Goal: Task Accomplishment & Management: Use online tool/utility

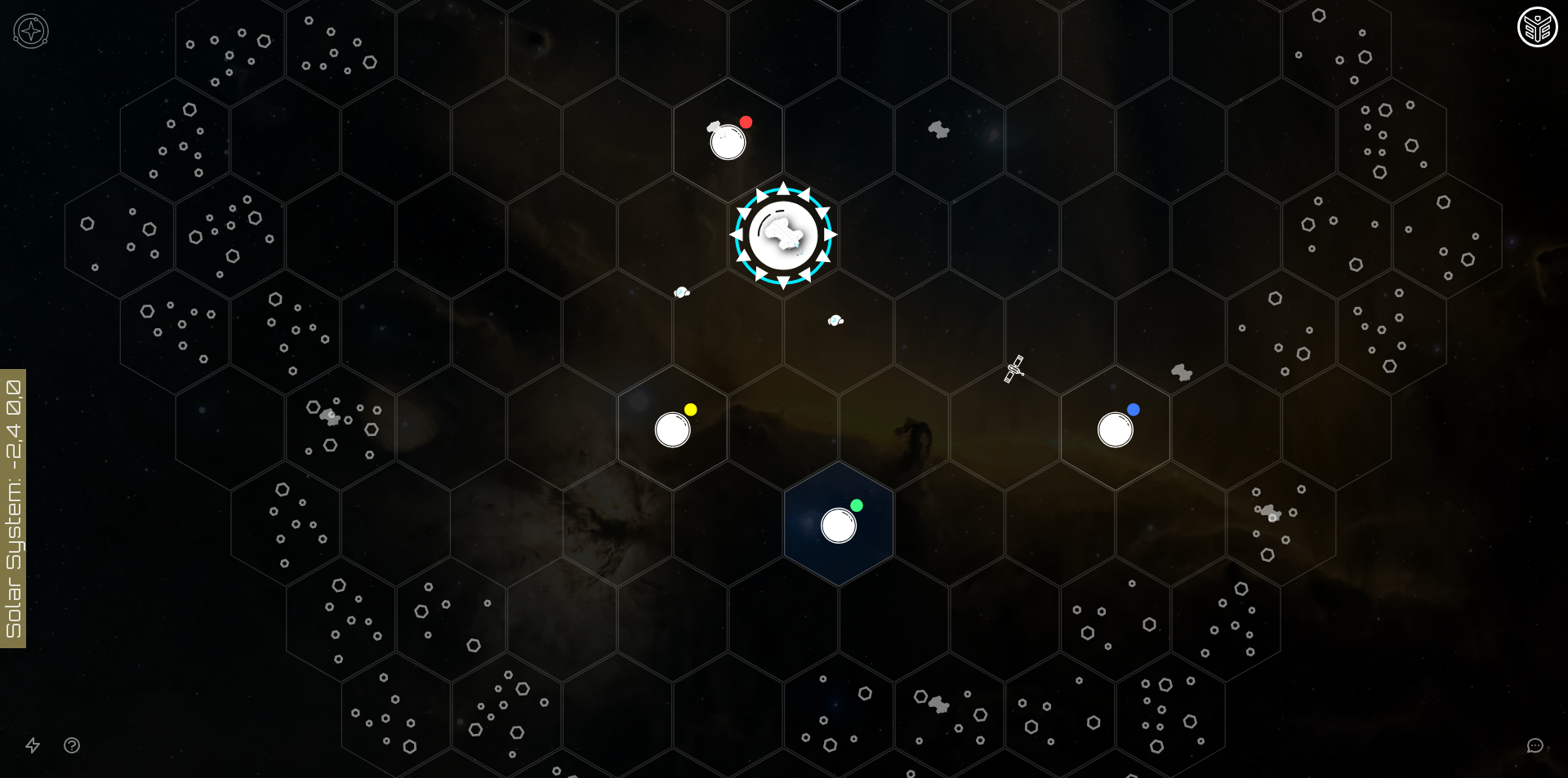
scroll to position [422, 0]
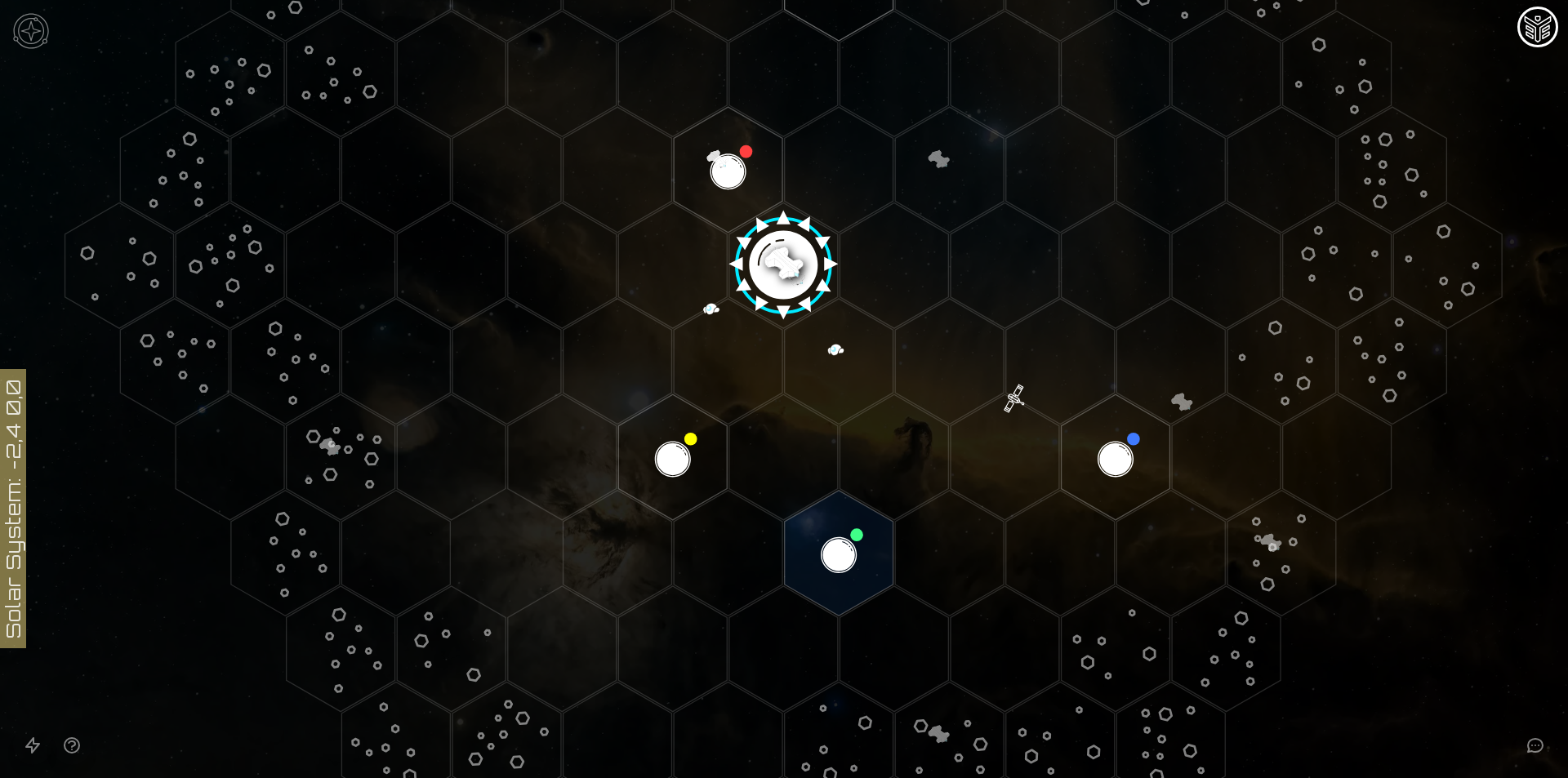
click at [781, 244] on image at bounding box center [784, 260] width 129 height 129
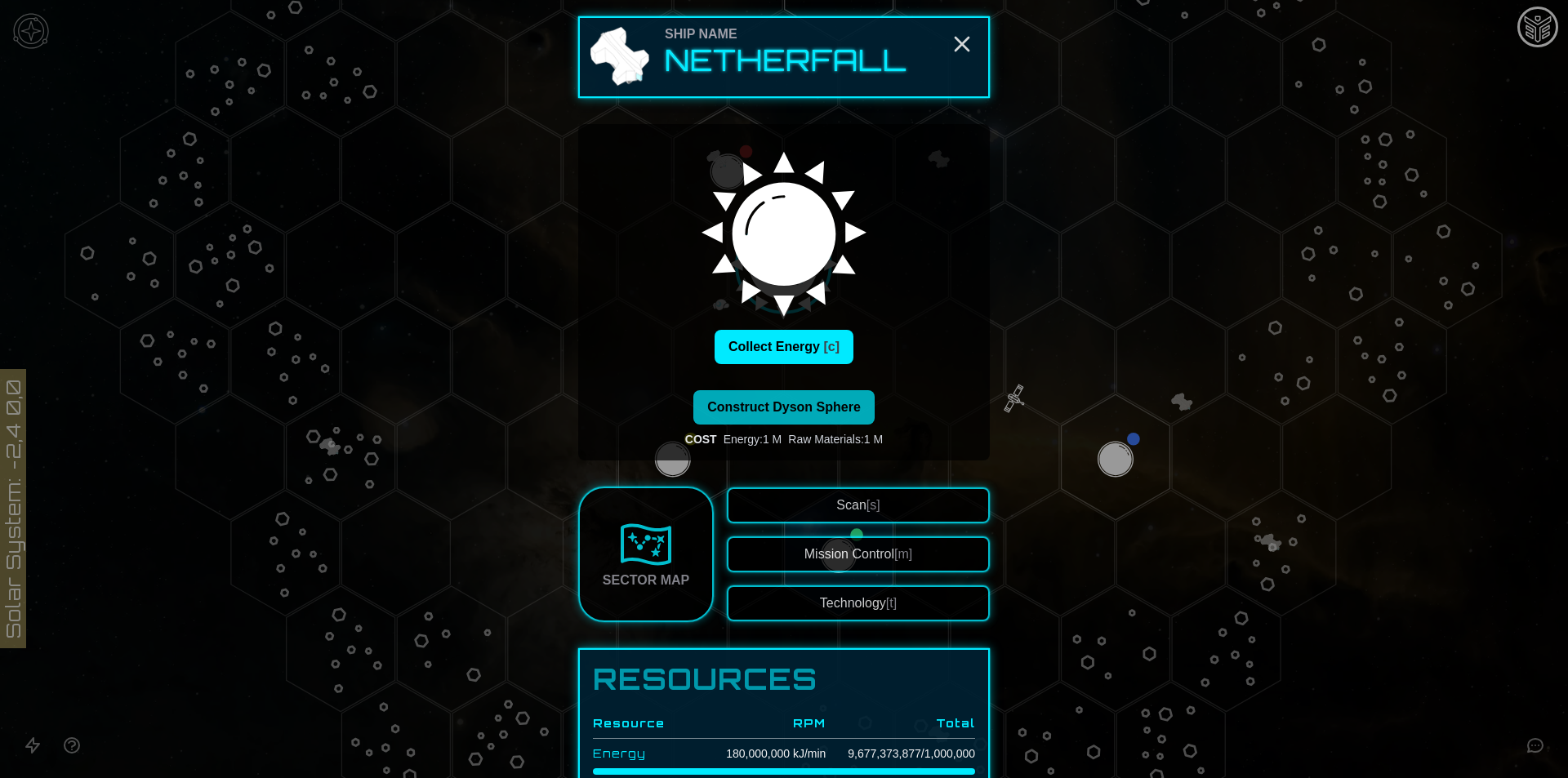
click at [832, 397] on button "Construct Dyson Sphere" at bounding box center [783, 407] width 181 height 34
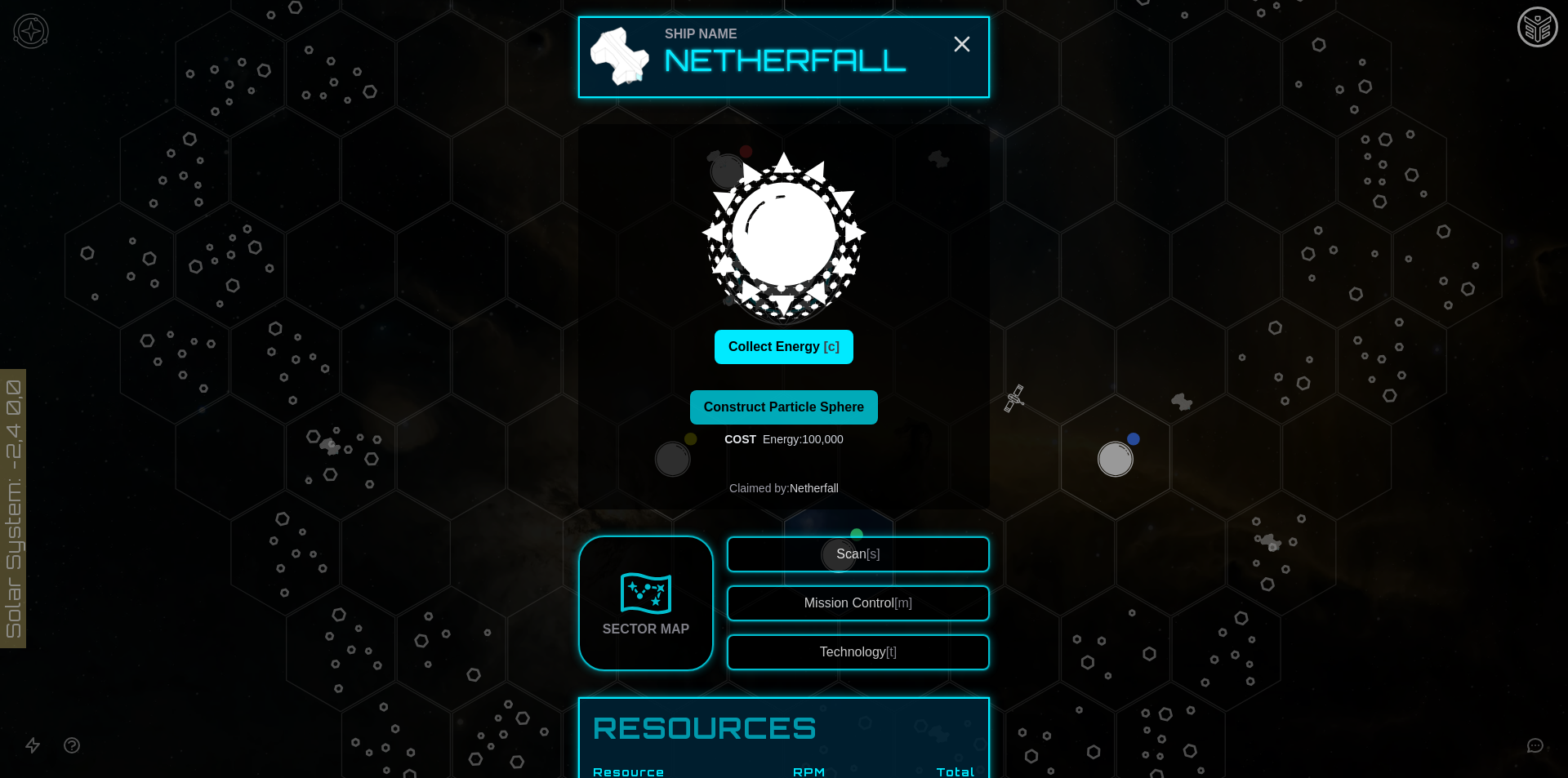
click at [840, 402] on span "Construct Particle Sphere" at bounding box center [784, 407] width 161 height 14
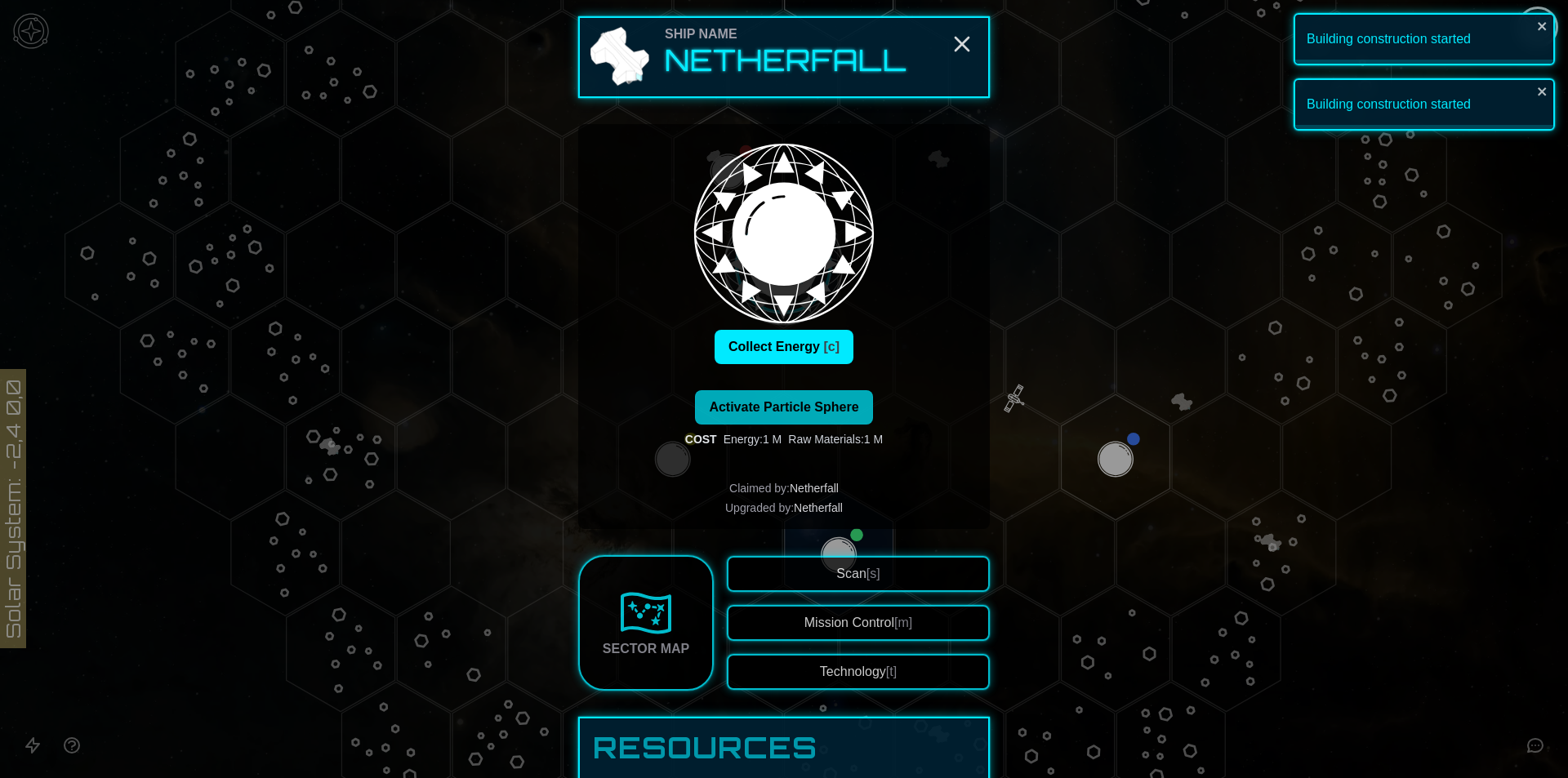
click at [847, 417] on button "Activate Particle Sphere" at bounding box center [783, 407] width 177 height 34
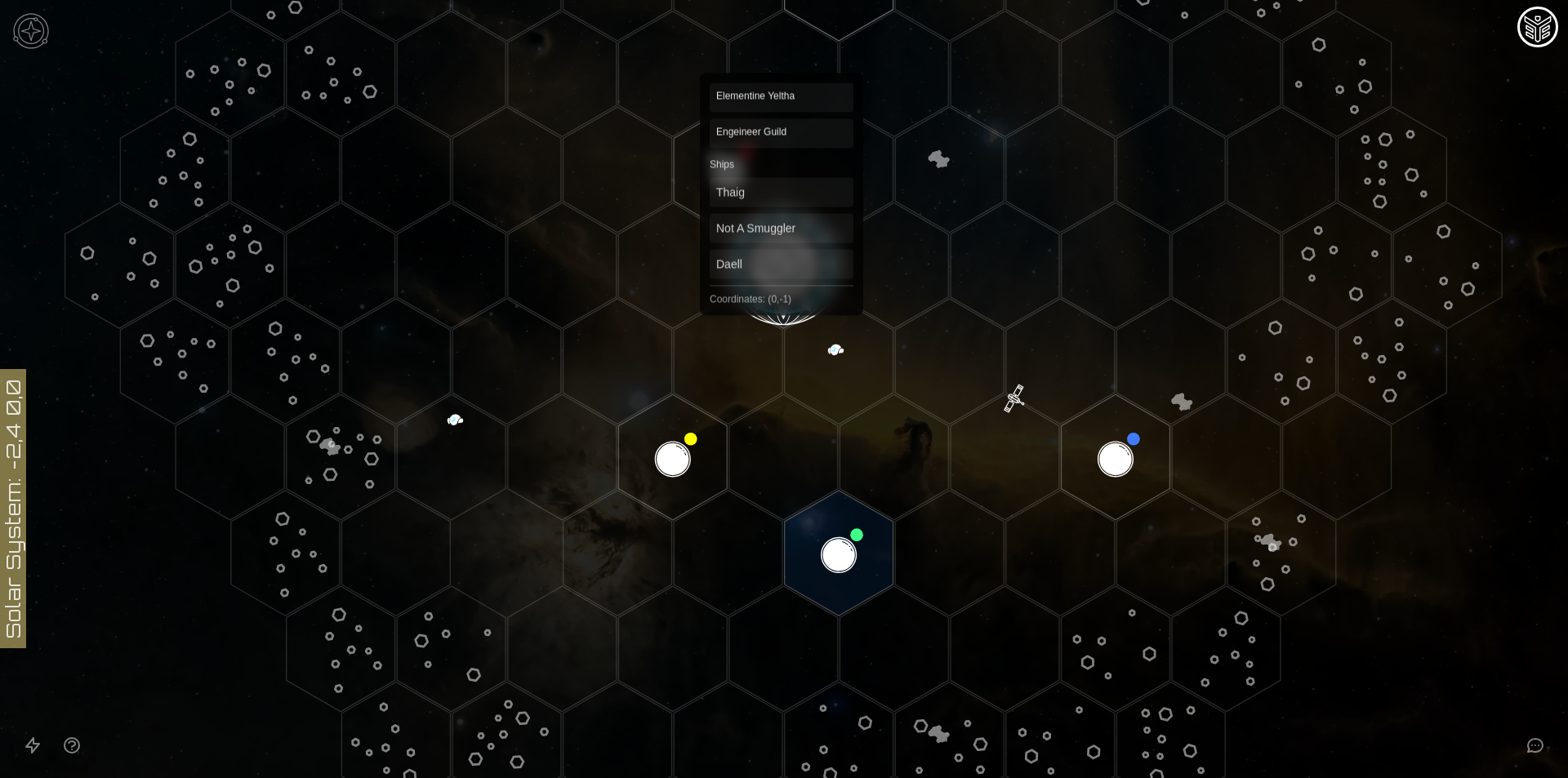
click at [781, 257] on image at bounding box center [784, 266] width 129 height 129
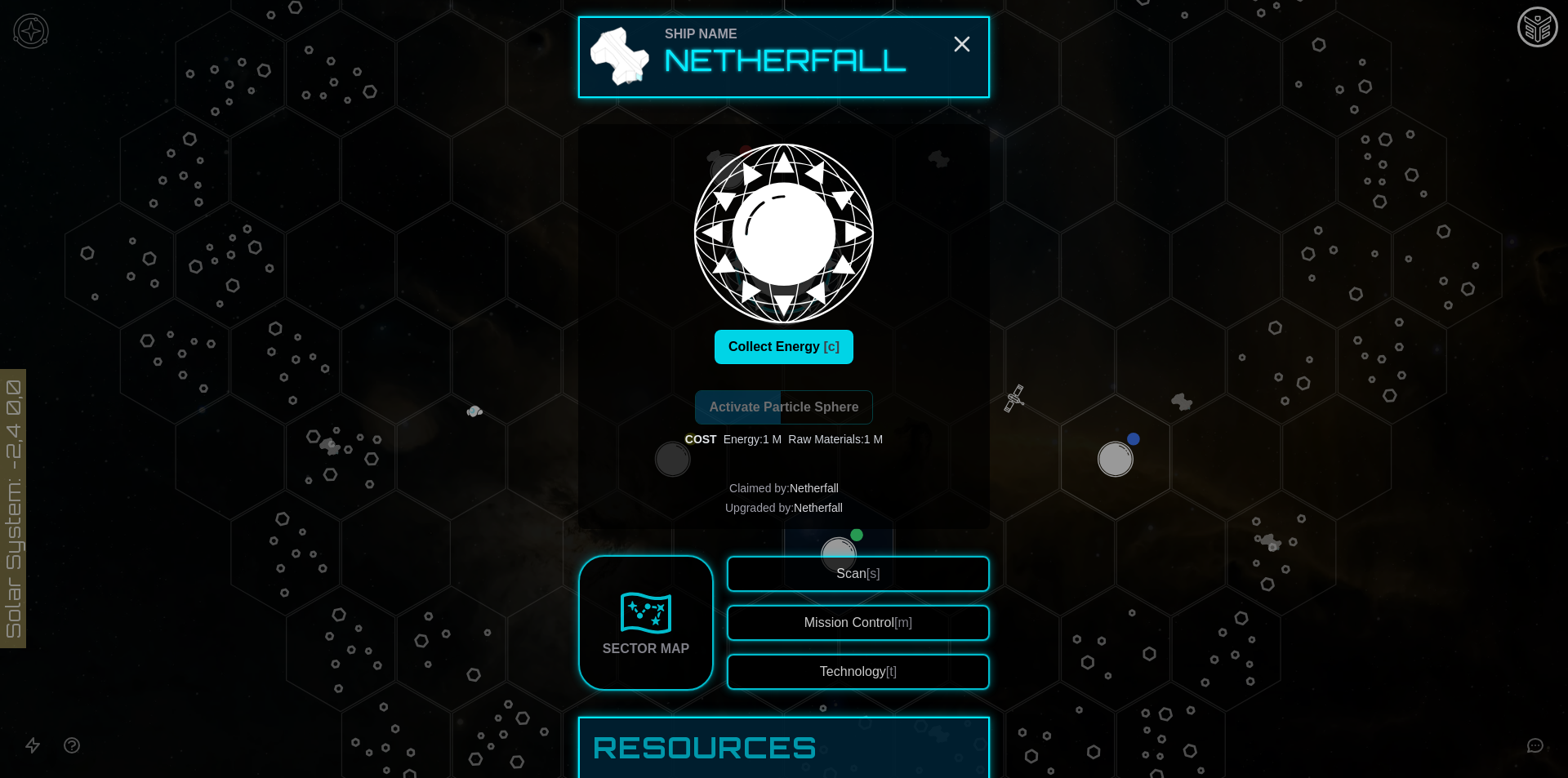
click at [804, 352] on button "Collect Energy [c]" at bounding box center [784, 346] width 139 height 34
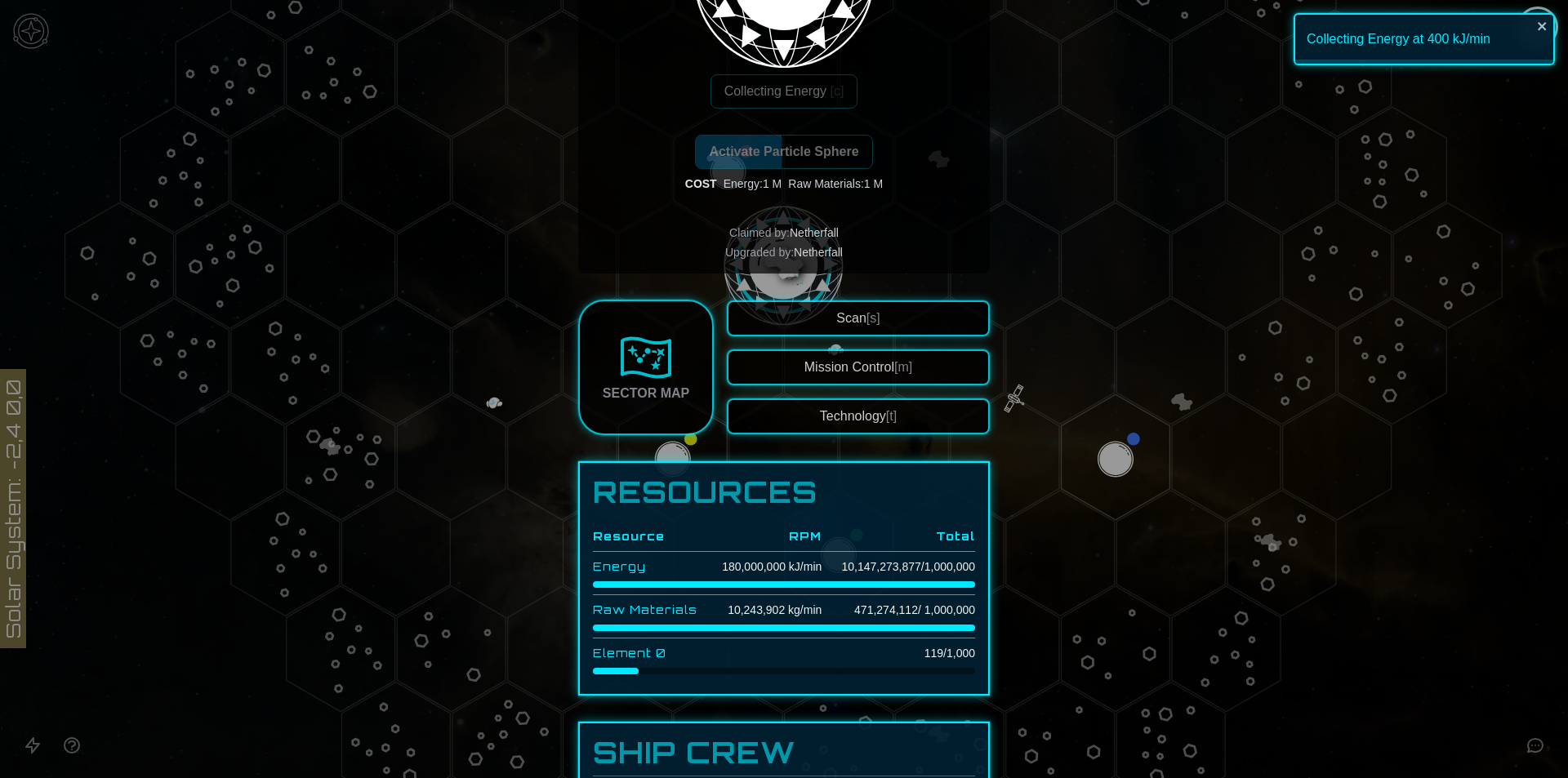
scroll to position [408, 0]
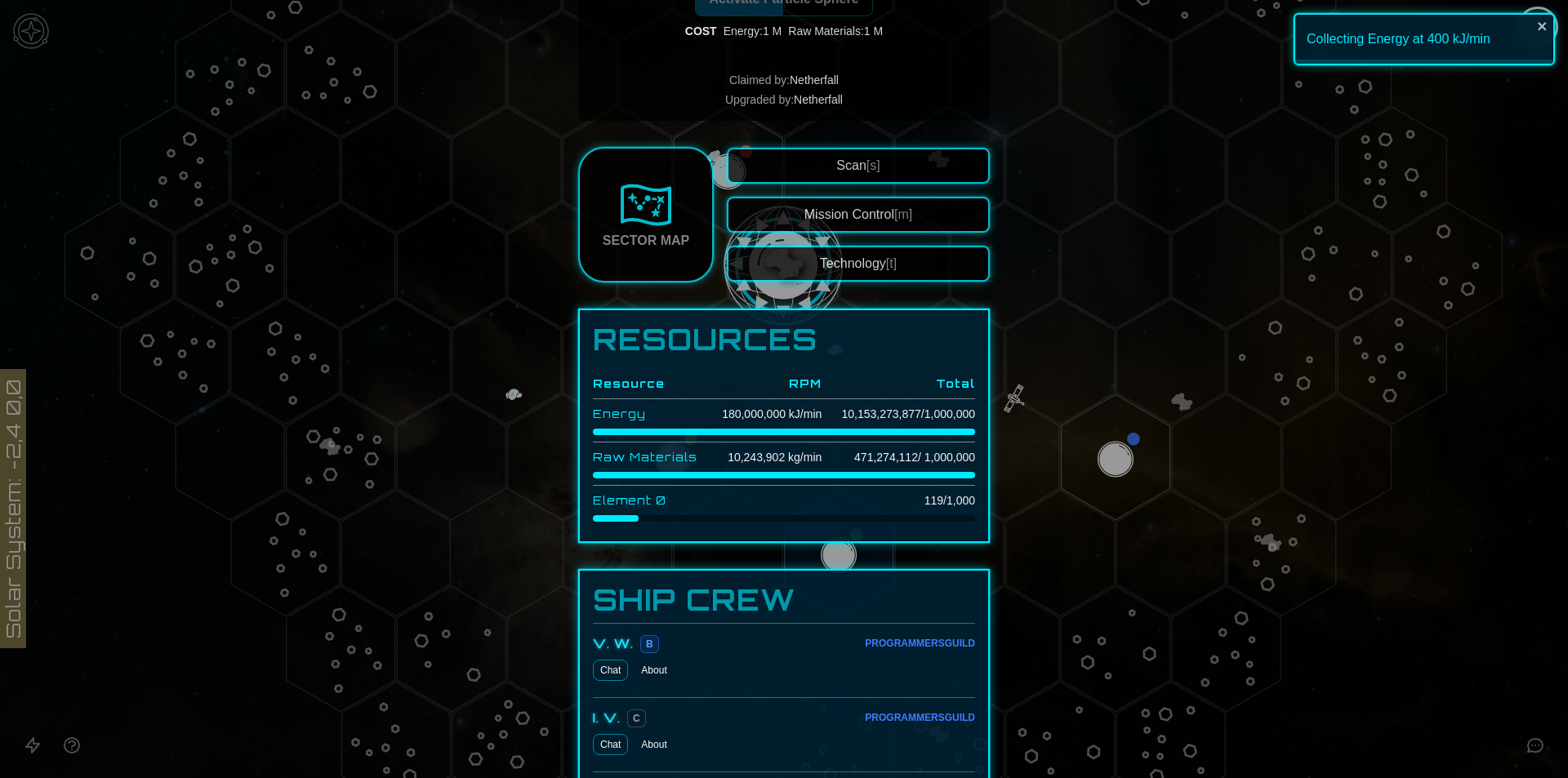
click at [829, 257] on button "Technology [t]" at bounding box center [857, 263] width 263 height 36
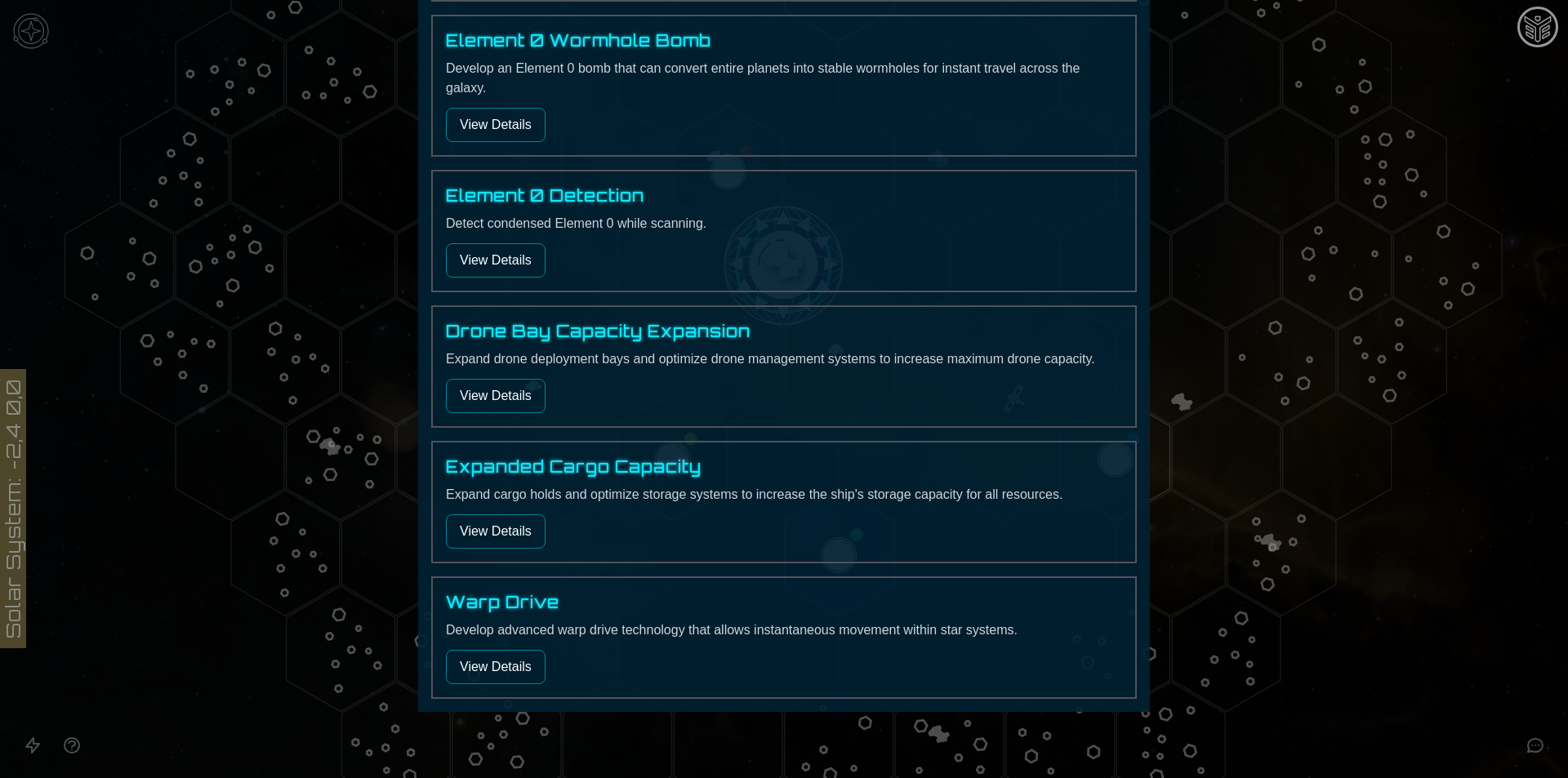
scroll to position [831, 0]
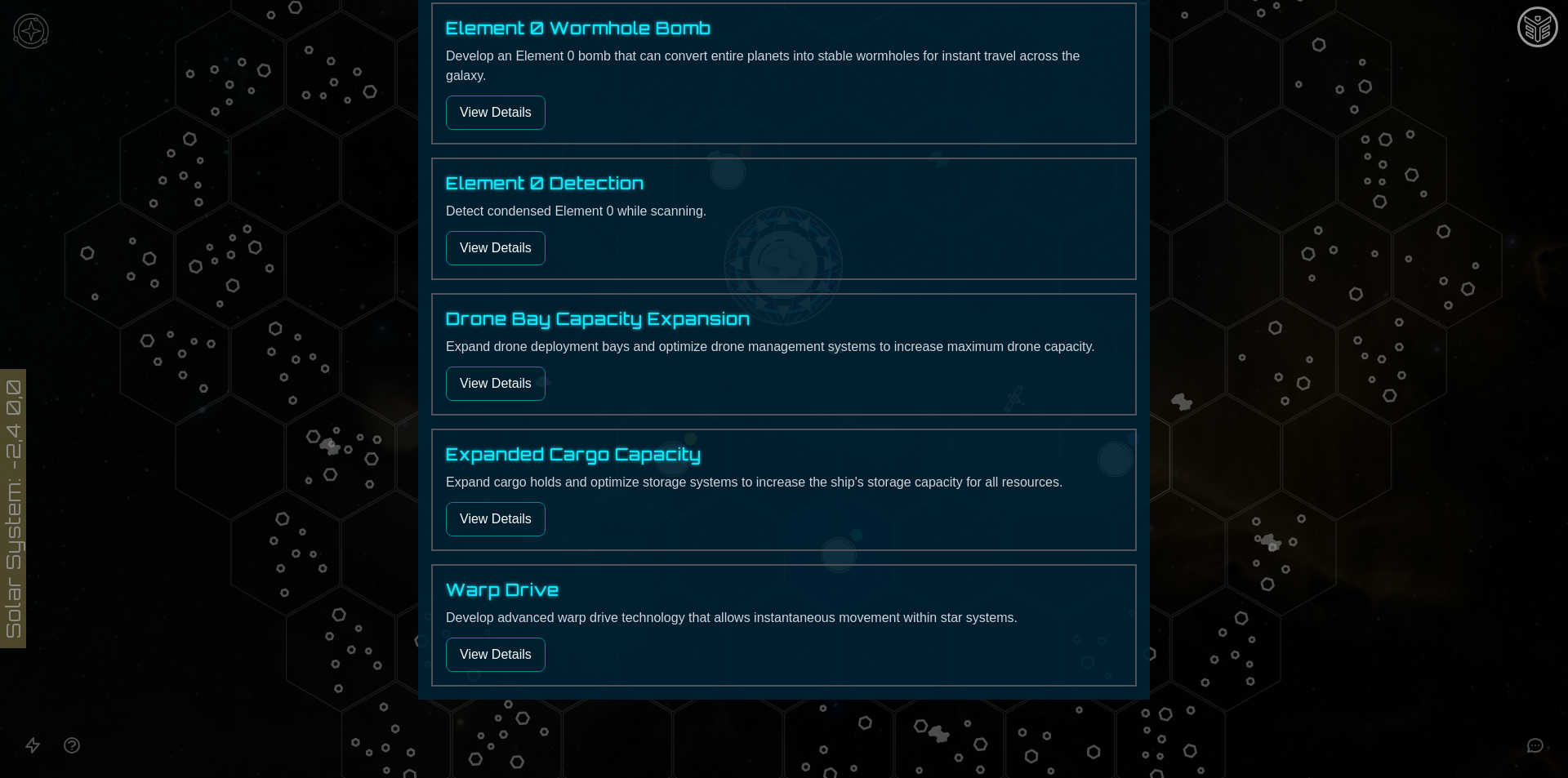
click at [497, 502] on button "View Details" at bounding box center [495, 518] width 99 height 34
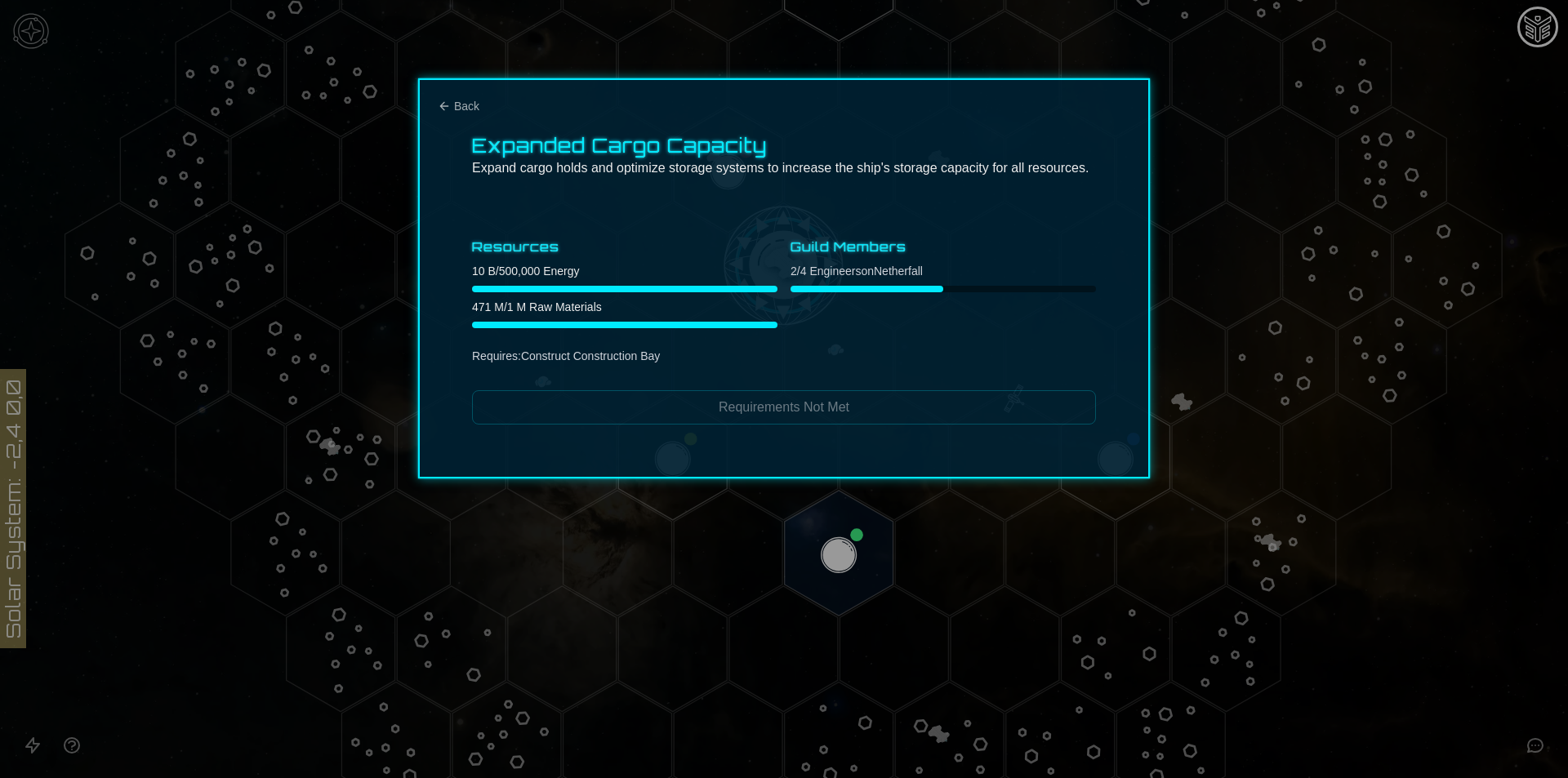
scroll to position [0, 0]
click at [1506, 681] on div at bounding box center [784, 389] width 1568 height 778
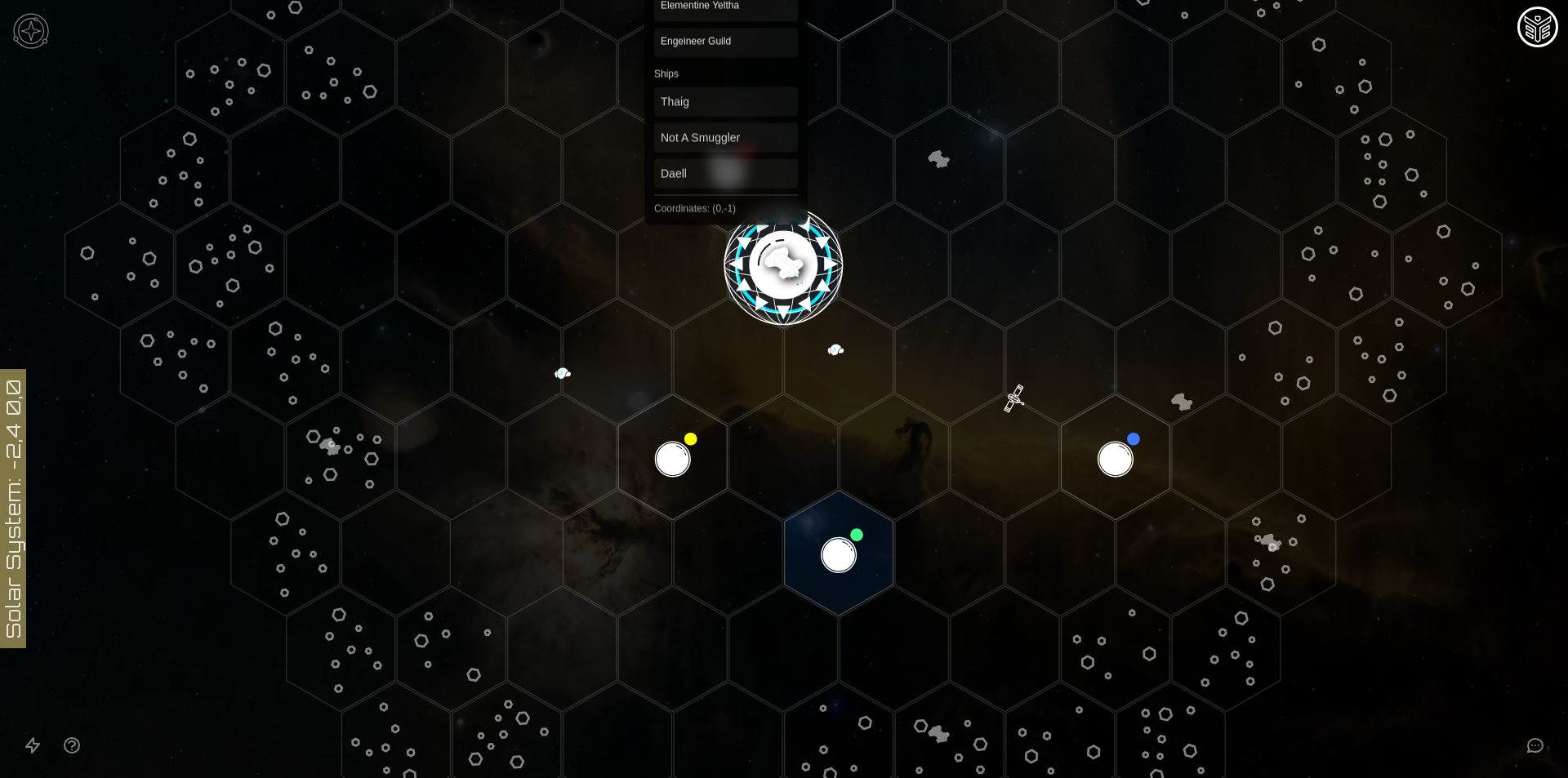
click at [724, 162] on polygon "Hex at coordinates 0,-1, clickable" at bounding box center [728, 169] width 109 height 126
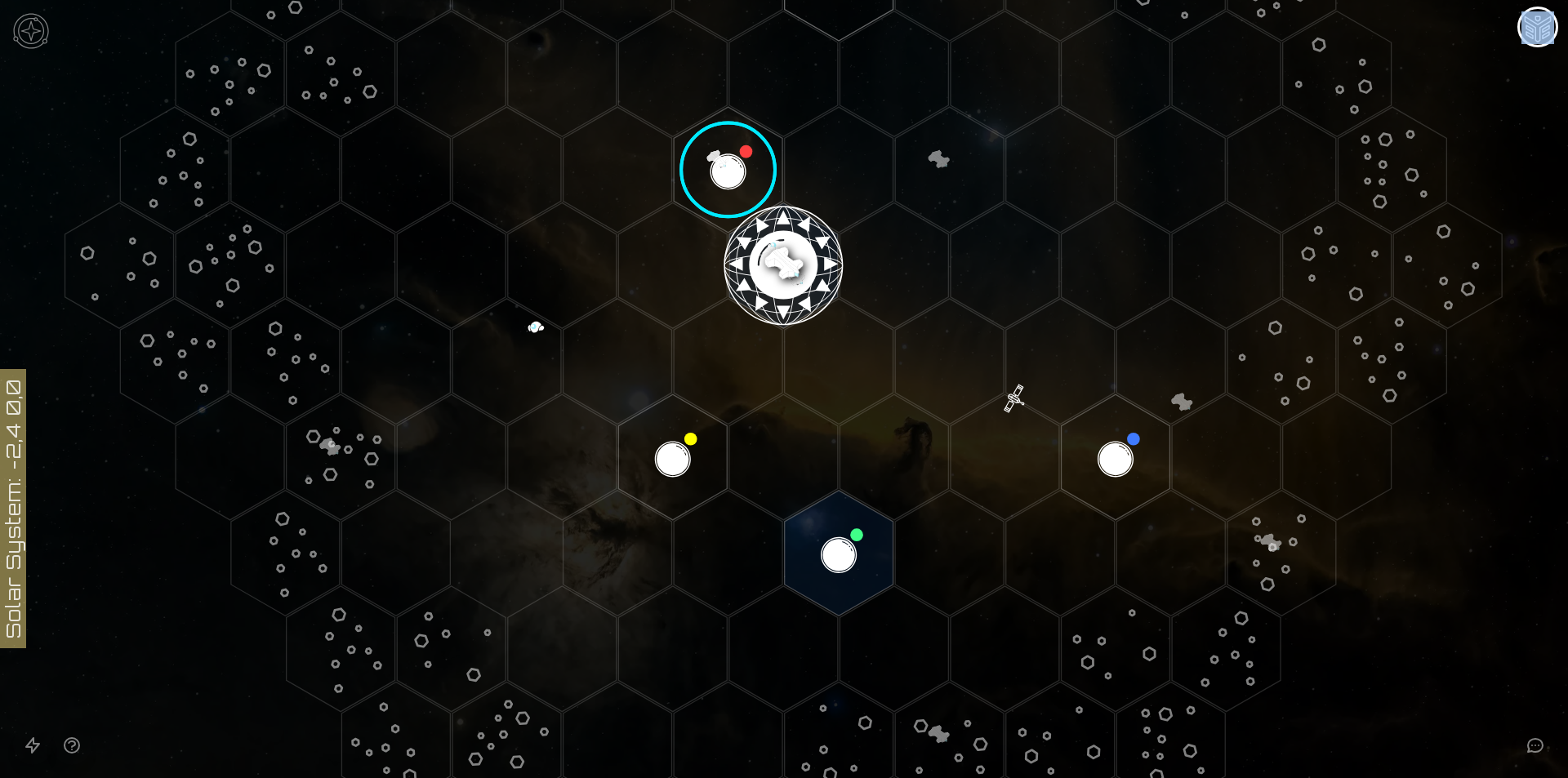
click at [724, 162] on image at bounding box center [728, 170] width 129 height 129
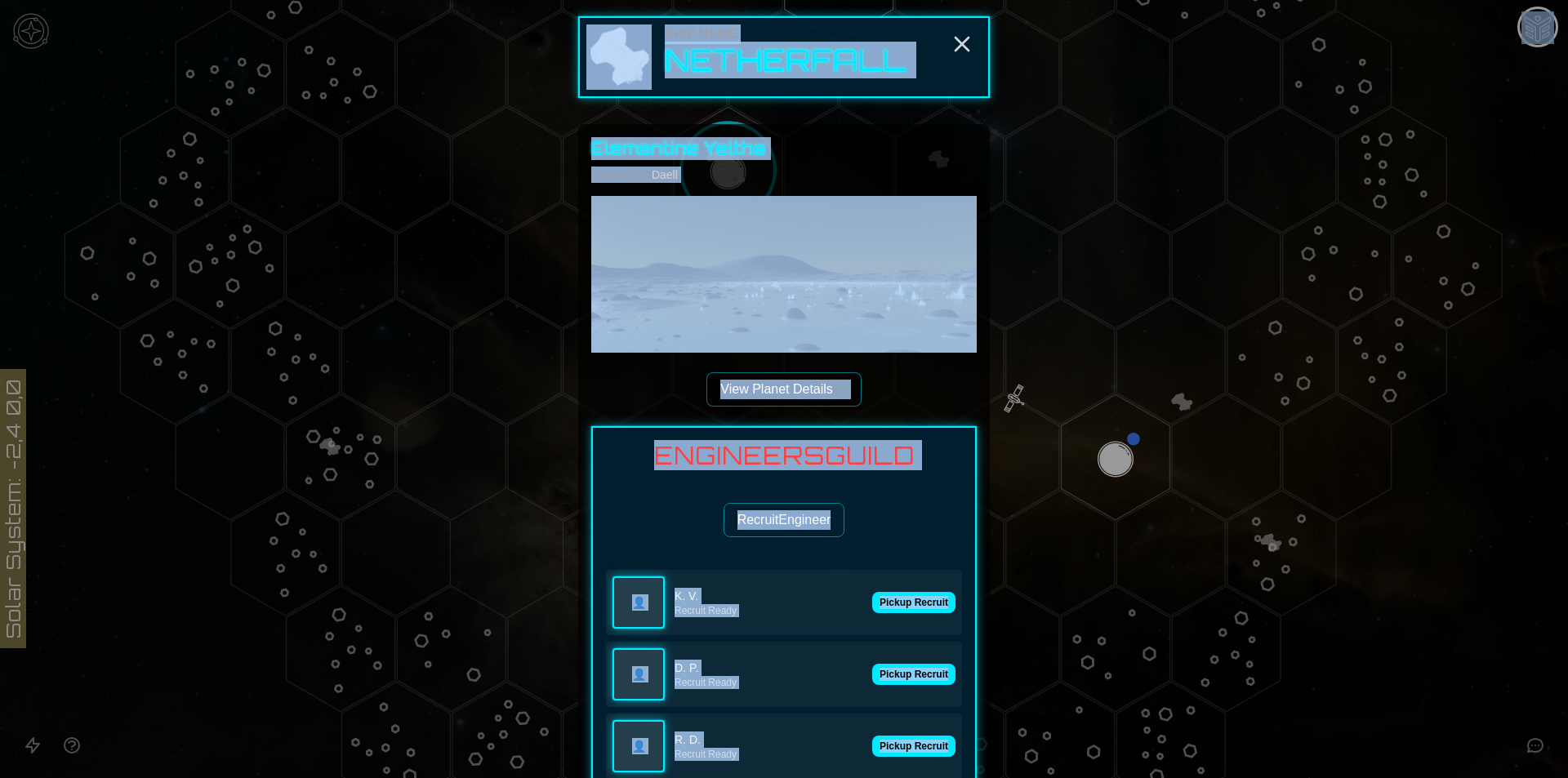
click at [878, 451] on h3 "Engineers Guild" at bounding box center [784, 455] width 356 height 29
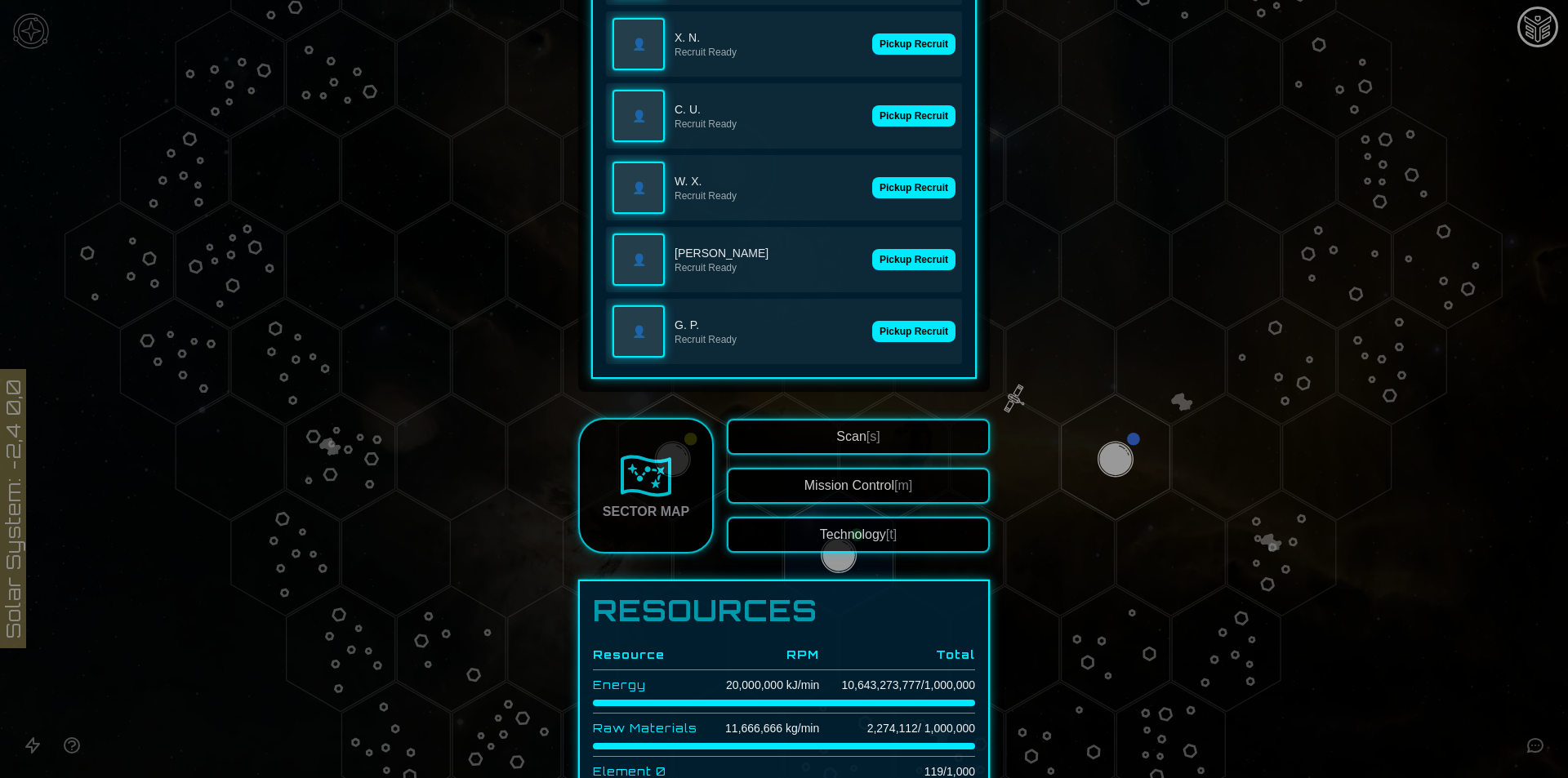
scroll to position [980, 0]
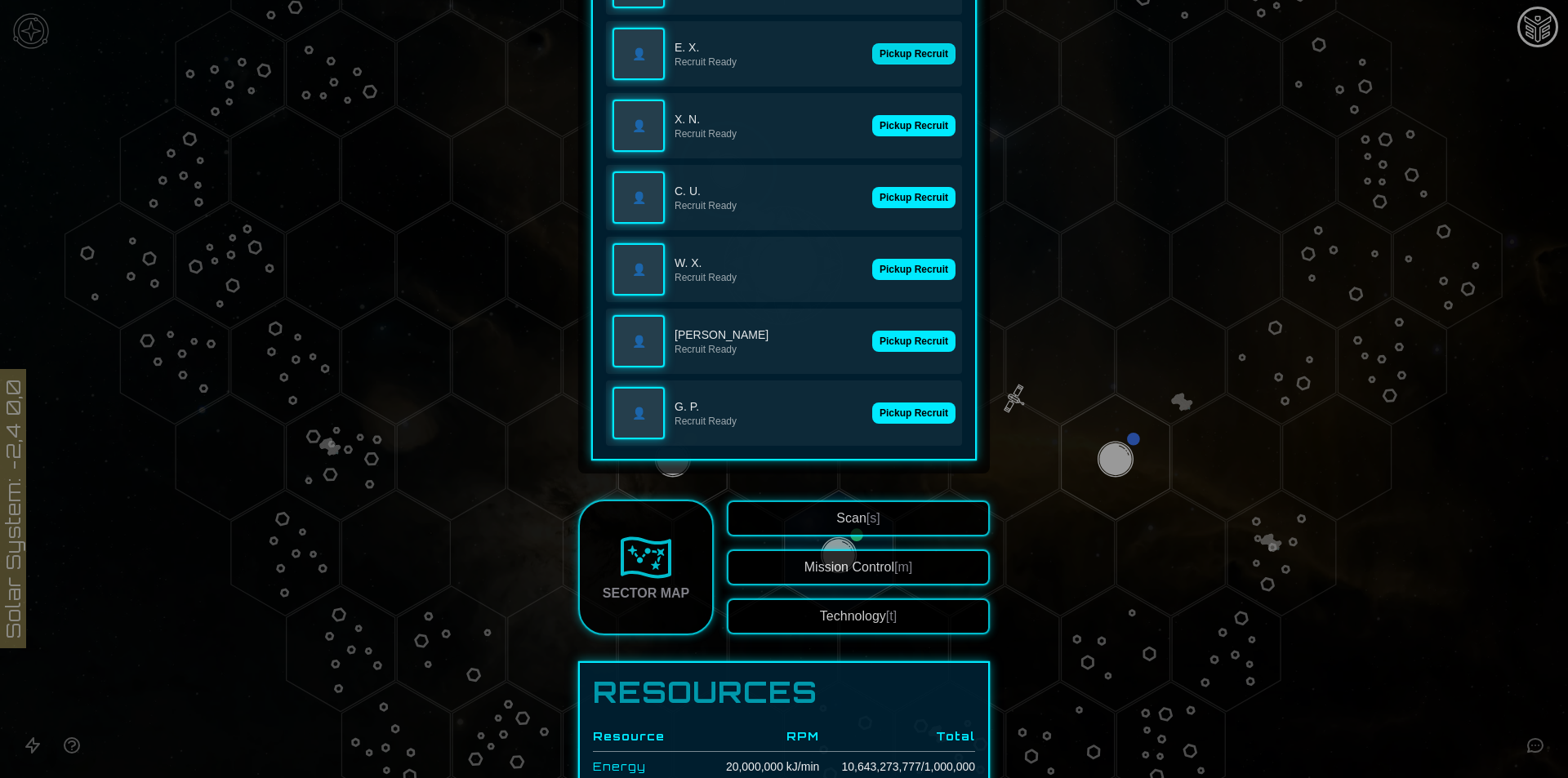
click at [915, 59] on button "Pickup Recruit" at bounding box center [913, 53] width 83 height 21
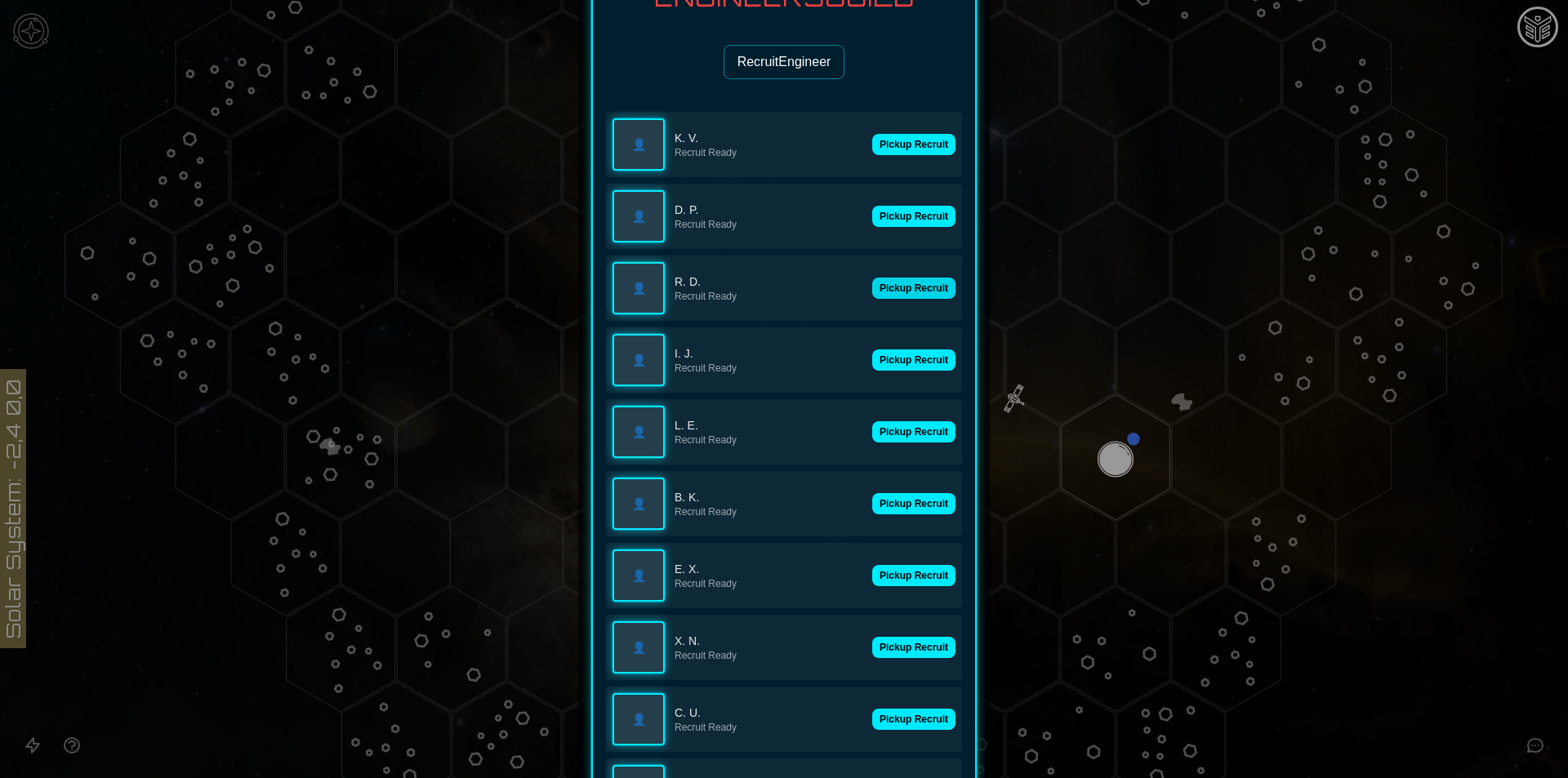
scroll to position [326, 0]
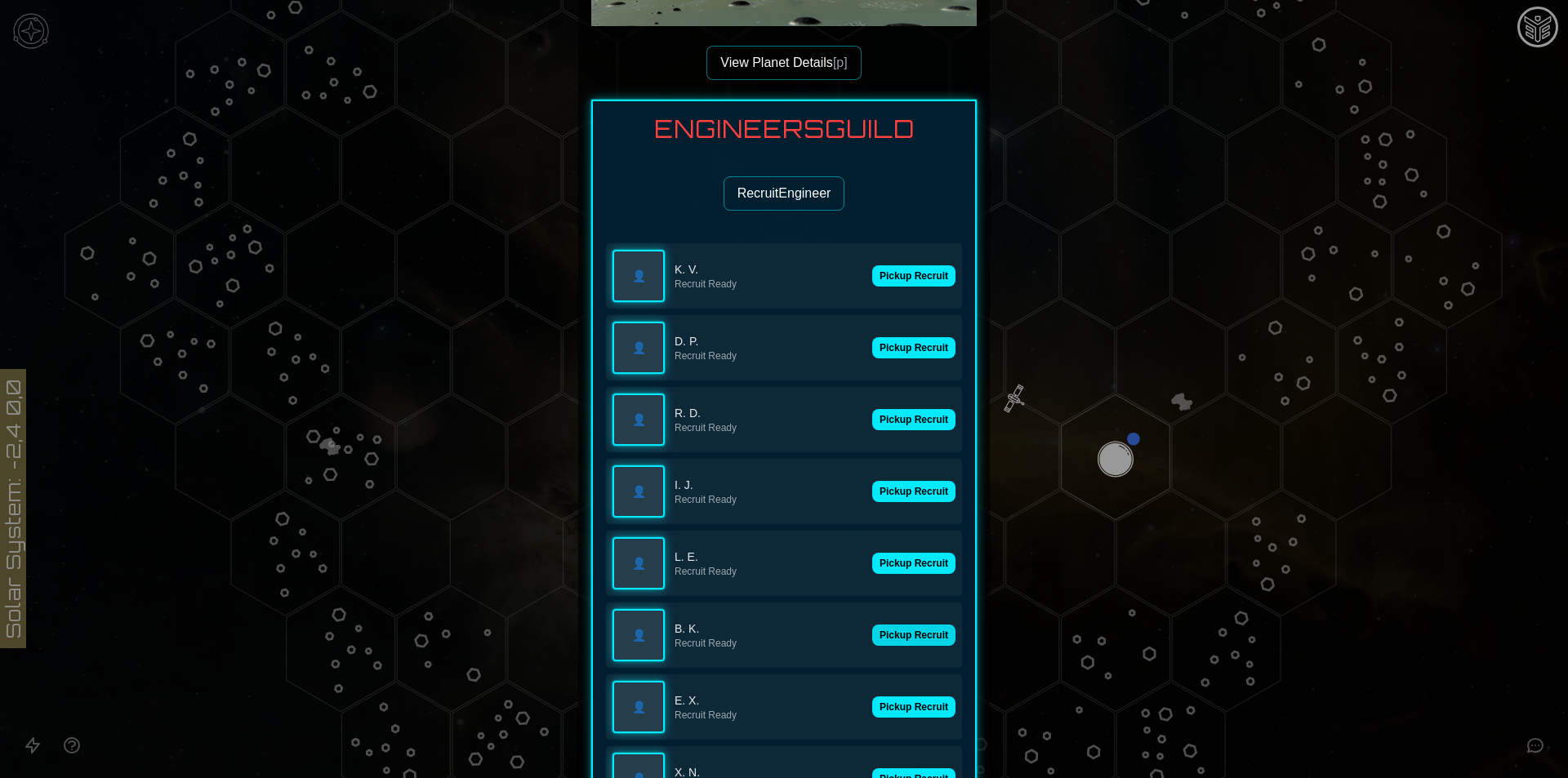
click at [906, 636] on button "Pickup Recruit" at bounding box center [913, 634] width 83 height 21
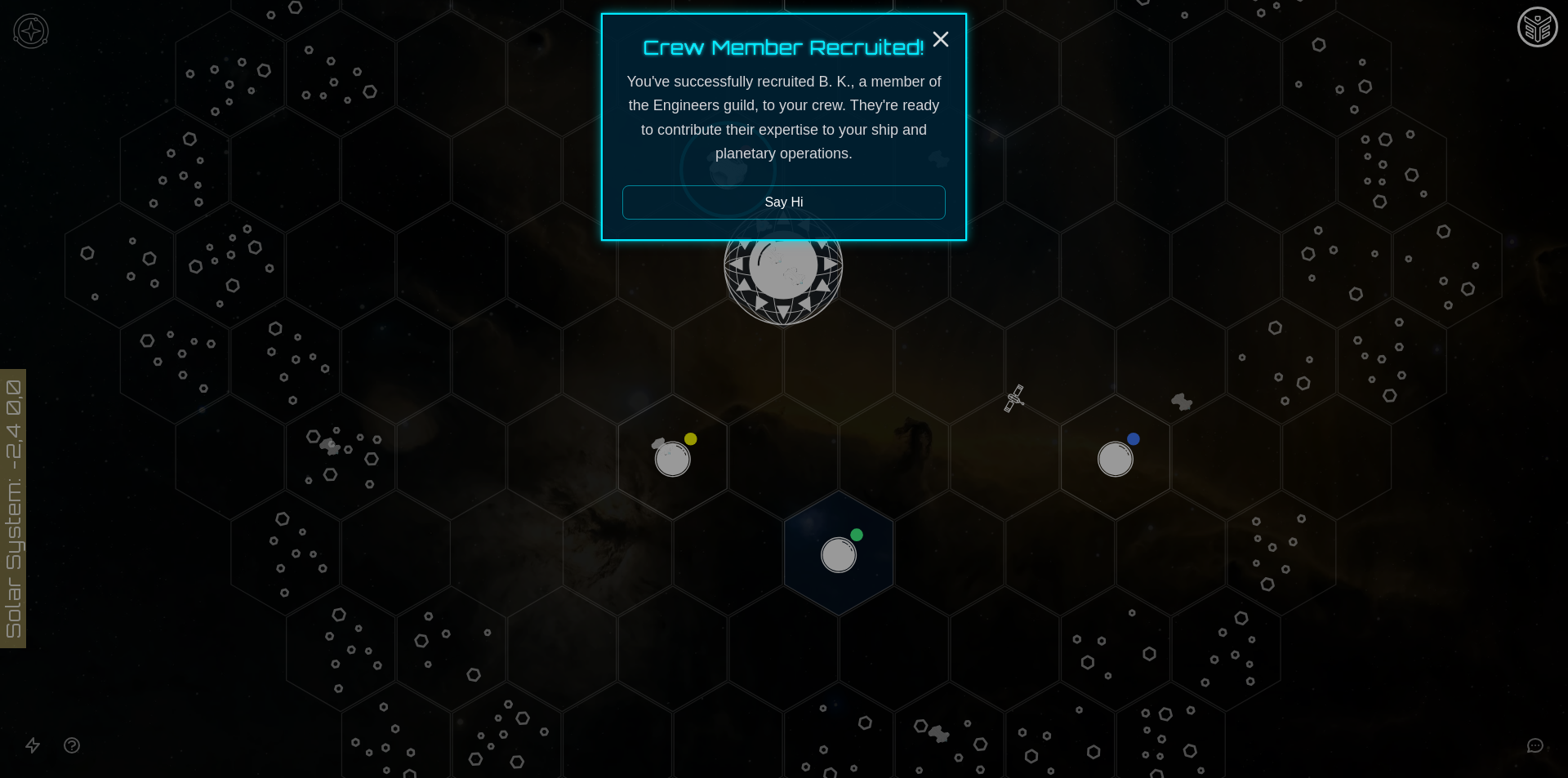
click at [908, 182] on div "Crew Member Recruited! You've successfully recruited B. K., a member of the Eng…" at bounding box center [784, 127] width 366 height 228
click at [1420, 240] on div at bounding box center [784, 389] width 1568 height 778
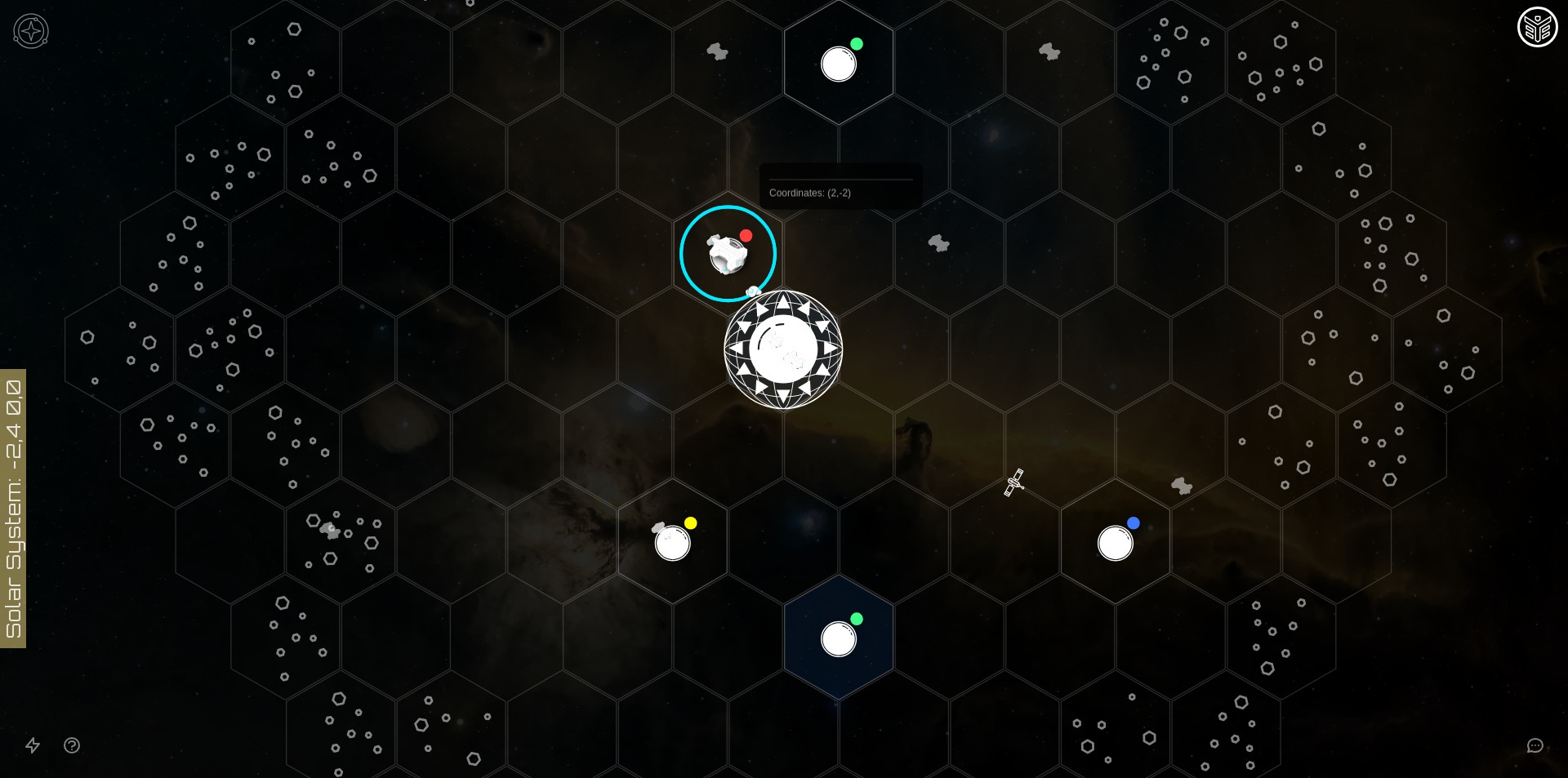
scroll to position [258, 0]
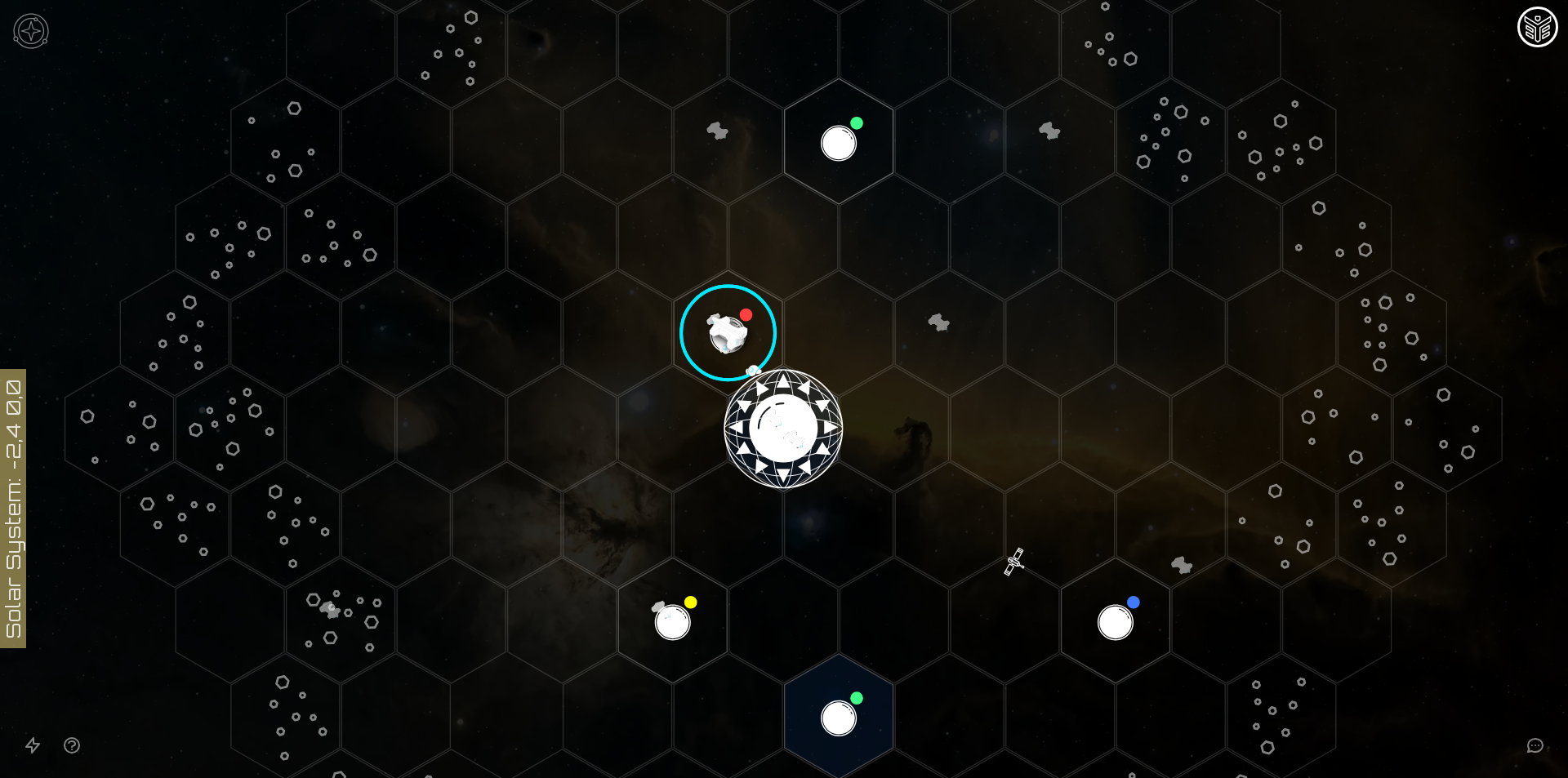
click at [747, 335] on image at bounding box center [728, 334] width 129 height 129
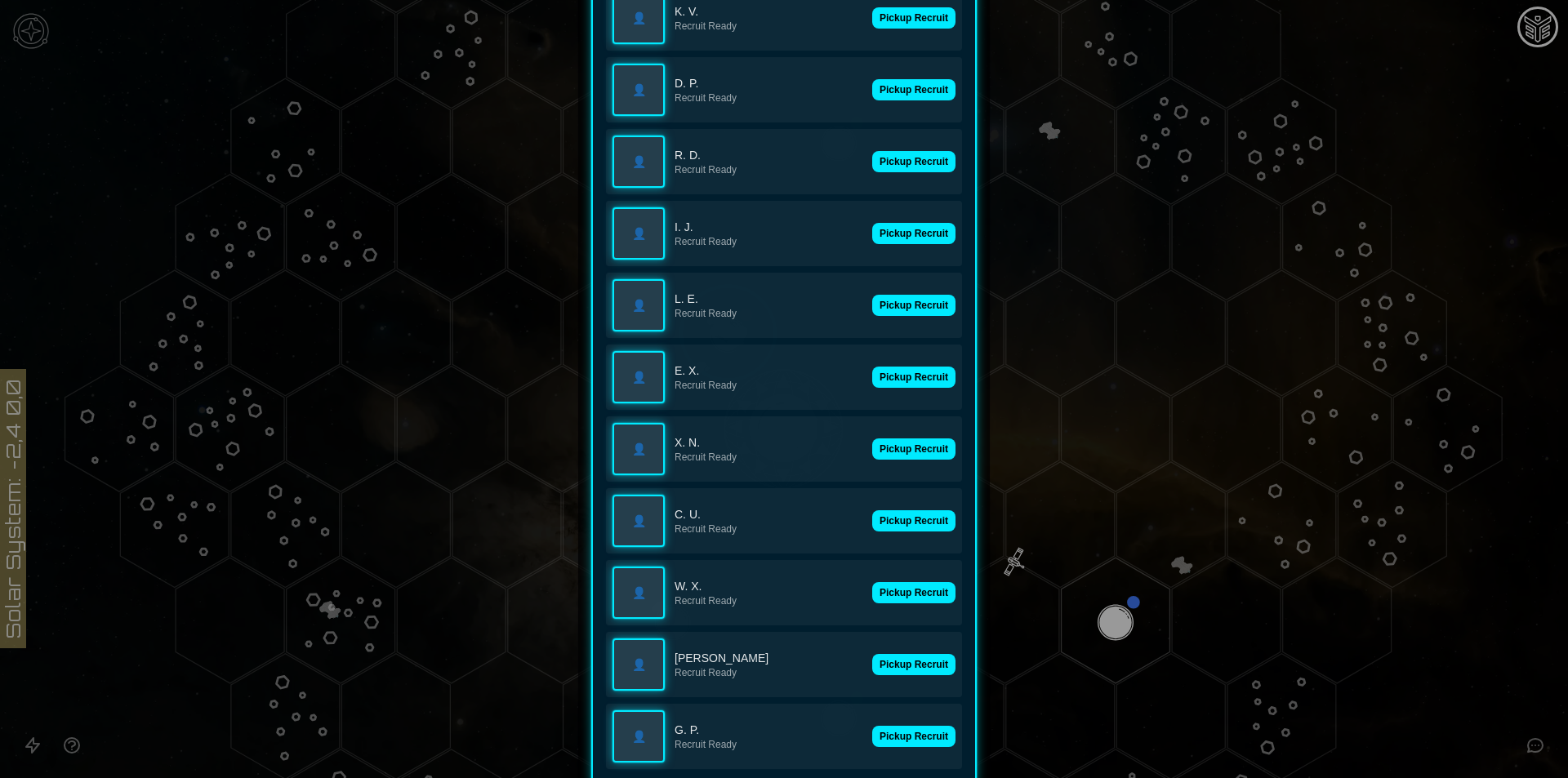
scroll to position [735, 0]
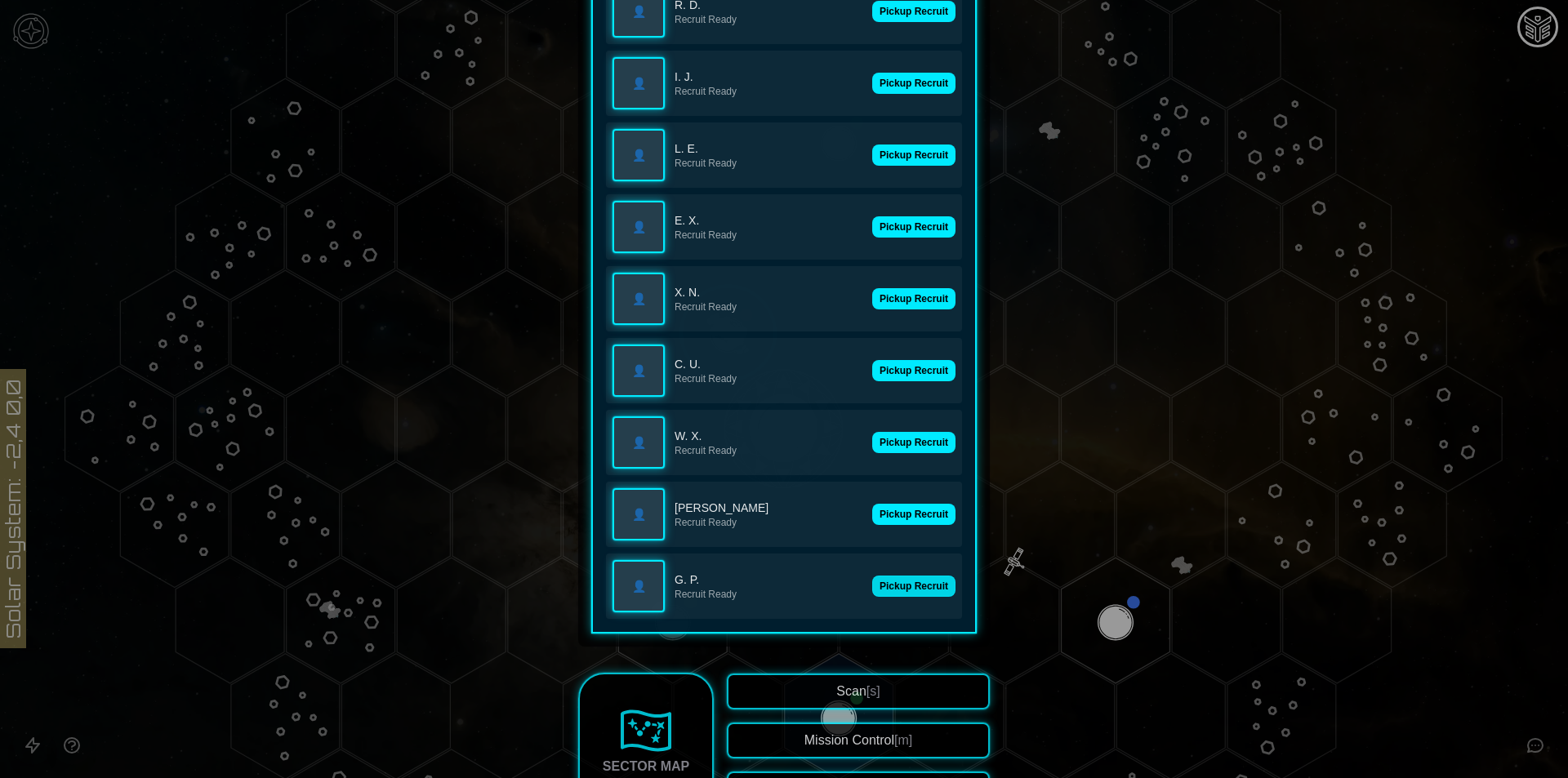
click at [924, 580] on button "Pickup Recruit" at bounding box center [913, 585] width 83 height 21
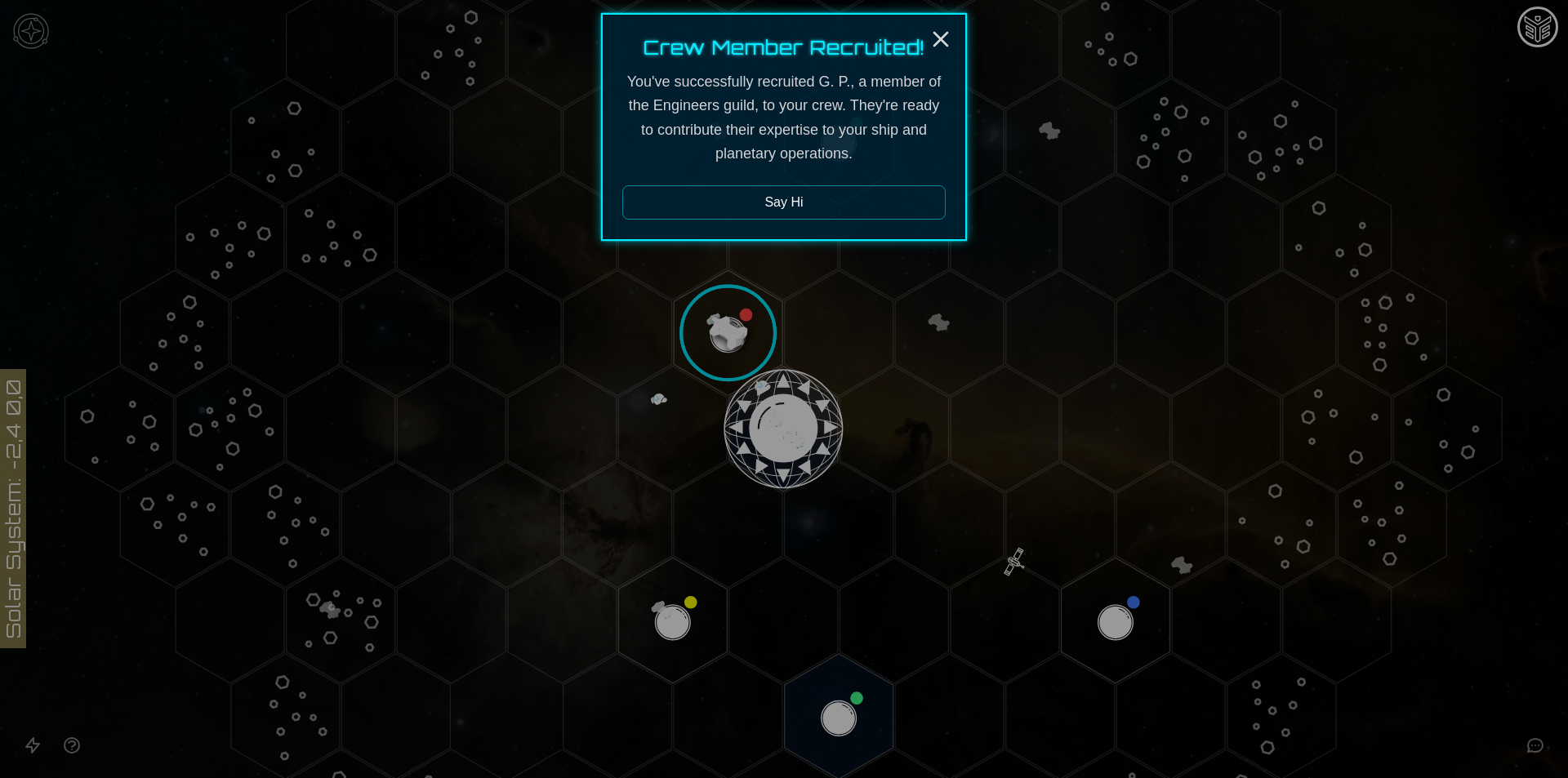
click at [957, 37] on div "Crew Member Recruited! You've successfully recruited G. P., a member of the Eng…" at bounding box center [784, 127] width 366 height 228
click at [936, 39] on icon "Close" at bounding box center [940, 38] width 26 height 26
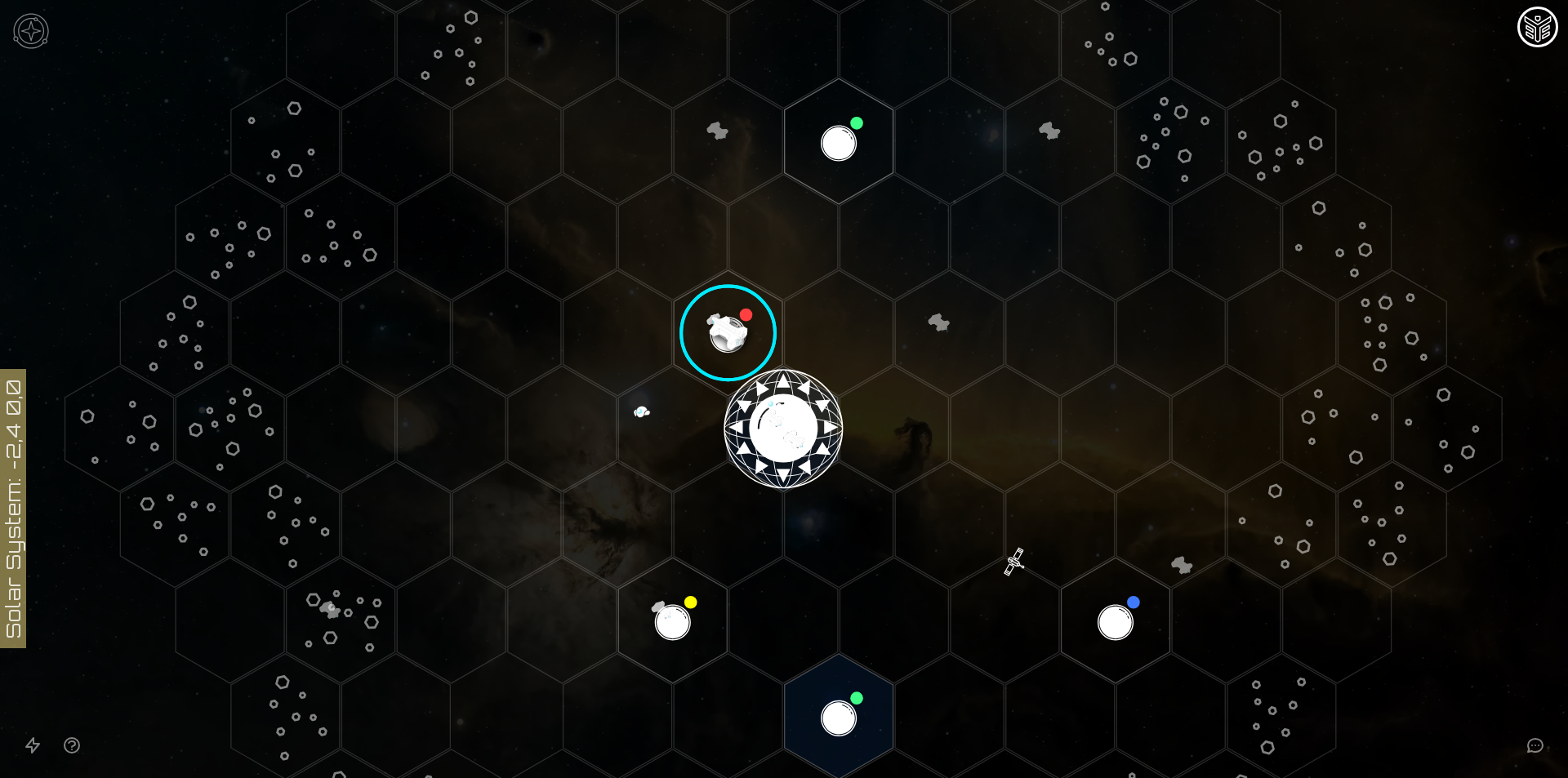
click at [746, 331] on image at bounding box center [728, 334] width 129 height 129
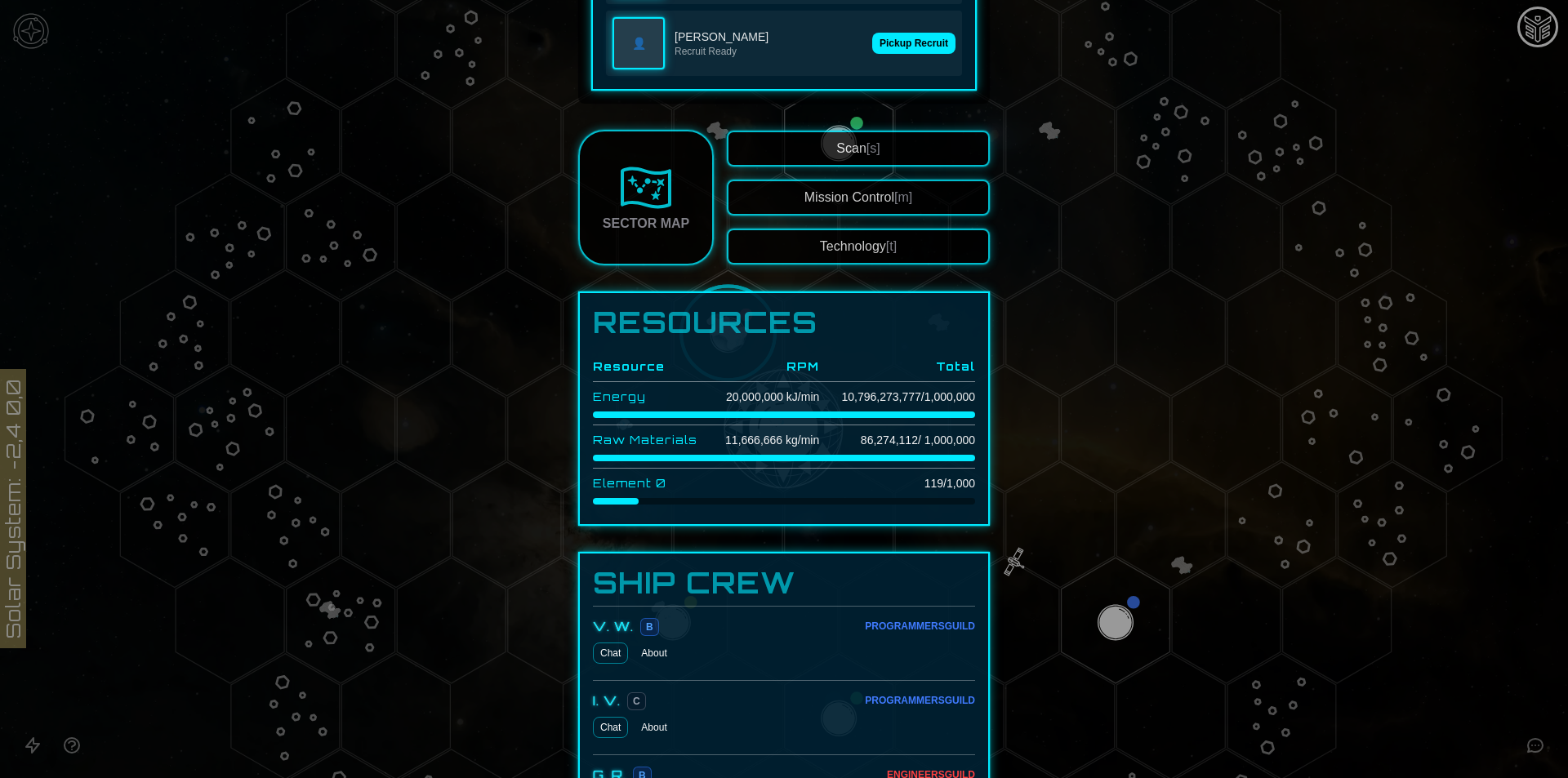
scroll to position [1143, 0]
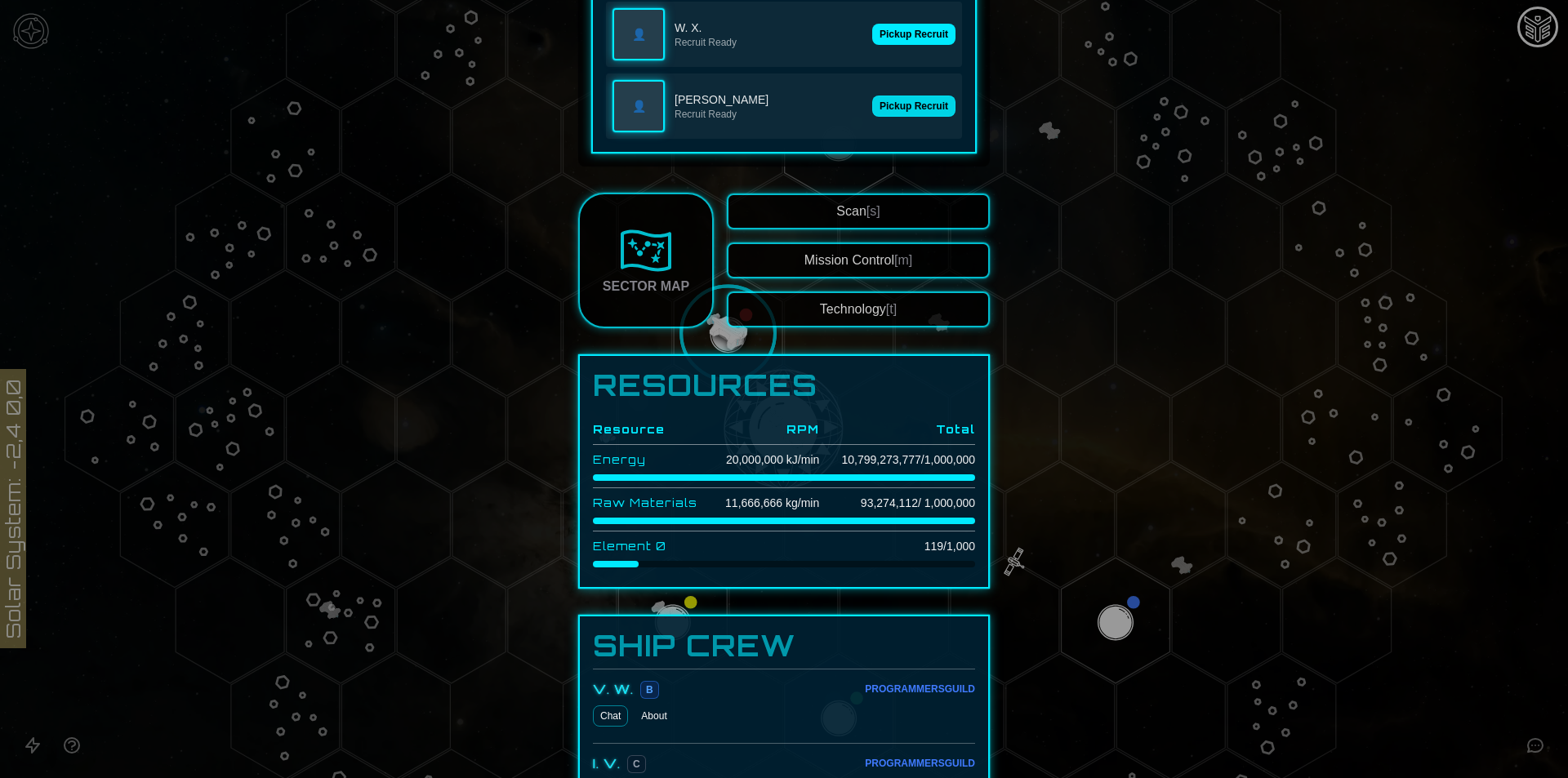
click at [884, 113] on button "Pickup Recruit" at bounding box center [913, 105] width 83 height 21
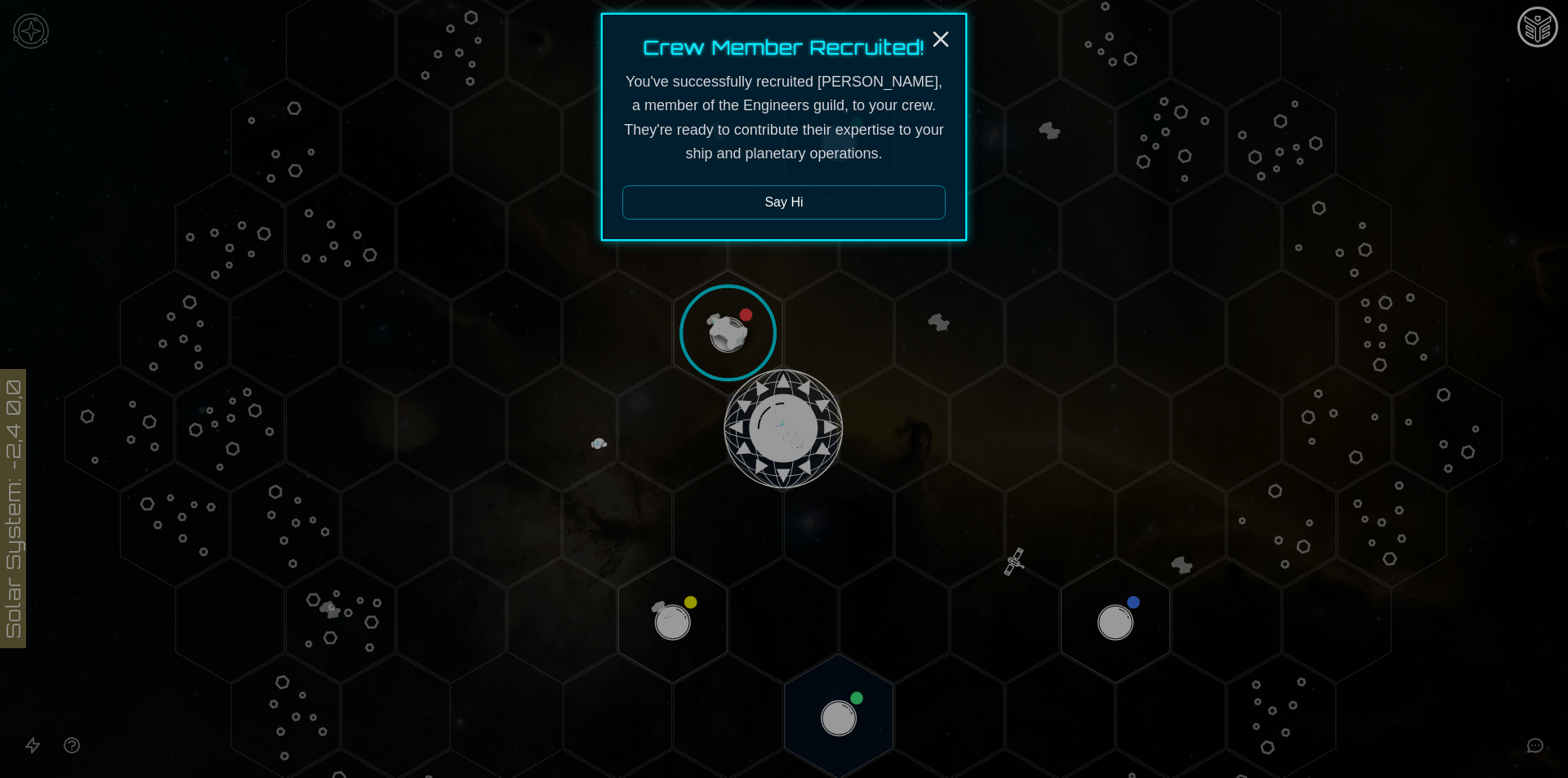
click at [728, 337] on div at bounding box center [784, 389] width 1568 height 778
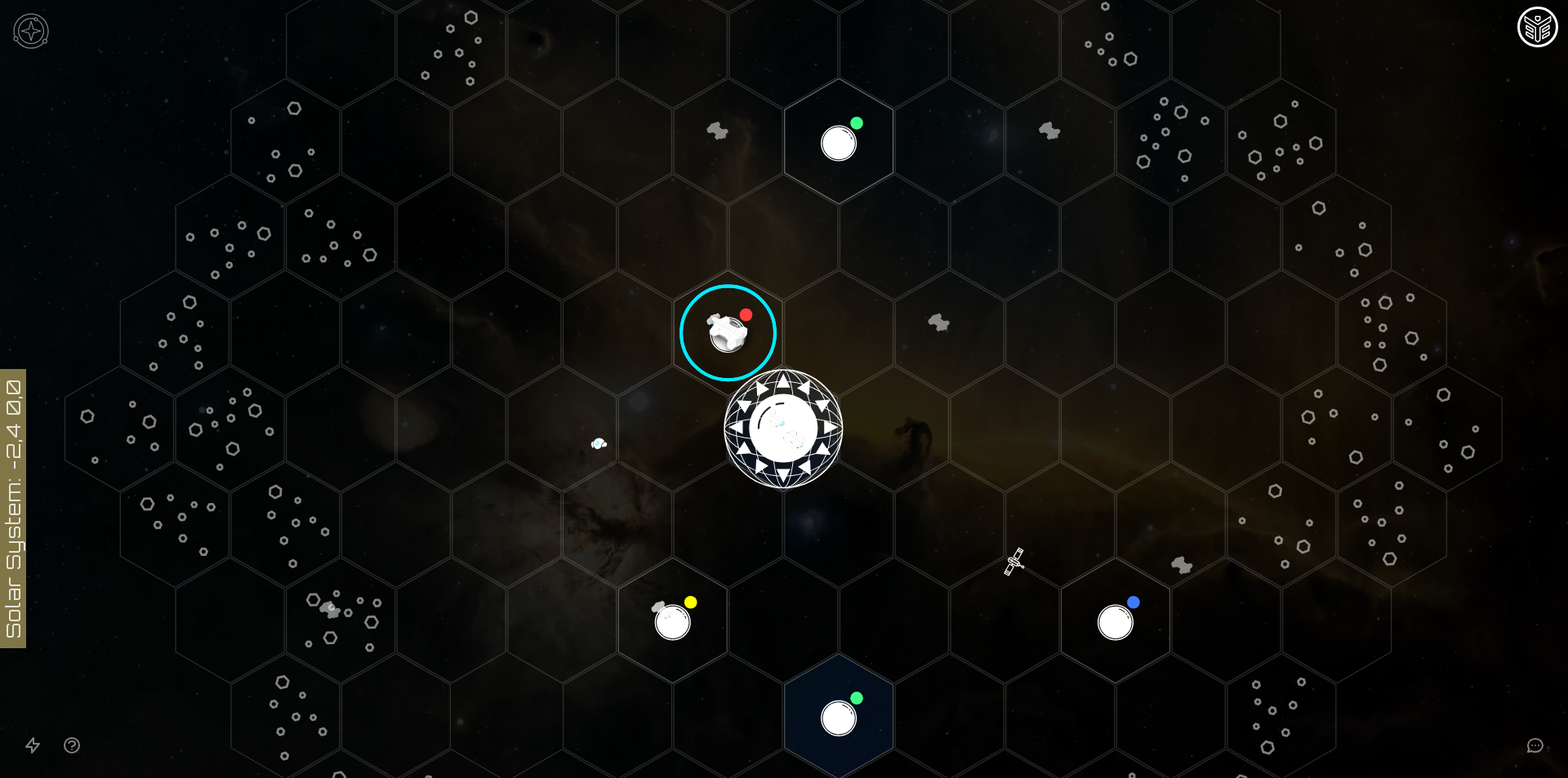
click at [735, 341] on image at bounding box center [728, 334] width 129 height 129
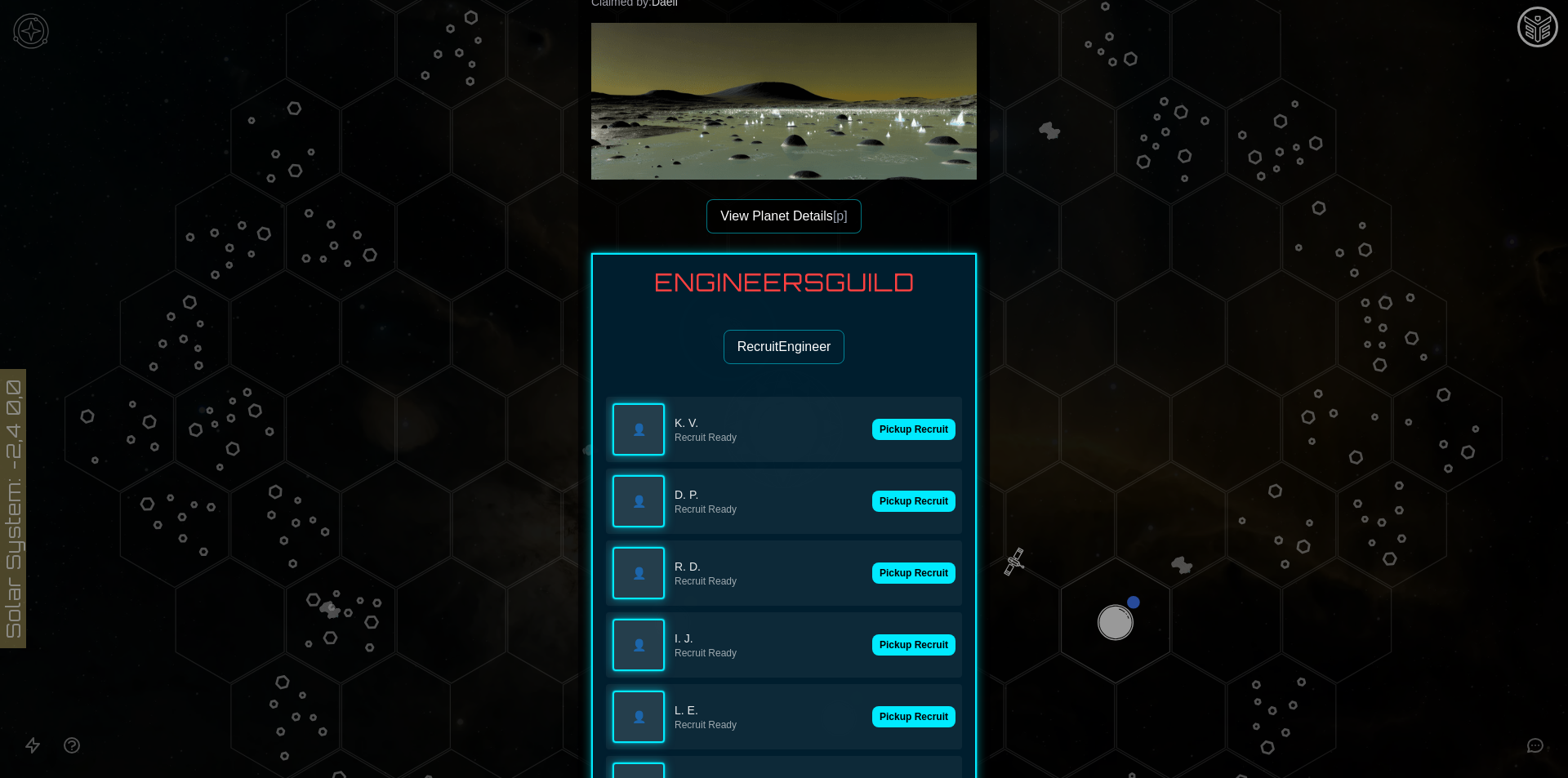
scroll to position [408, 0]
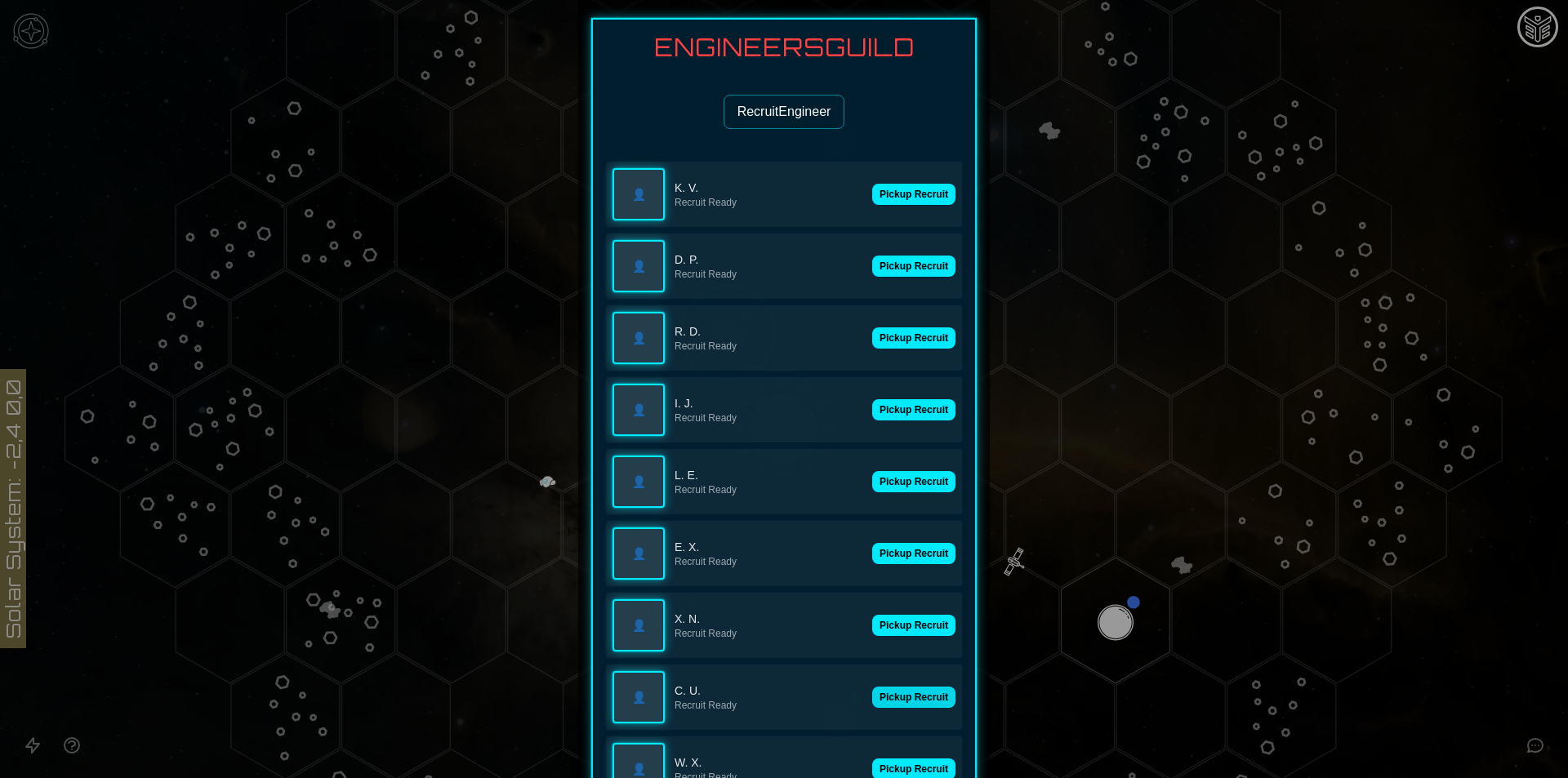
click at [888, 689] on button "Pickup Recruit" at bounding box center [913, 696] width 83 height 21
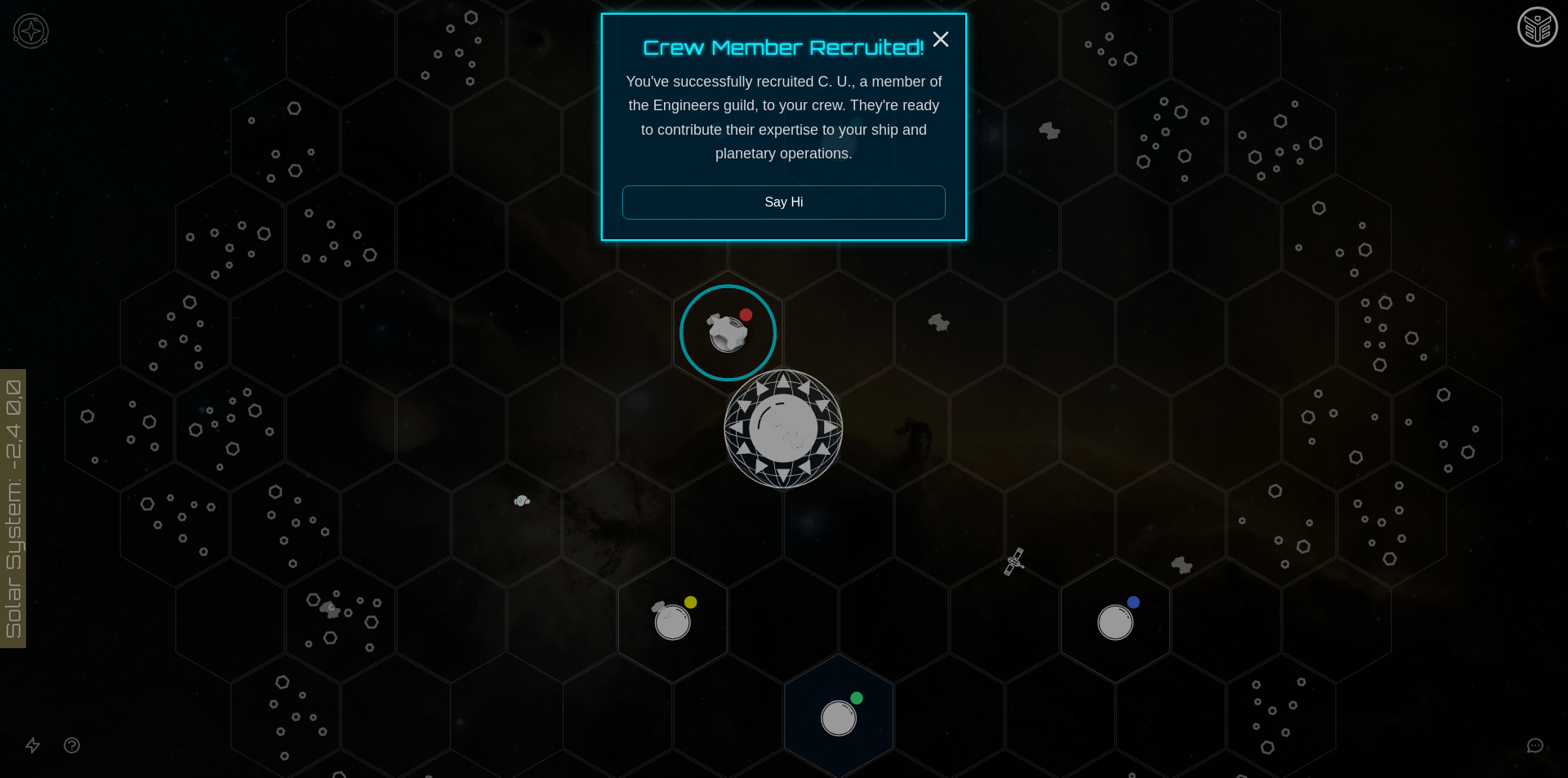
click at [1352, 164] on div at bounding box center [784, 389] width 1568 height 778
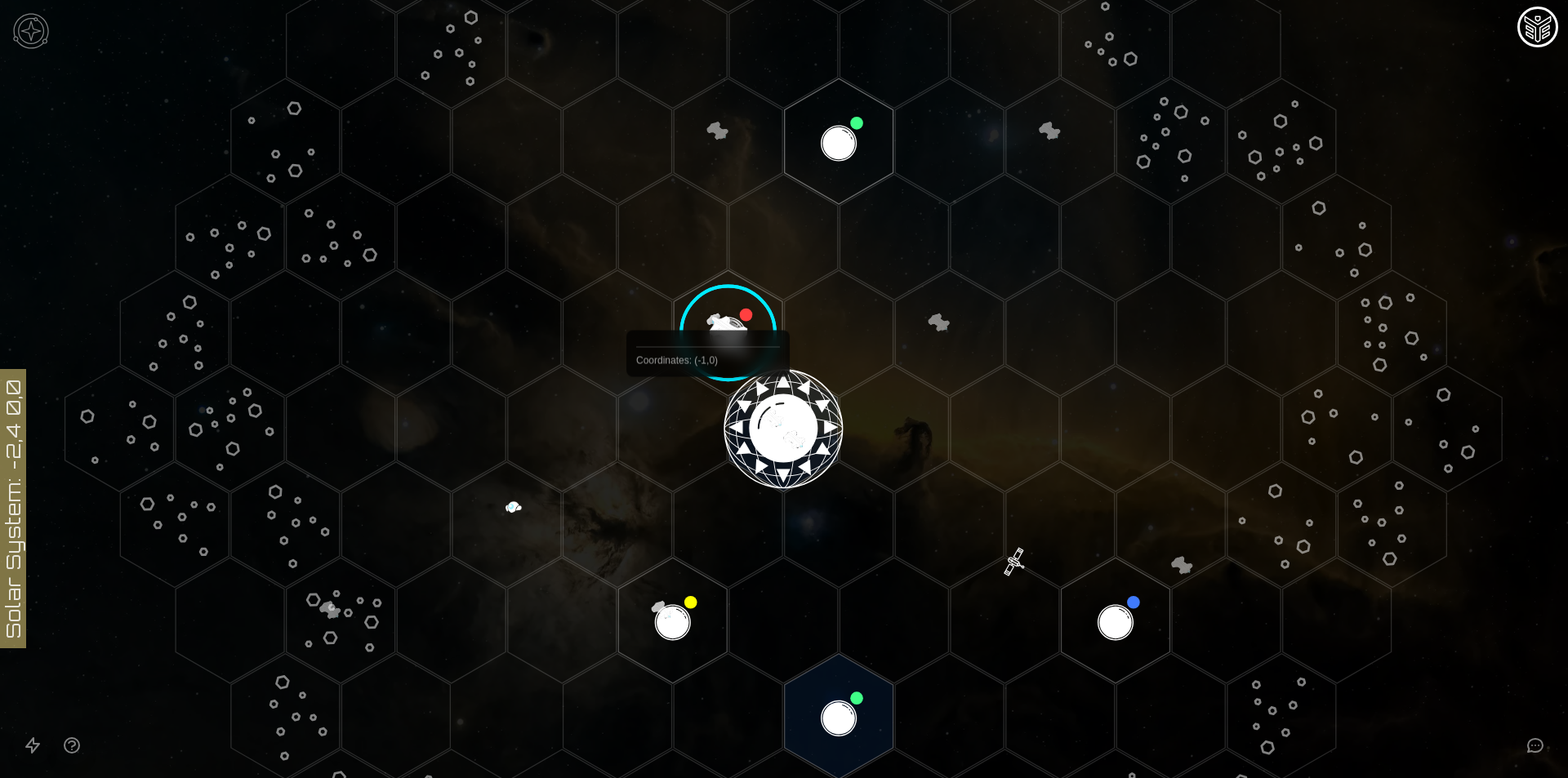
click at [716, 353] on image at bounding box center [728, 334] width 129 height 129
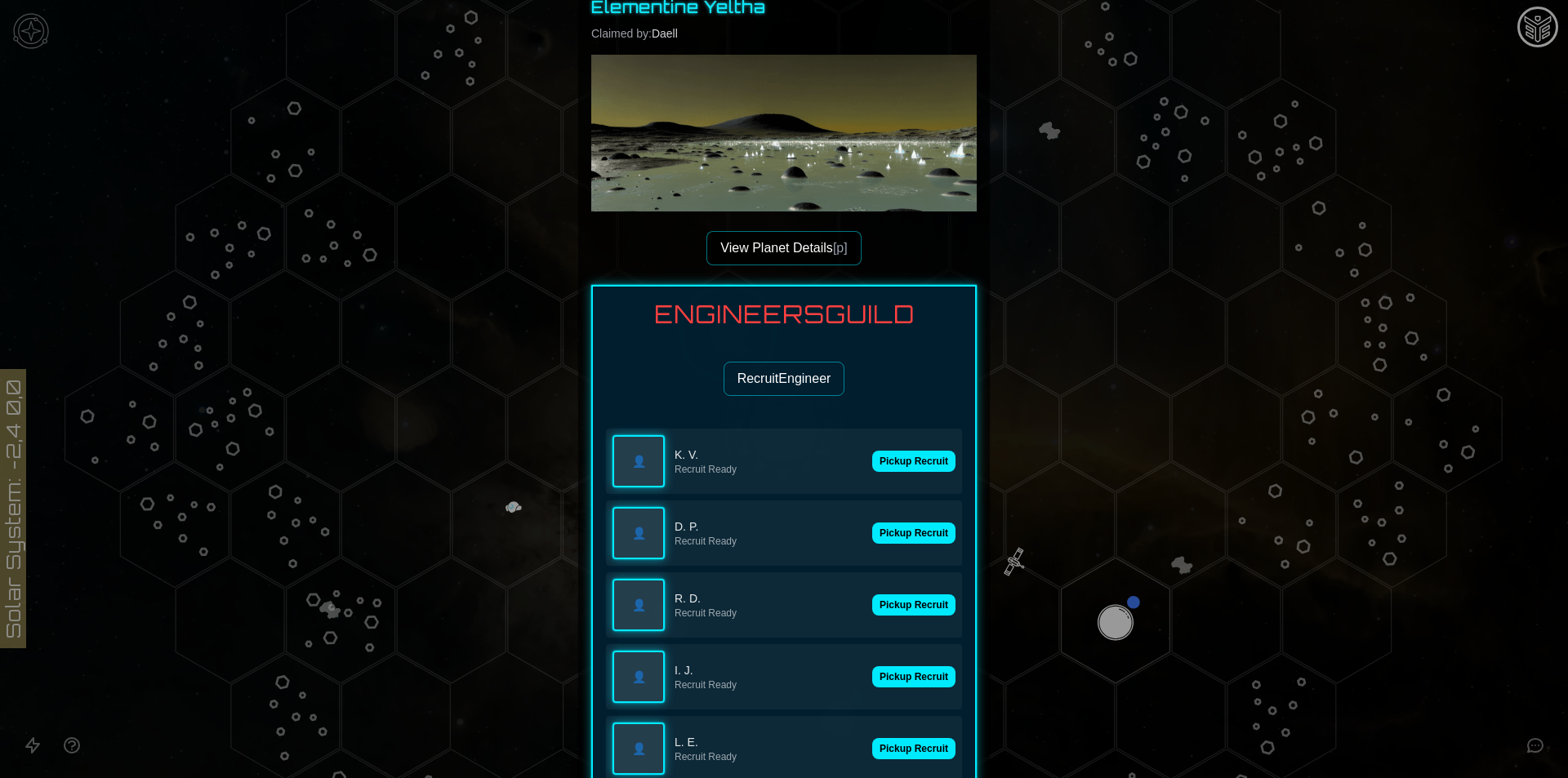
scroll to position [490, 0]
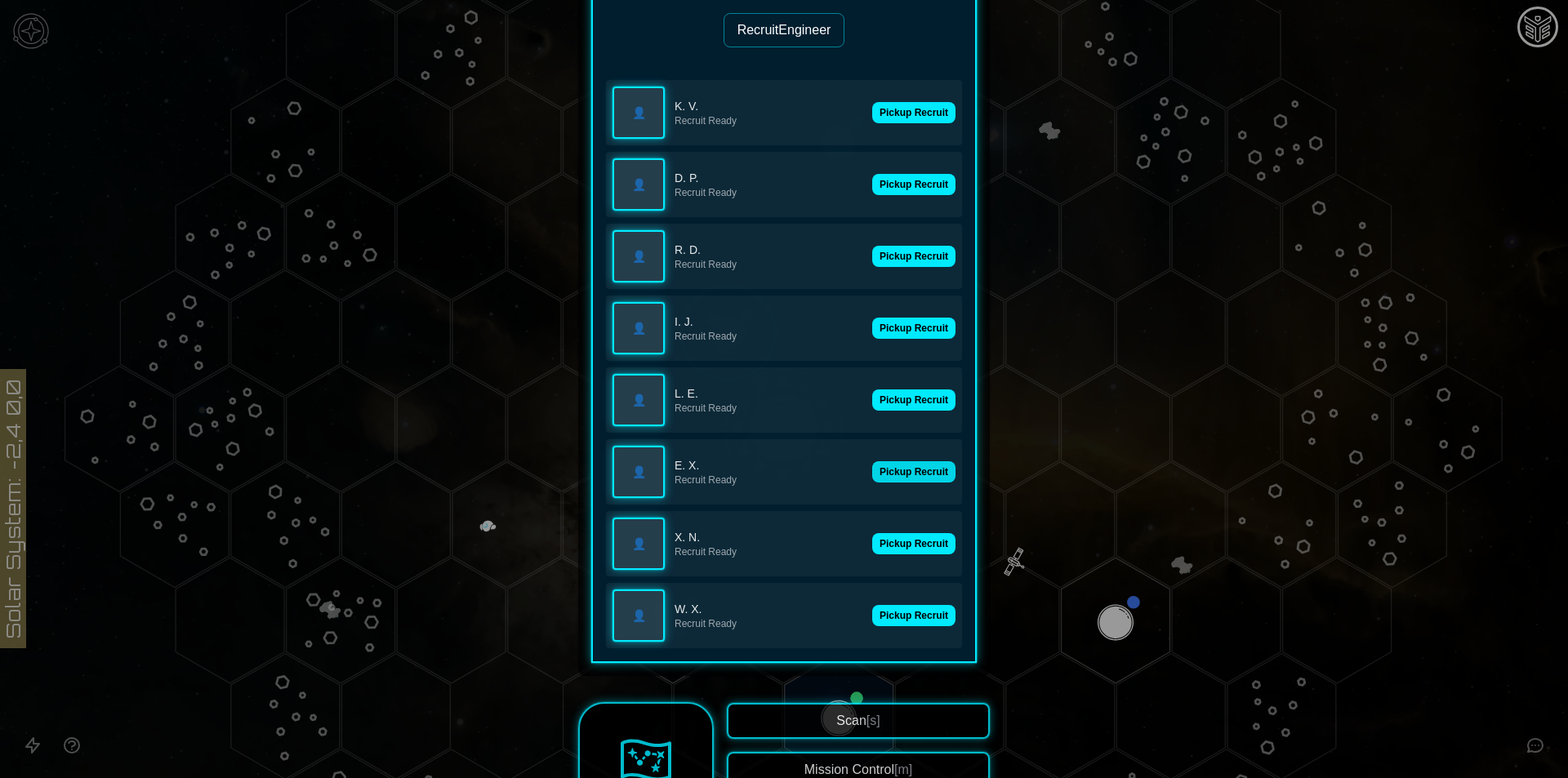
click at [892, 462] on button "Pickup Recruit" at bounding box center [913, 472] width 83 height 21
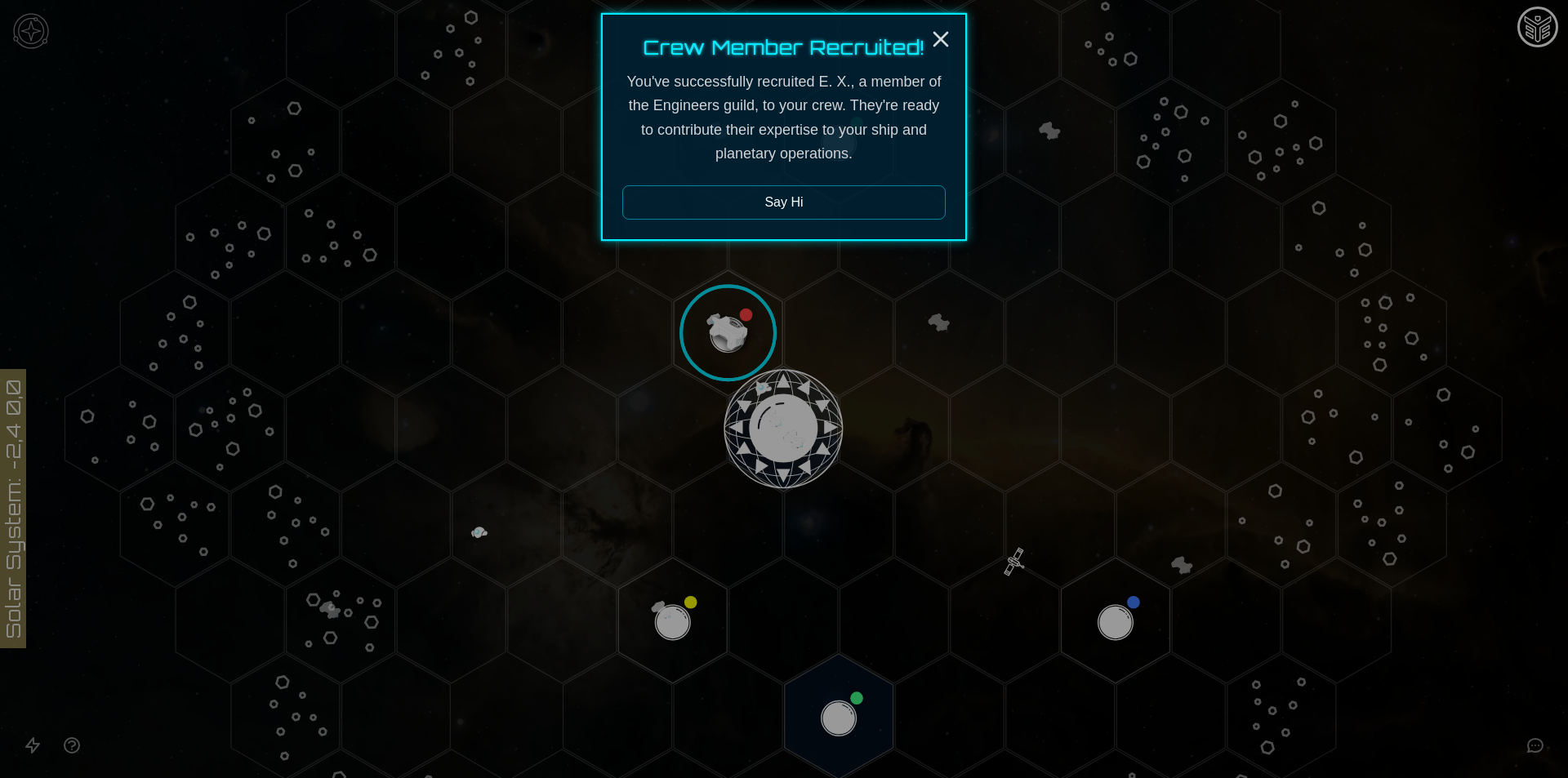
click at [1540, 679] on div at bounding box center [784, 389] width 1568 height 778
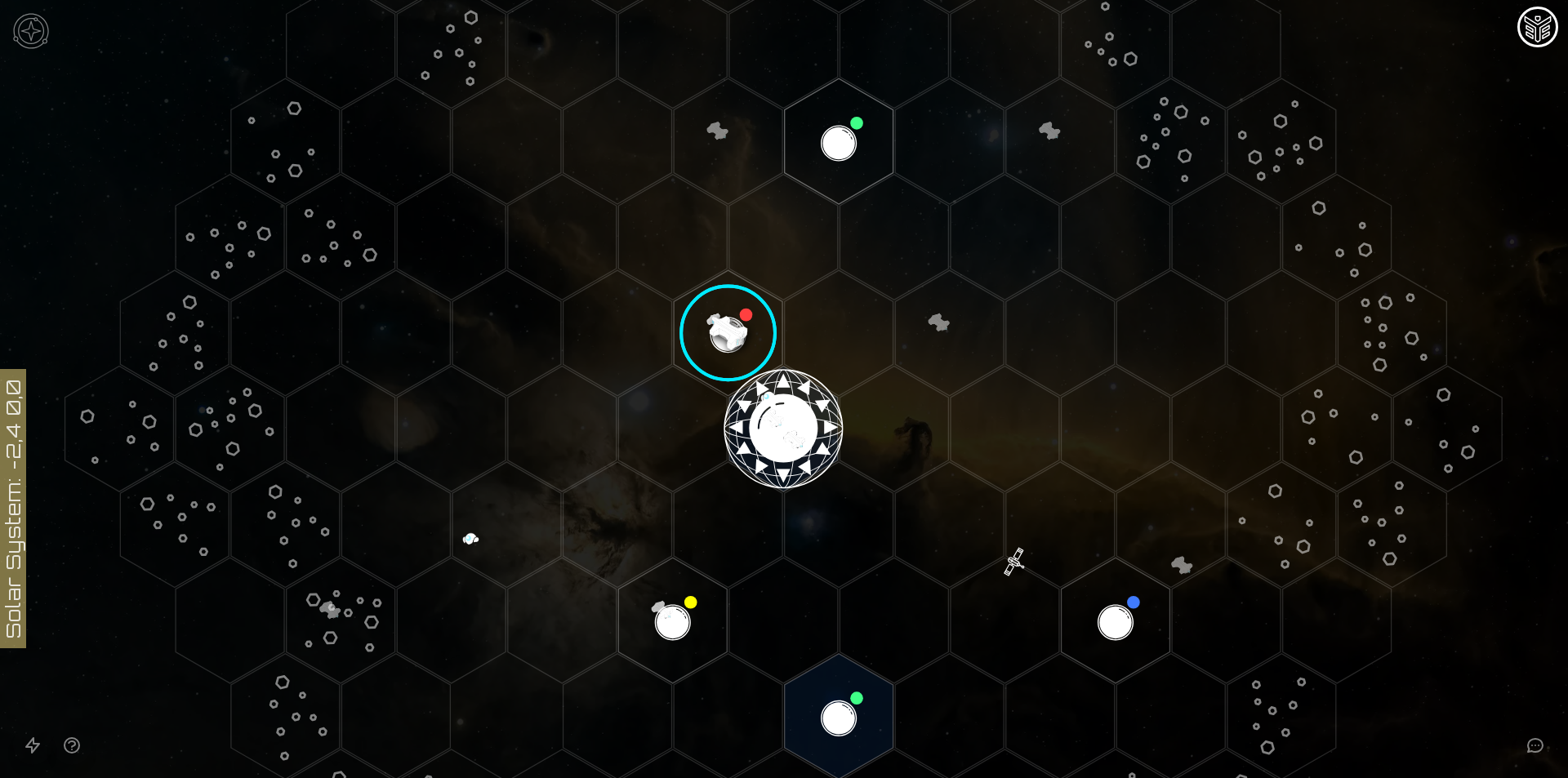
click at [735, 346] on image at bounding box center [728, 334] width 129 height 129
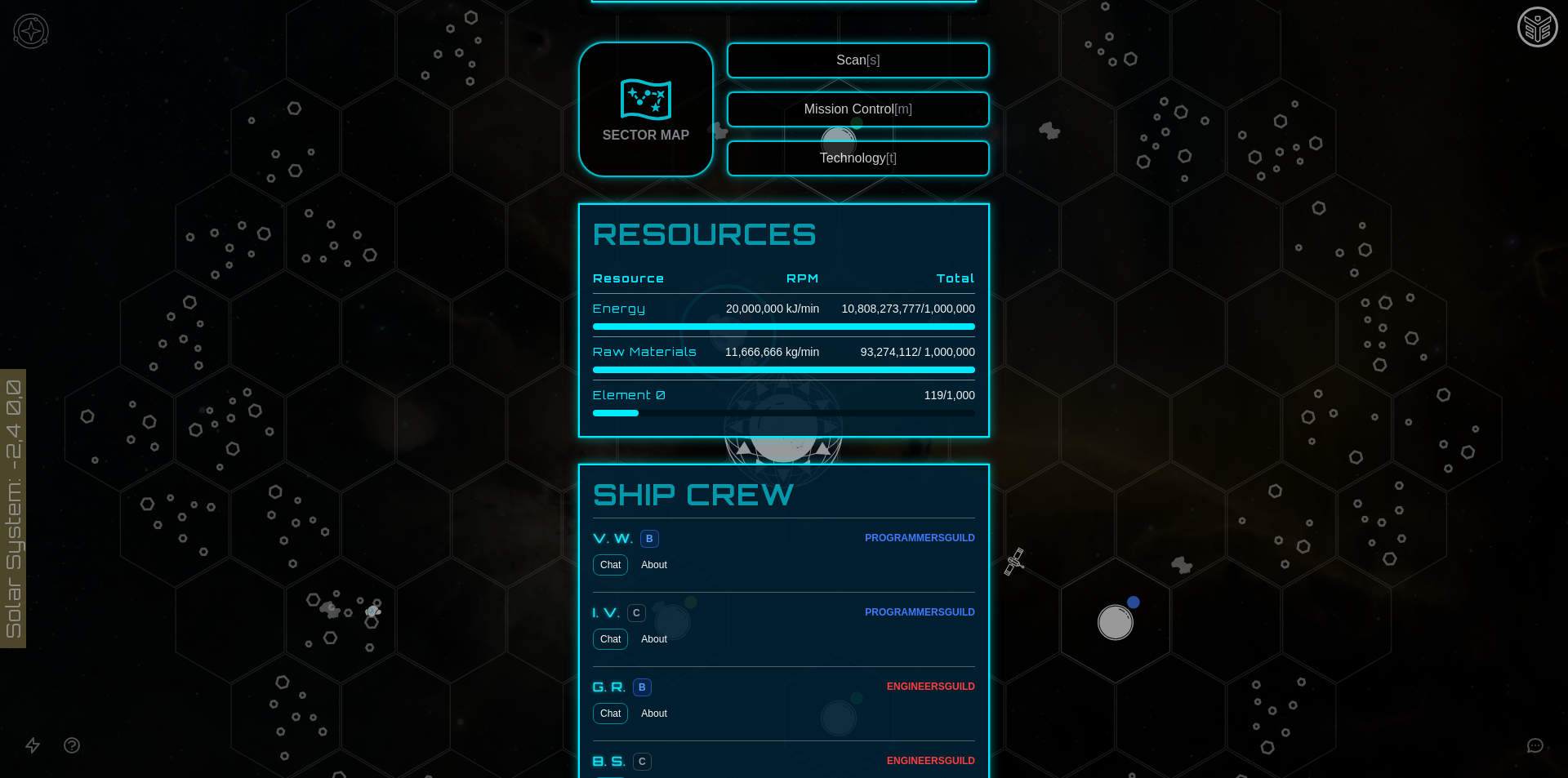
scroll to position [856, 0]
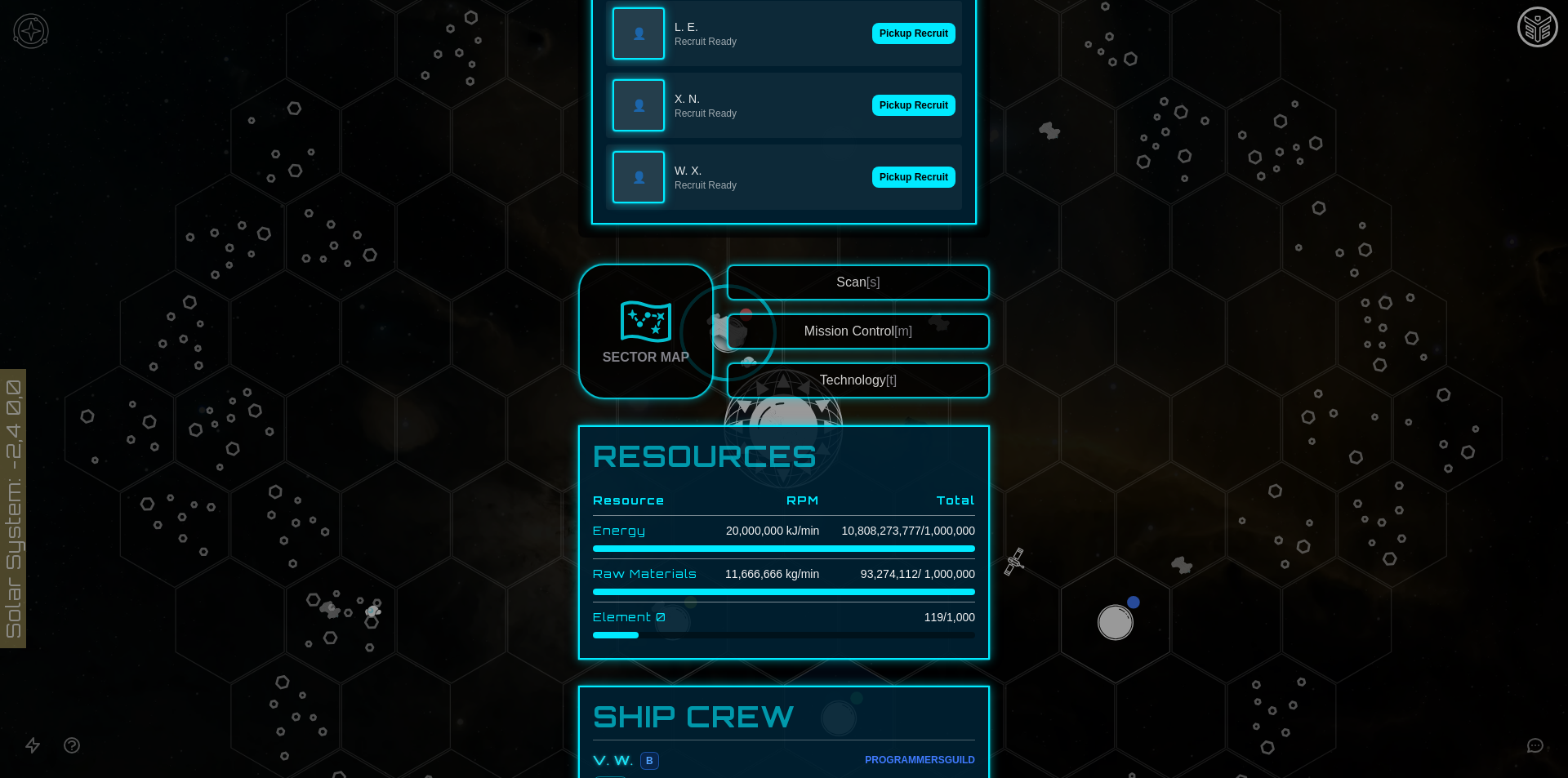
click at [833, 376] on button "Technology [t]" at bounding box center [857, 380] width 263 height 36
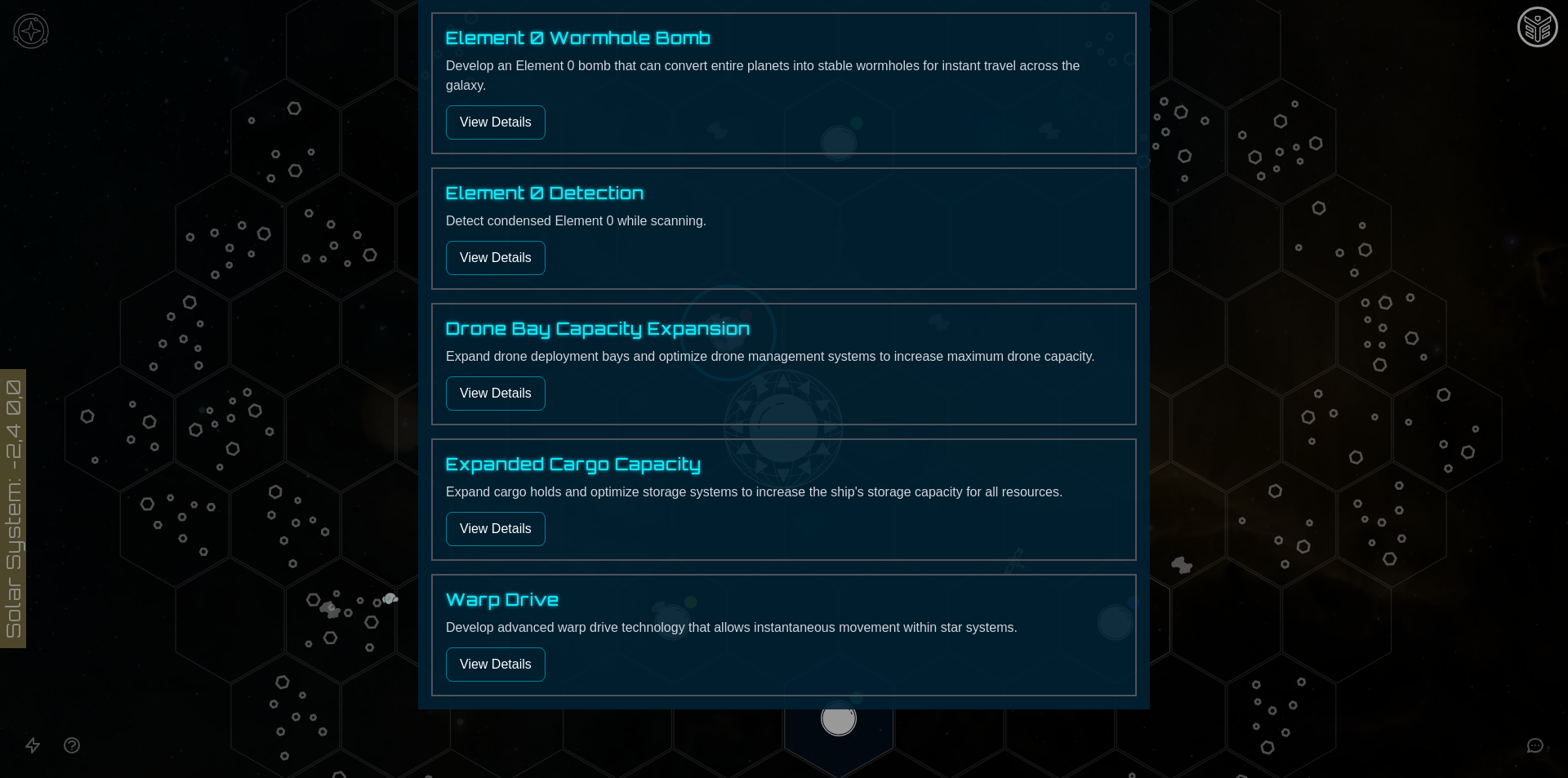
scroll to position [860, 0]
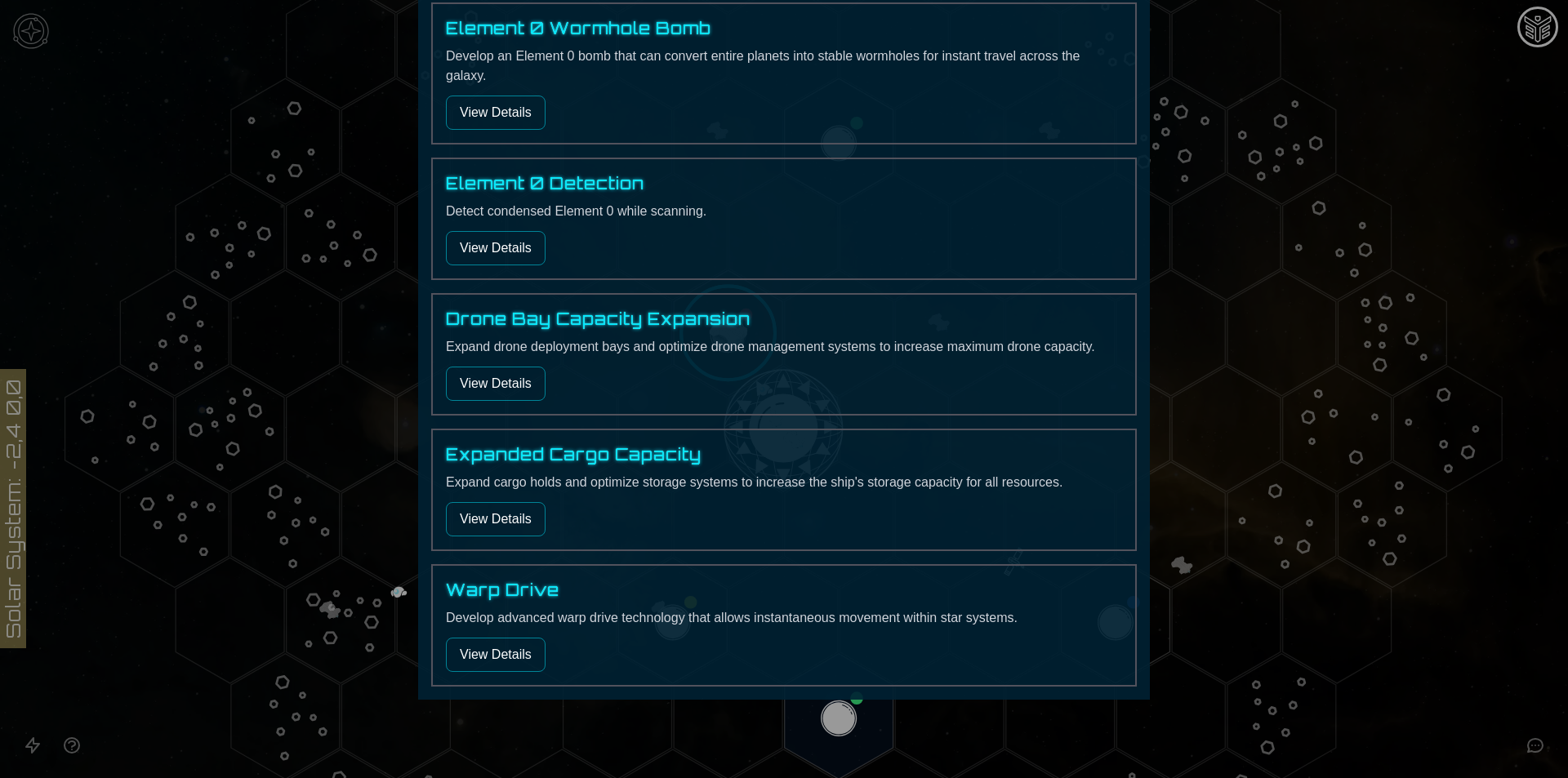
click at [525, 510] on button "View Details" at bounding box center [495, 518] width 99 height 34
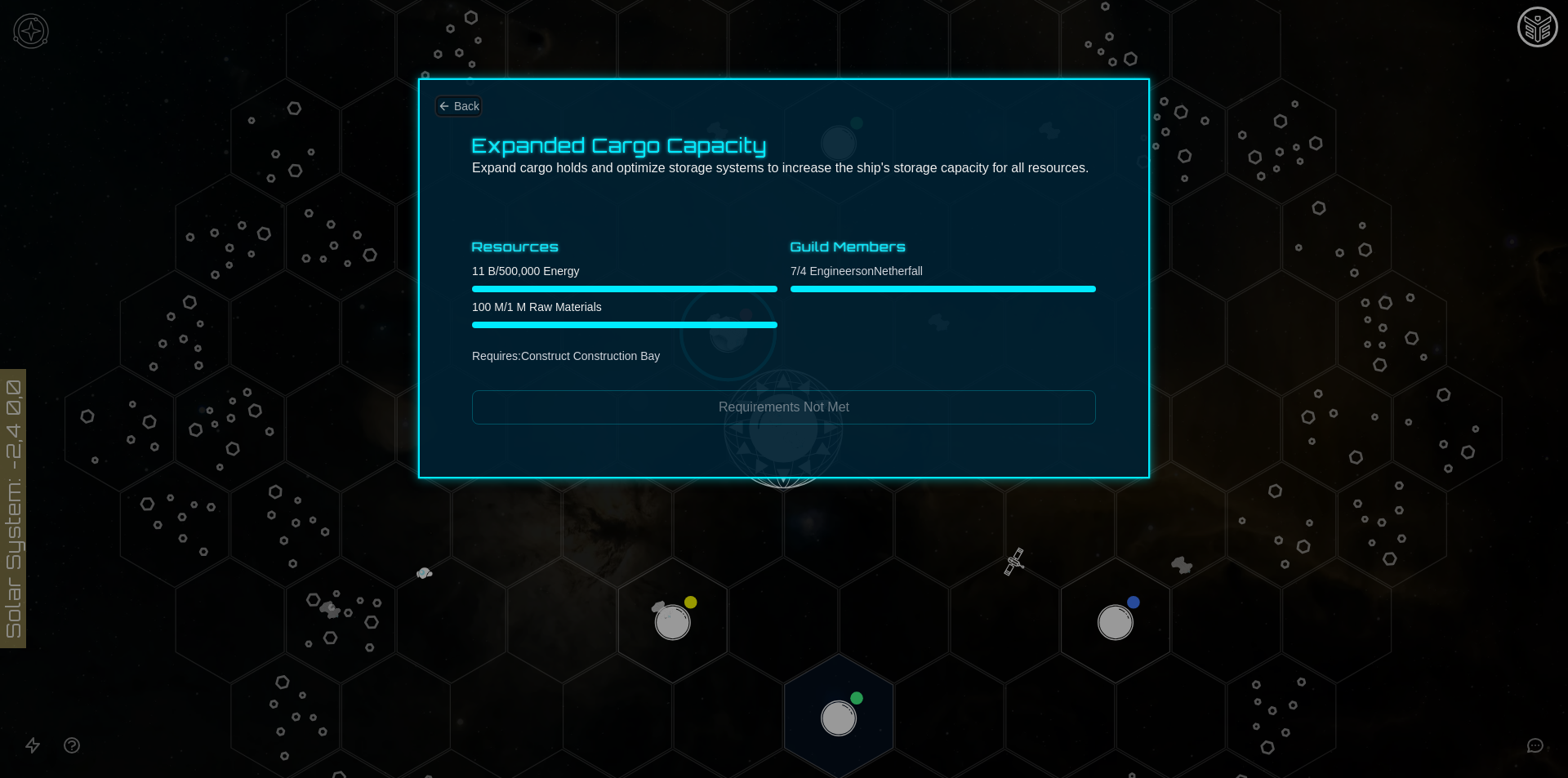
click at [462, 107] on span "Back" at bounding box center [467, 106] width 25 height 17
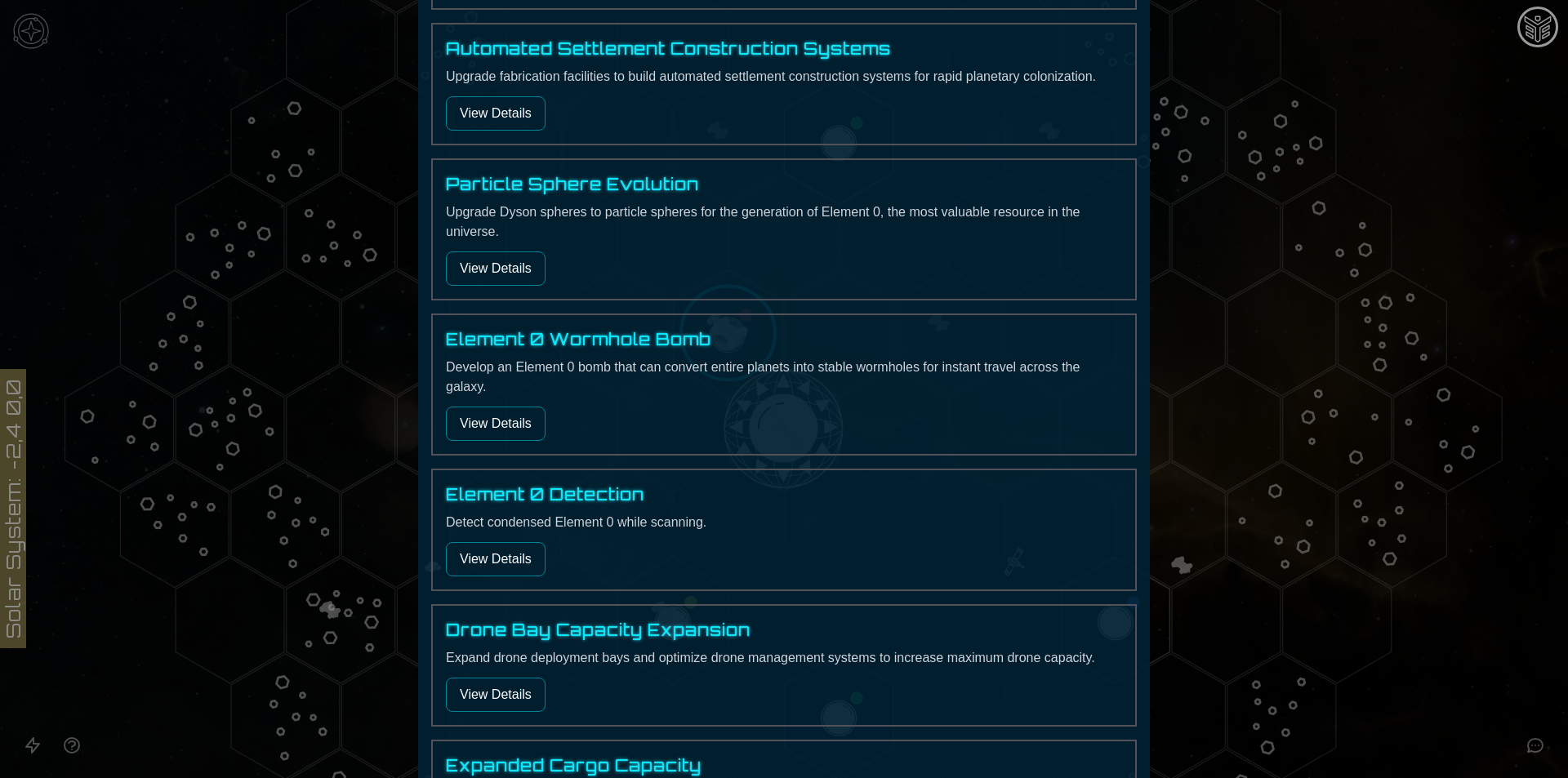
scroll to position [572, 0]
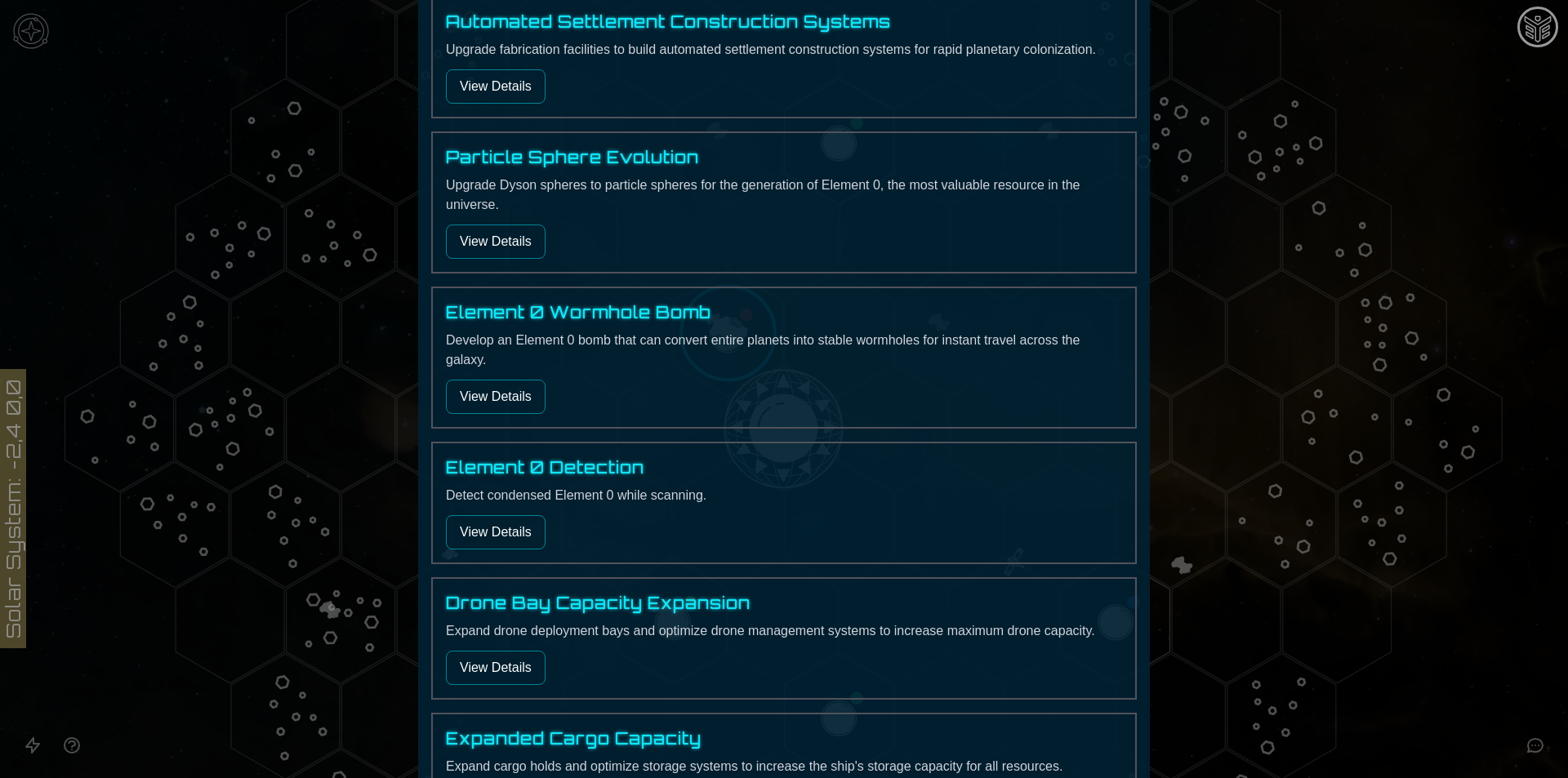
click at [463, 666] on button "View Details" at bounding box center [495, 667] width 99 height 34
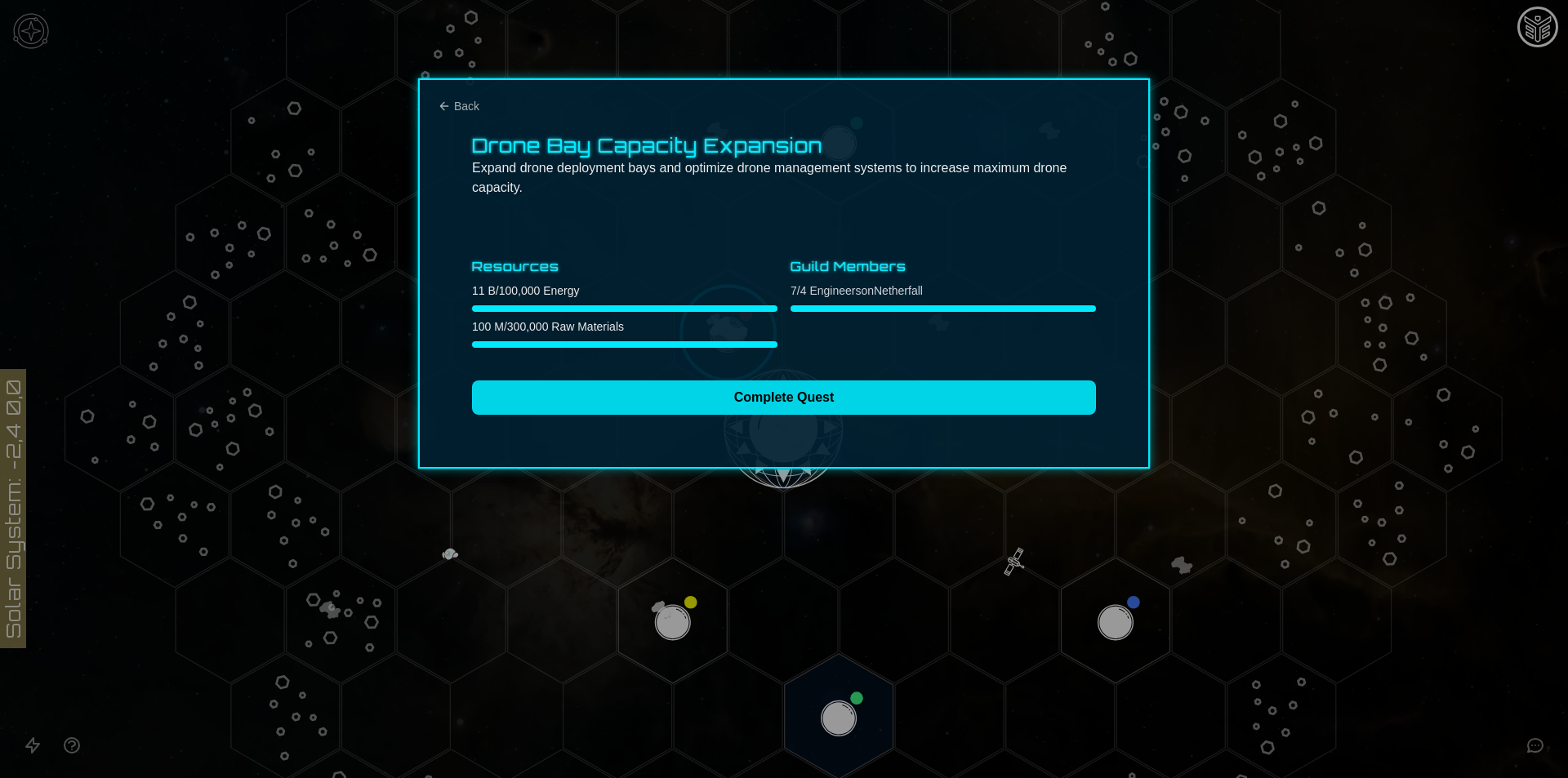
click at [724, 402] on button "Complete Quest" at bounding box center [783, 397] width 624 height 34
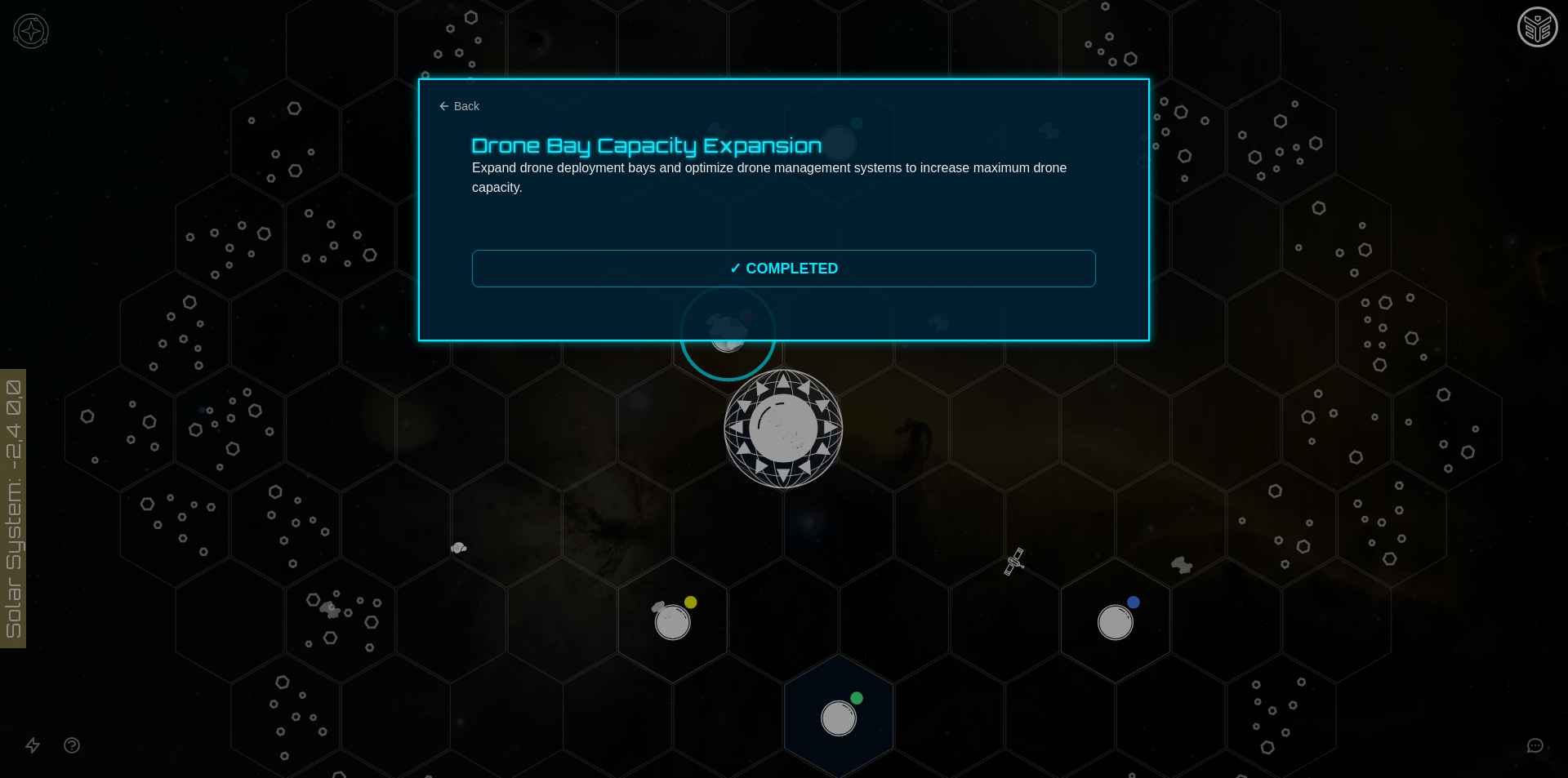
click at [468, 93] on div "Drone Bay Capacity Expansion Expand drone deployment bays and optimize drone ma…" at bounding box center [784, 210] width 731 height 263
click at [468, 108] on span "Back" at bounding box center [467, 106] width 25 height 17
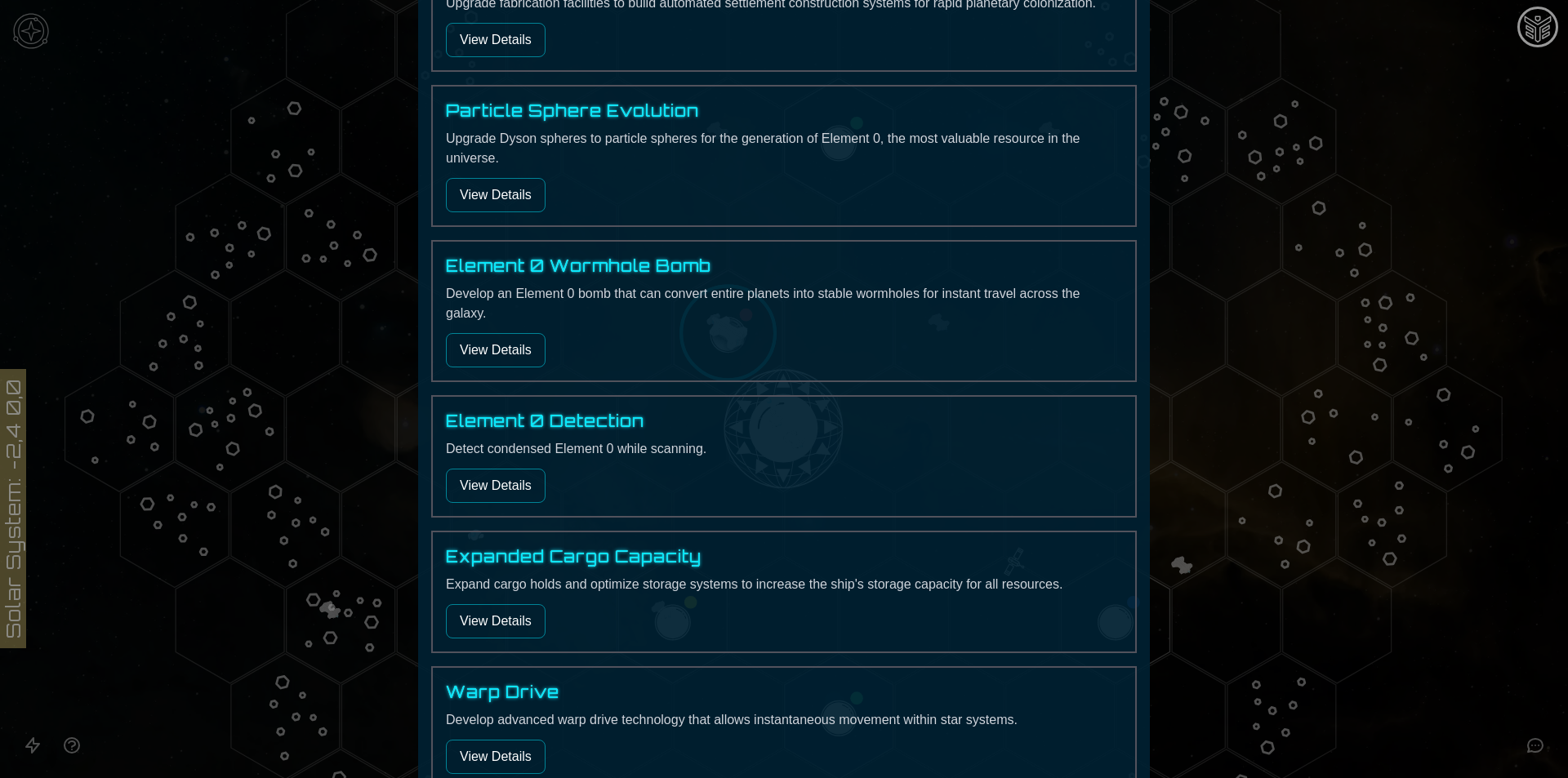
scroll to position [724, 0]
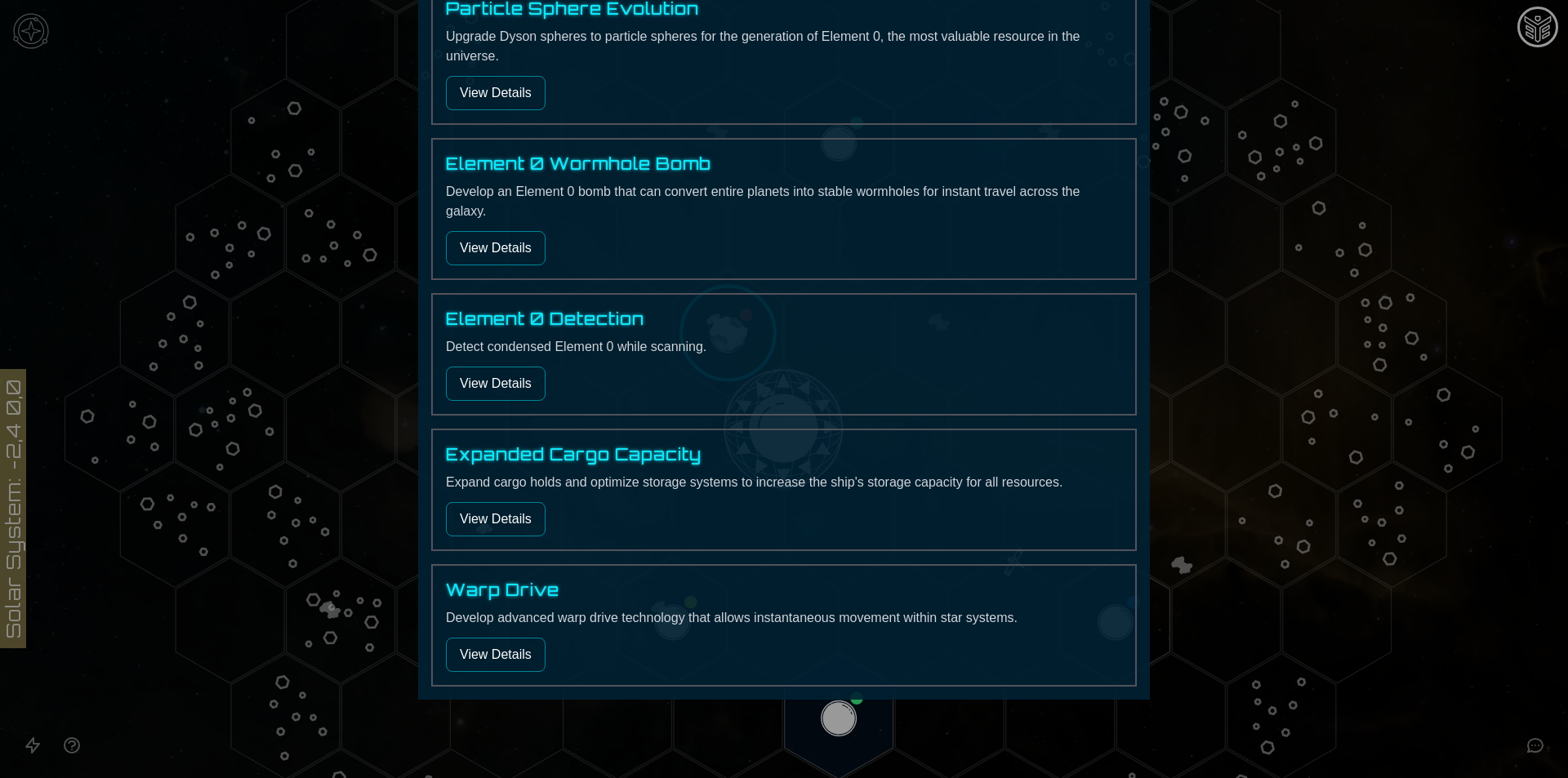
click at [527, 529] on button "View Details" at bounding box center [495, 518] width 99 height 34
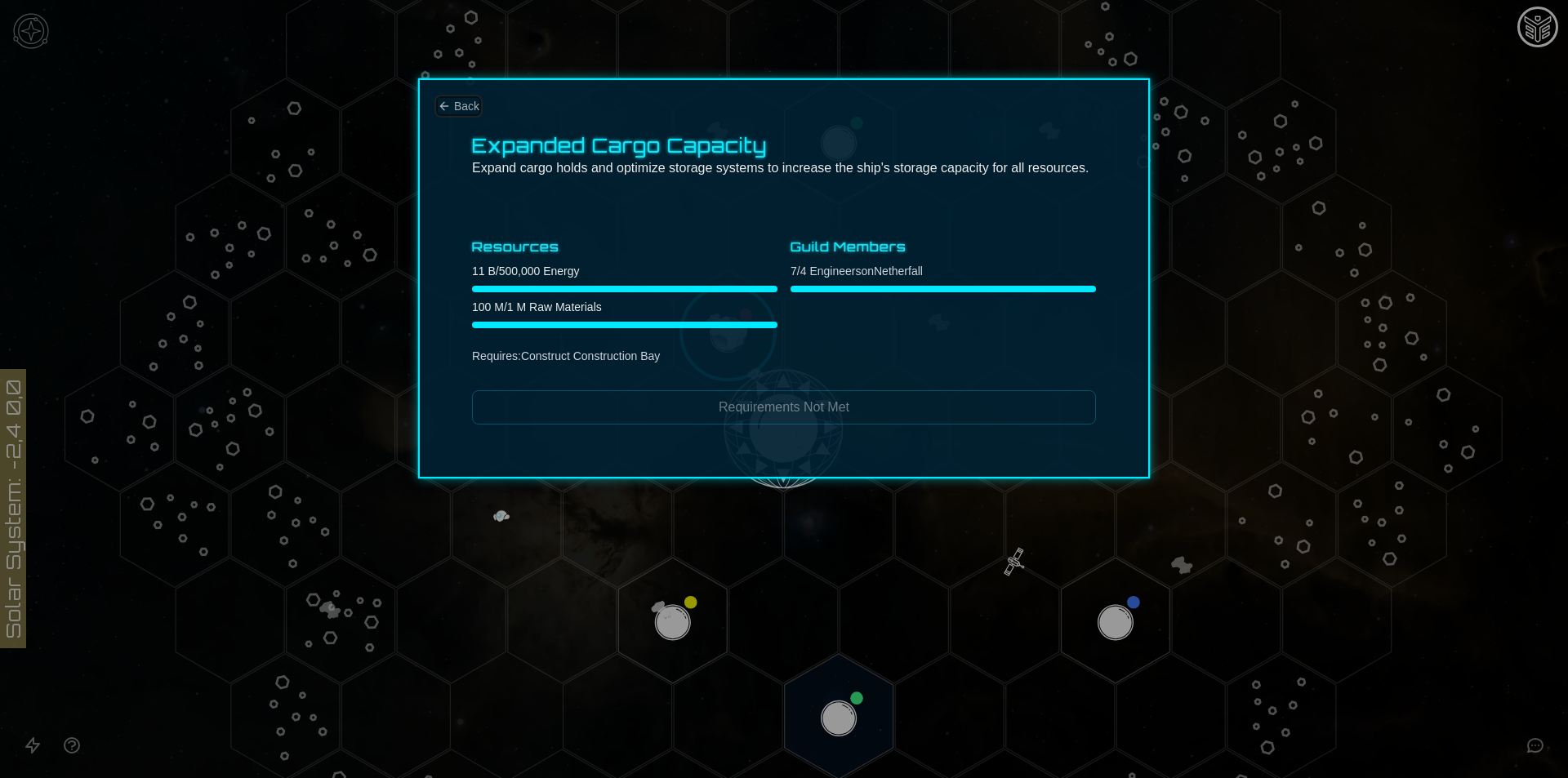
click at [449, 101] on icon "Back" at bounding box center [444, 106] width 13 height 13
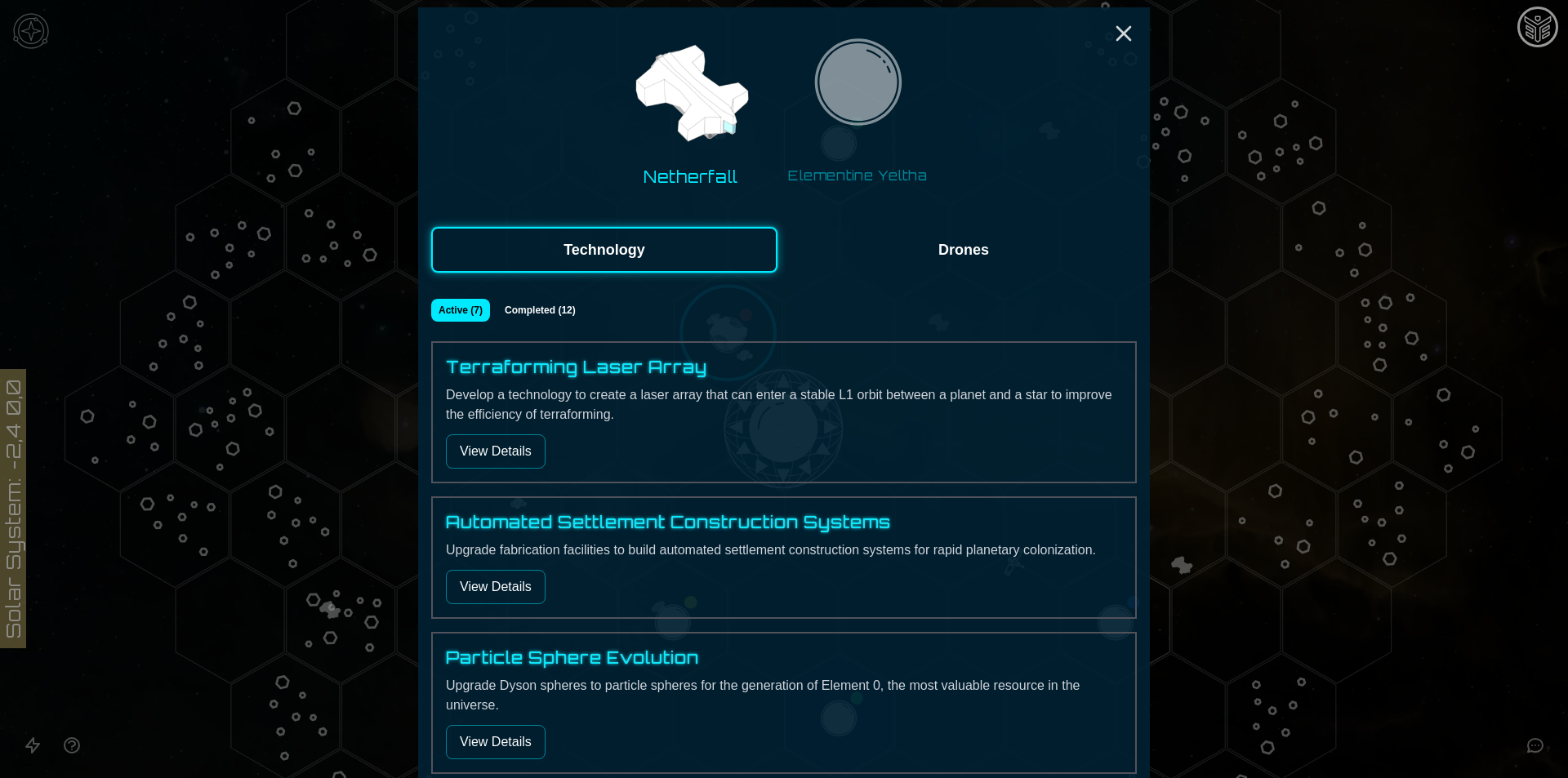
scroll to position [82, 0]
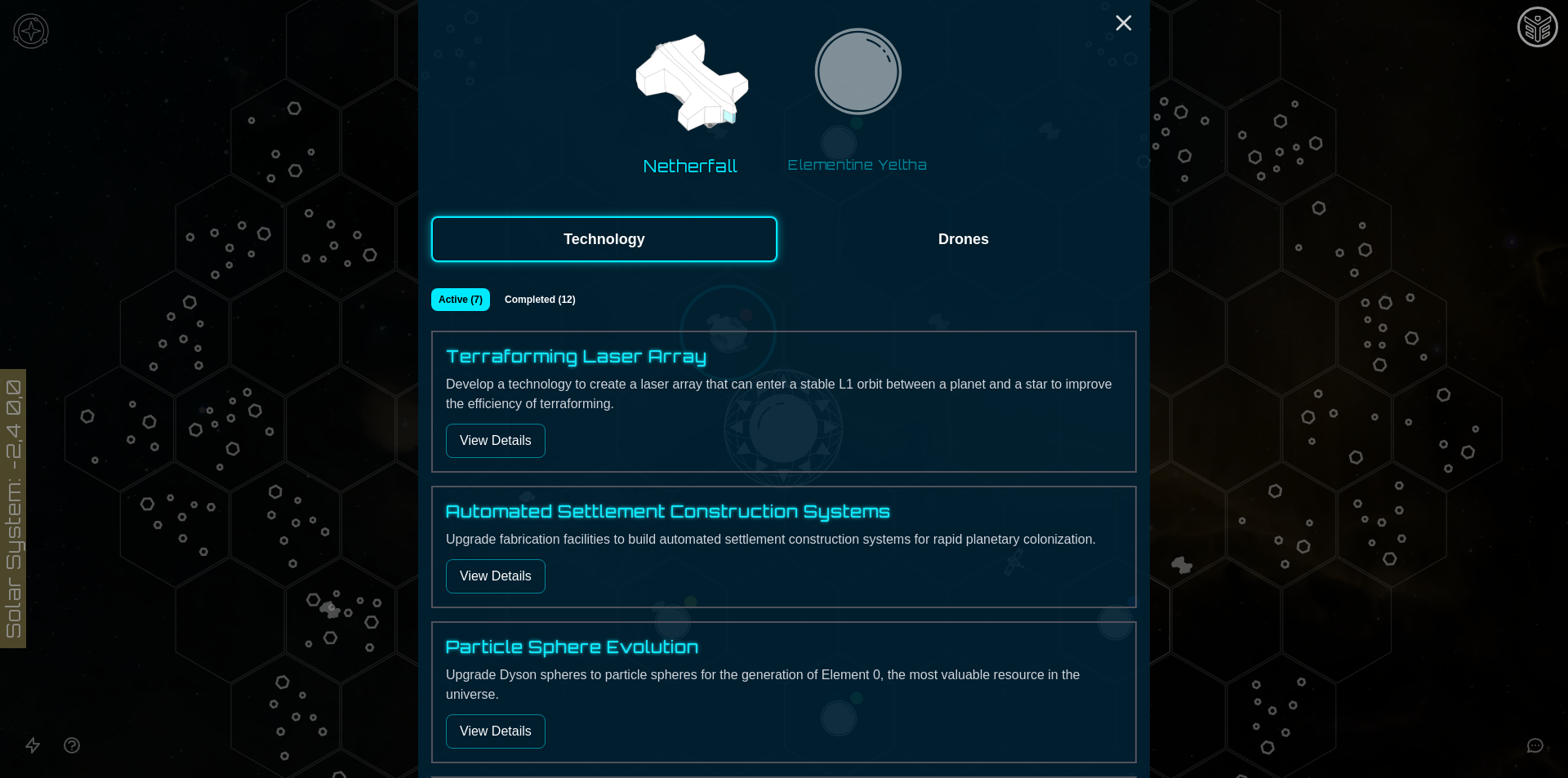
click at [500, 437] on button "View Details" at bounding box center [495, 441] width 99 height 34
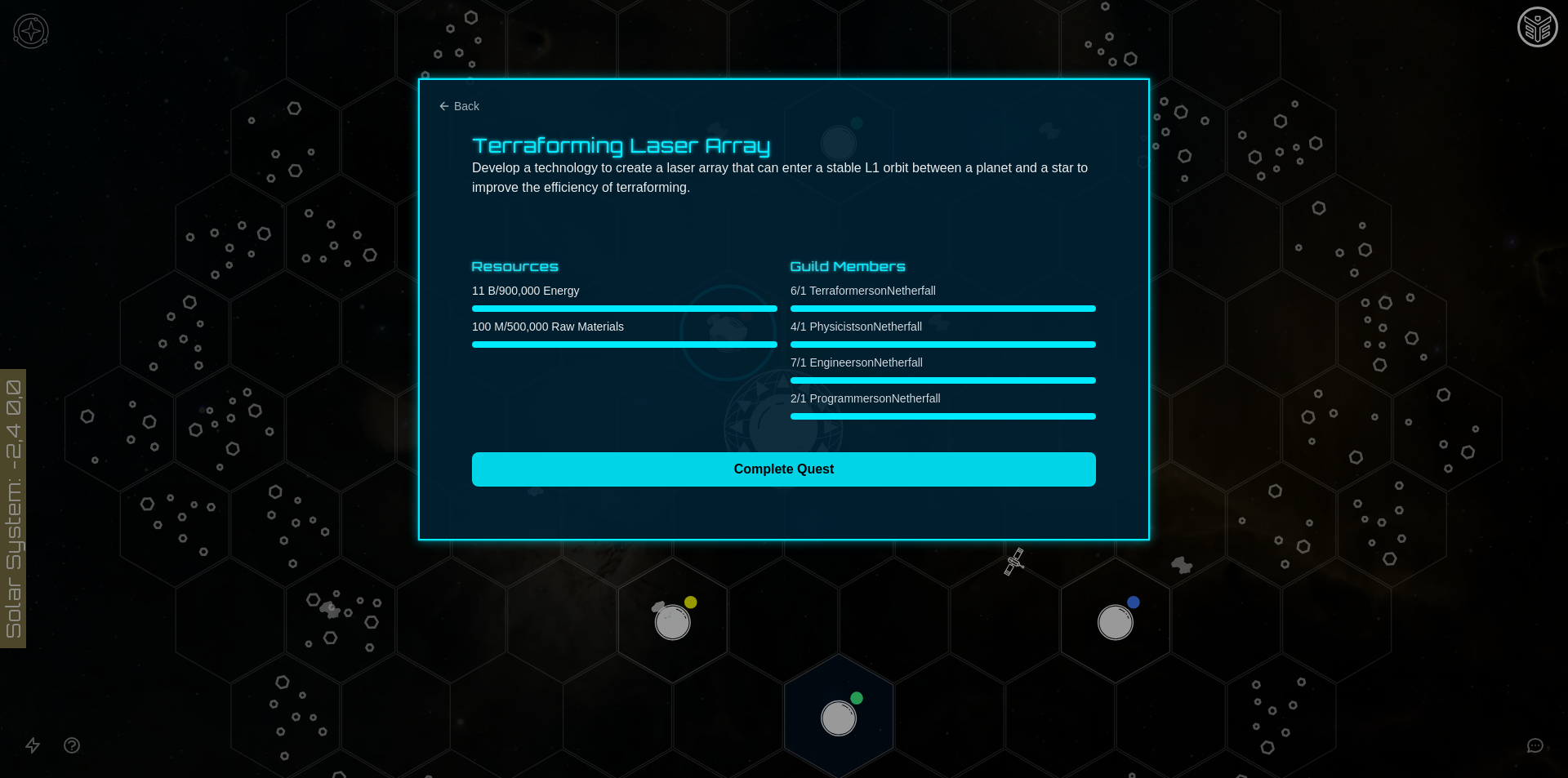
click at [604, 473] on button "Complete Quest" at bounding box center [783, 469] width 624 height 34
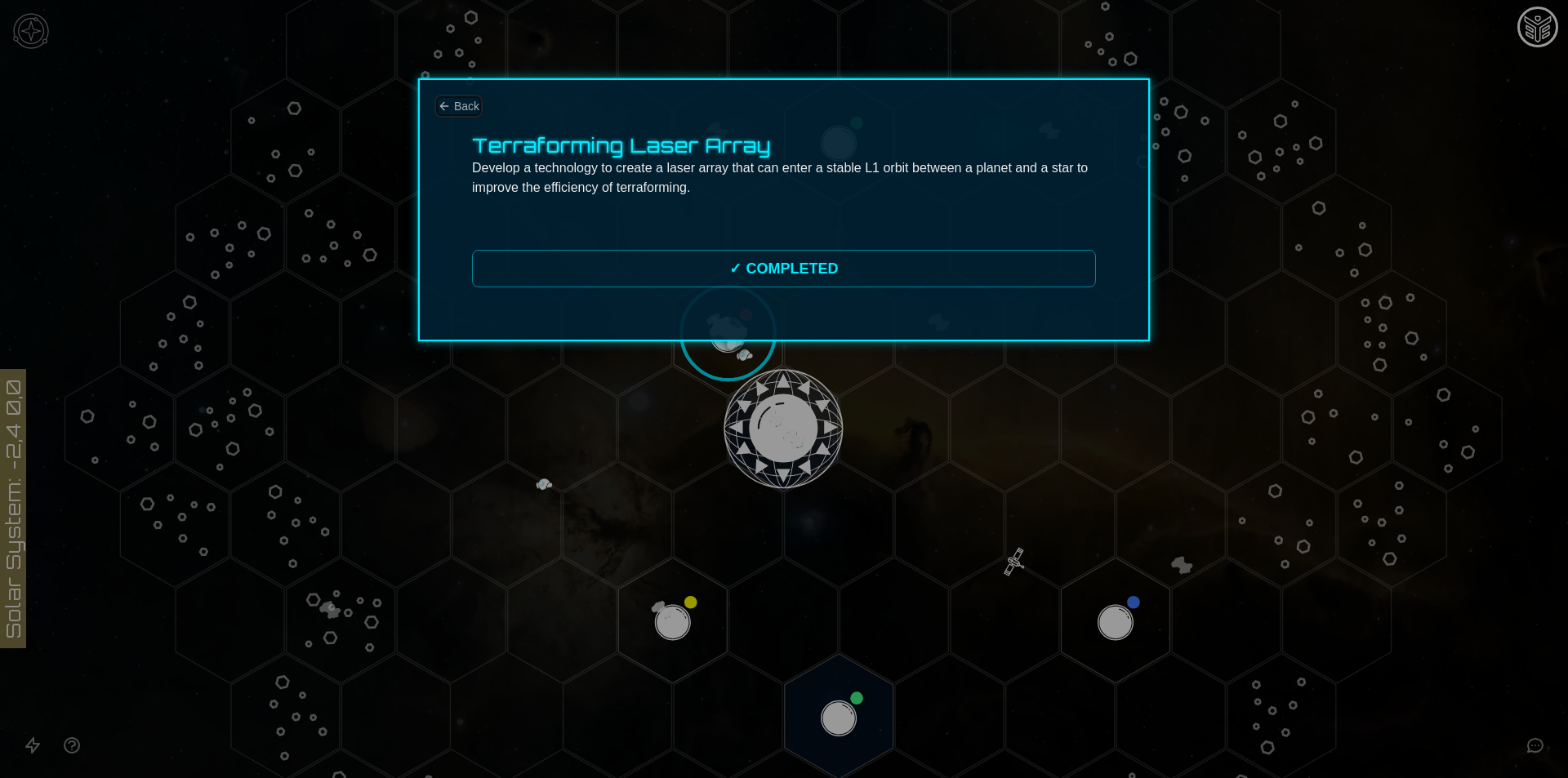
click at [448, 99] on icon "Back" at bounding box center [444, 106] width 13 height 13
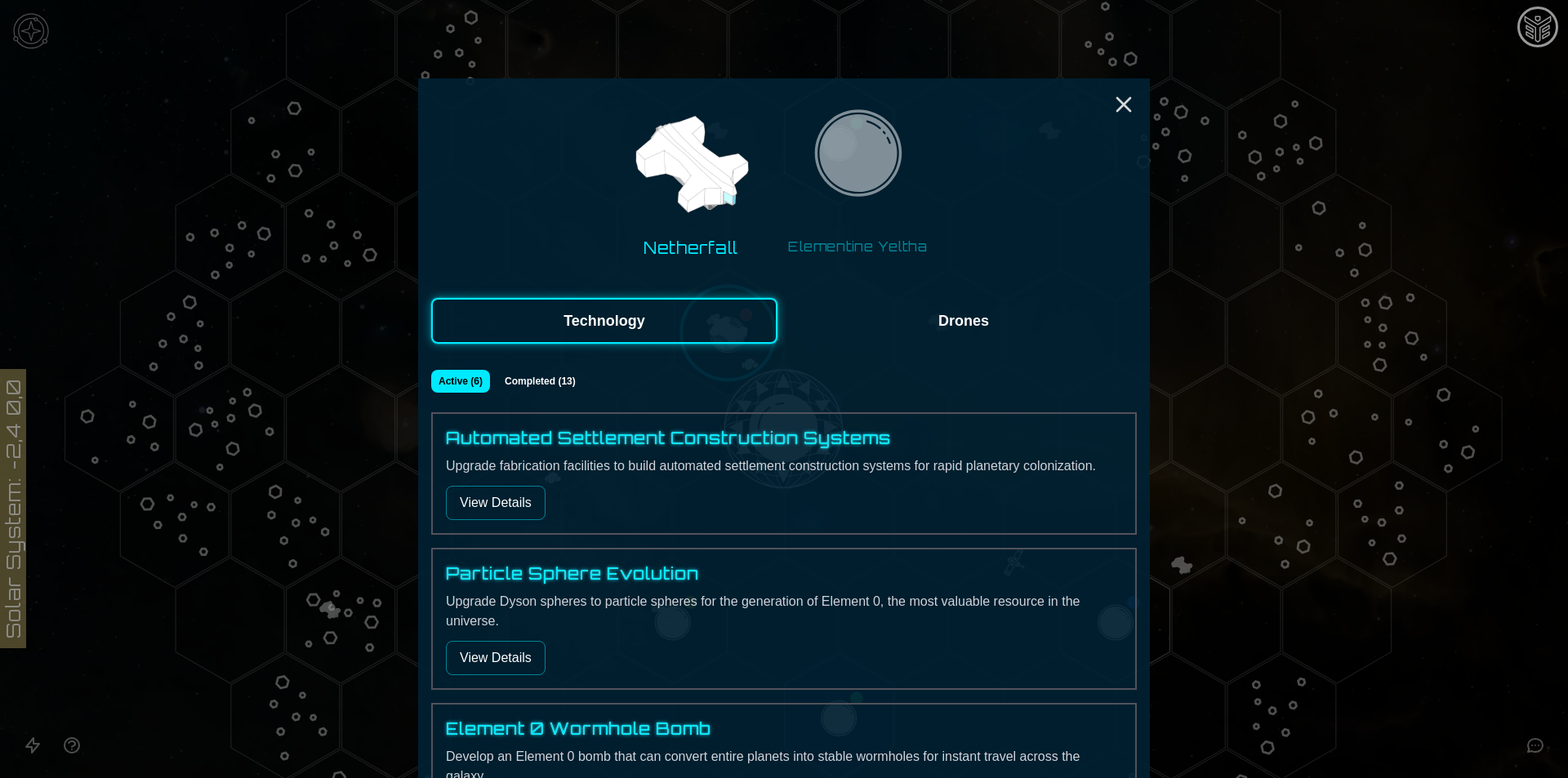
click at [505, 508] on button "View Details" at bounding box center [495, 503] width 99 height 34
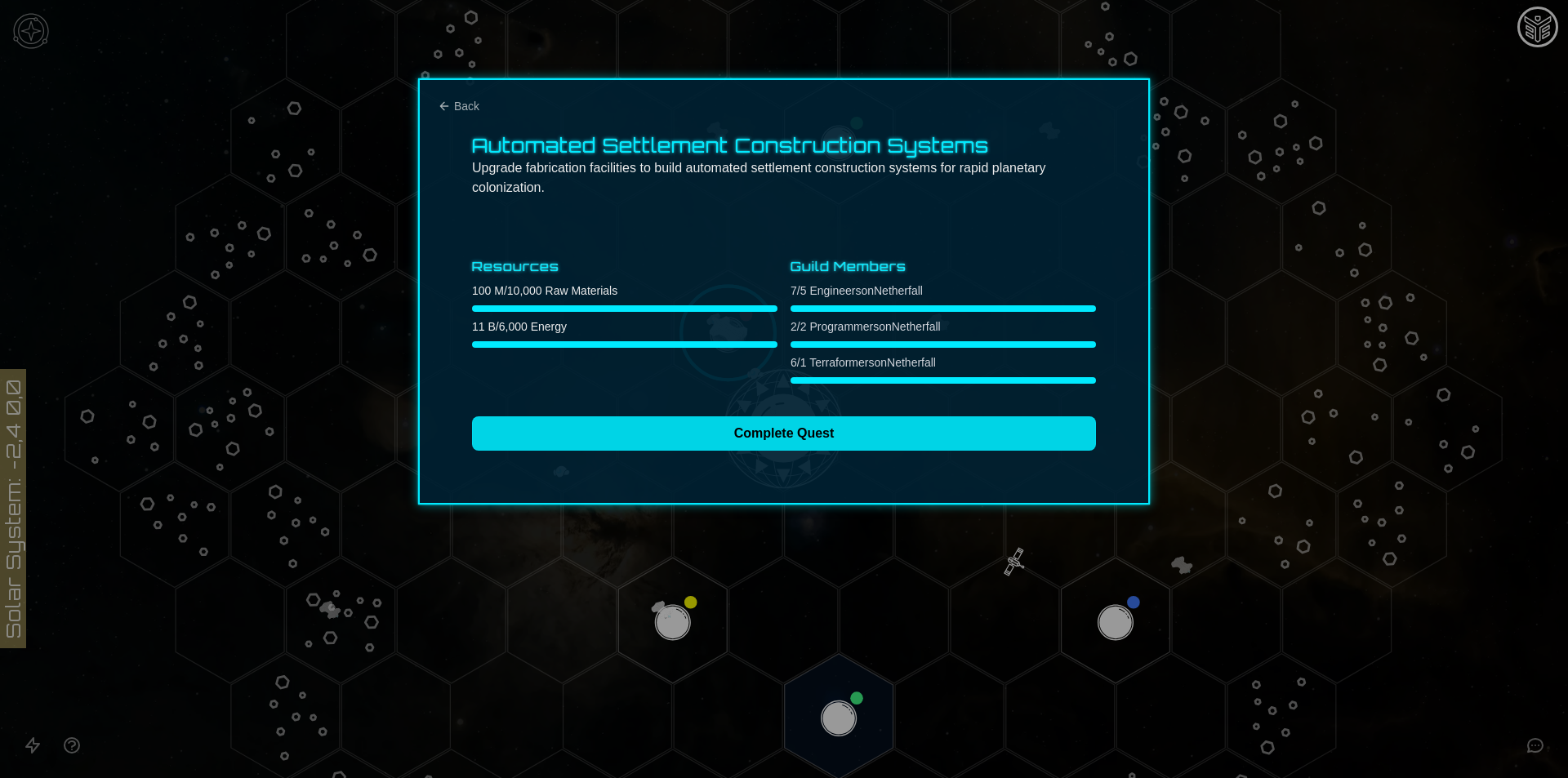
click at [665, 437] on button "Complete Quest" at bounding box center [783, 433] width 624 height 34
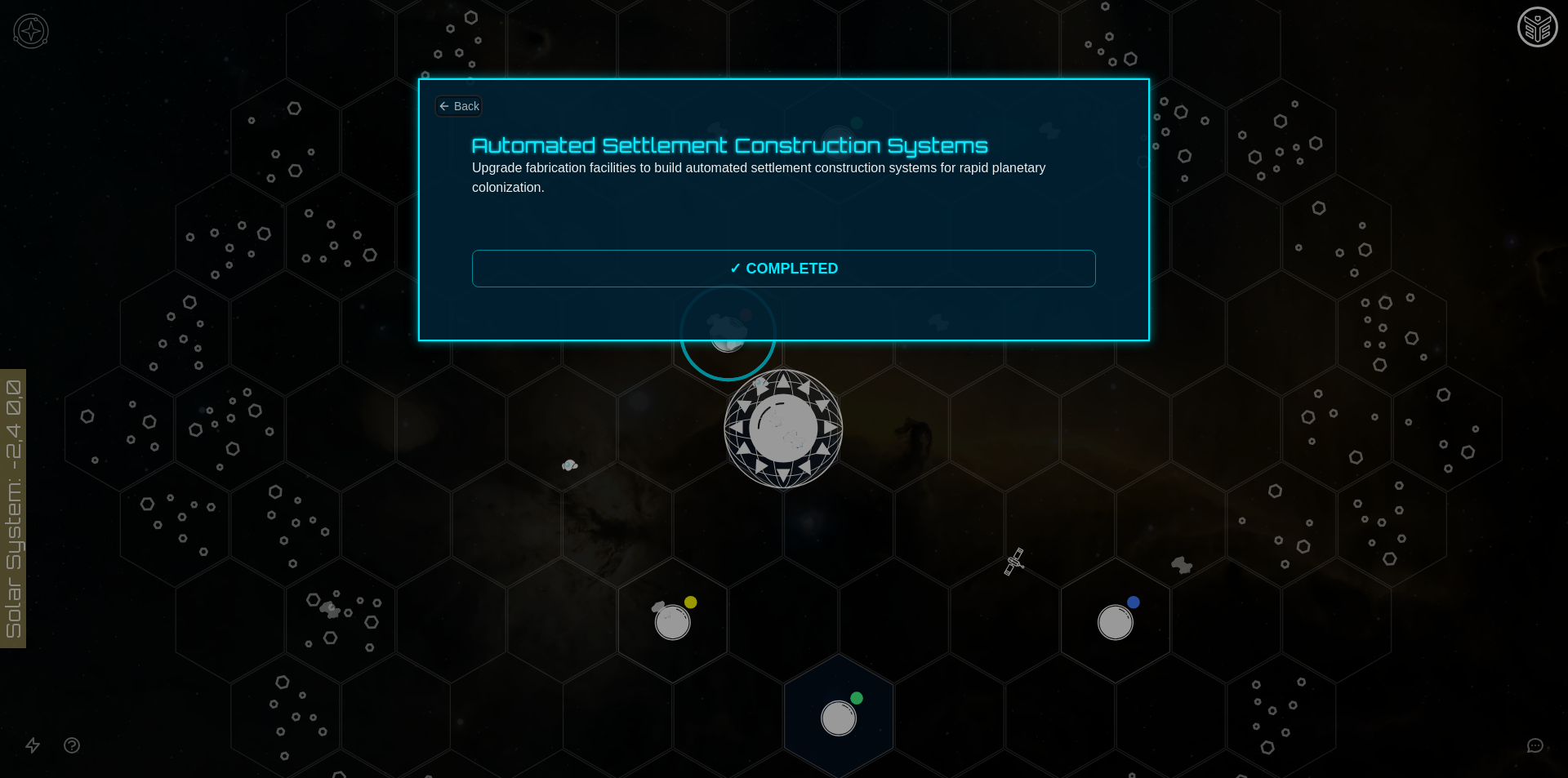
click at [453, 110] on button "Back" at bounding box center [458, 106] width 42 height 17
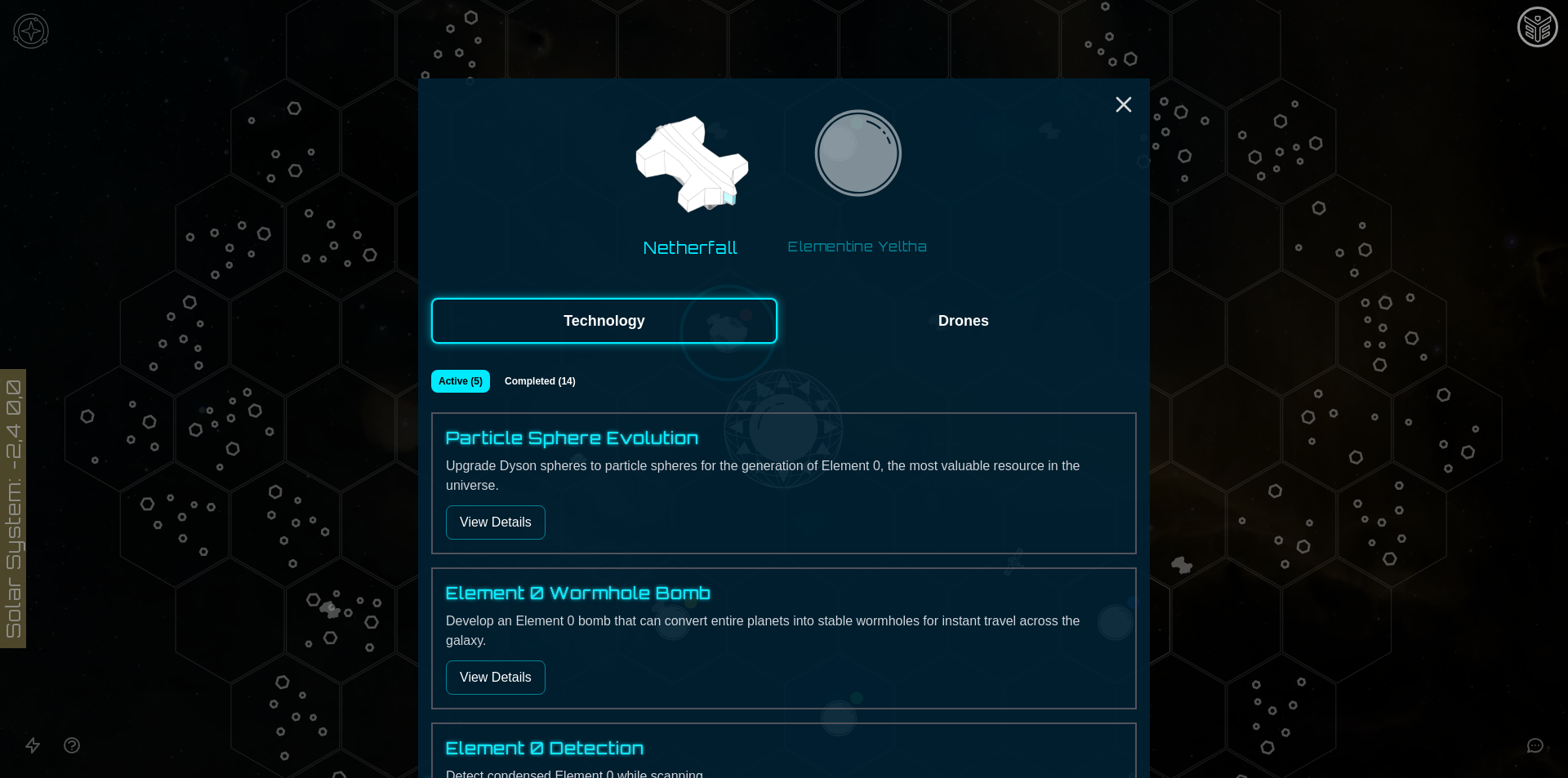
click at [503, 539] on button "View Details" at bounding box center [495, 522] width 99 height 34
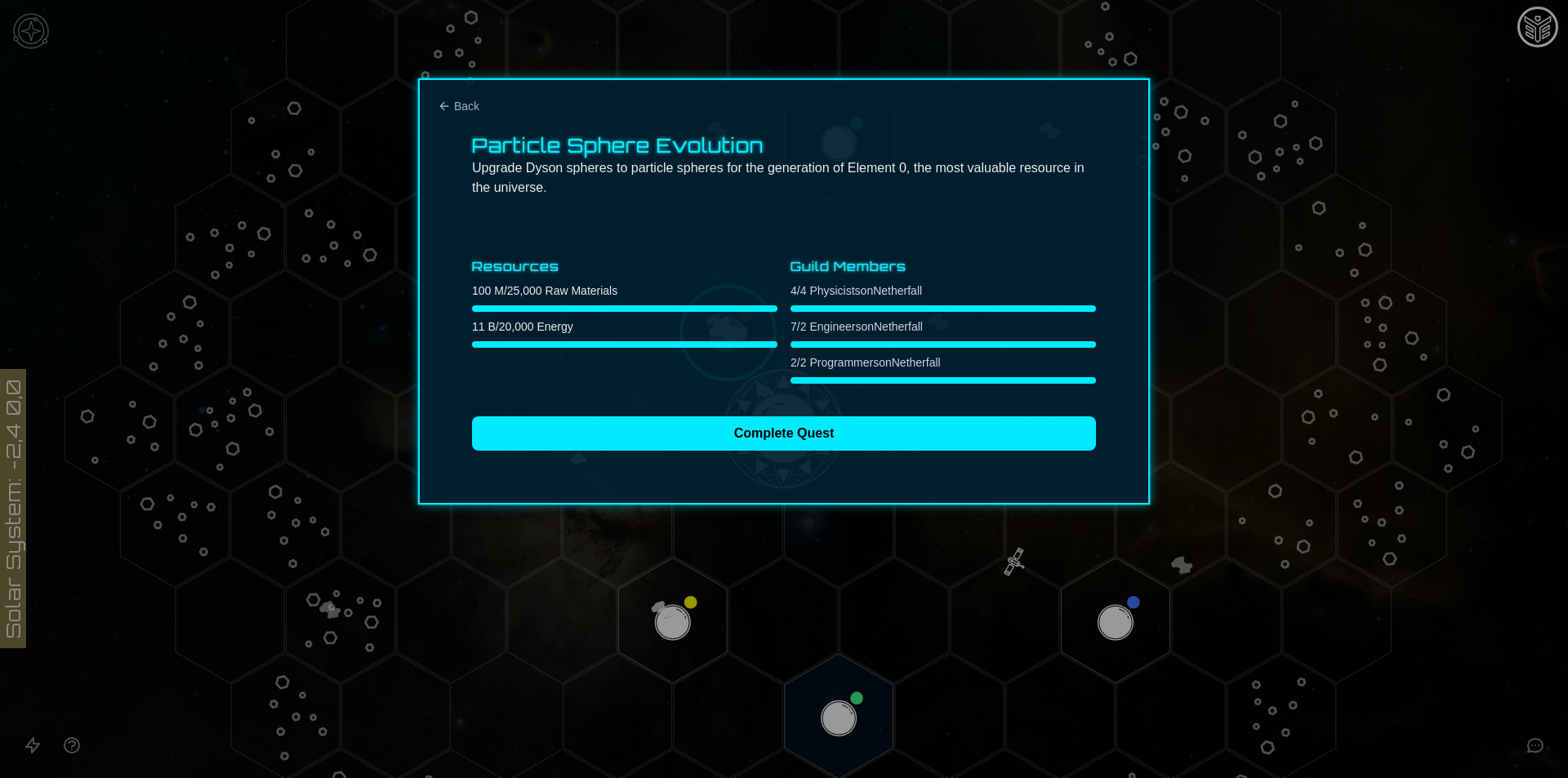
click at [675, 459] on div "Particle Sphere Evolution Upgrade Dyson spheres to particle spheres for the gen…" at bounding box center [784, 291] width 731 height 427
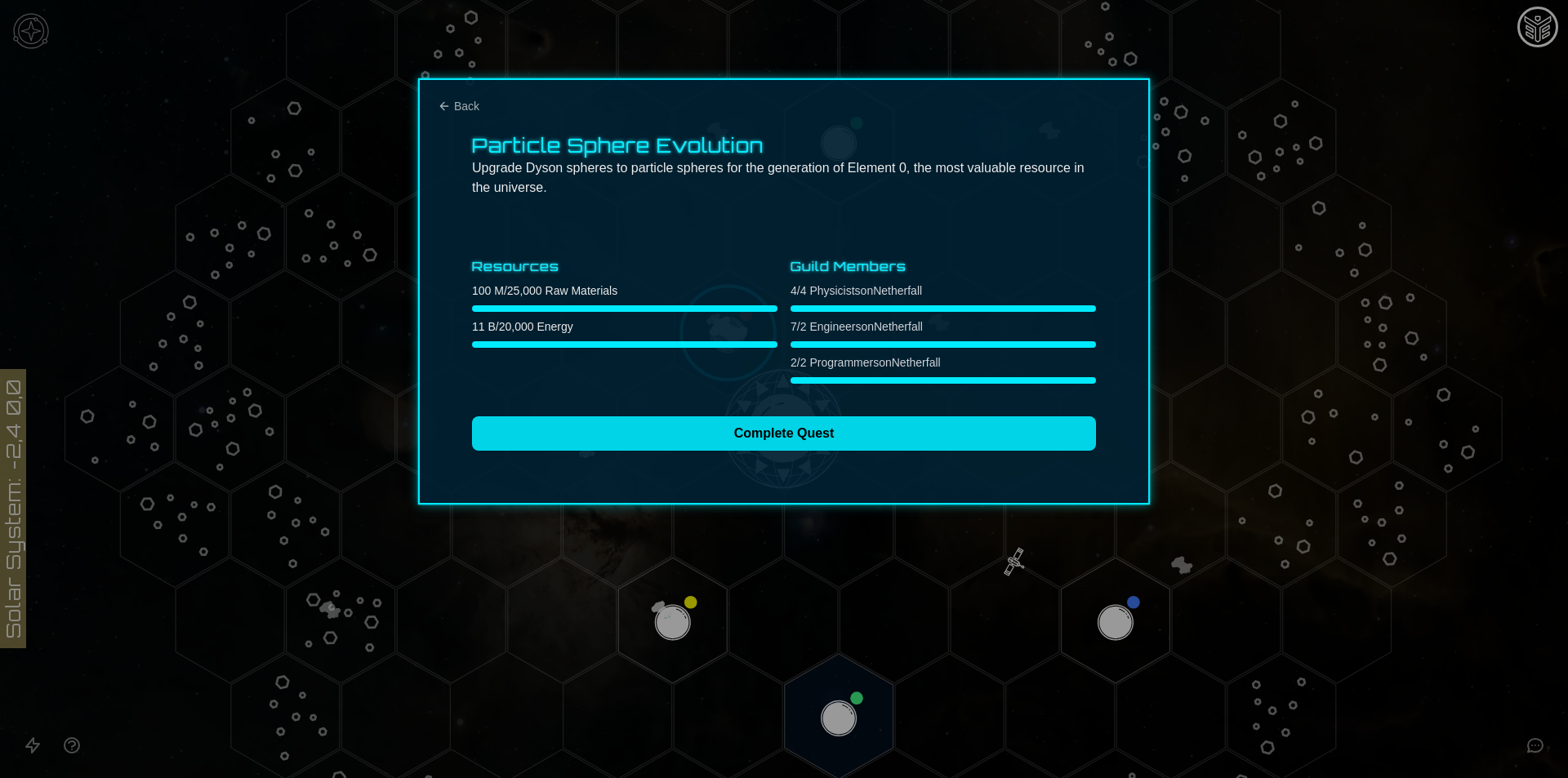
click at [669, 437] on button "Complete Quest" at bounding box center [783, 433] width 624 height 34
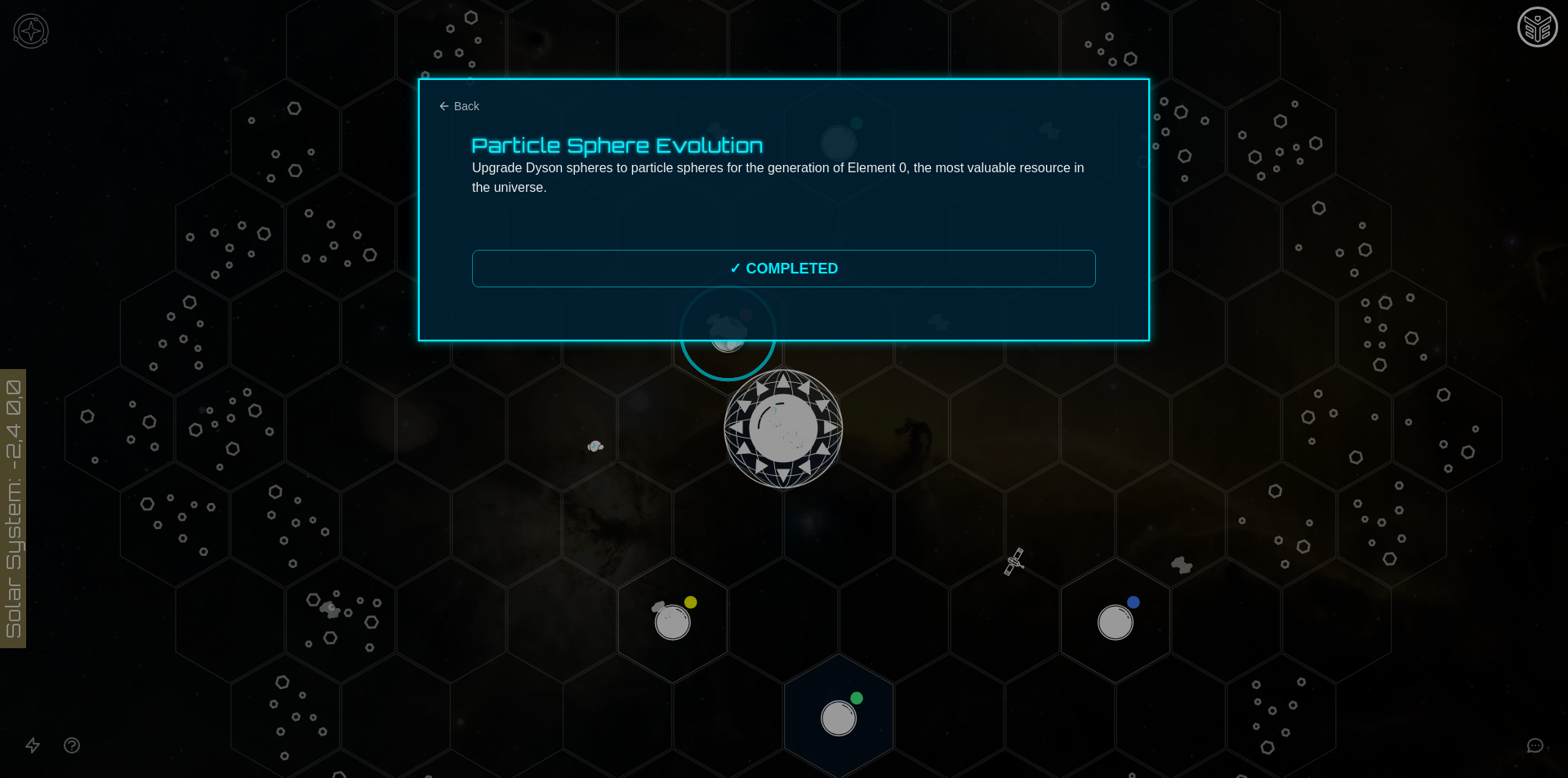
click at [474, 93] on div "Particle Sphere Evolution Upgrade Dyson spheres to particle spheres for the gen…" at bounding box center [784, 210] width 731 height 263
click at [493, 108] on div "Particle Sphere Evolution Upgrade Dyson spheres to particle spheres for the gen…" at bounding box center [784, 210] width 731 height 263
click at [478, 108] on span "Back" at bounding box center [467, 106] width 25 height 17
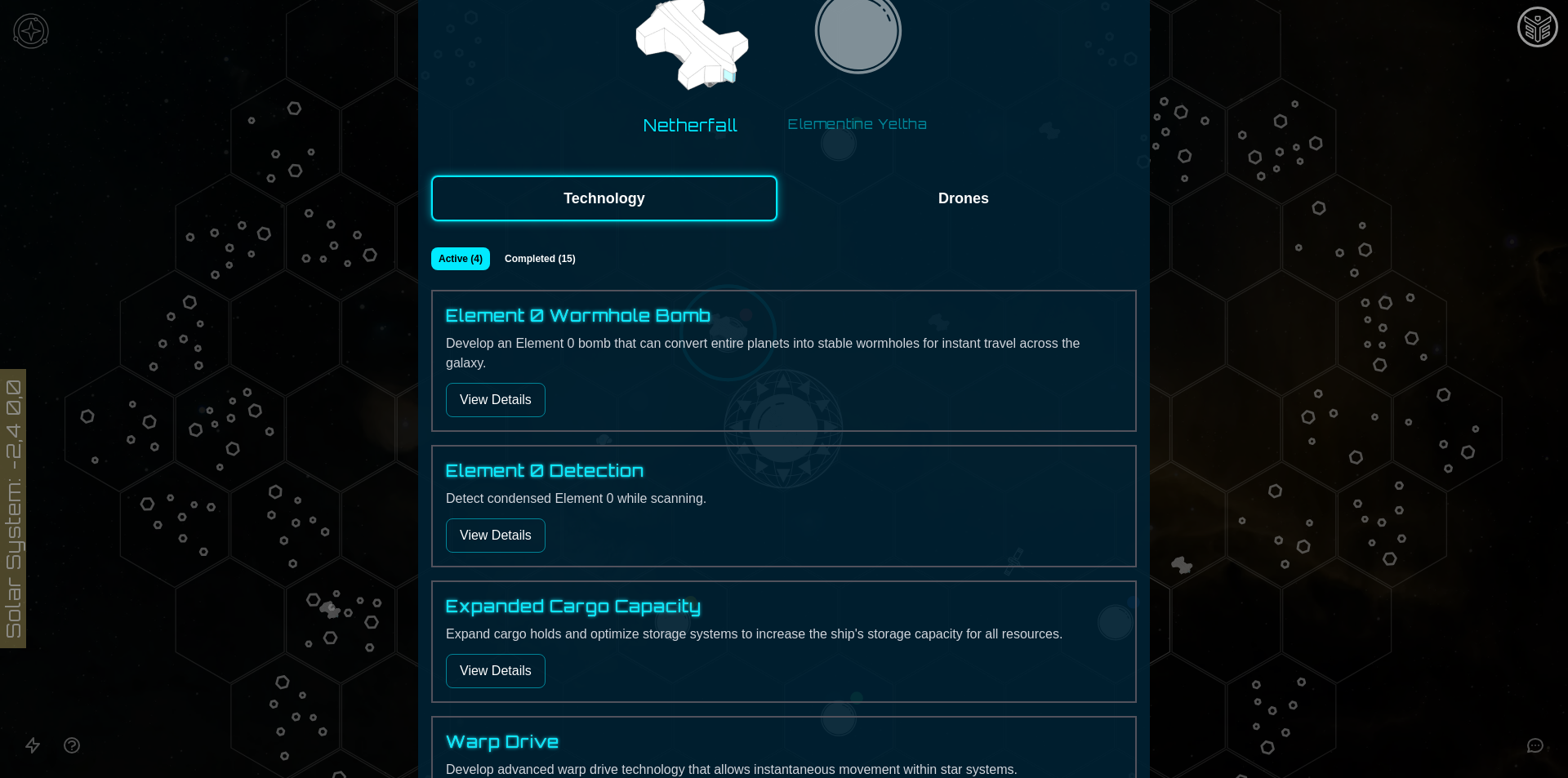
scroll to position [278, 0]
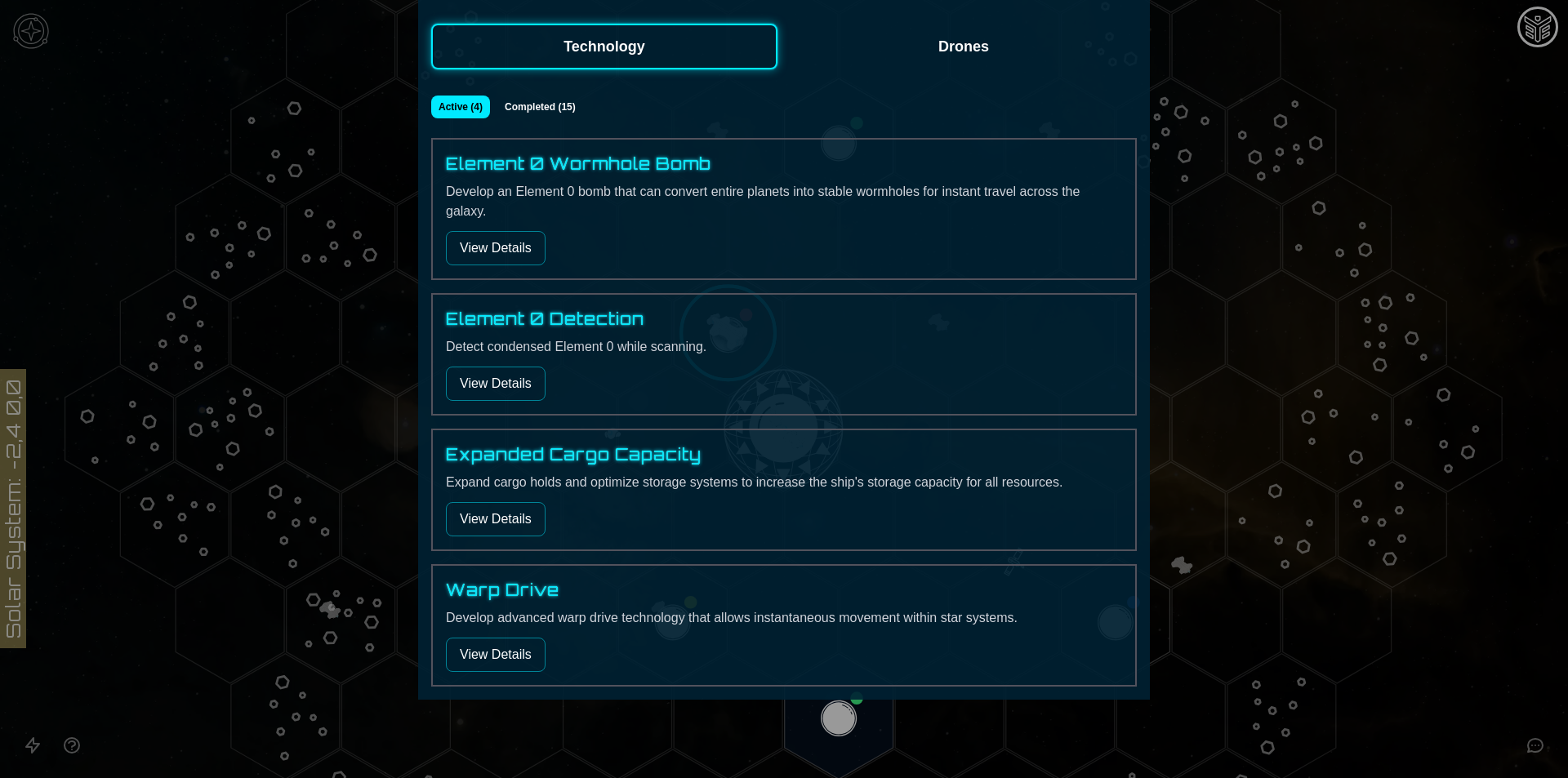
click at [491, 255] on button "View Details" at bounding box center [495, 248] width 99 height 34
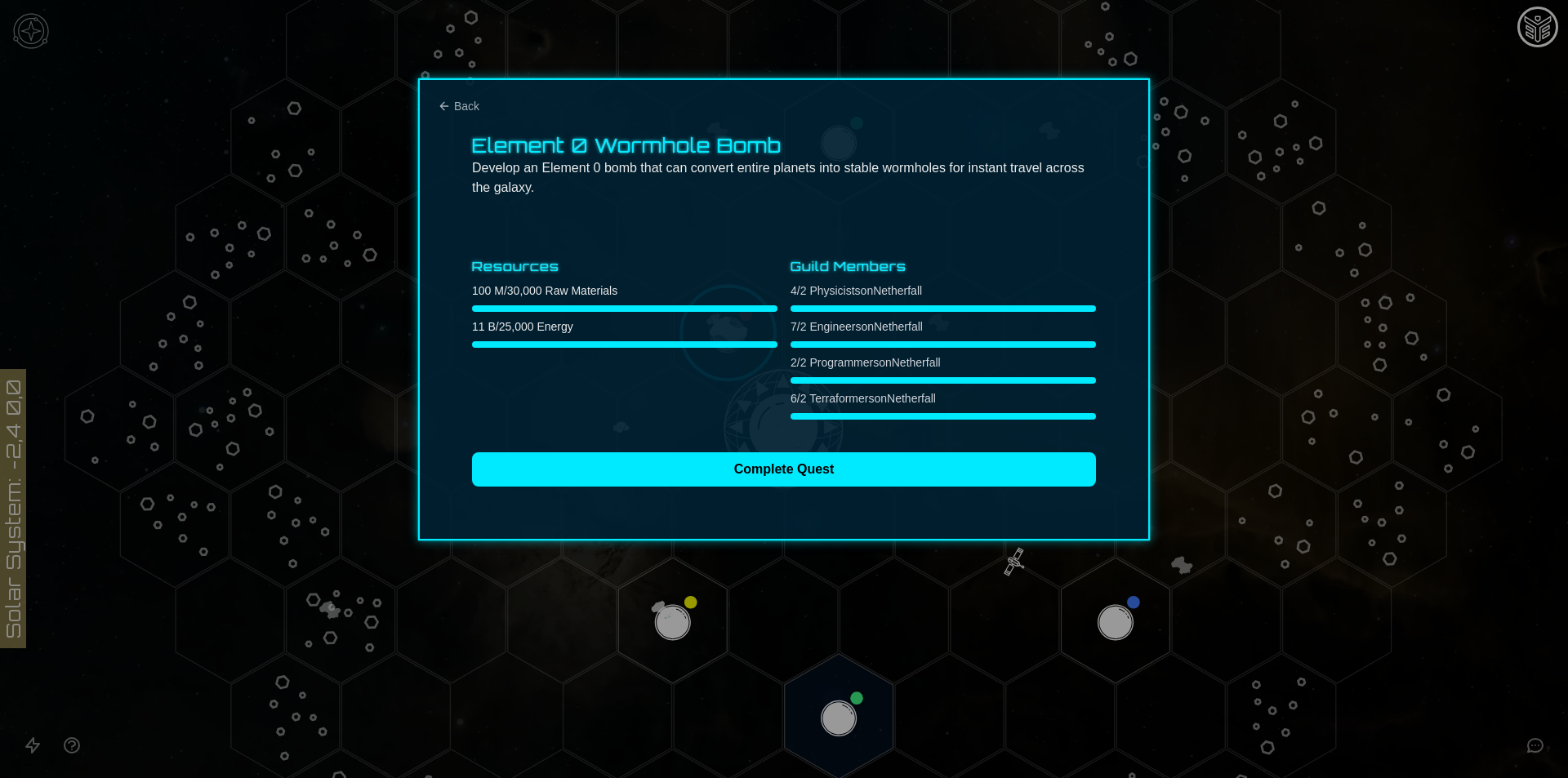
click at [700, 503] on div "Element 0 Wormhole Bomb Develop an Element 0 bomb that can convert entire plane…" at bounding box center [784, 310] width 731 height 462
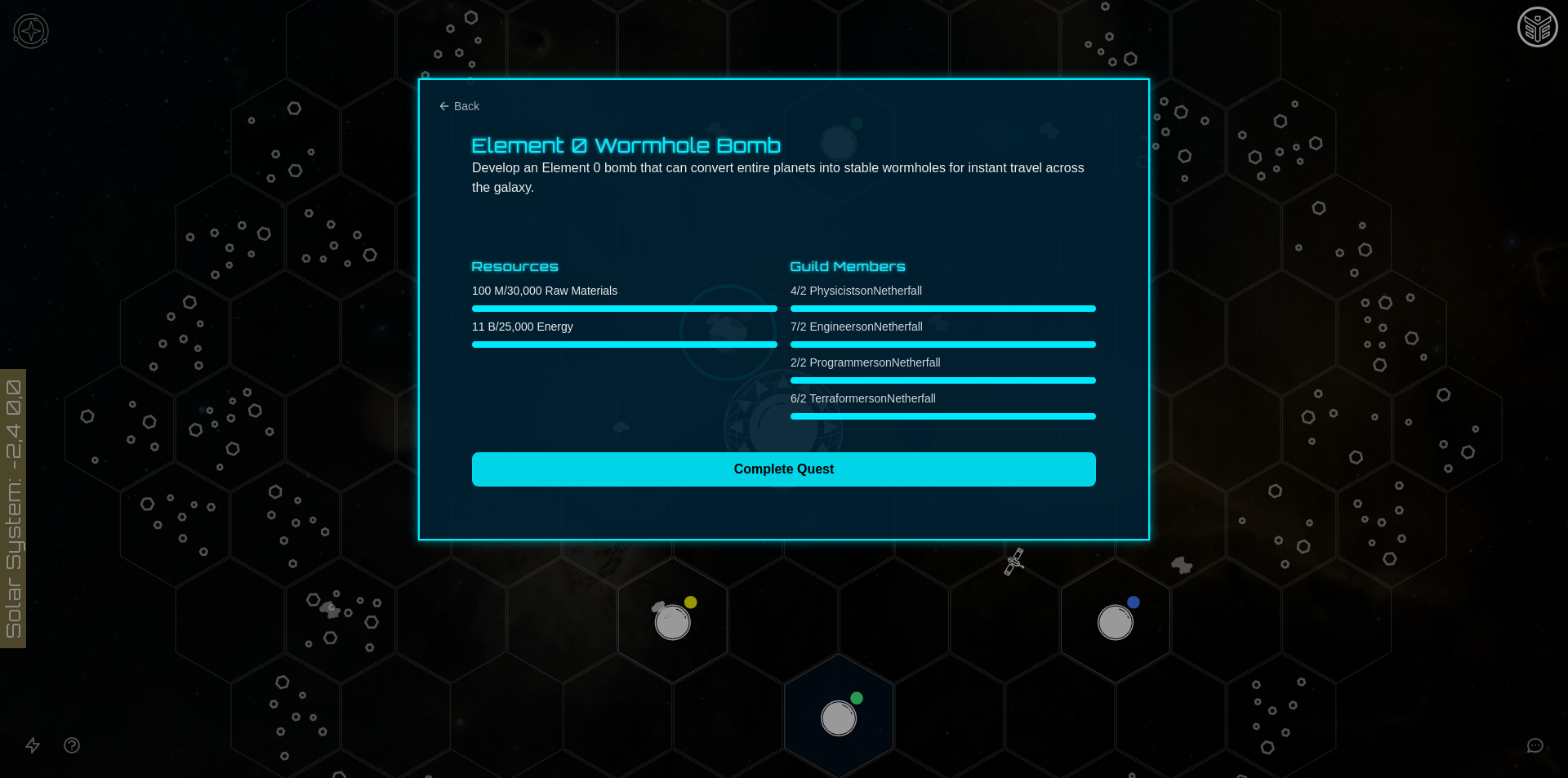
click at [702, 474] on button "Complete Quest" at bounding box center [783, 469] width 624 height 34
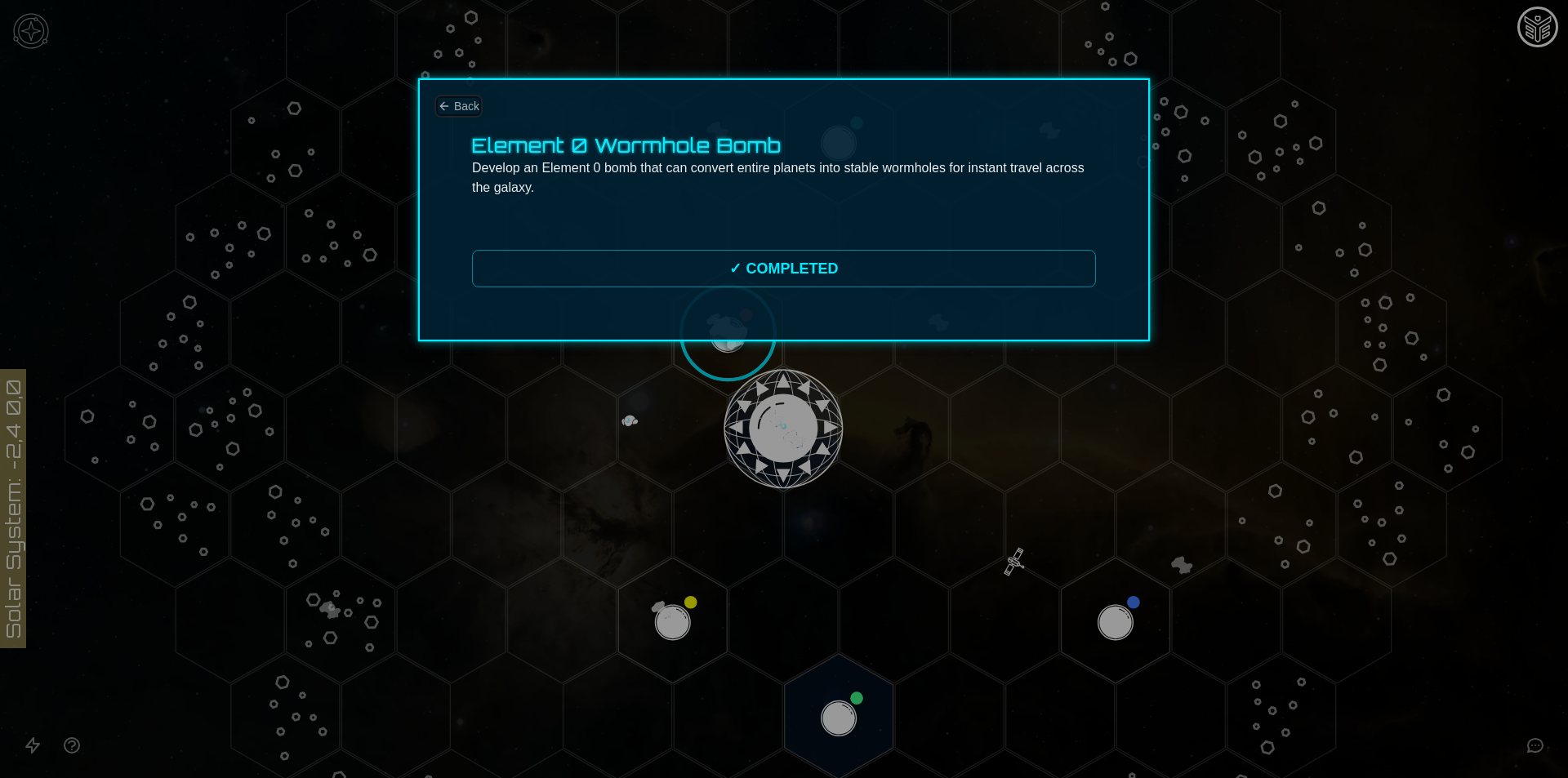
click at [455, 113] on span "Back" at bounding box center [467, 106] width 25 height 17
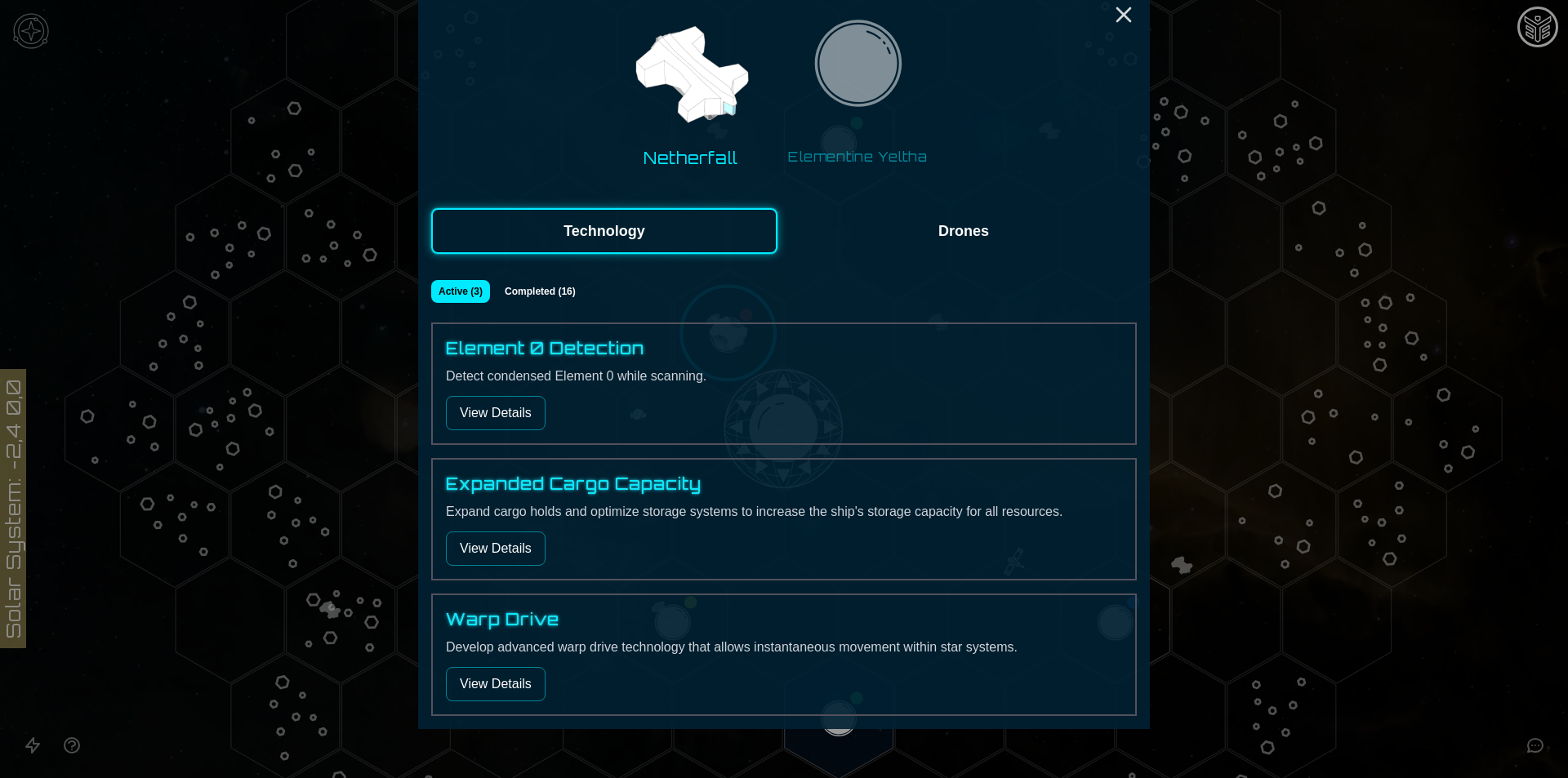
scroll to position [124, 0]
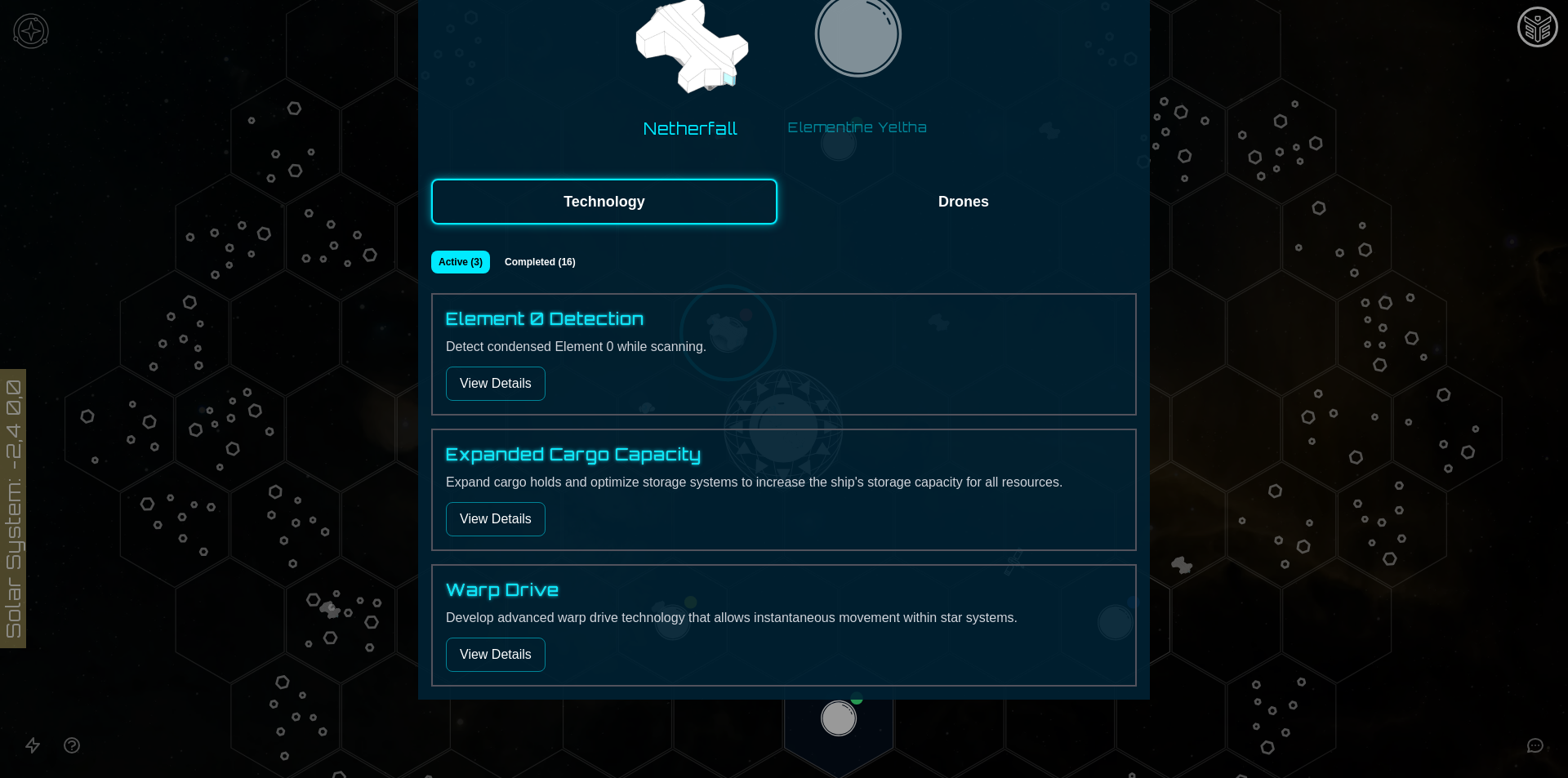
click at [508, 649] on button "View Details" at bounding box center [495, 654] width 99 height 34
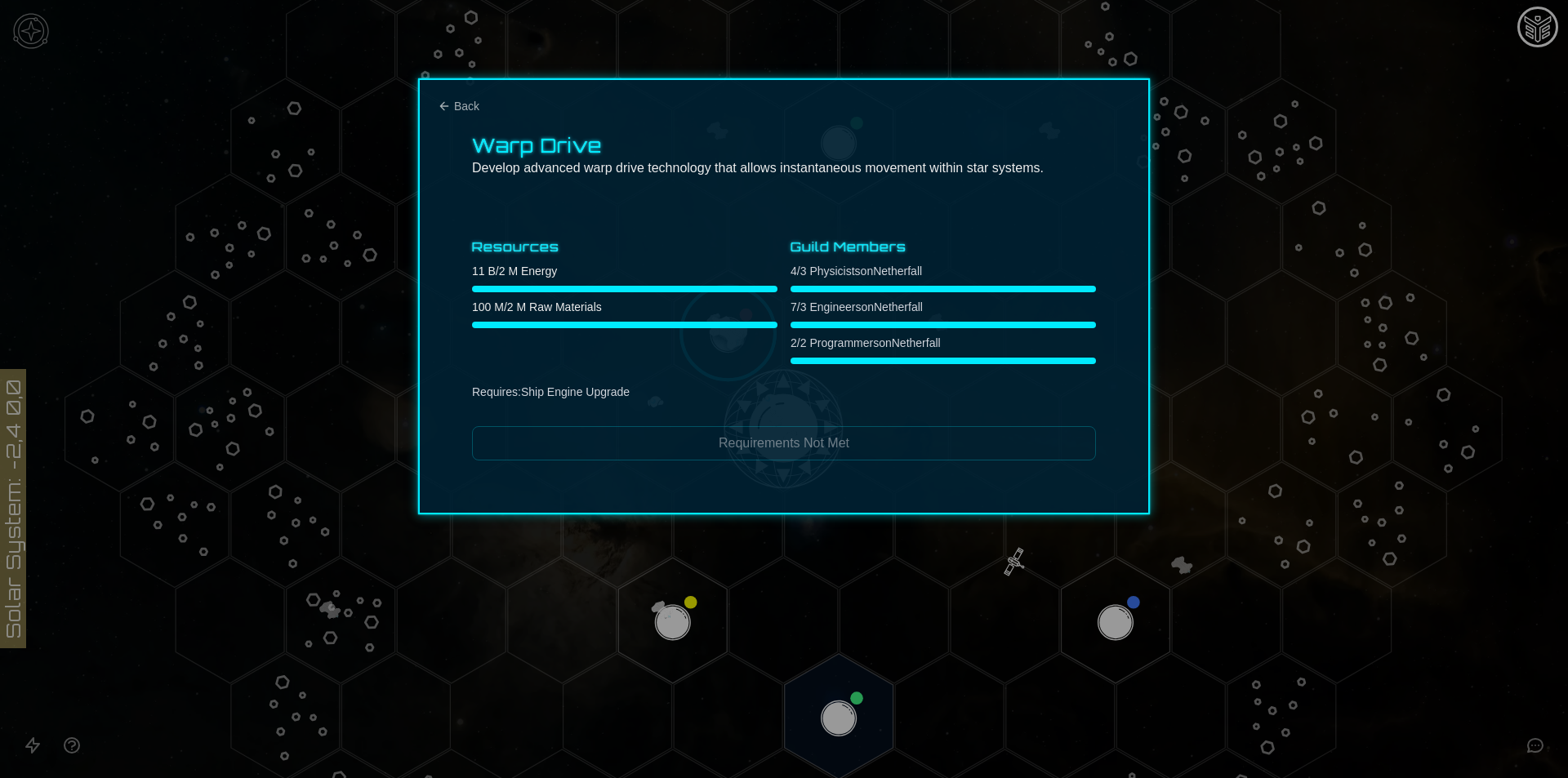
click at [619, 463] on div "Warp Drive Develop advanced warp drive technology that allows instantaneous mov…" at bounding box center [784, 296] width 731 height 436
click at [468, 104] on span "Back" at bounding box center [467, 106] width 25 height 17
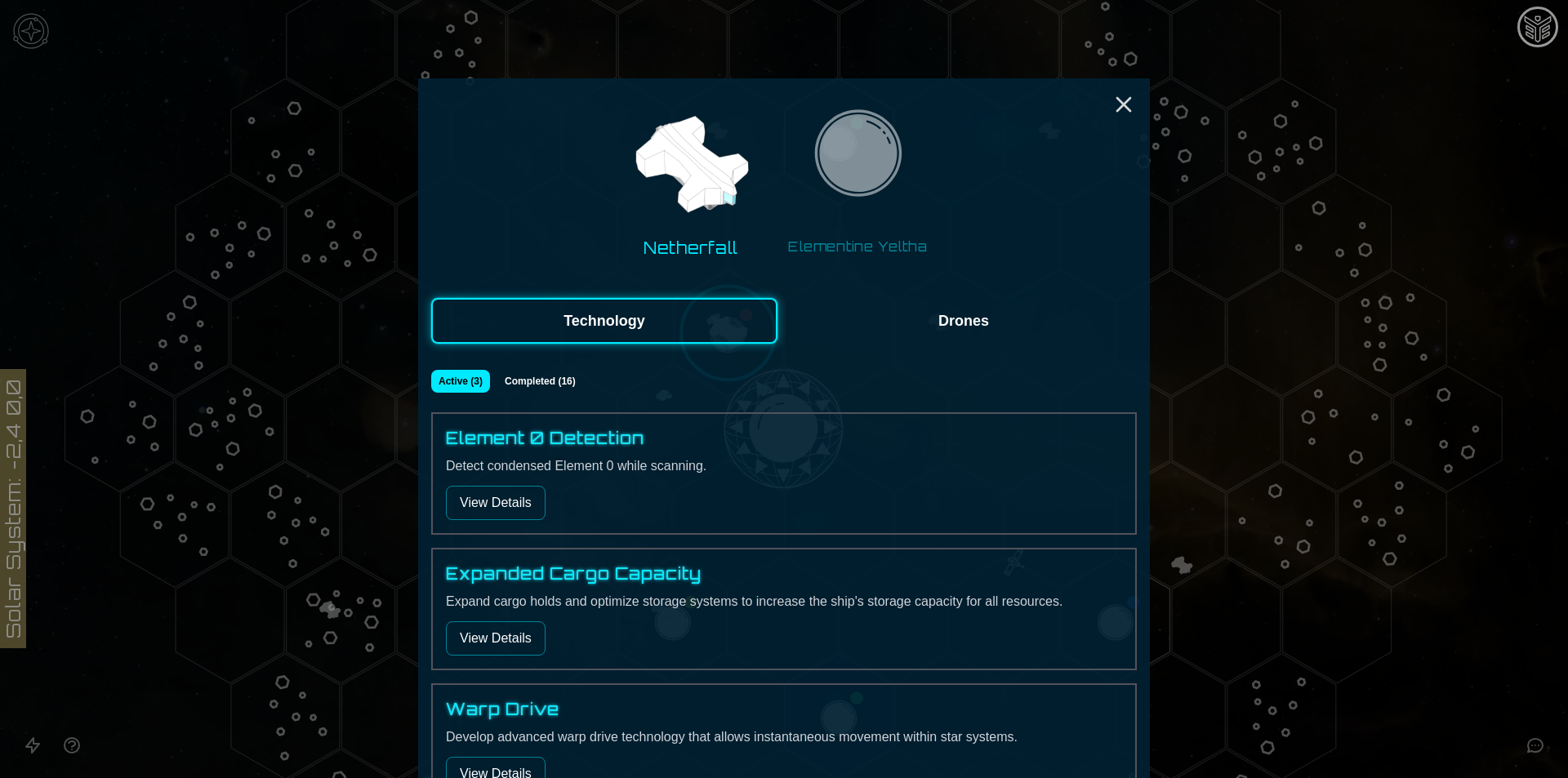
click at [504, 505] on button "View Details" at bounding box center [495, 503] width 99 height 34
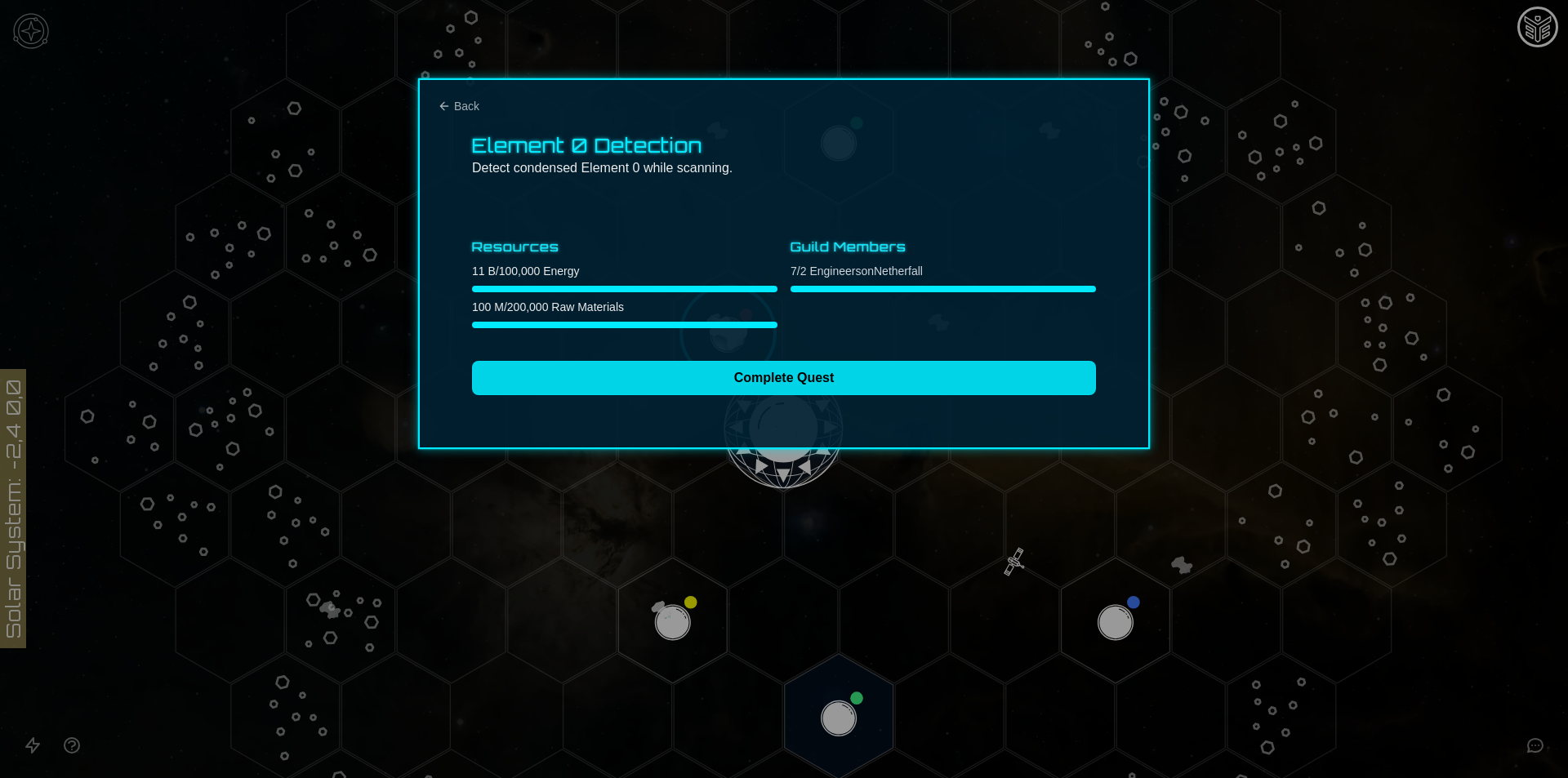
click at [751, 370] on button "Complete Quest" at bounding box center [783, 377] width 624 height 34
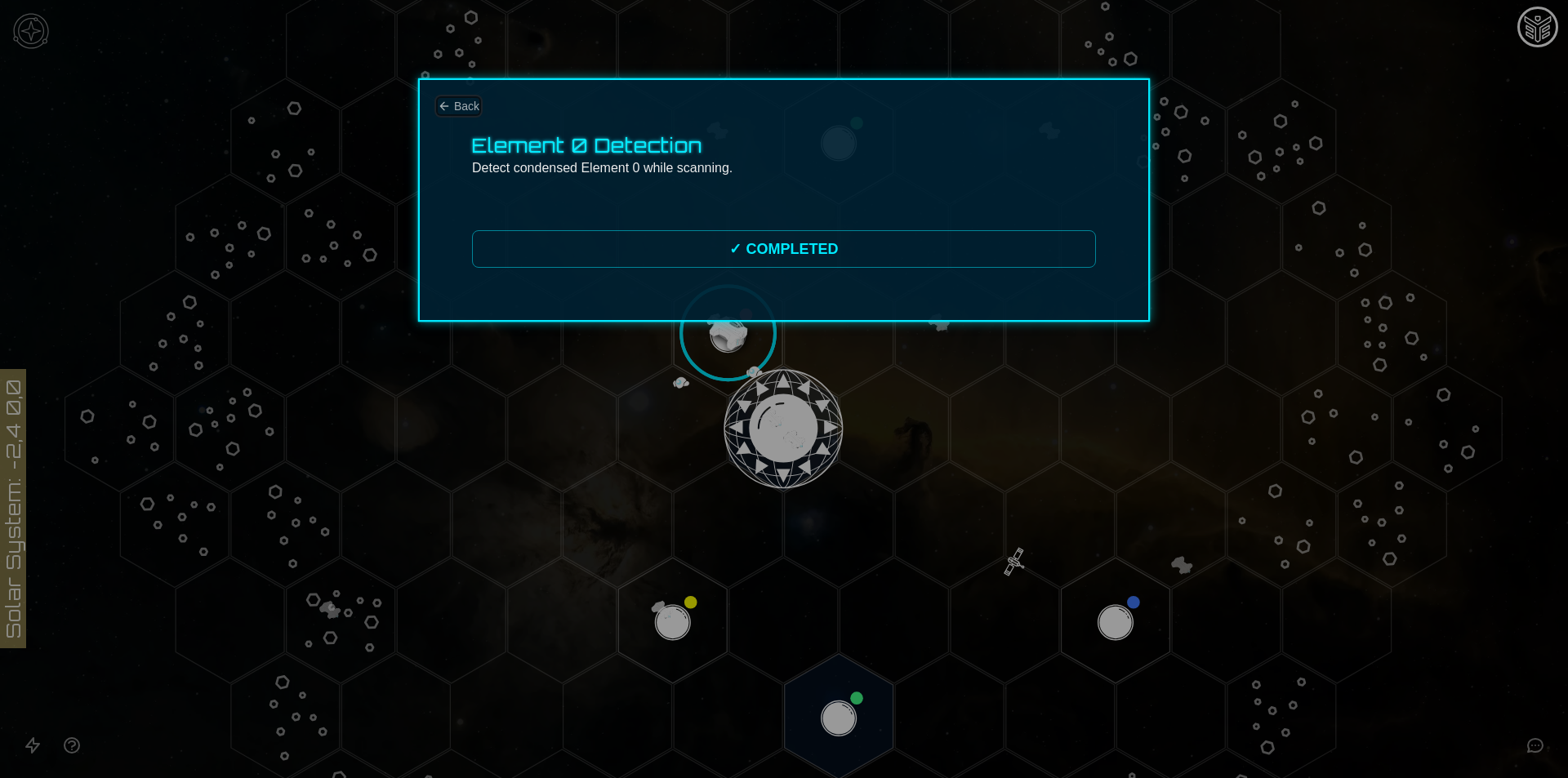
click at [466, 104] on span "Back" at bounding box center [467, 106] width 25 height 17
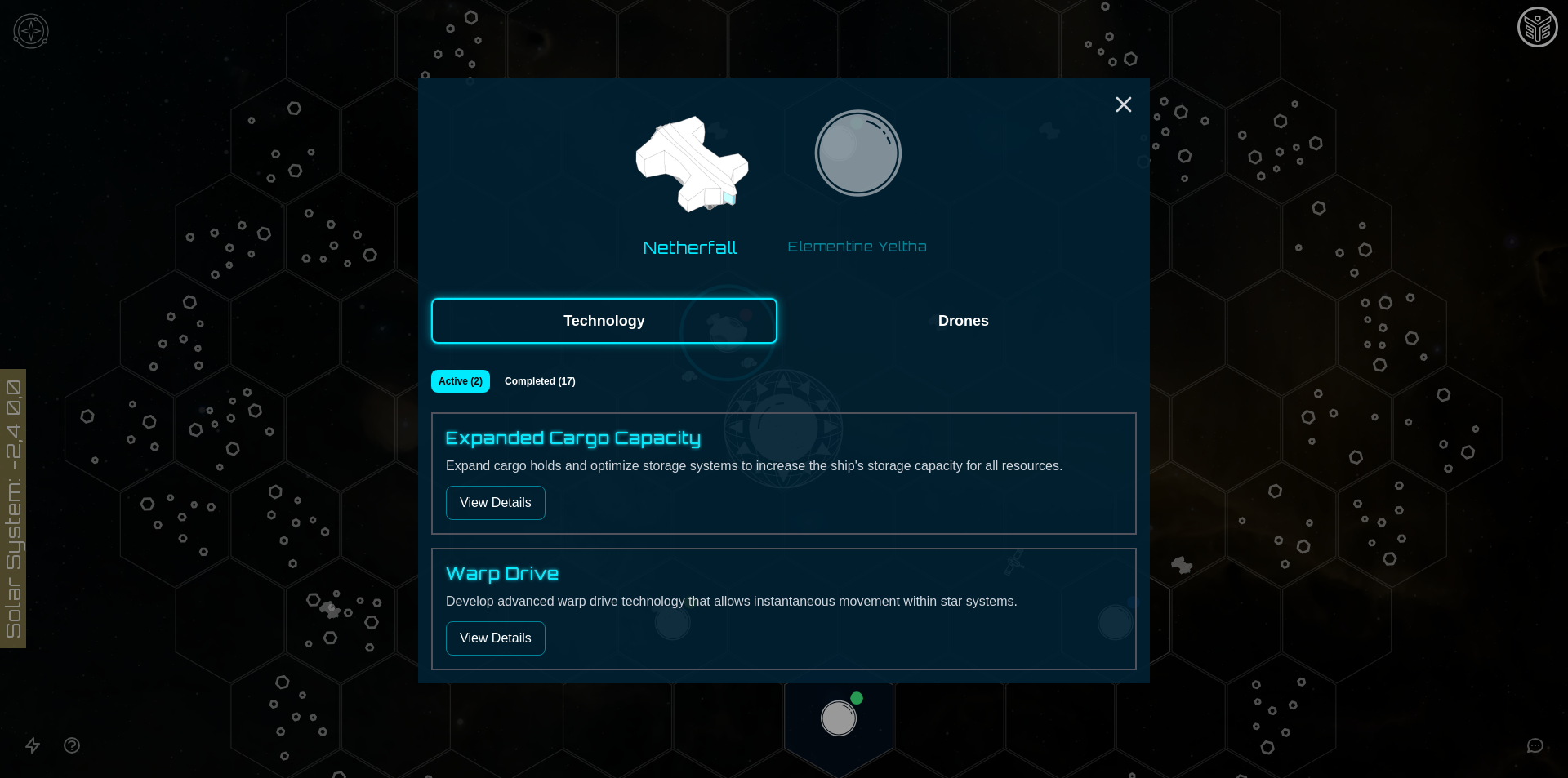
click at [501, 518] on button "View Details" at bounding box center [495, 503] width 99 height 34
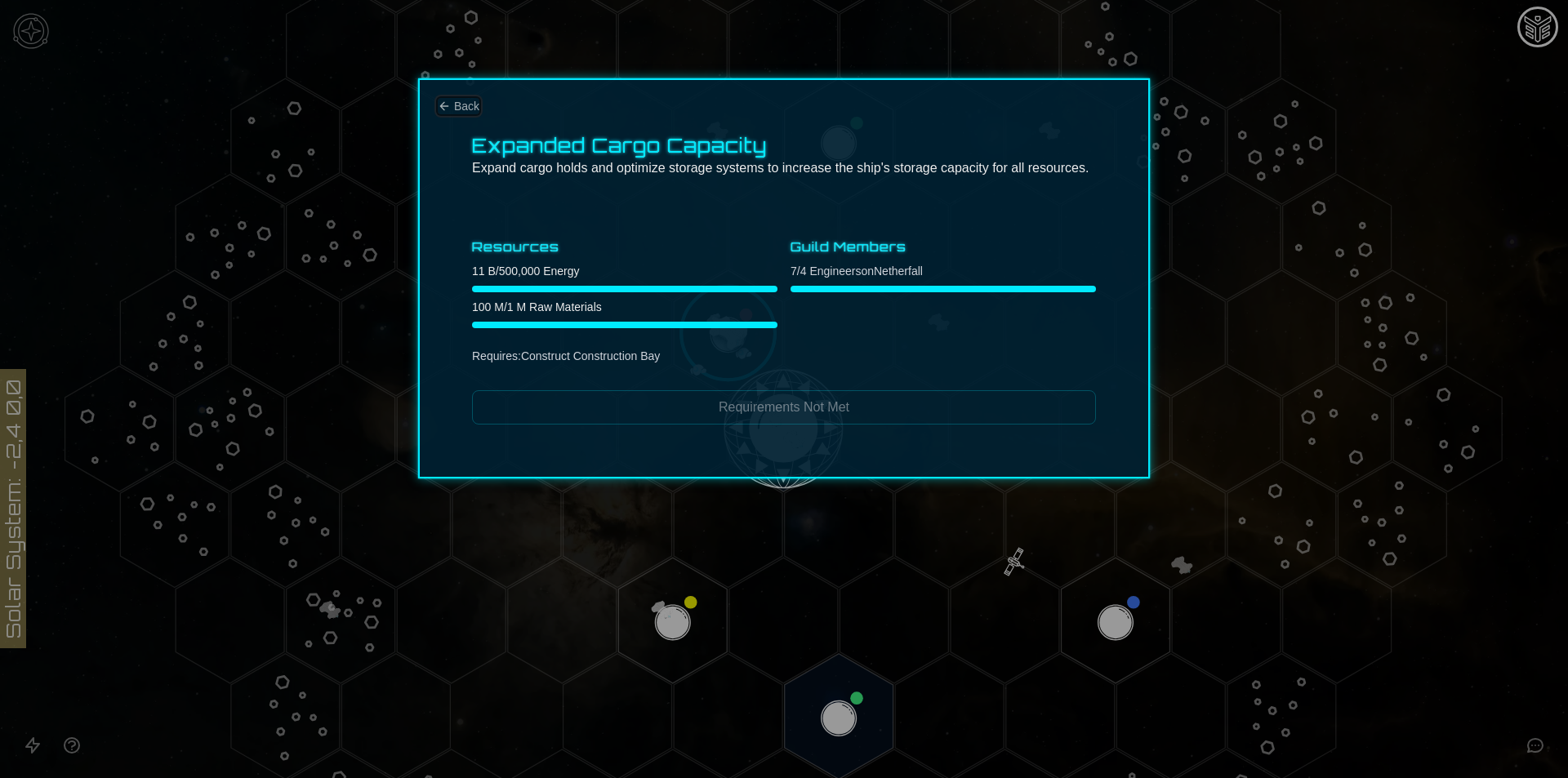
click at [453, 111] on button "Back" at bounding box center [458, 106] width 42 height 17
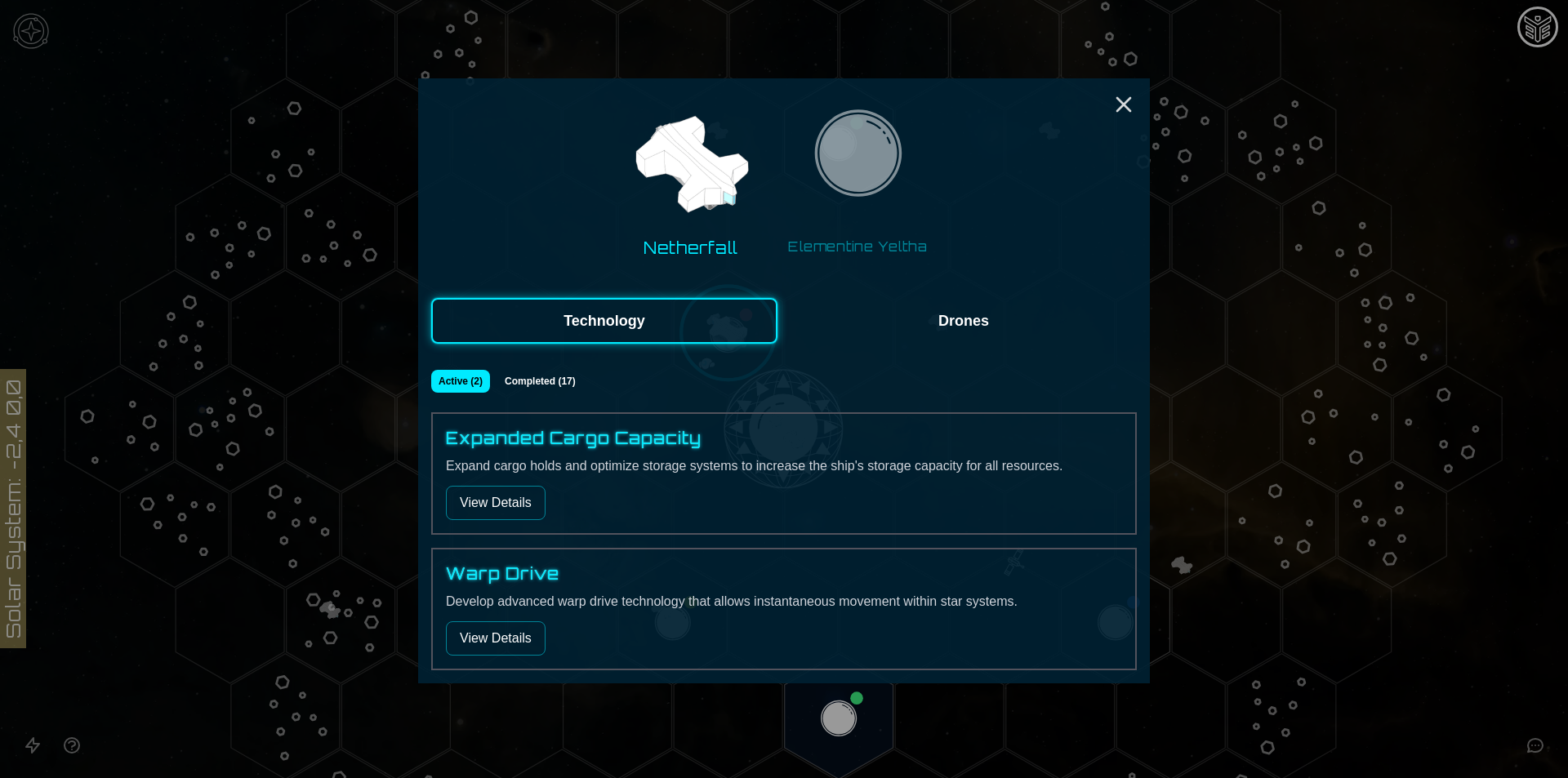
click at [529, 380] on button "Completed ( 17 )" at bounding box center [540, 381] width 88 height 23
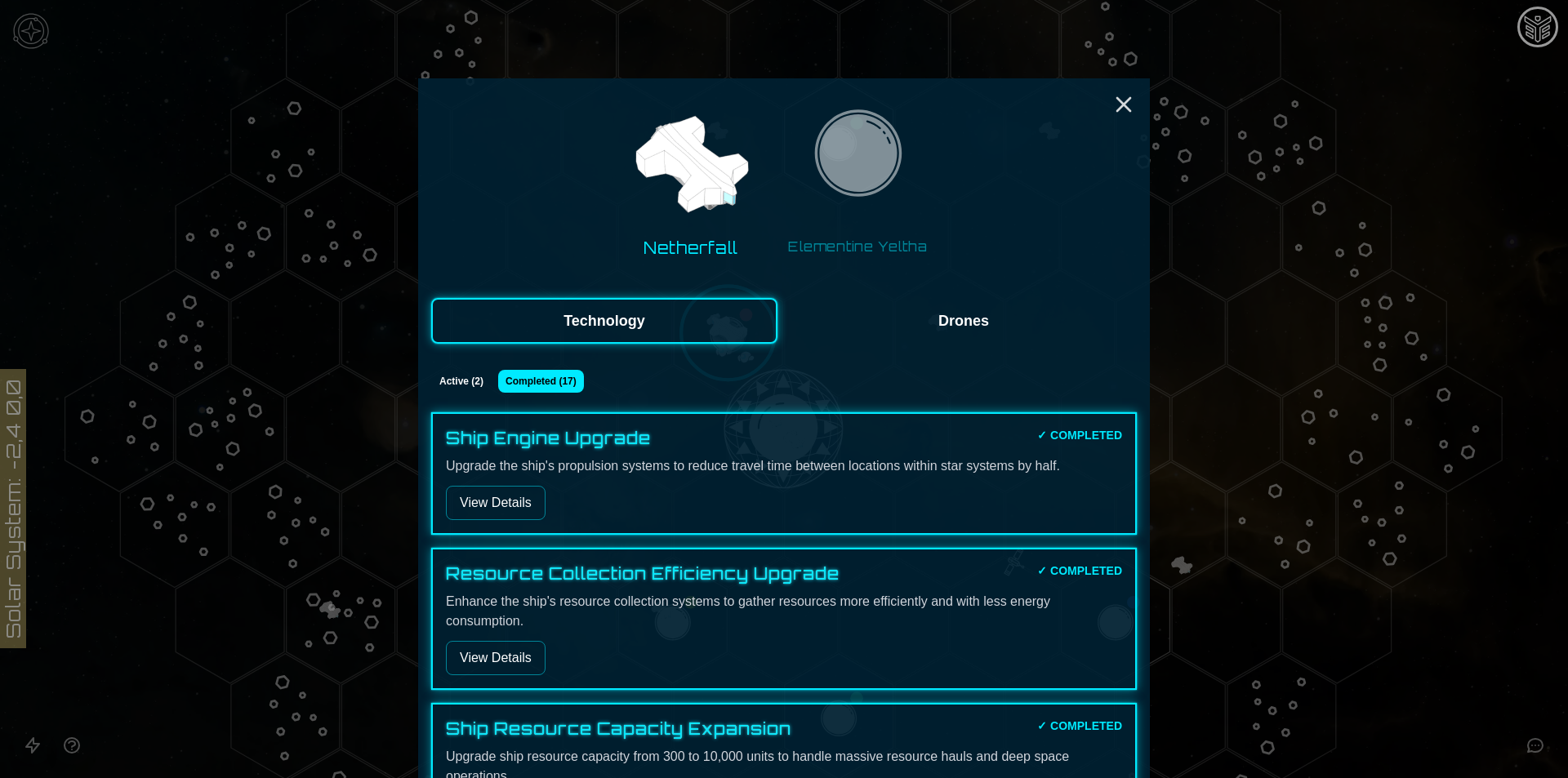
click at [938, 329] on button "Drones" at bounding box center [964, 321] width 346 height 46
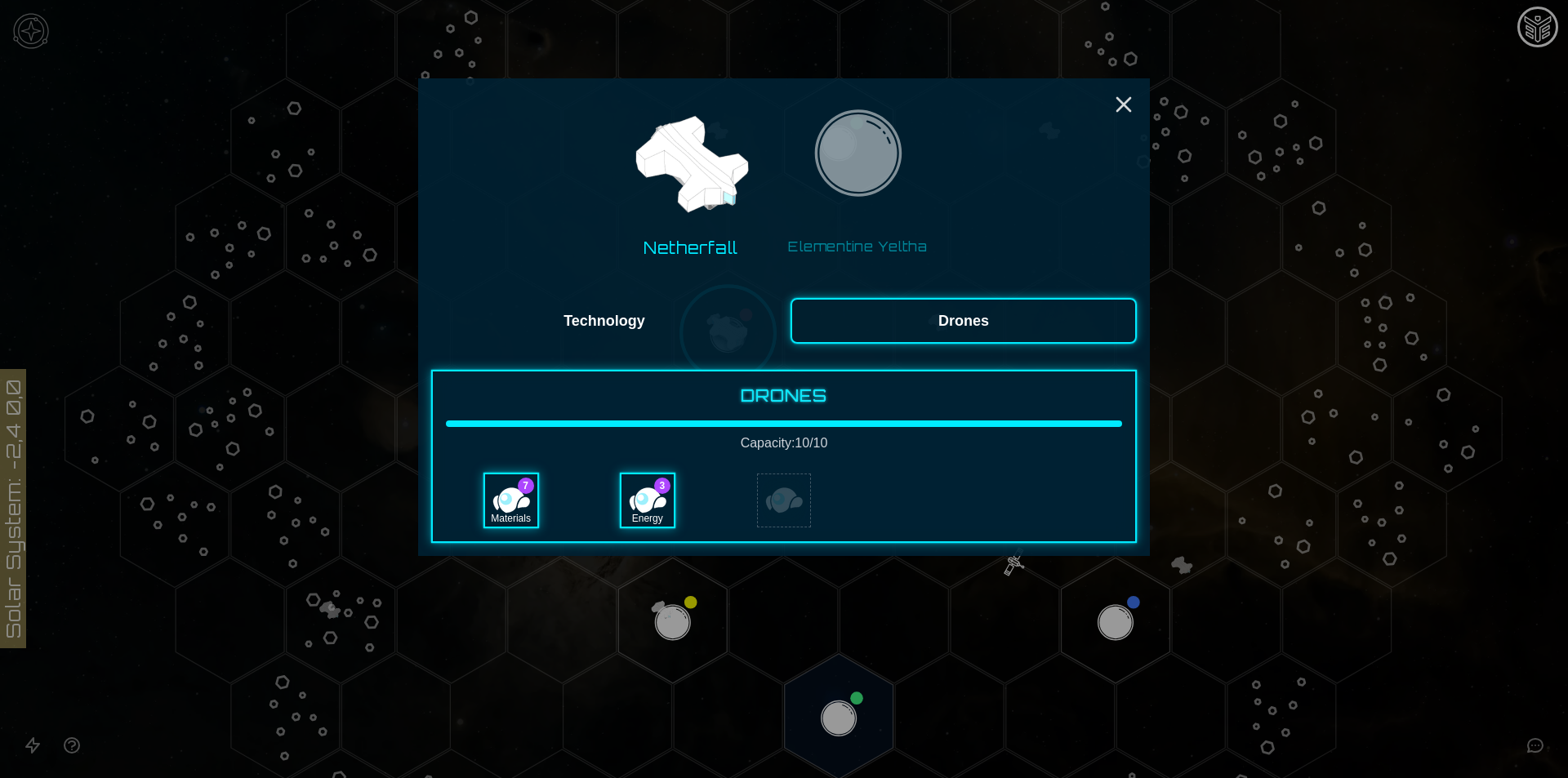
drag, startPoint x: 954, startPoint y: 218, endPoint x: 908, endPoint y: 213, distance: 46.3
click at [954, 217] on div "Netherfall Elementine Yeltha" at bounding box center [783, 182] width 706 height 180
click at [864, 163] on img at bounding box center [857, 157] width 103 height 103
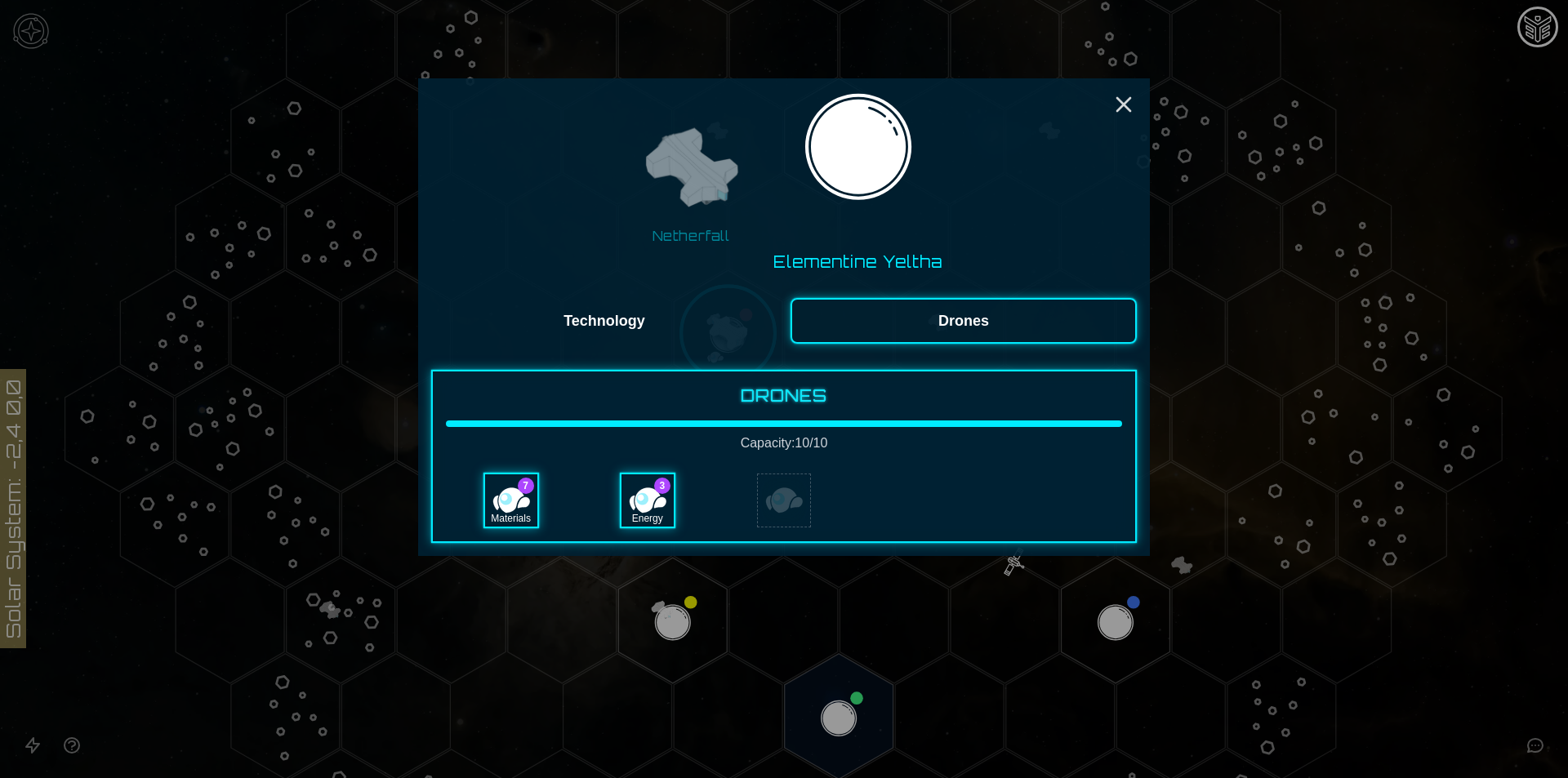
click at [739, 179] on img at bounding box center [690, 169] width 103 height 103
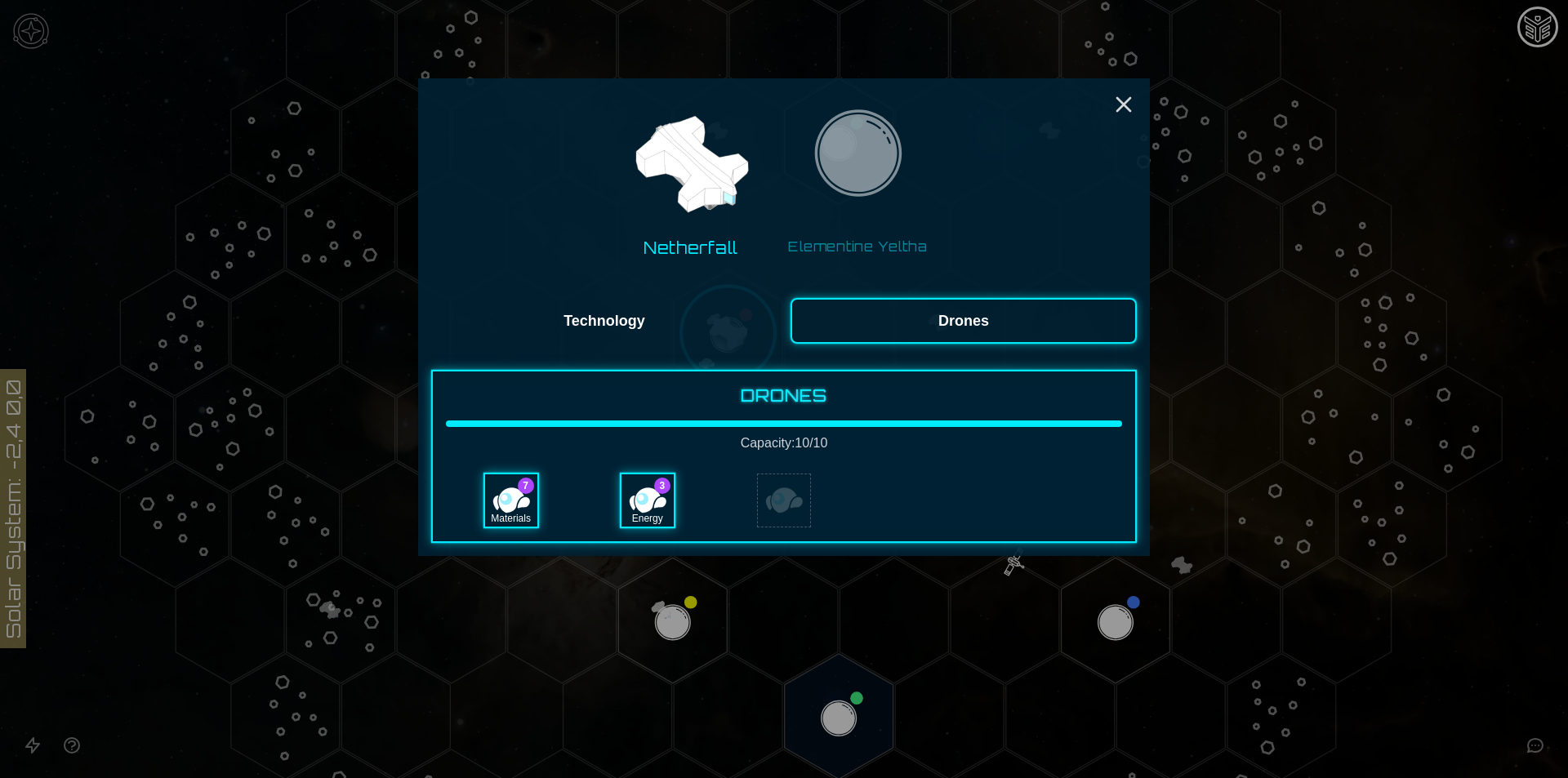
click at [546, 316] on button "Technology" at bounding box center [604, 321] width 346 height 46
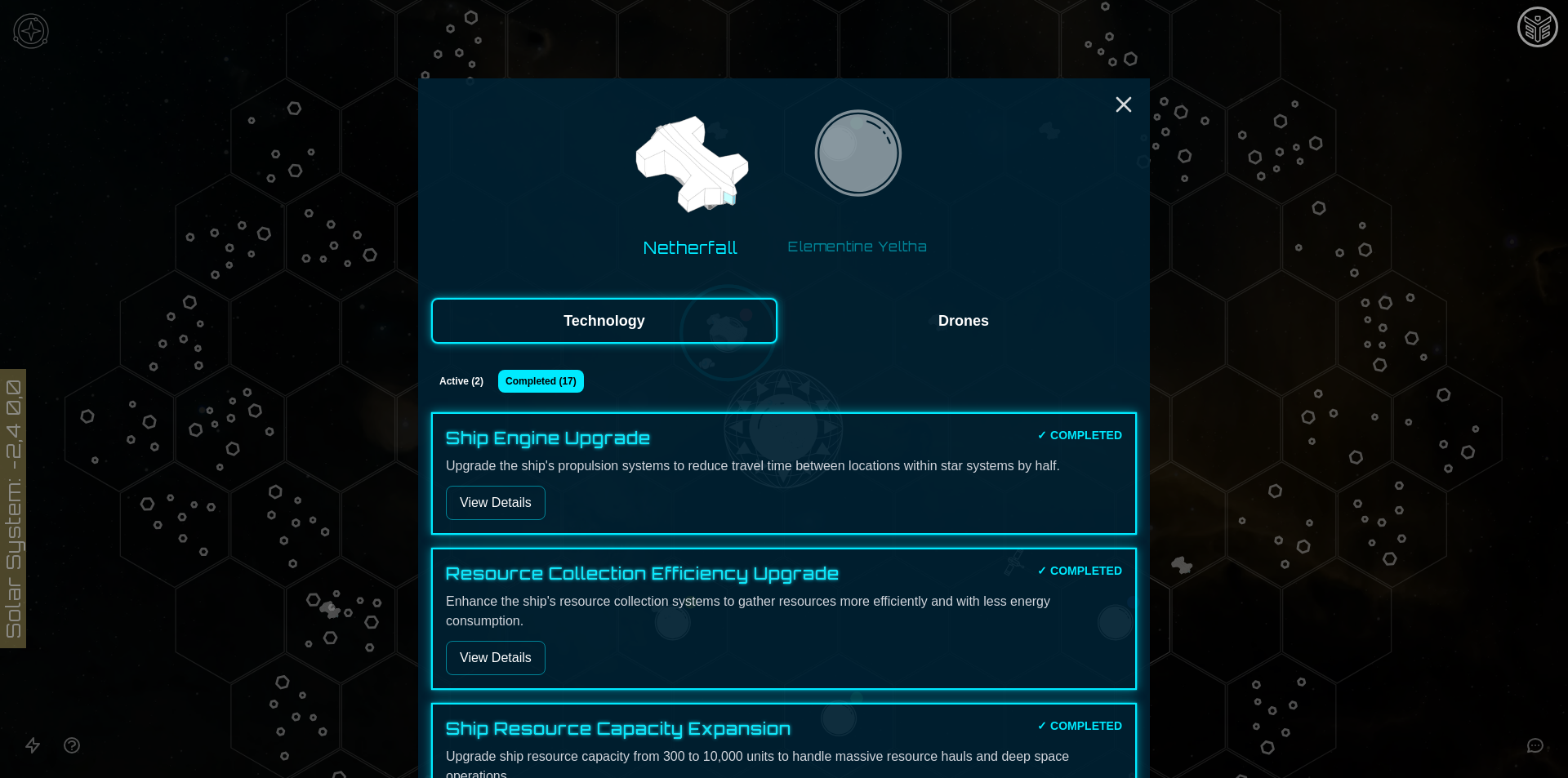
click at [918, 185] on button "Elementine Yeltha" at bounding box center [857, 181] width 163 height 163
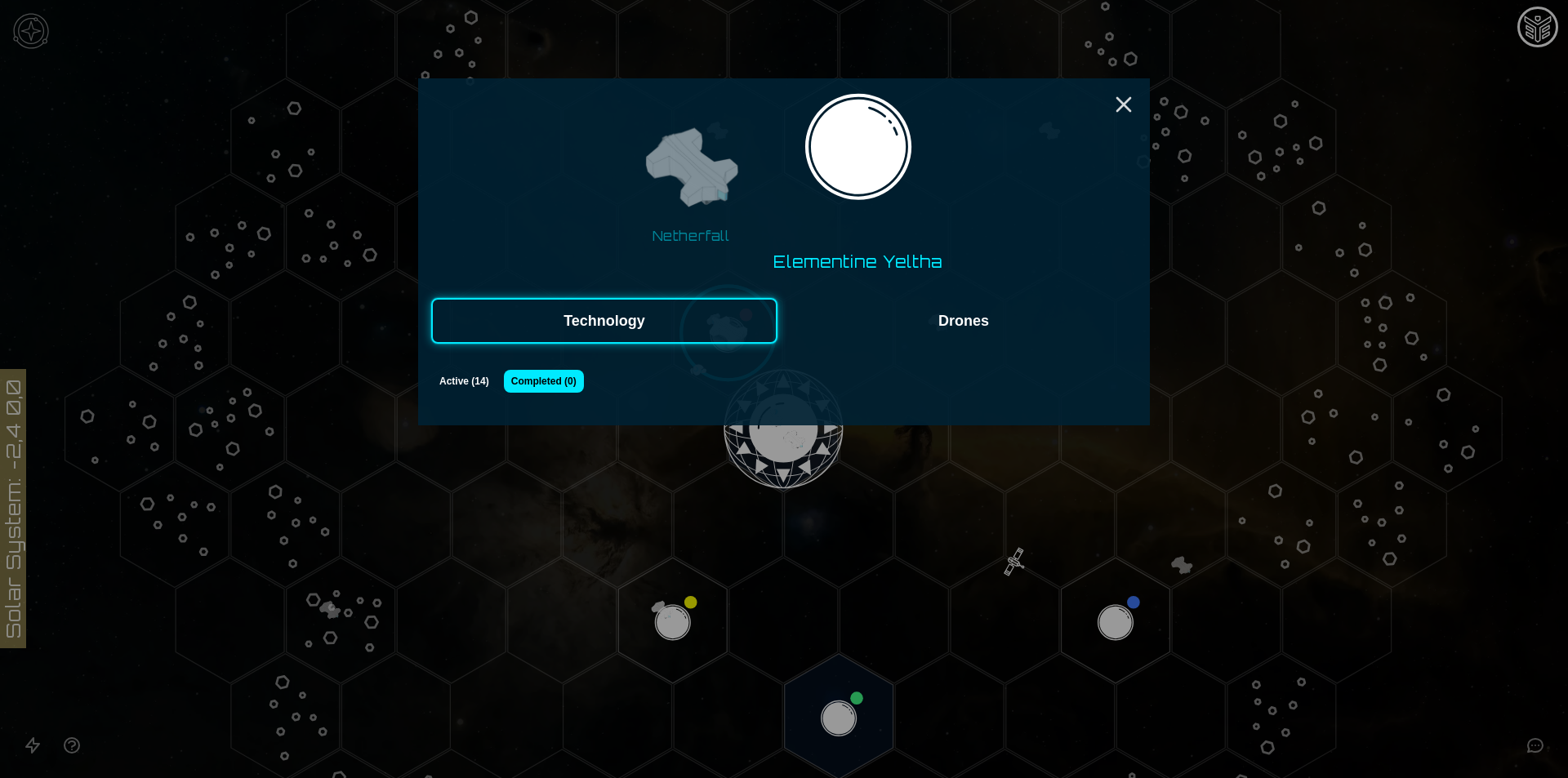
click at [468, 385] on button "Active ( 14 )" at bounding box center [463, 381] width 66 height 23
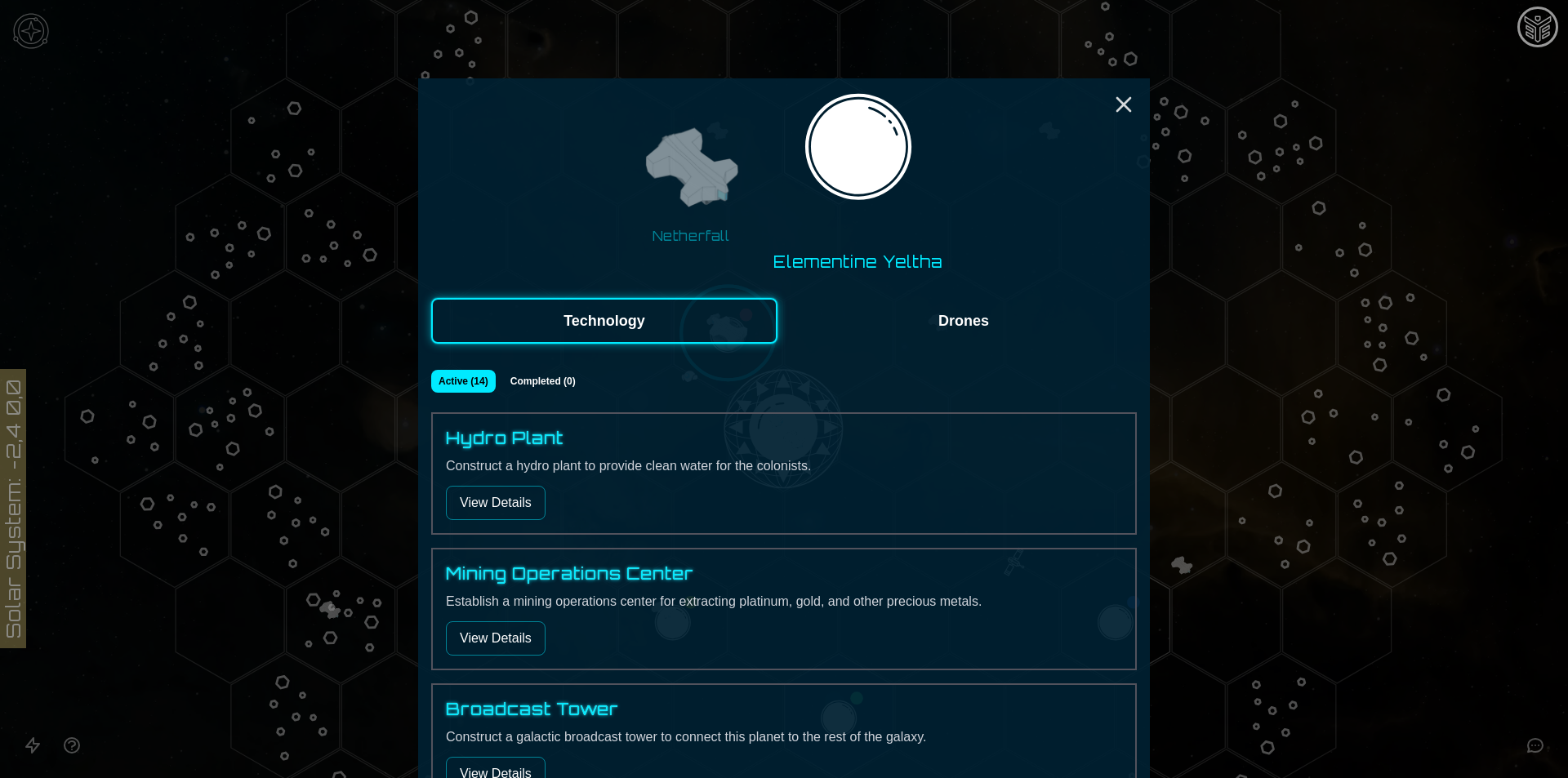
click at [1124, 102] on icon "Close" at bounding box center [1123, 104] width 26 height 26
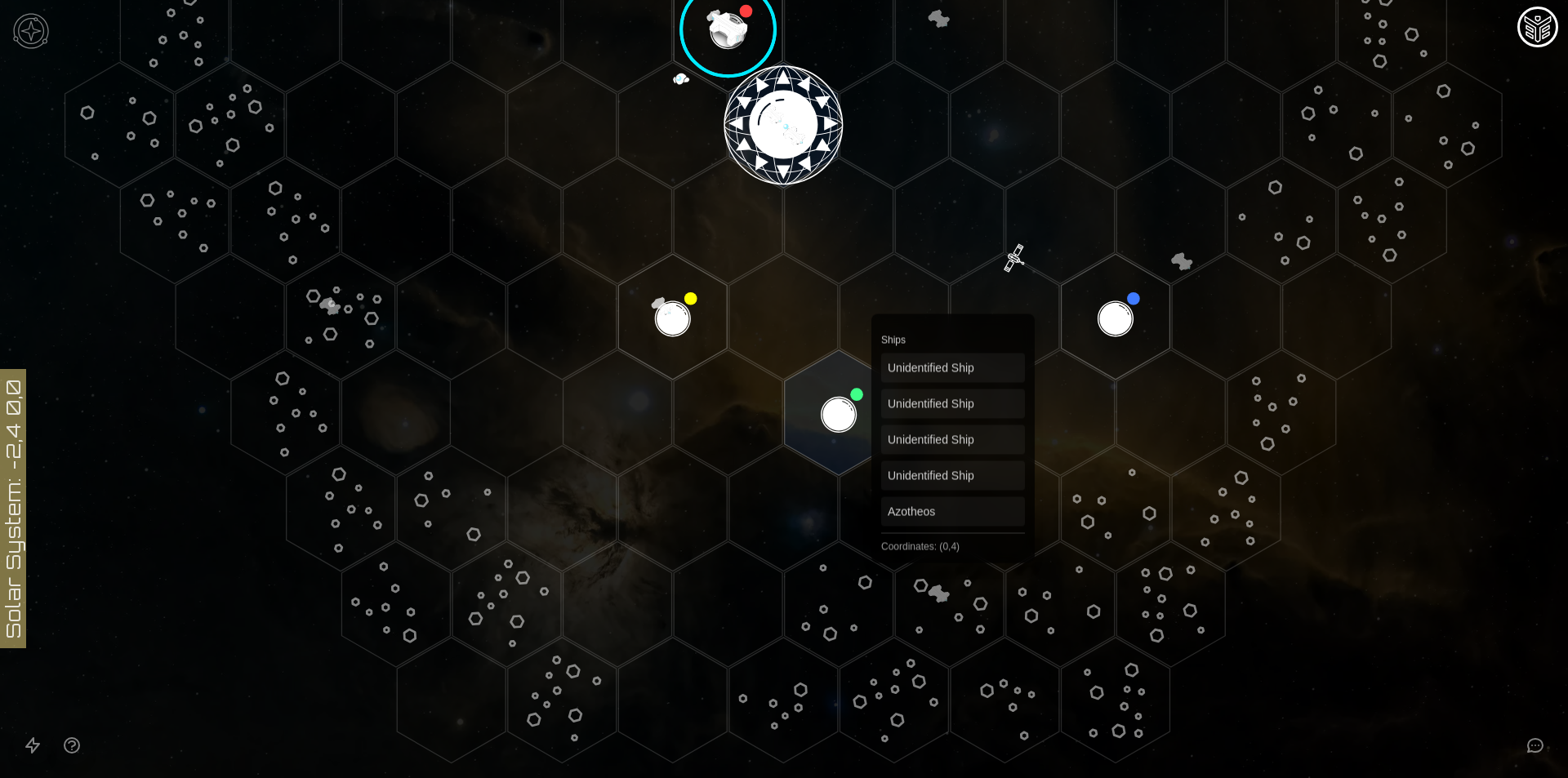
scroll to position [584, 0]
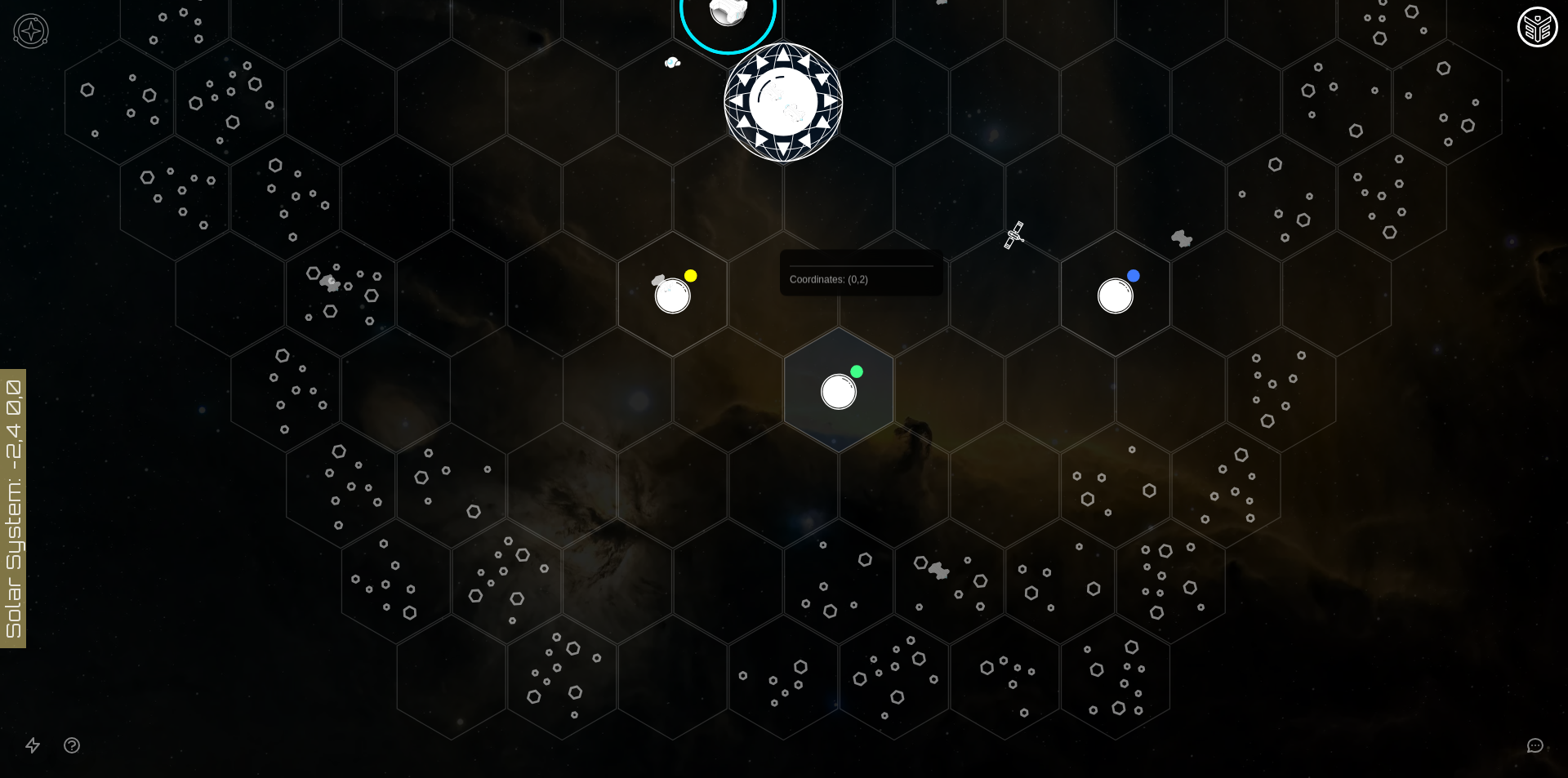
click at [862, 334] on polygon "Hex at coordinates 0,2, clickable" at bounding box center [893, 294] width 109 height 126
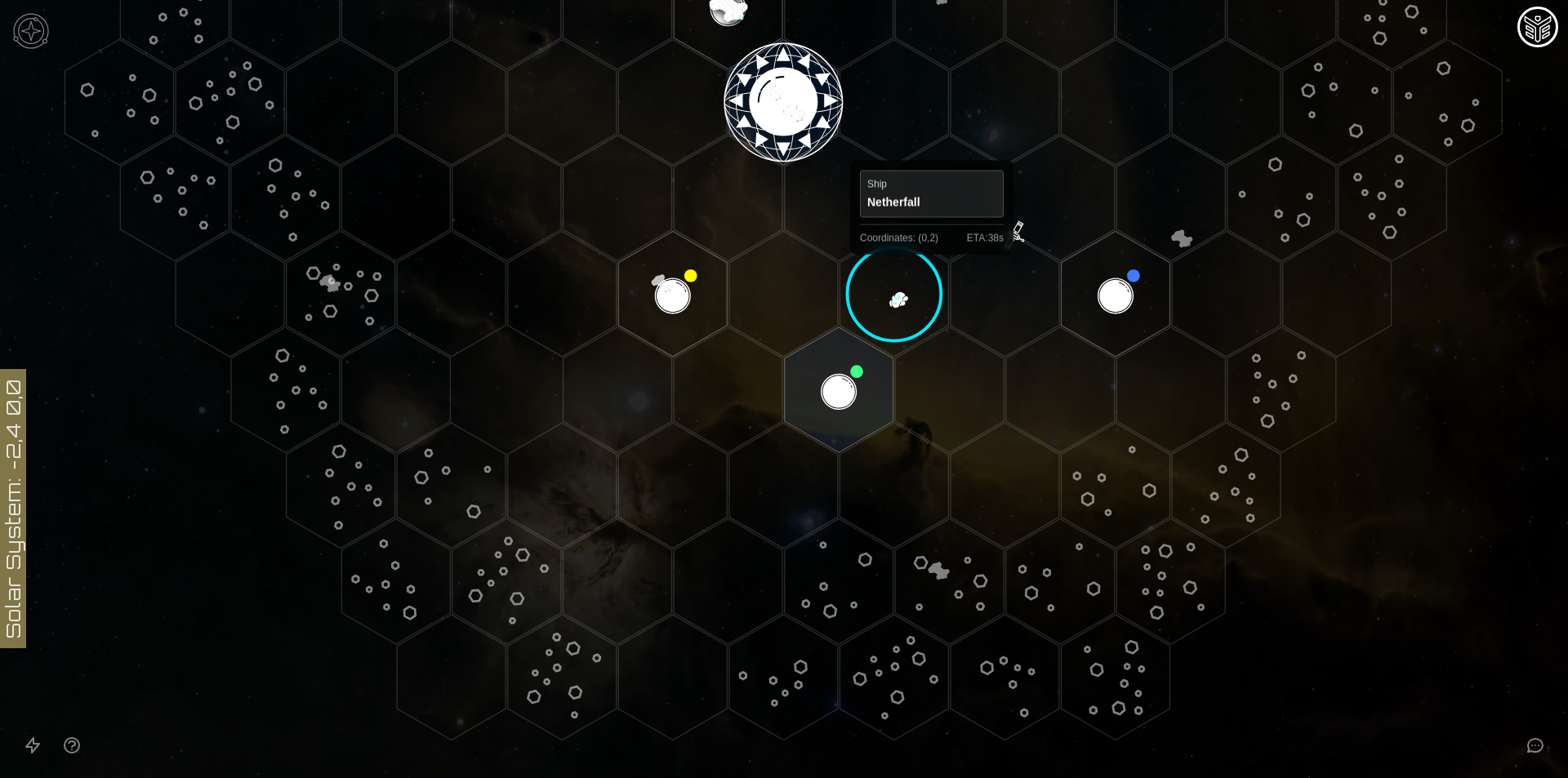
click at [820, 366] on polygon "Hex at coordinates -1,3, clickable" at bounding box center [839, 390] width 109 height 126
click at [834, 387] on image at bounding box center [839, 390] width 129 height 129
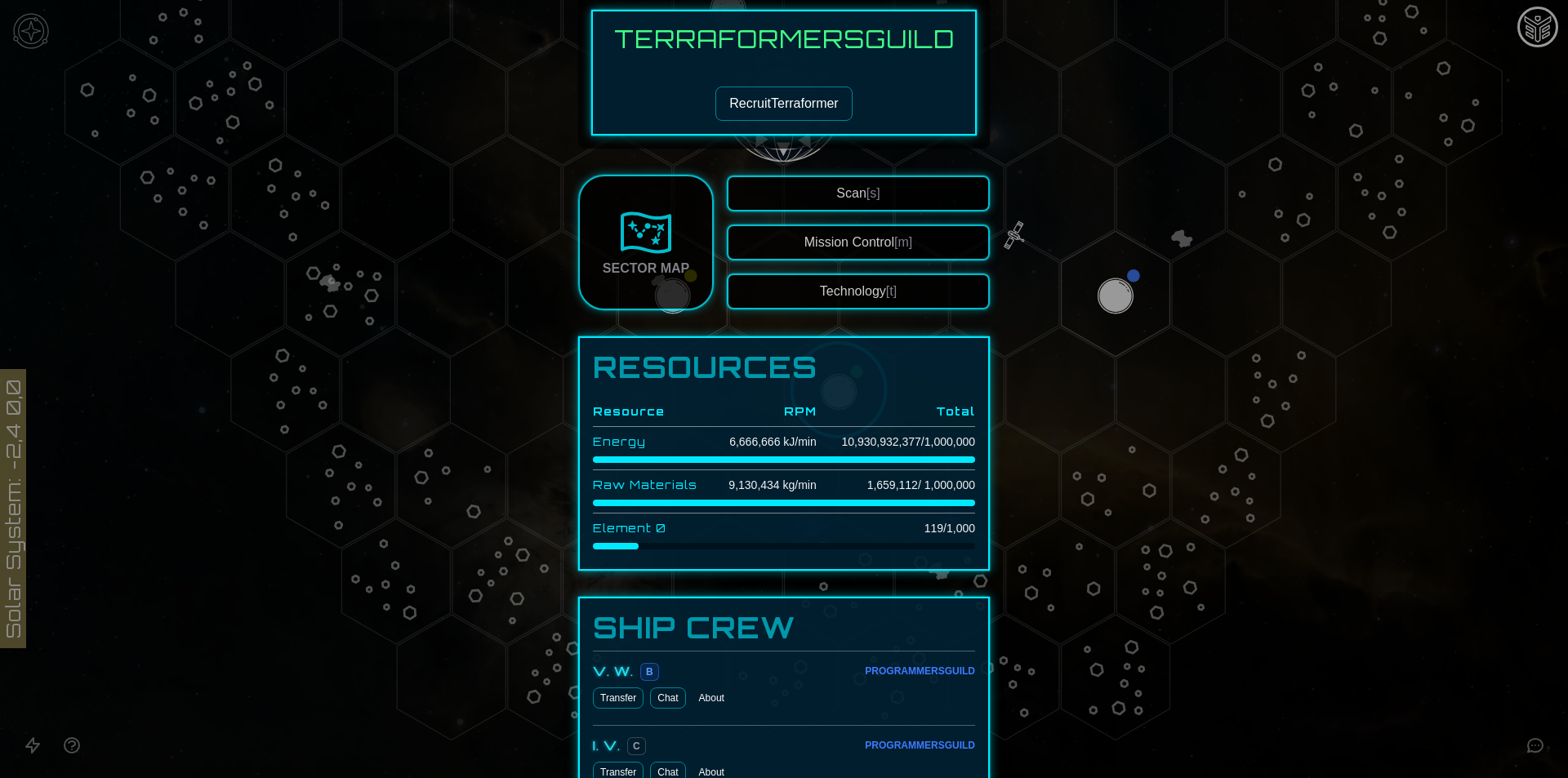
scroll to position [490, 0]
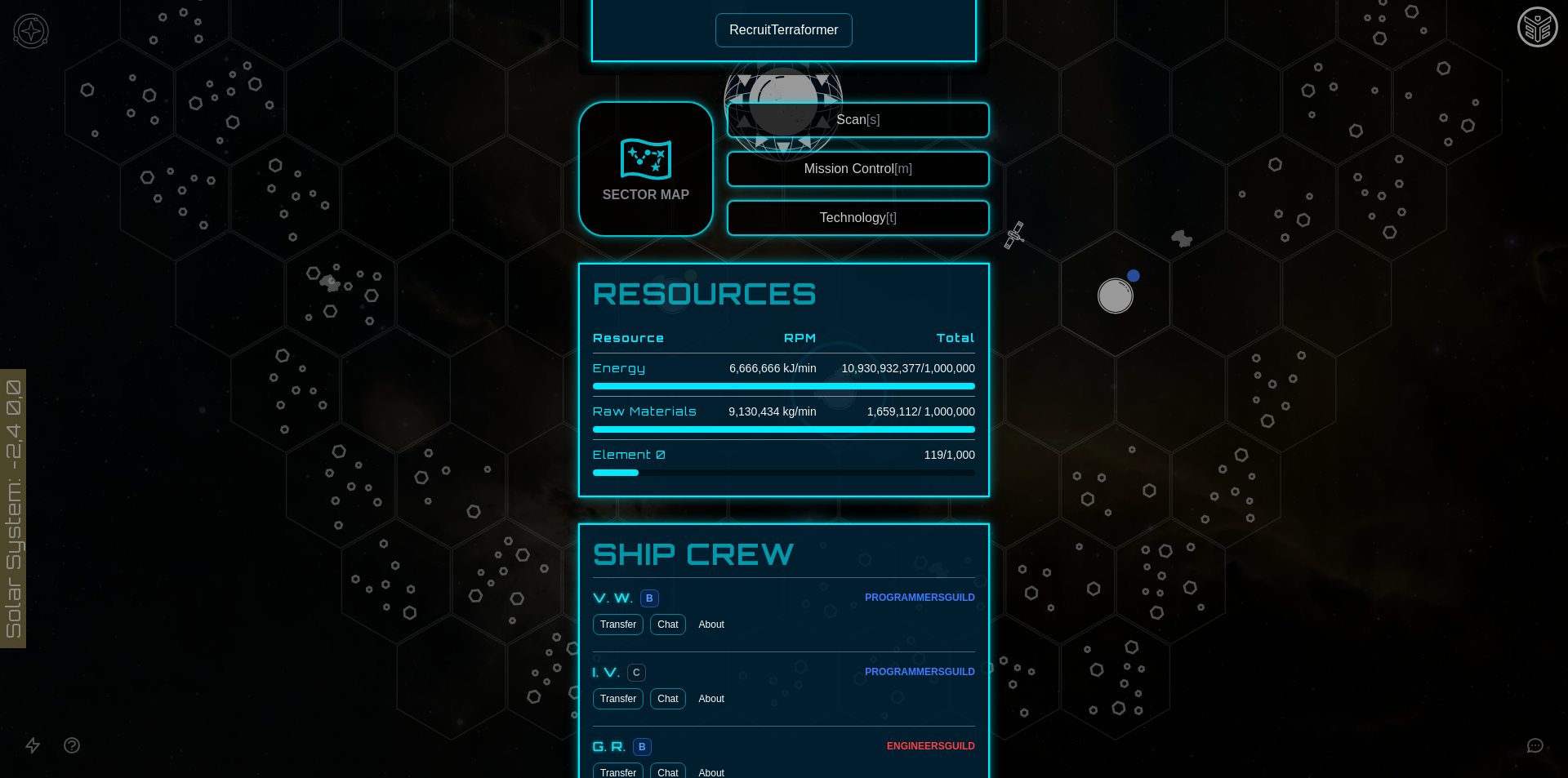
click at [850, 210] on button "Technology [t]" at bounding box center [857, 218] width 263 height 36
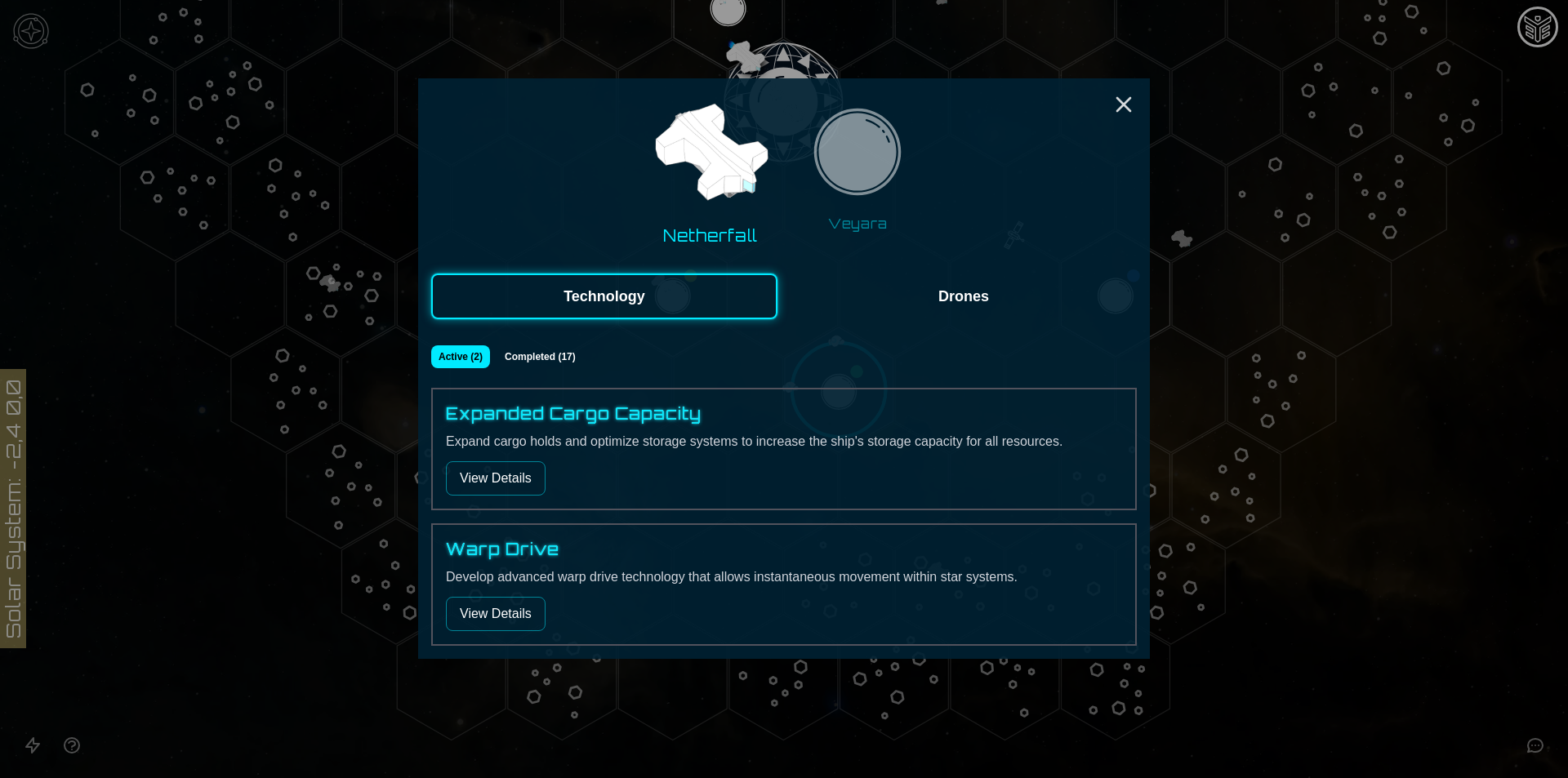
click at [847, 210] on button "Veyara" at bounding box center [858, 169] width 127 height 140
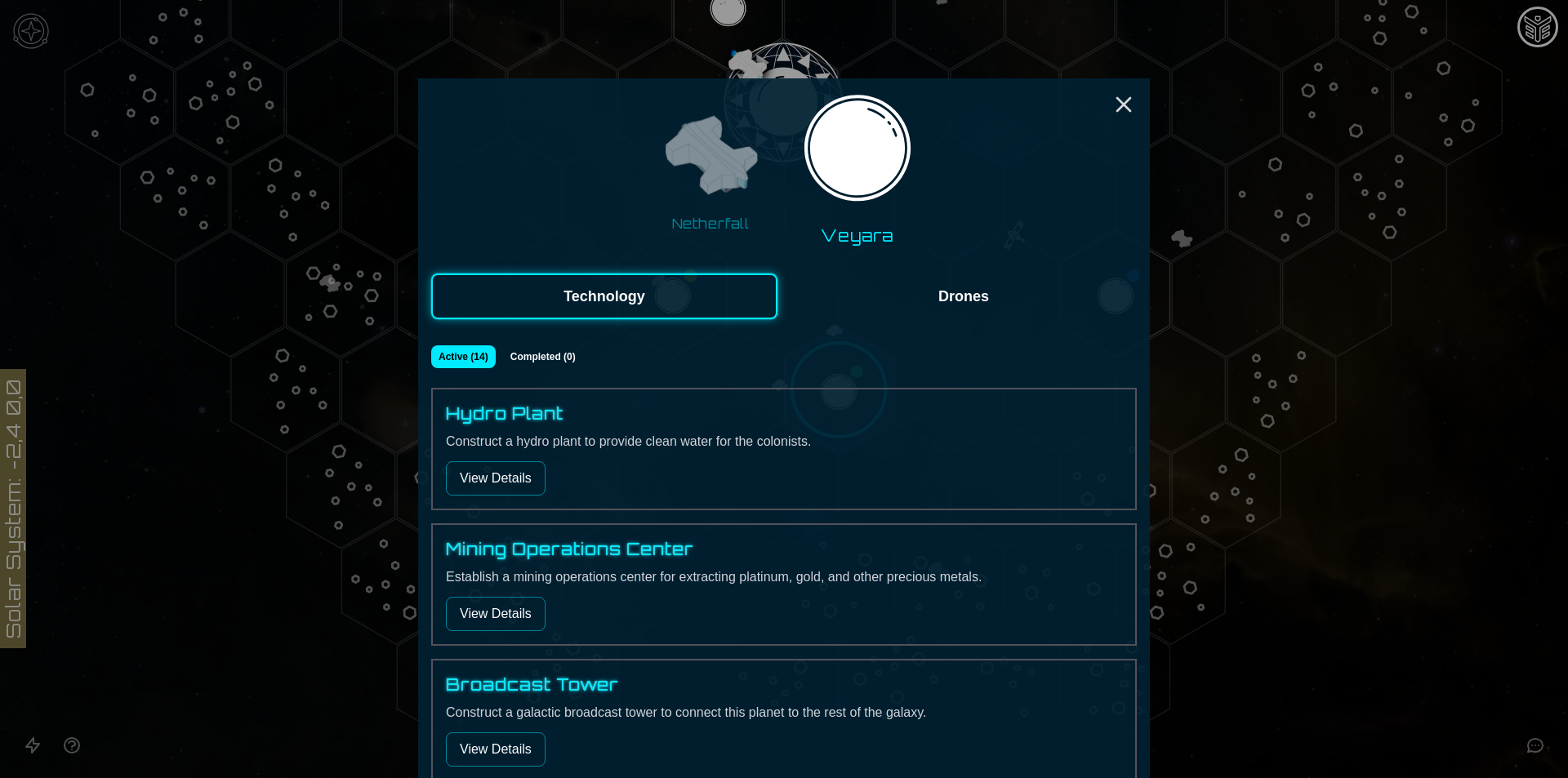
click at [513, 472] on button "View Details" at bounding box center [495, 478] width 99 height 34
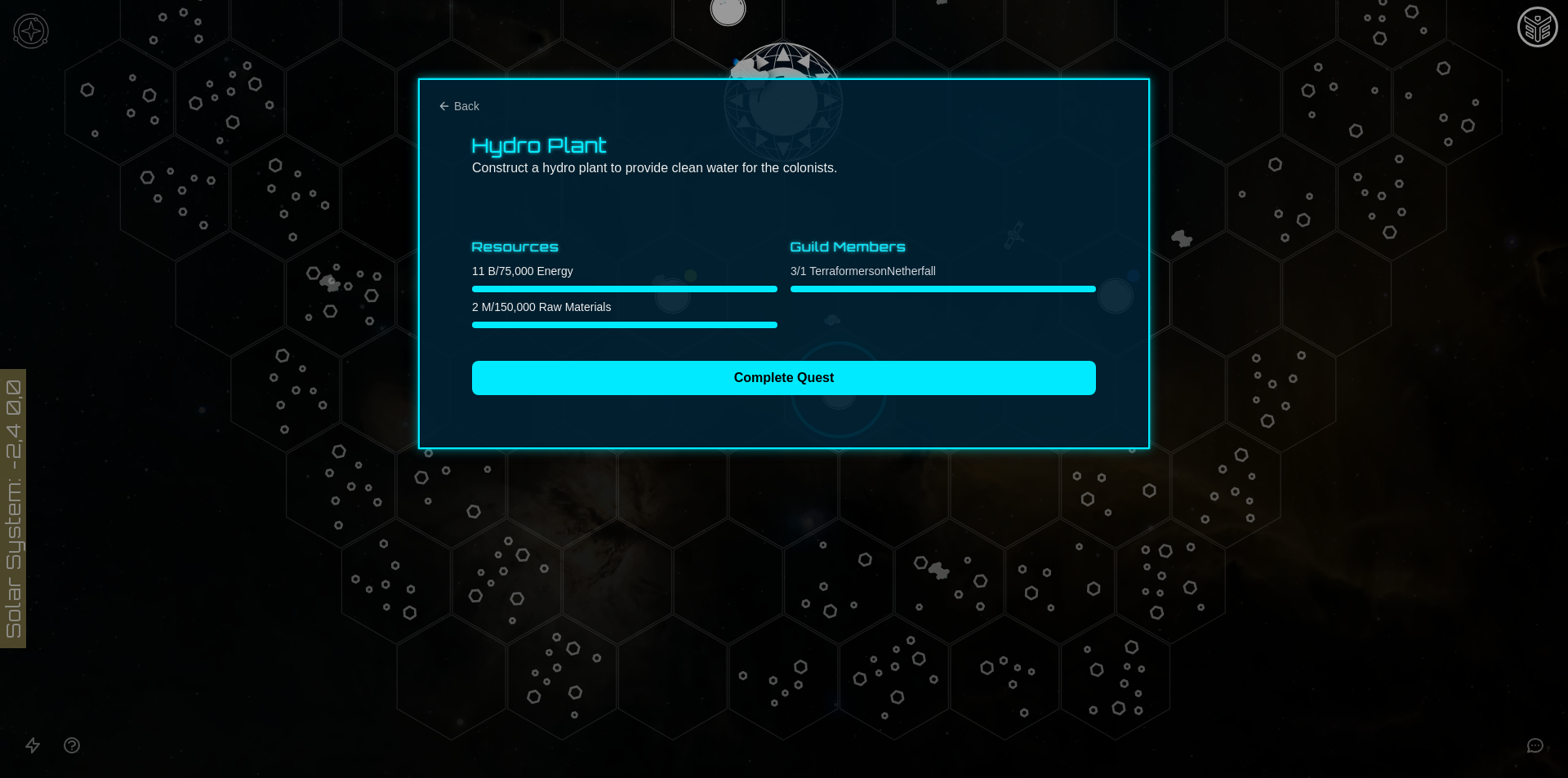
click at [585, 404] on div "Hydro Plant Construct a hydro plant to provide clean water for the colonists. R…" at bounding box center [784, 264] width 731 height 371
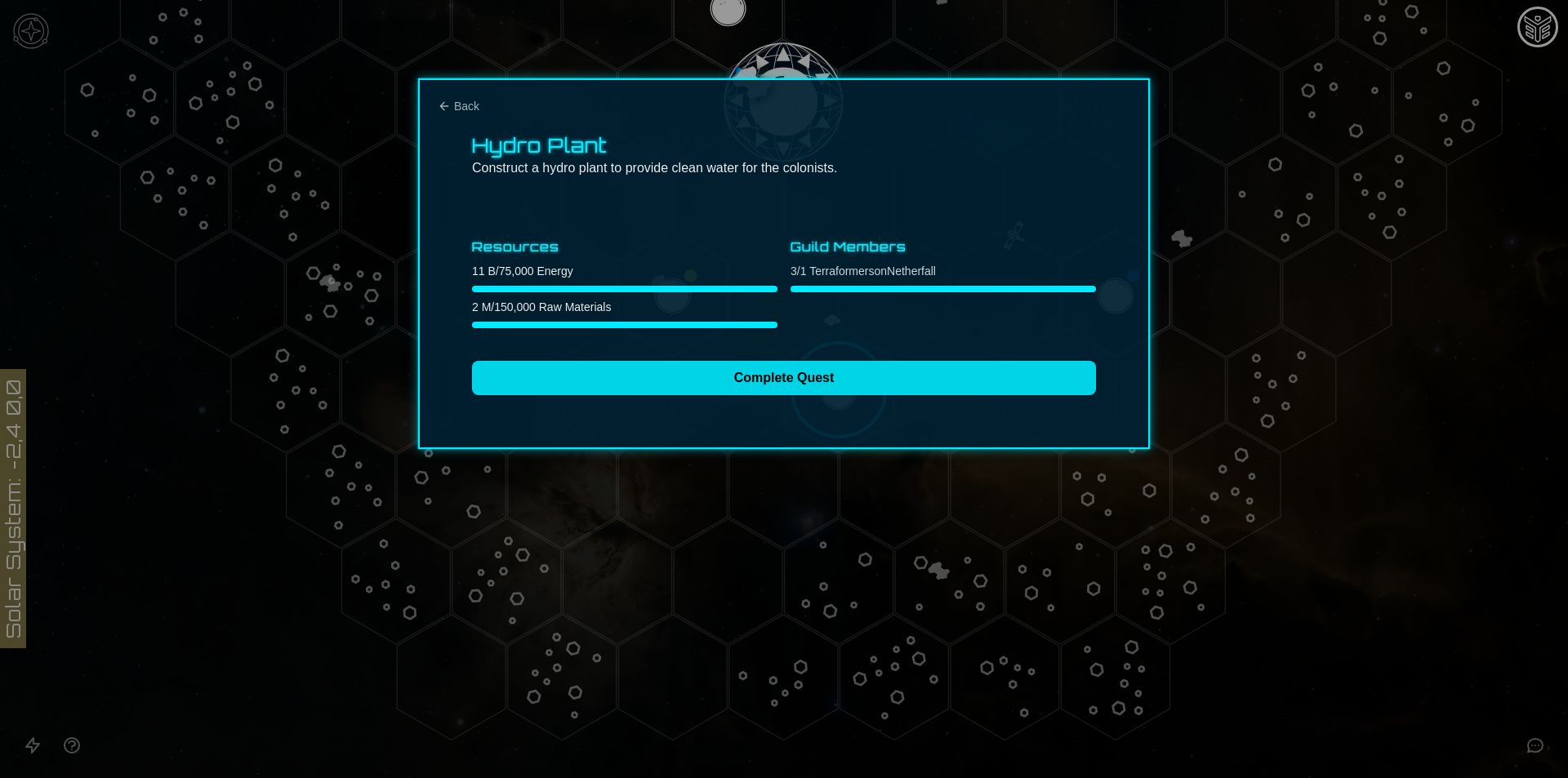
click at [620, 378] on button "Complete Quest" at bounding box center [783, 377] width 624 height 34
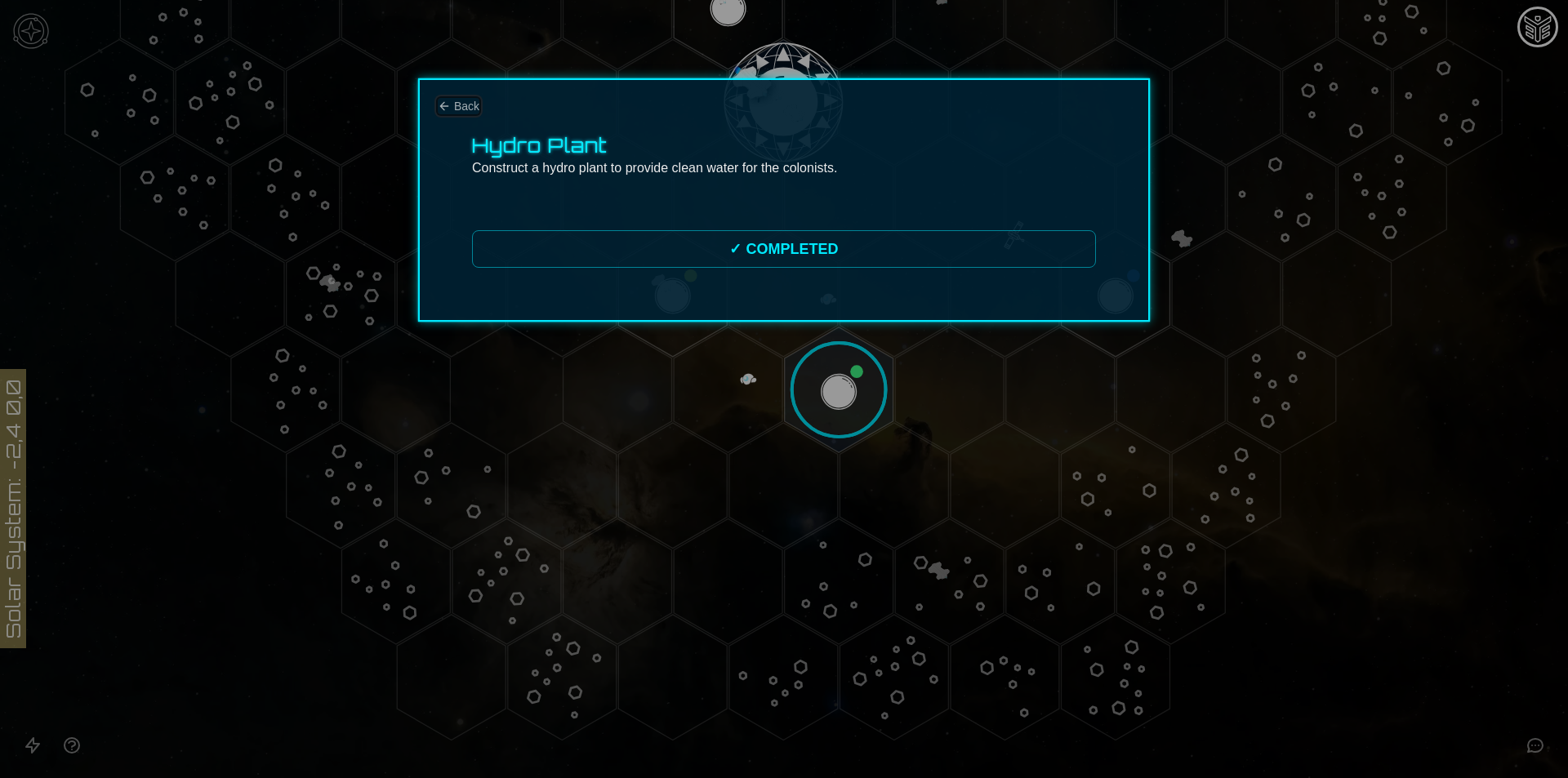
click at [443, 113] on button "Back" at bounding box center [458, 106] width 42 height 17
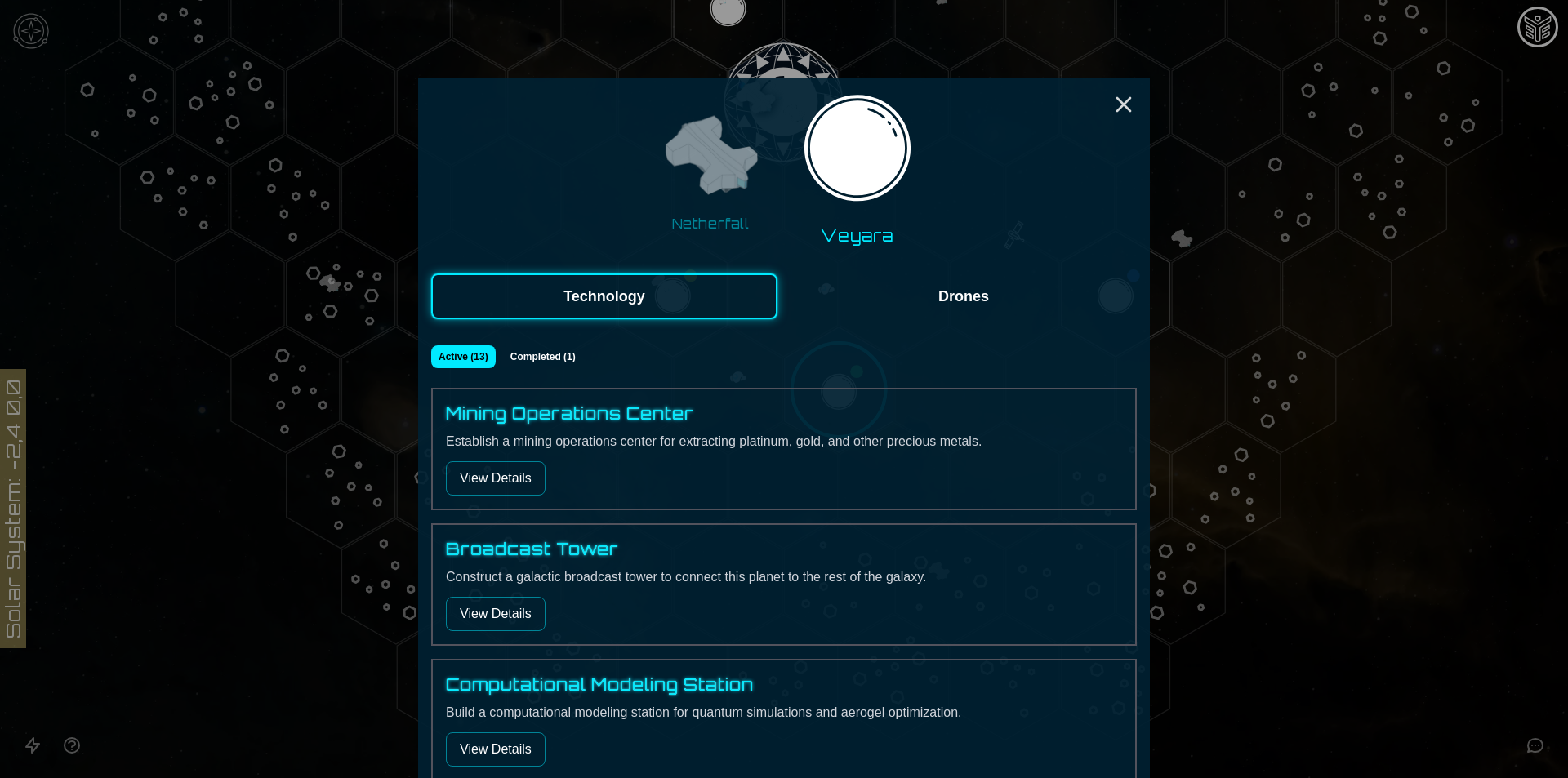
click at [496, 481] on button "View Details" at bounding box center [495, 478] width 99 height 34
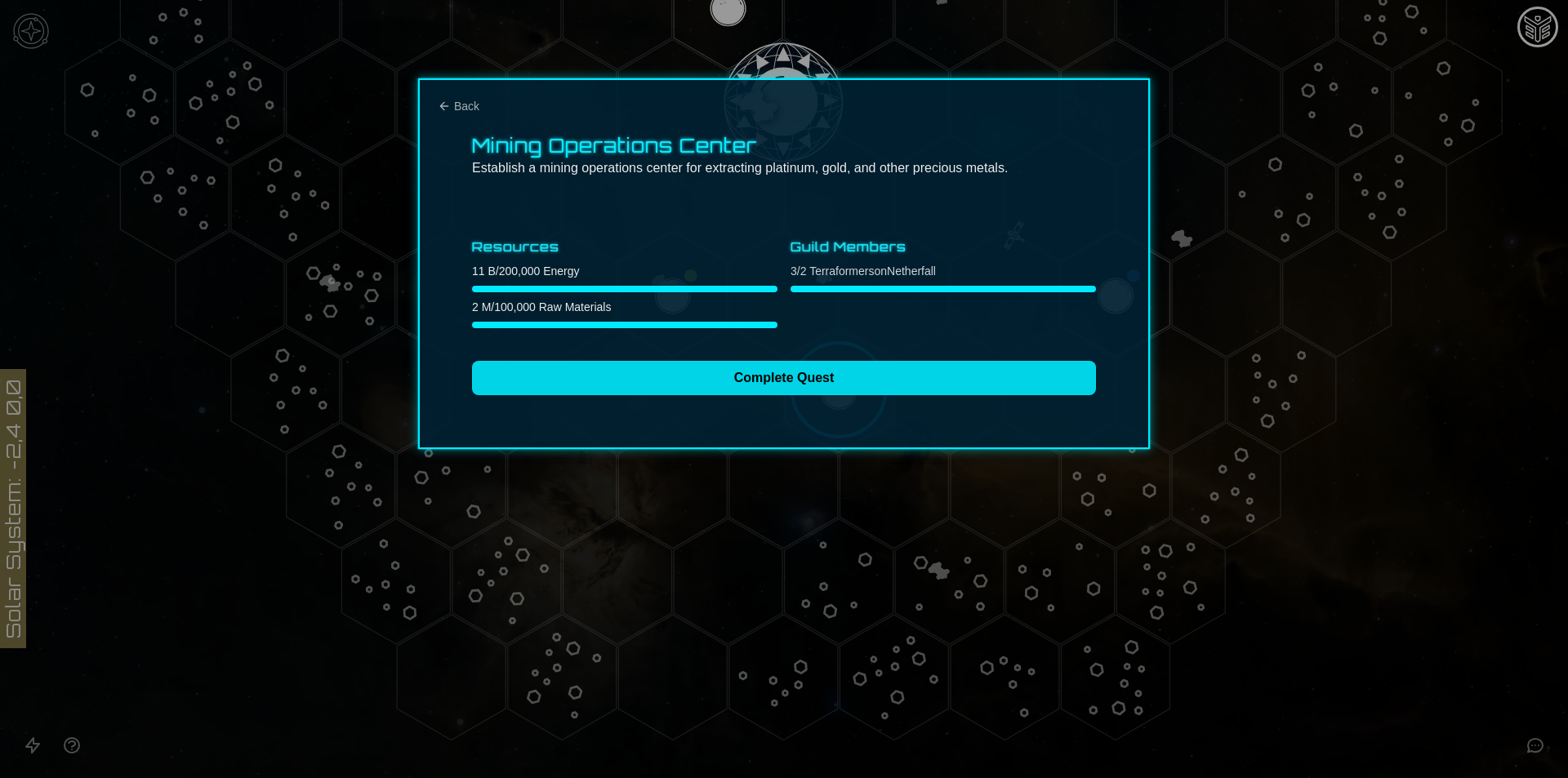
click at [761, 385] on button "Complete Quest" at bounding box center [783, 377] width 624 height 34
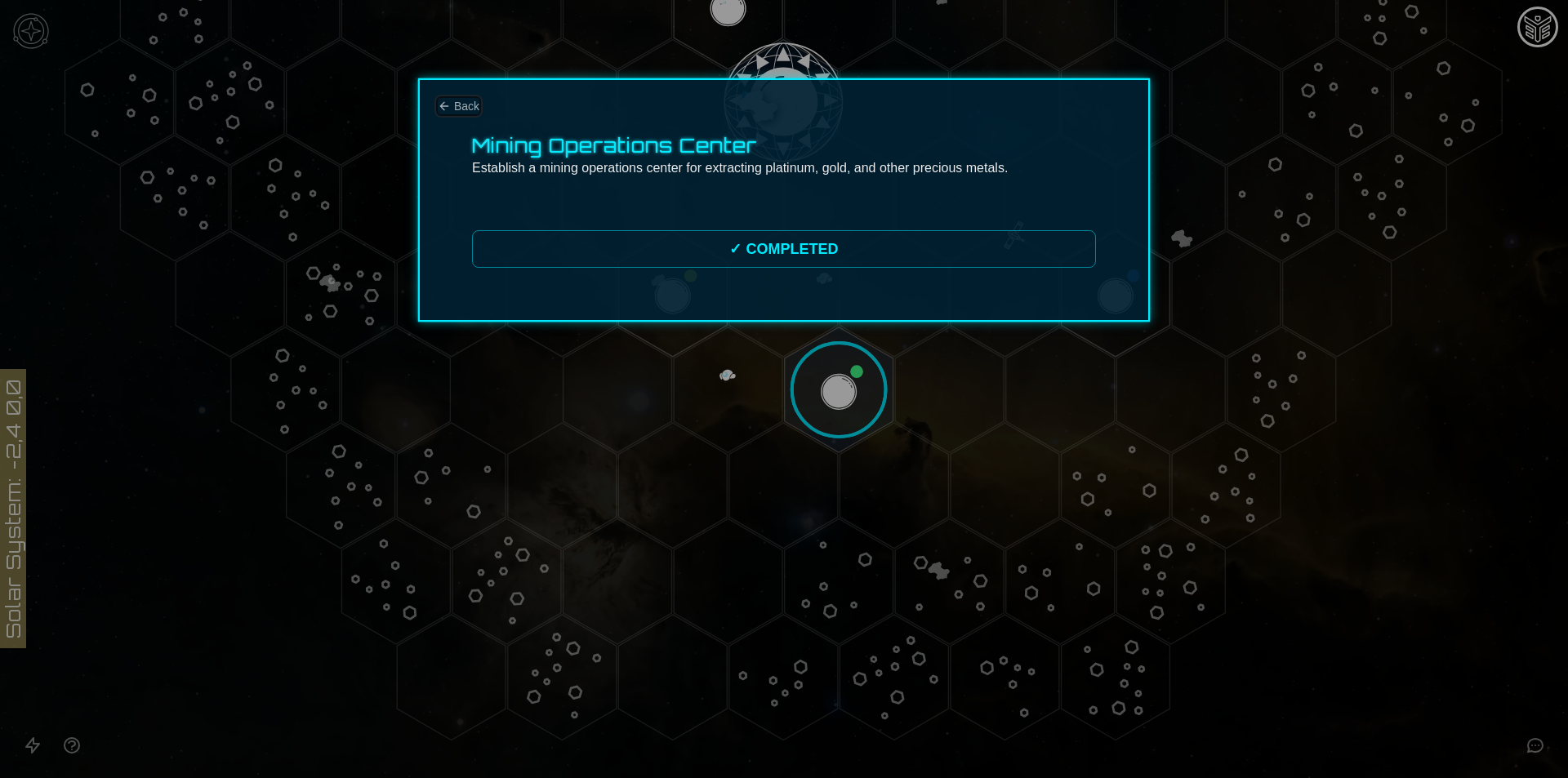
click at [464, 100] on span "Back" at bounding box center [467, 106] width 25 height 17
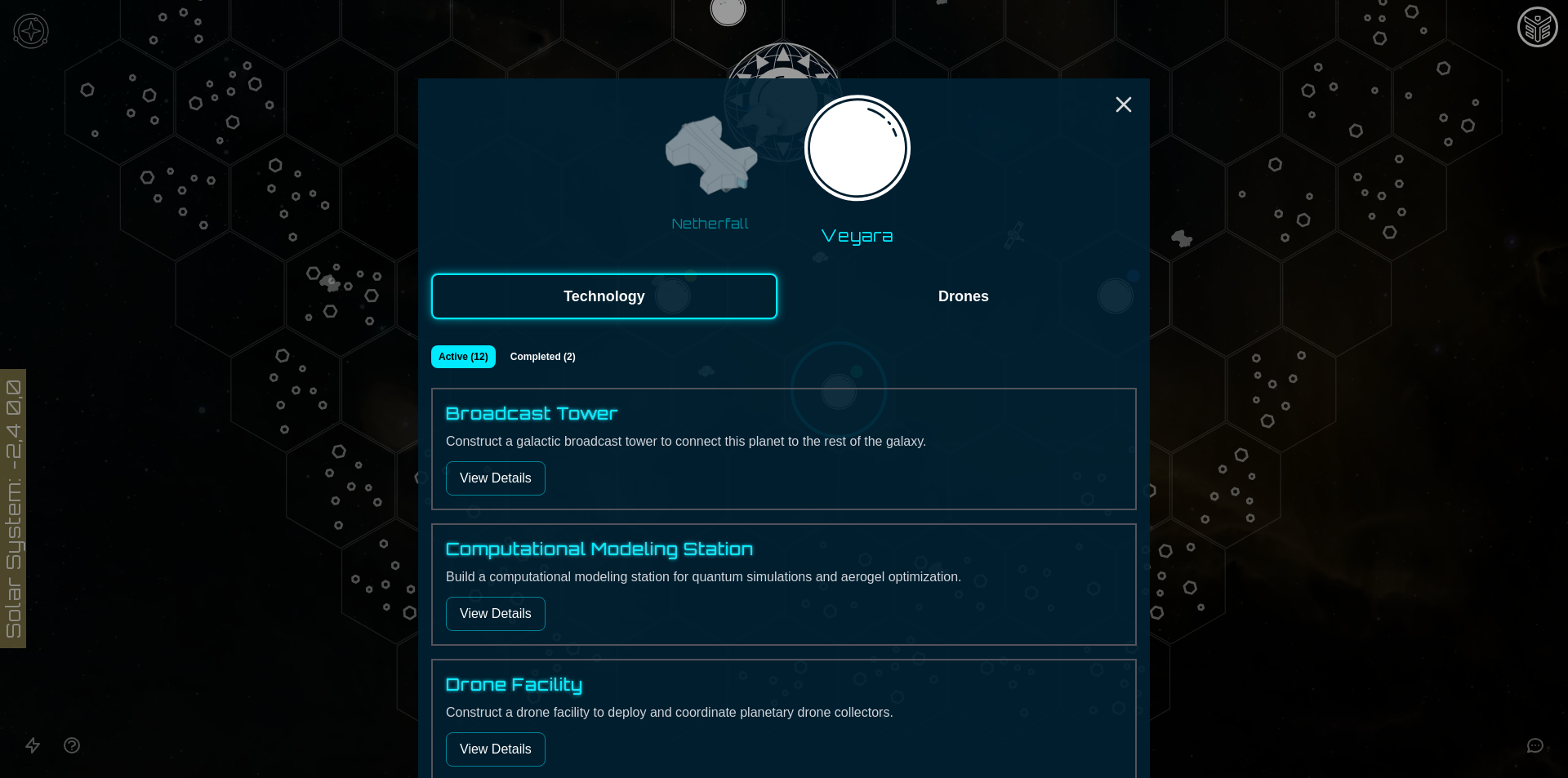
click at [520, 623] on button "View Details" at bounding box center [495, 614] width 99 height 34
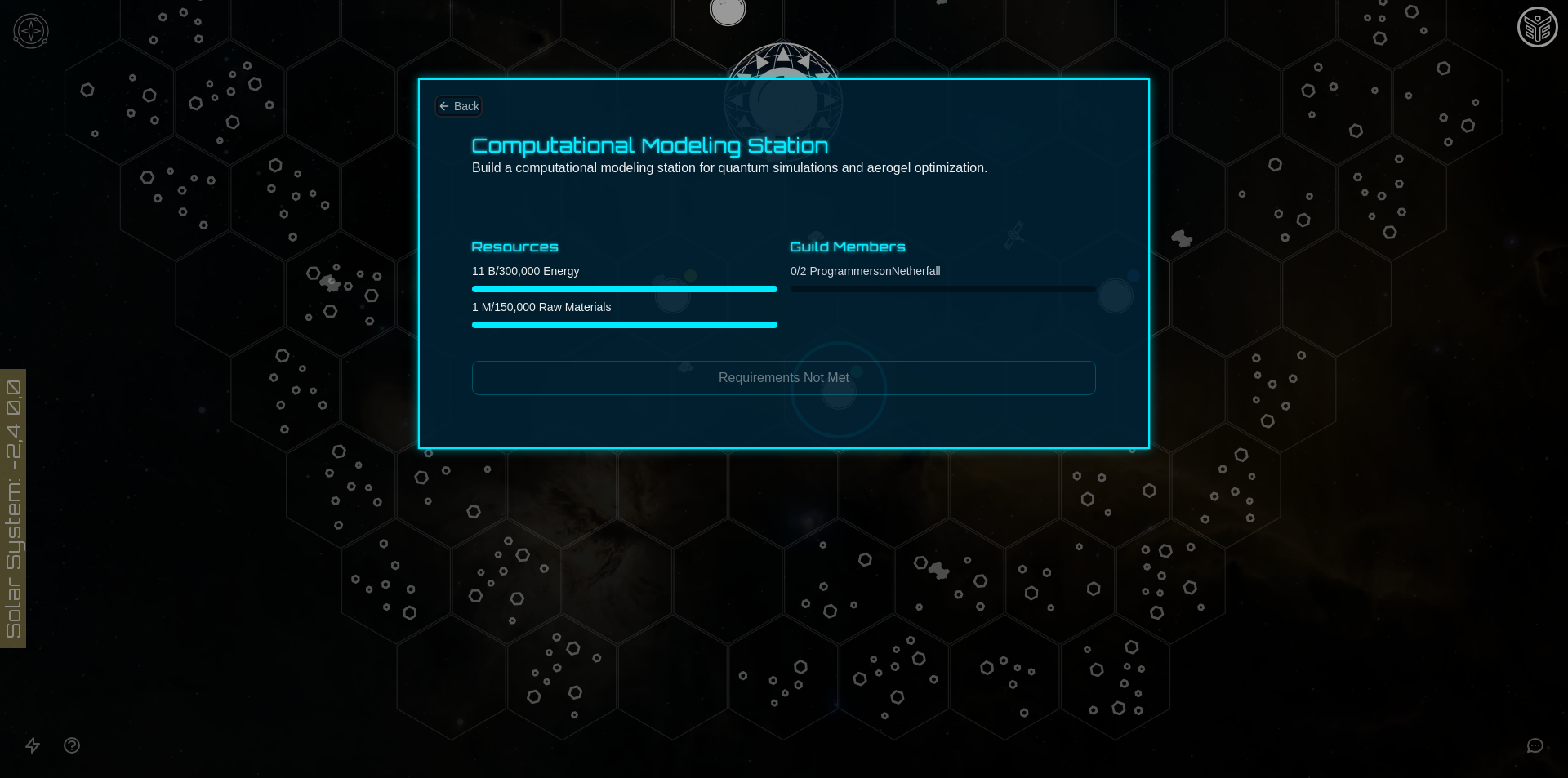
click at [461, 109] on span "Back" at bounding box center [467, 106] width 25 height 17
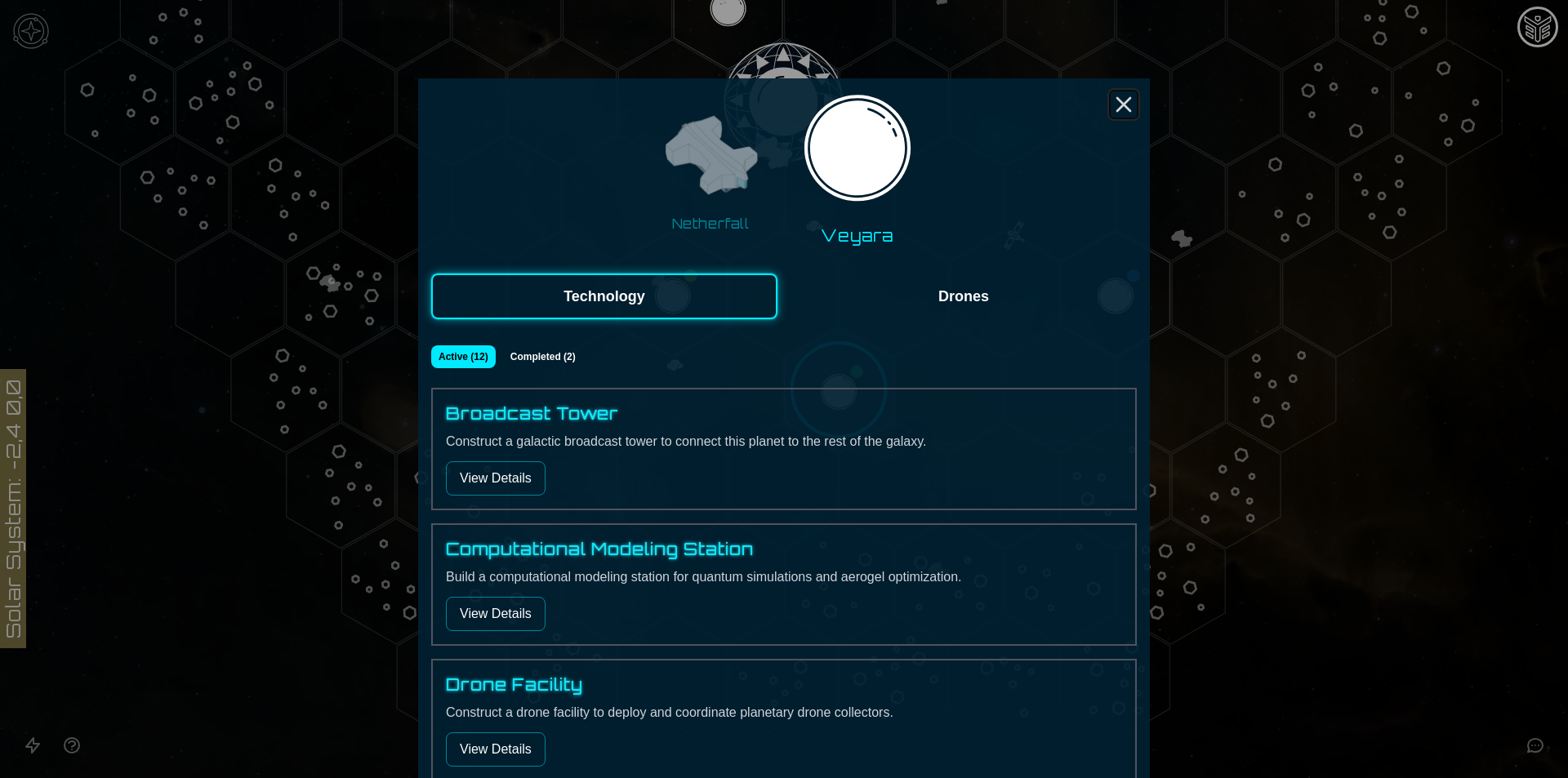
click at [1129, 106] on icon "Close" at bounding box center [1123, 104] width 26 height 26
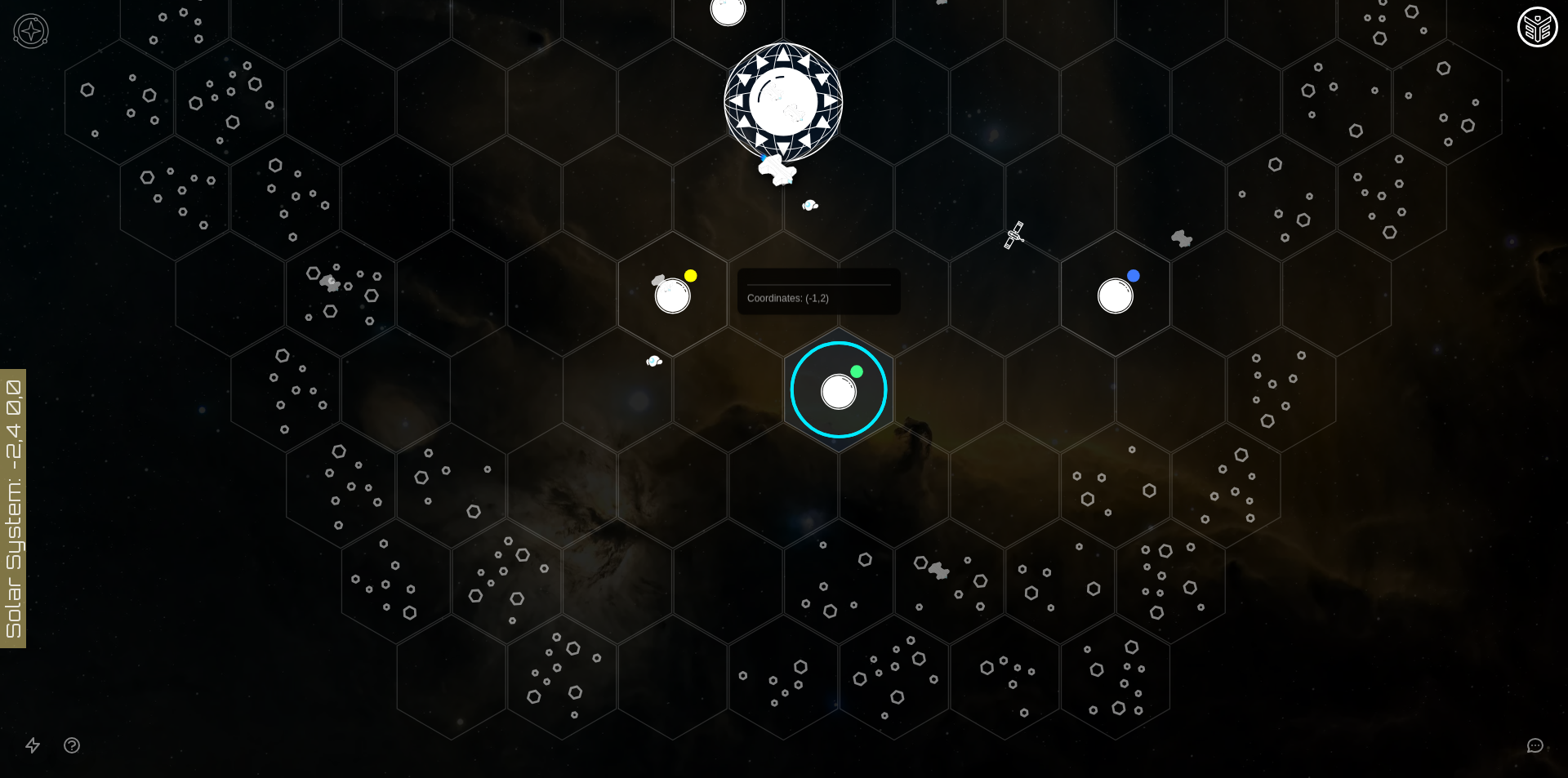
click at [826, 401] on image at bounding box center [839, 390] width 129 height 129
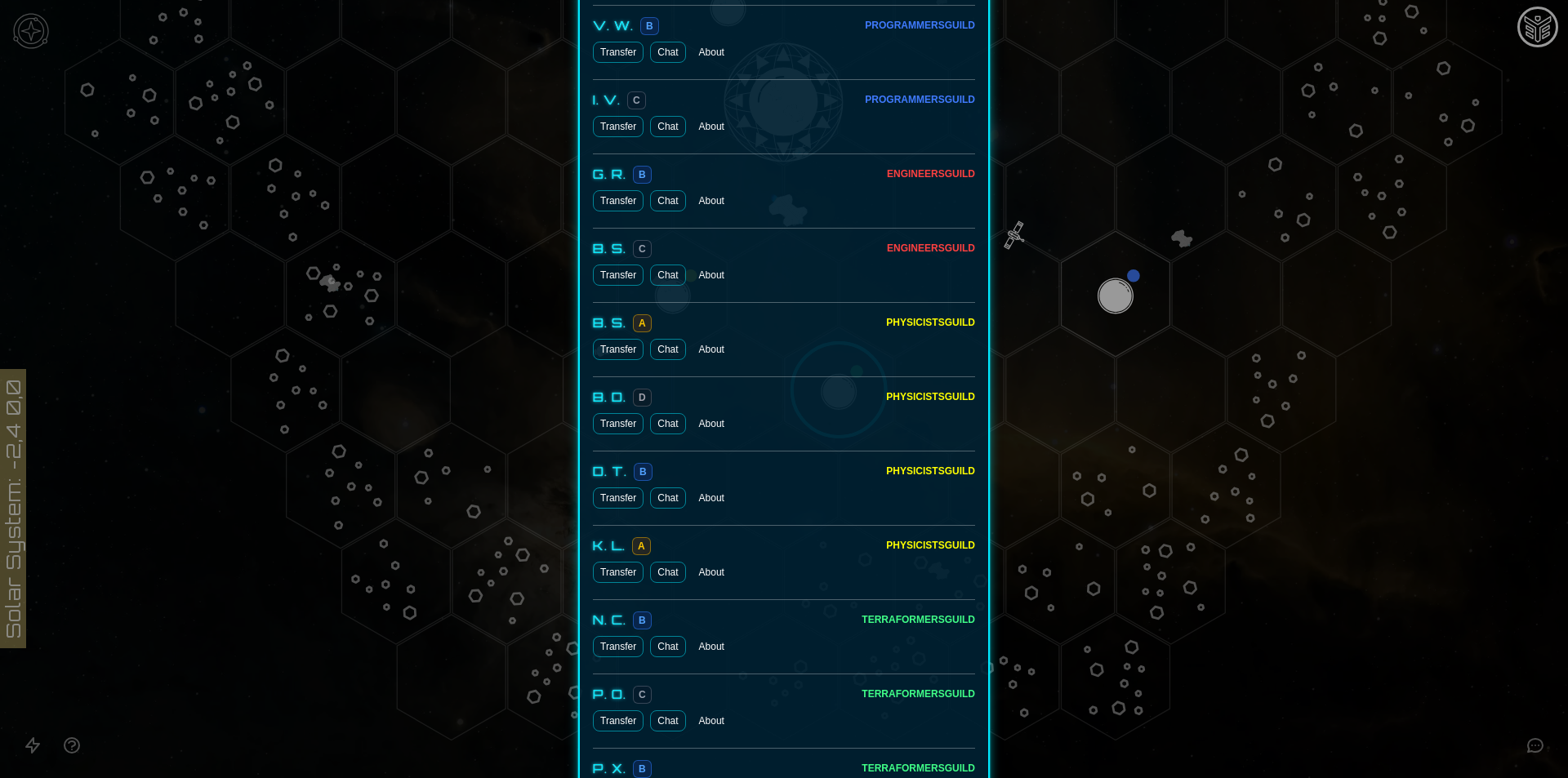
scroll to position [735, 0]
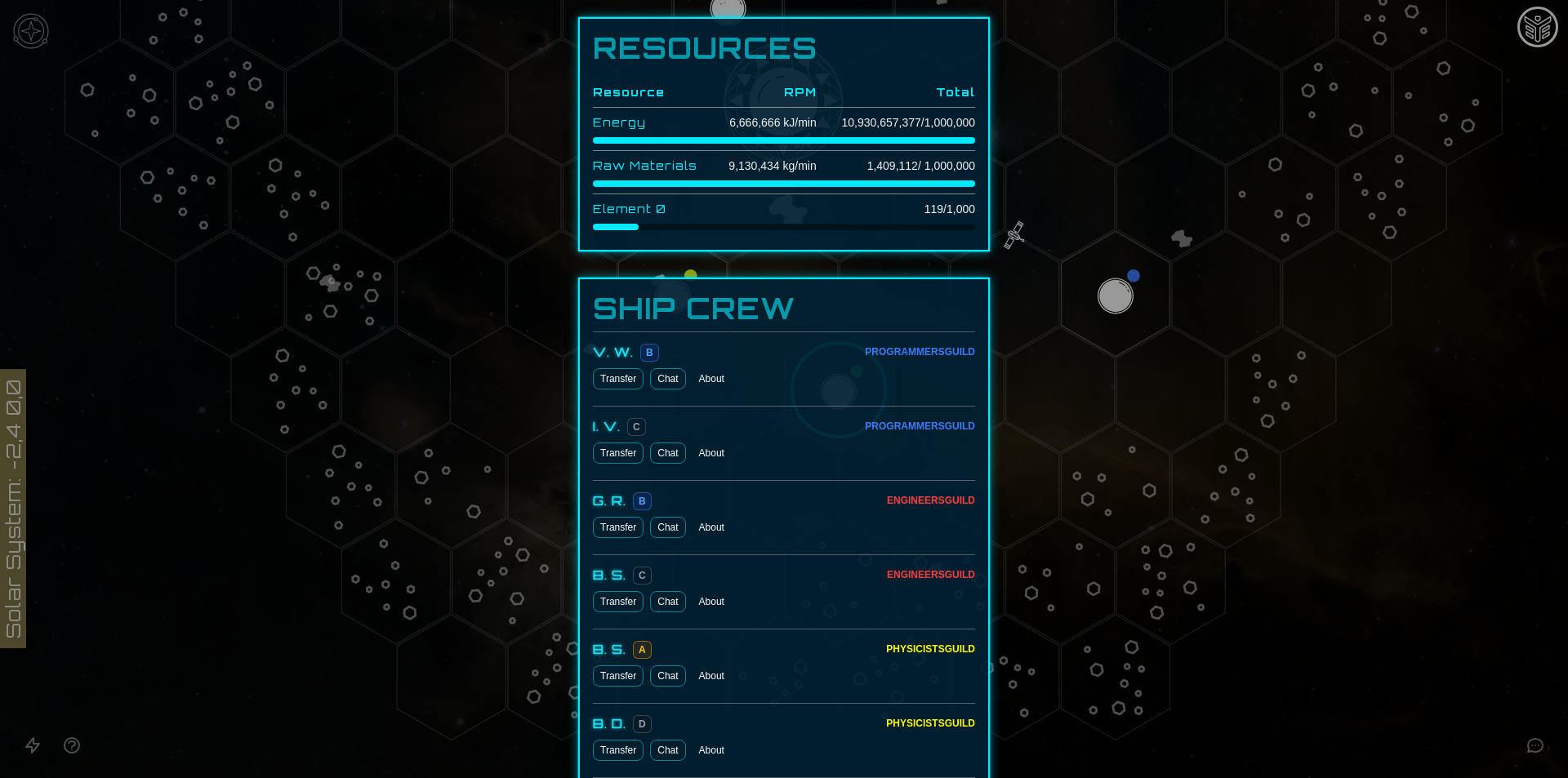
click at [1088, 331] on div at bounding box center [784, 389] width 1568 height 778
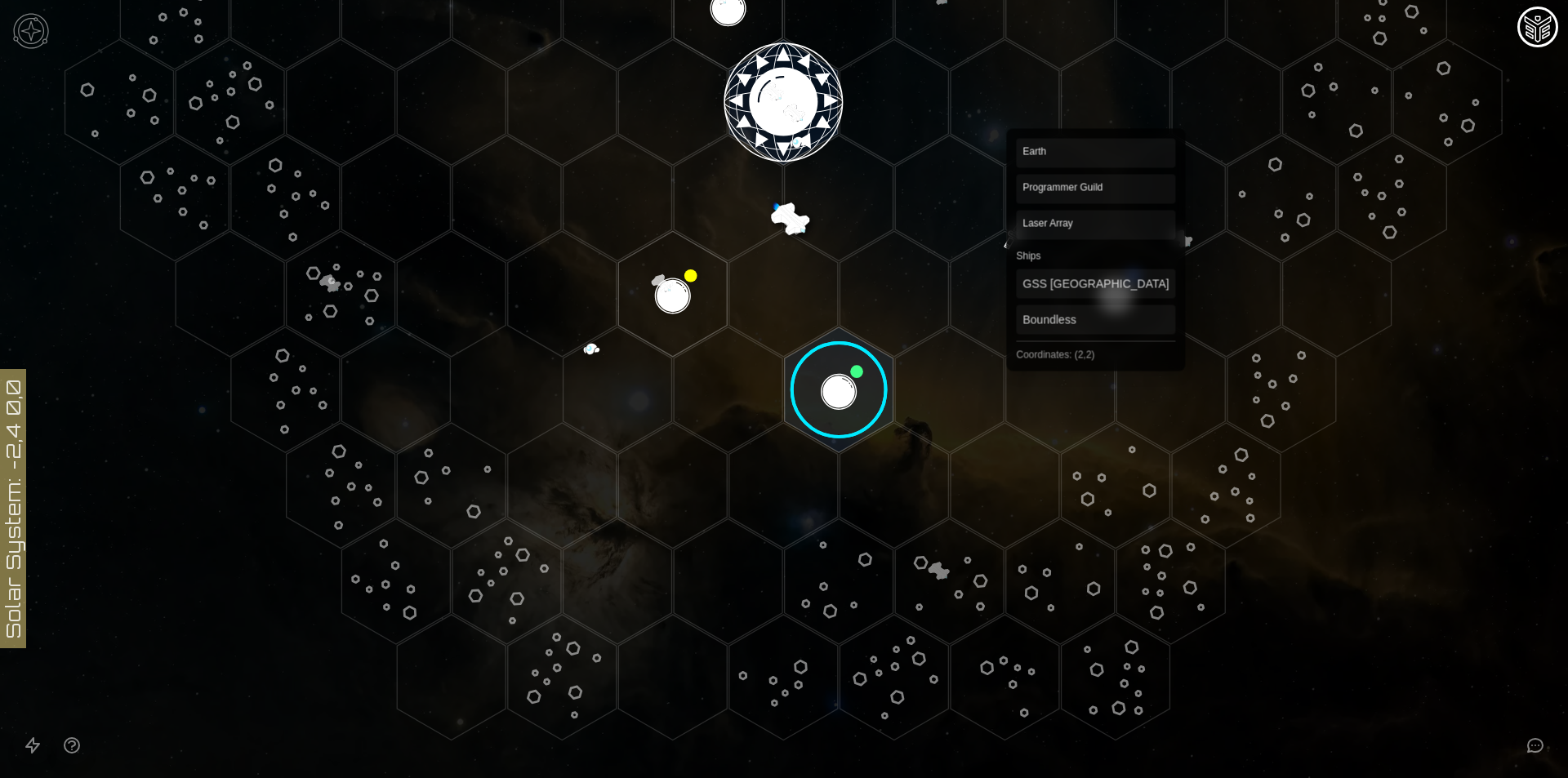
click at [1095, 311] on polygon "Hex at coordinates 2,2, clickable" at bounding box center [1115, 294] width 109 height 126
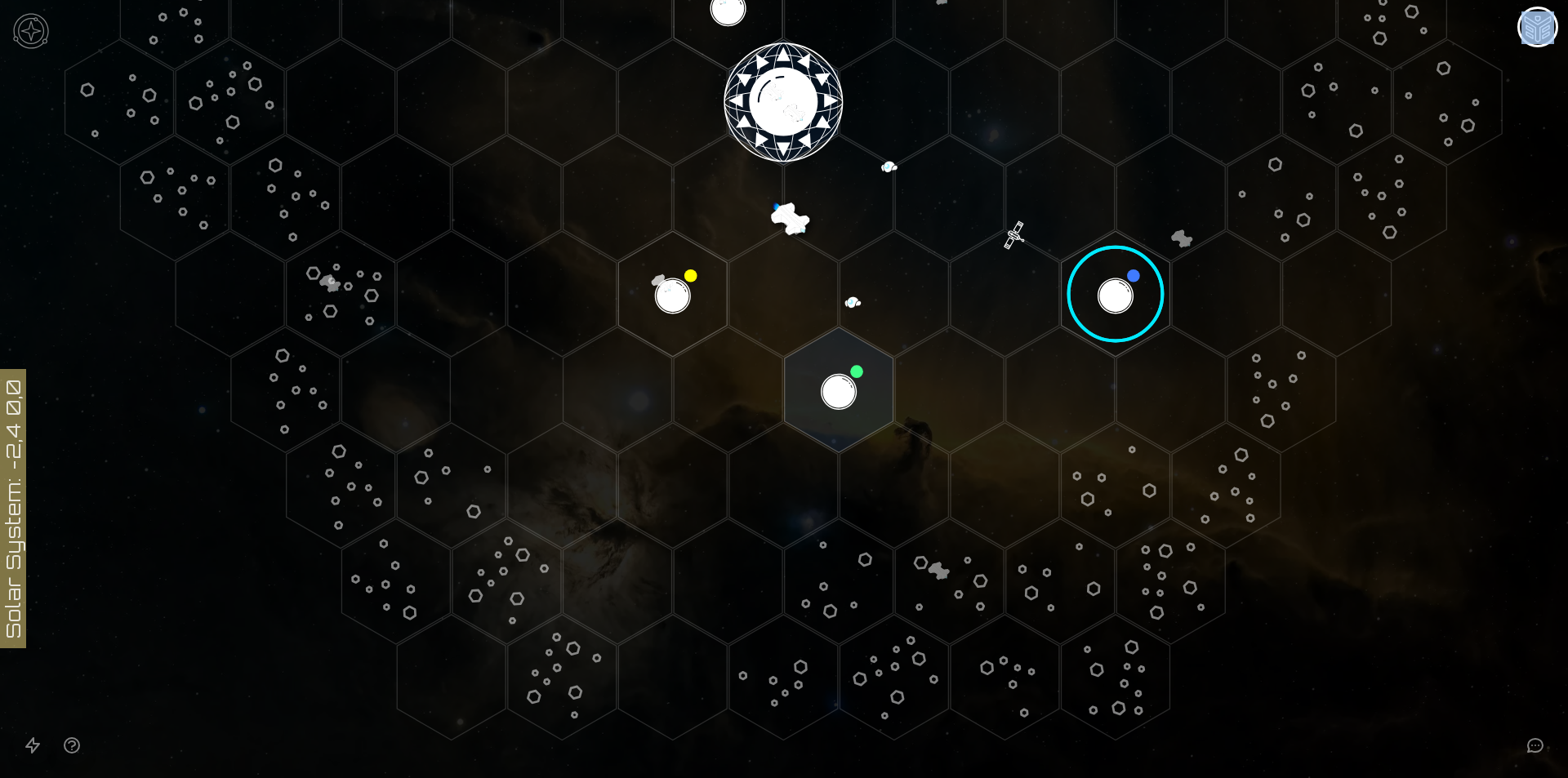
click at [1095, 310] on image at bounding box center [1116, 295] width 129 height 129
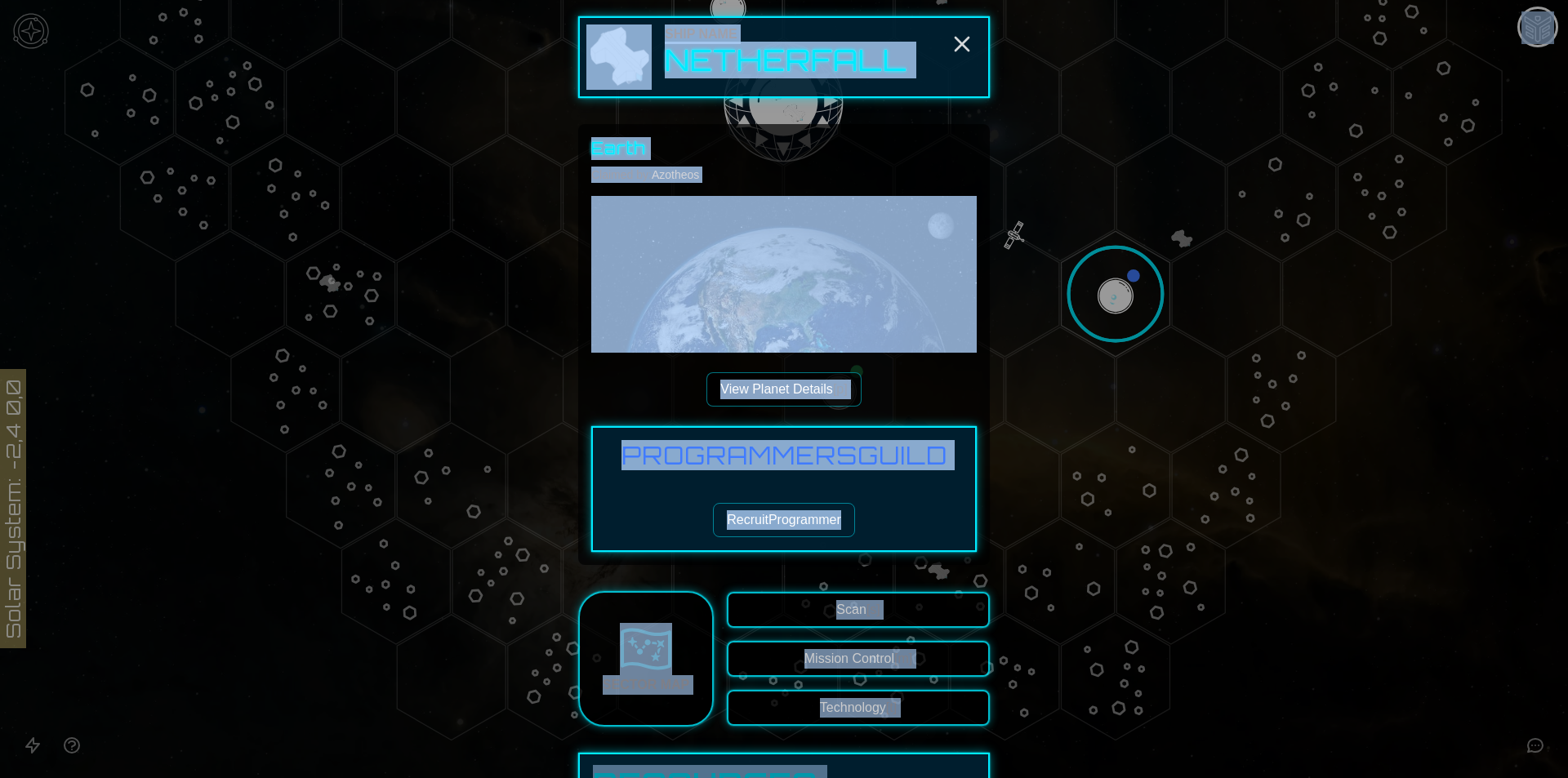
click at [819, 538] on div "Programmers Guild Recruit Programmer" at bounding box center [784, 489] width 386 height 126
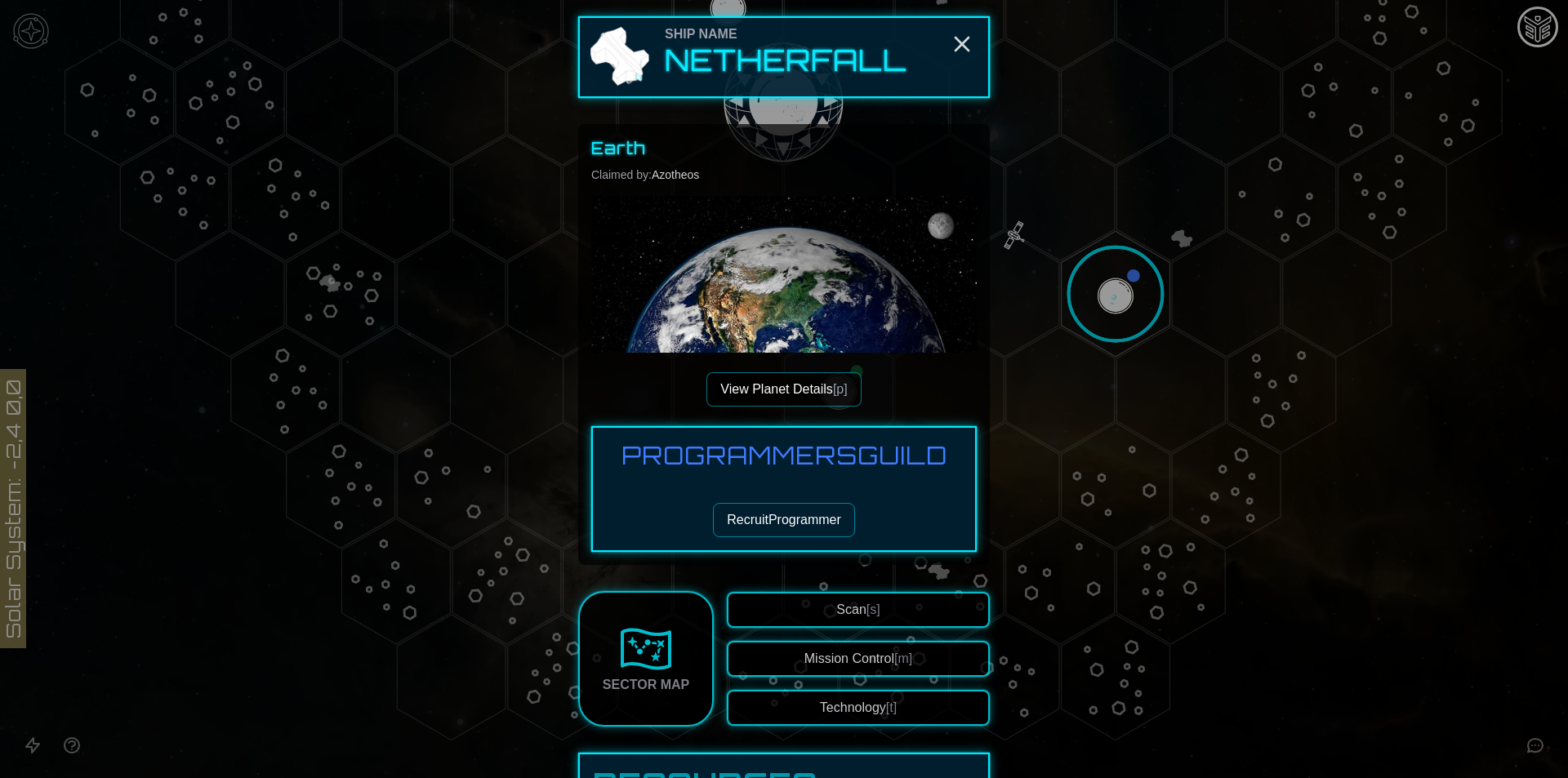
click at [823, 522] on button "Recruit Programmer" at bounding box center [784, 519] width 142 height 34
click at [833, 516] on button "Recruit Programmer" at bounding box center [784, 519] width 142 height 34
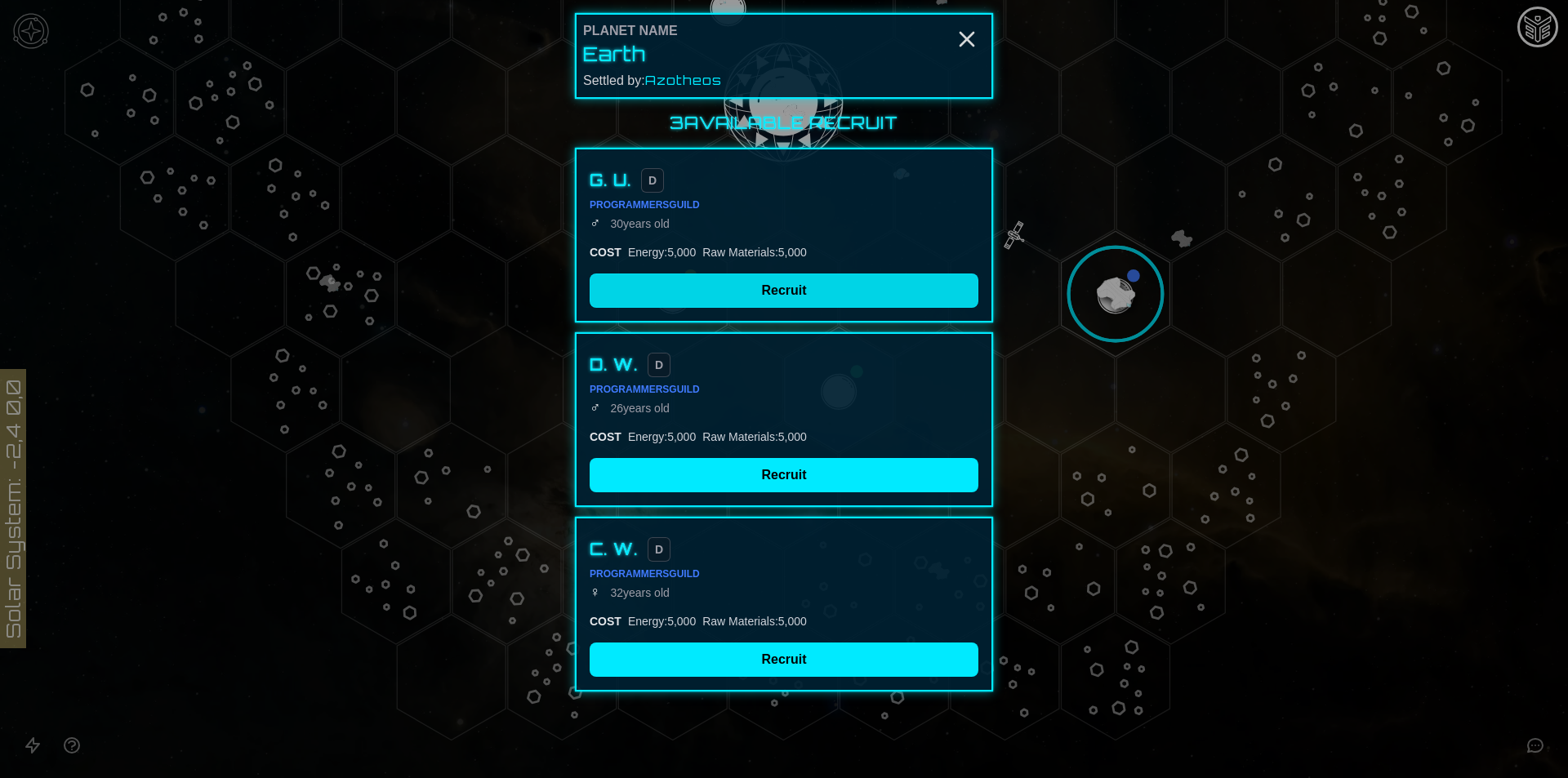
click at [741, 285] on button "Recruit" at bounding box center [784, 290] width 389 height 34
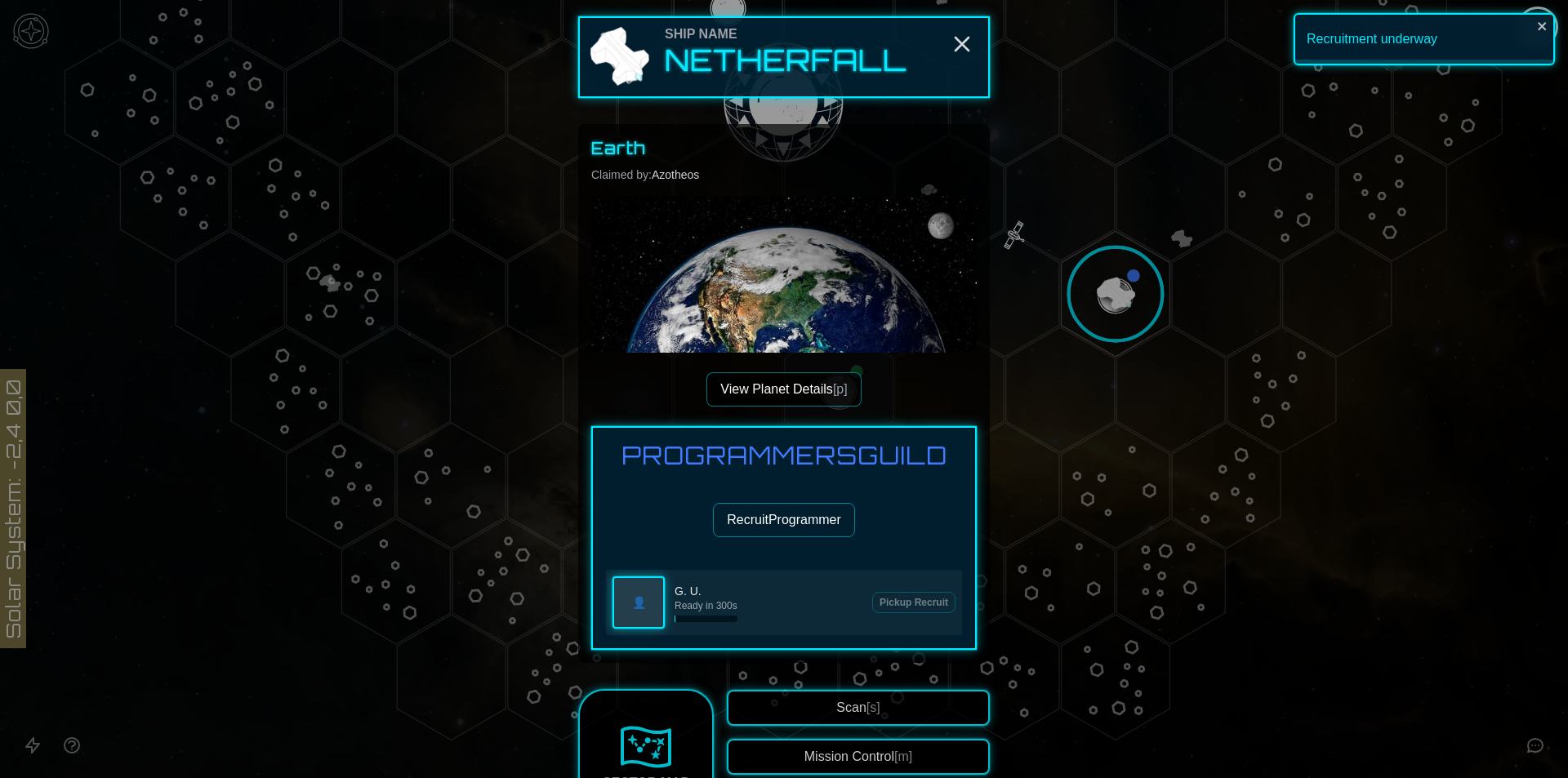
click at [764, 519] on button "Recruit Programmer" at bounding box center [784, 519] width 142 height 34
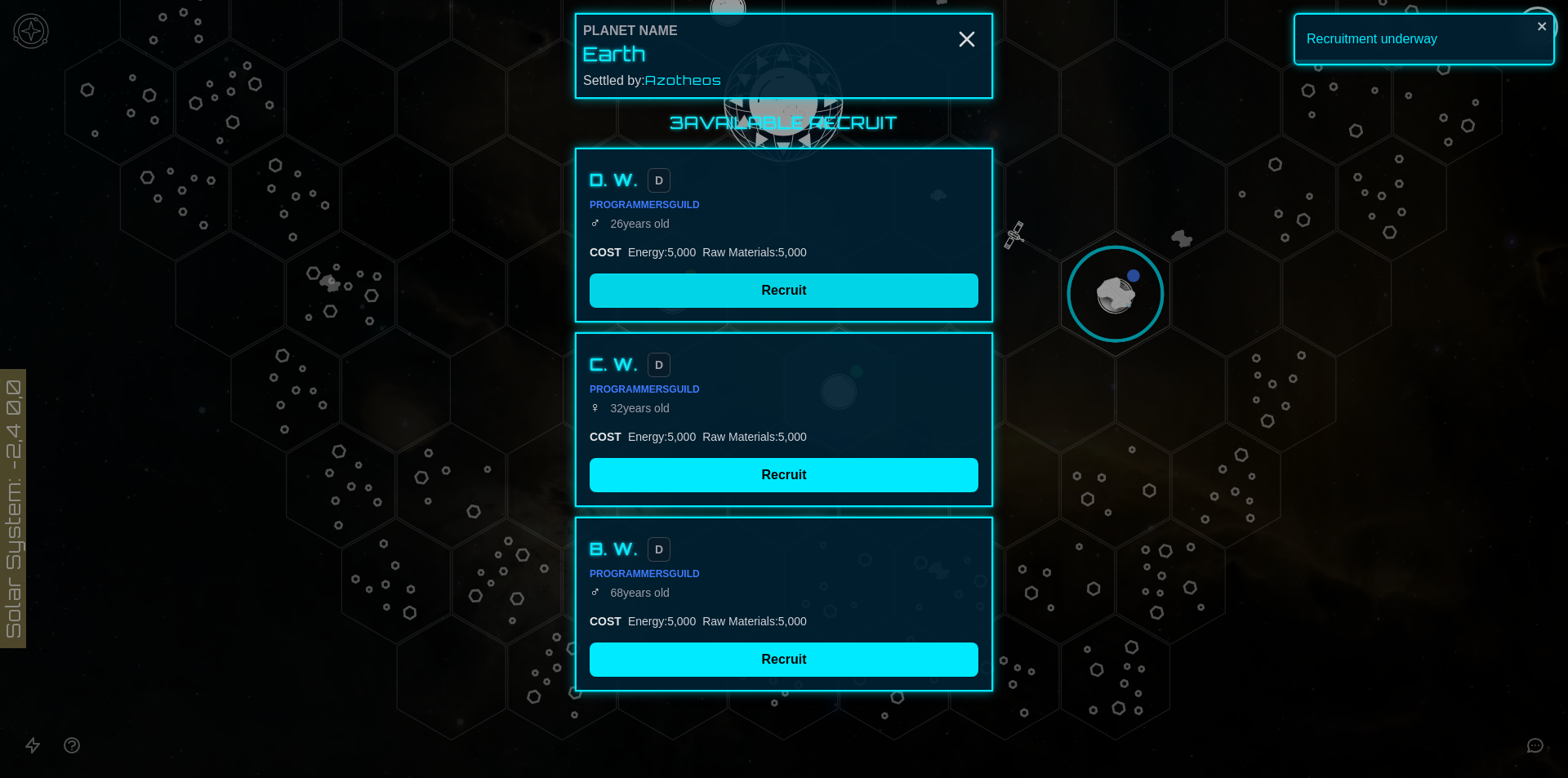
click at [753, 290] on button "Recruit" at bounding box center [784, 290] width 389 height 34
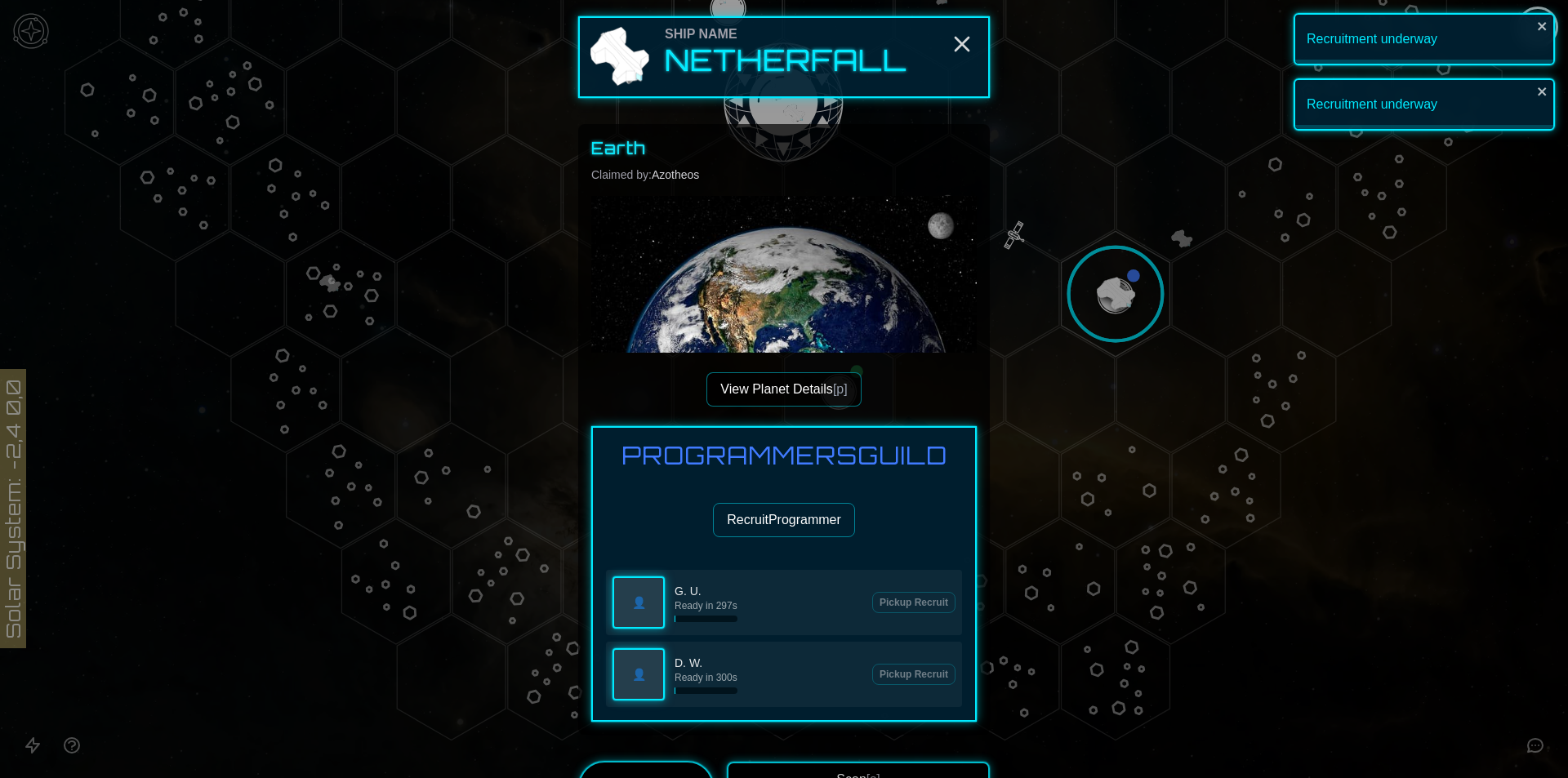
click at [761, 512] on button "Recruit Programmer" at bounding box center [784, 519] width 142 height 34
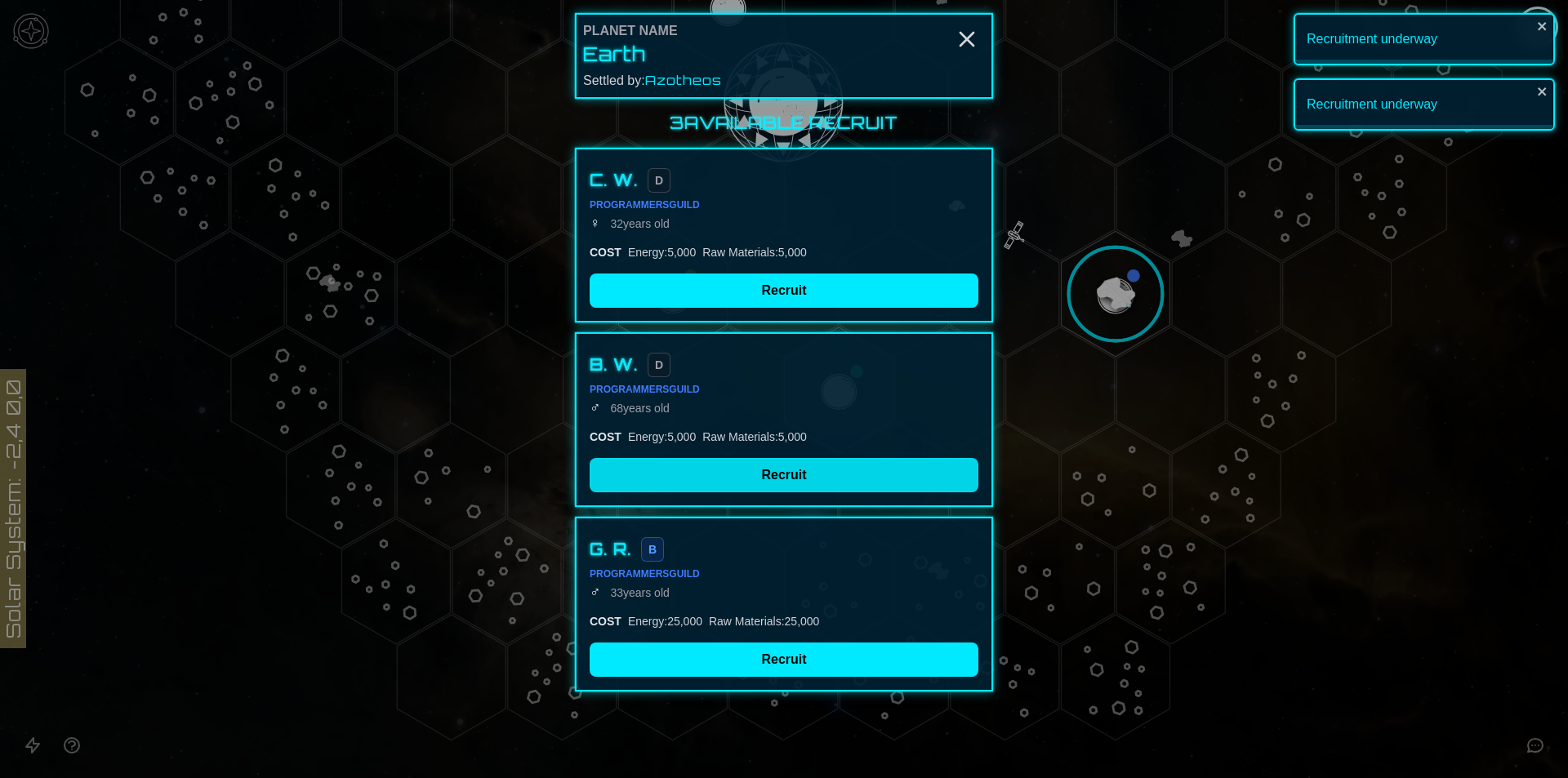
click at [764, 480] on button "Recruit" at bounding box center [784, 475] width 389 height 34
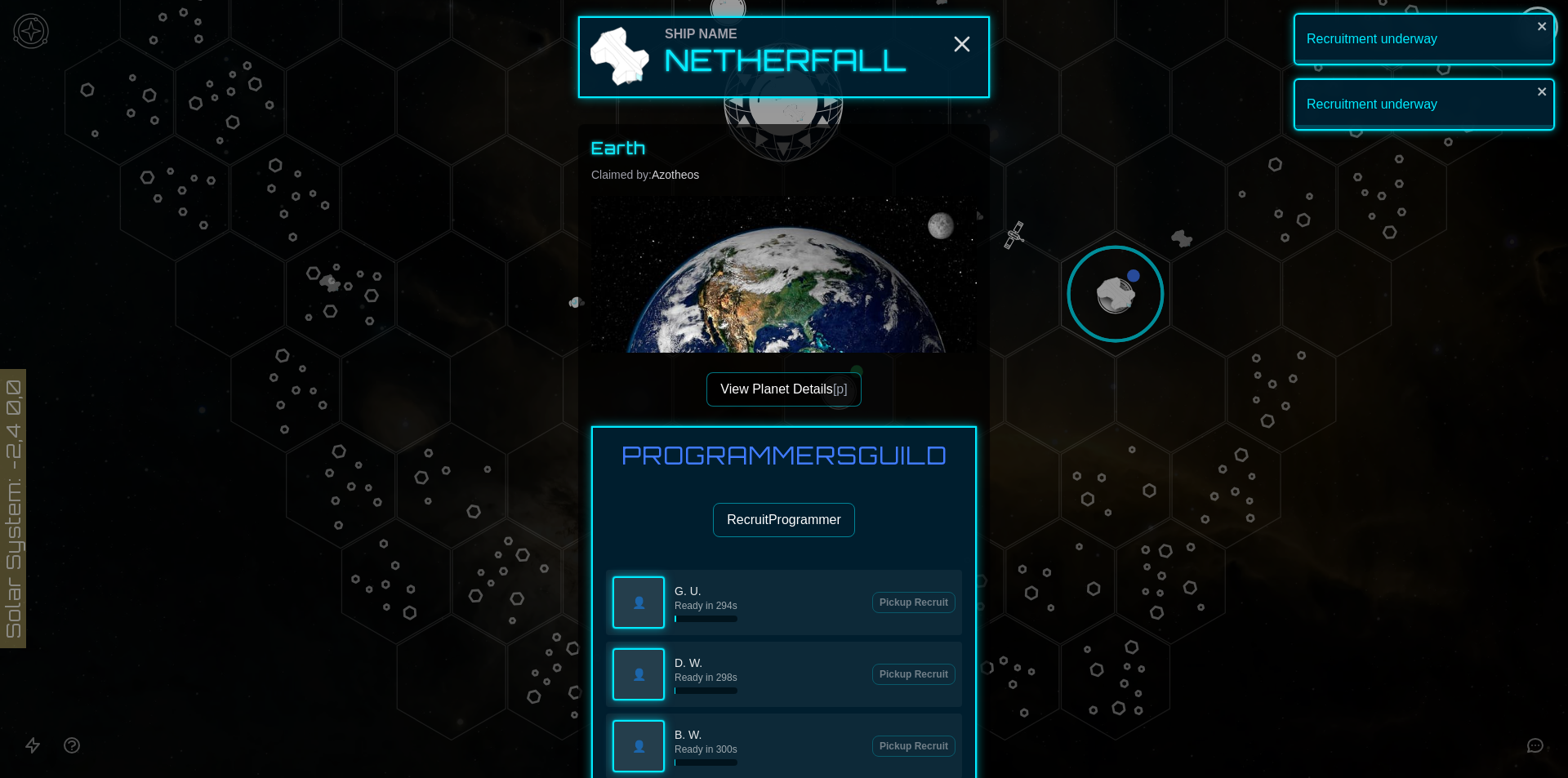
click at [802, 521] on button "Recruit Programmer" at bounding box center [784, 519] width 142 height 34
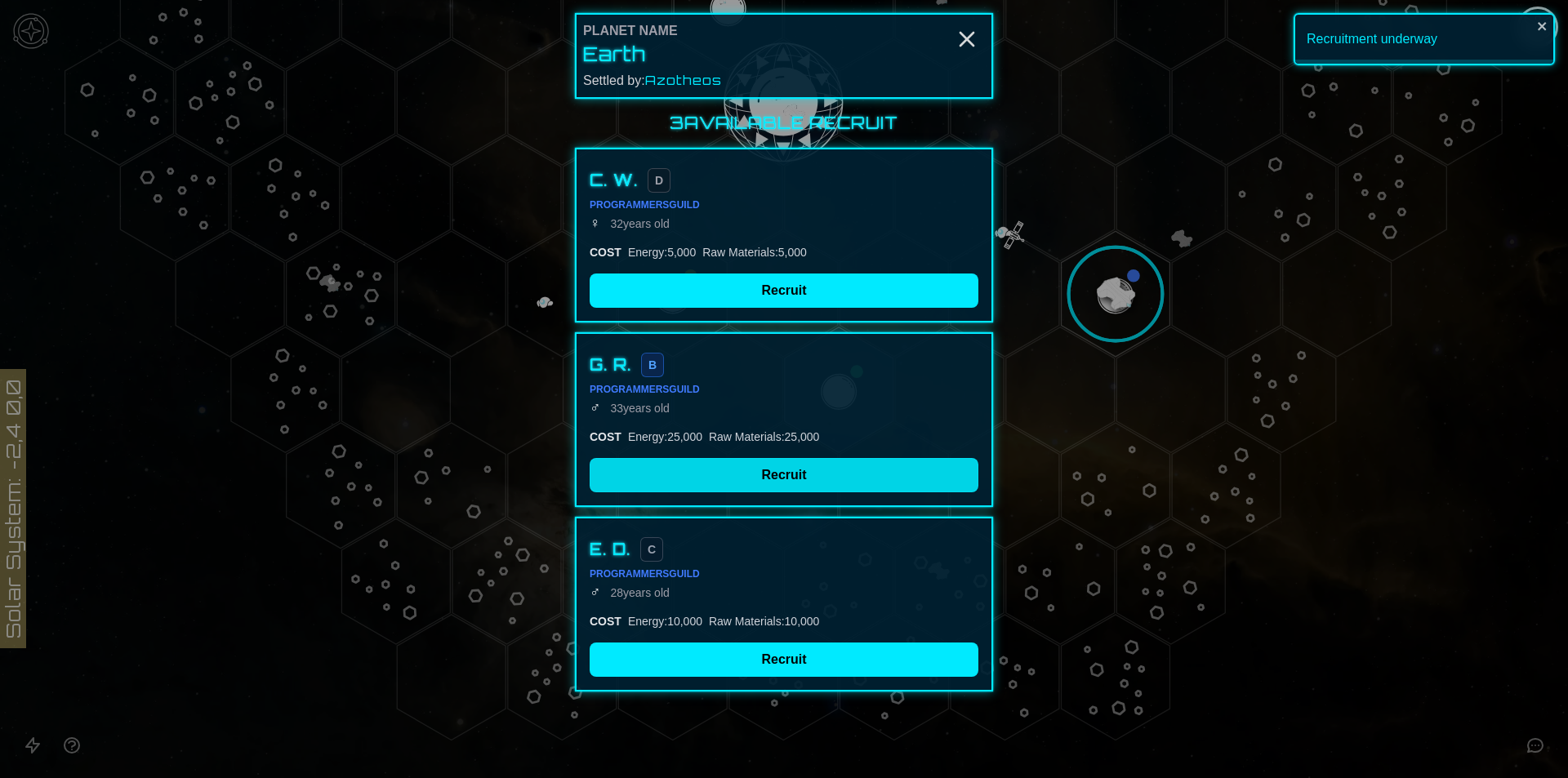
click at [780, 473] on button "Recruit" at bounding box center [784, 475] width 389 height 34
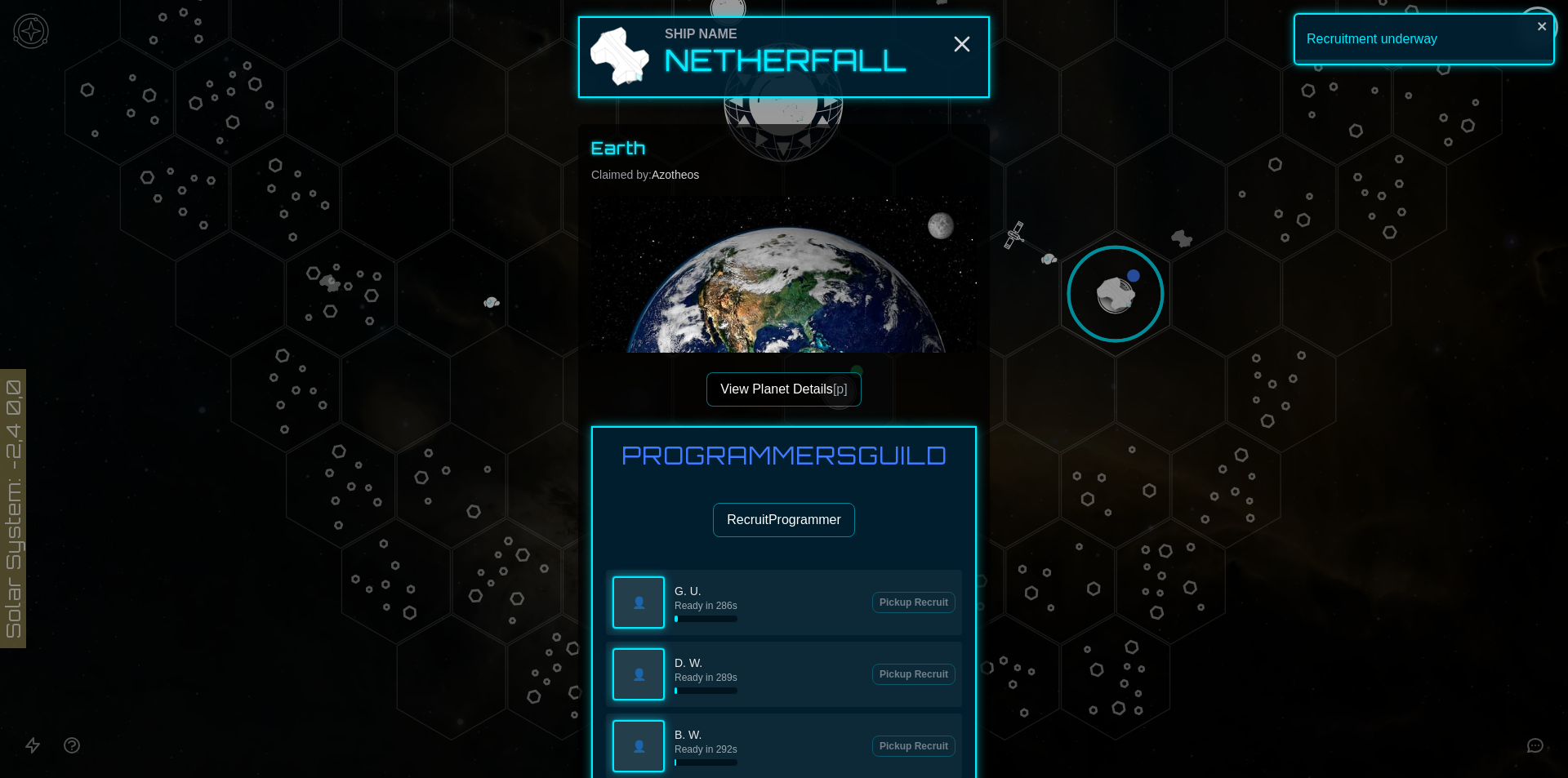
click at [864, 501] on div "Programmers Guild Recruit Programmer 👤 G. U. Ready in 286s Pickup Recruit 👤 D. …" at bounding box center [784, 646] width 386 height 439
click at [826, 525] on button "Recruit Programmer" at bounding box center [784, 519] width 142 height 34
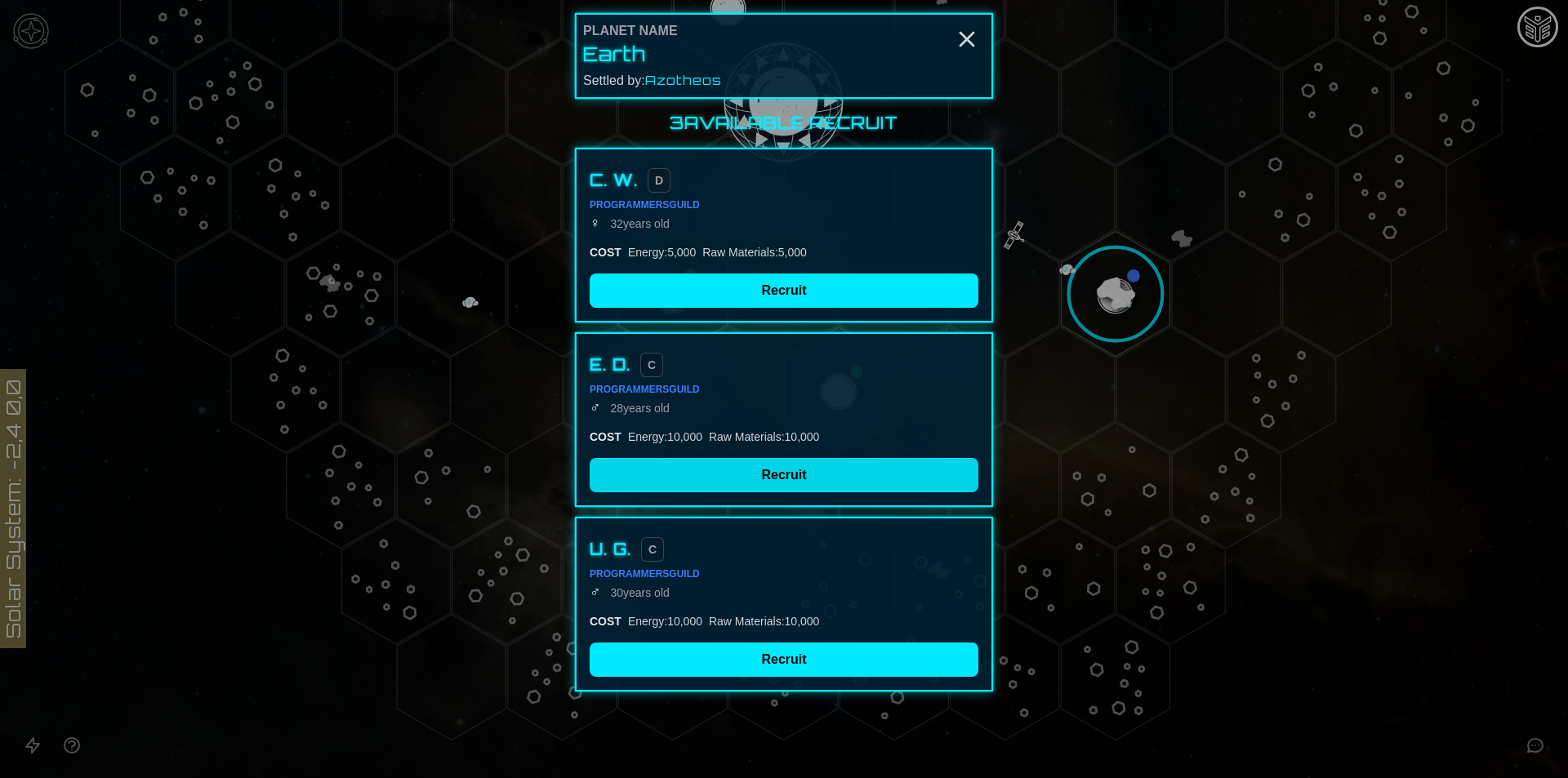
click at [775, 474] on button "Recruit" at bounding box center [784, 475] width 389 height 34
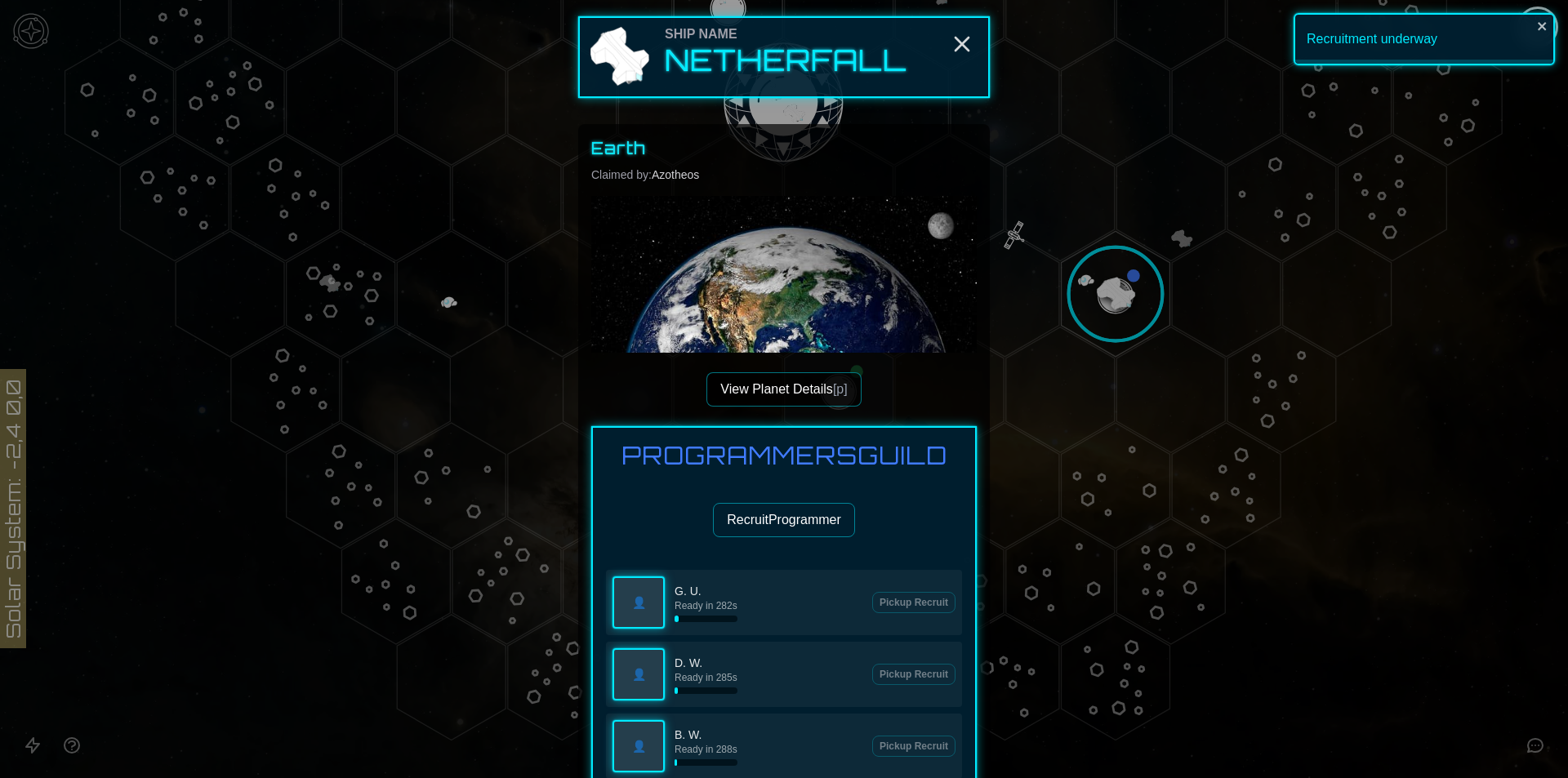
click at [780, 518] on button "Recruit Programmer" at bounding box center [784, 519] width 142 height 34
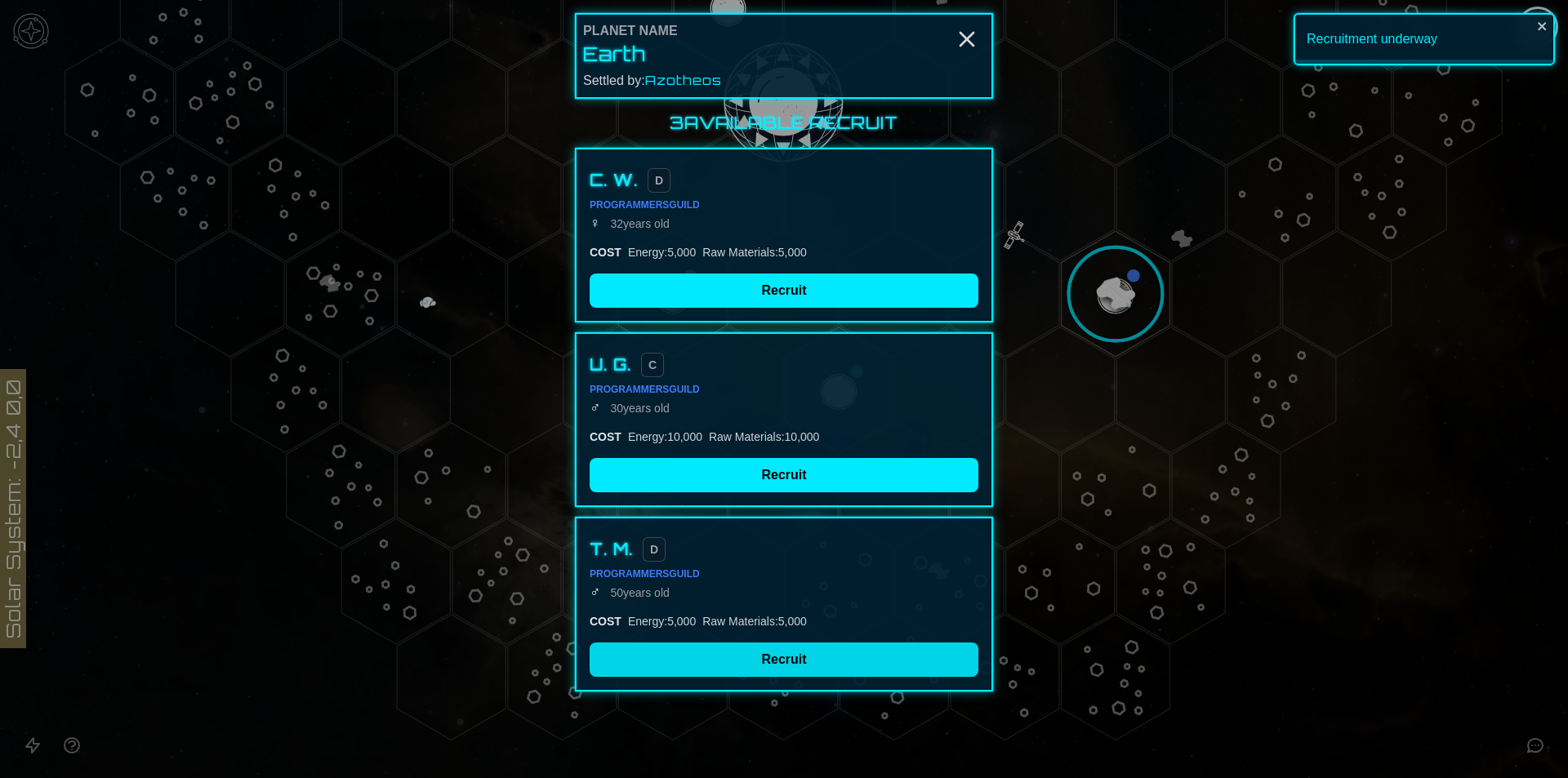
click at [736, 649] on button "Recruit" at bounding box center [784, 659] width 389 height 34
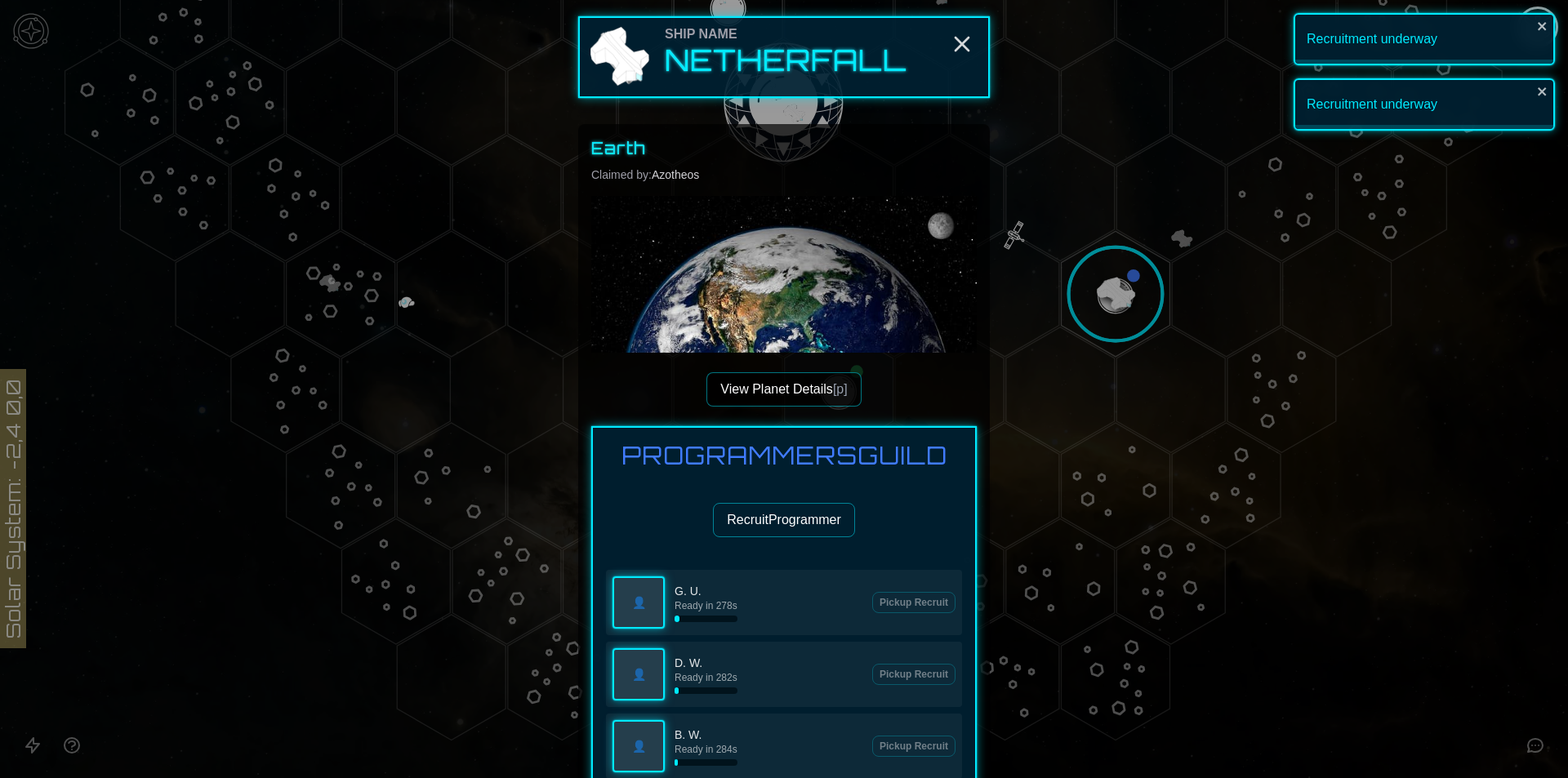
click at [773, 523] on button "Recruit Programmer" at bounding box center [784, 519] width 142 height 34
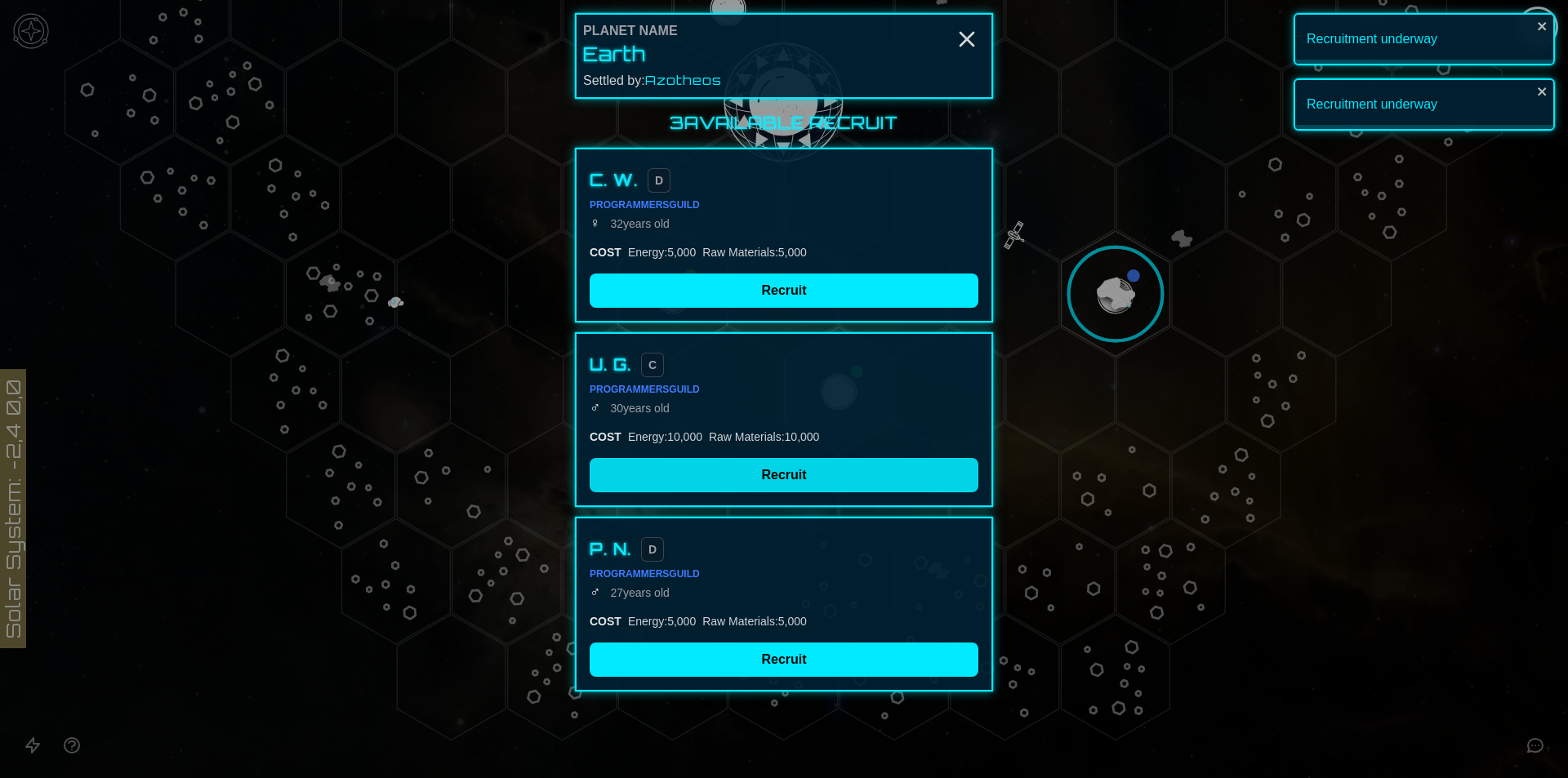
click at [776, 459] on button "Recruit" at bounding box center [784, 475] width 389 height 34
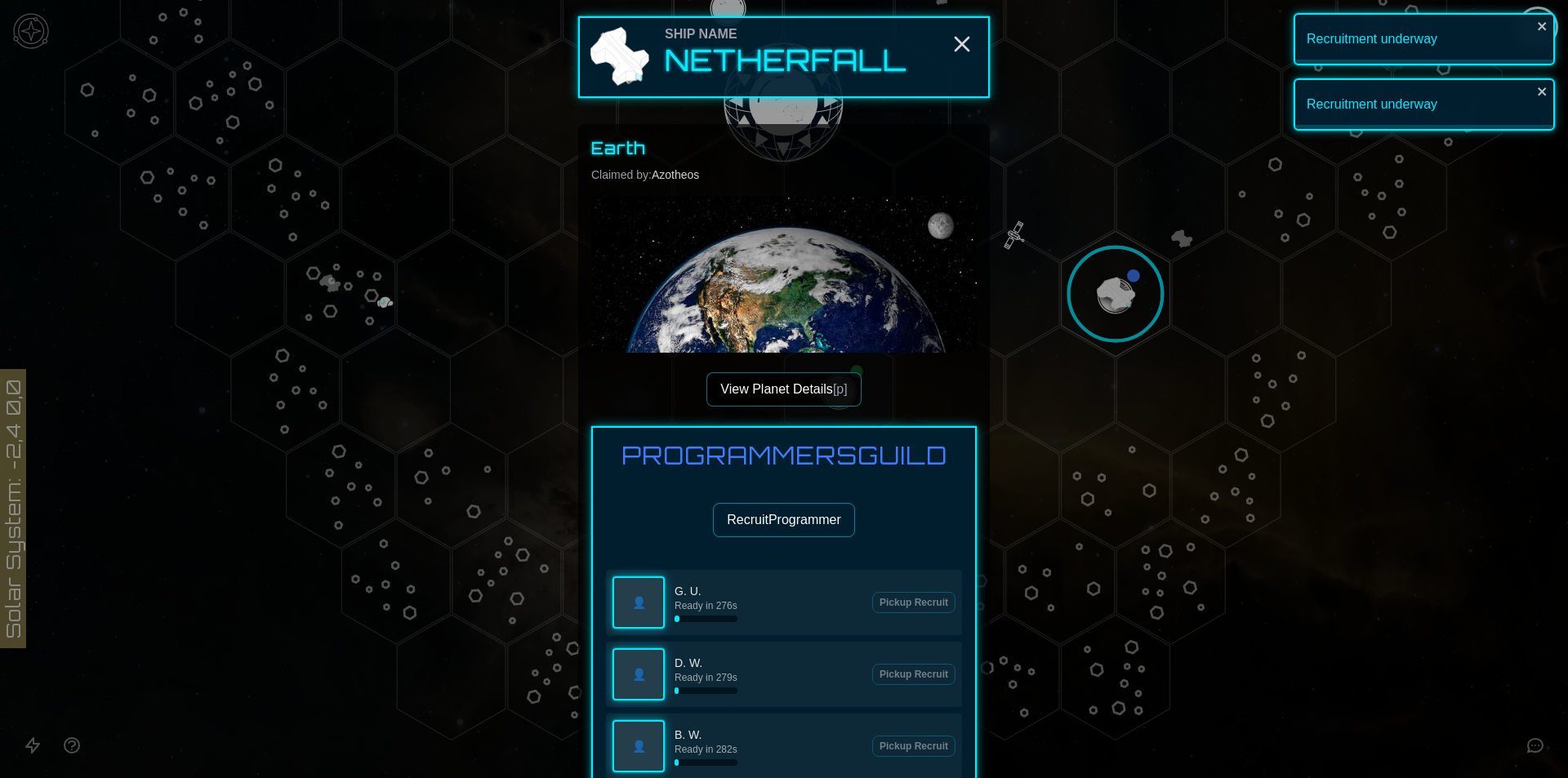
click at [763, 504] on button "Recruit Programmer" at bounding box center [784, 519] width 142 height 34
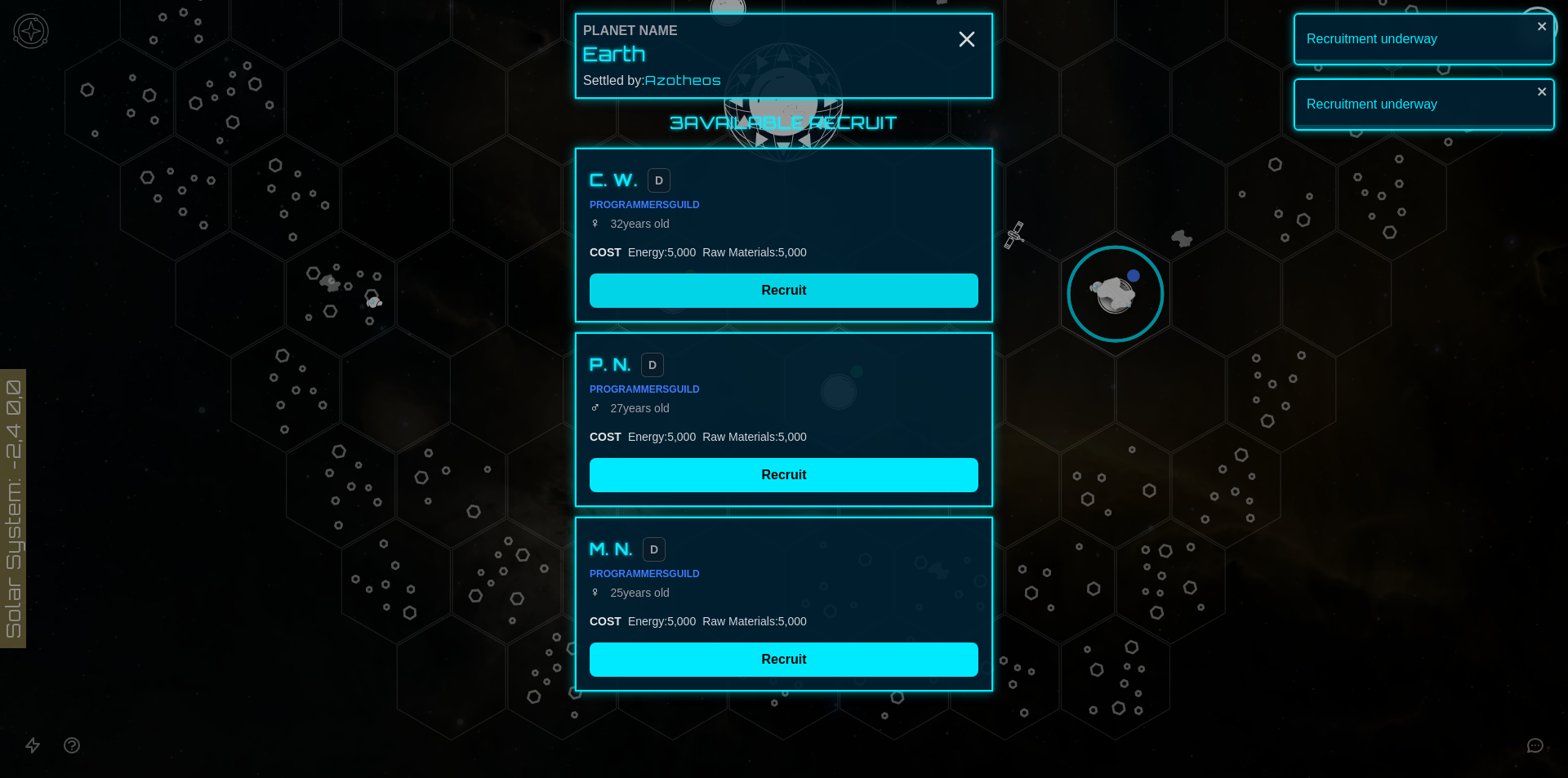
click at [748, 285] on button "Recruit" at bounding box center [784, 290] width 389 height 34
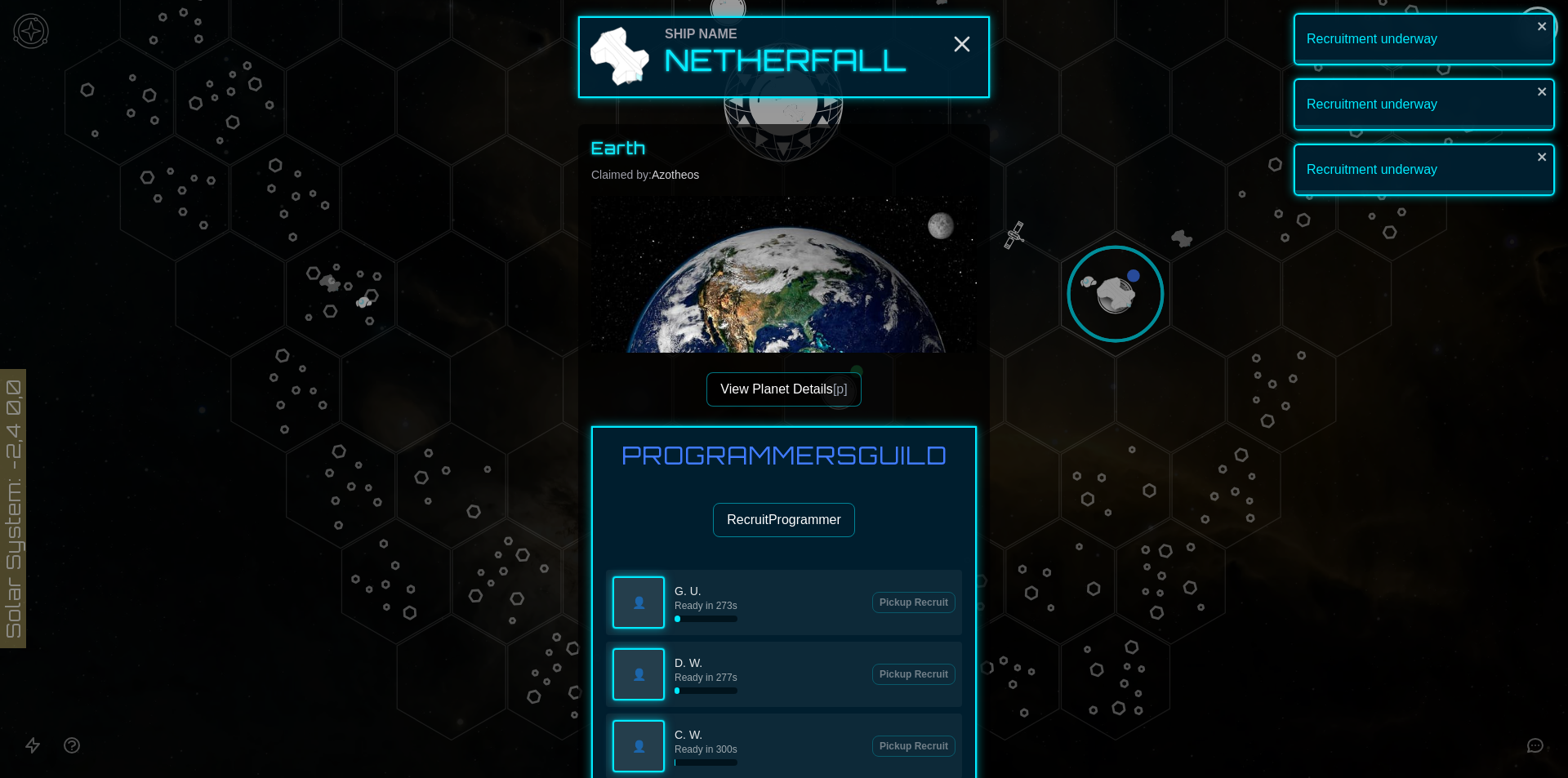
click at [786, 528] on button "Recruit Programmer" at bounding box center [784, 519] width 142 height 34
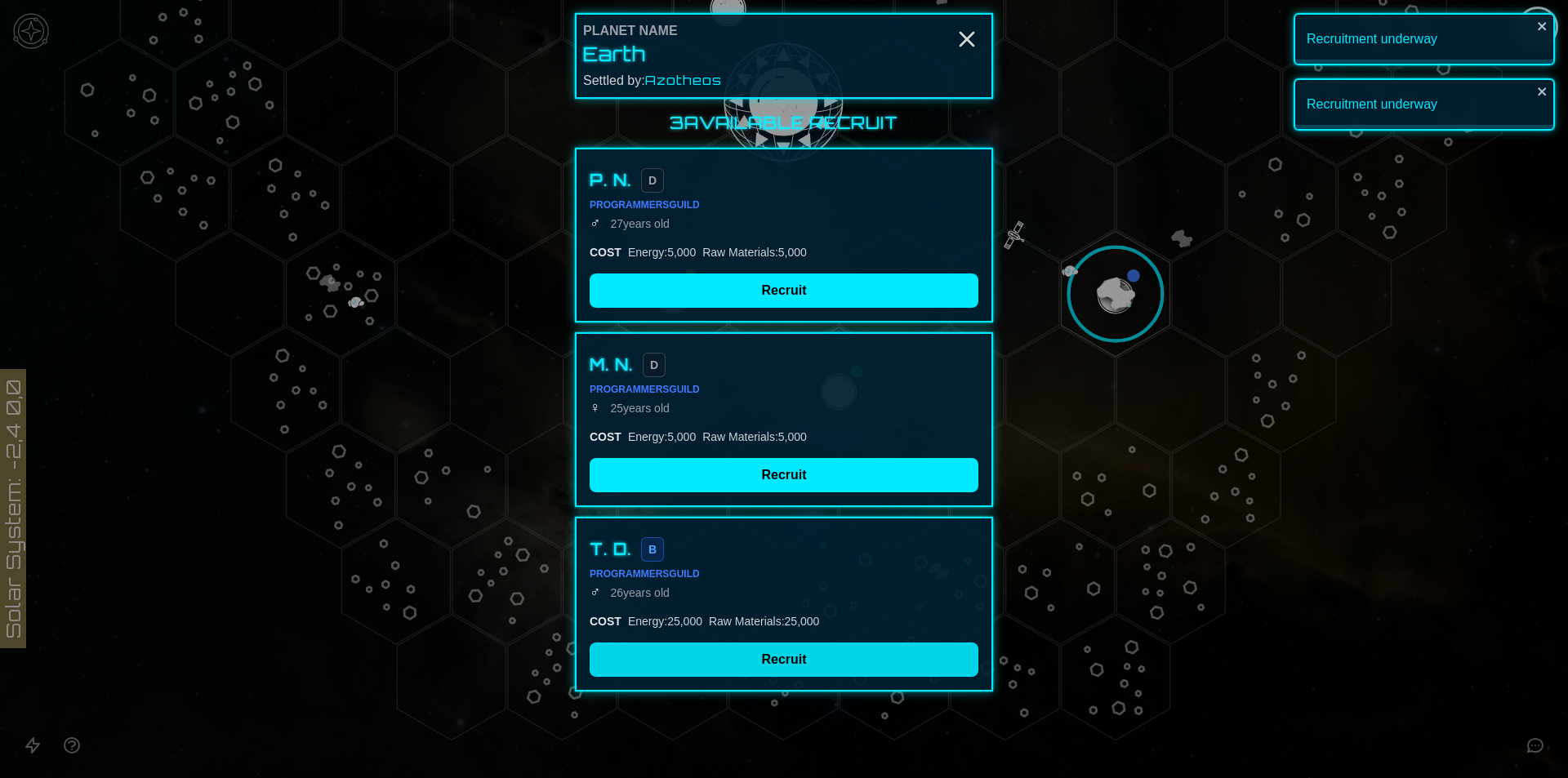
click at [730, 669] on button "Recruit" at bounding box center [784, 659] width 389 height 34
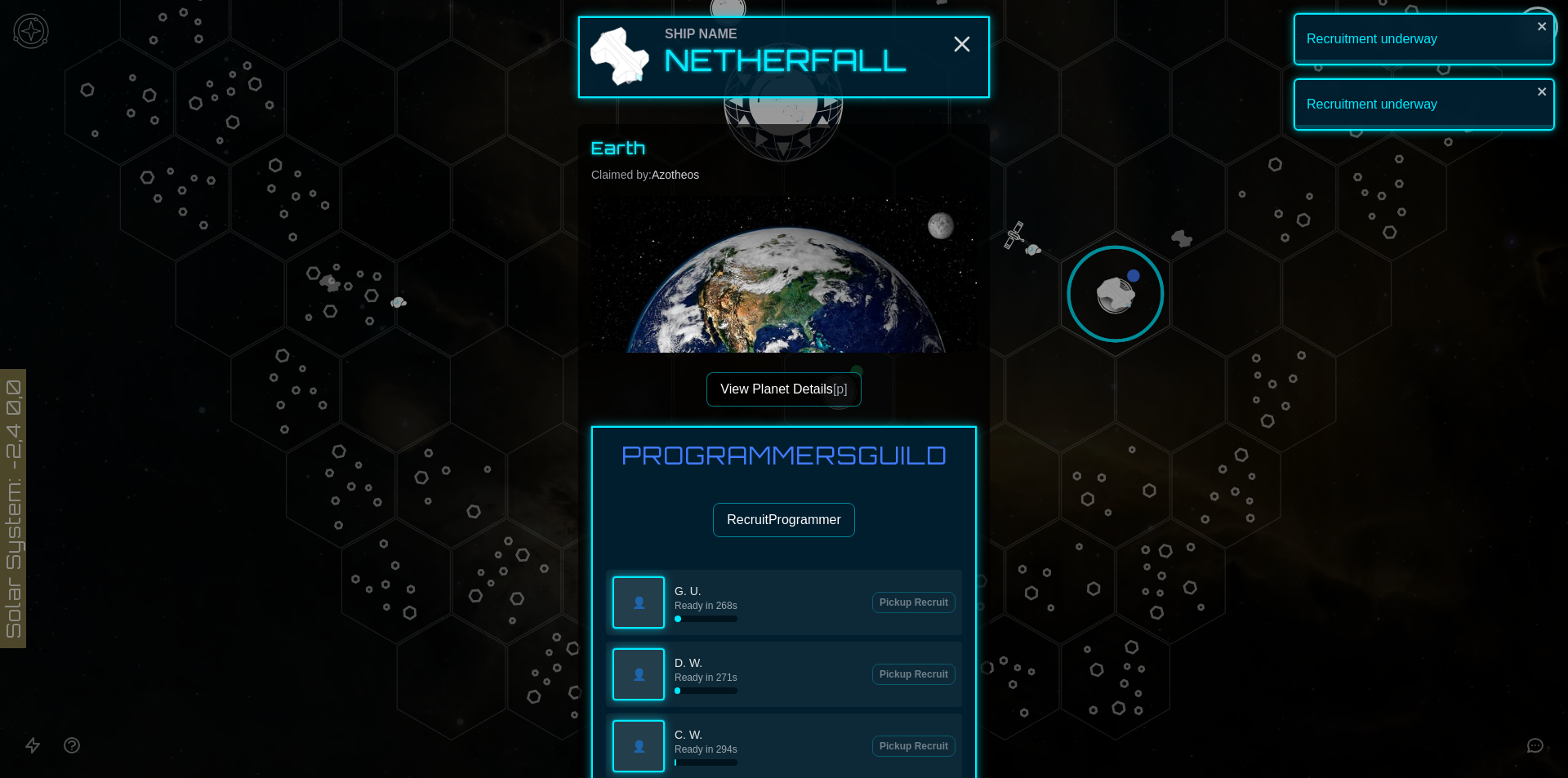
click at [791, 370] on div "Earth Claimed by: Azotheos View Planet Details [p] Programmers Guild Recruit Pr…" at bounding box center [784, 680] width 386 height 1088
click at [787, 376] on button "View Planet Details [p]" at bounding box center [783, 389] width 154 height 34
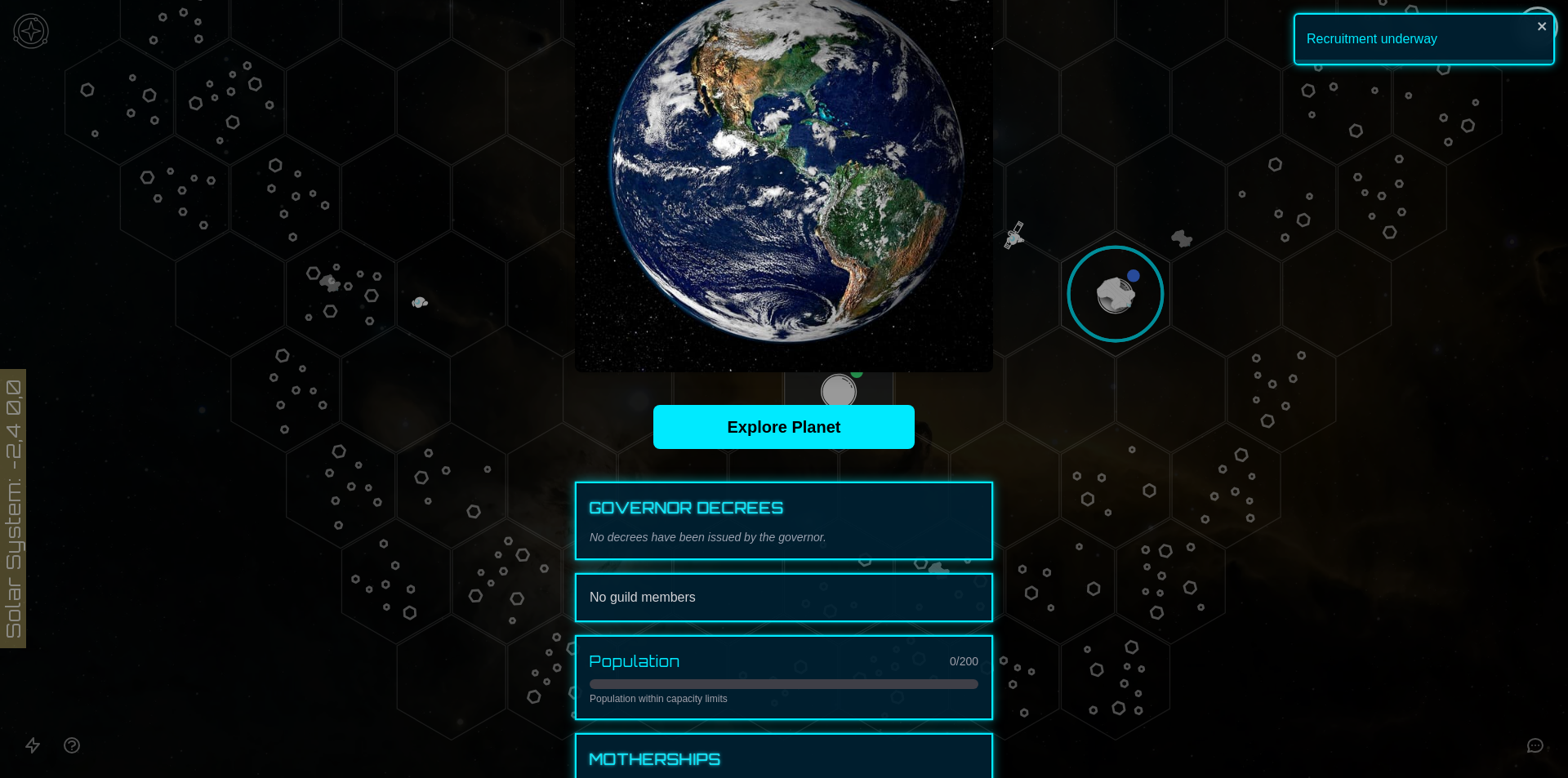
scroll to position [326, 0]
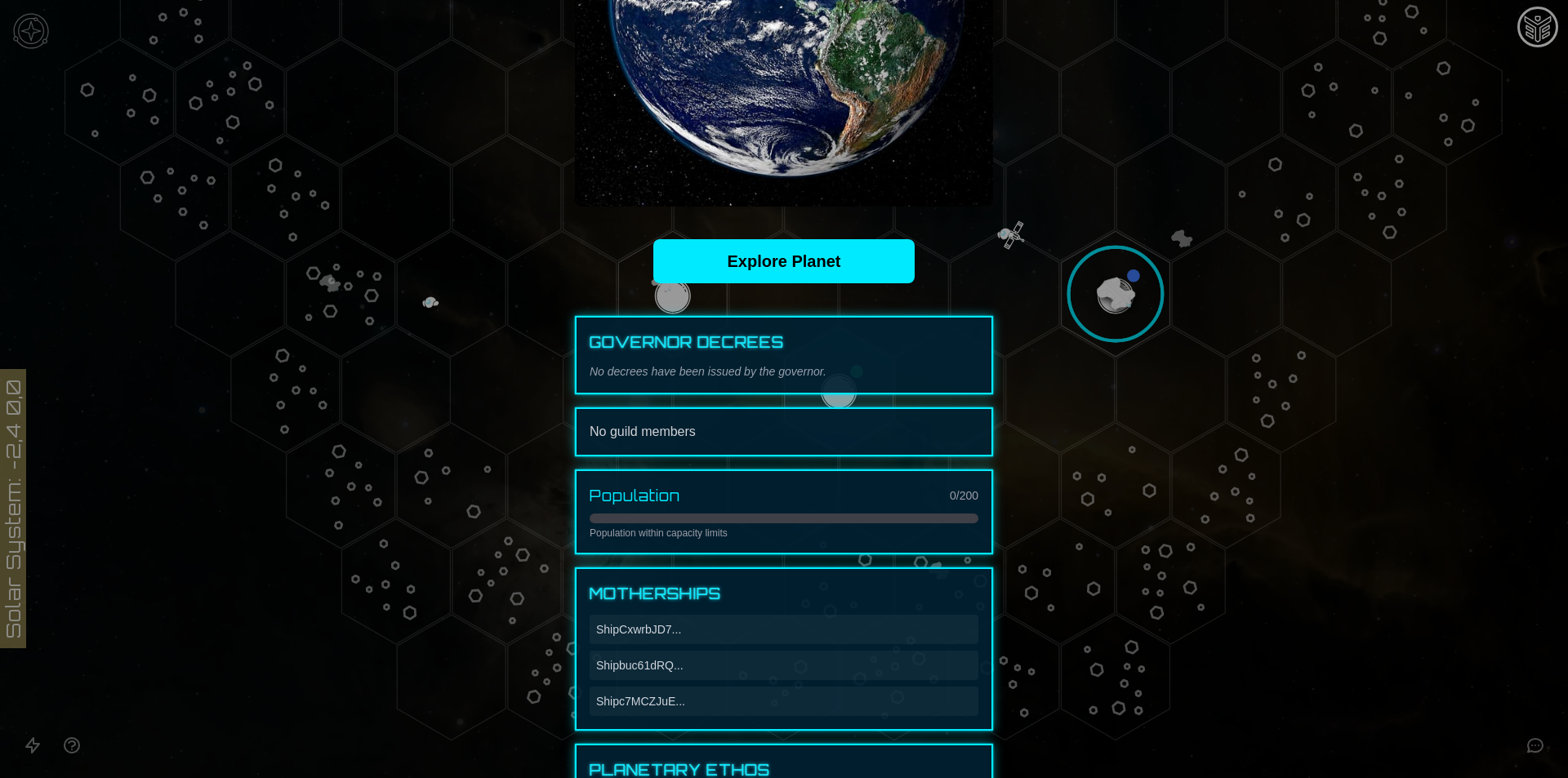
click at [735, 360] on div "Governor [PERSON_NAME] No decrees have been issued by the governor." at bounding box center [783, 355] width 418 height 78
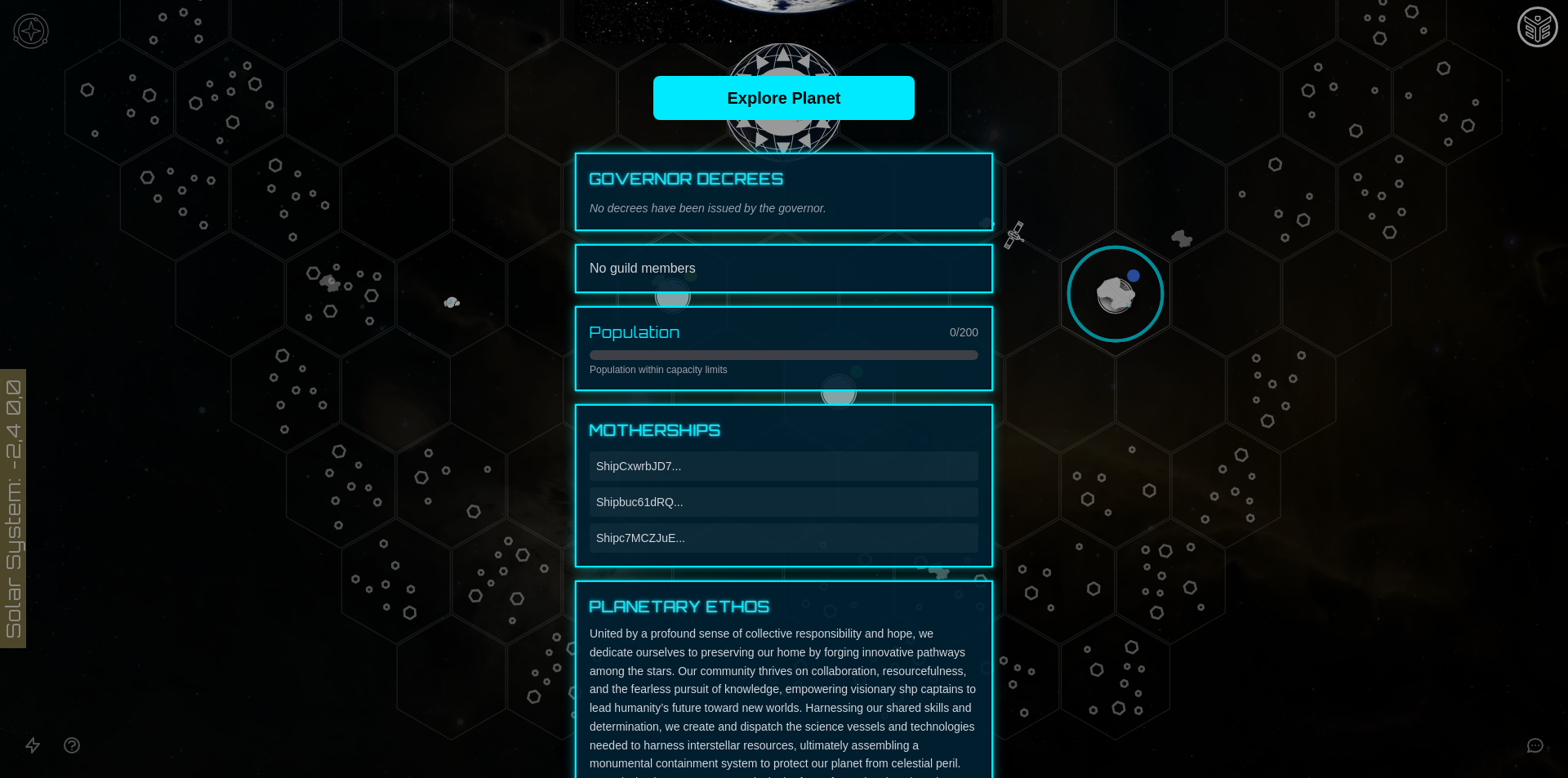
click at [732, 371] on p "Population within capacity limits" at bounding box center [784, 370] width 389 height 13
click at [649, 457] on div "Ship CxwrbJD7 ..." at bounding box center [784, 466] width 389 height 29
click at [645, 467] on span "Ship CxwrbJD7 ..." at bounding box center [639, 467] width 85 height 17
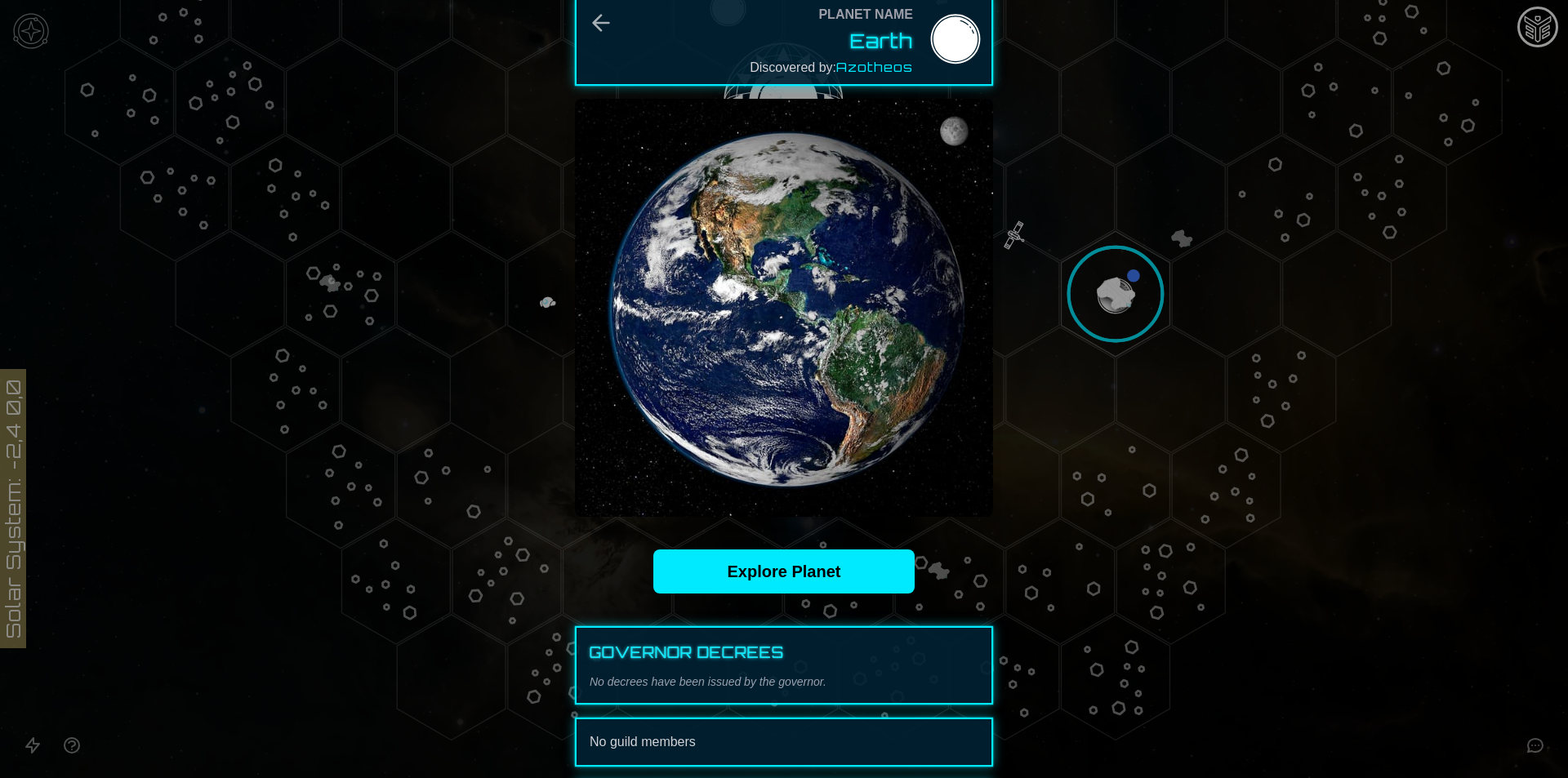
scroll to position [0, 0]
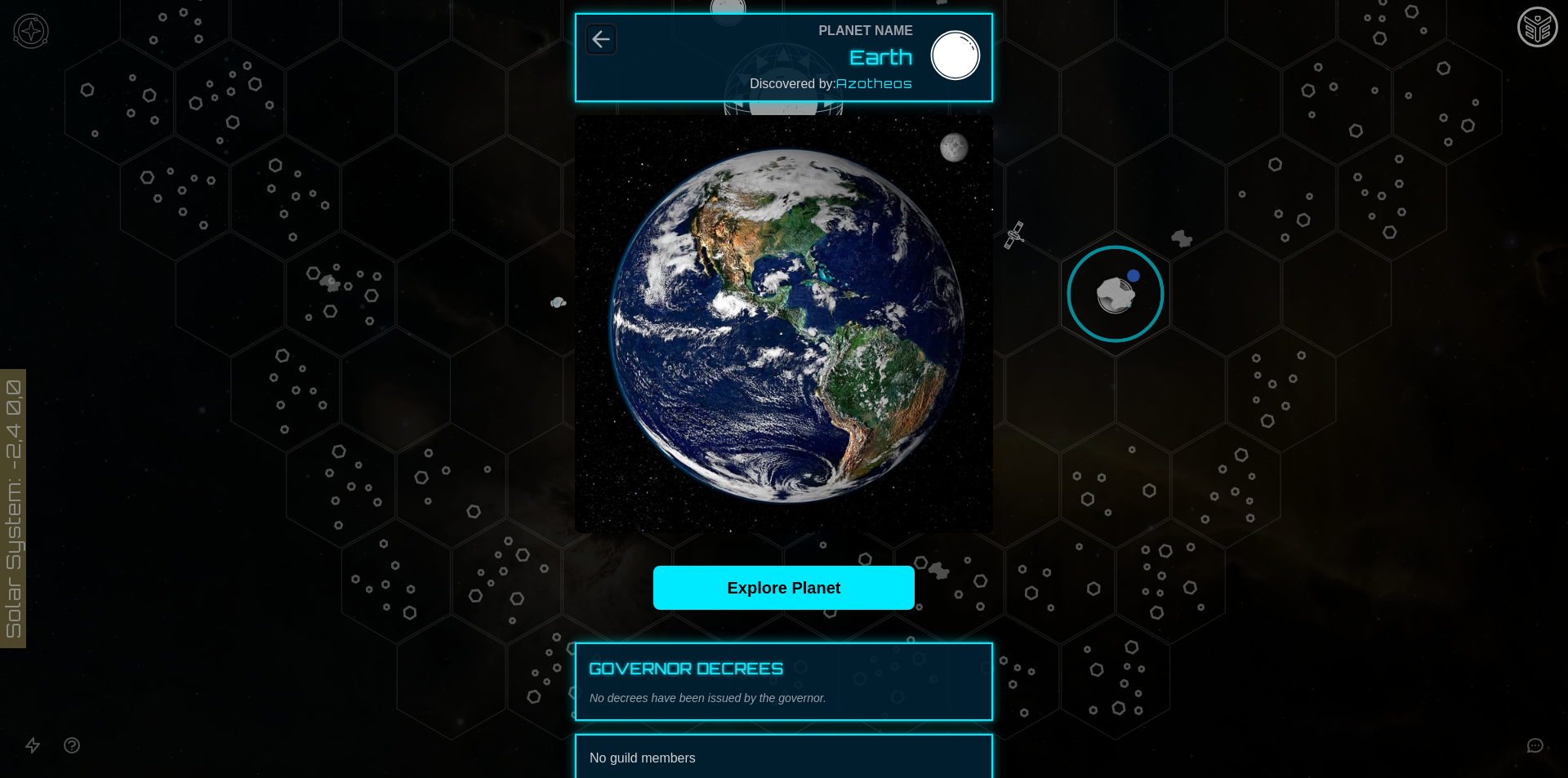
click at [594, 38] on icon "Back" at bounding box center [601, 39] width 16 height 16
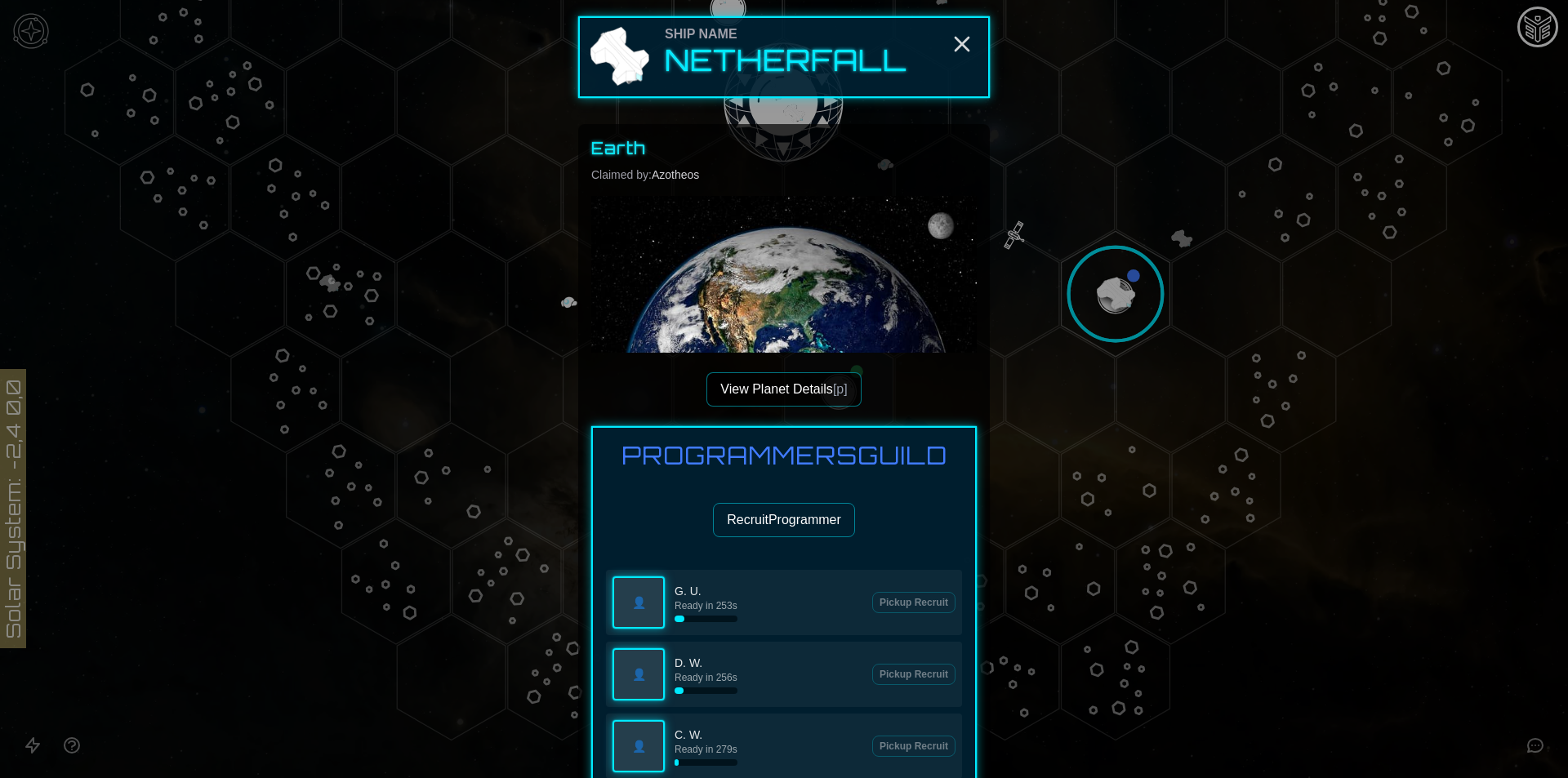
click at [755, 532] on button "Recruit Programmer" at bounding box center [784, 519] width 142 height 34
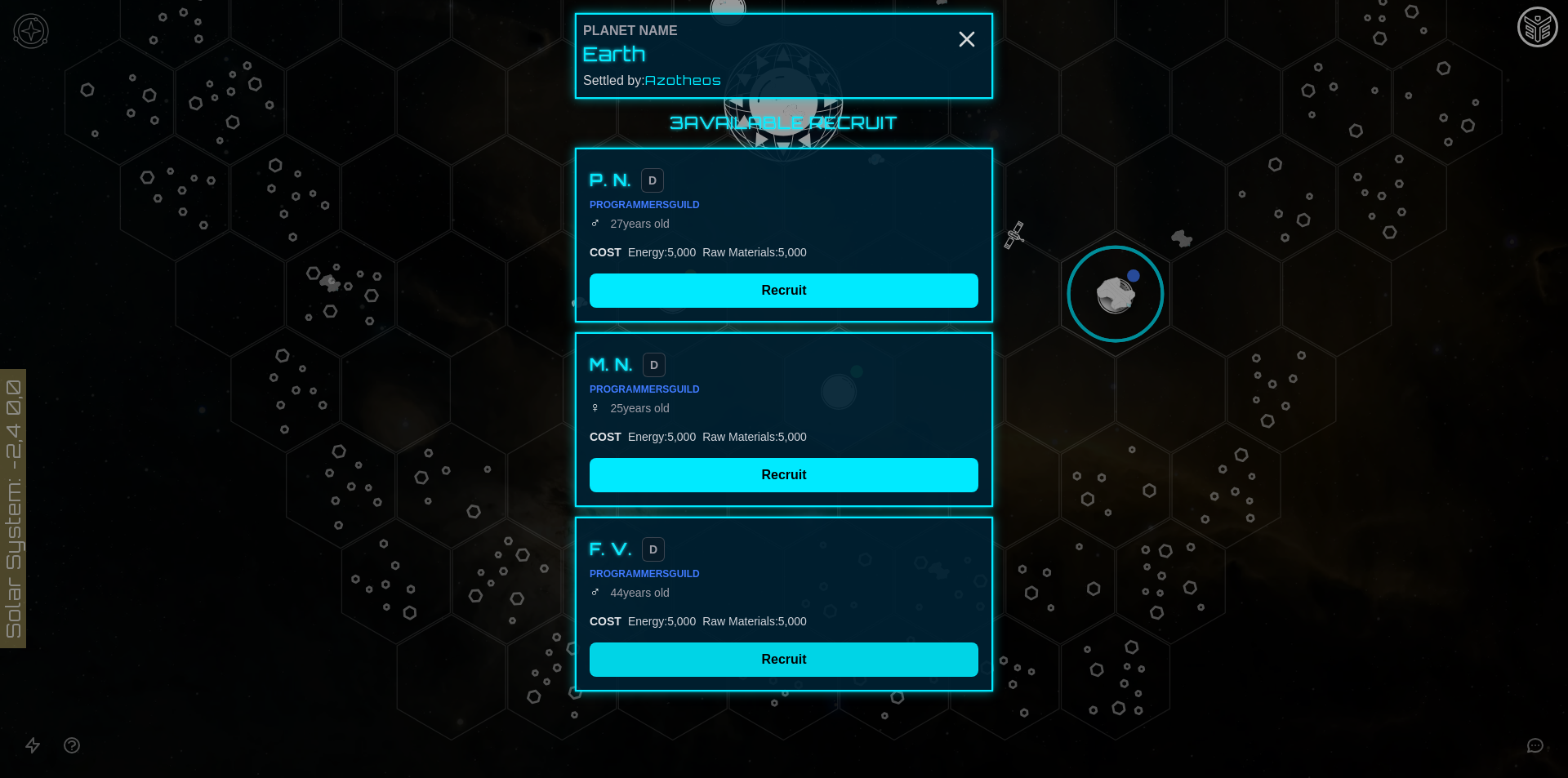
click at [741, 650] on button "Recruit" at bounding box center [784, 659] width 389 height 34
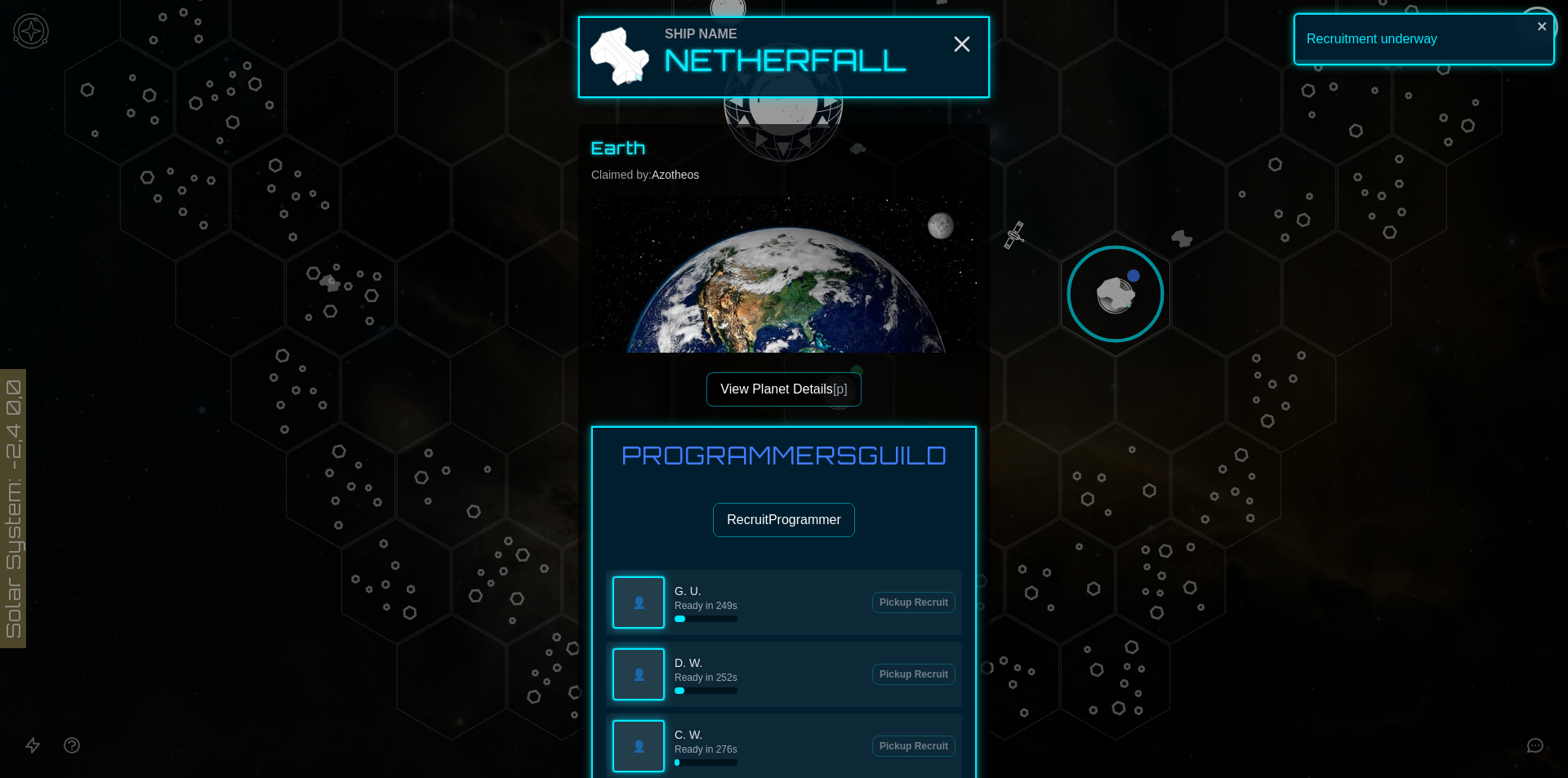
click at [786, 514] on button "Recruit Programmer" at bounding box center [784, 519] width 142 height 34
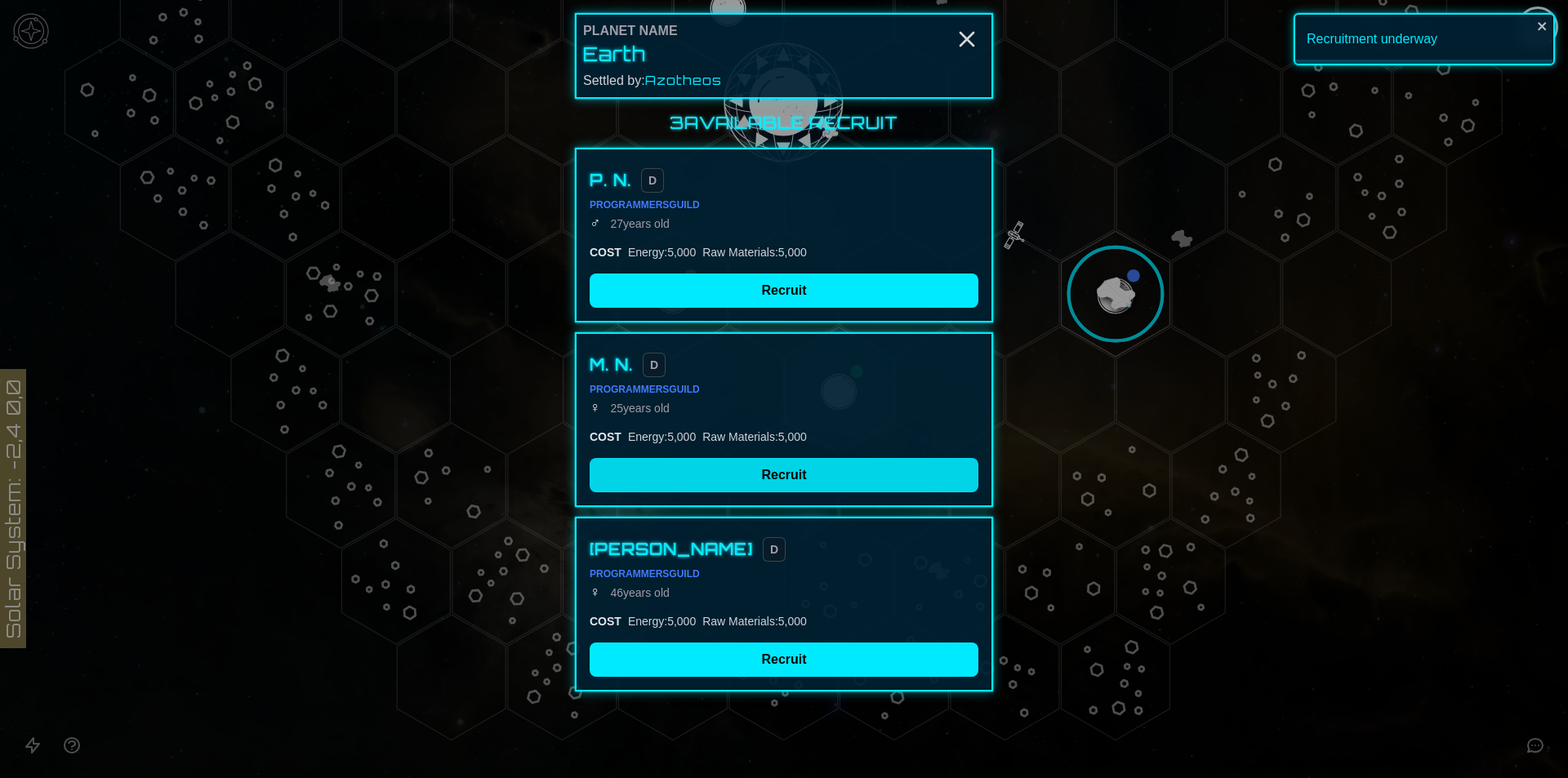
click at [716, 481] on button "Recruit" at bounding box center [784, 475] width 389 height 34
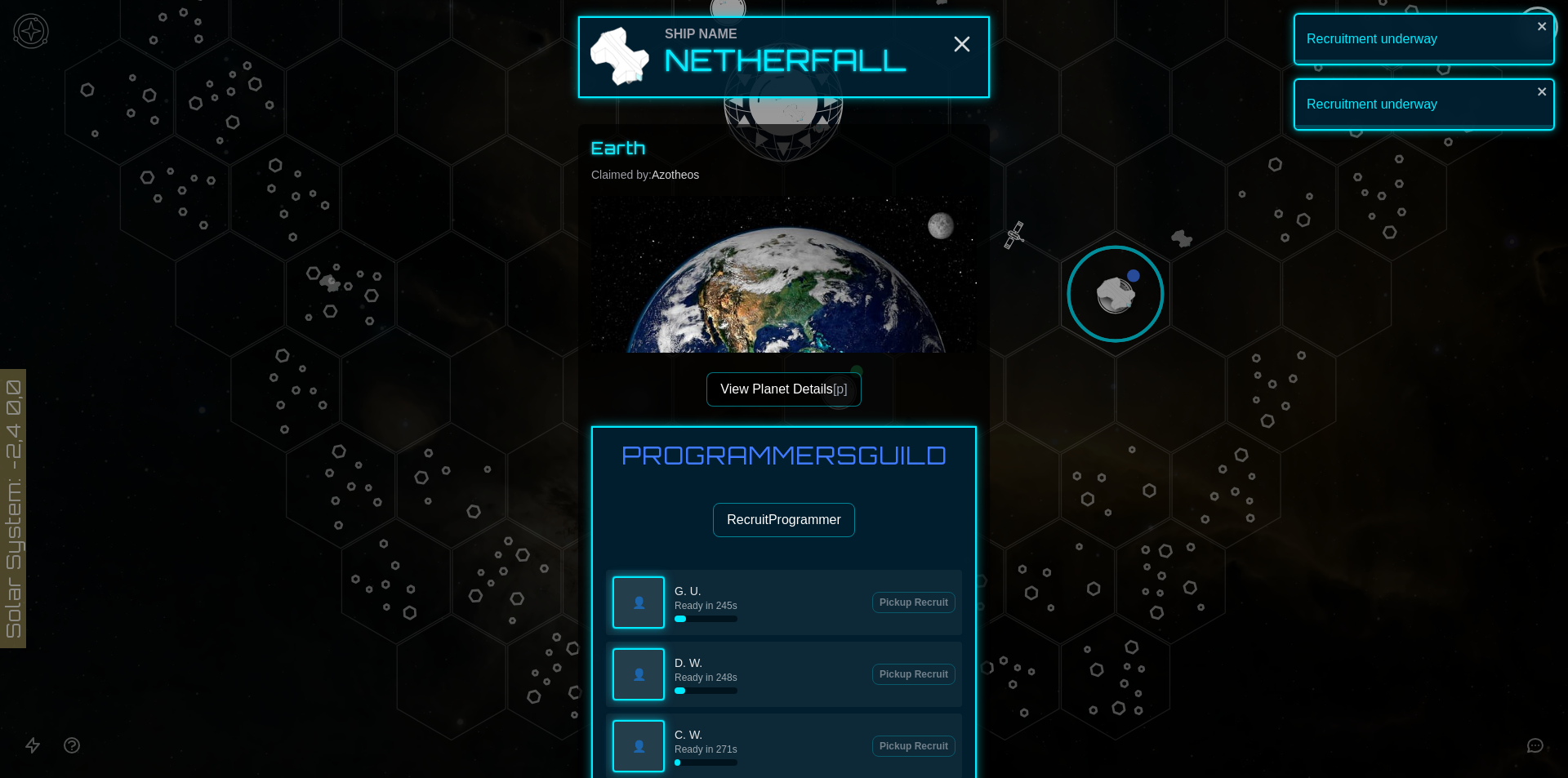
click at [773, 392] on button "View Planet Details [p]" at bounding box center [783, 389] width 154 height 34
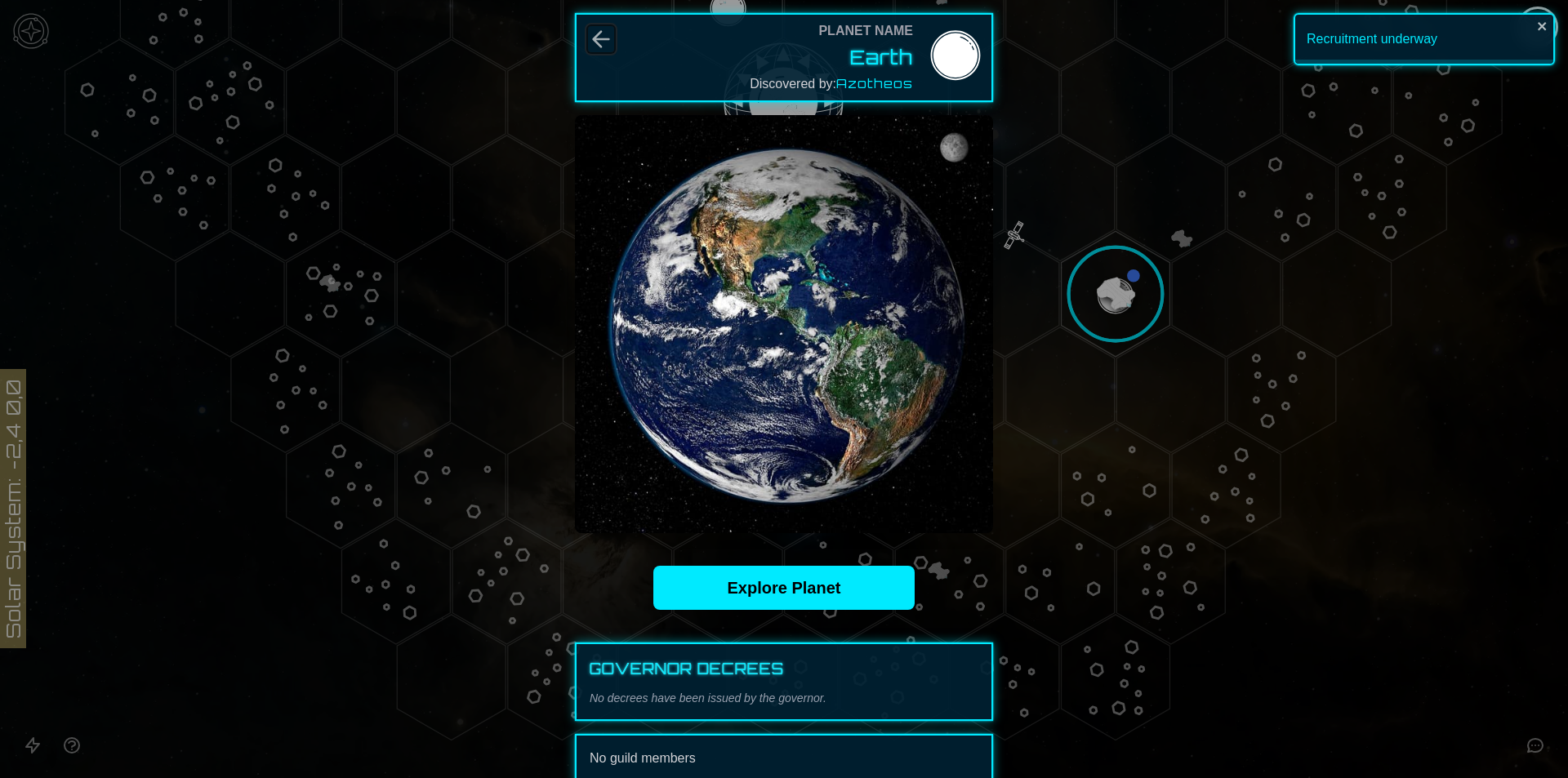
click at [592, 29] on icon "Back" at bounding box center [600, 38] width 26 height 26
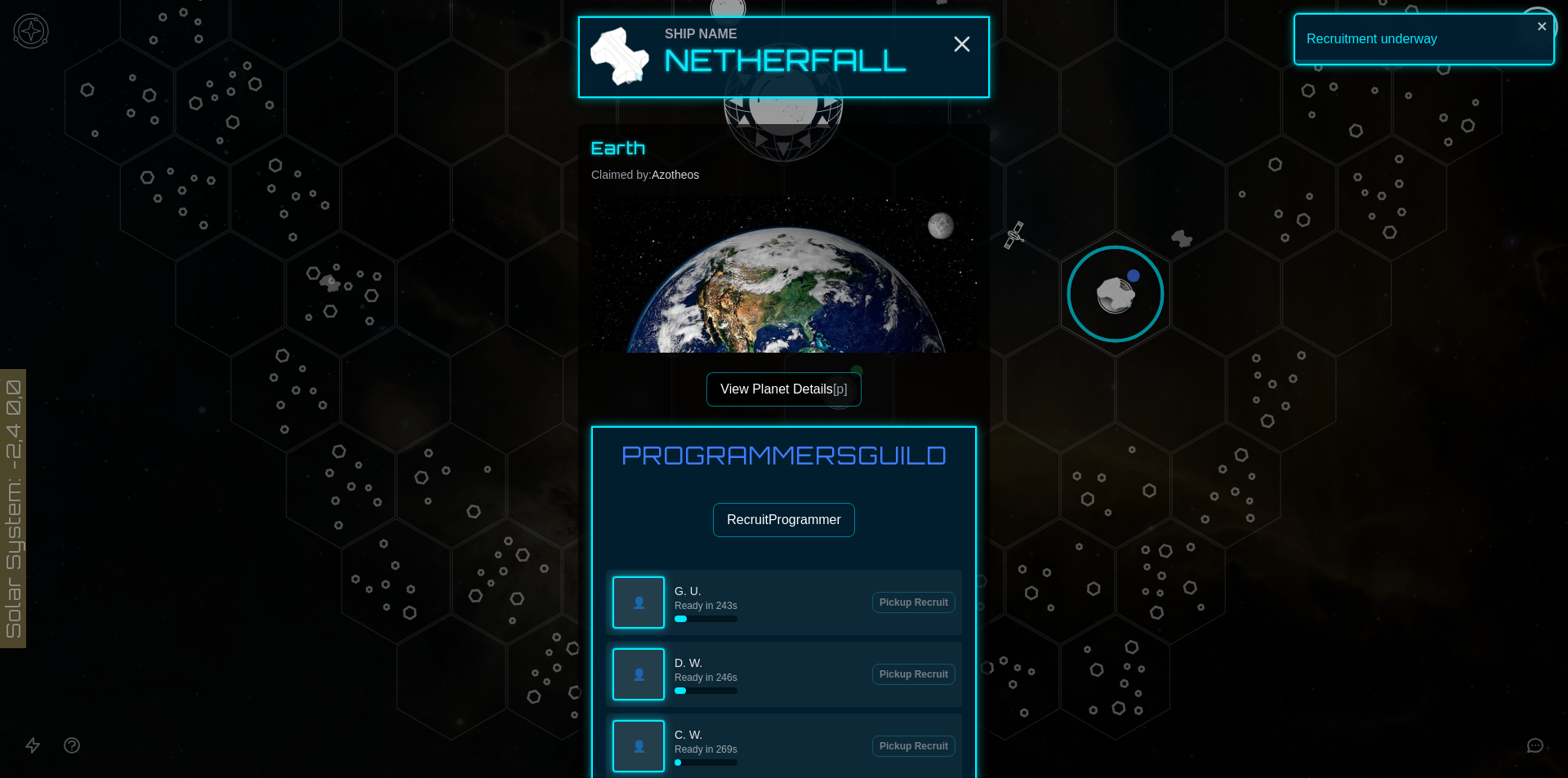
click at [765, 534] on button "Recruit Programmer" at bounding box center [784, 519] width 142 height 34
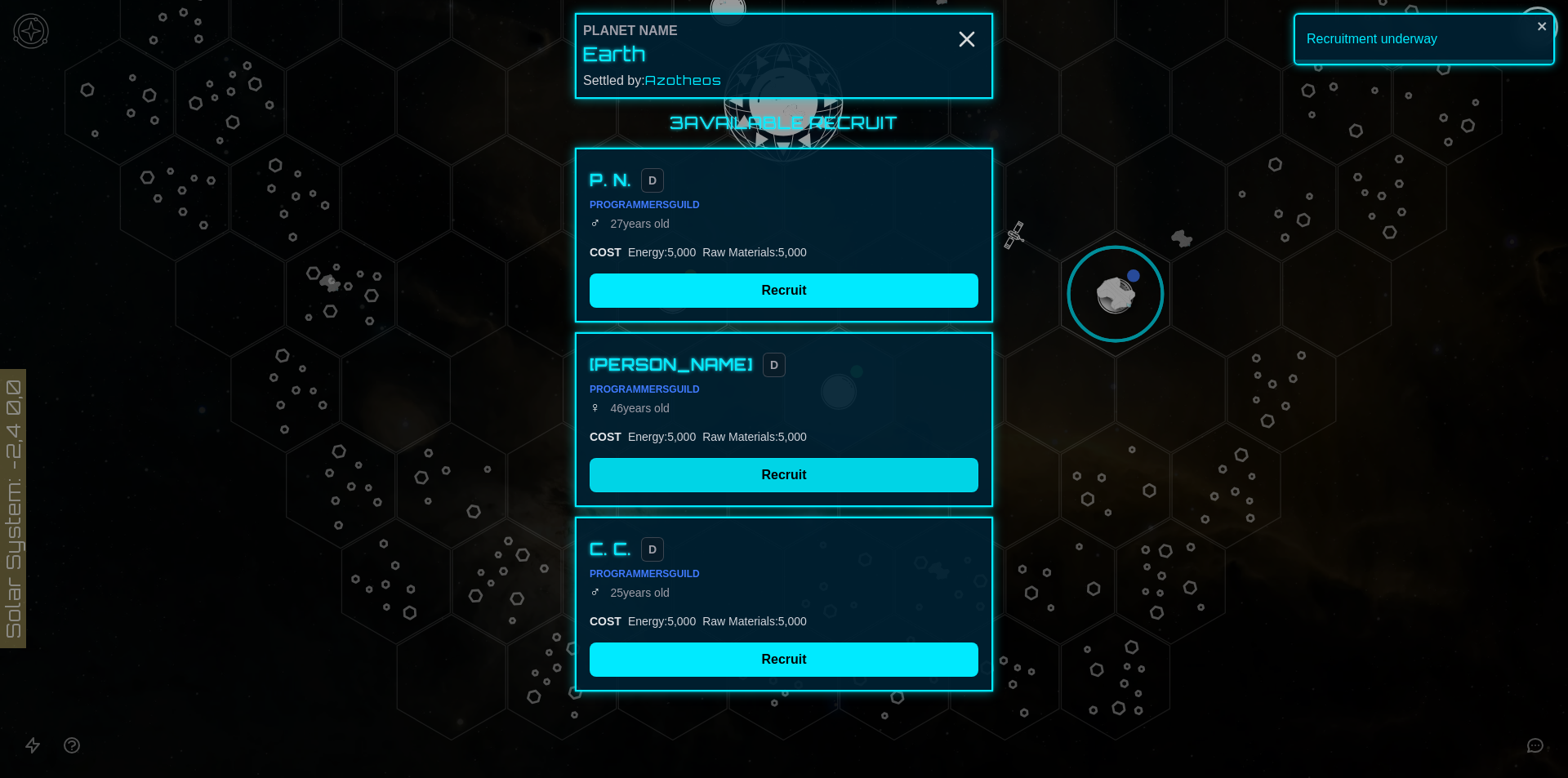
click at [781, 478] on button "Recruit" at bounding box center [784, 475] width 389 height 34
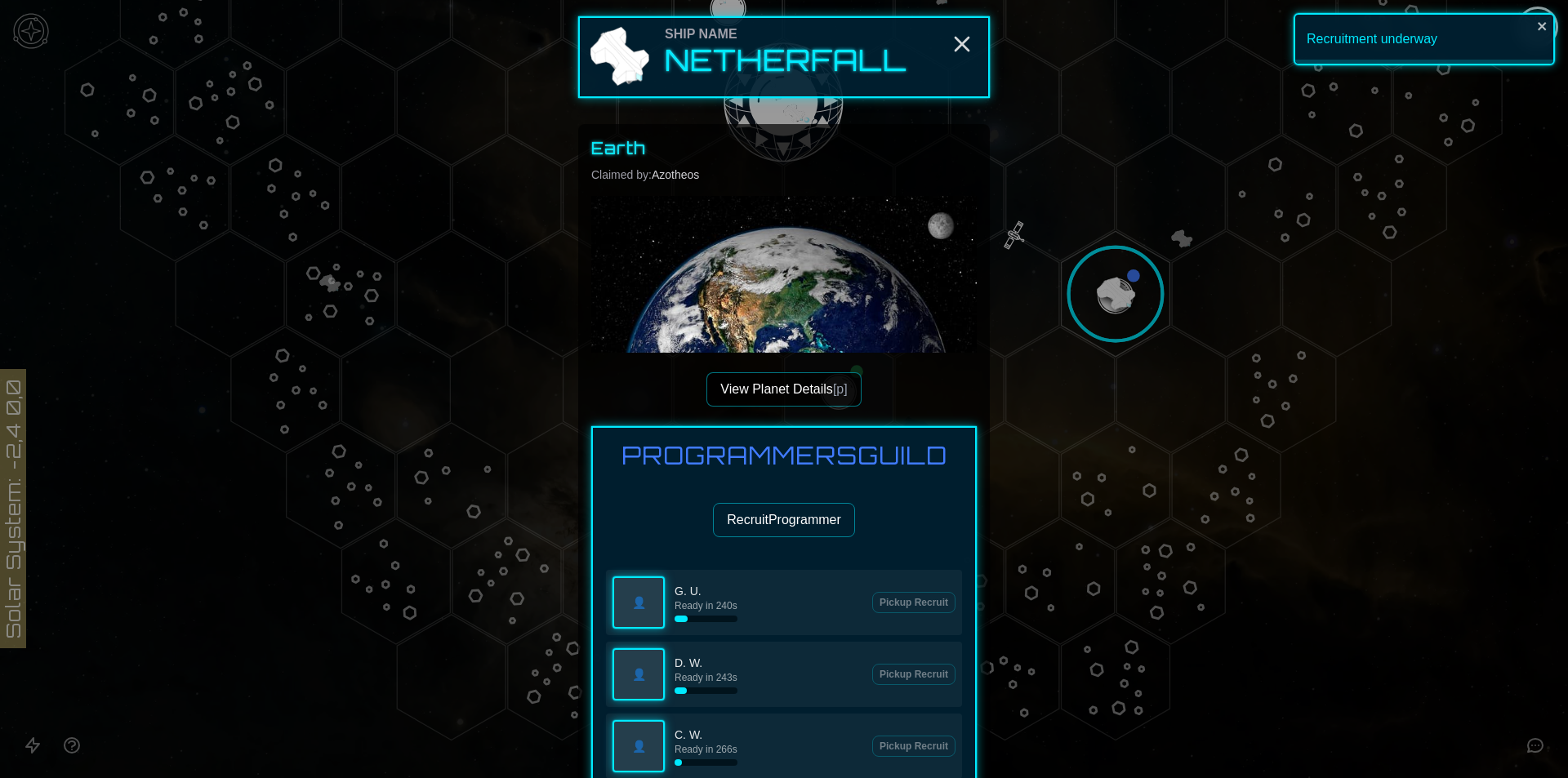
click at [771, 516] on button "Recruit Programmer" at bounding box center [784, 519] width 142 height 34
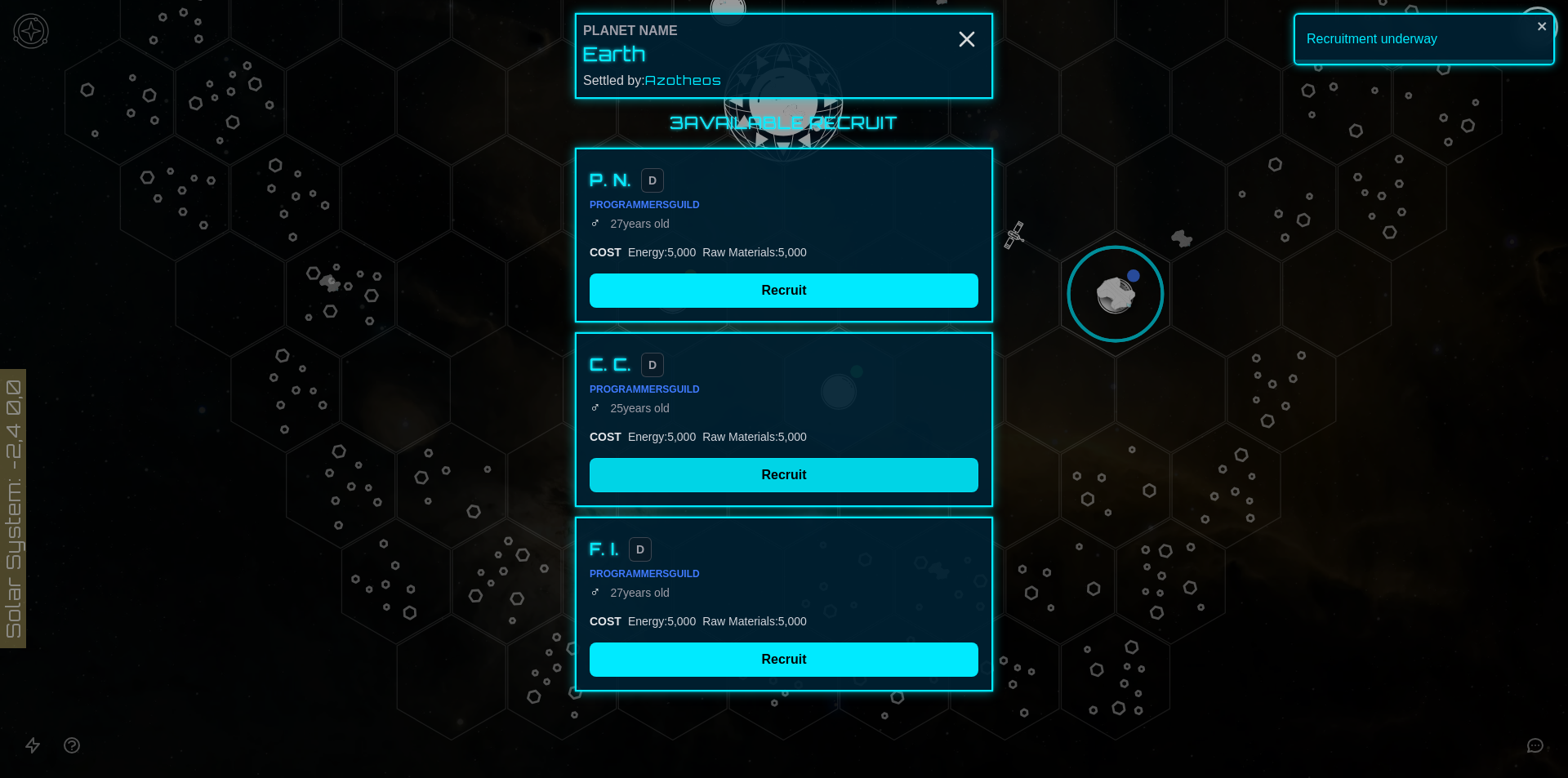
click at [781, 473] on button "Recruit" at bounding box center [784, 475] width 389 height 34
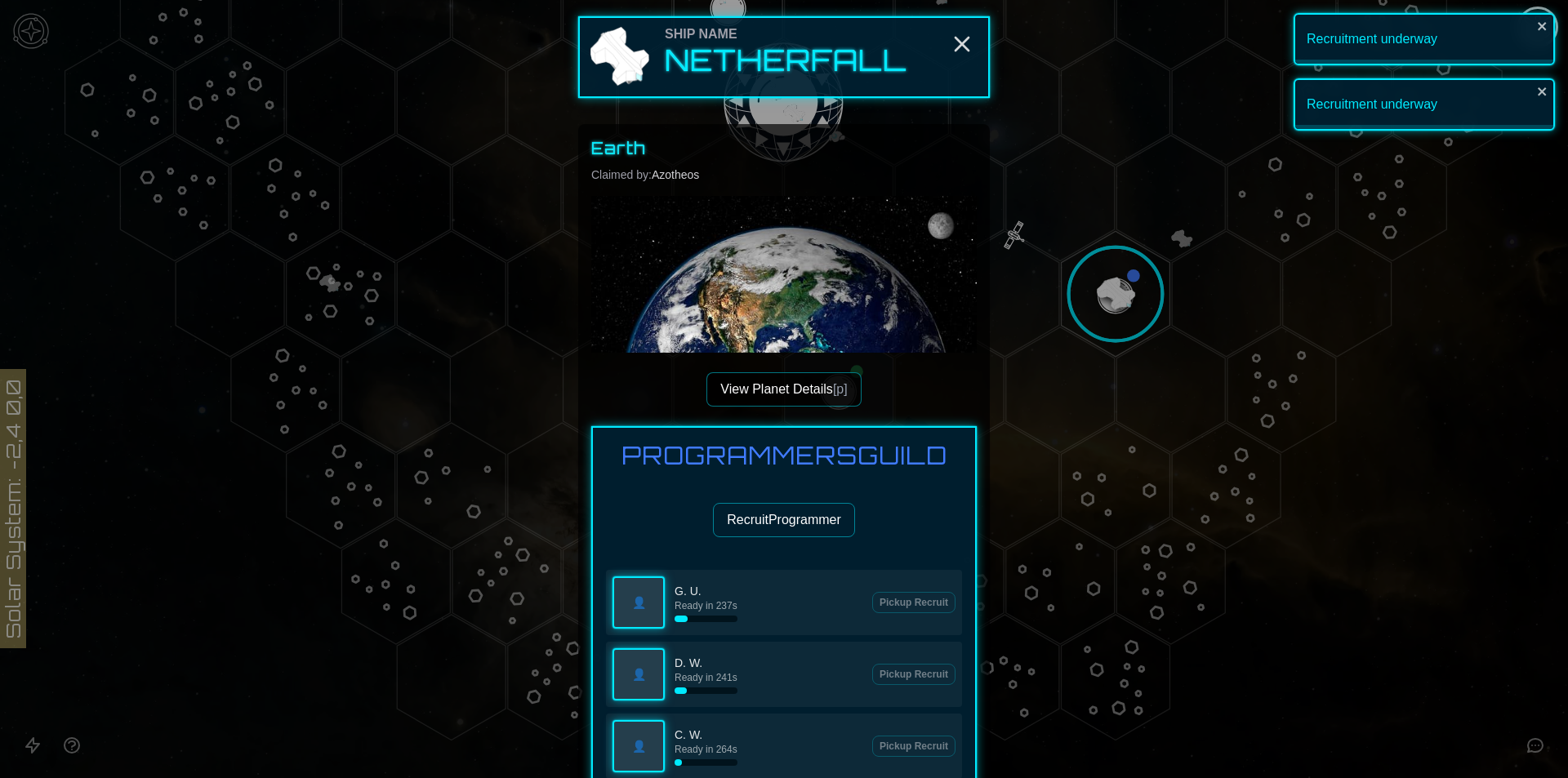
click at [789, 533] on button "Recruit Programmer" at bounding box center [784, 519] width 142 height 34
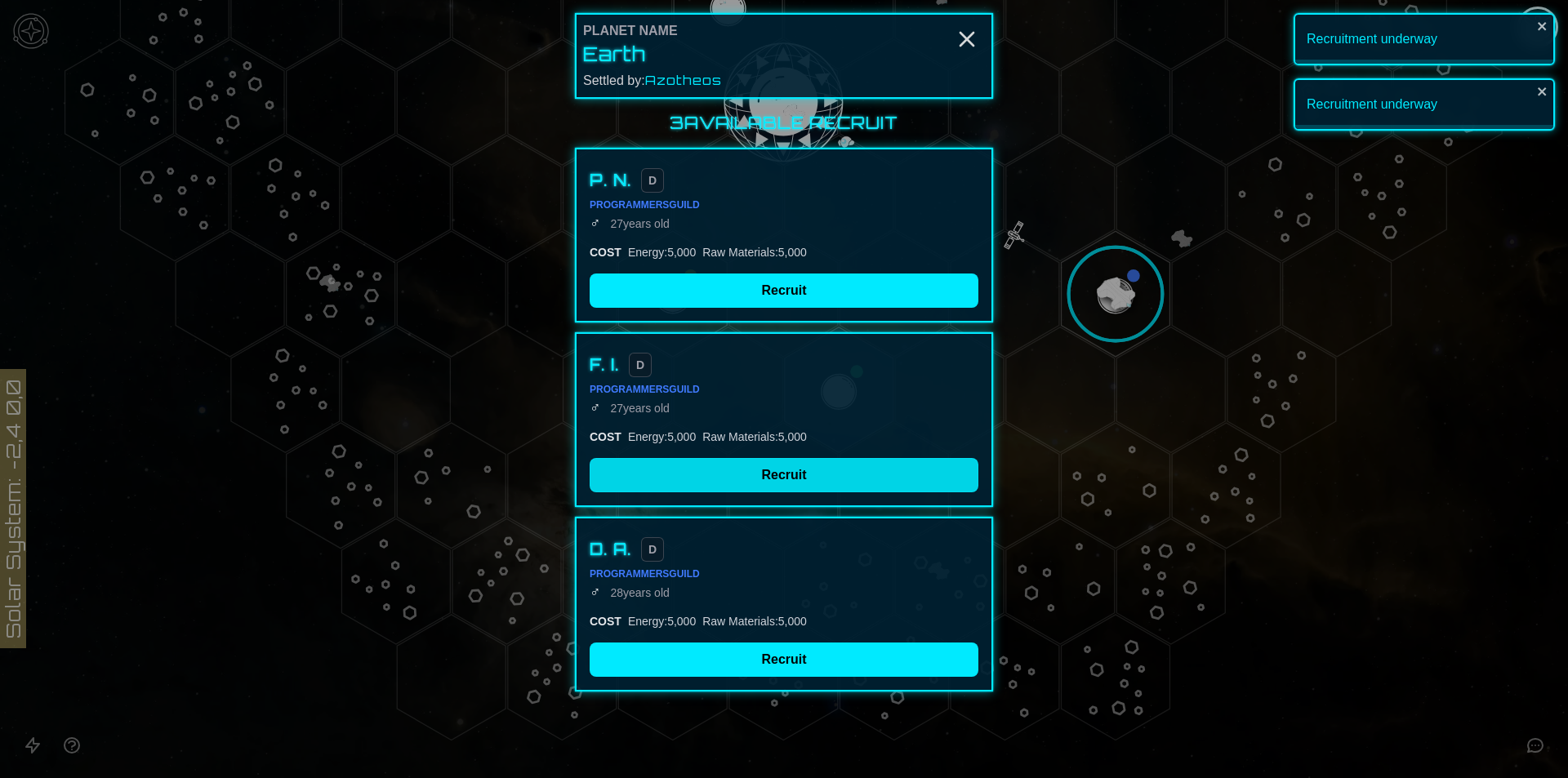
click at [805, 473] on button "Recruit" at bounding box center [784, 475] width 389 height 34
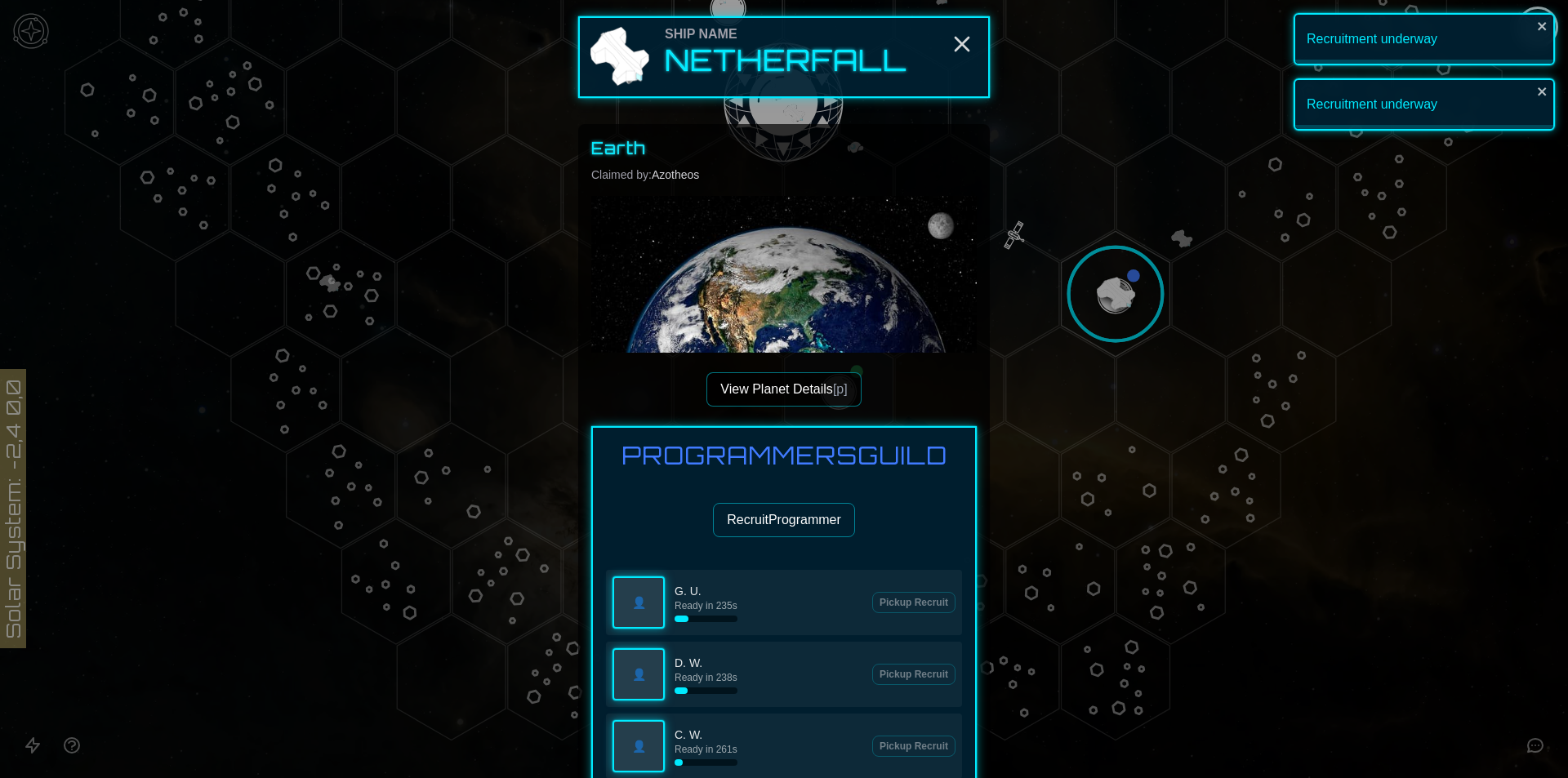
click at [797, 510] on button "Recruit Programmer" at bounding box center [784, 519] width 142 height 34
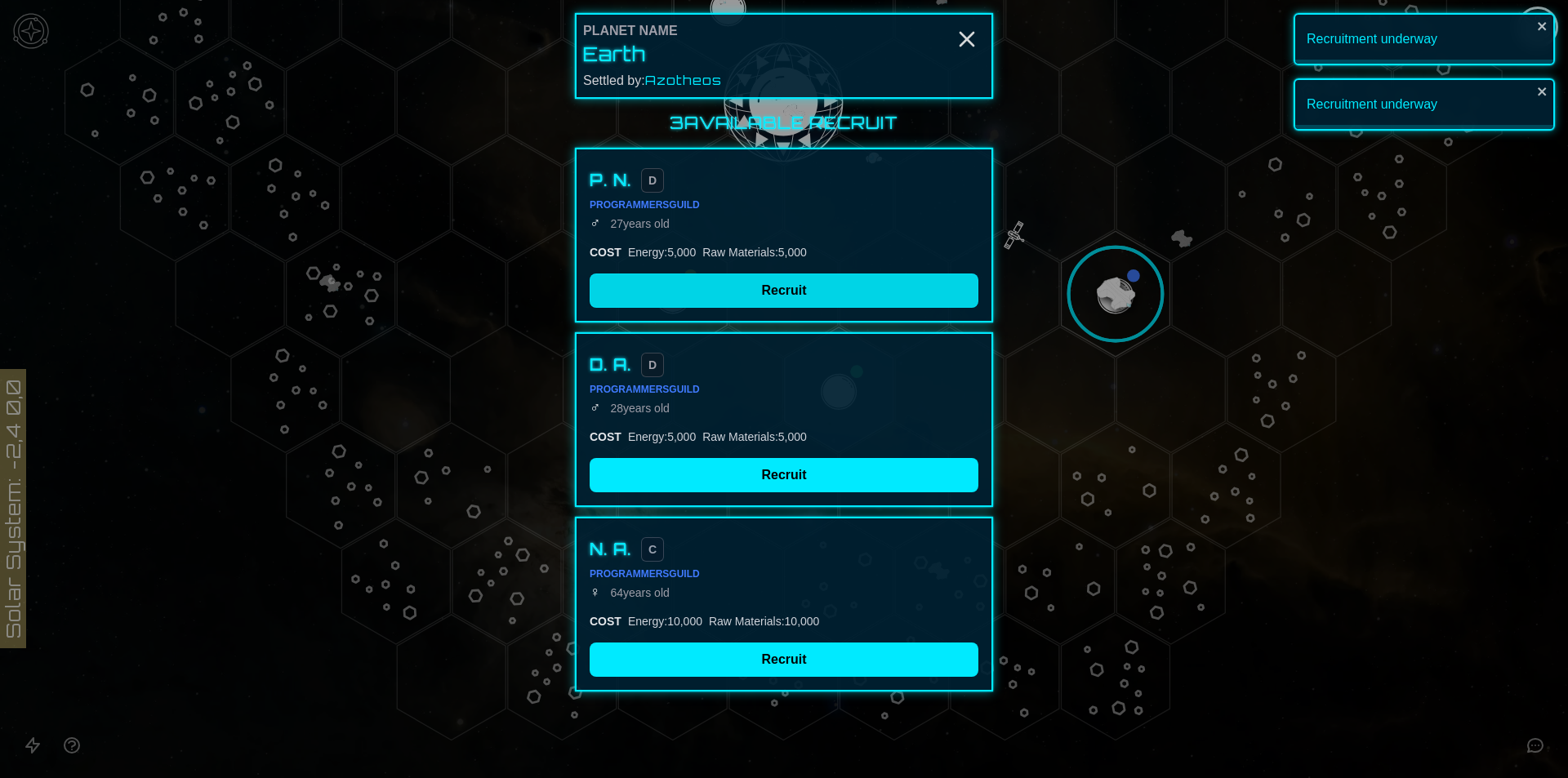
click at [760, 296] on button "Recruit" at bounding box center [784, 290] width 389 height 34
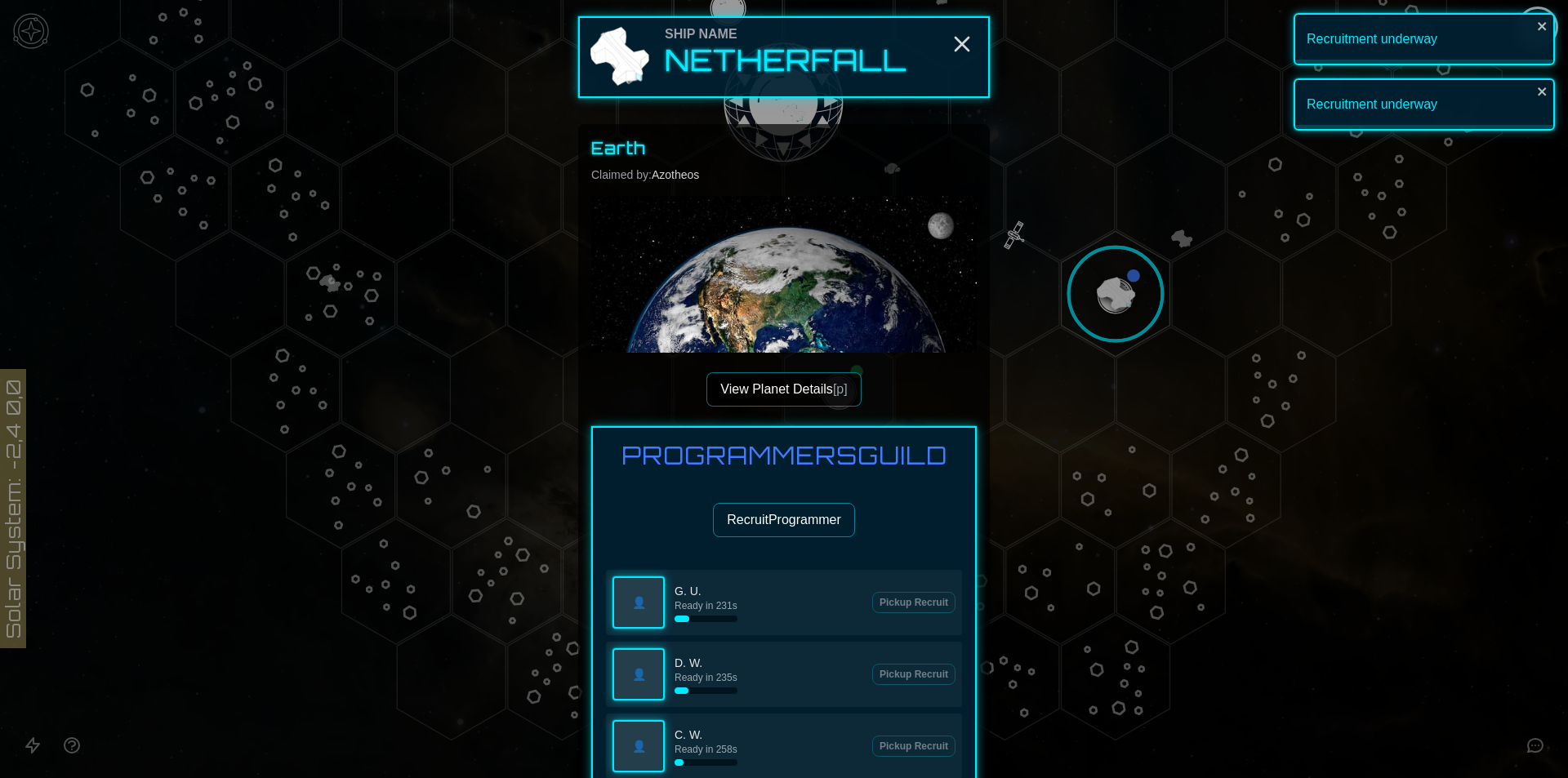
click at [778, 528] on button "Recruit Programmer" at bounding box center [784, 519] width 142 height 34
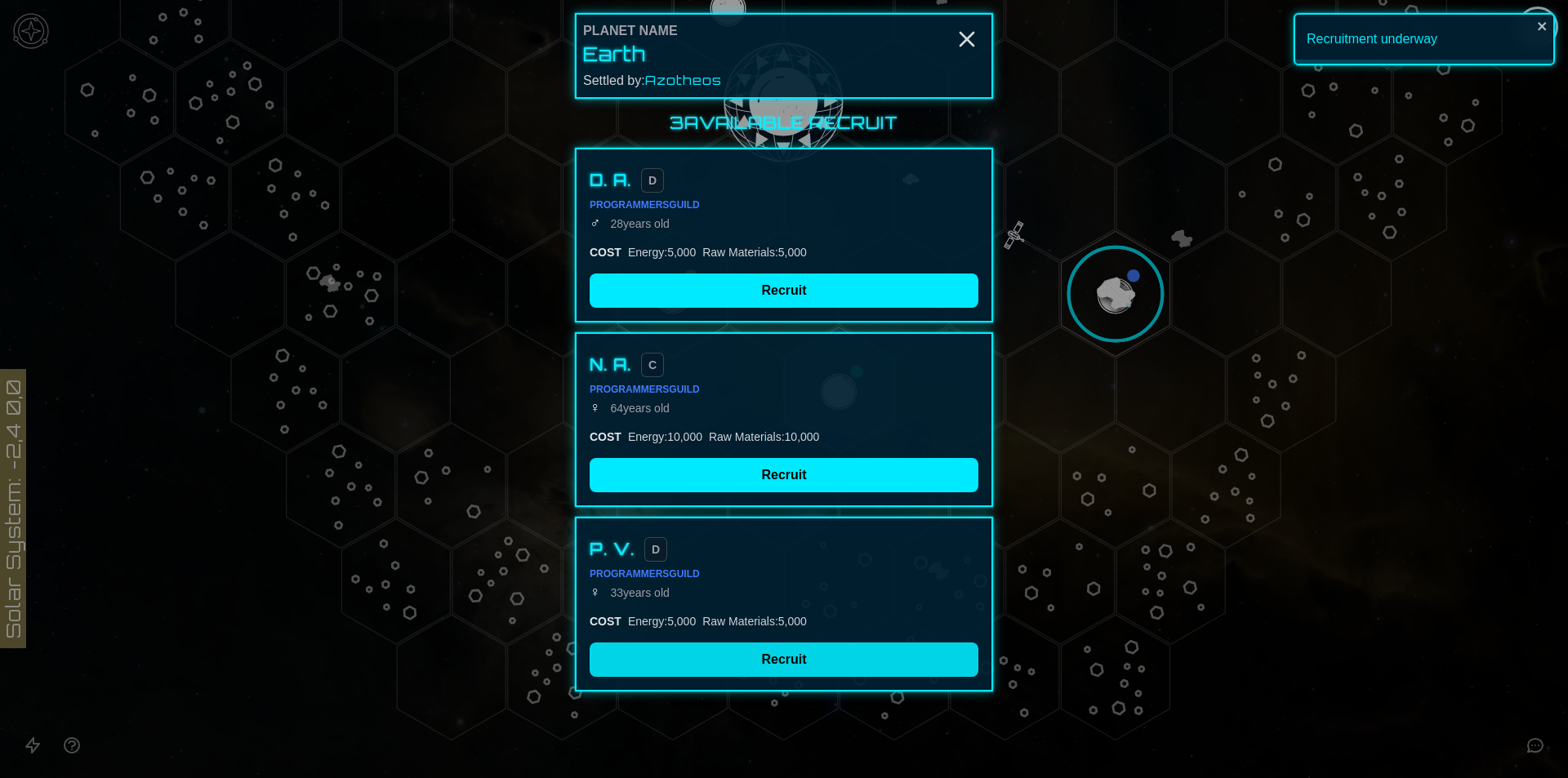
click at [747, 651] on button "Recruit" at bounding box center [784, 659] width 389 height 34
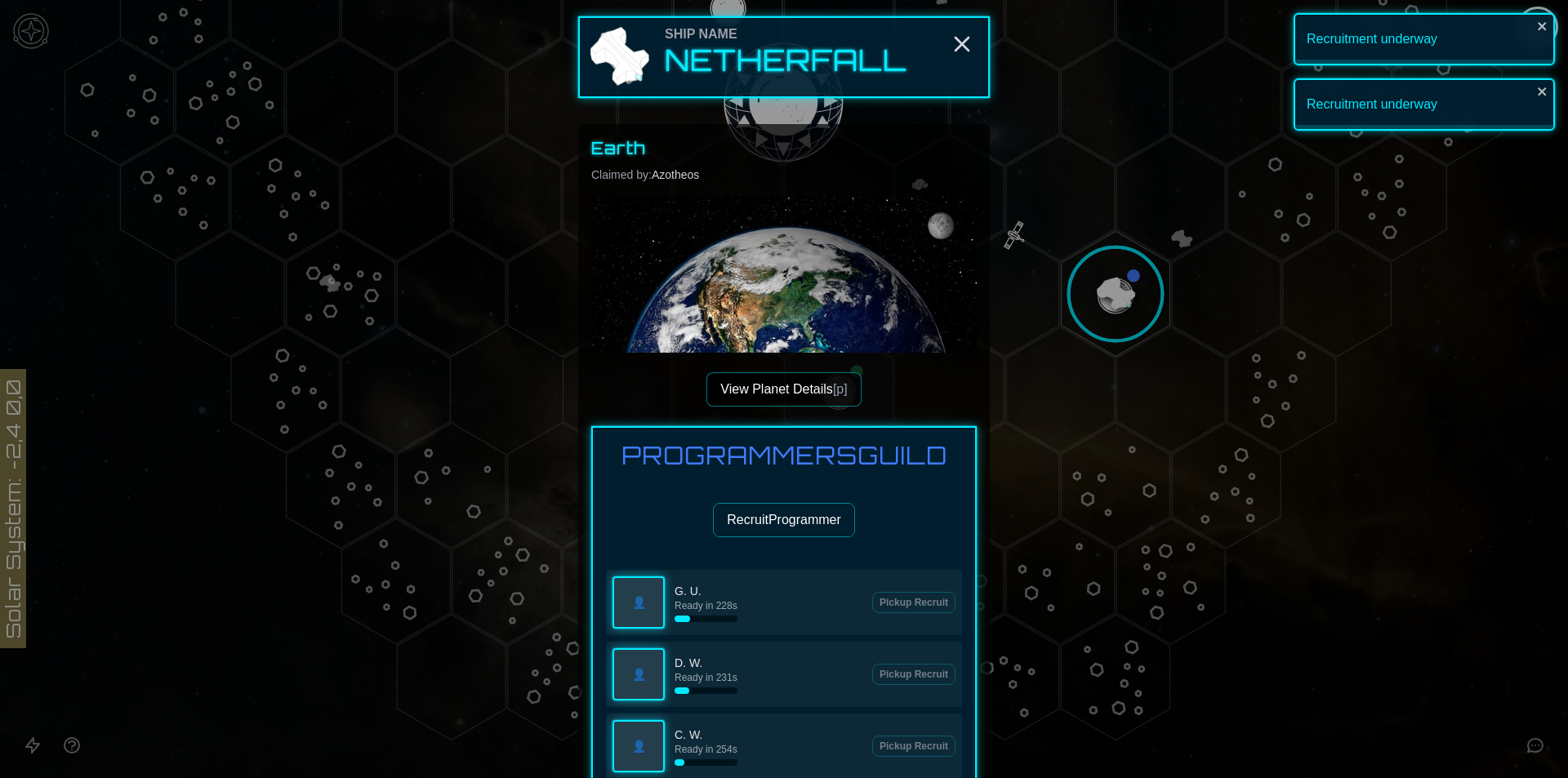
click at [770, 527] on button "Recruit Programmer" at bounding box center [784, 519] width 142 height 34
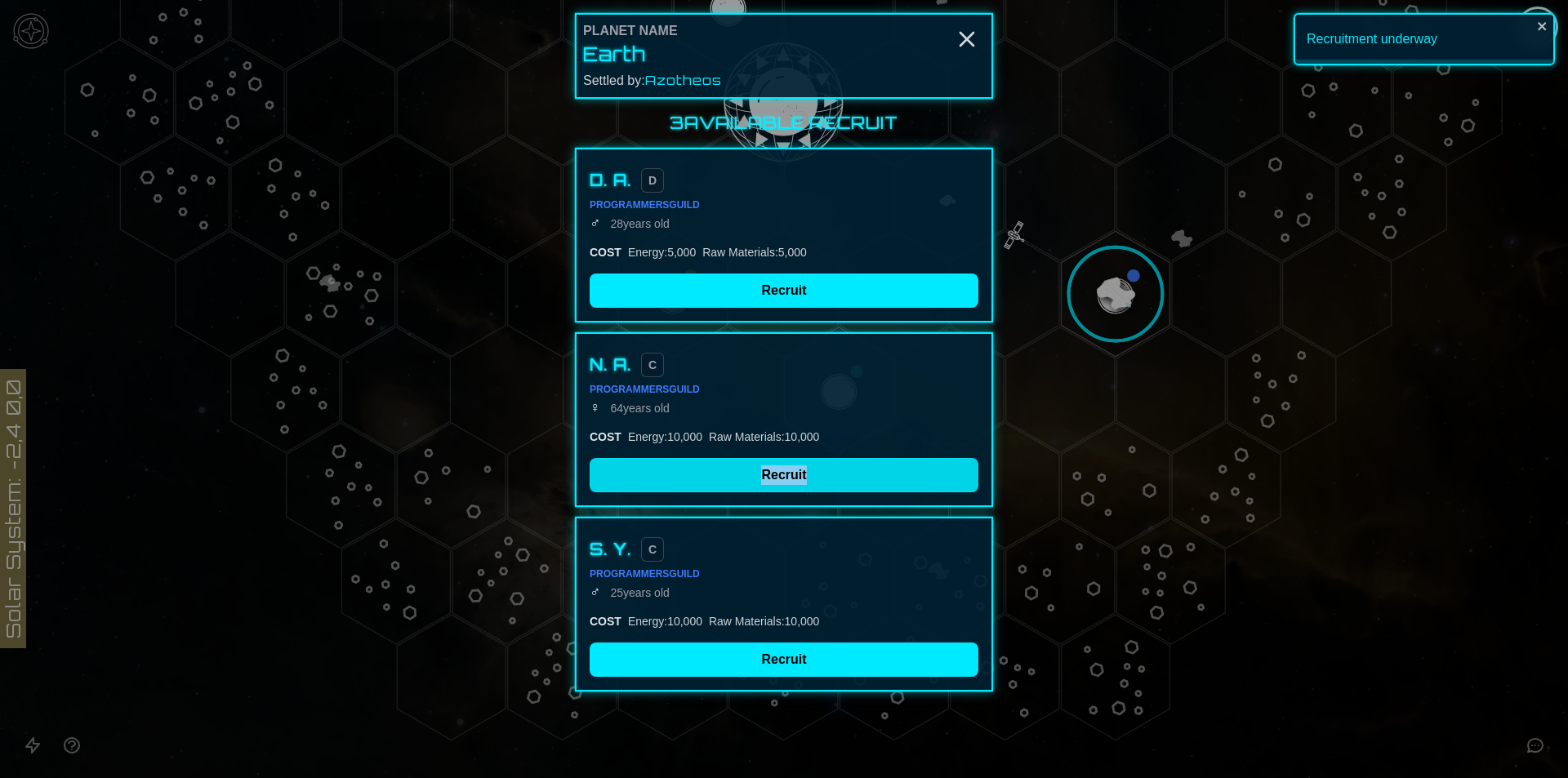
click at [726, 492] on div "N. A. C Programmers Guild ♀ [DEMOGRAPHIC_DATA] COST Energy : 10,000 Raw Materia…" at bounding box center [783, 419] width 418 height 174
click at [726, 484] on button "Recruit" at bounding box center [784, 475] width 389 height 34
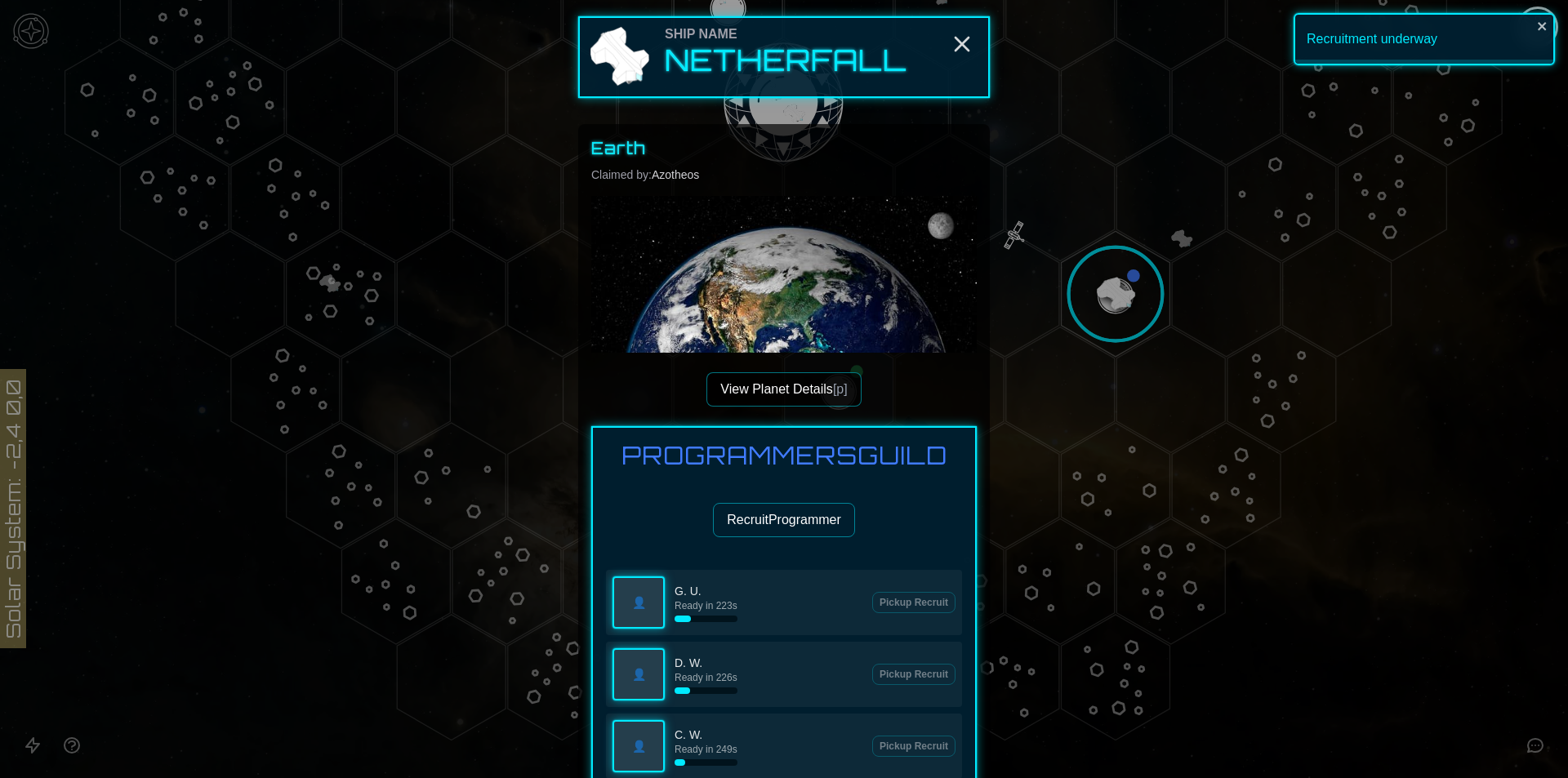
click at [779, 520] on button "Recruit Programmer" at bounding box center [784, 519] width 142 height 34
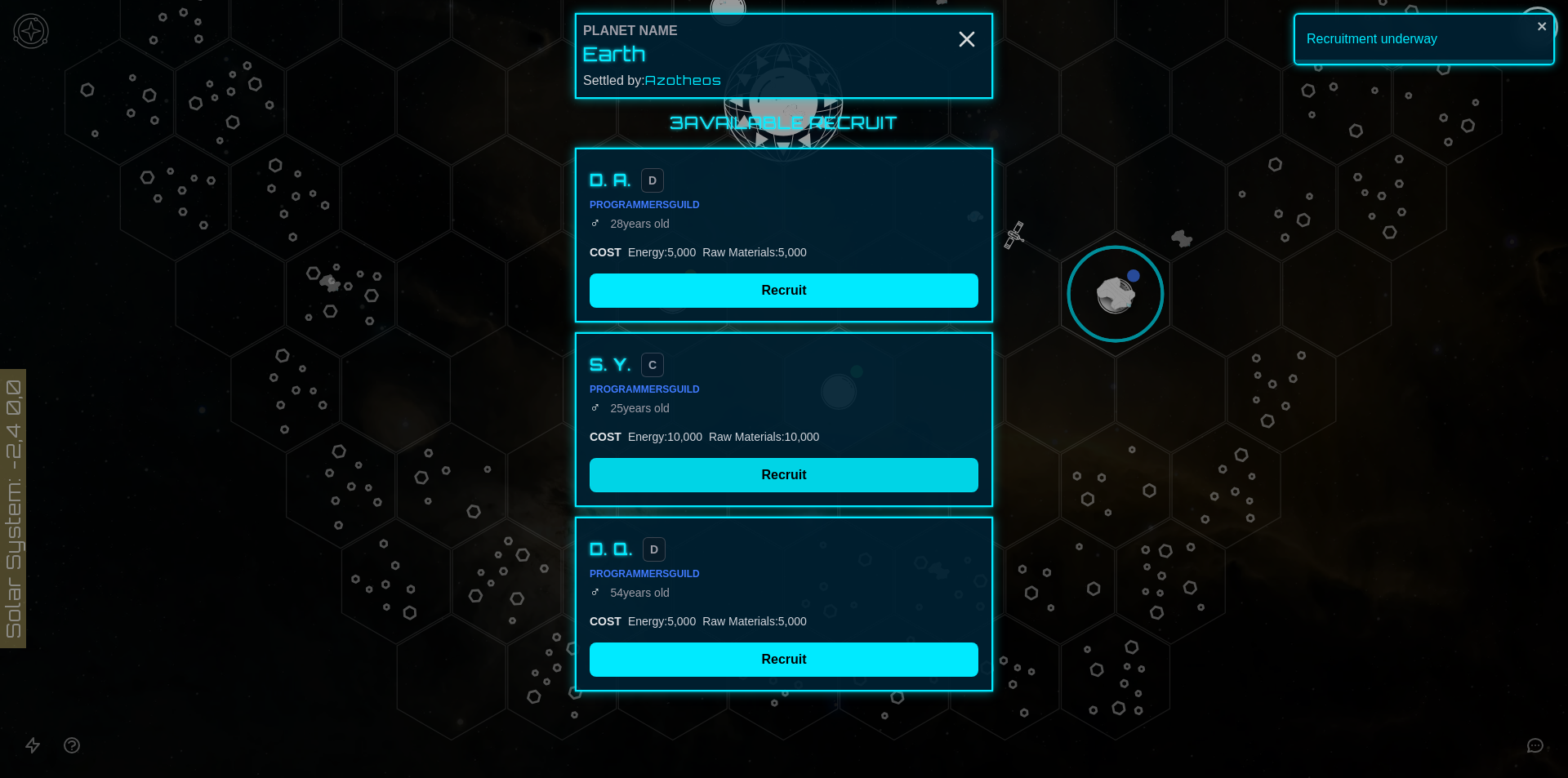
click at [780, 477] on button "Recruit" at bounding box center [784, 475] width 389 height 34
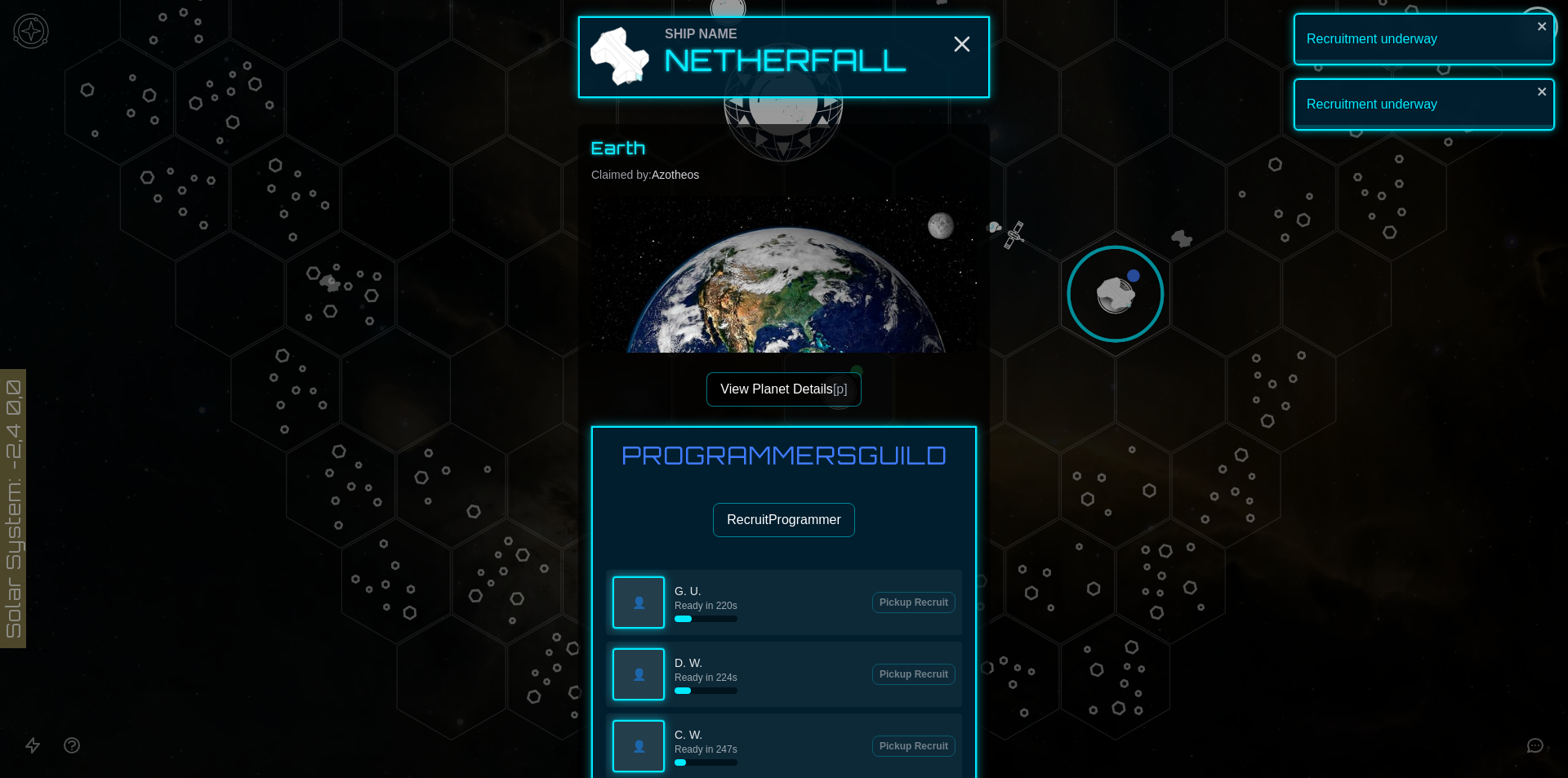
click at [772, 520] on button "Recruit Programmer" at bounding box center [784, 519] width 142 height 34
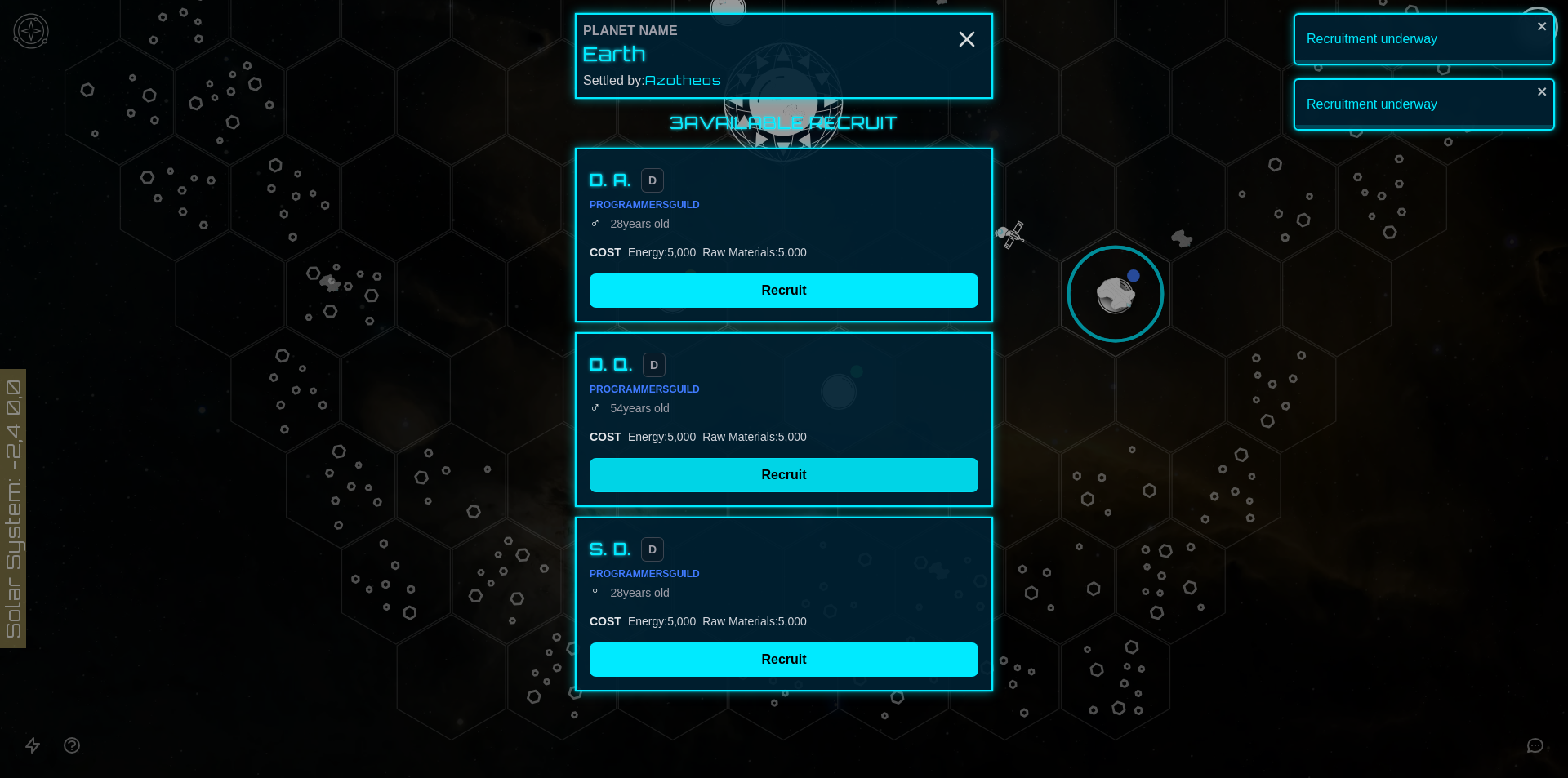
click at [770, 468] on button "Recruit" at bounding box center [784, 475] width 389 height 34
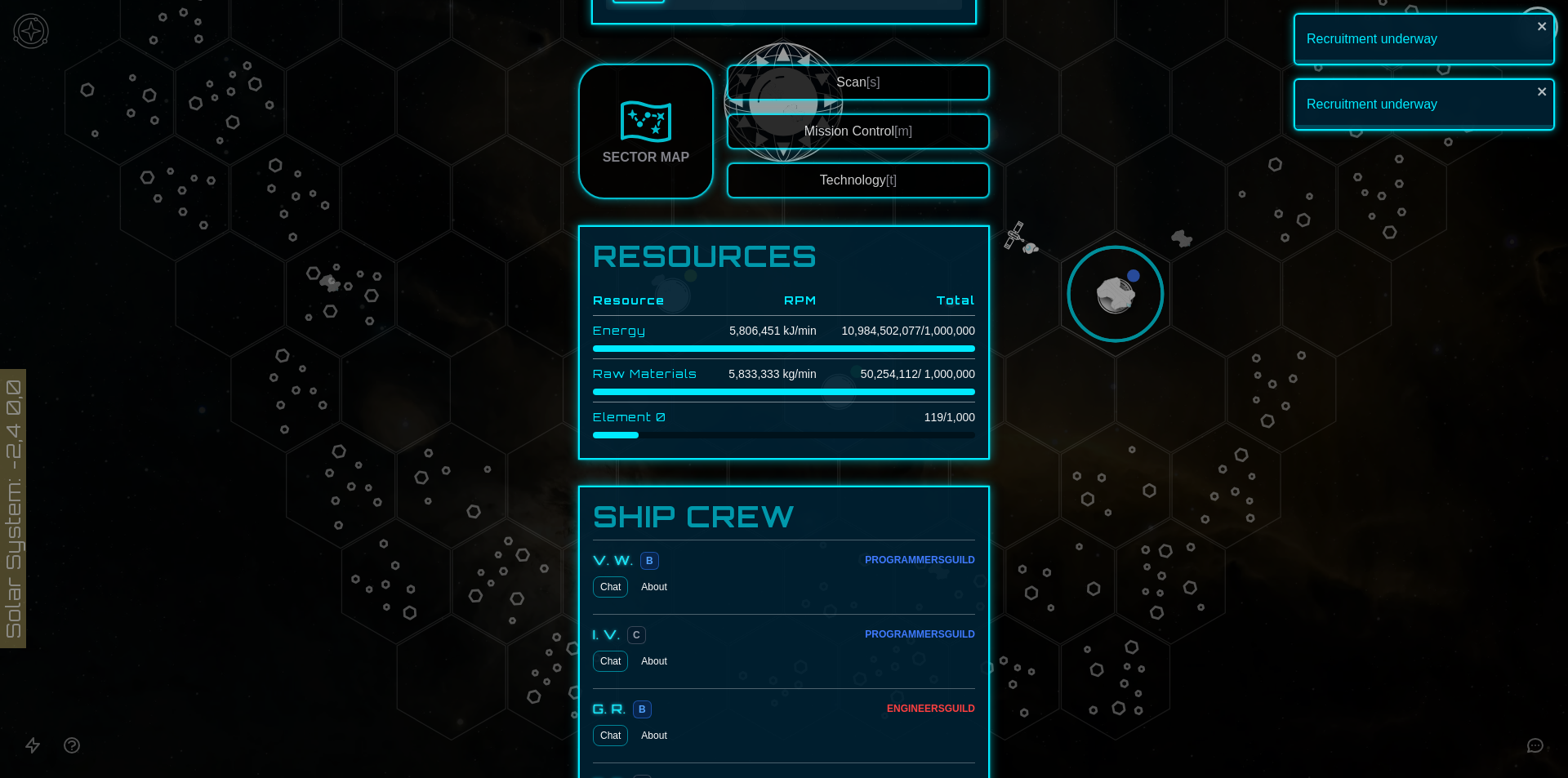
scroll to position [1959, 0]
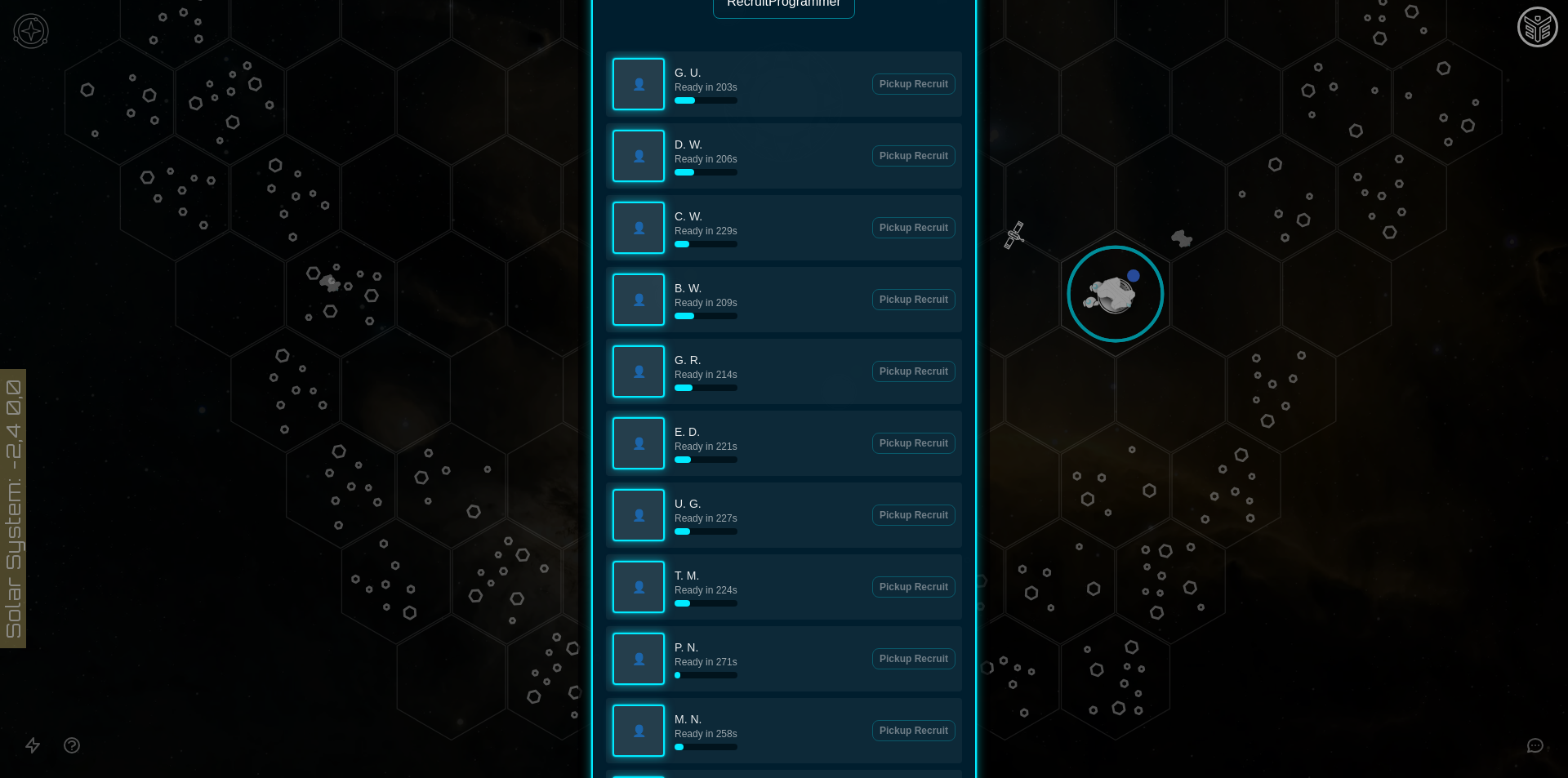
scroll to position [249, 0]
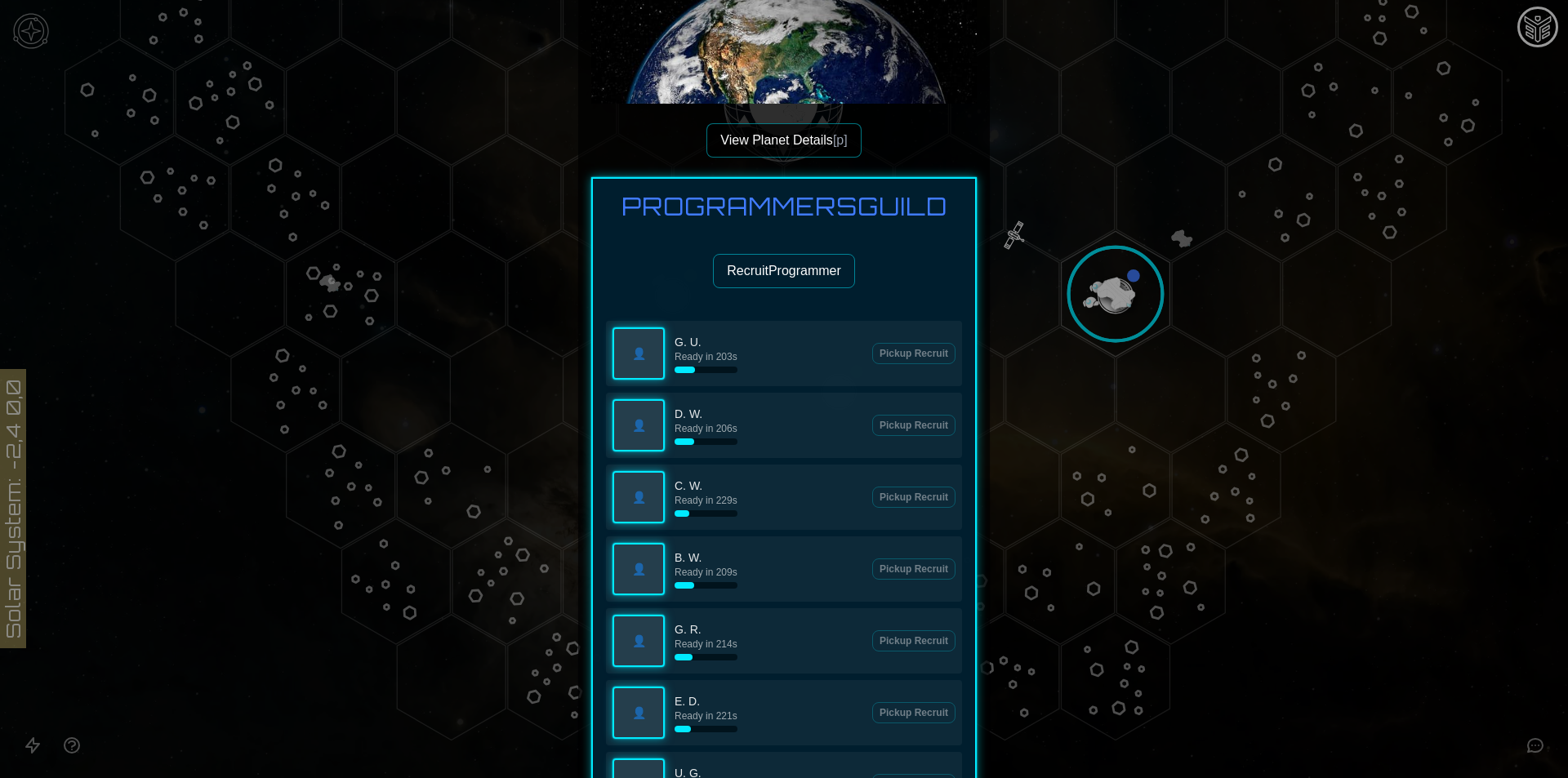
click at [791, 286] on button "Recruit Programmer" at bounding box center [784, 270] width 142 height 34
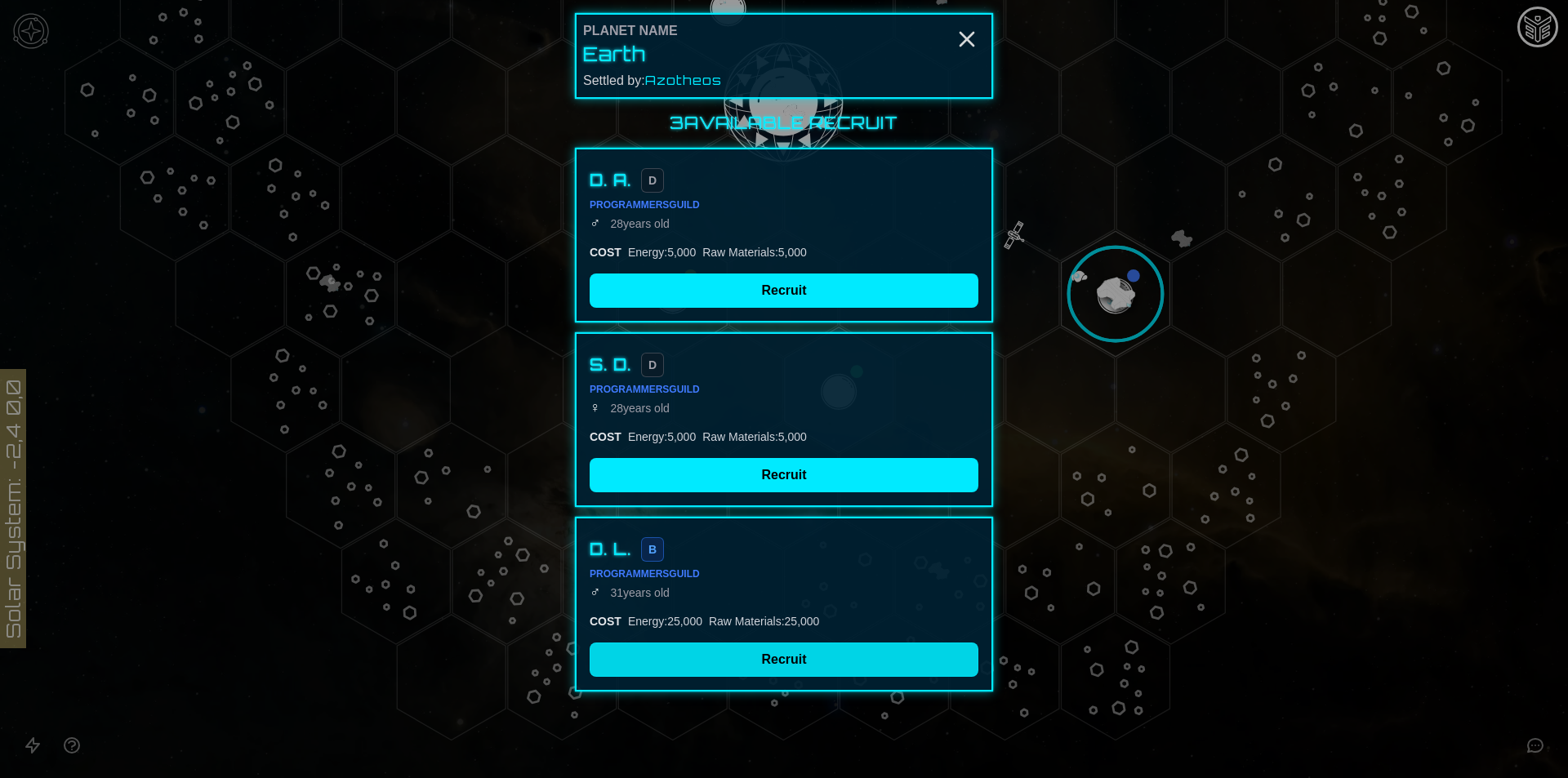
click at [770, 674] on button "Recruit" at bounding box center [784, 659] width 389 height 34
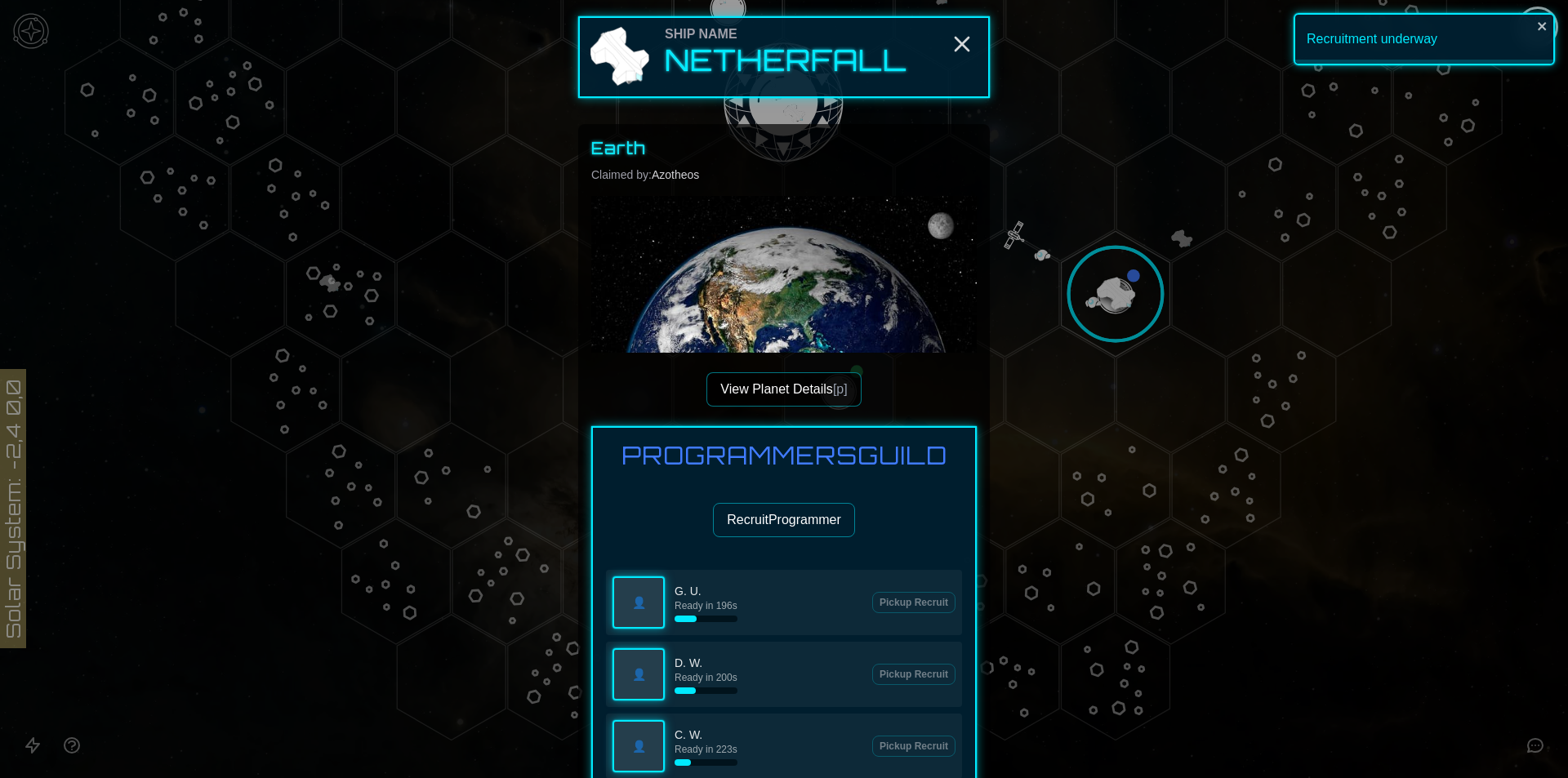
click at [797, 522] on button "Recruit Programmer" at bounding box center [784, 519] width 142 height 34
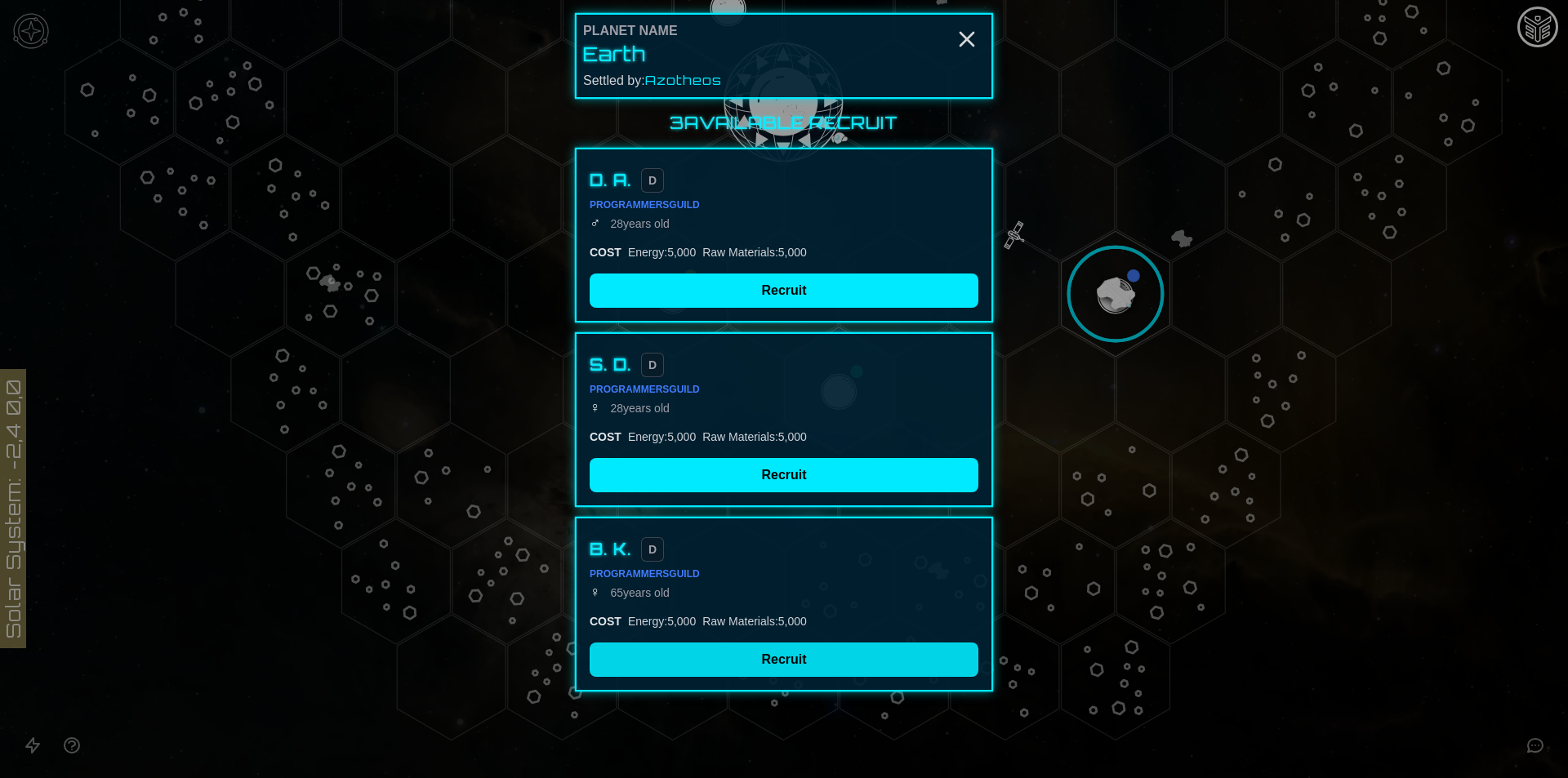
click at [918, 673] on button "Recruit" at bounding box center [784, 659] width 389 height 34
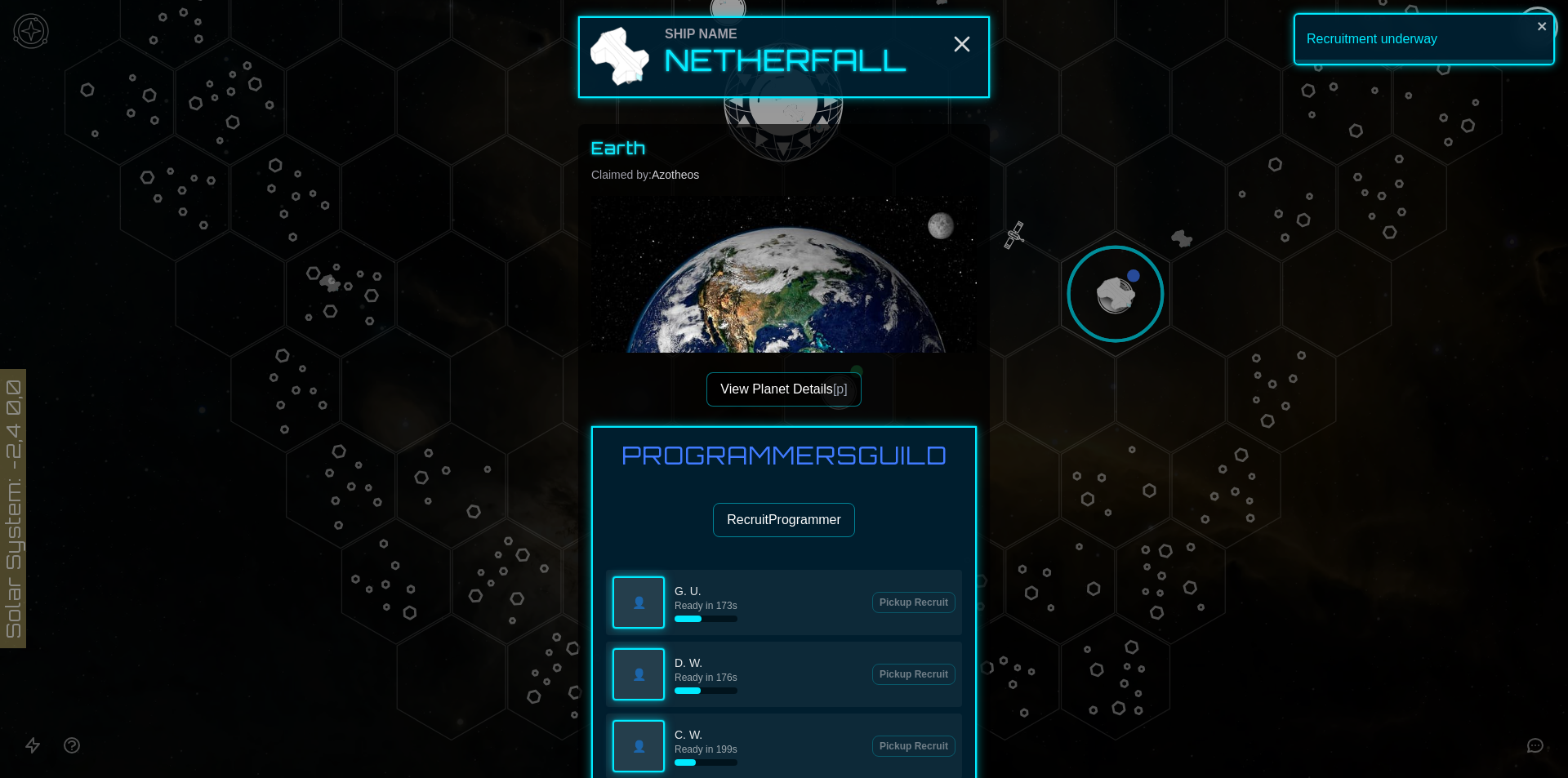
click at [805, 514] on button "Recruit Programmer" at bounding box center [784, 519] width 142 height 34
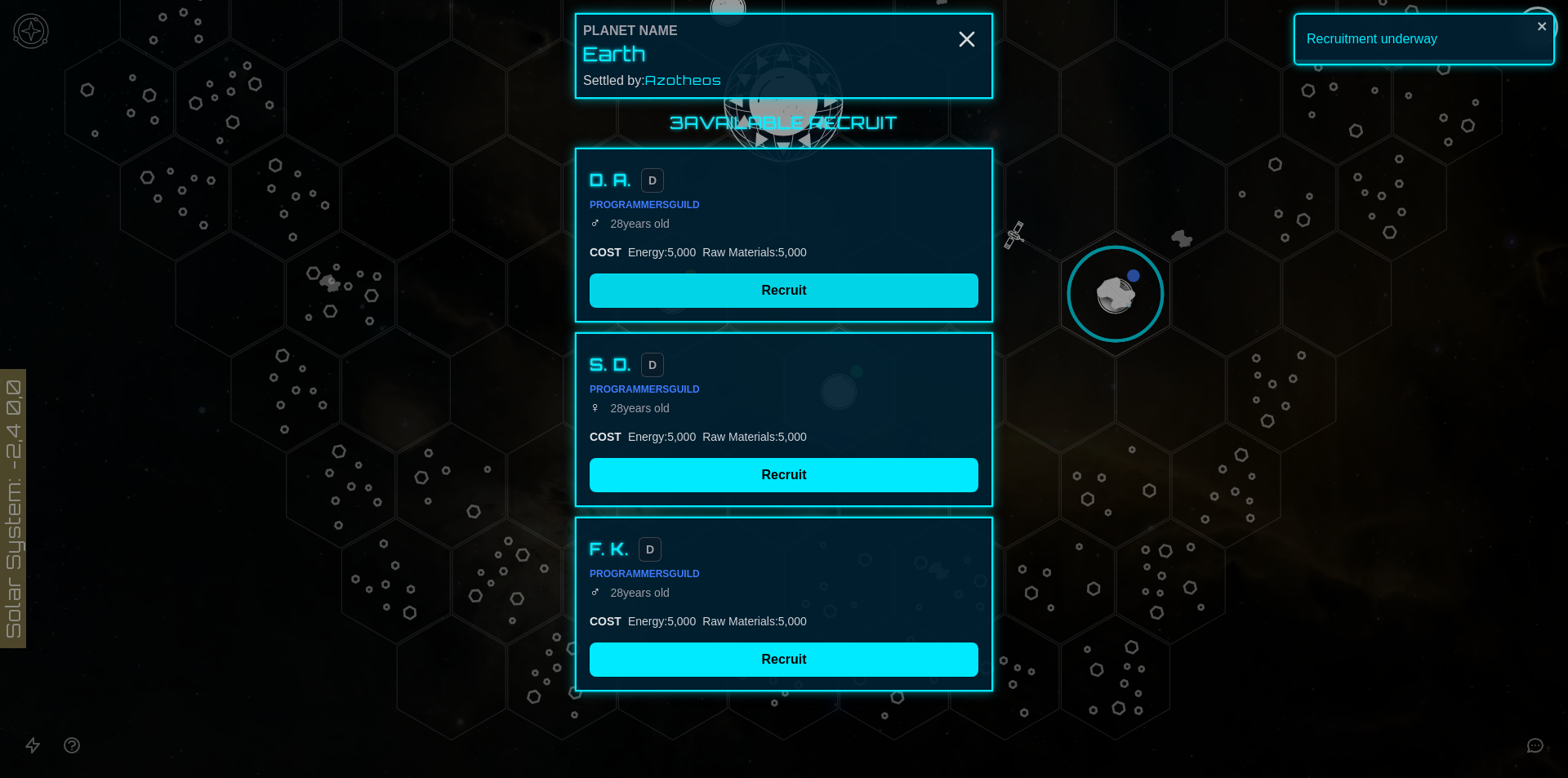
click at [709, 294] on button "Recruit" at bounding box center [784, 290] width 389 height 34
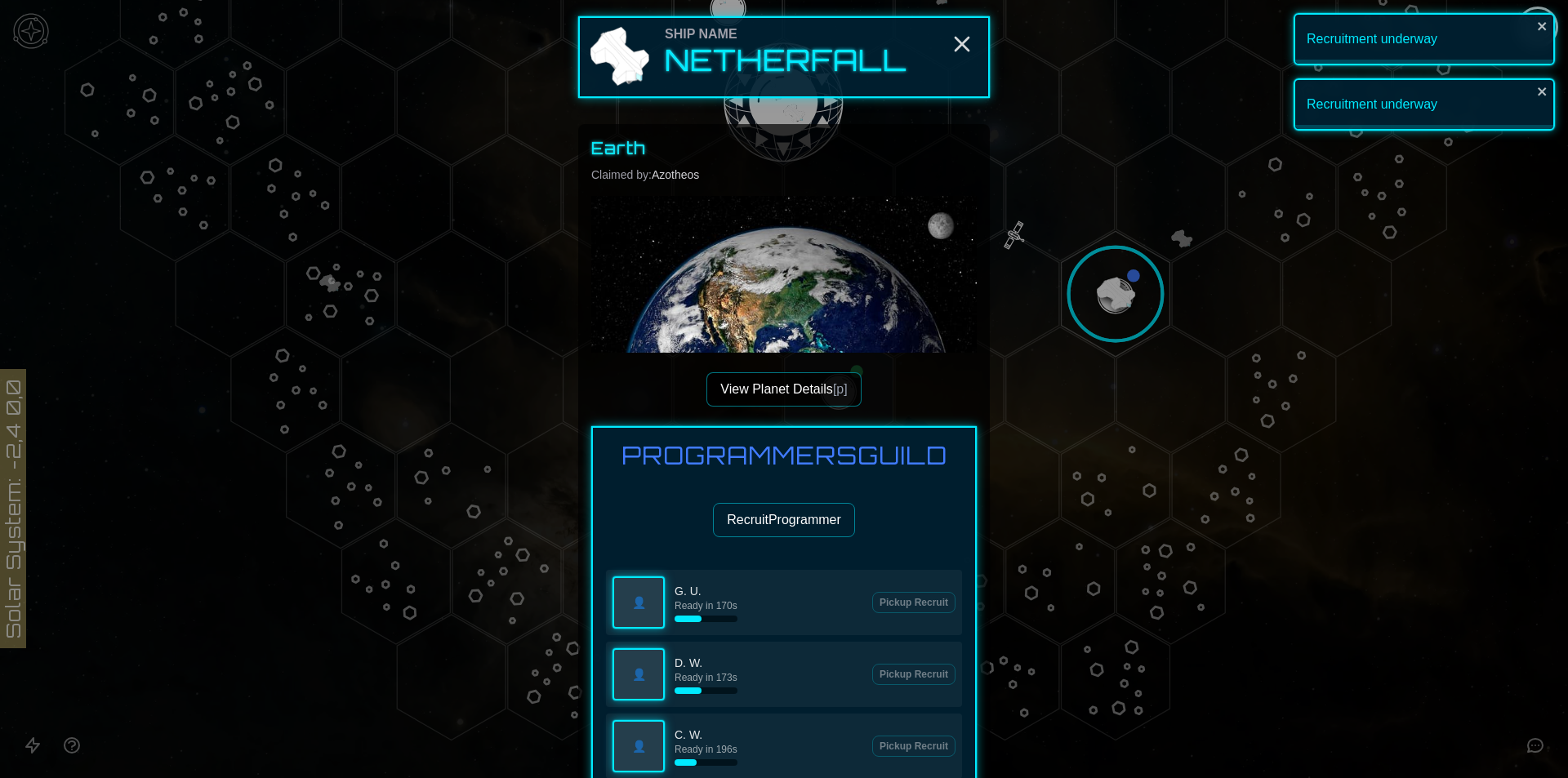
click at [780, 535] on button "Recruit Programmer" at bounding box center [784, 519] width 142 height 34
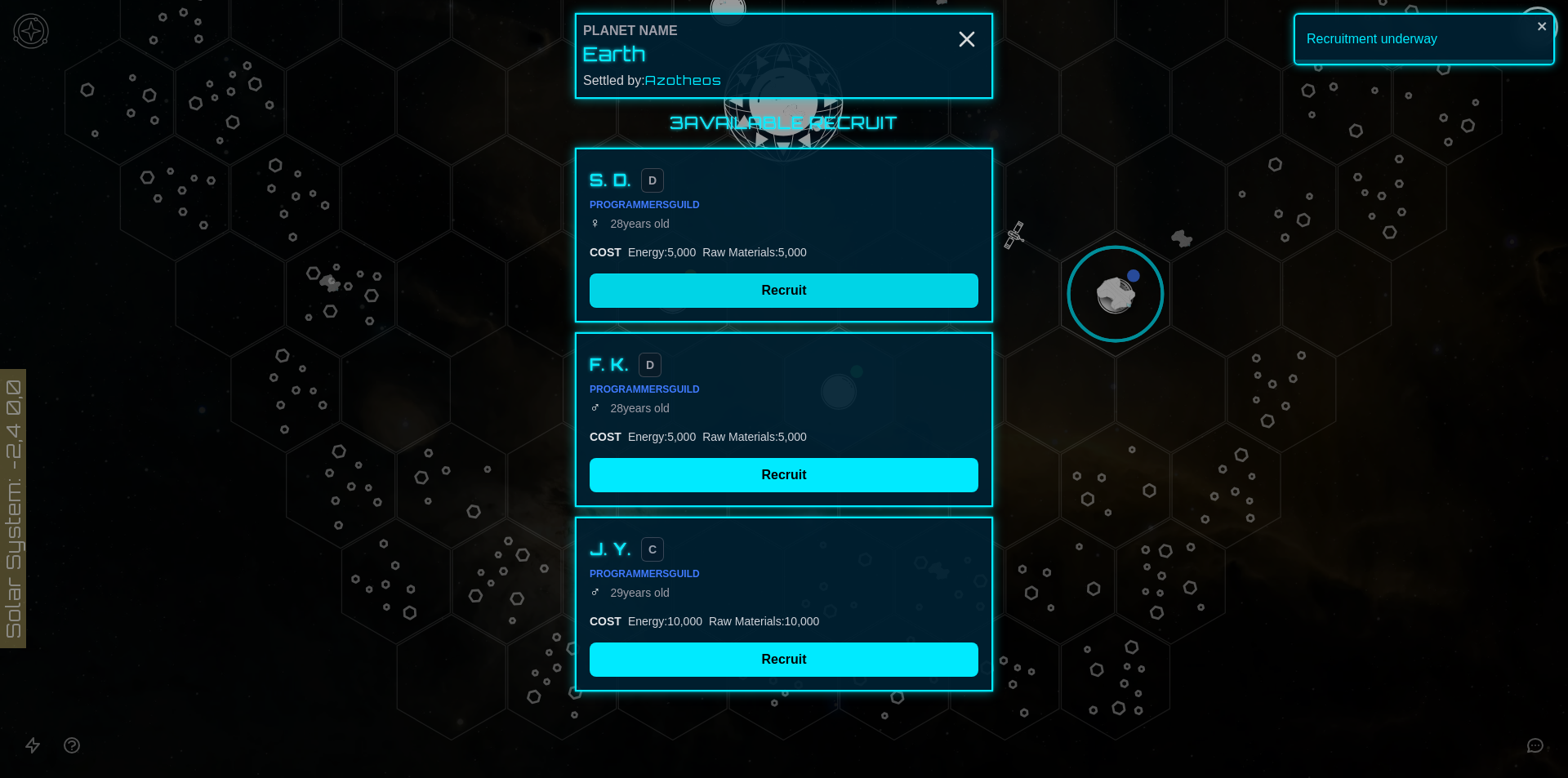
click at [748, 286] on button "Recruit" at bounding box center [784, 290] width 389 height 34
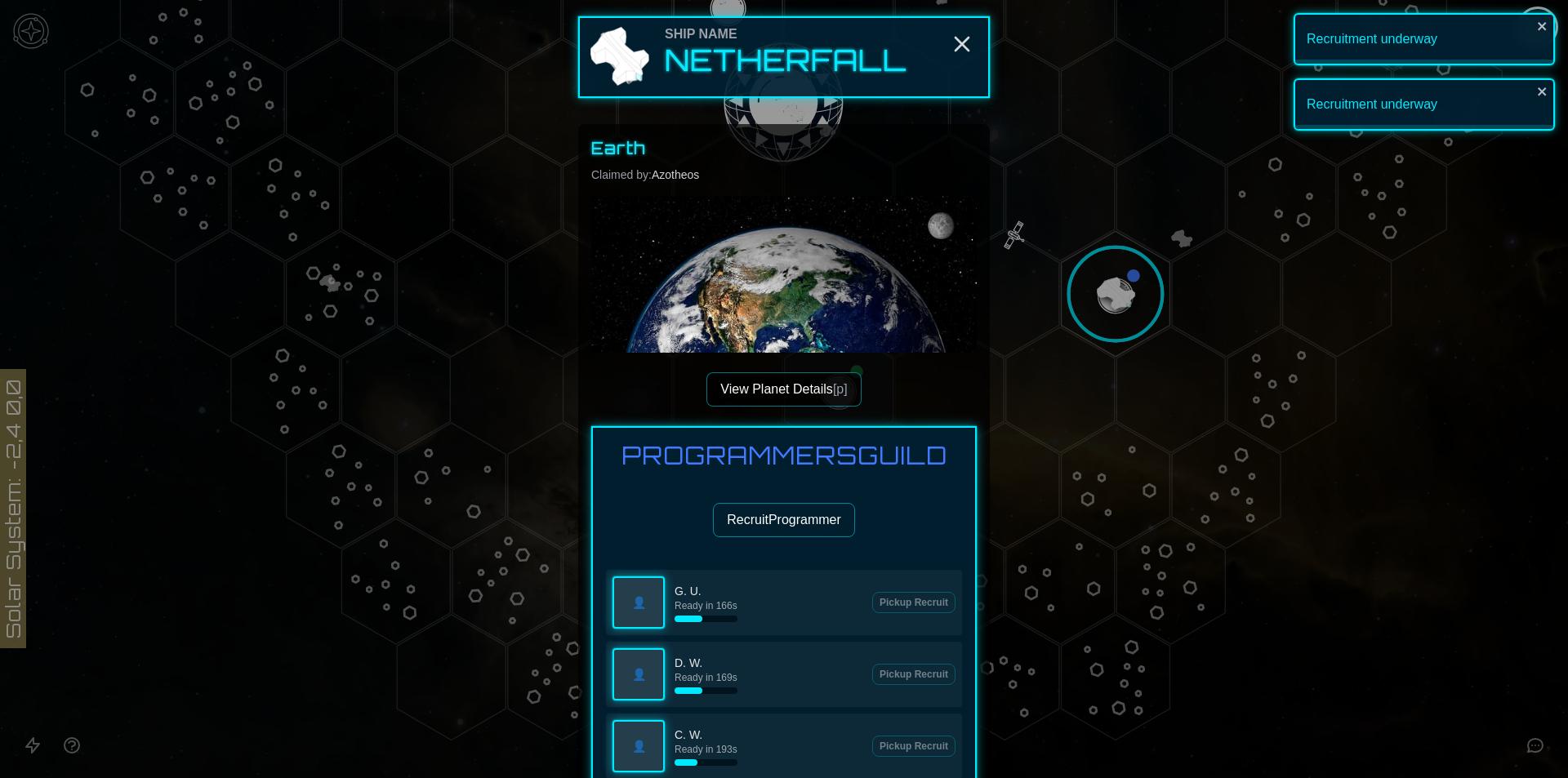
click at [781, 526] on button "Recruit Programmer" at bounding box center [784, 519] width 142 height 34
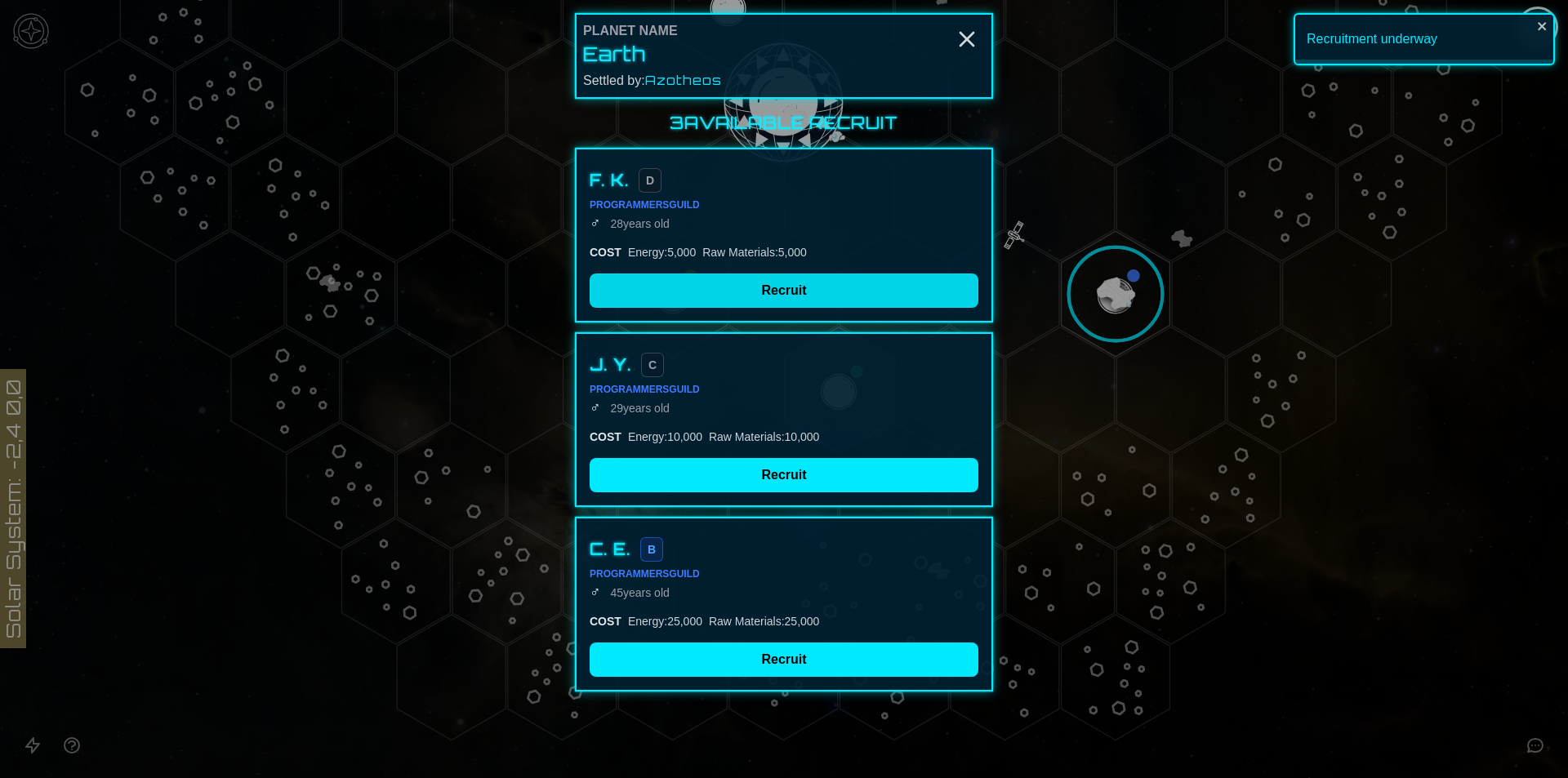
click at [760, 281] on button "Recruit" at bounding box center [784, 290] width 389 height 34
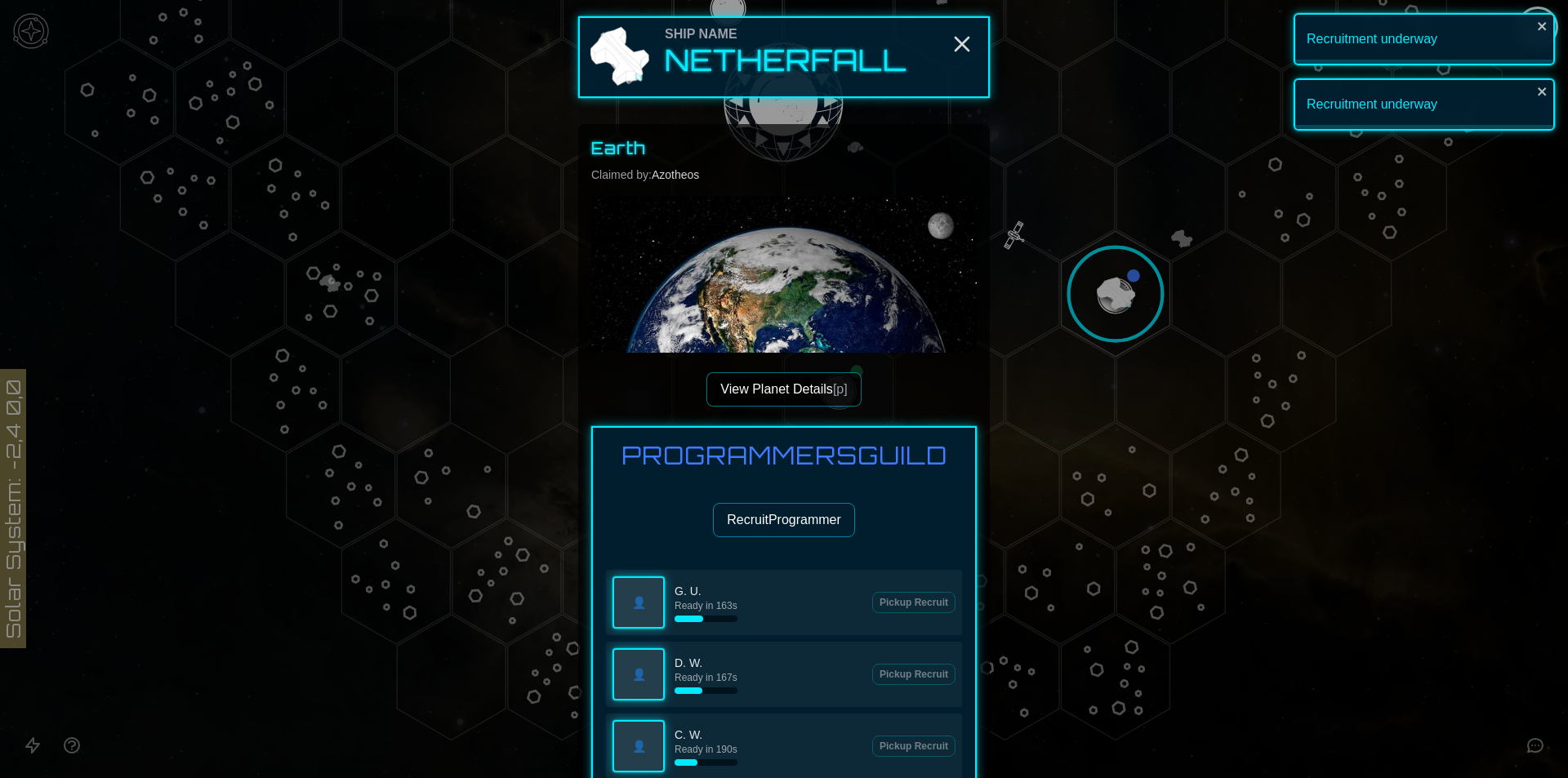
click at [802, 511] on button "Recruit Programmer" at bounding box center [784, 519] width 142 height 34
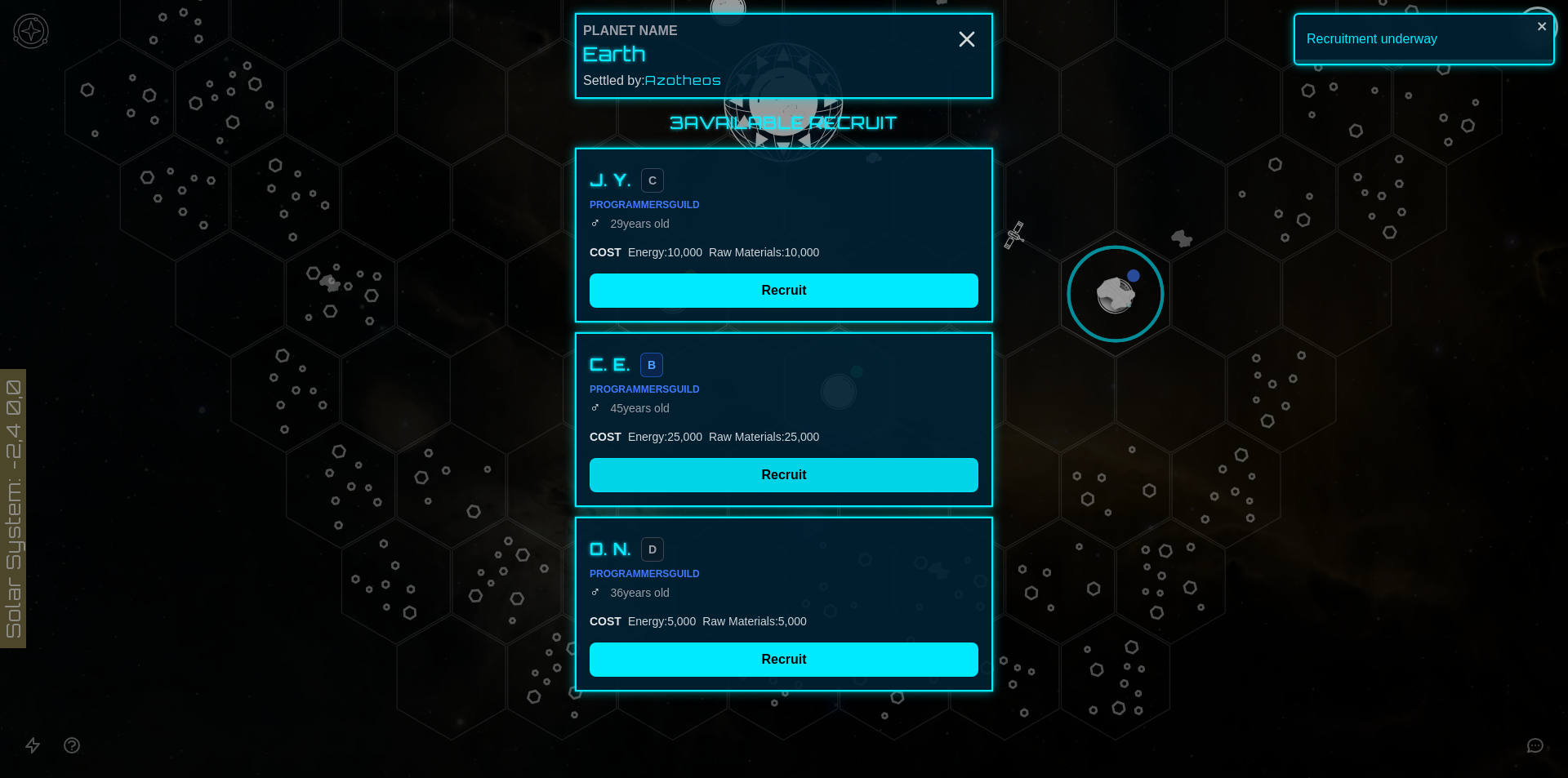
click at [794, 474] on button "Recruit" at bounding box center [784, 475] width 389 height 34
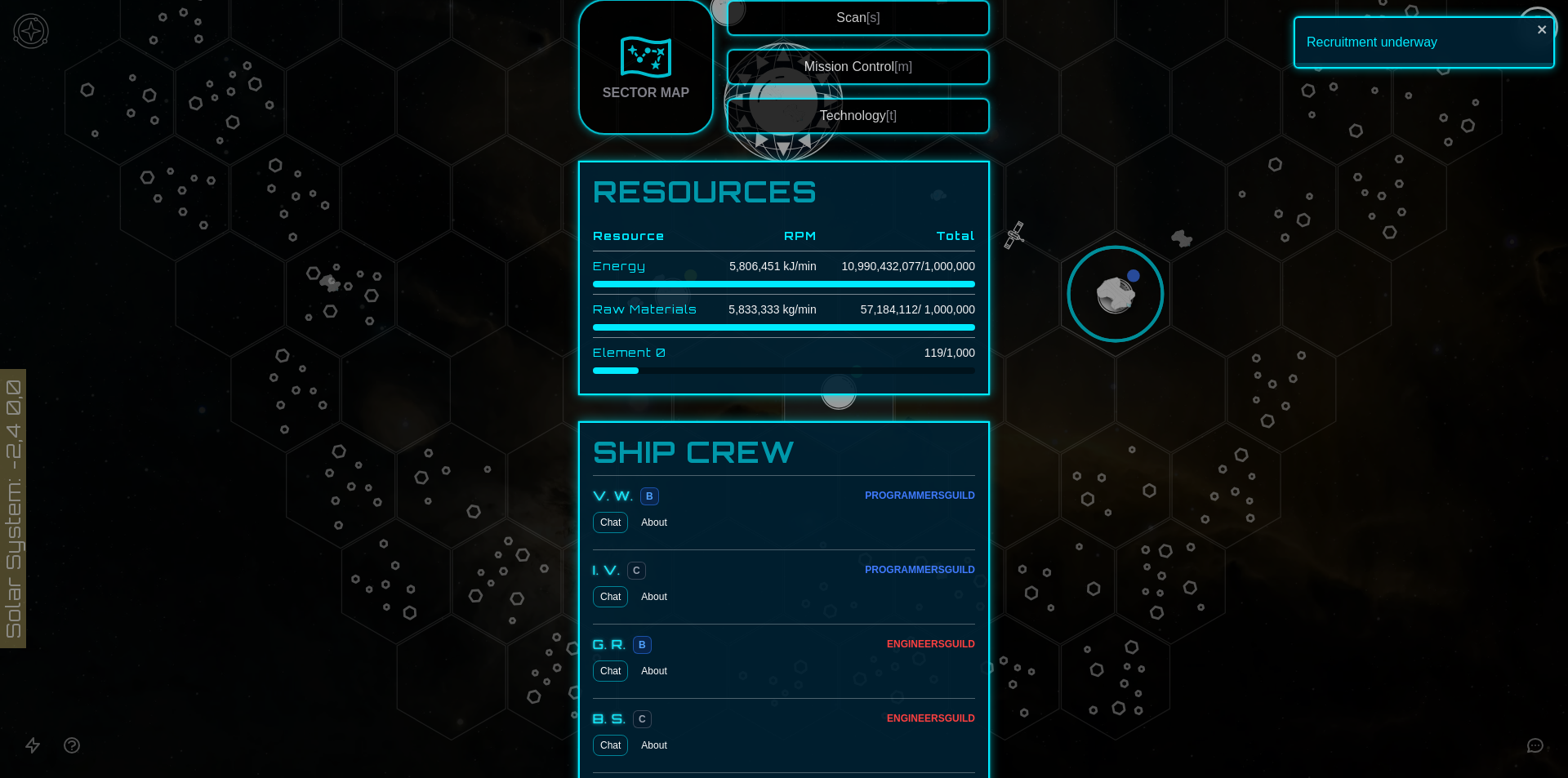
scroll to position [2286, 0]
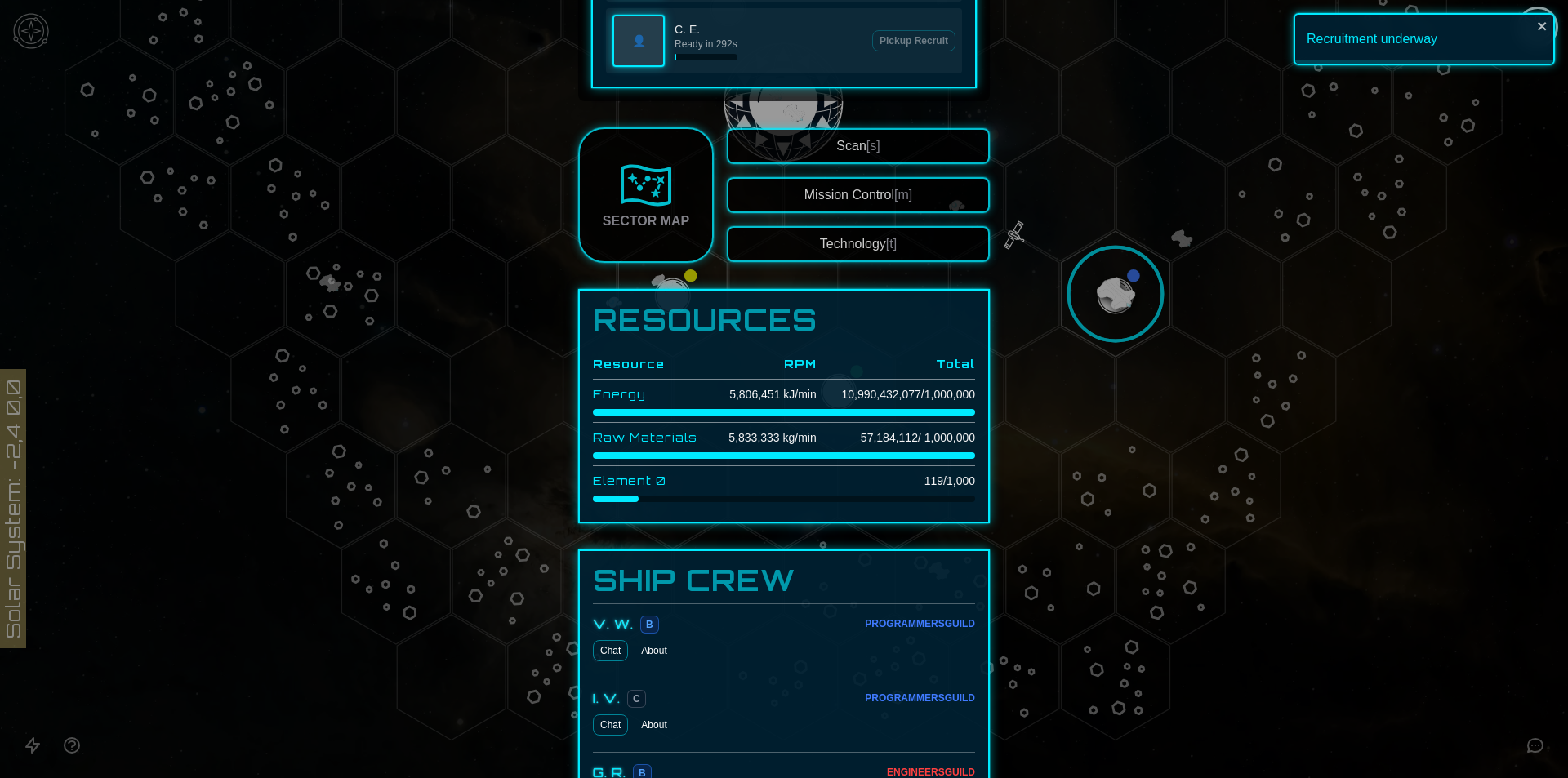
click at [853, 158] on button "Scan [s]" at bounding box center [857, 146] width 263 height 36
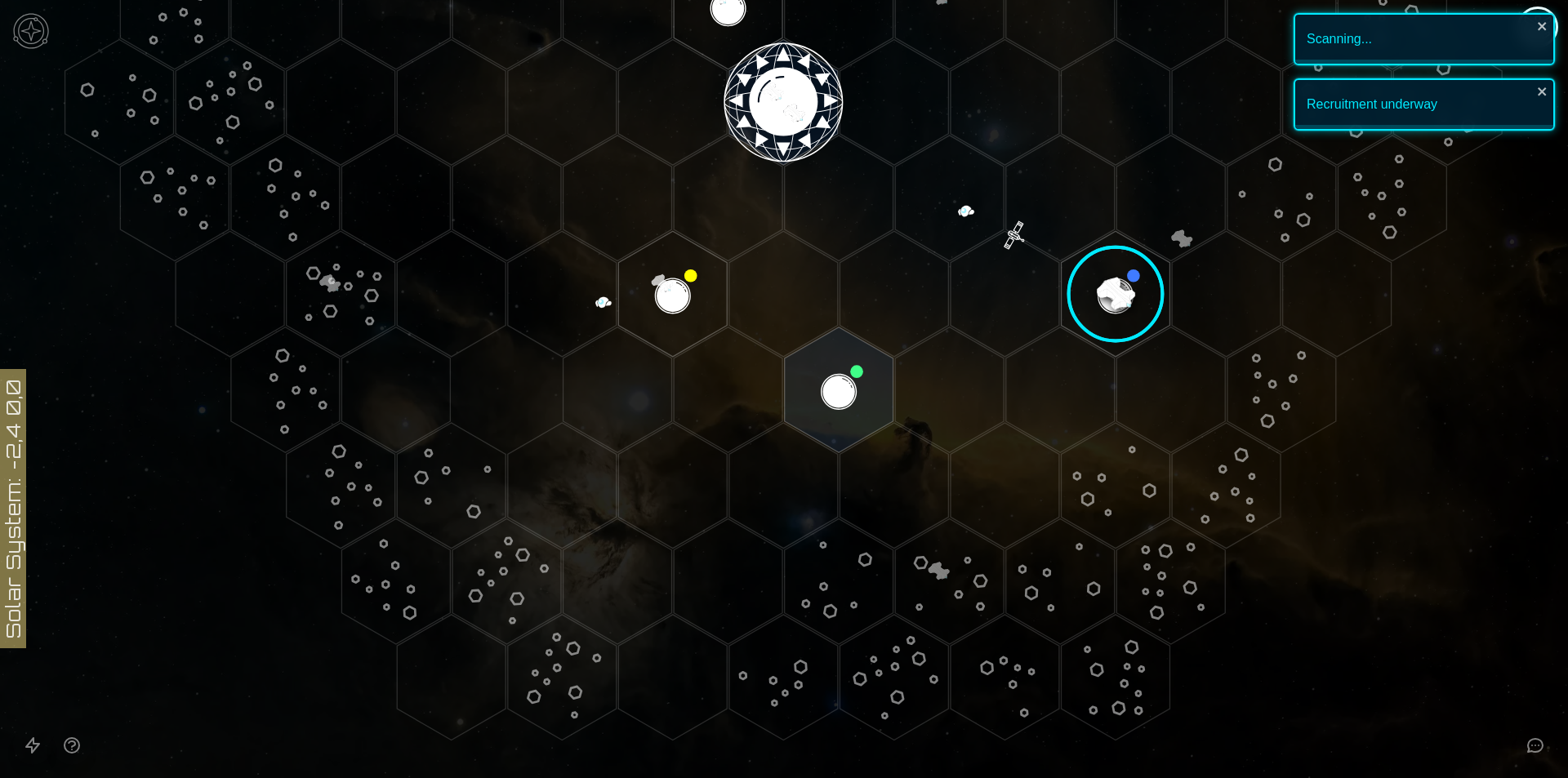
click at [1108, 280] on image at bounding box center [1116, 295] width 129 height 129
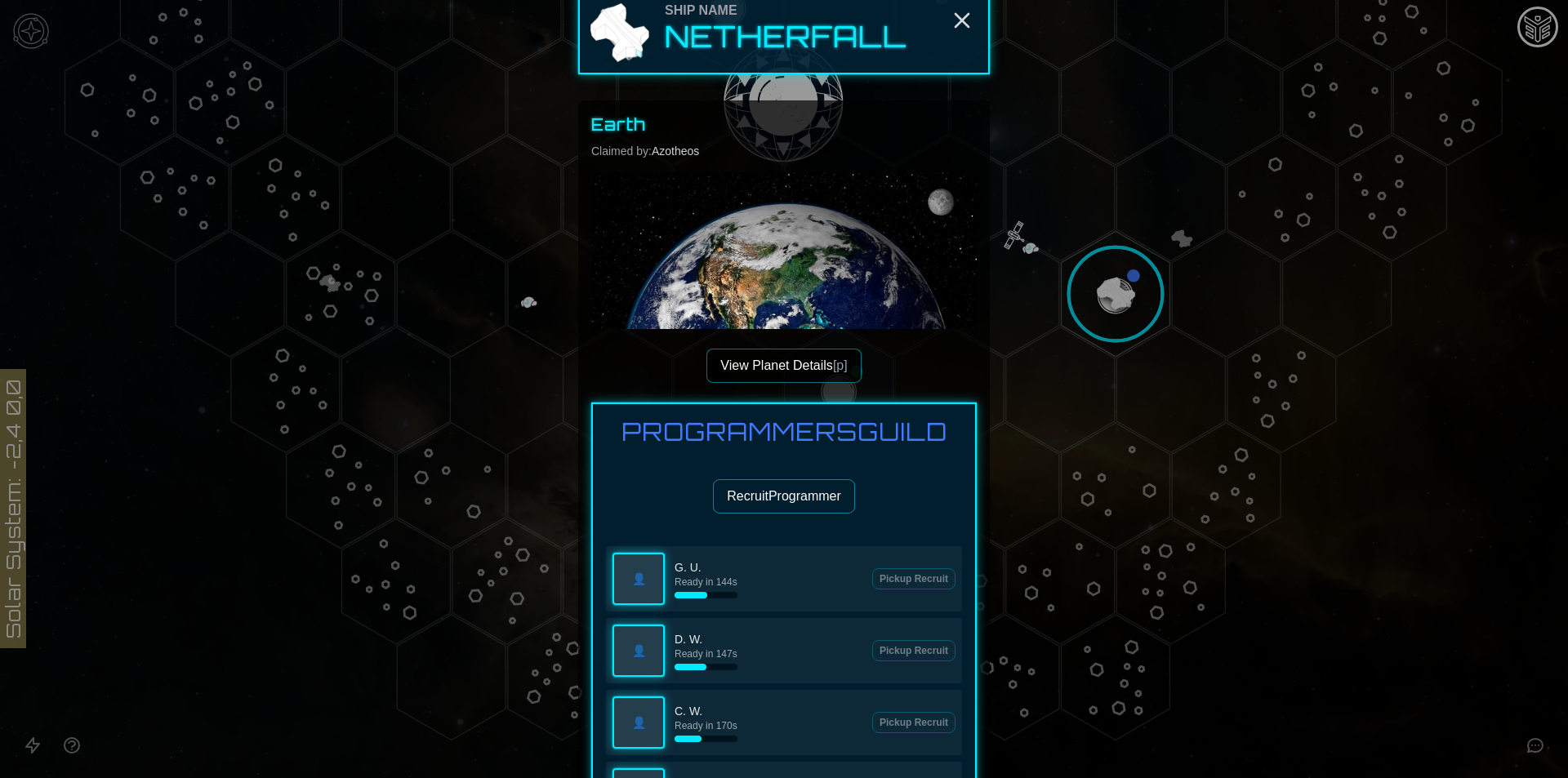
scroll to position [0, 0]
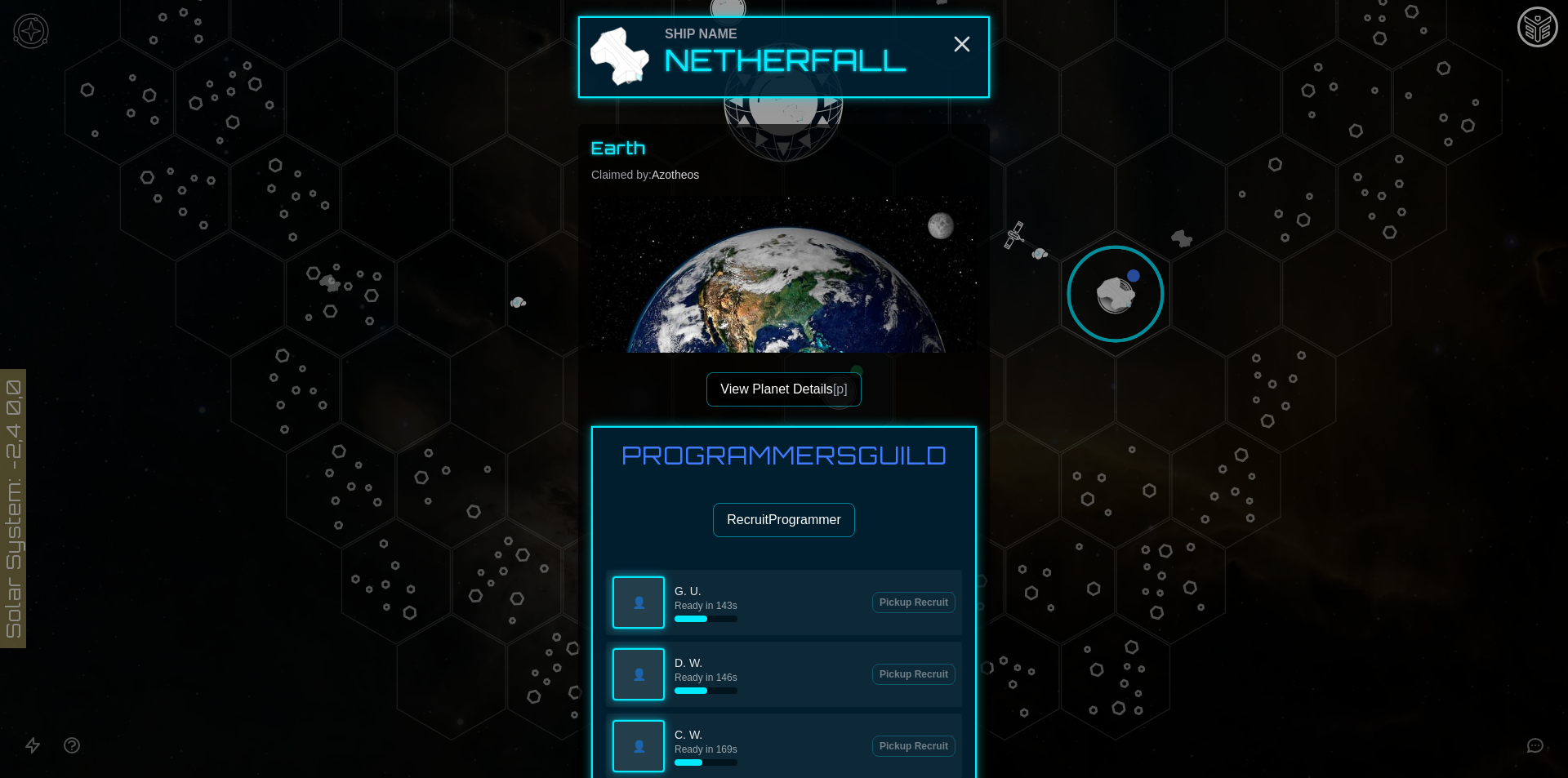
click at [1135, 288] on div at bounding box center [784, 389] width 1568 height 778
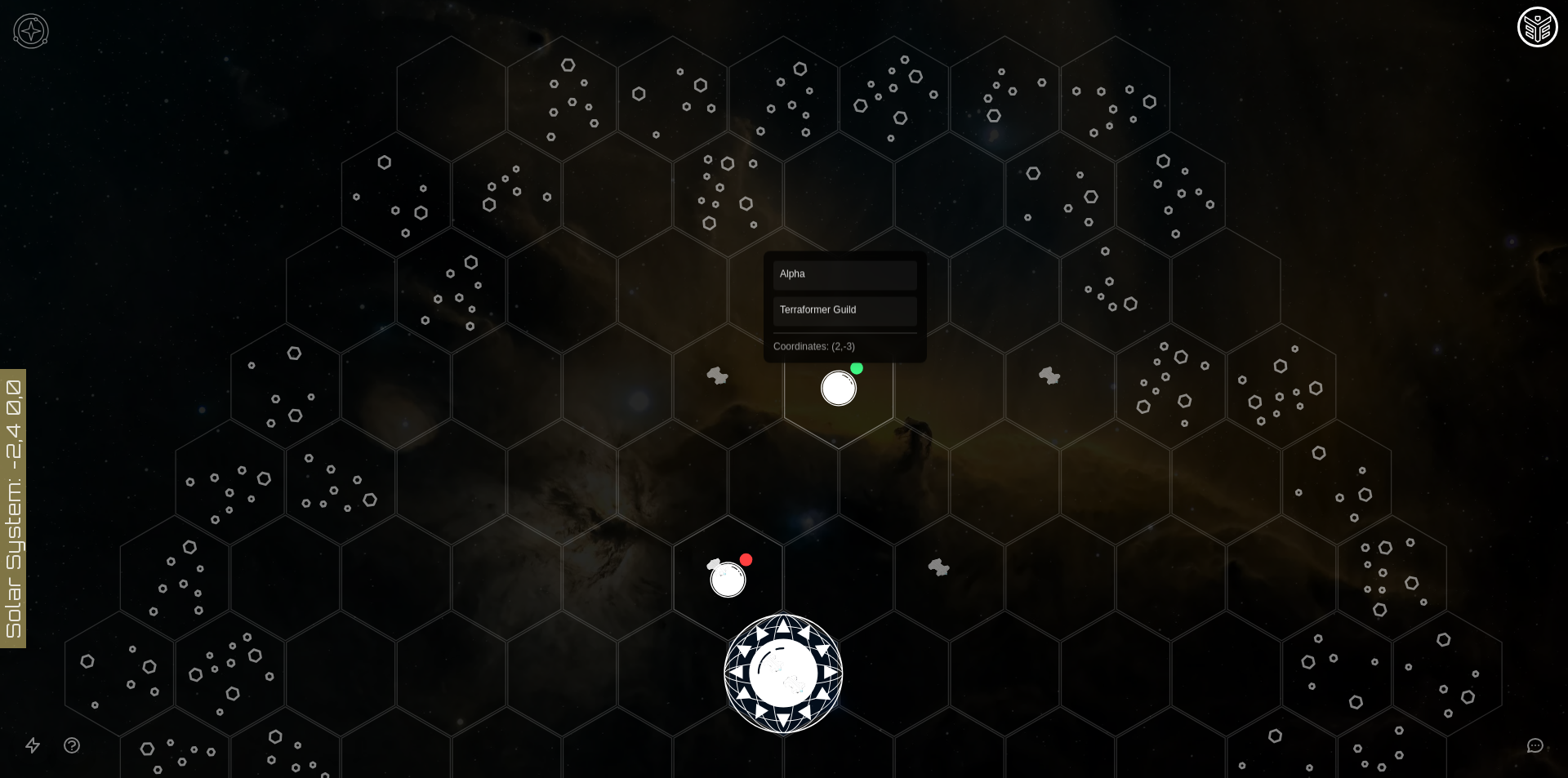
scroll to position [584, 0]
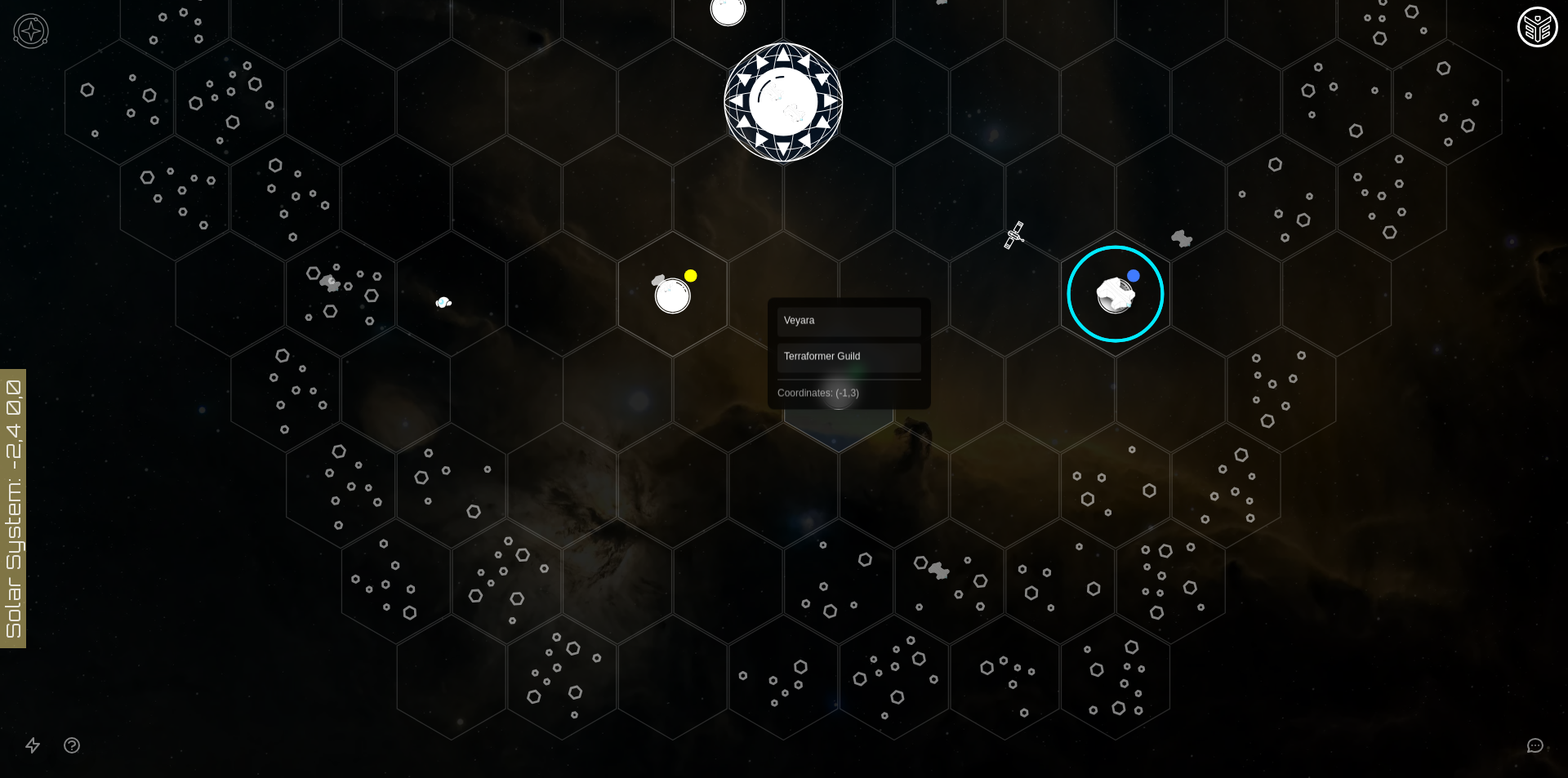
click at [849, 415] on polygon "Hex at coordinates -1,3, clickable" at bounding box center [839, 390] width 109 height 126
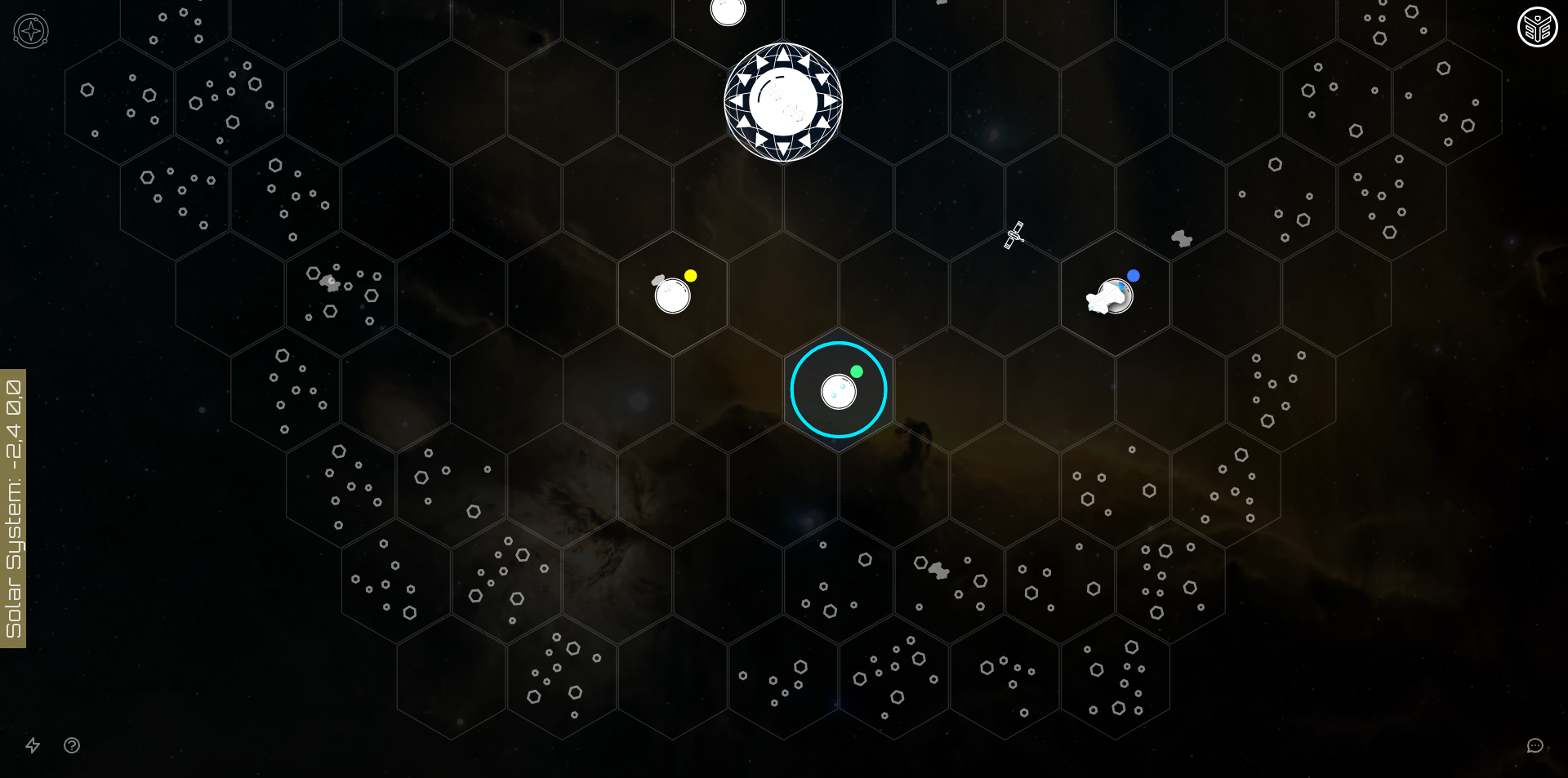
click at [849, 415] on image at bounding box center [839, 390] width 129 height 129
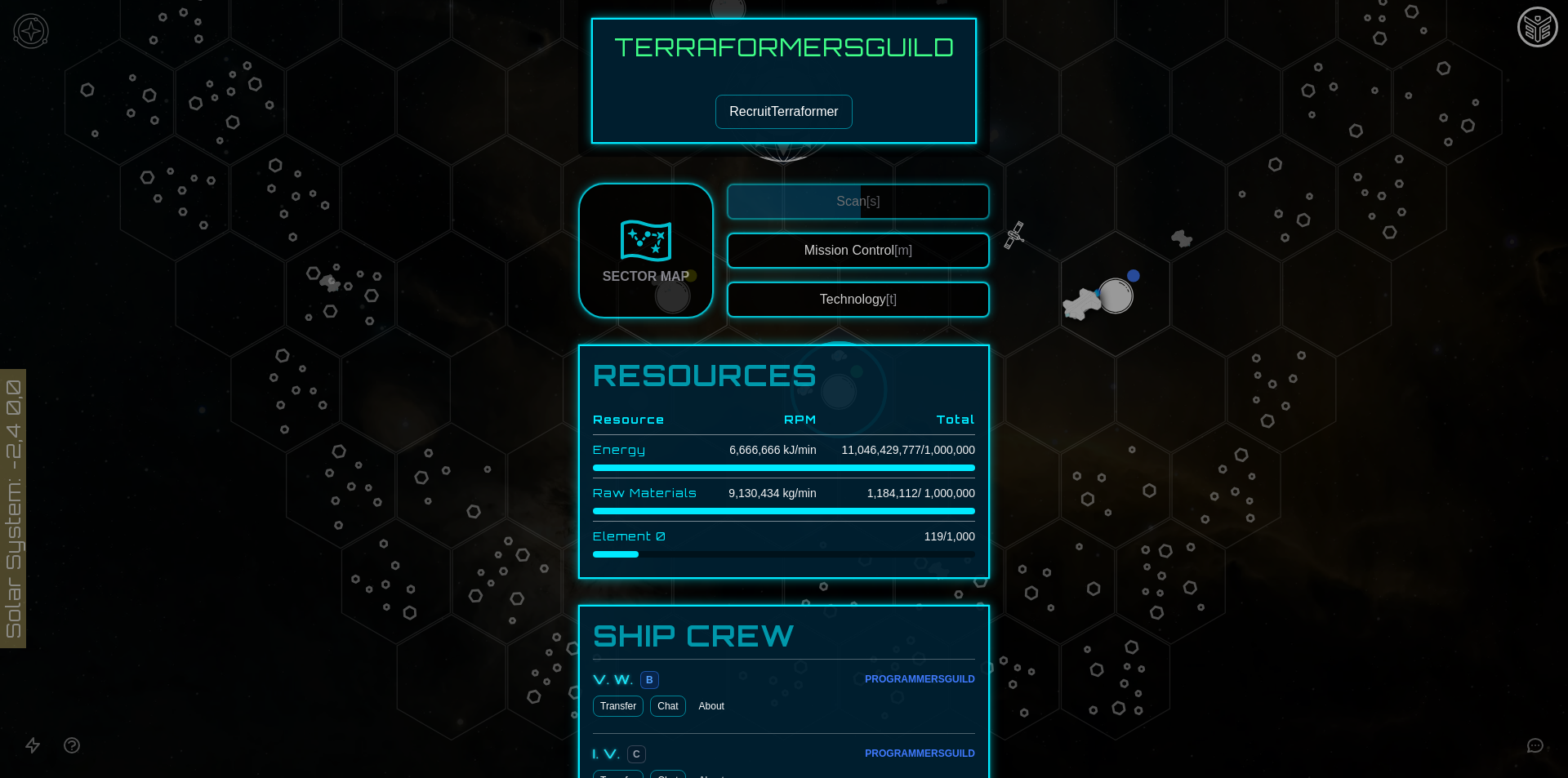
scroll to position [0, 0]
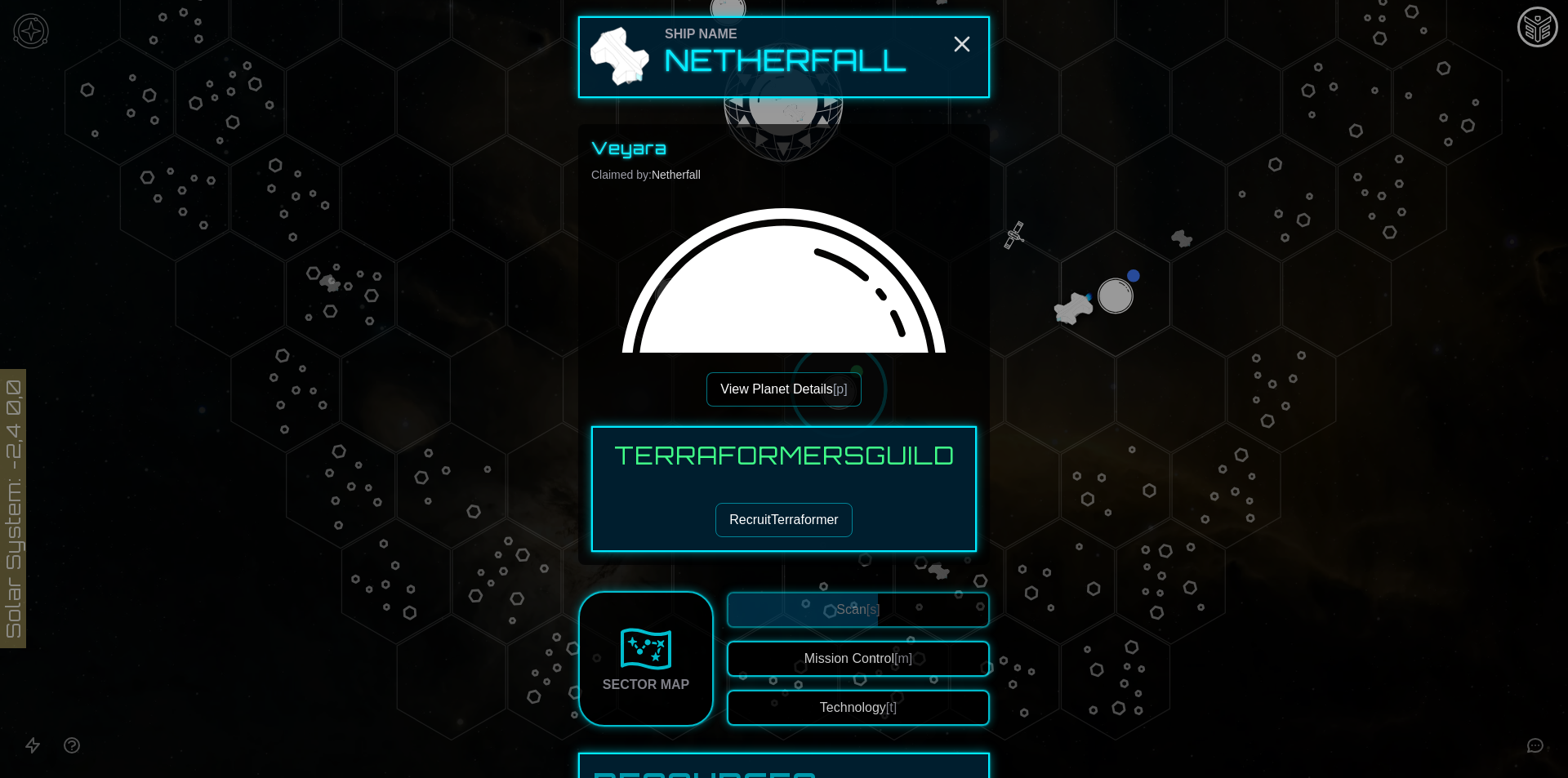
click at [778, 394] on button "View Planet Details [p]" at bounding box center [783, 389] width 154 height 34
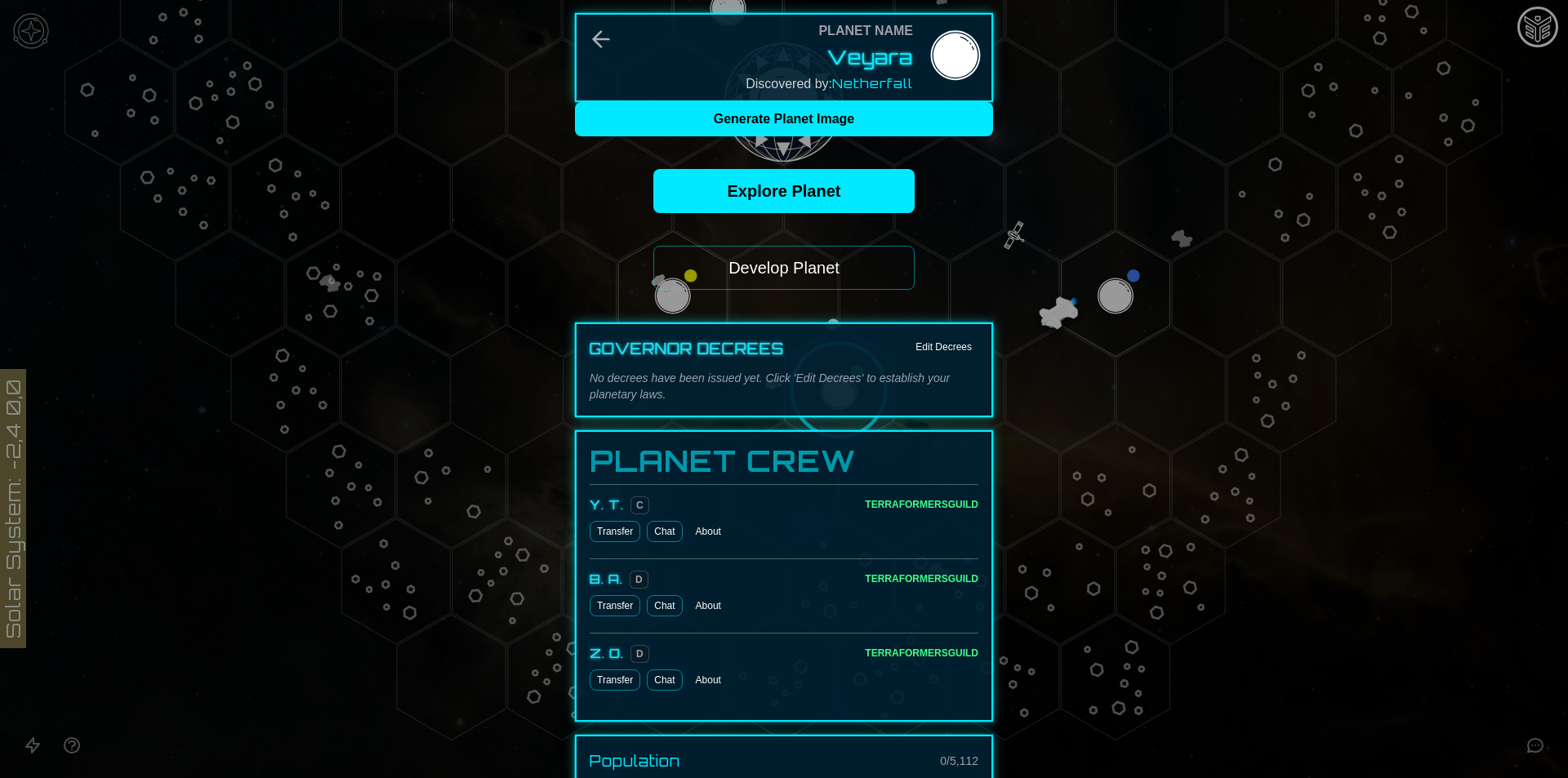
click at [791, 255] on button "Develop Planet" at bounding box center [783, 267] width 261 height 44
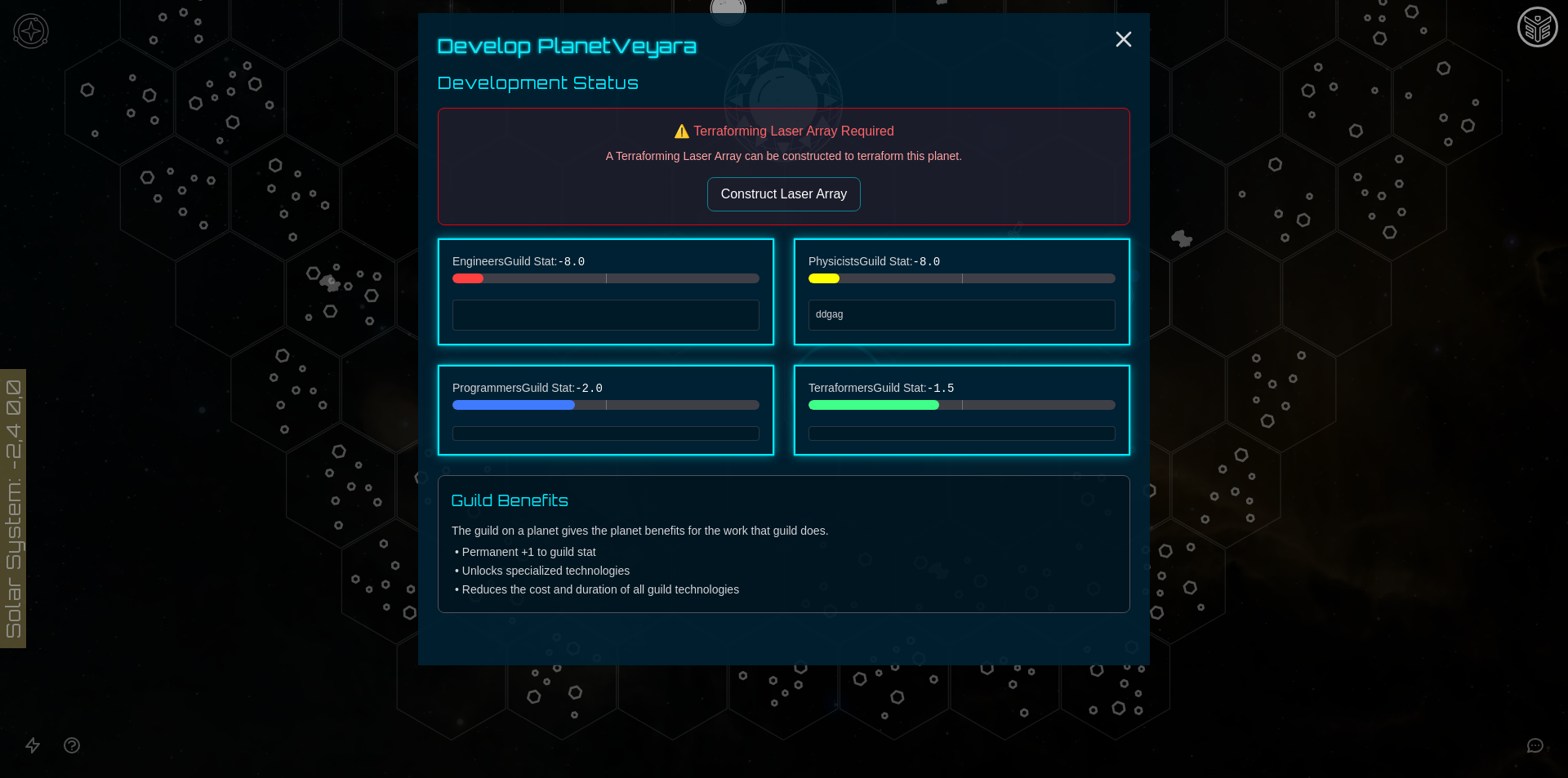
click at [797, 195] on button "Construct Laser Array" at bounding box center [784, 194] width 154 height 34
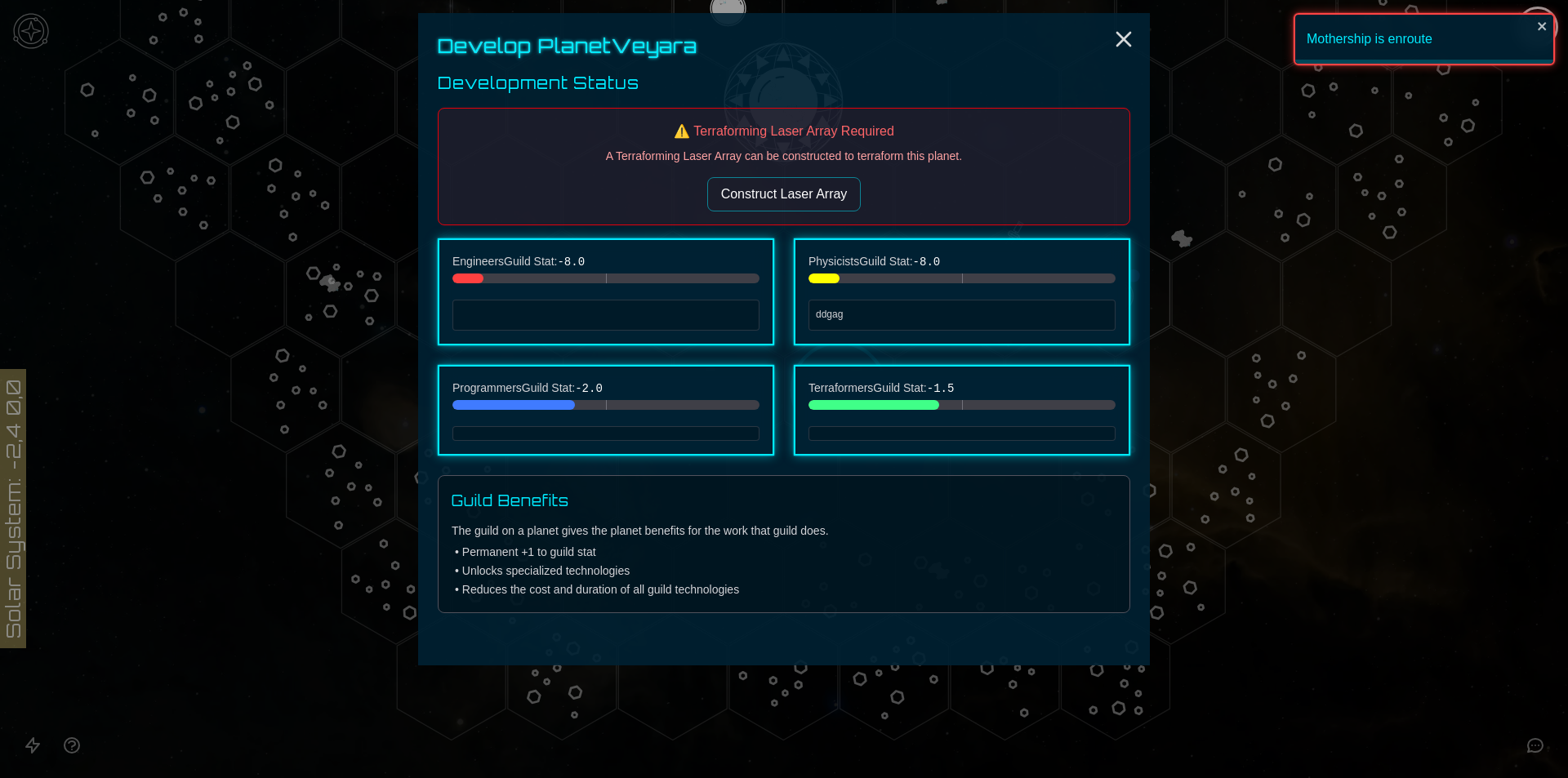
click at [825, 316] on p "ddgag" at bounding box center [962, 316] width 292 height 17
click at [869, 315] on p "ddgag" at bounding box center [962, 316] width 292 height 17
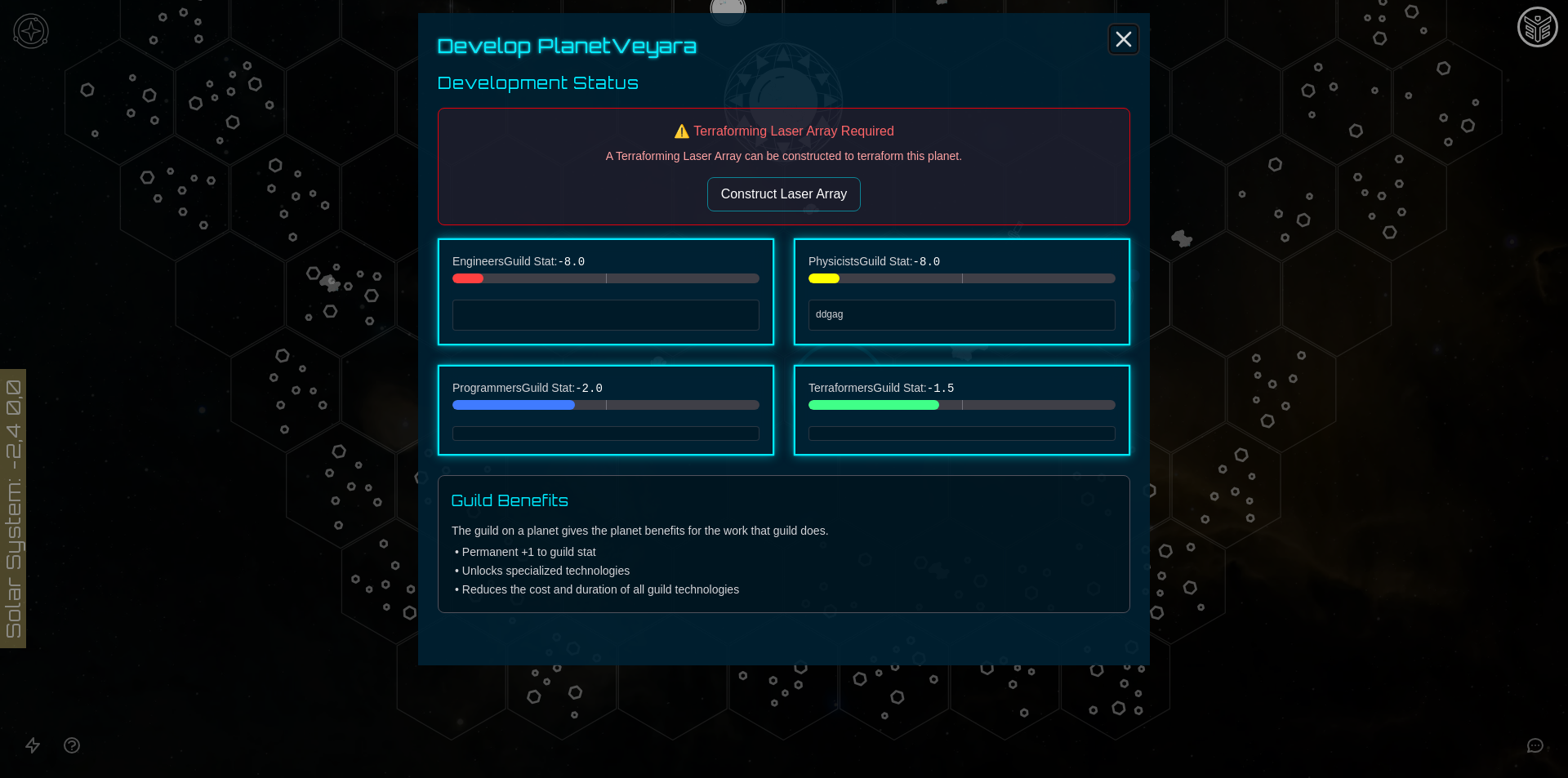
click at [1128, 46] on icon "Close" at bounding box center [1123, 38] width 26 height 26
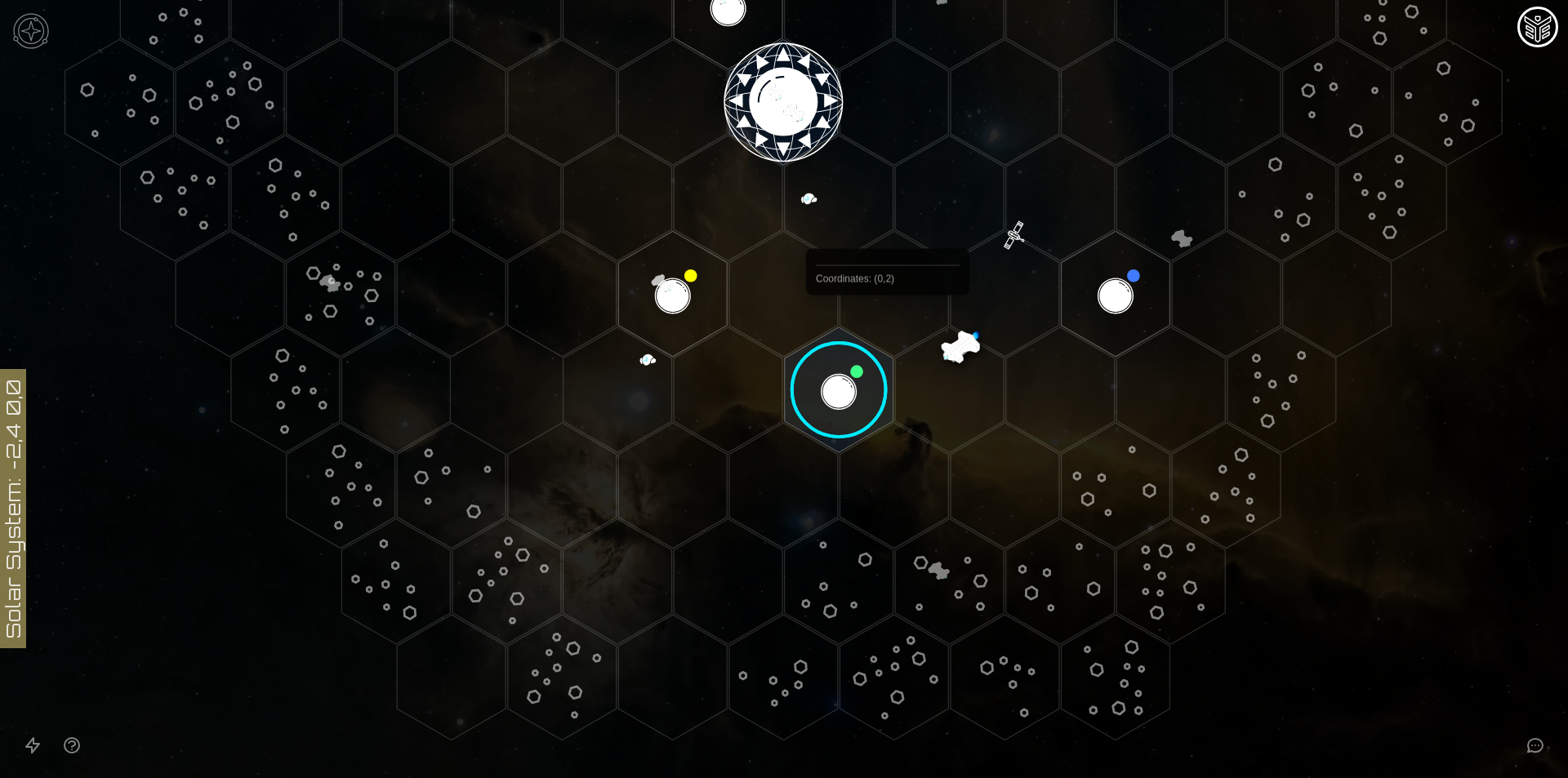
click at [880, 340] on image at bounding box center [839, 390] width 129 height 129
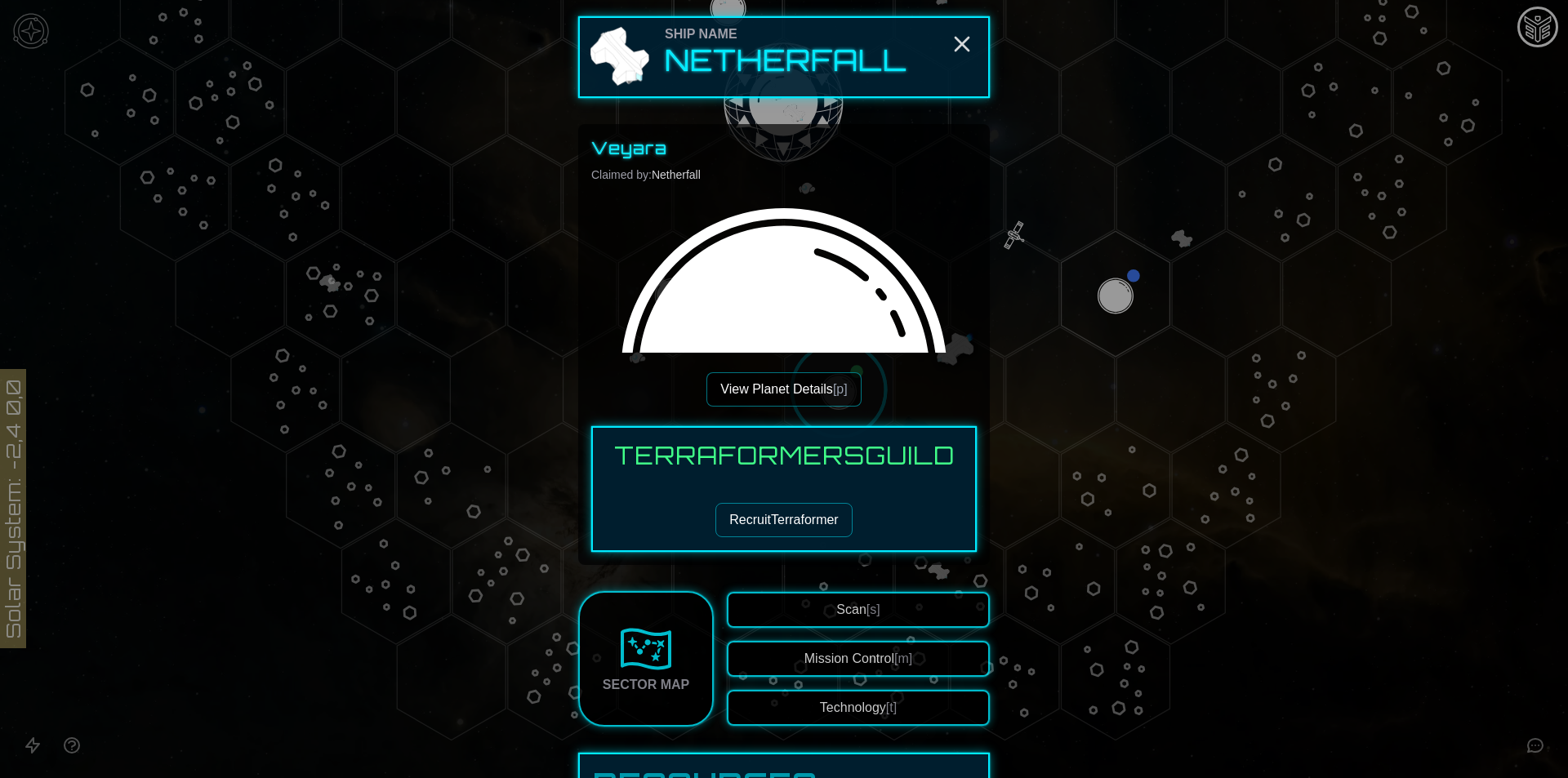
click at [1192, 485] on div at bounding box center [784, 389] width 1568 height 778
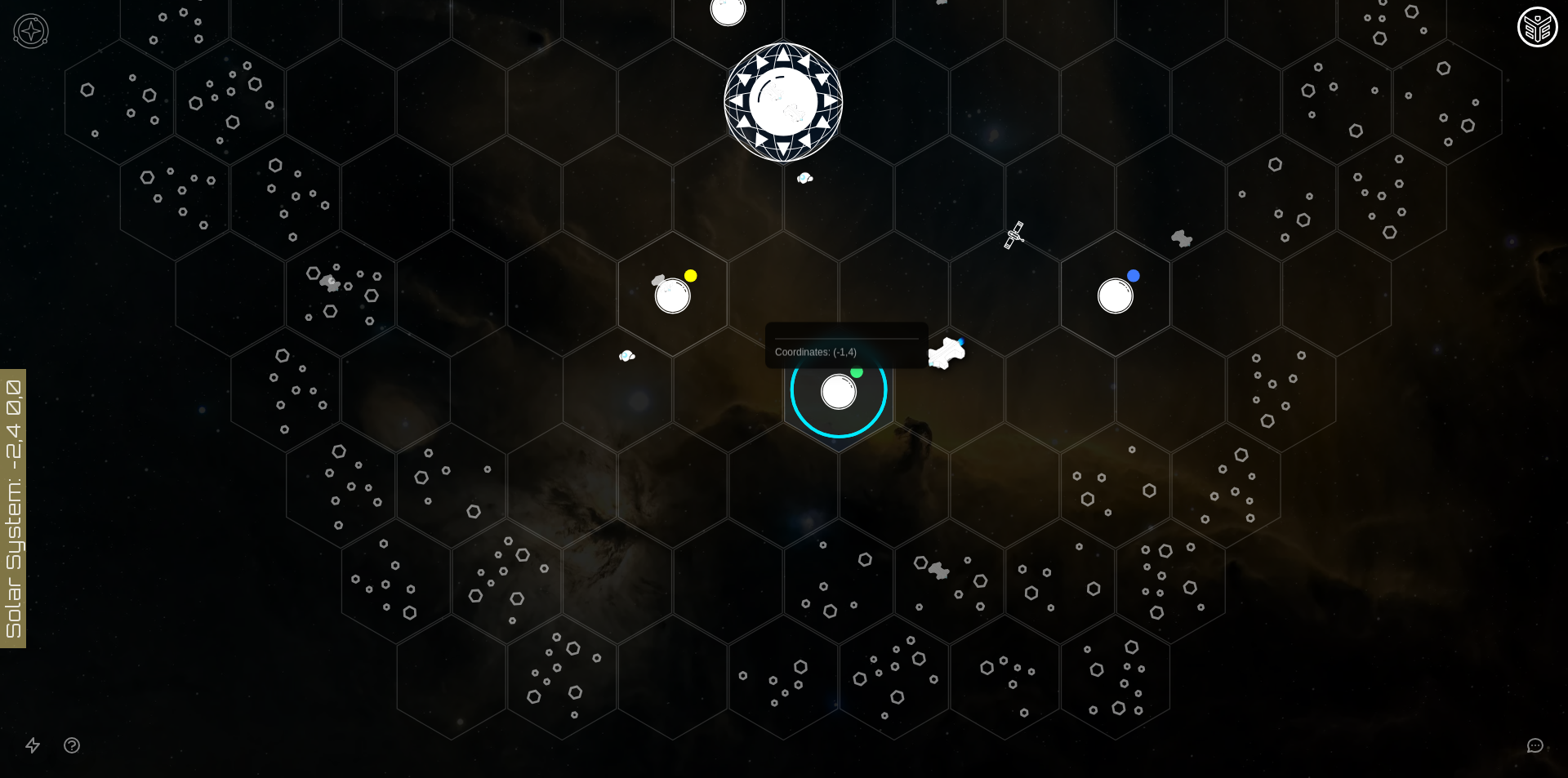
click at [847, 371] on image at bounding box center [839, 390] width 129 height 129
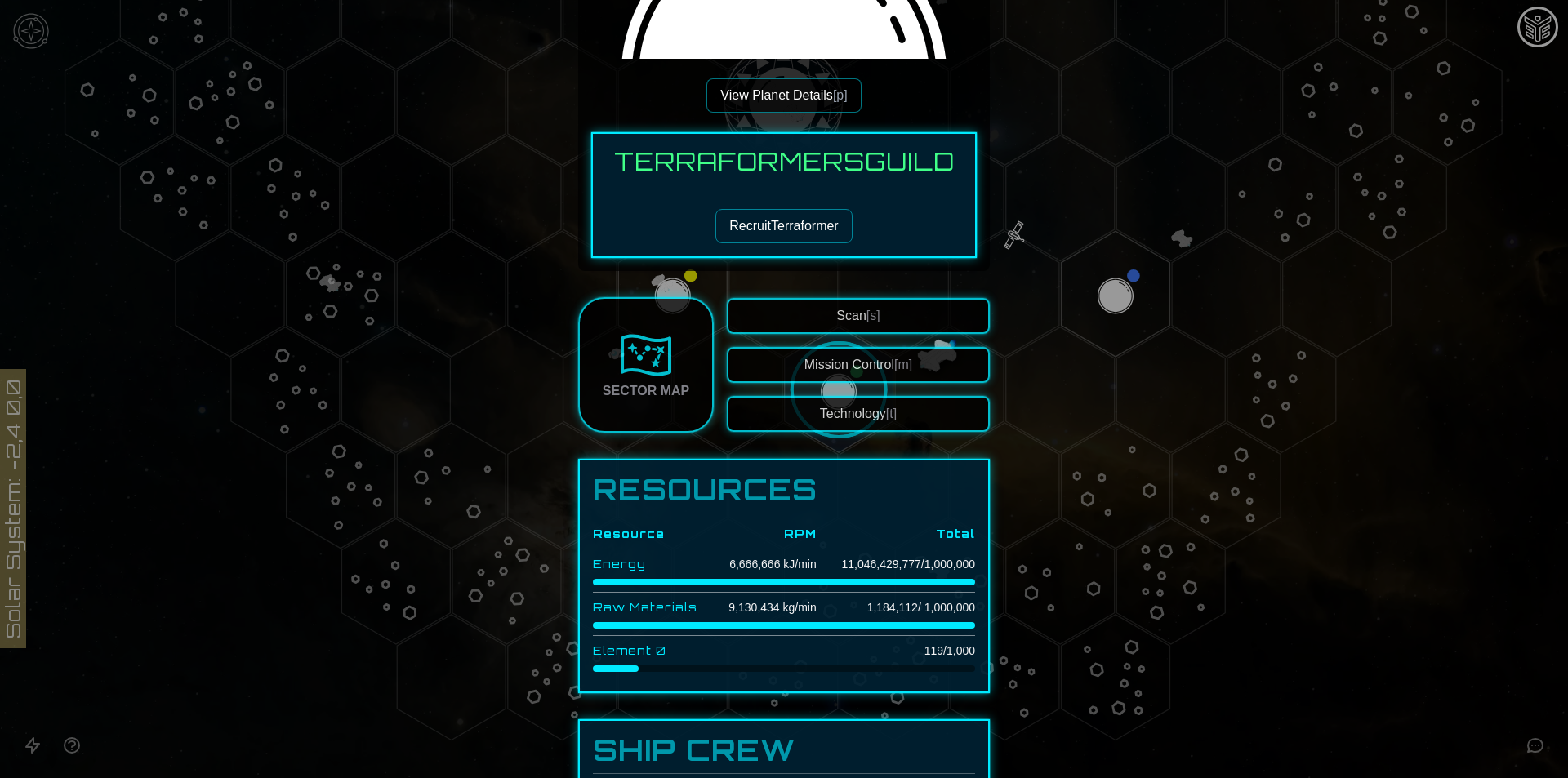
scroll to position [490, 0]
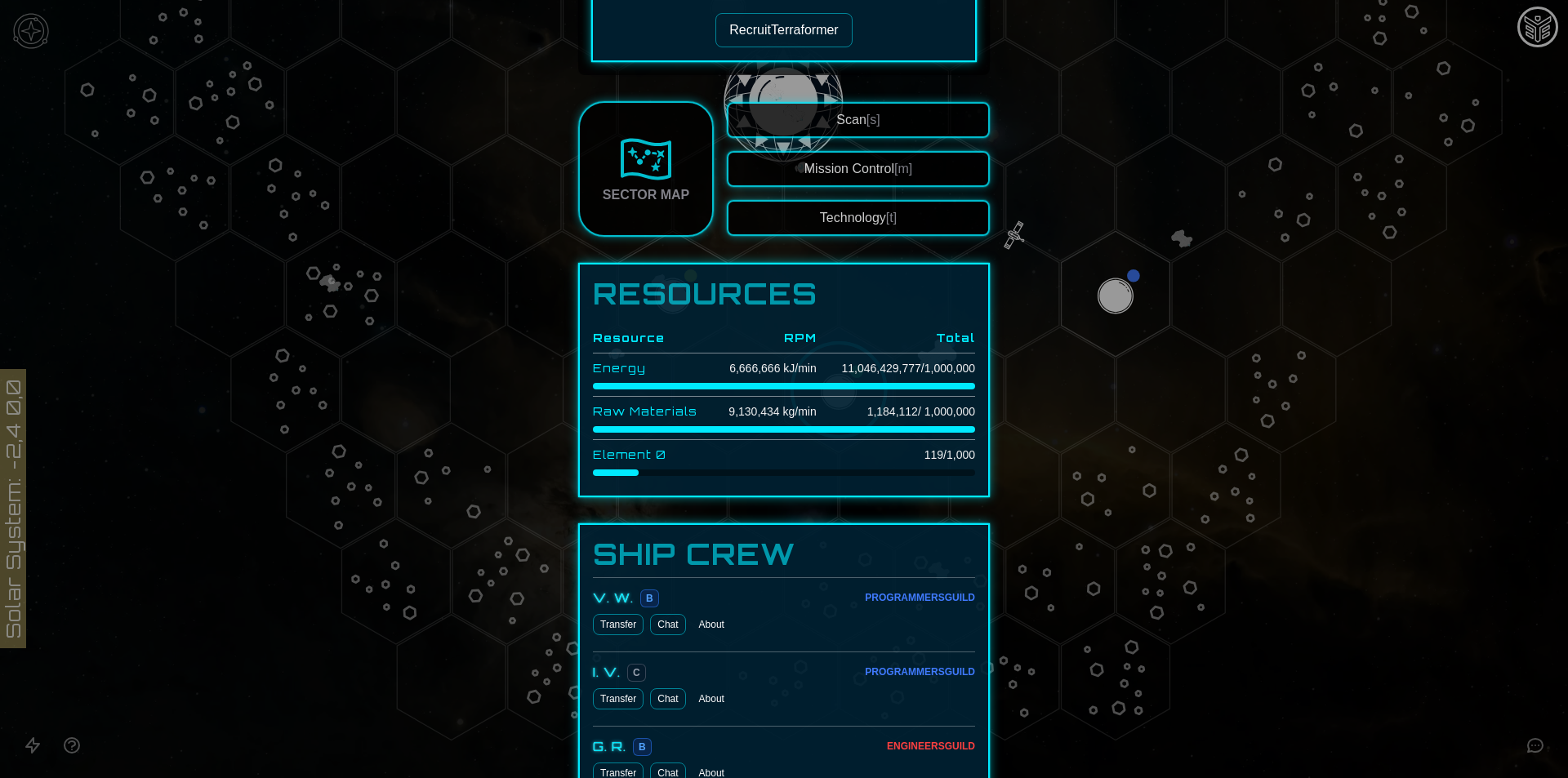
click at [838, 220] on button "Technology [t]" at bounding box center [857, 218] width 263 height 36
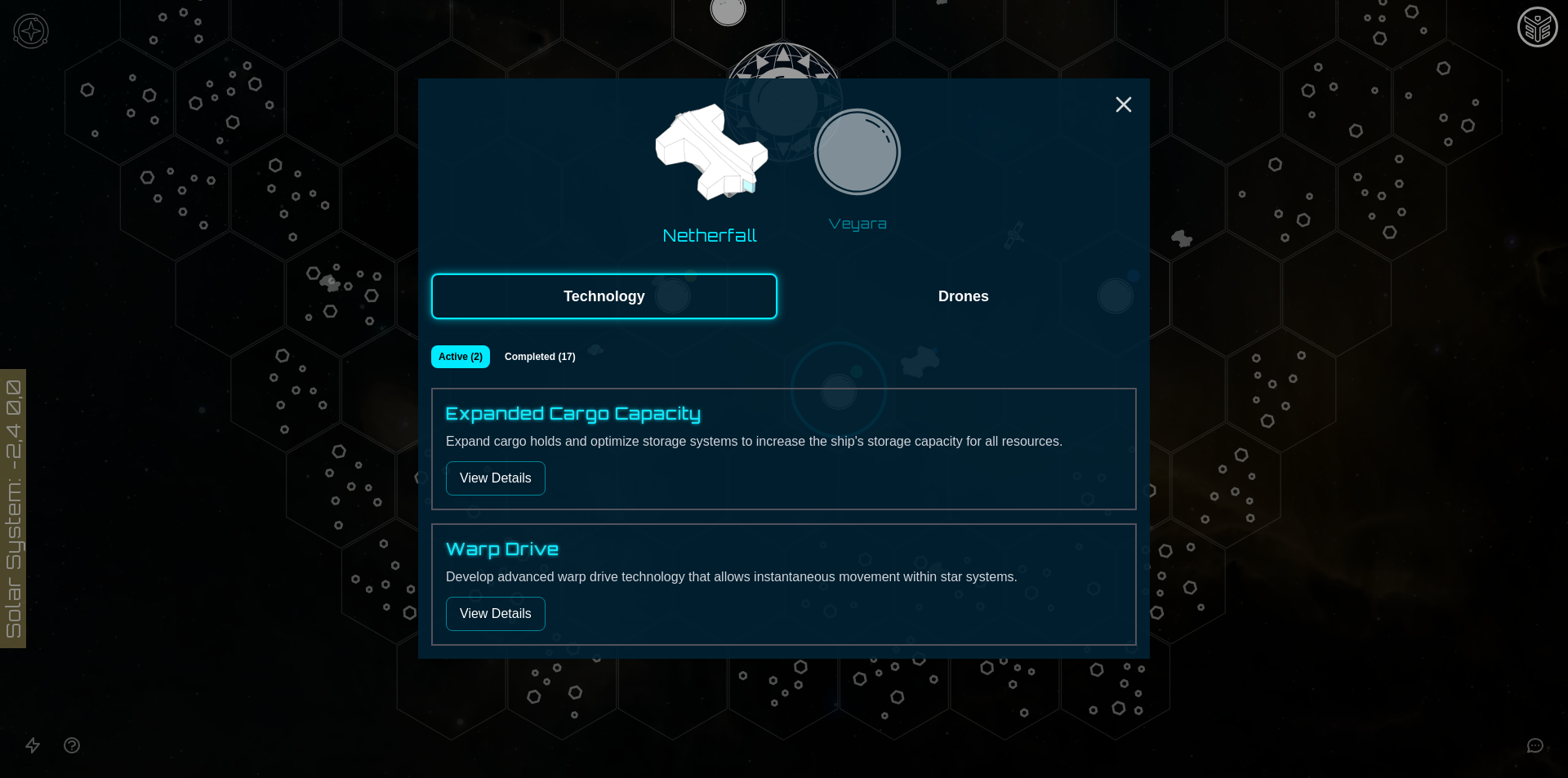
click at [488, 493] on button "View Details" at bounding box center [495, 478] width 99 height 34
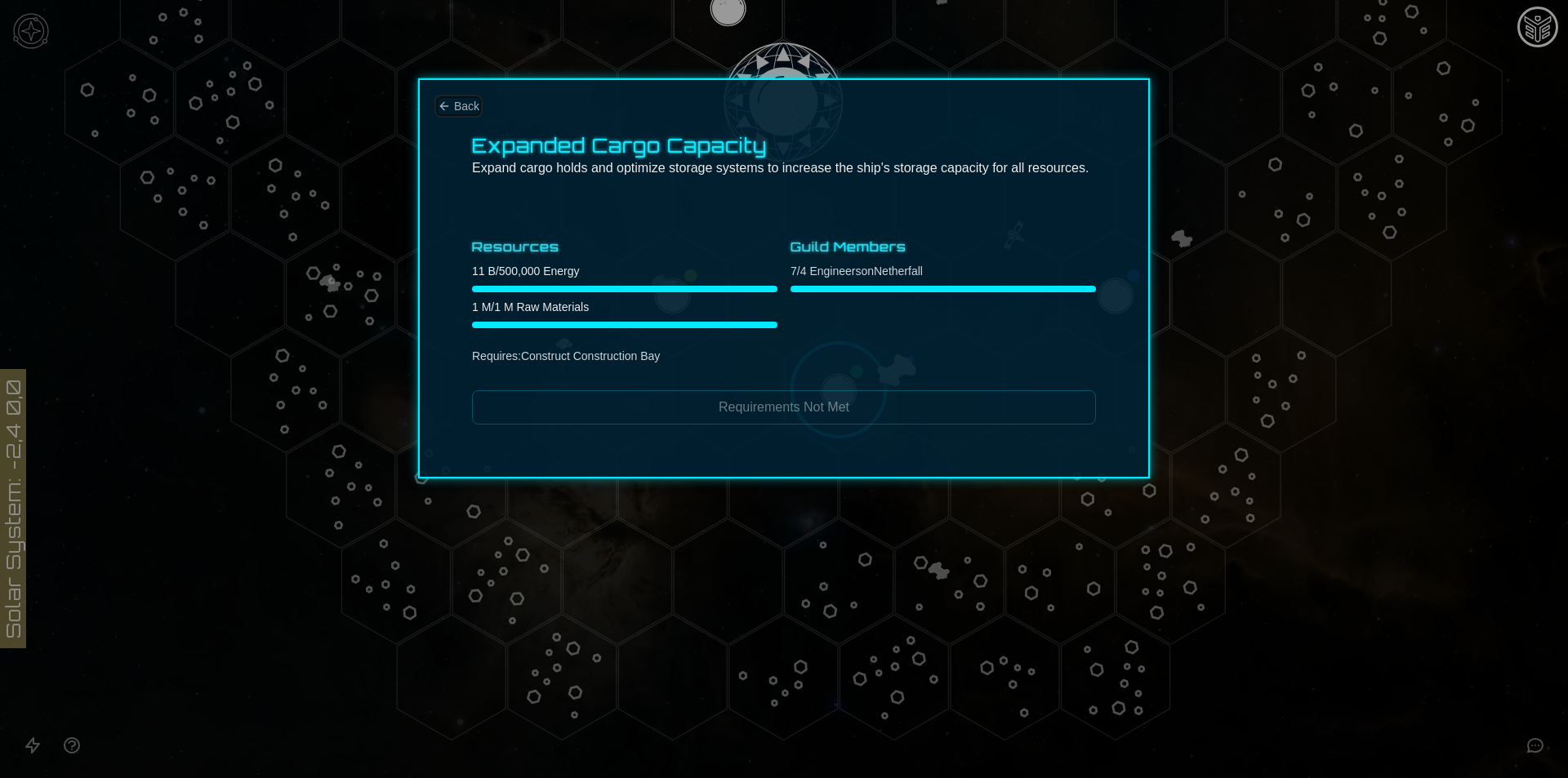
click at [440, 100] on icon "Back" at bounding box center [444, 106] width 13 height 13
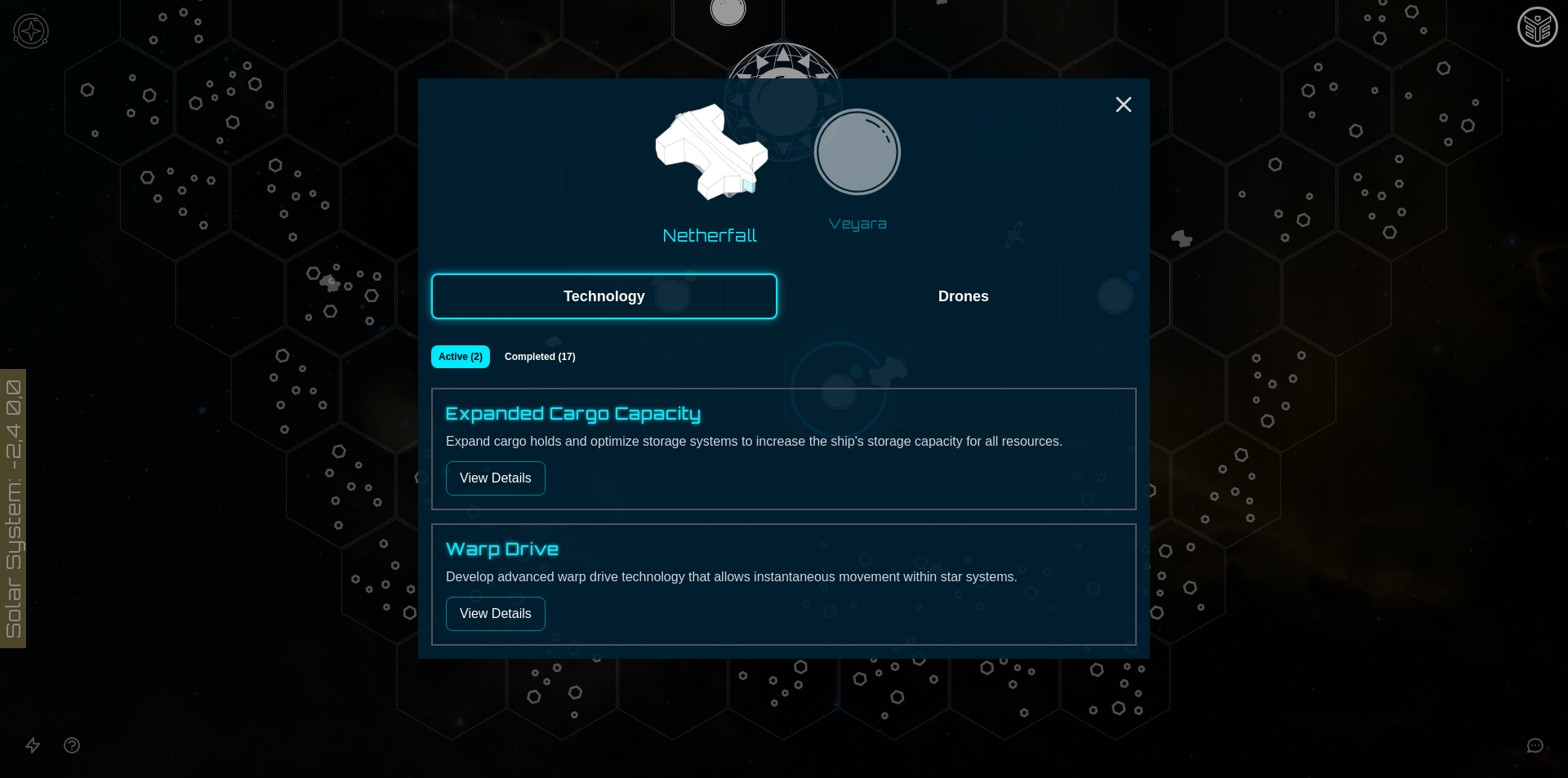
click at [491, 622] on button "View Details" at bounding box center [495, 614] width 99 height 34
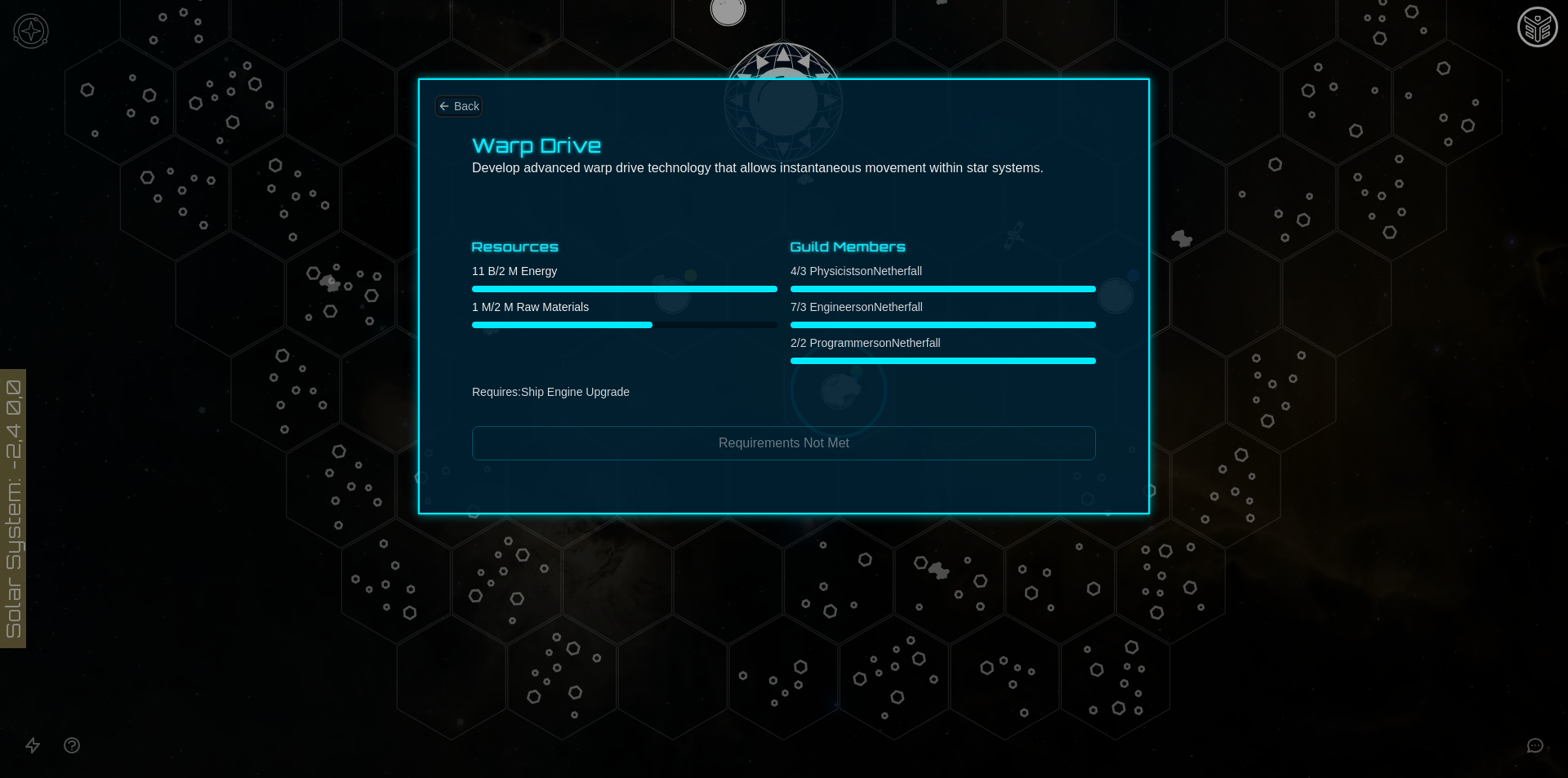
click at [463, 109] on span "Back" at bounding box center [467, 106] width 25 height 17
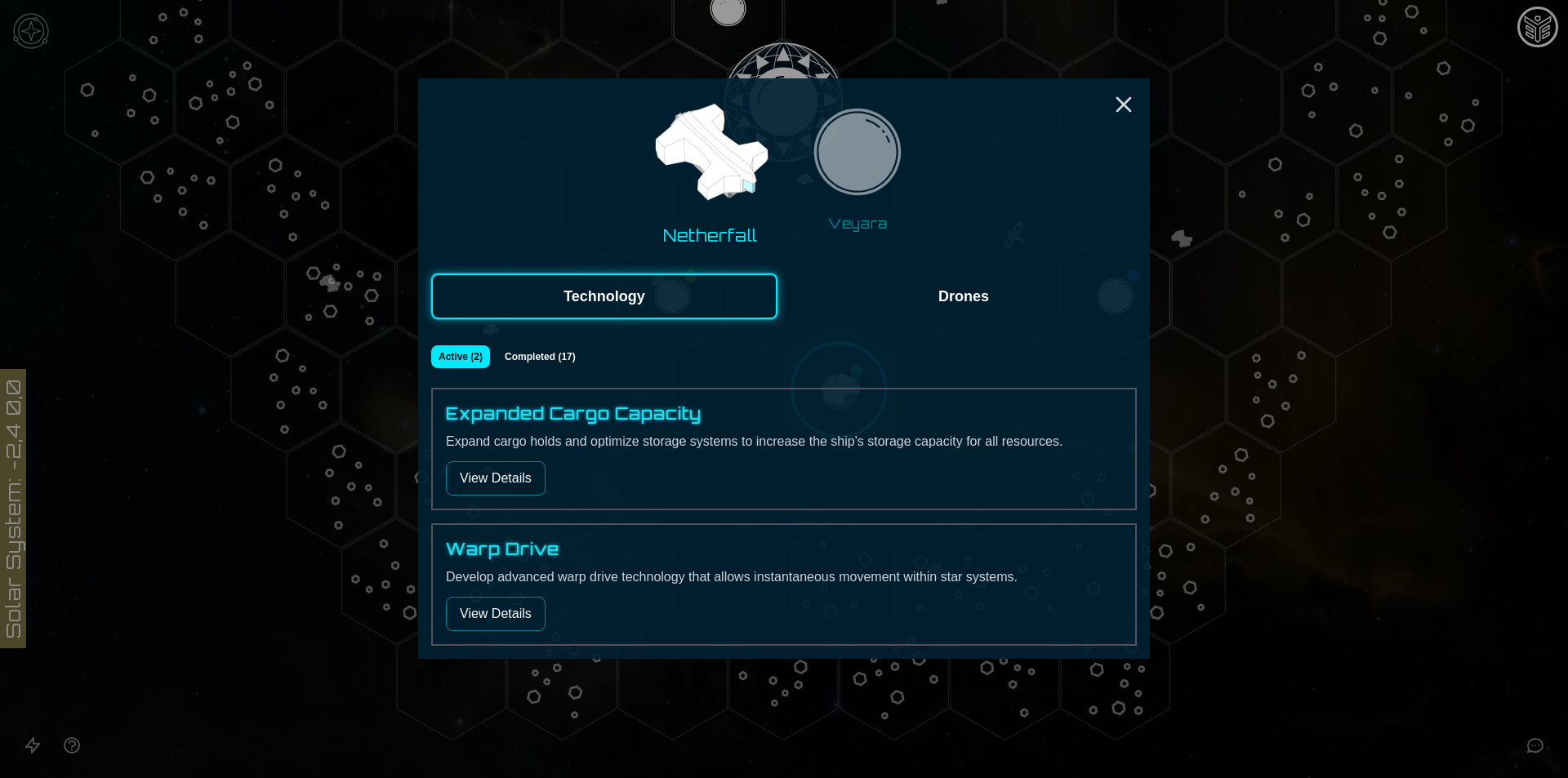
click at [1070, 298] on button "Drones" at bounding box center [964, 296] width 346 height 46
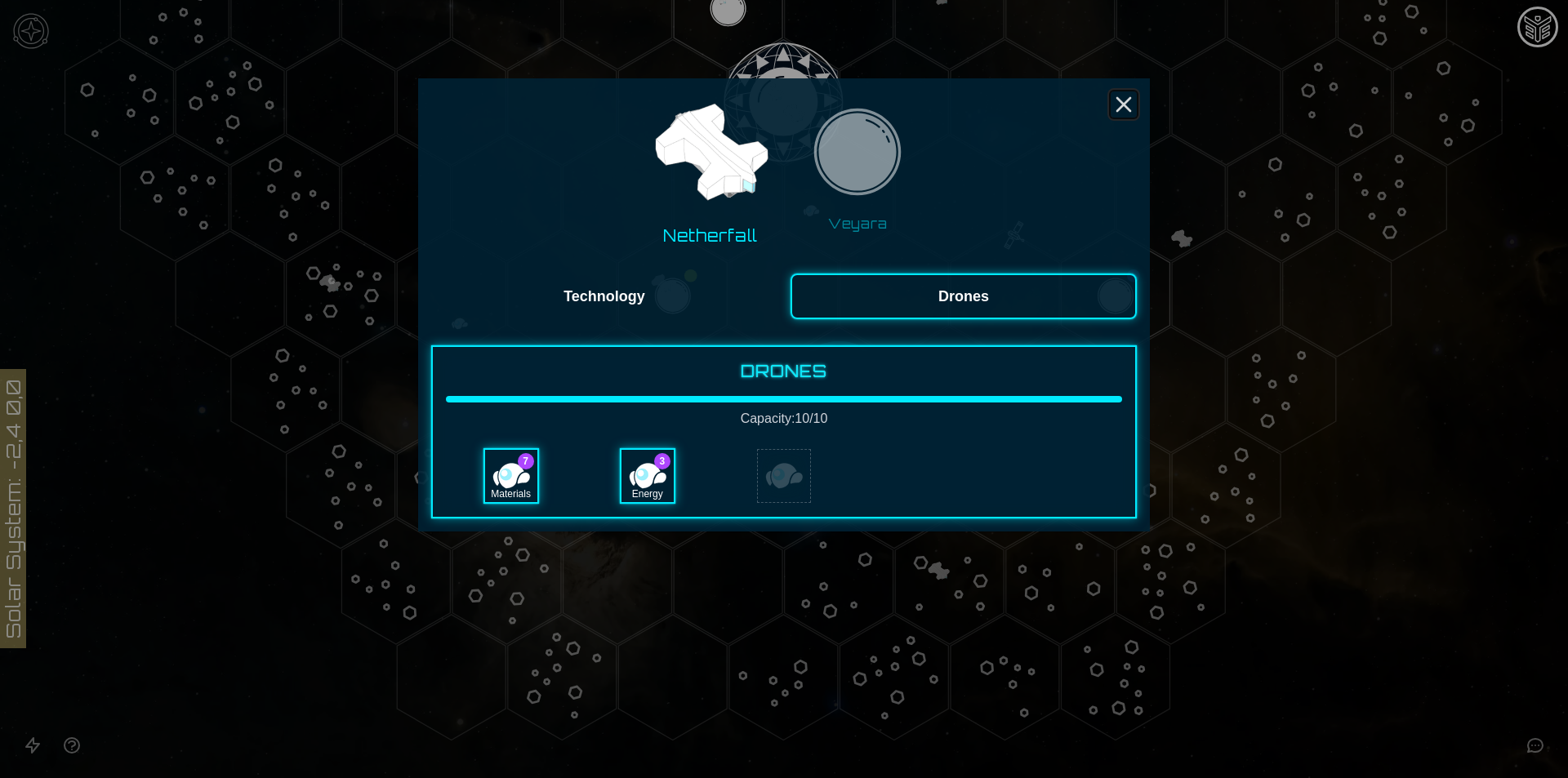
click at [1125, 110] on icon "Close" at bounding box center [1123, 104] width 26 height 26
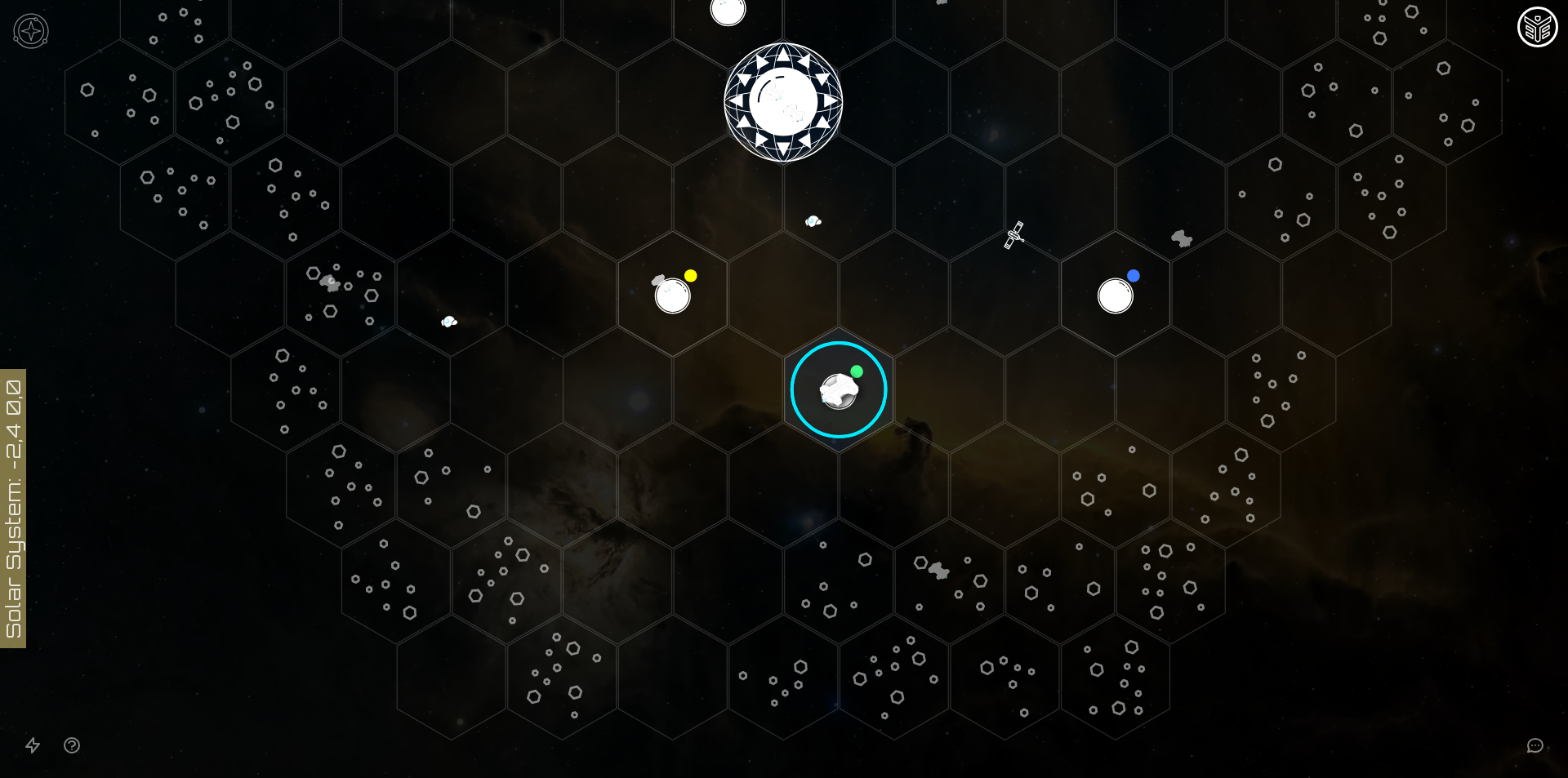
click at [820, 398] on image at bounding box center [839, 390] width 129 height 129
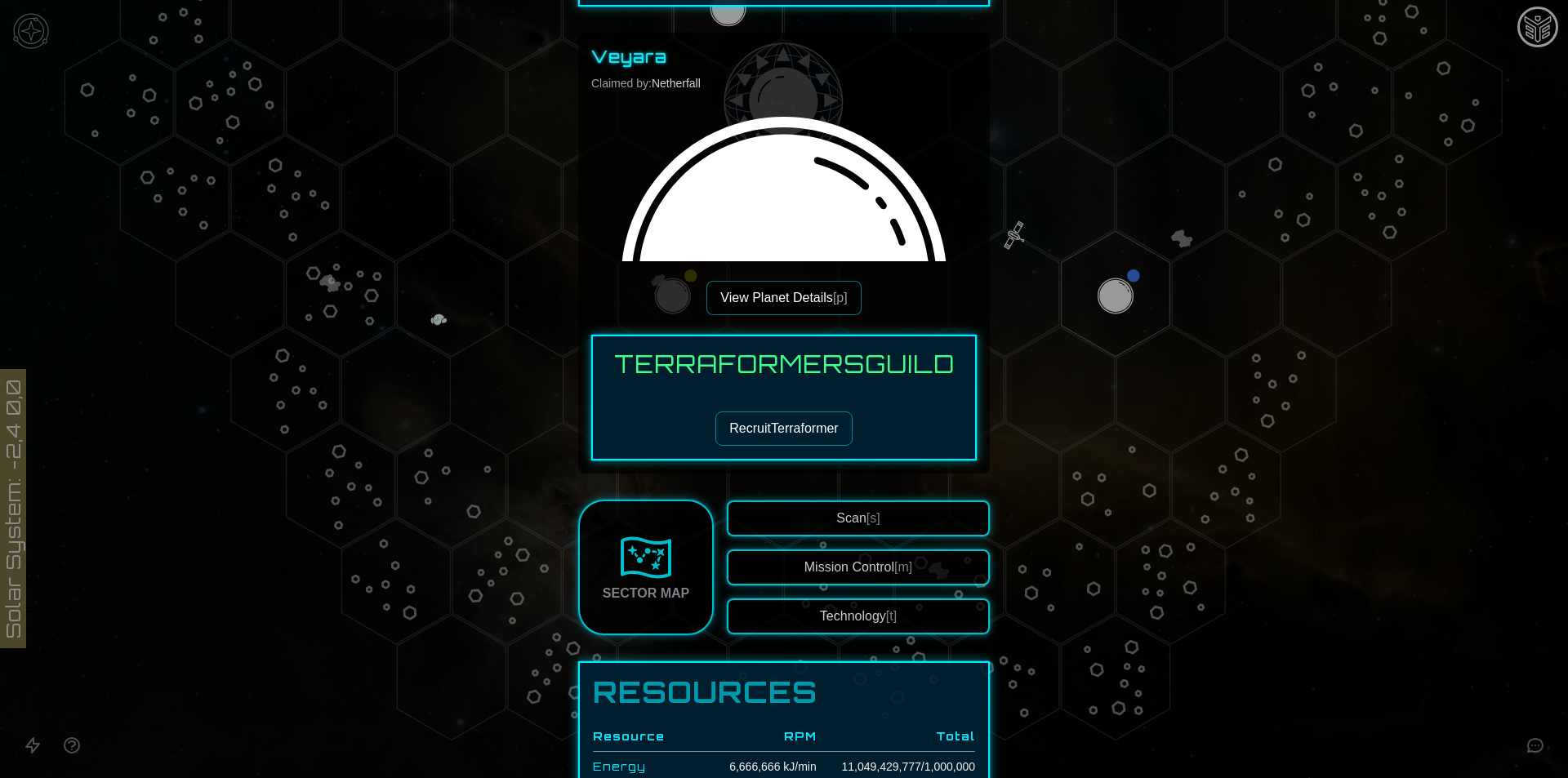
scroll to position [245, 0]
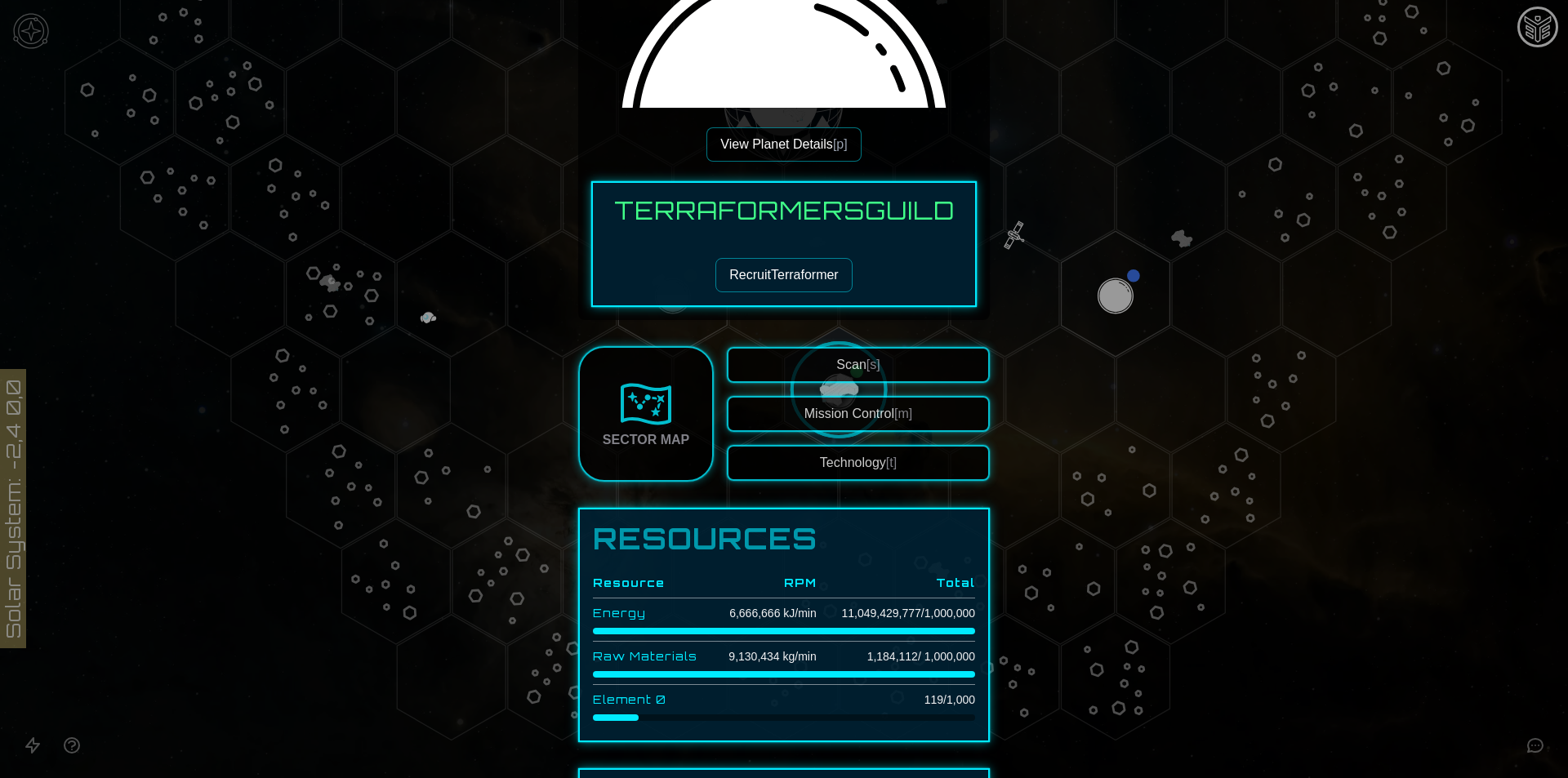
click at [845, 371] on span "Scan [s]" at bounding box center [857, 364] width 43 height 14
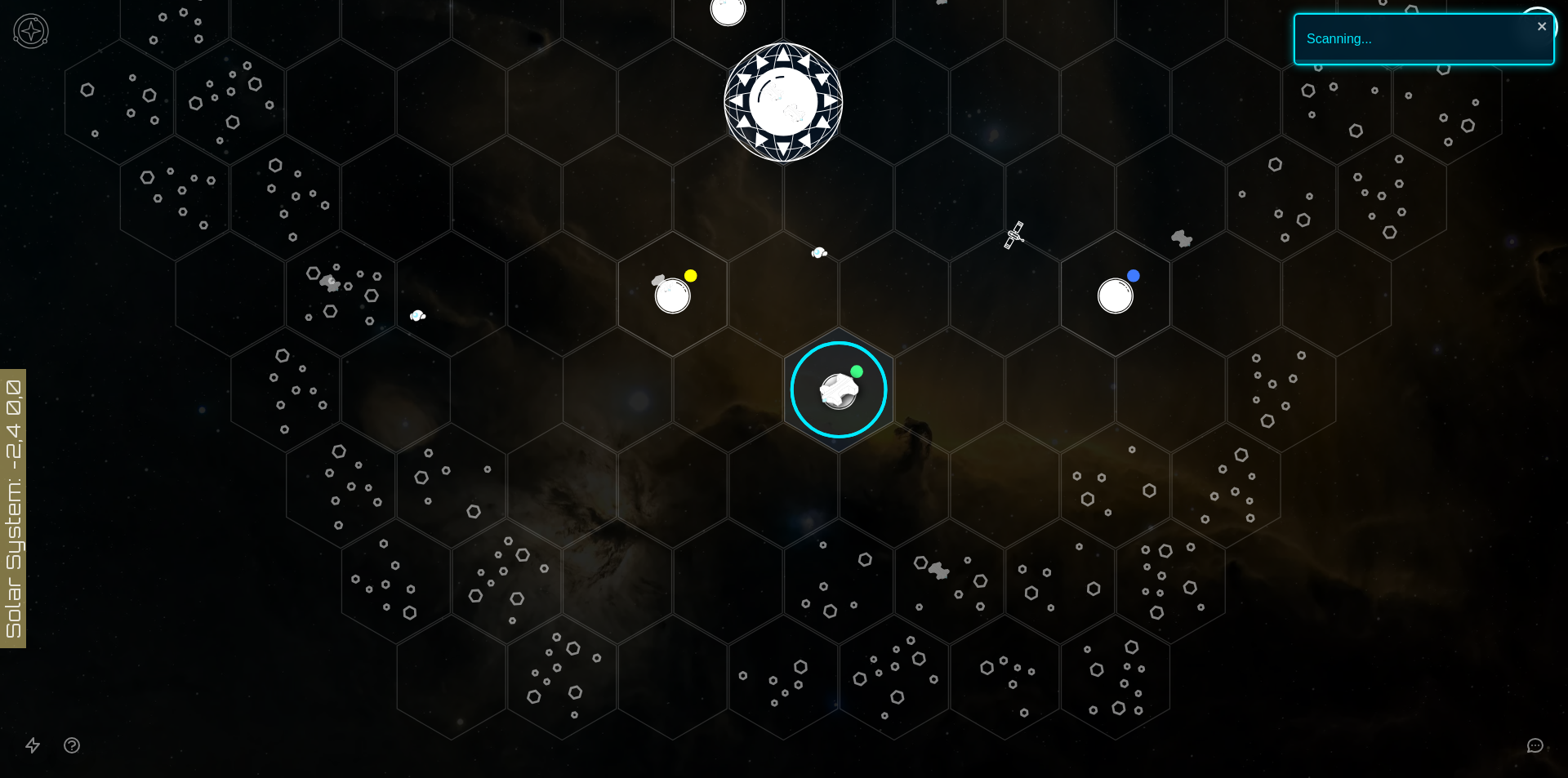
click at [843, 380] on image at bounding box center [839, 390] width 129 height 129
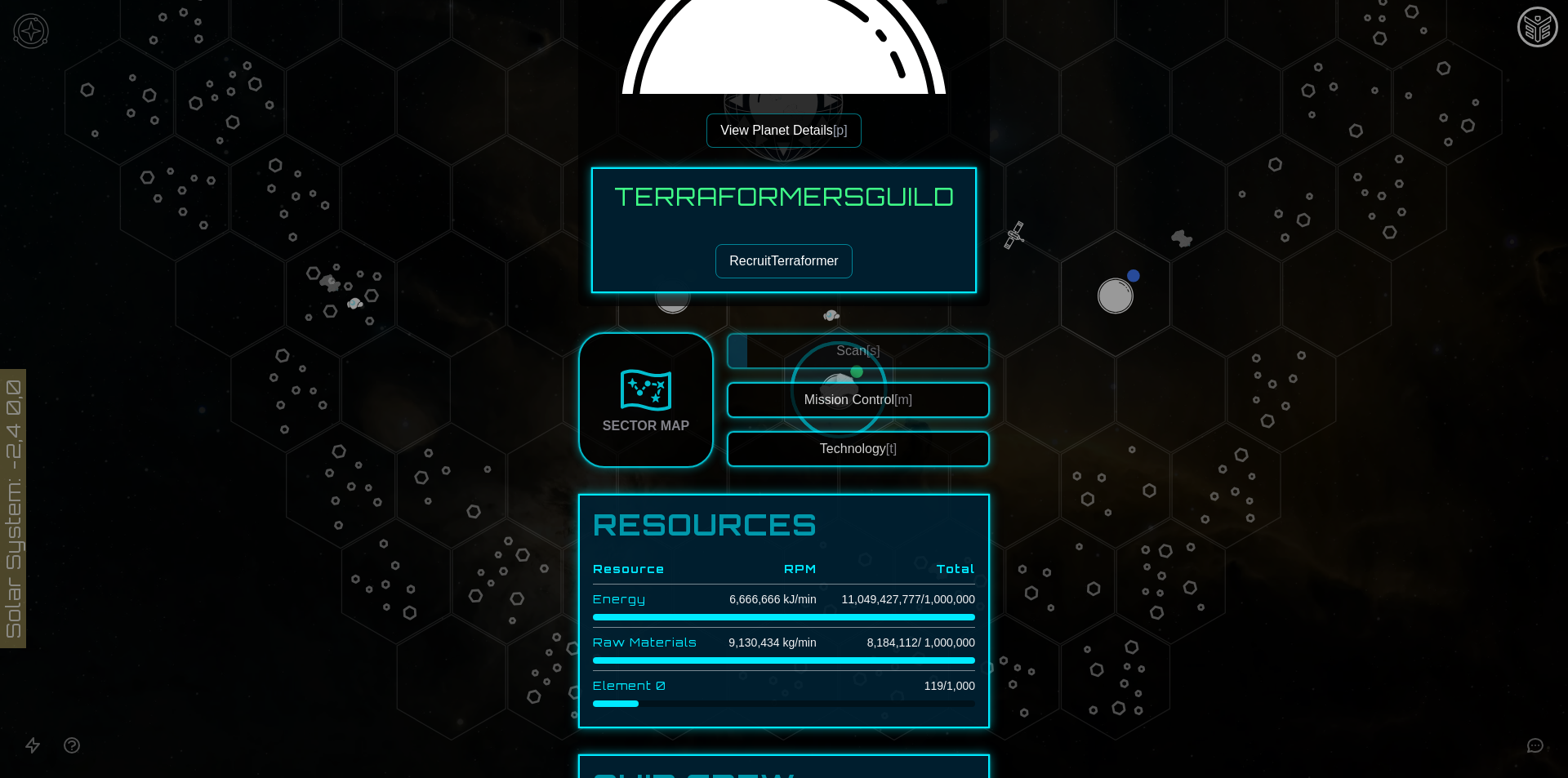
scroll to position [0, 0]
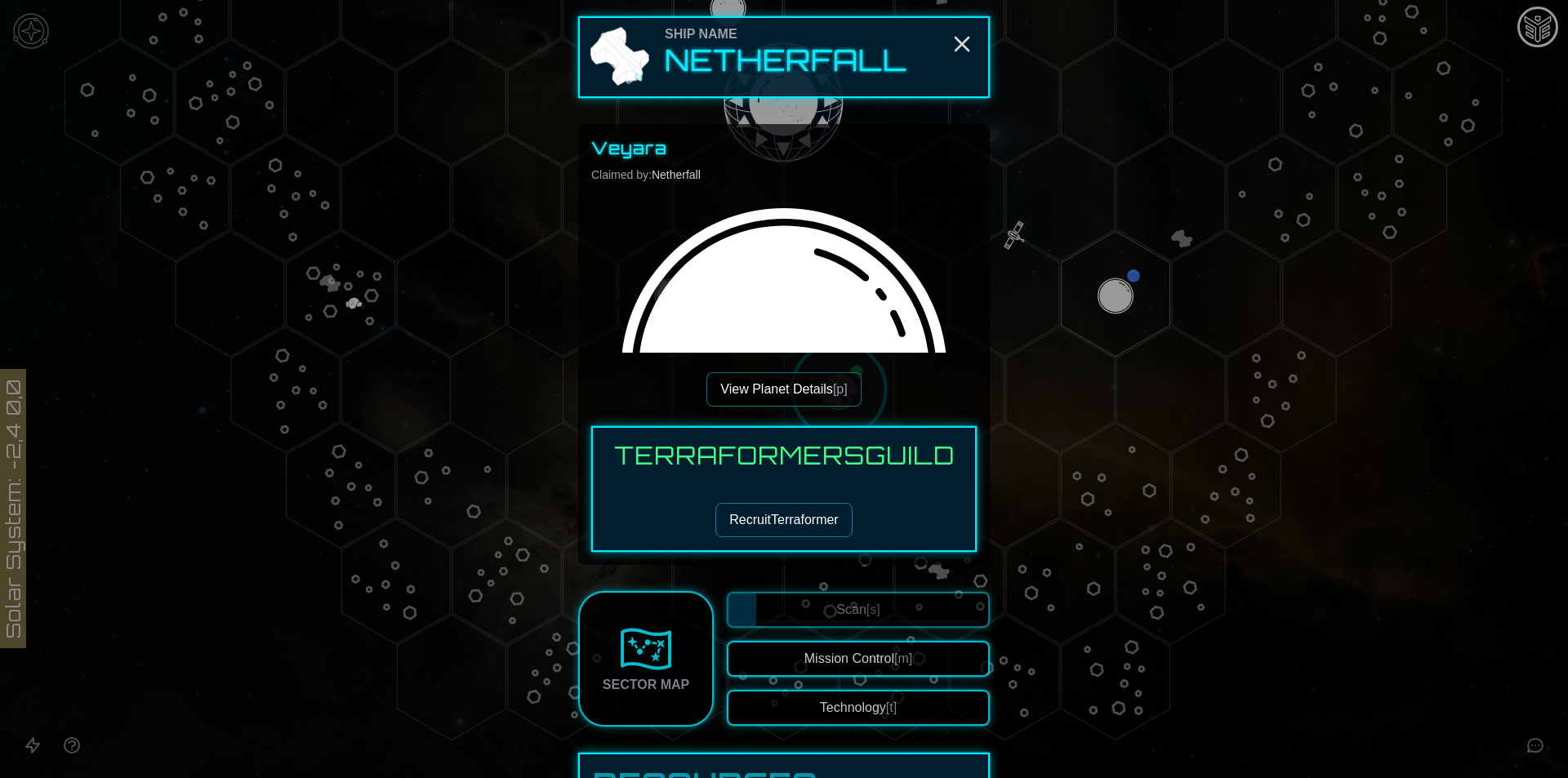
click at [784, 511] on button "Recruit Terraformer" at bounding box center [783, 519] width 136 height 34
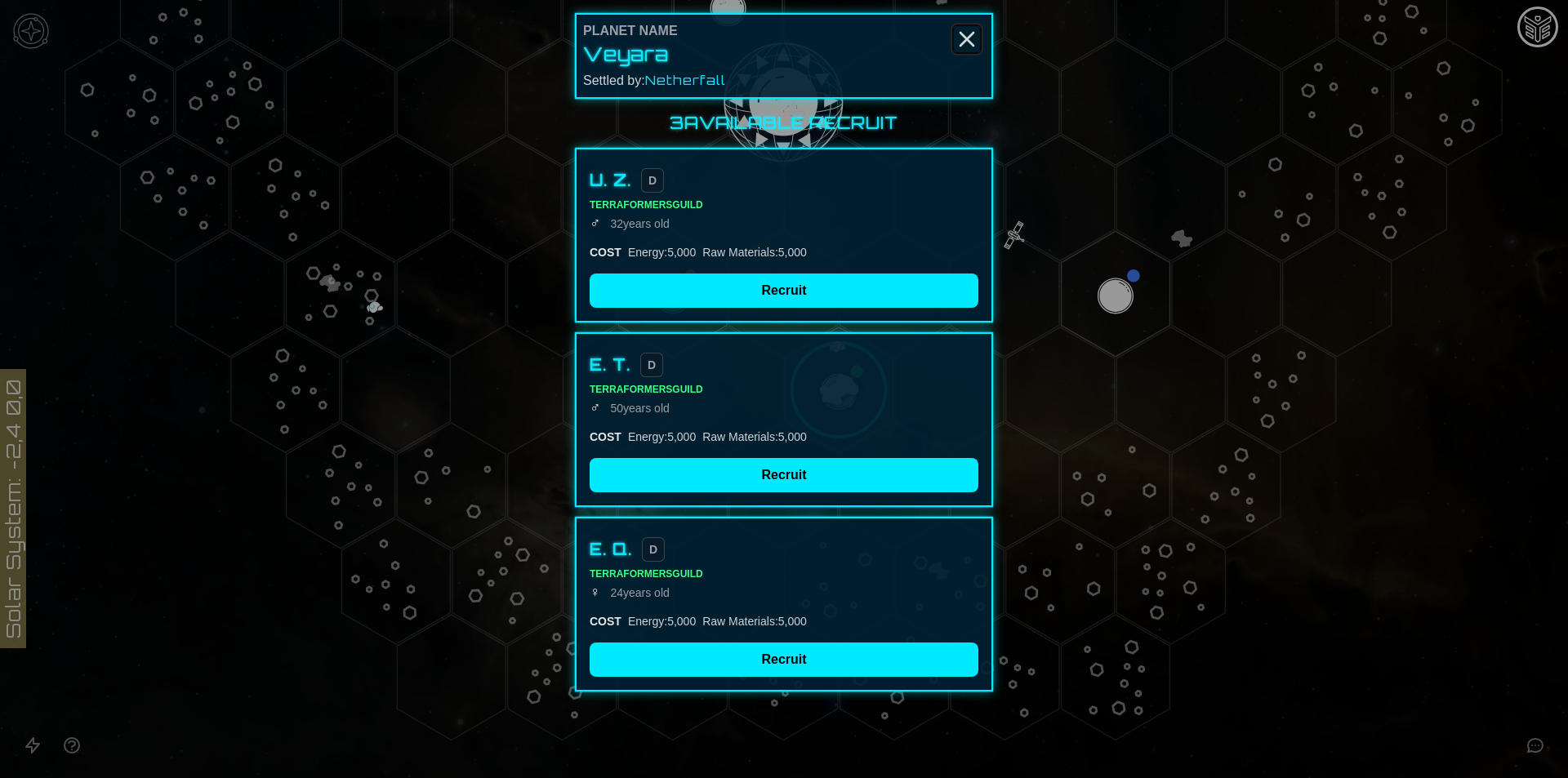
click at [968, 43] on icon "Close" at bounding box center [966, 38] width 26 height 26
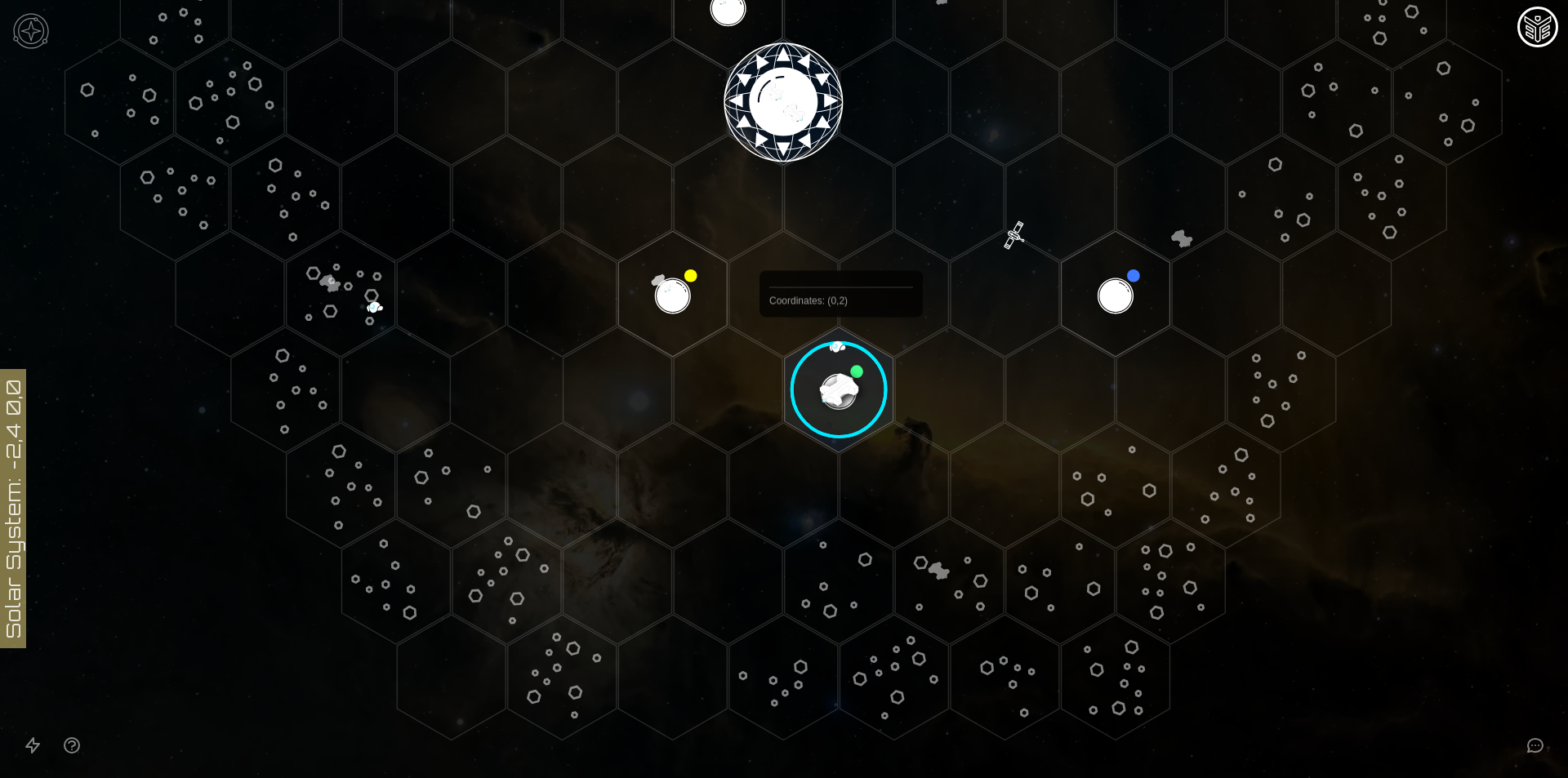
click at [839, 385] on image at bounding box center [839, 390] width 129 height 129
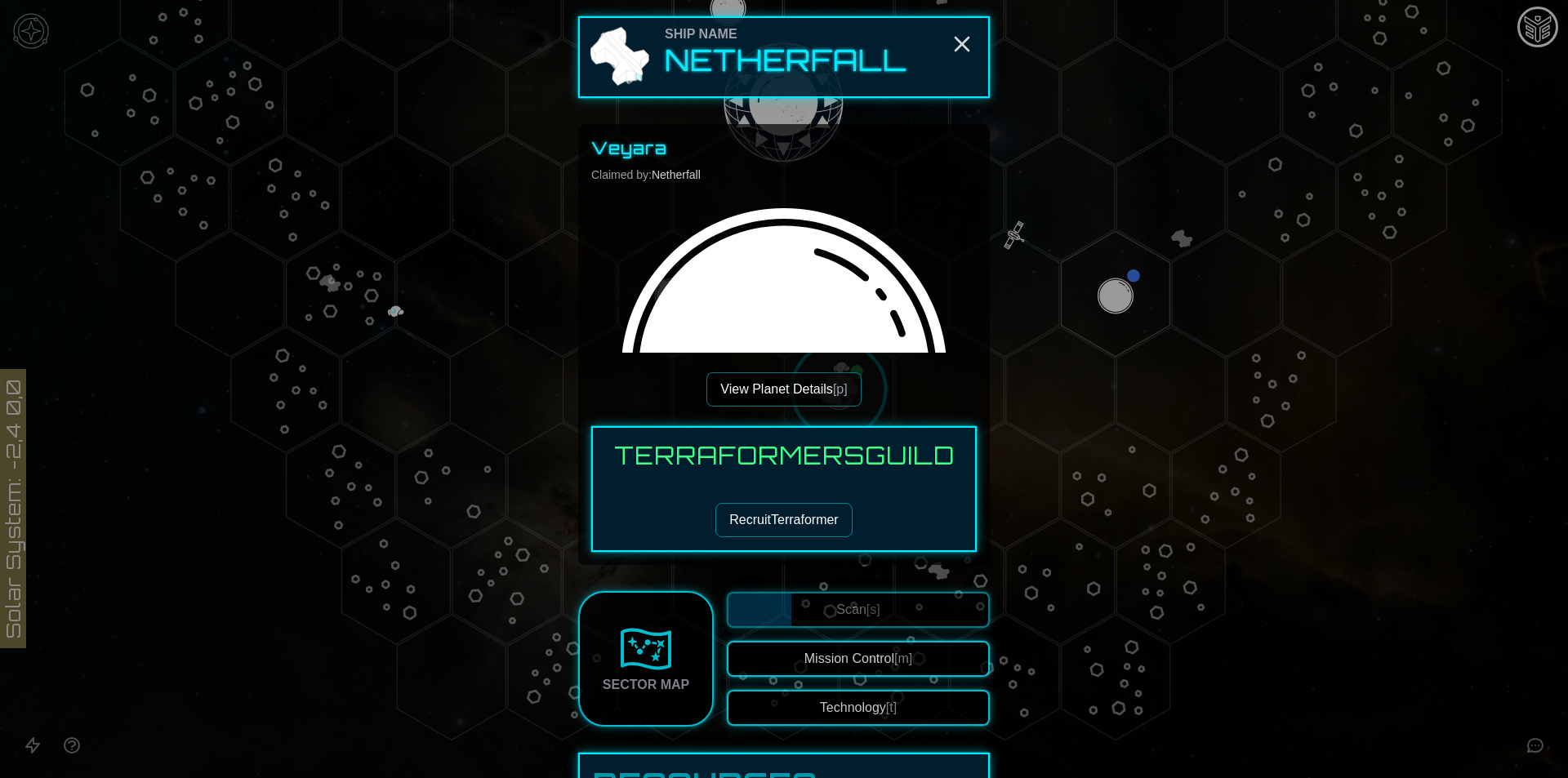
click at [794, 364] on div "Veyara Claimed by: Netherfall View Planet Details [p] Terraformers Guild Recrui…" at bounding box center [784, 344] width 386 height 415
click at [787, 395] on button "View Planet Details [p]" at bounding box center [783, 389] width 154 height 34
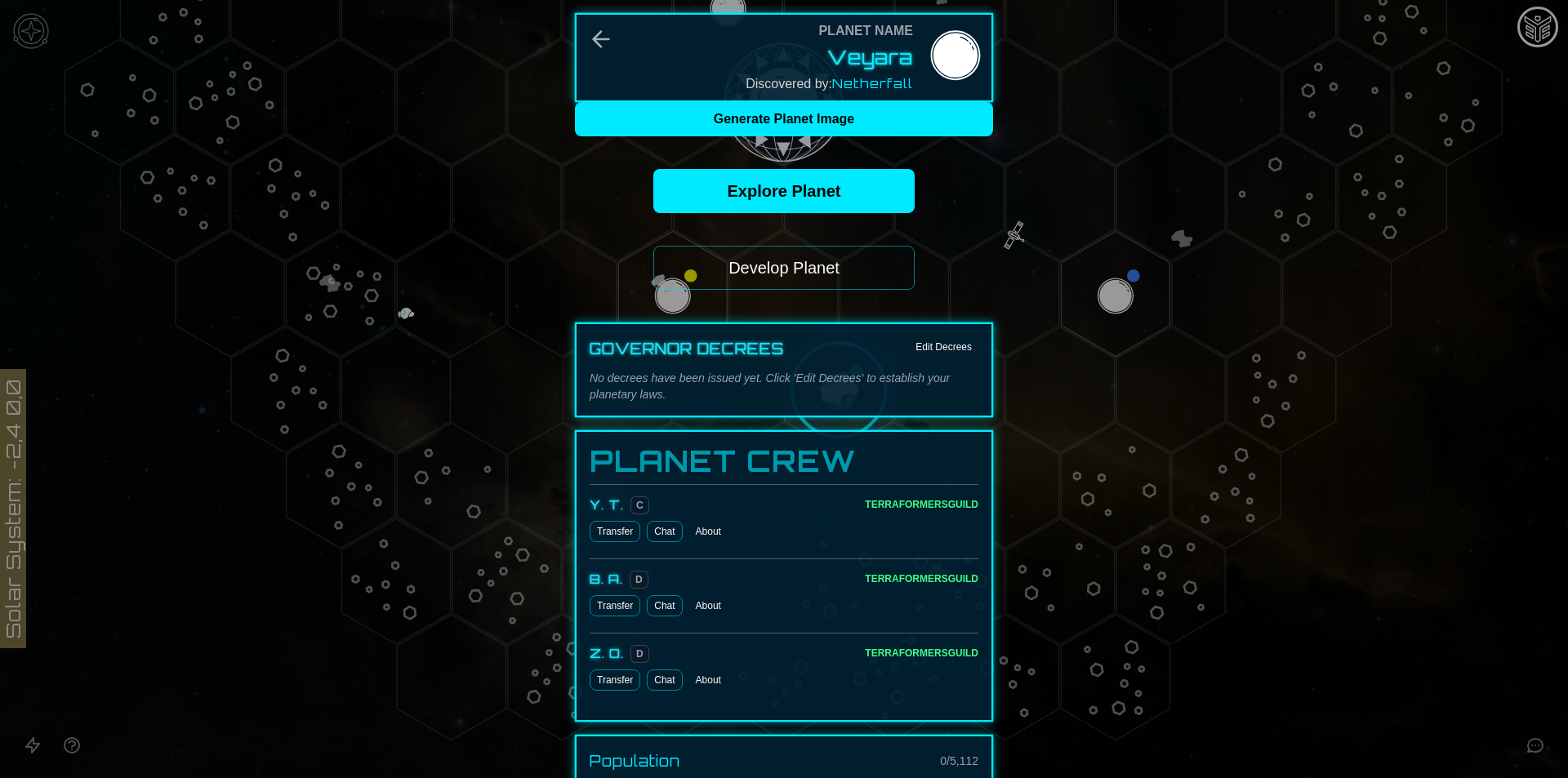
click at [788, 263] on button "Develop Planet" at bounding box center [783, 267] width 261 height 44
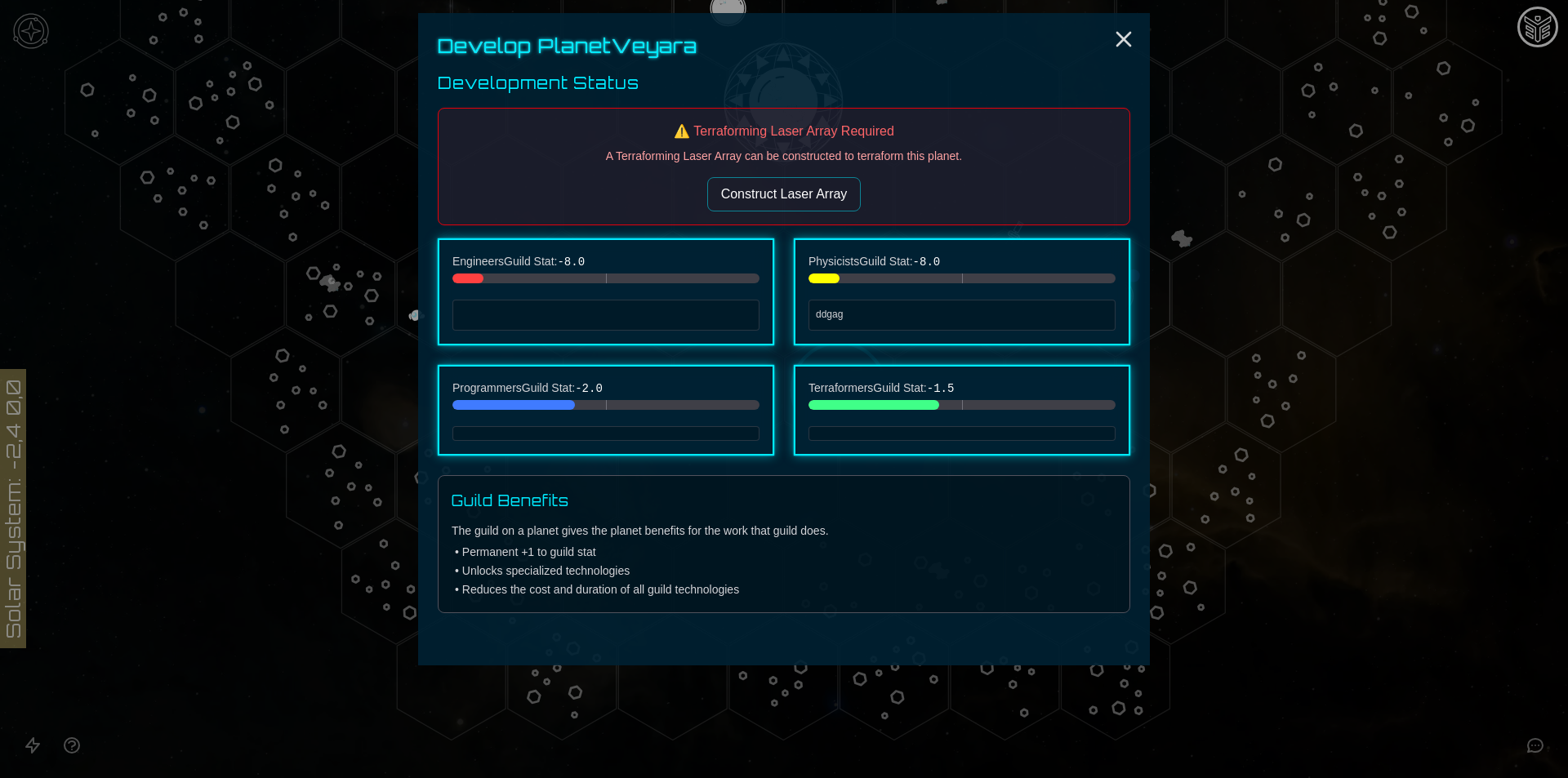
click at [755, 204] on button "Construct Laser Array" at bounding box center [784, 194] width 154 height 34
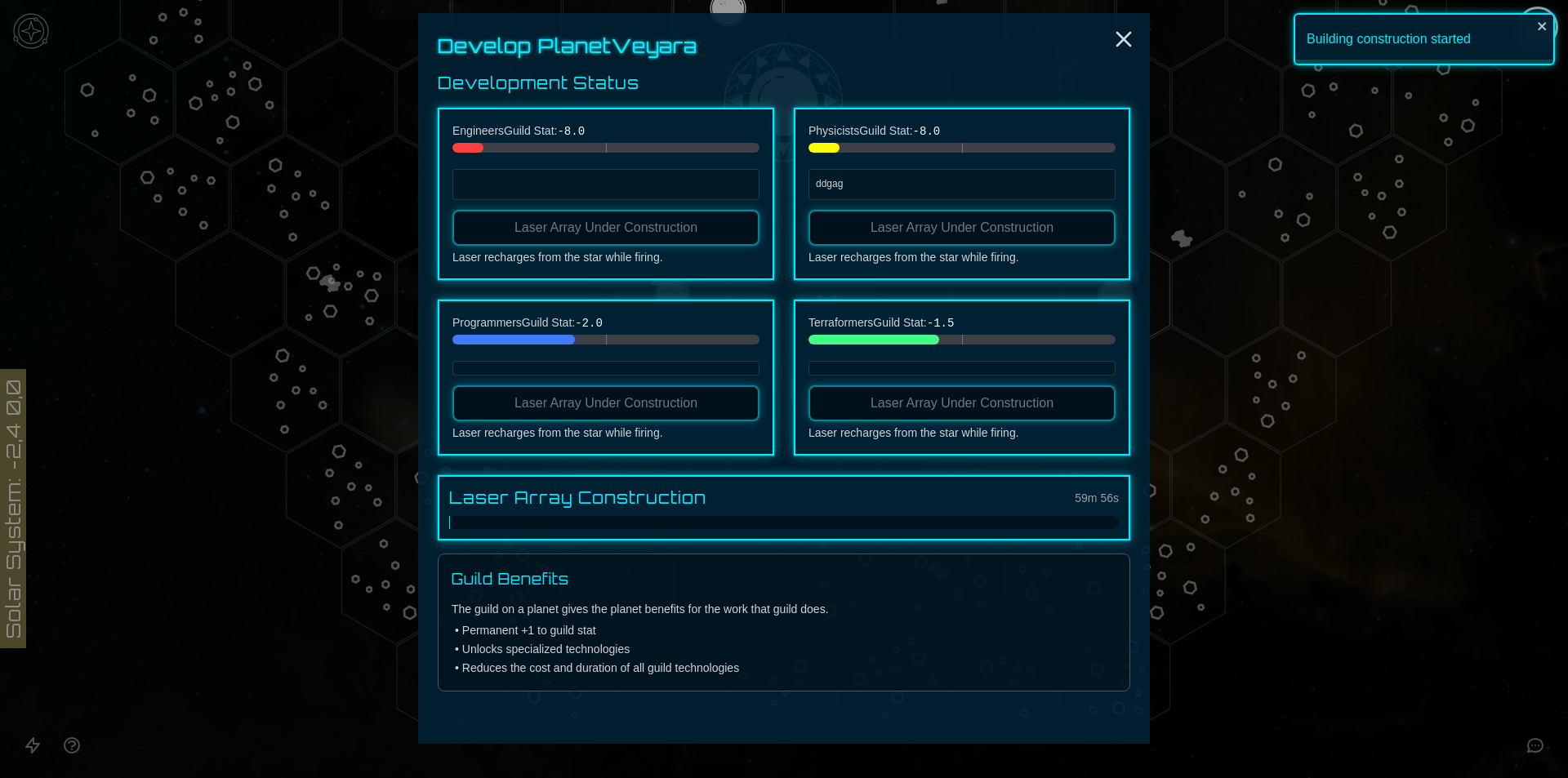
click at [548, 523] on div at bounding box center [784, 523] width 670 height 13
click at [1119, 34] on line "Close" at bounding box center [1124, 39] width 13 height 13
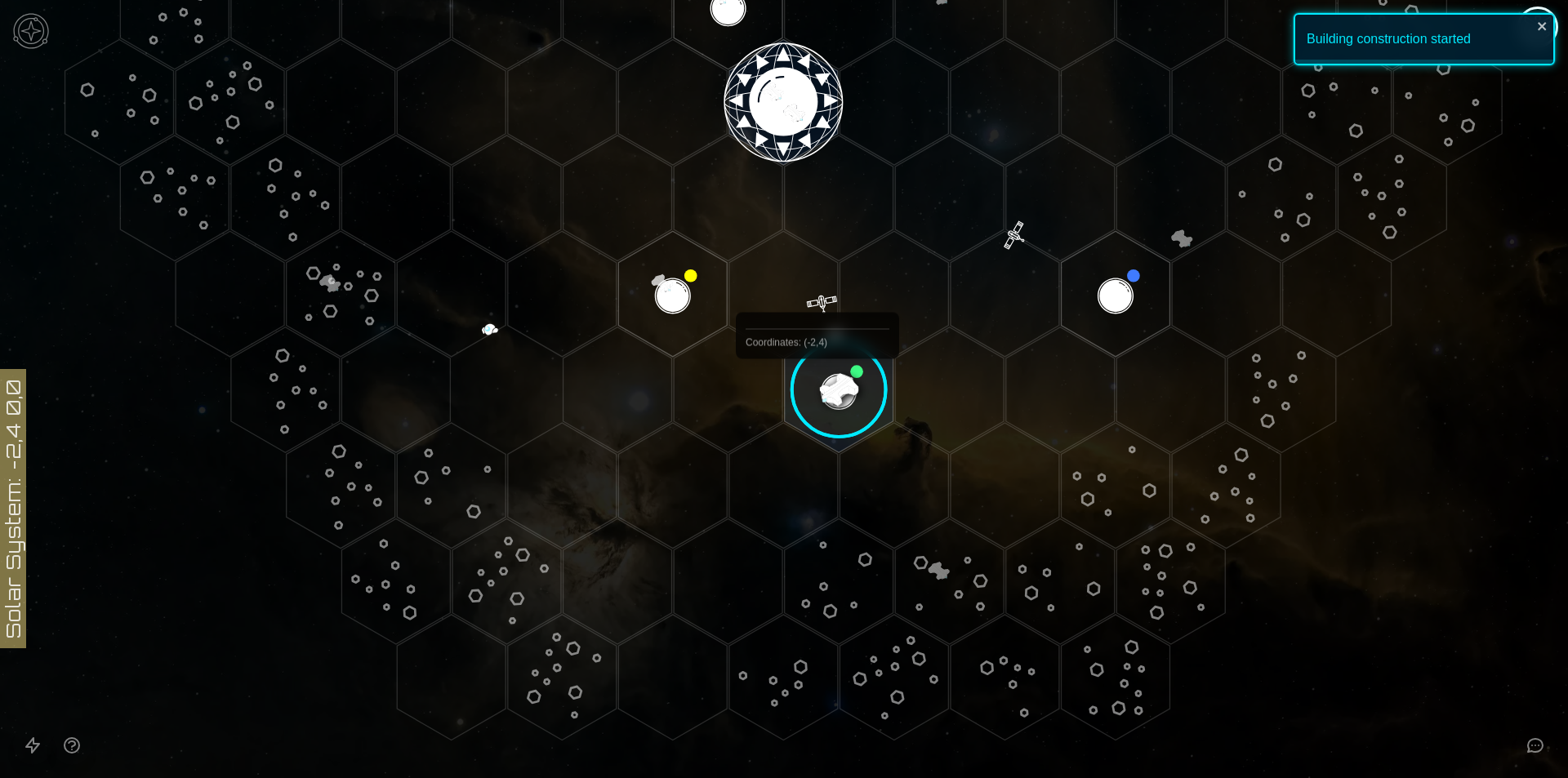
click at [855, 355] on image at bounding box center [839, 390] width 129 height 129
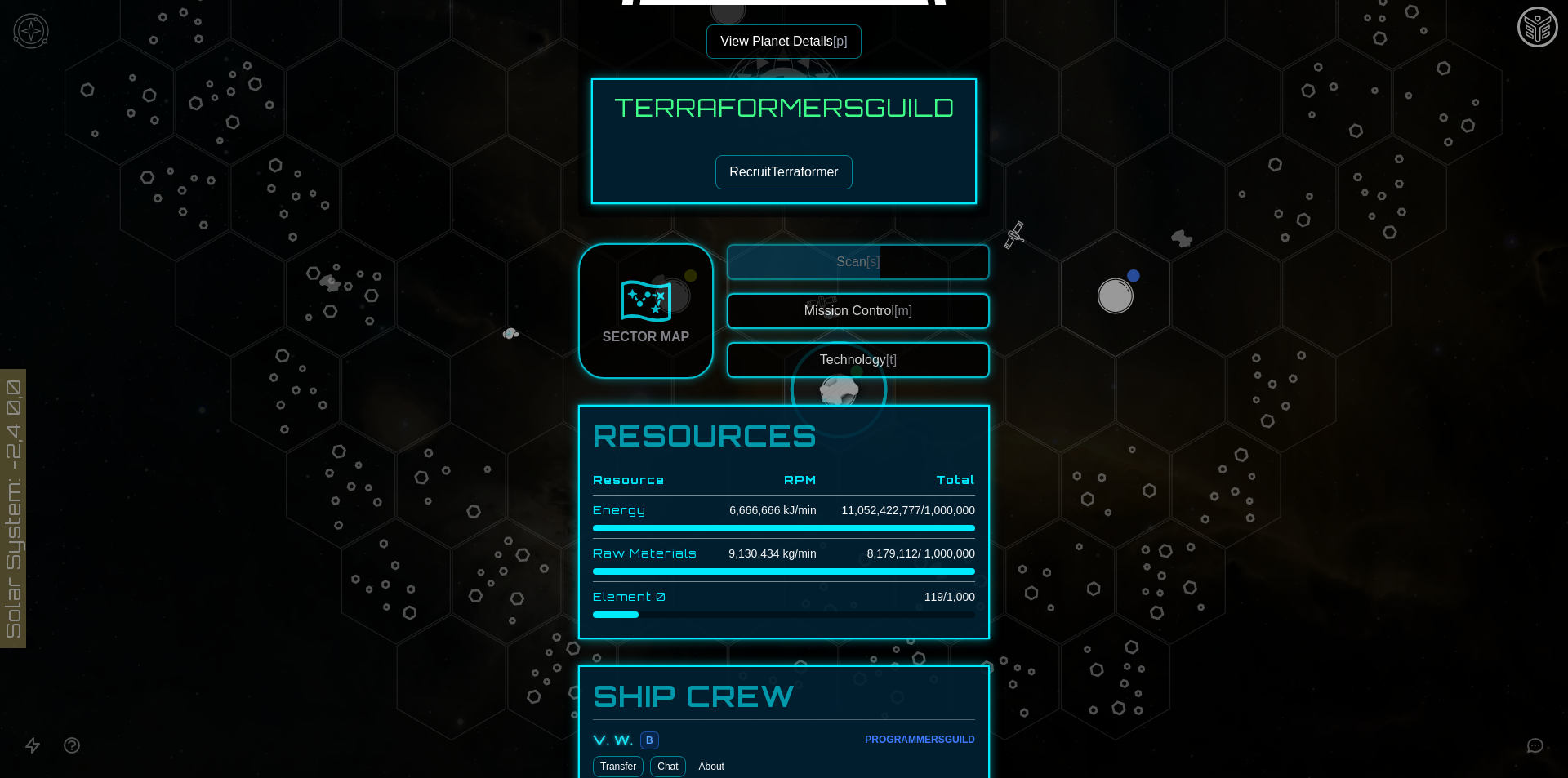
scroll to position [164, 0]
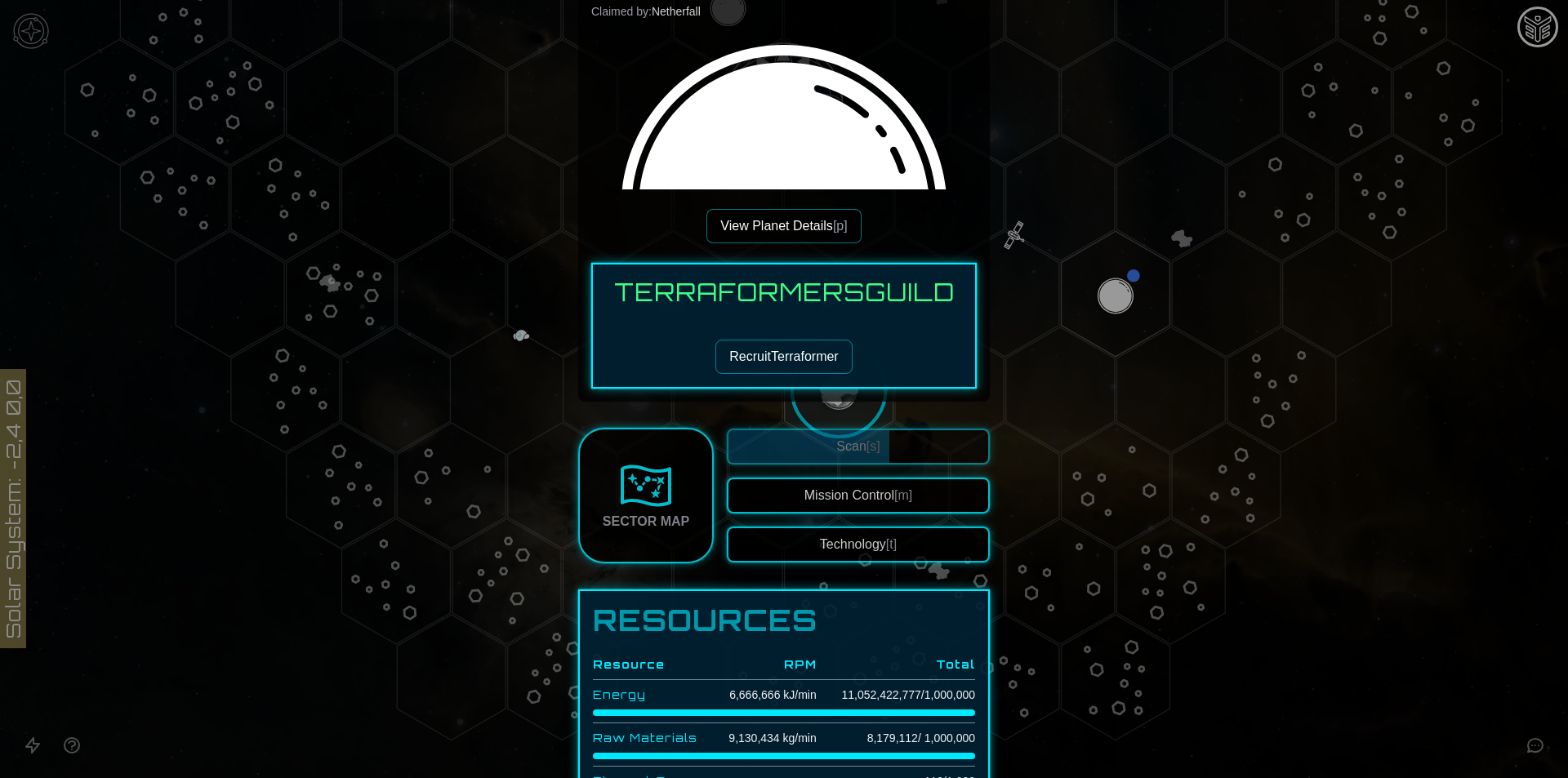
click at [797, 217] on button "View Planet Details [p]" at bounding box center [783, 225] width 154 height 34
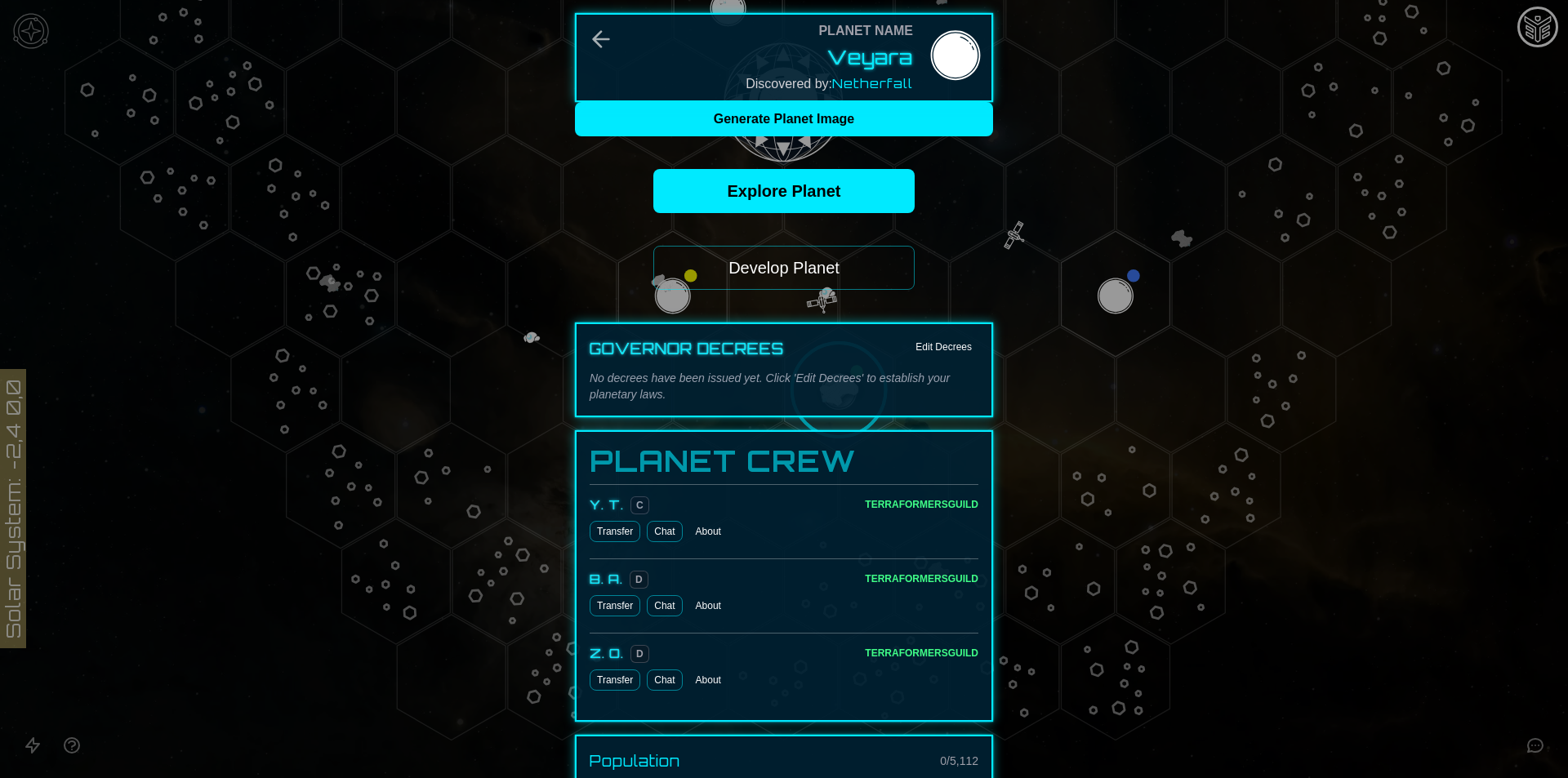
click at [801, 275] on button "Develop Planet" at bounding box center [783, 267] width 261 height 44
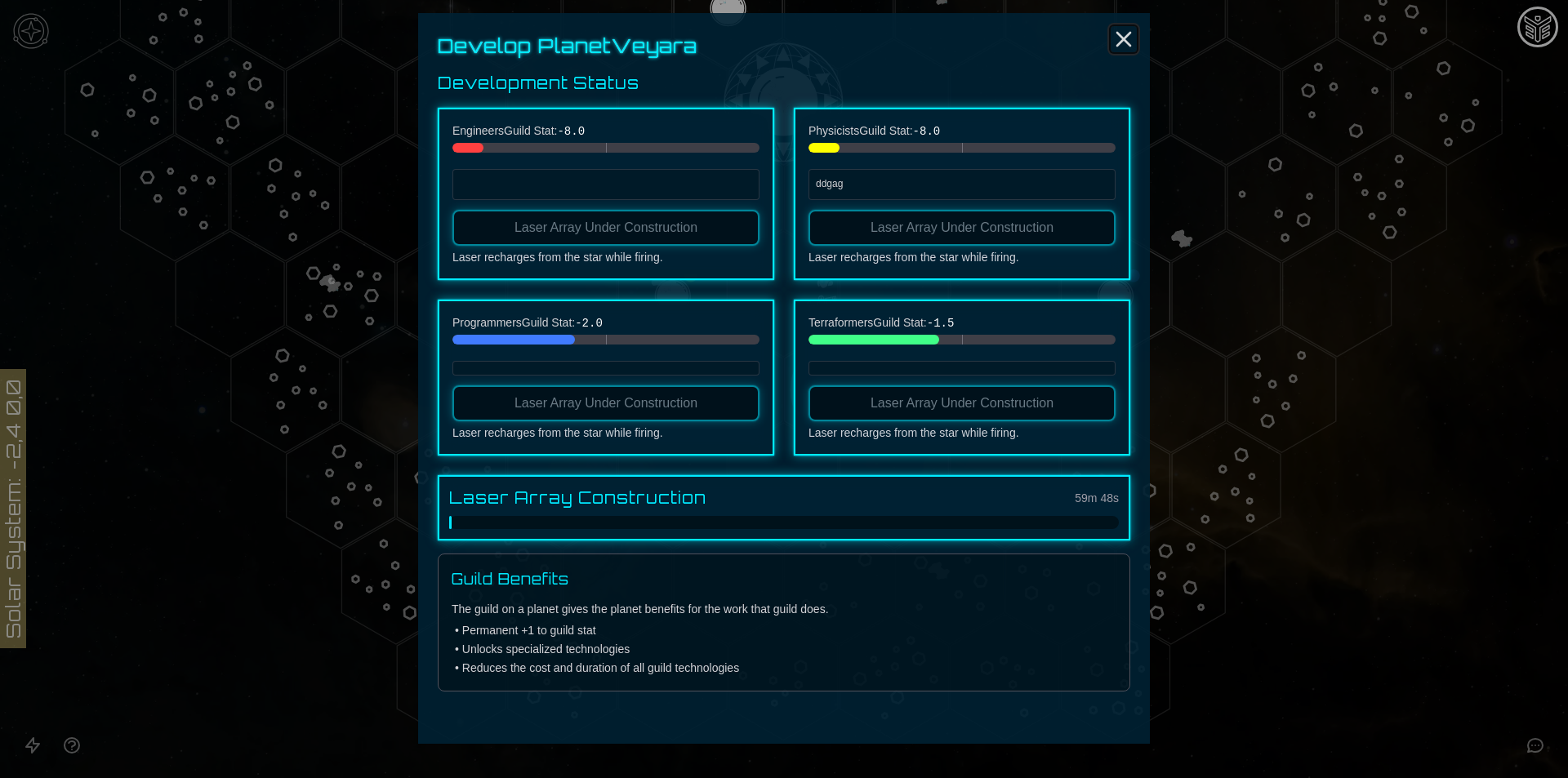
click at [1118, 33] on line "Close" at bounding box center [1124, 39] width 13 height 13
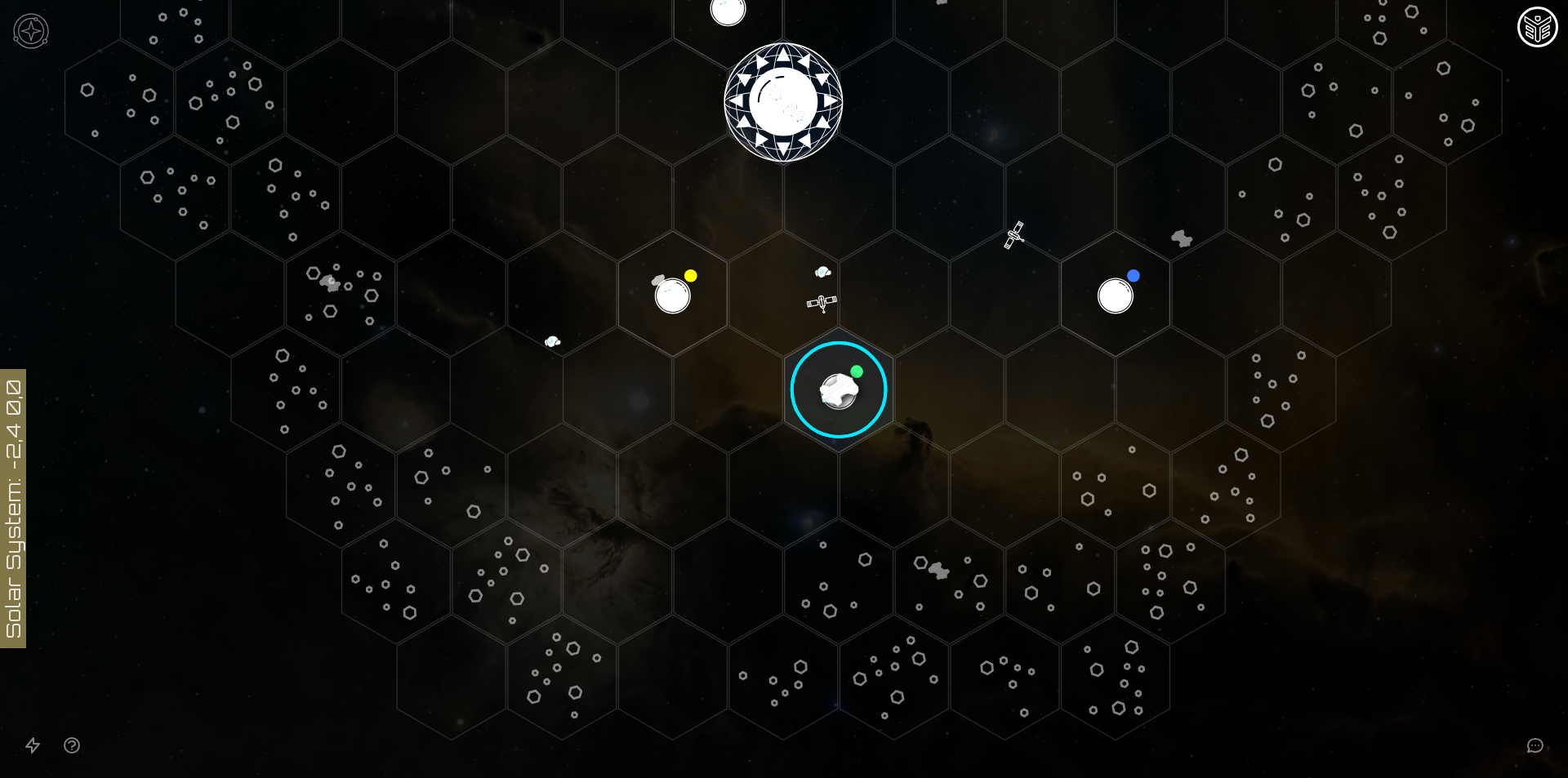
click at [815, 382] on image at bounding box center [839, 390] width 129 height 129
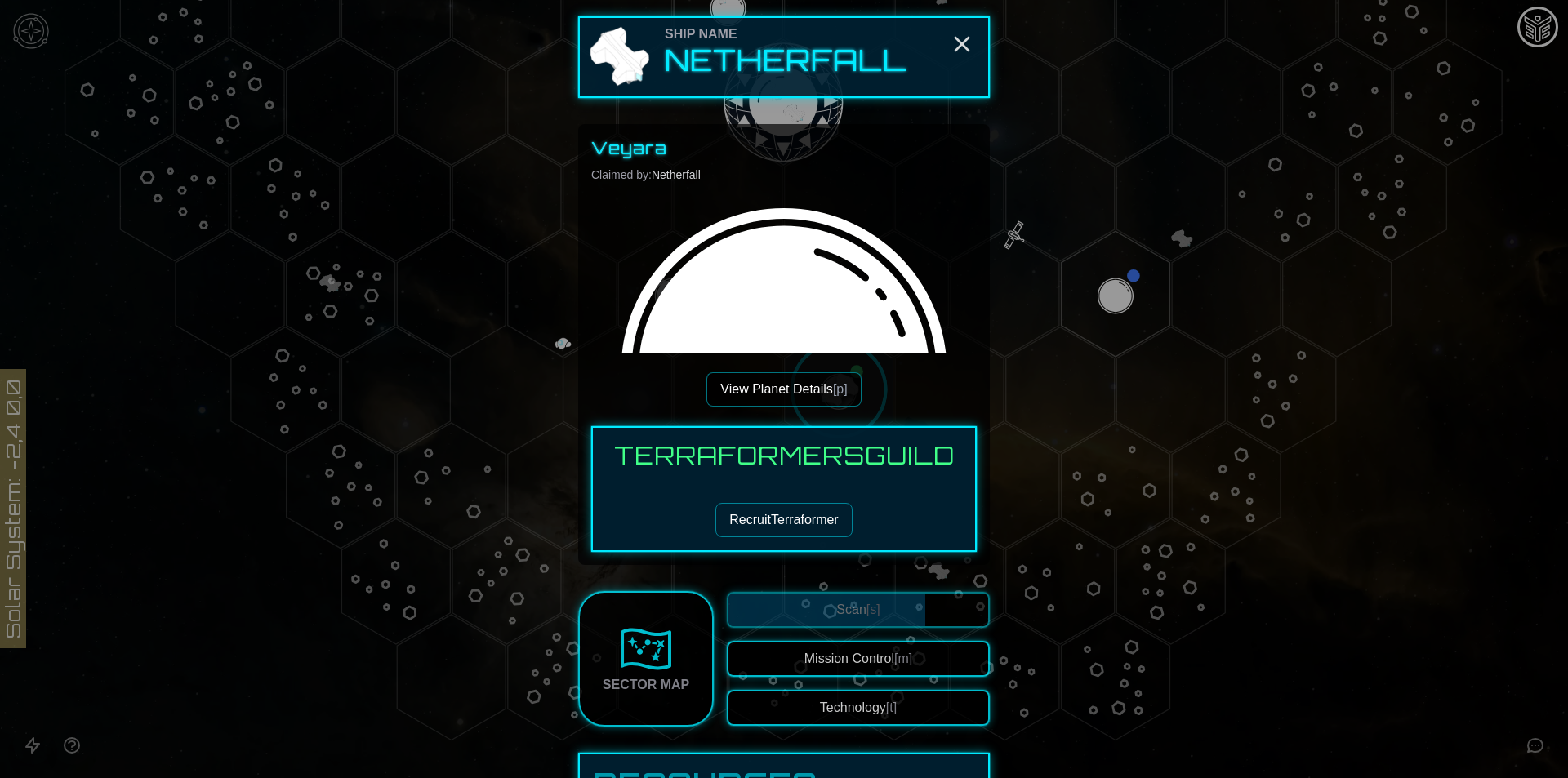
click at [857, 707] on button "Technology [t]" at bounding box center [857, 707] width 263 height 36
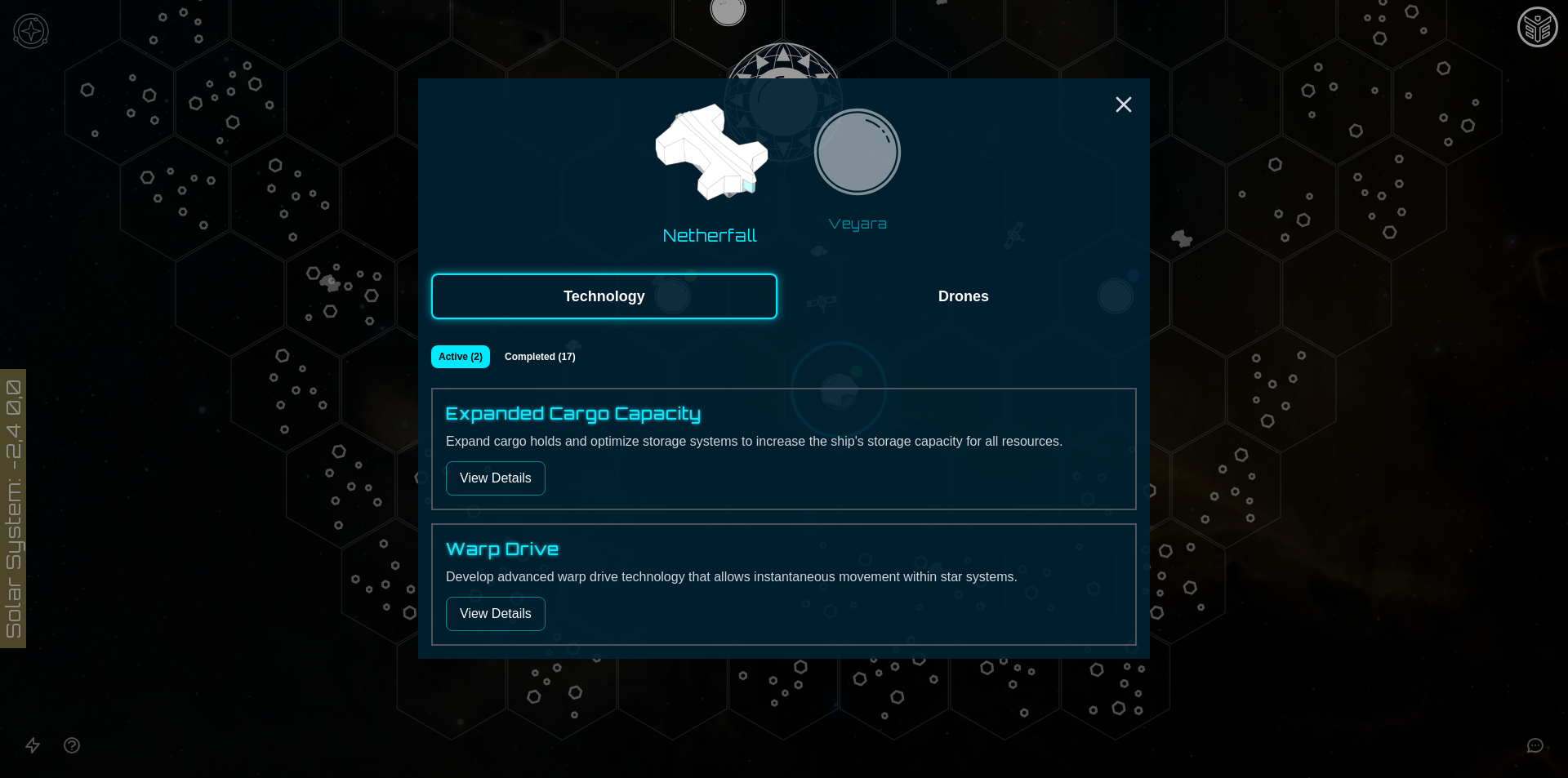
click at [862, 203] on img at bounding box center [857, 156] width 103 height 103
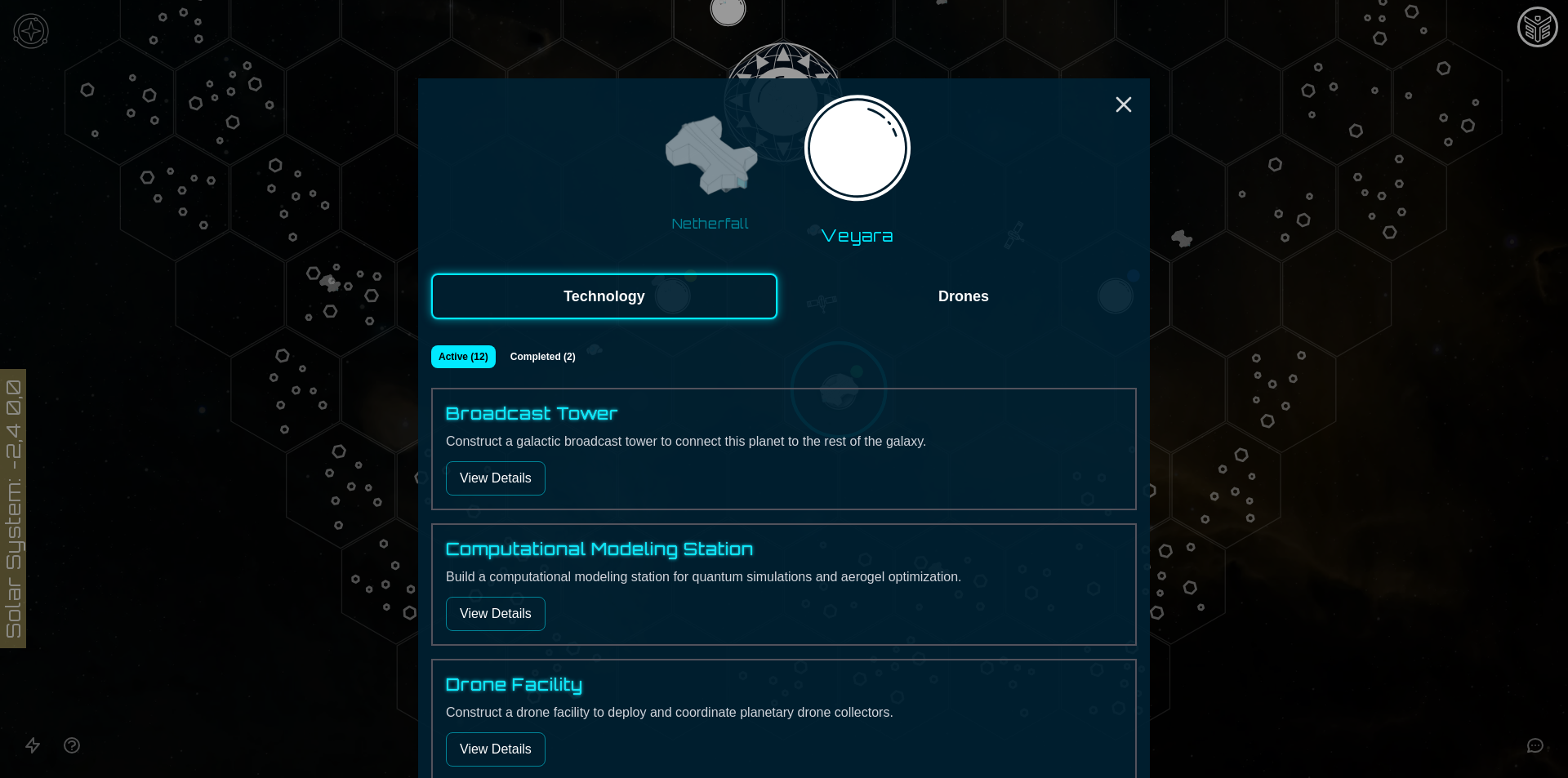
click at [711, 199] on img at bounding box center [710, 156] width 103 height 103
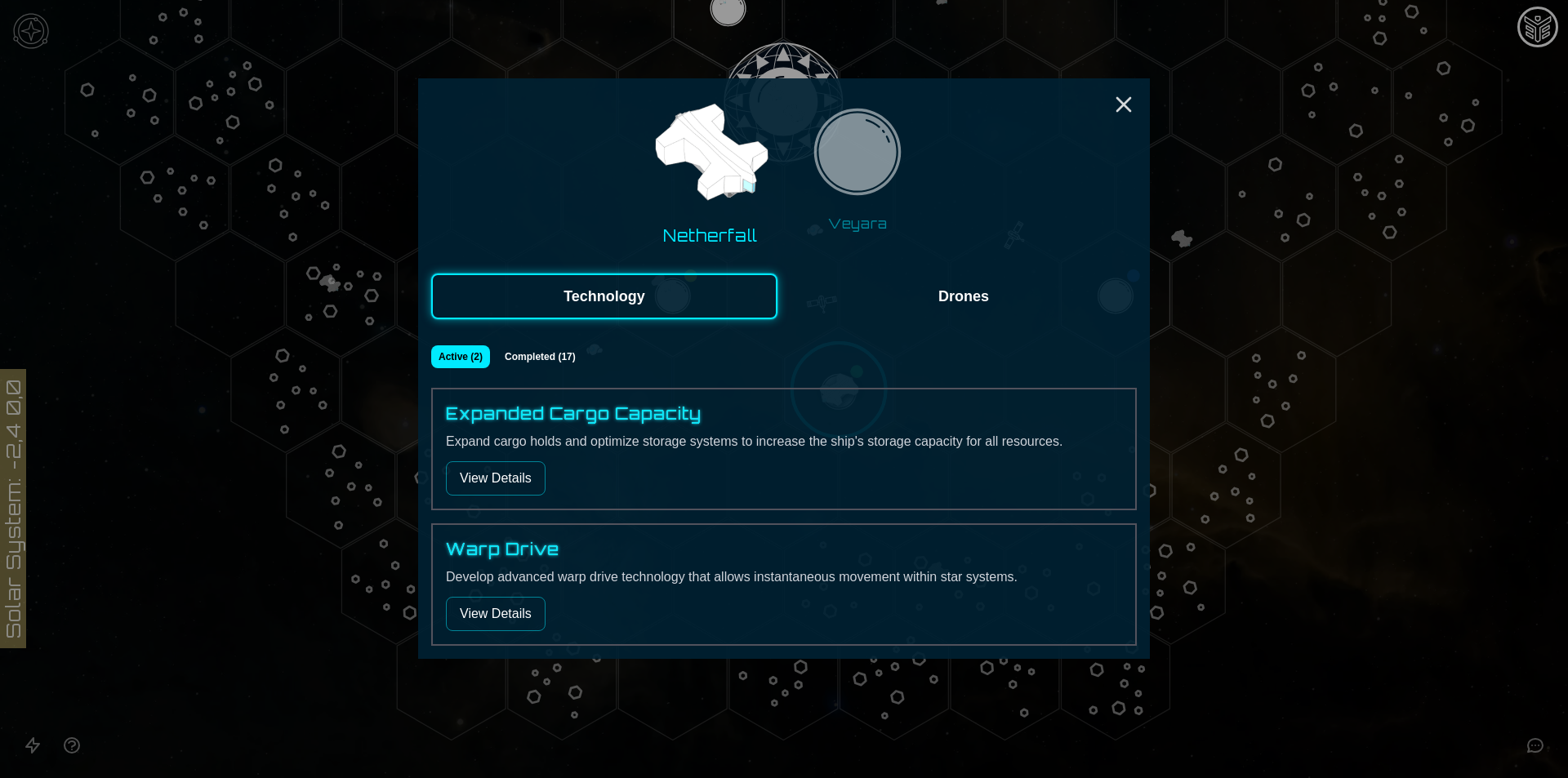
click at [865, 177] on img at bounding box center [857, 156] width 103 height 103
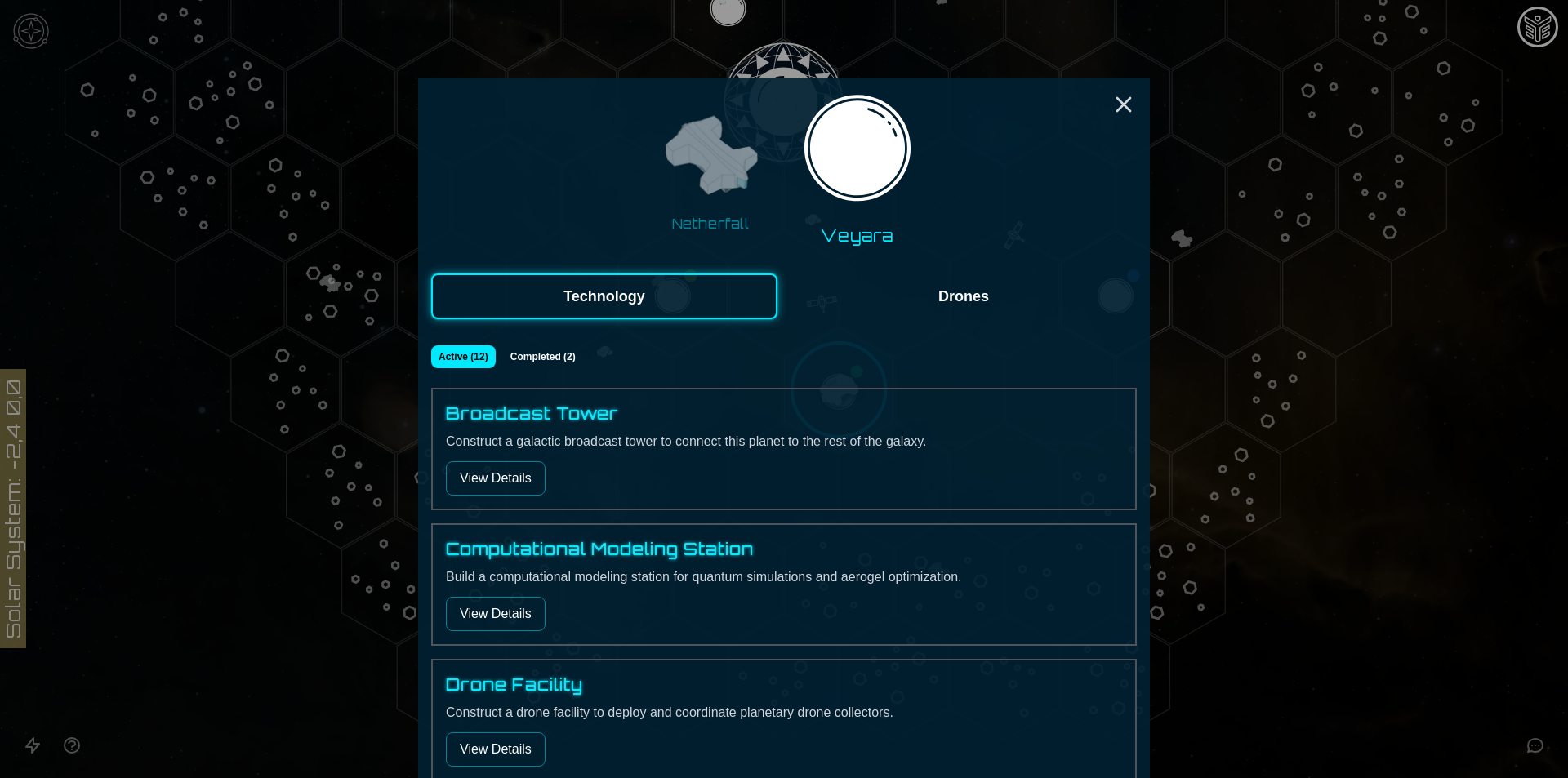
click at [519, 477] on button "View Details" at bounding box center [495, 478] width 99 height 34
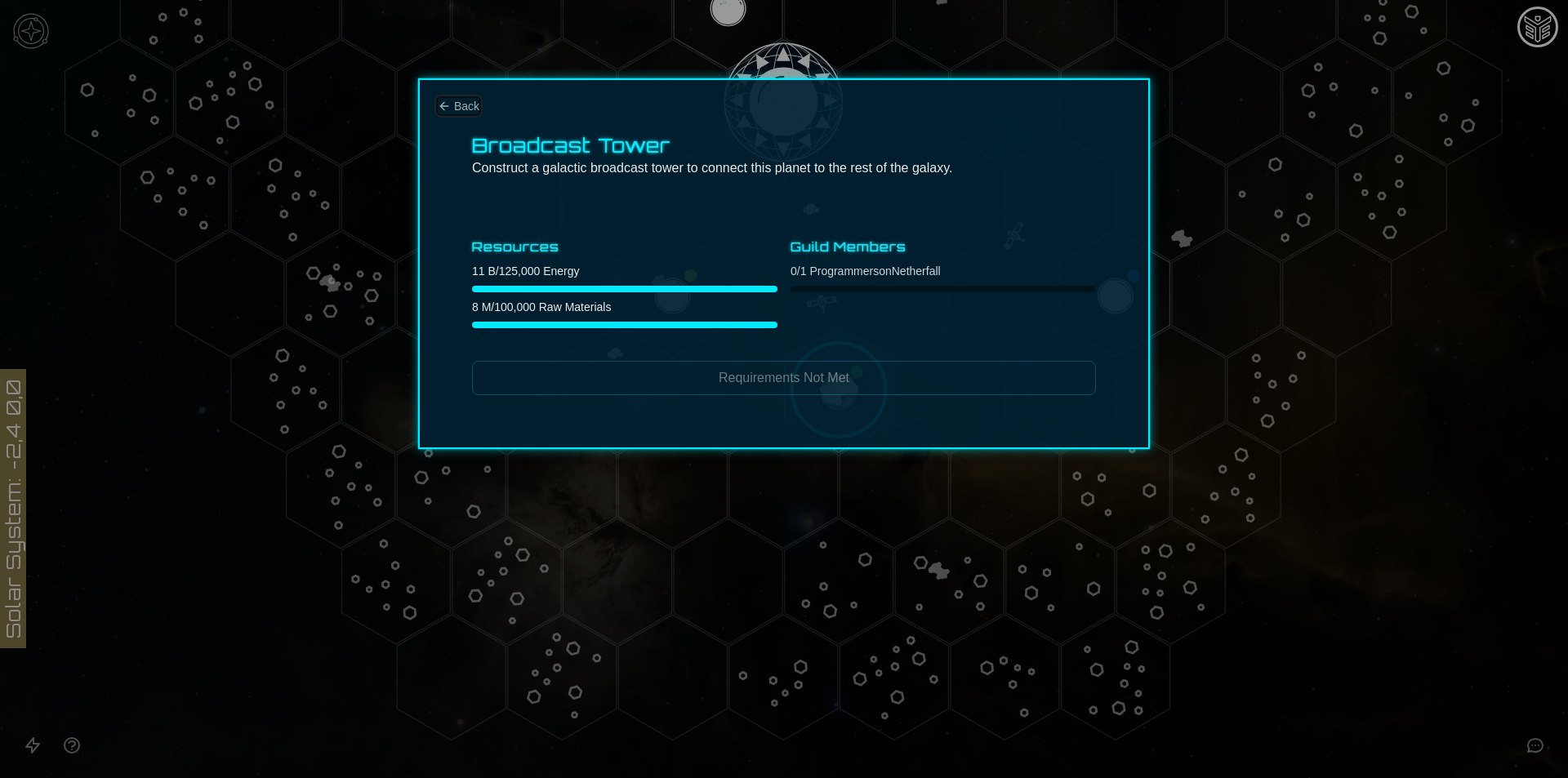
click at [475, 109] on span "Back" at bounding box center [467, 106] width 25 height 17
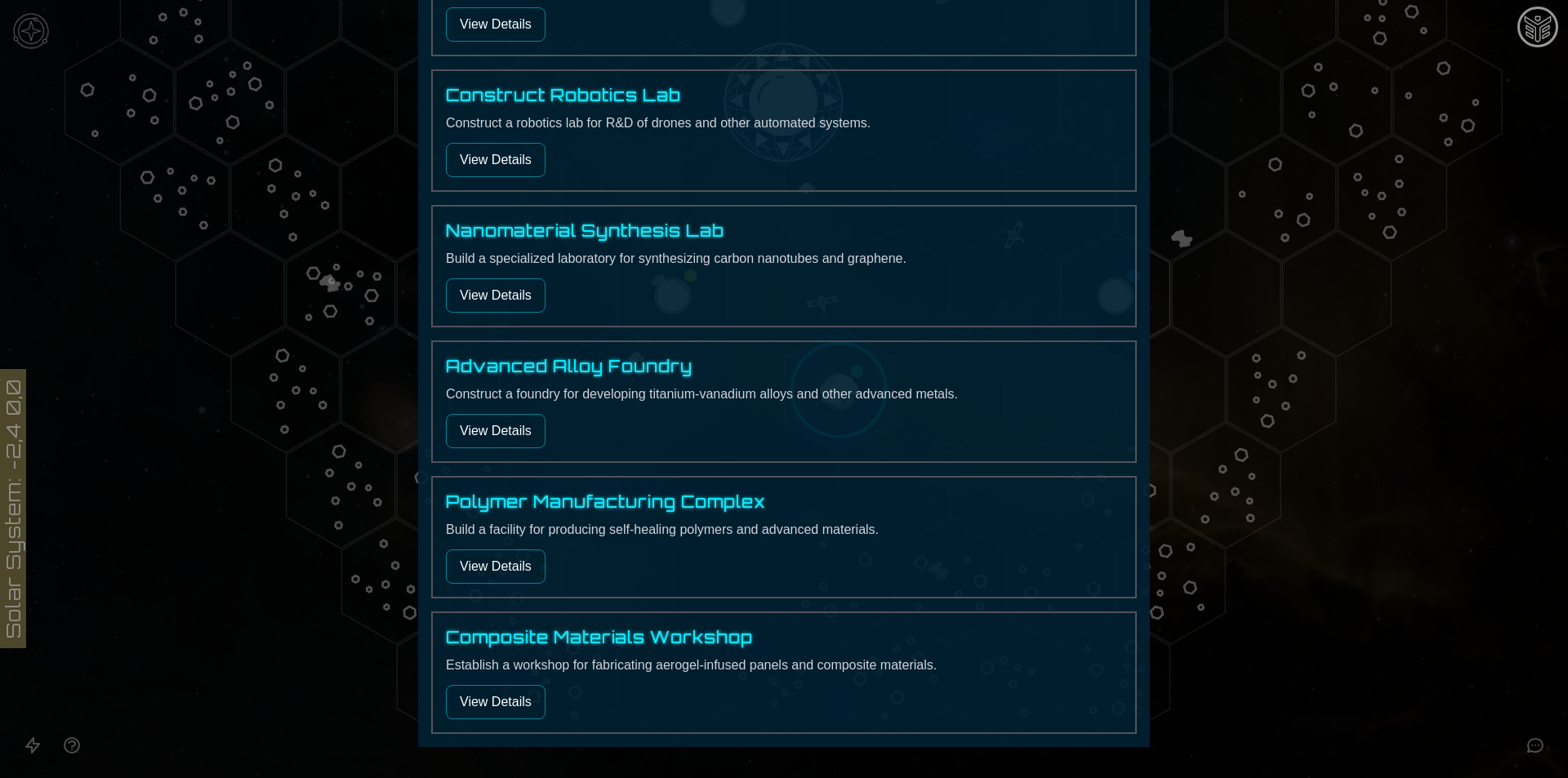
scroll to position [1315, 0]
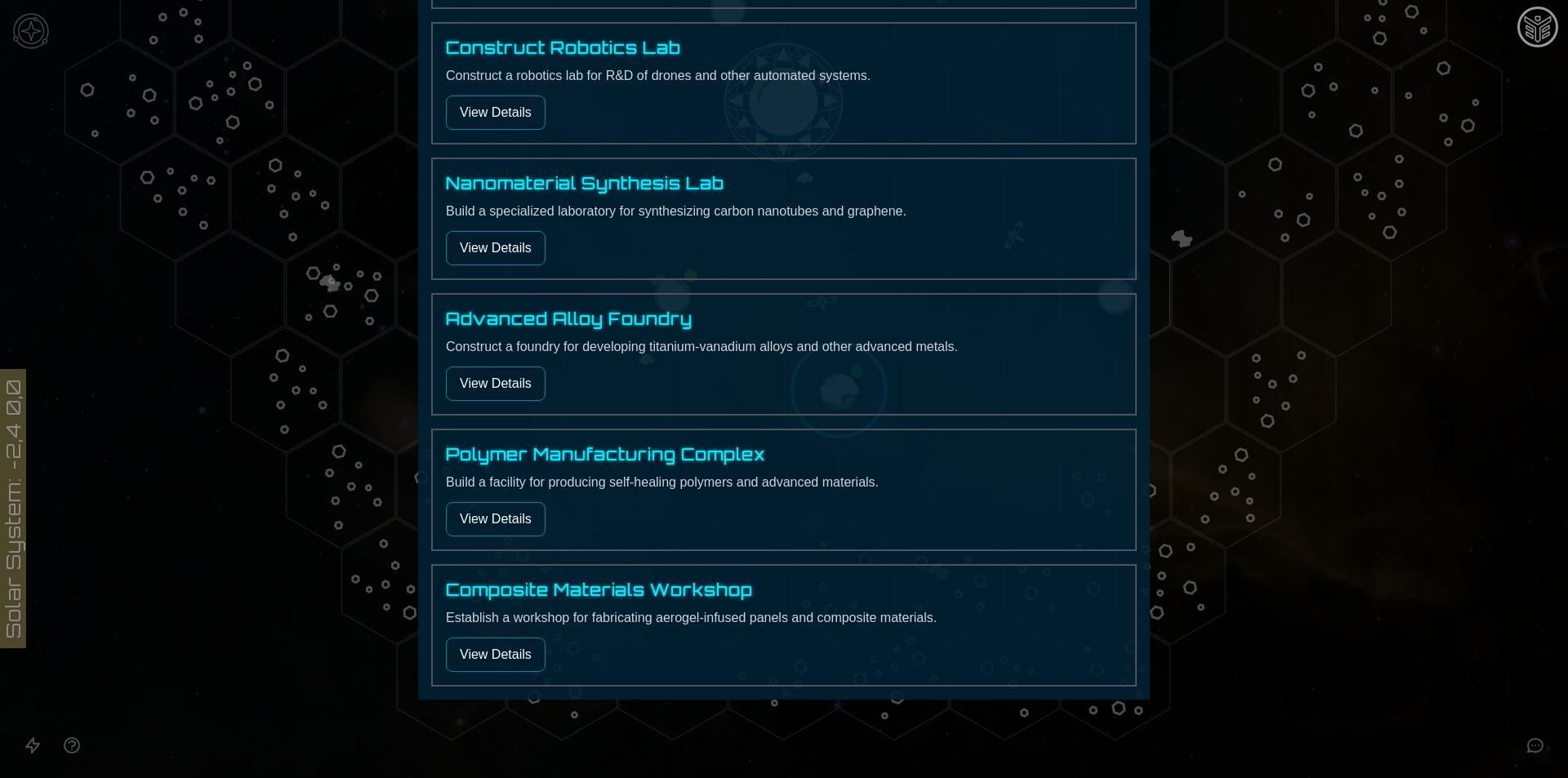
click at [487, 649] on button "View Details" at bounding box center [495, 654] width 99 height 34
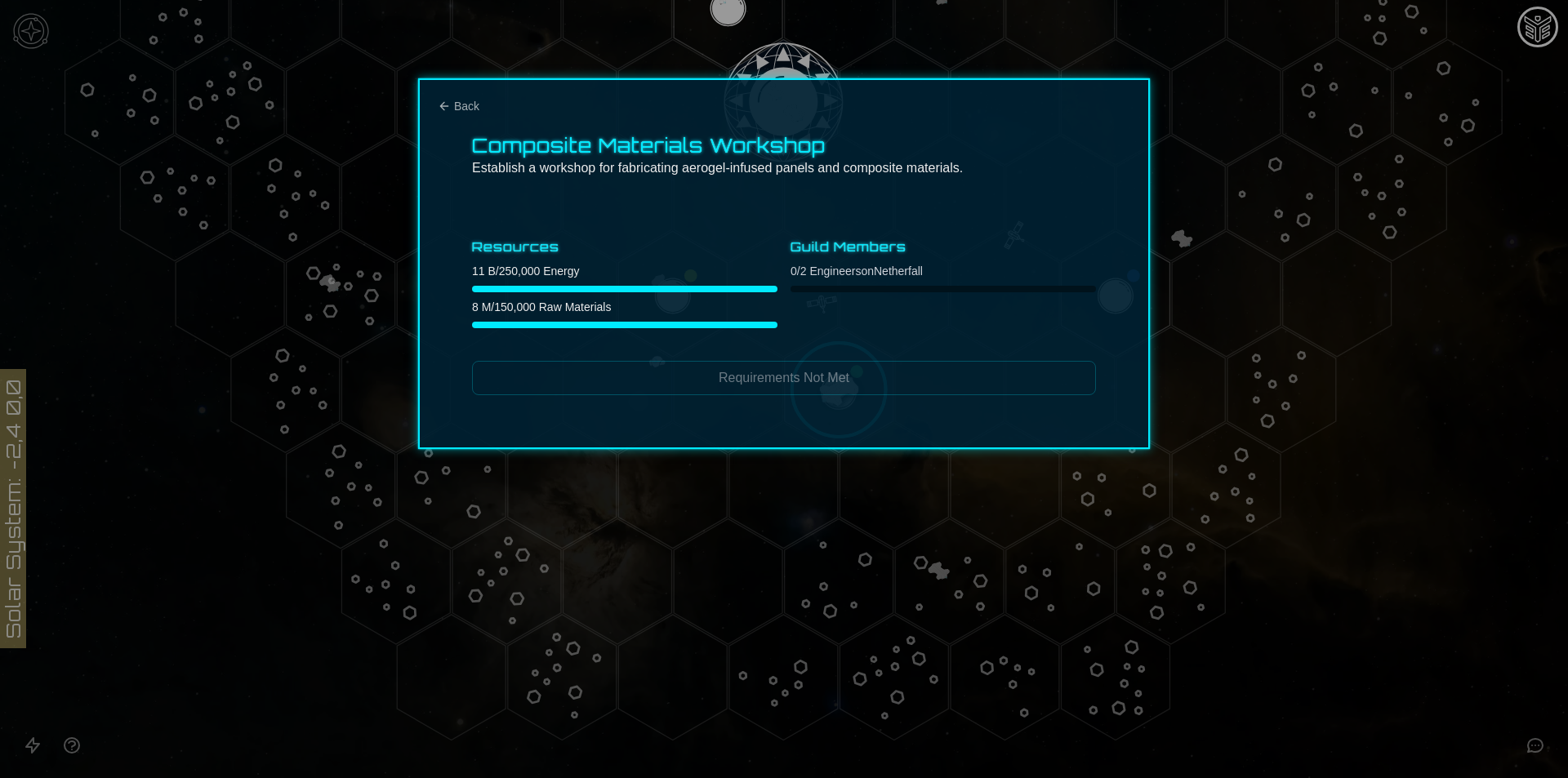
click at [455, 87] on div "Composite Materials Workshop Establish a workshop for fabricating aerogel-infus…" at bounding box center [784, 264] width 731 height 371
click at [455, 94] on div "Composite Materials Workshop Establish a workshop for fabricating aerogel-infus…" at bounding box center [784, 264] width 731 height 371
click at [455, 97] on div "Composite Materials Workshop Establish a workshop for fabricating aerogel-infus…" at bounding box center [784, 264] width 731 height 371
click at [445, 100] on icon "Back" at bounding box center [444, 106] width 13 height 13
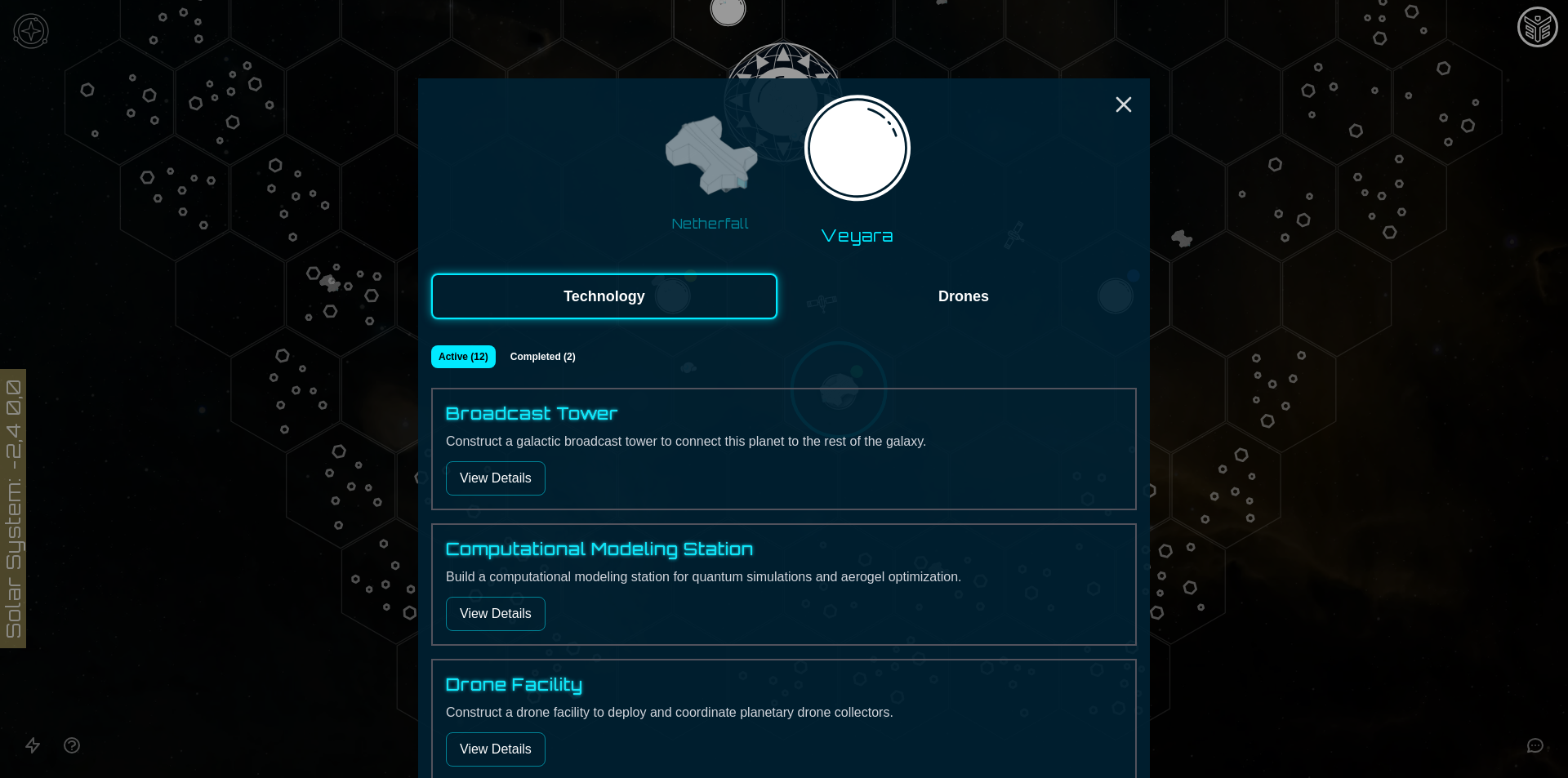
click at [476, 613] on button "View Details" at bounding box center [495, 614] width 99 height 34
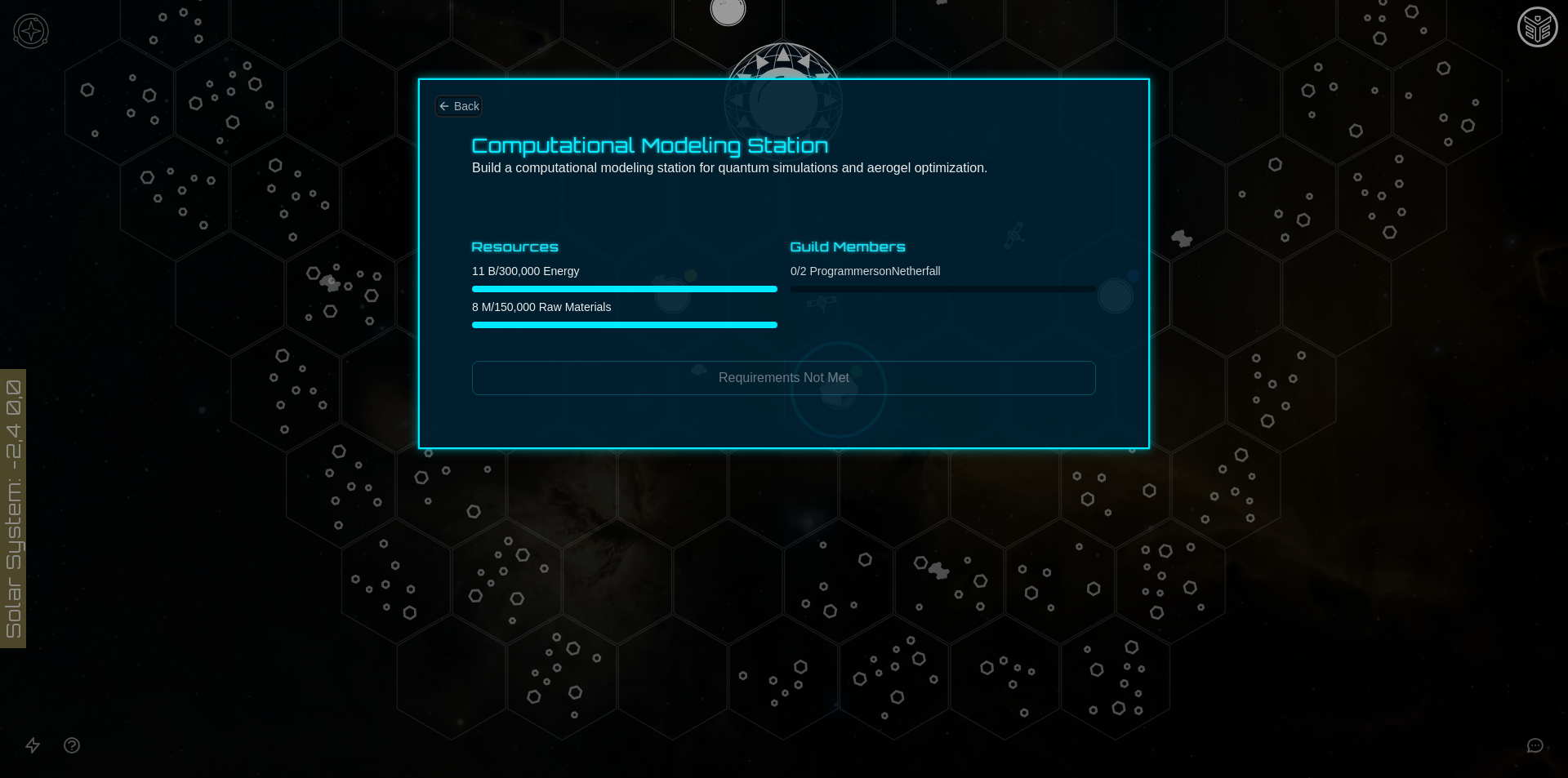
click at [463, 99] on span "Back" at bounding box center [467, 106] width 25 height 17
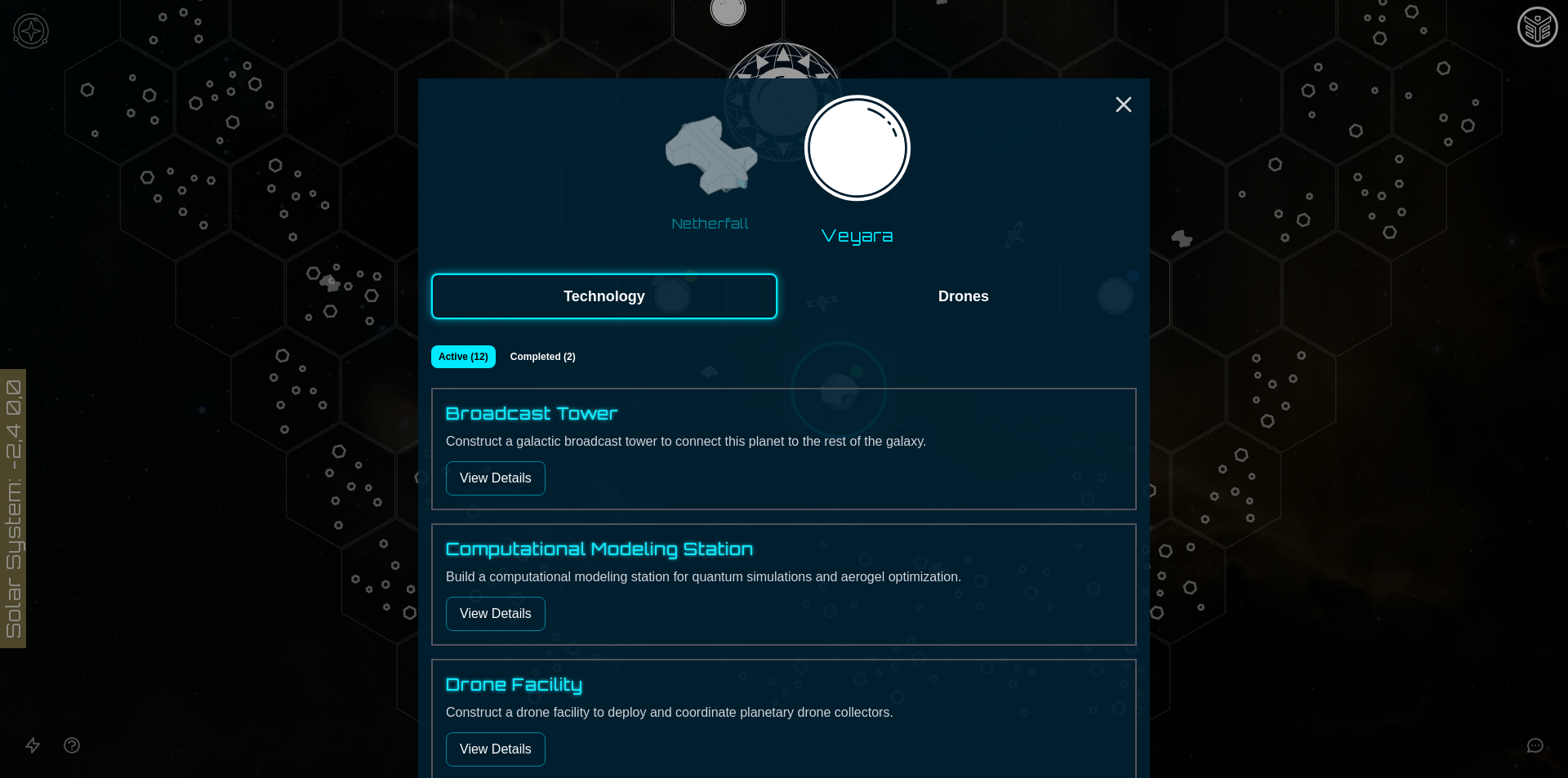
click at [673, 293] on button "Technology" at bounding box center [604, 296] width 346 height 46
click at [927, 308] on button "Drones" at bounding box center [964, 296] width 346 height 46
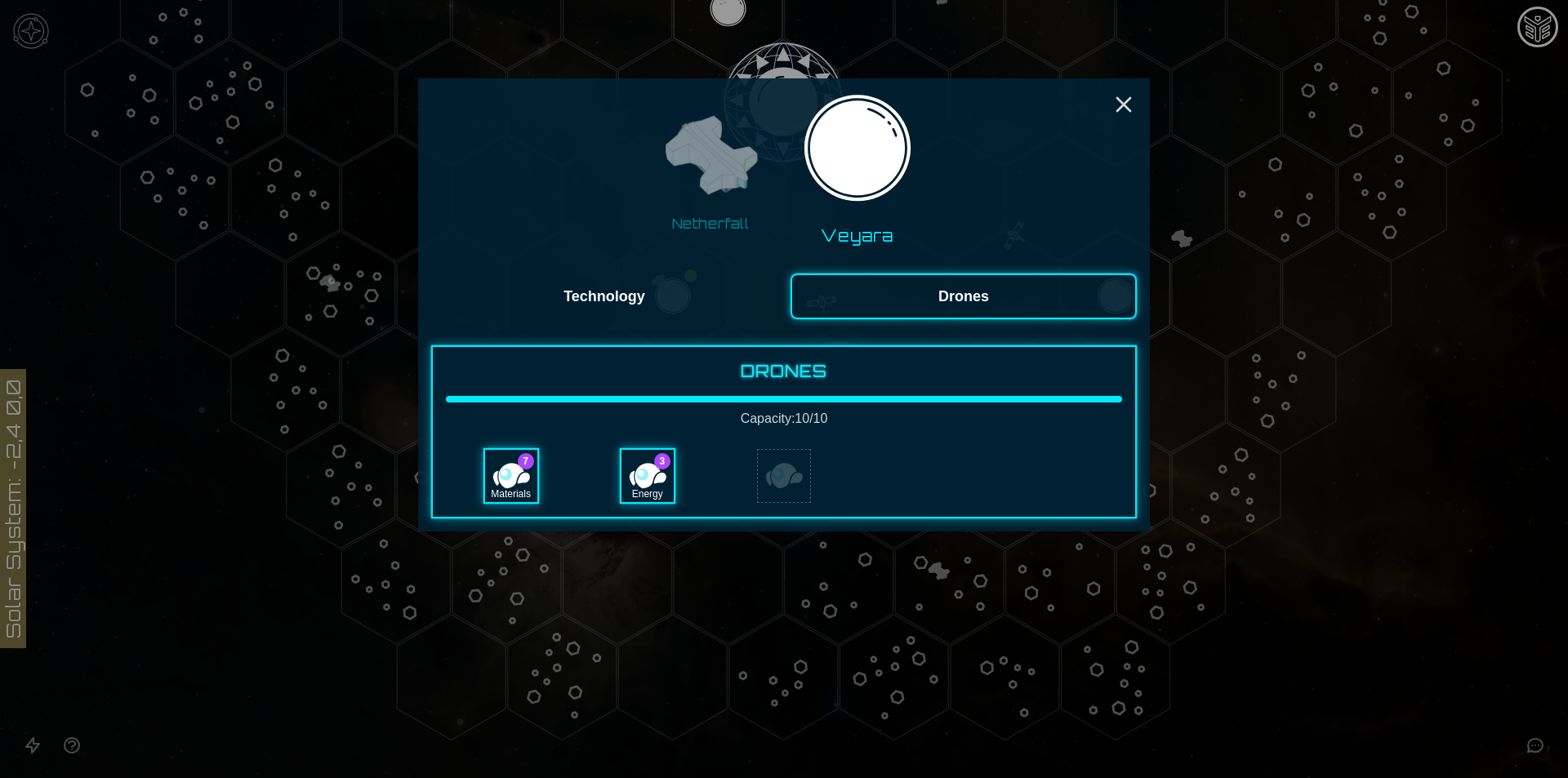
click at [666, 292] on button "Technology" at bounding box center [604, 296] width 346 height 46
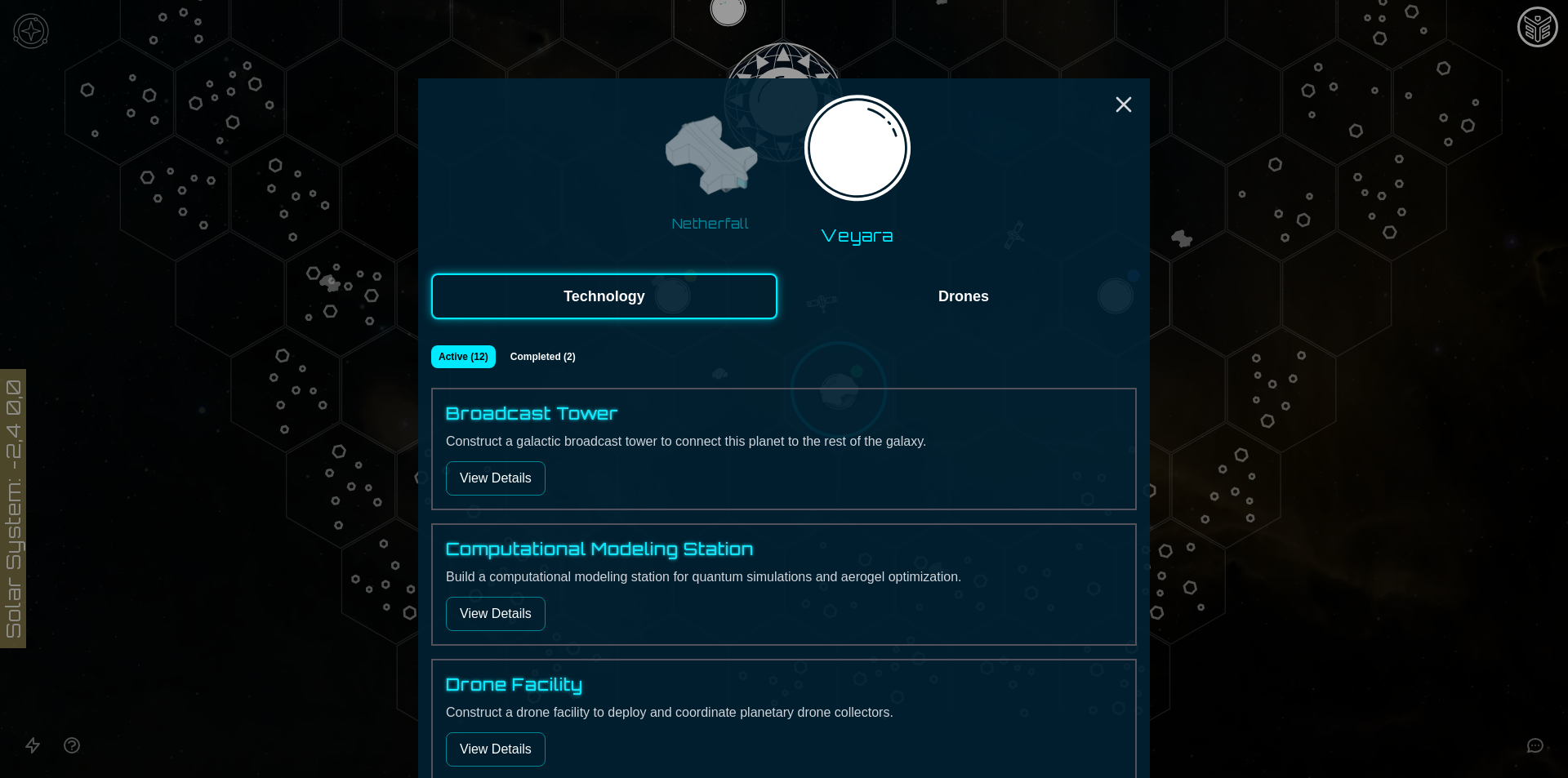
click at [743, 137] on img at bounding box center [710, 156] width 103 height 103
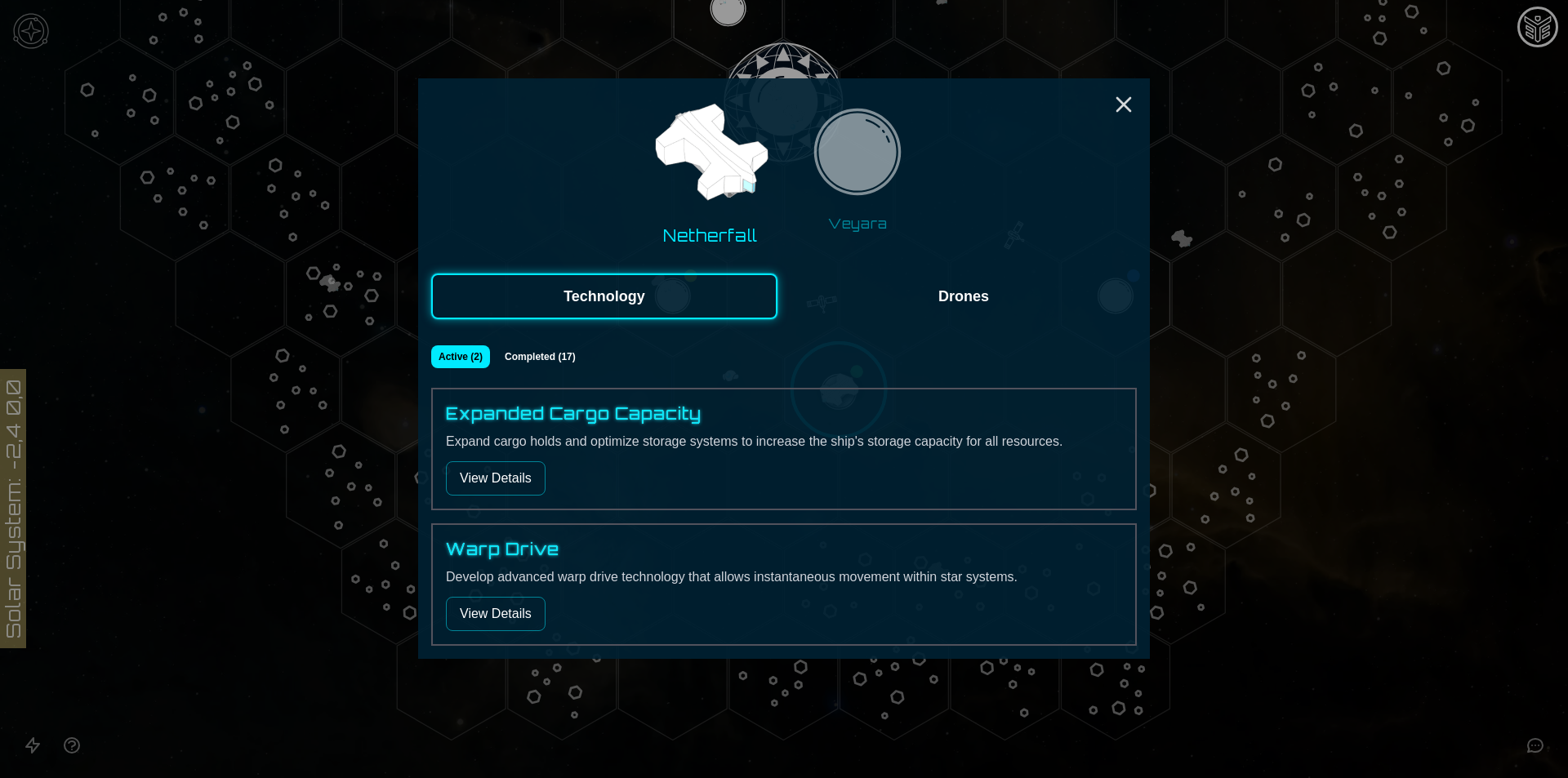
click at [537, 356] on button "Completed ( 17 )" at bounding box center [540, 356] width 88 height 23
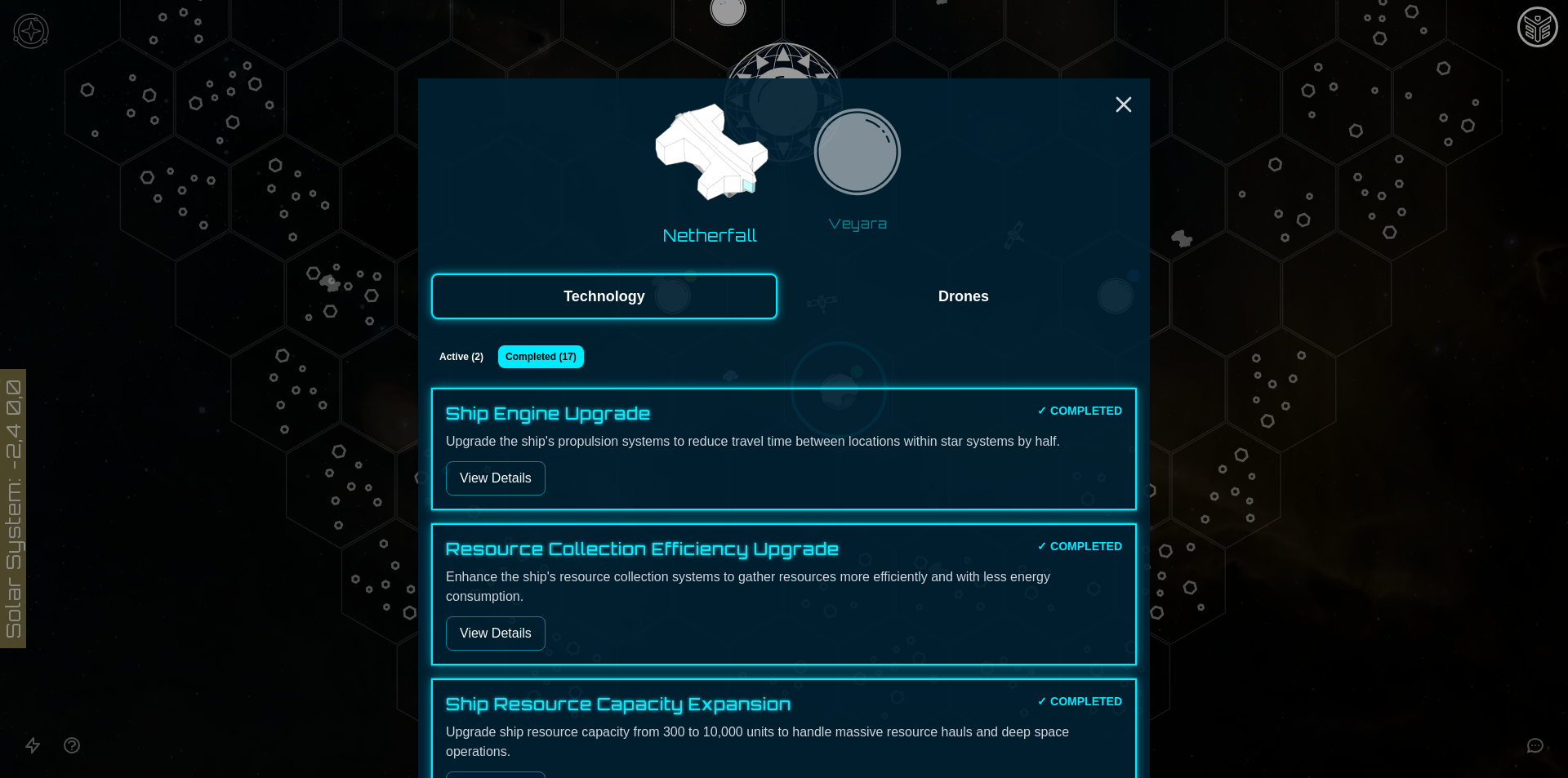
click at [446, 360] on button "Active ( 2 )" at bounding box center [461, 356] width 60 height 23
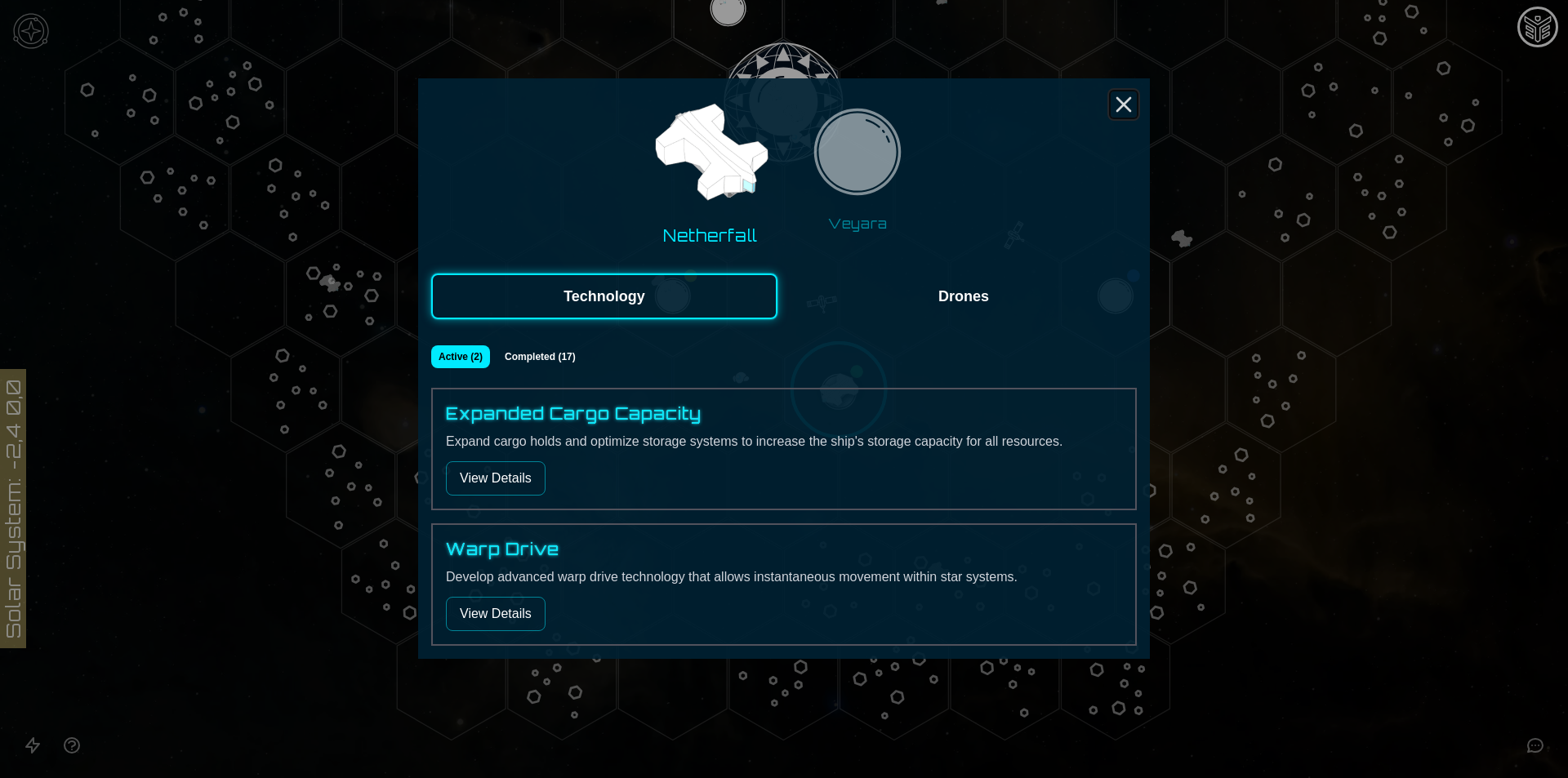
click at [1133, 97] on icon "Close" at bounding box center [1123, 104] width 26 height 26
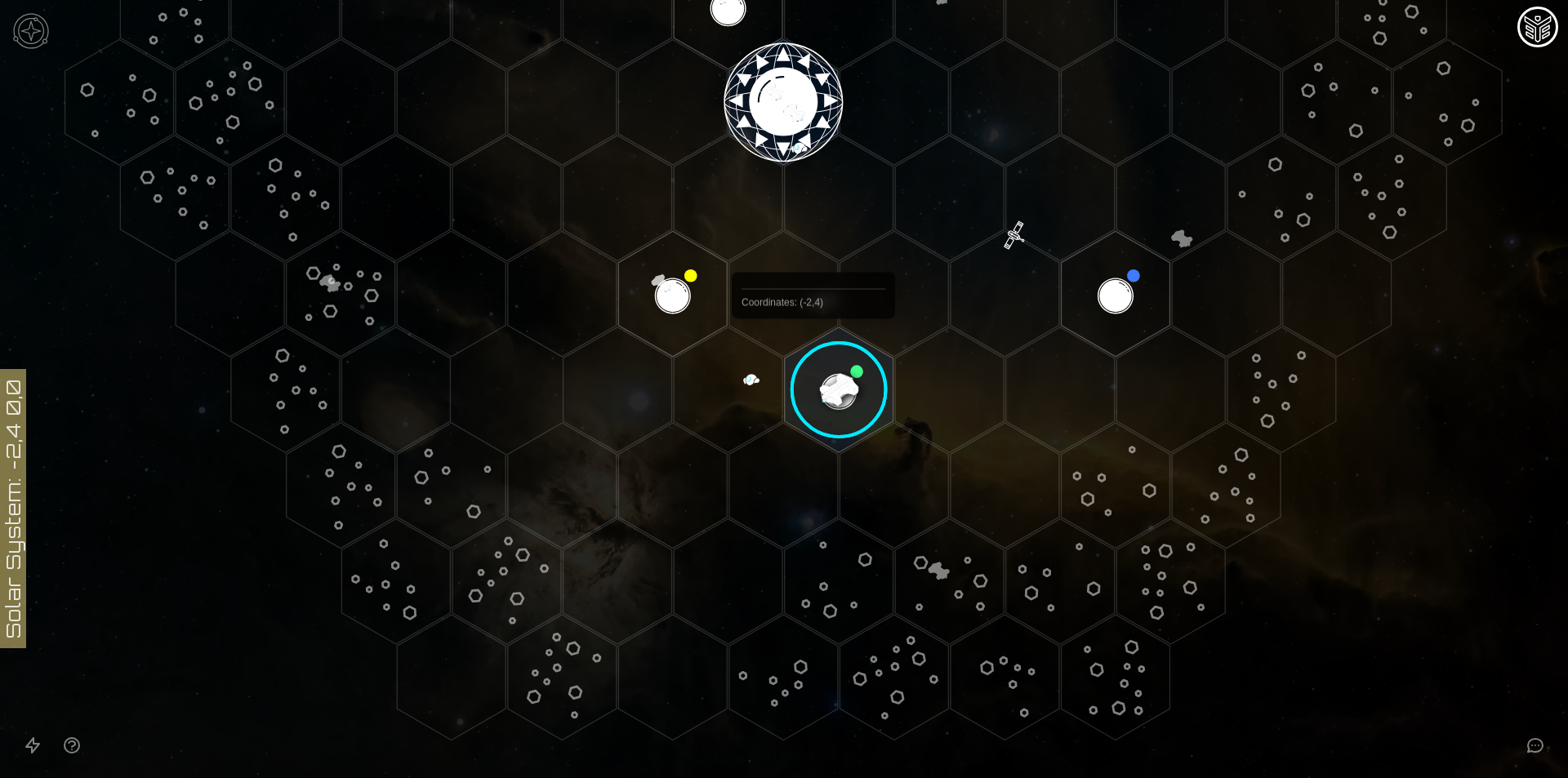
click at [814, 355] on image at bounding box center [839, 390] width 129 height 129
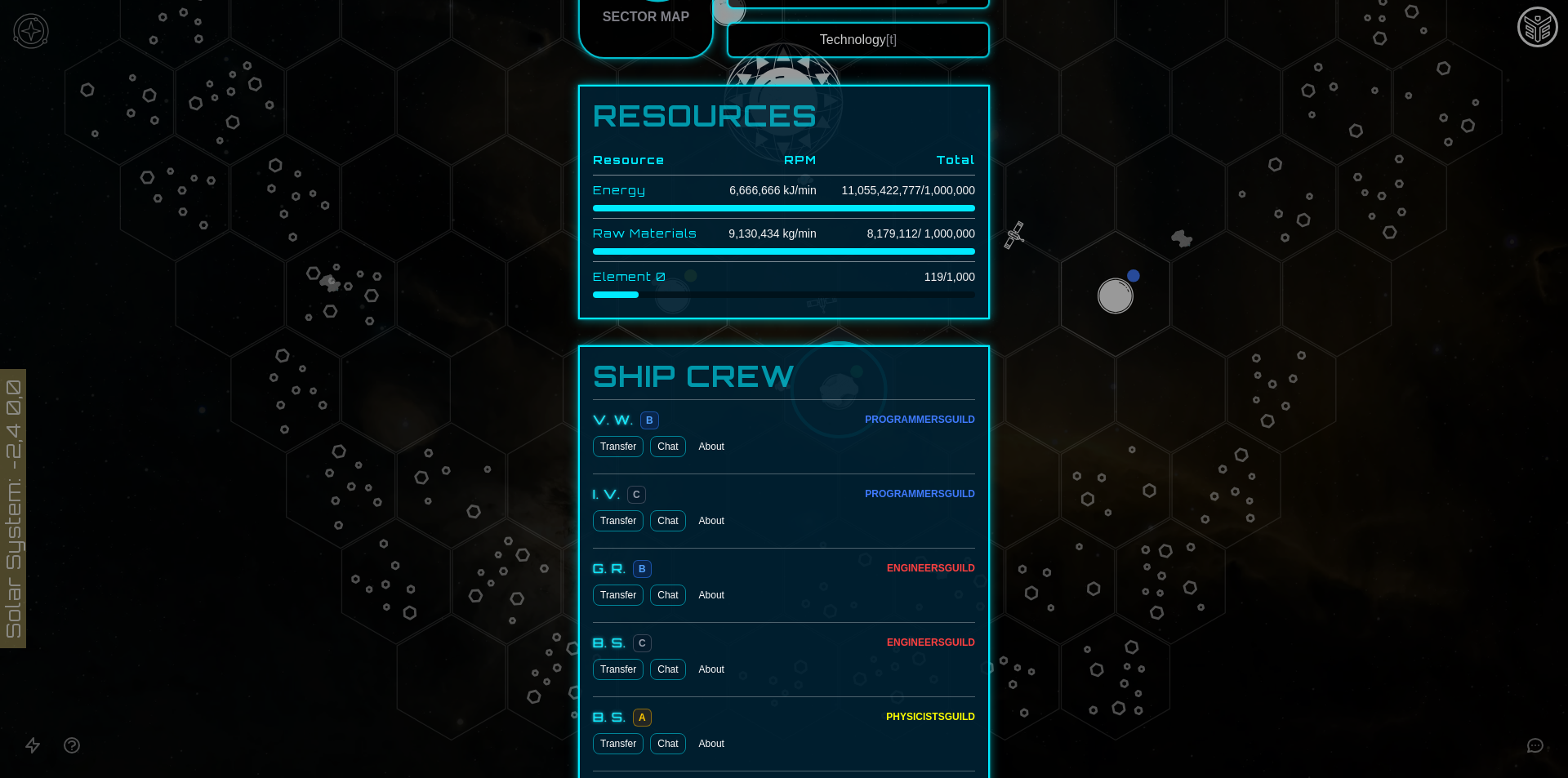
scroll to position [653, 0]
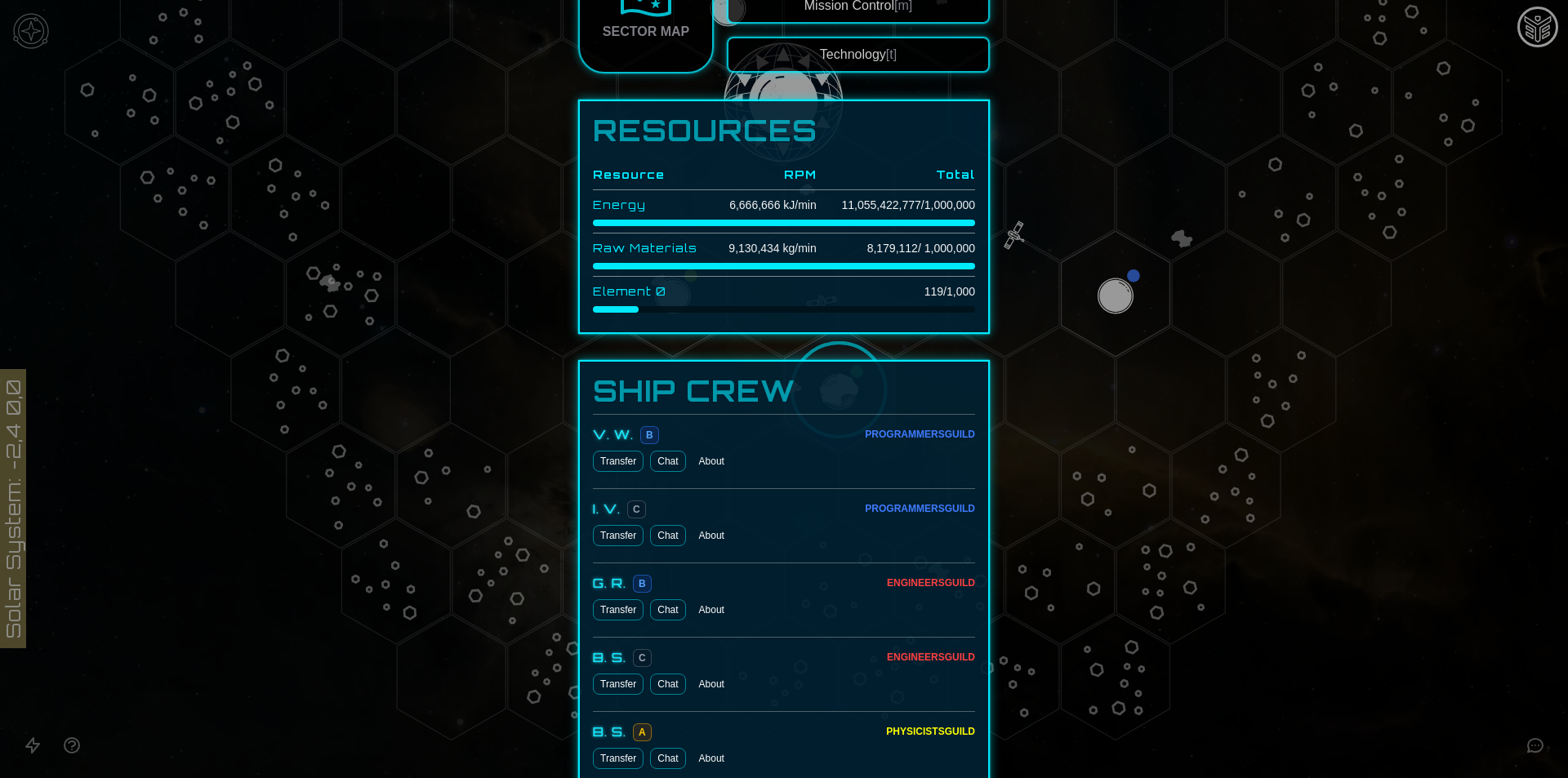
click at [612, 545] on button "Transfer" at bounding box center [618, 535] width 51 height 21
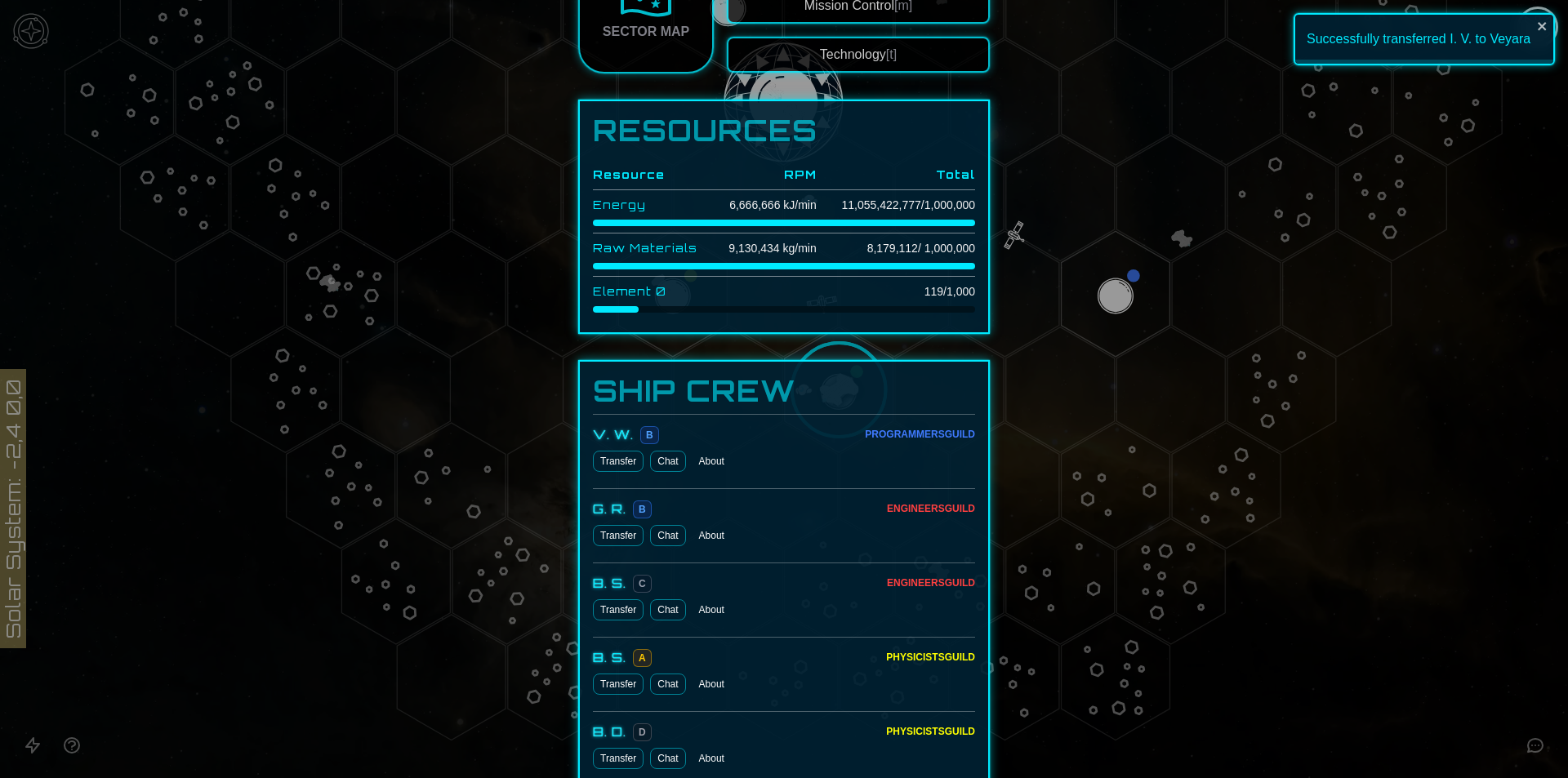
click at [615, 458] on button "Transfer" at bounding box center [618, 461] width 51 height 21
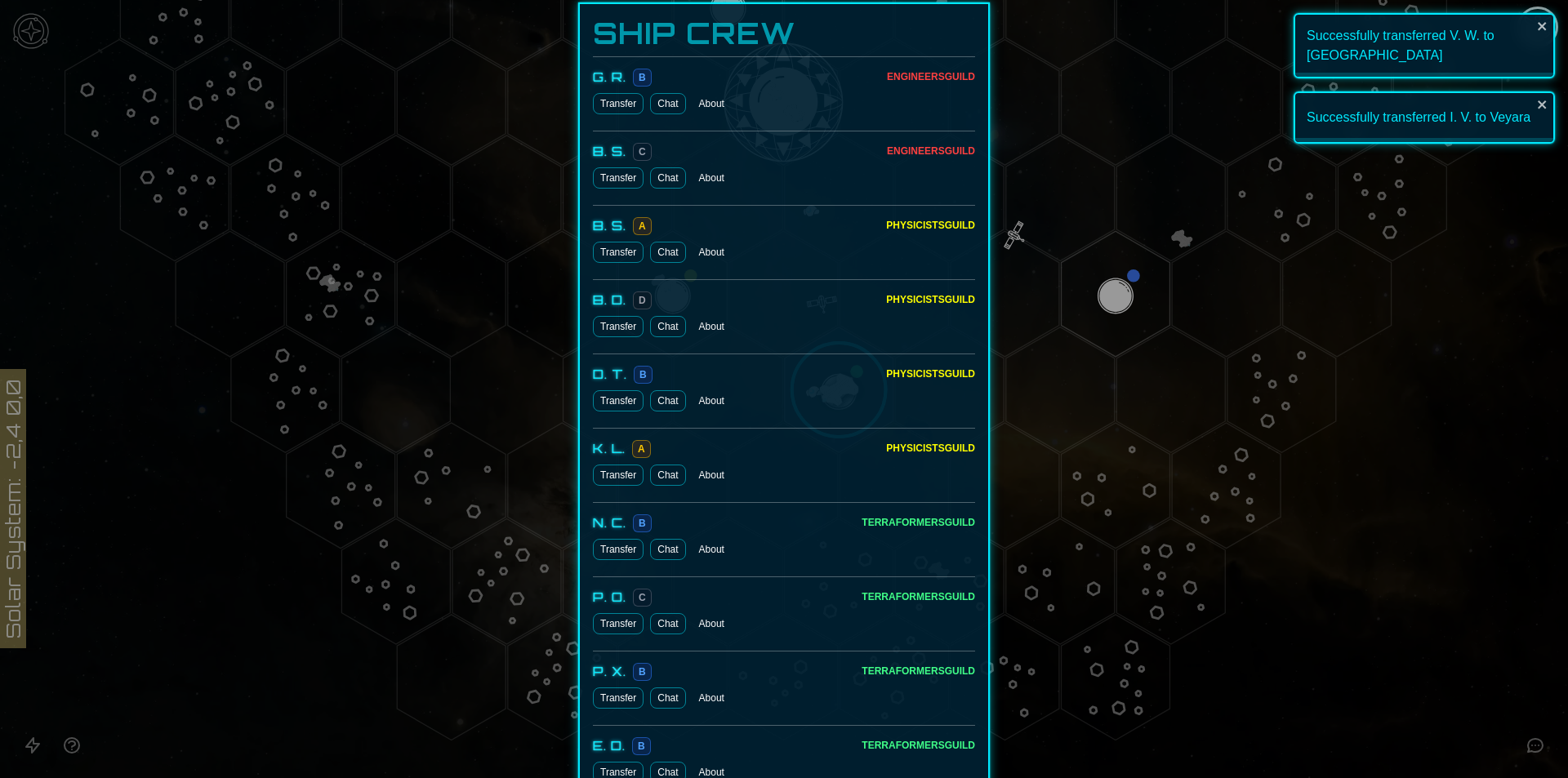
scroll to position [1143, 0]
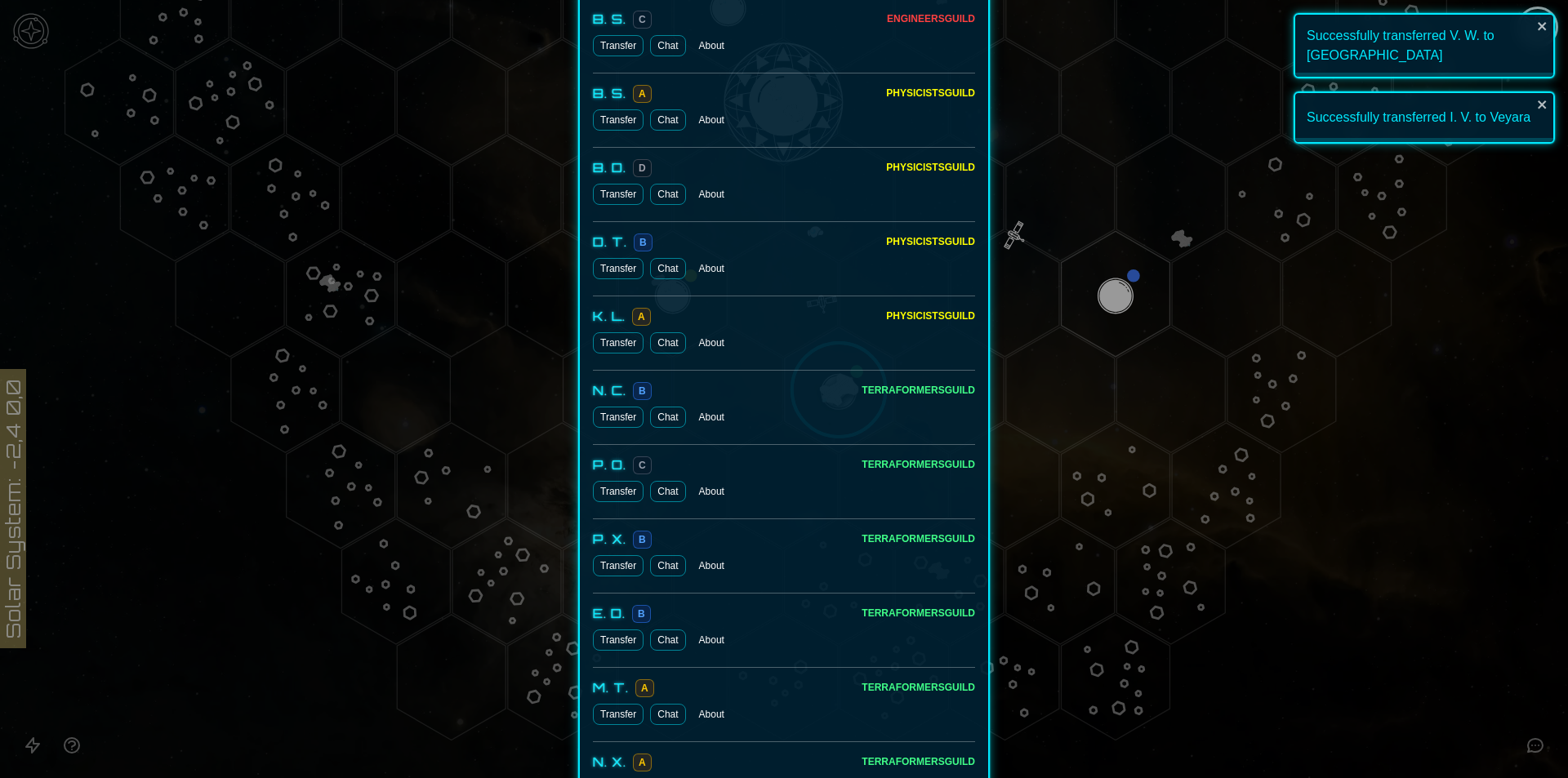
click at [615, 419] on button "Transfer" at bounding box center [618, 417] width 51 height 21
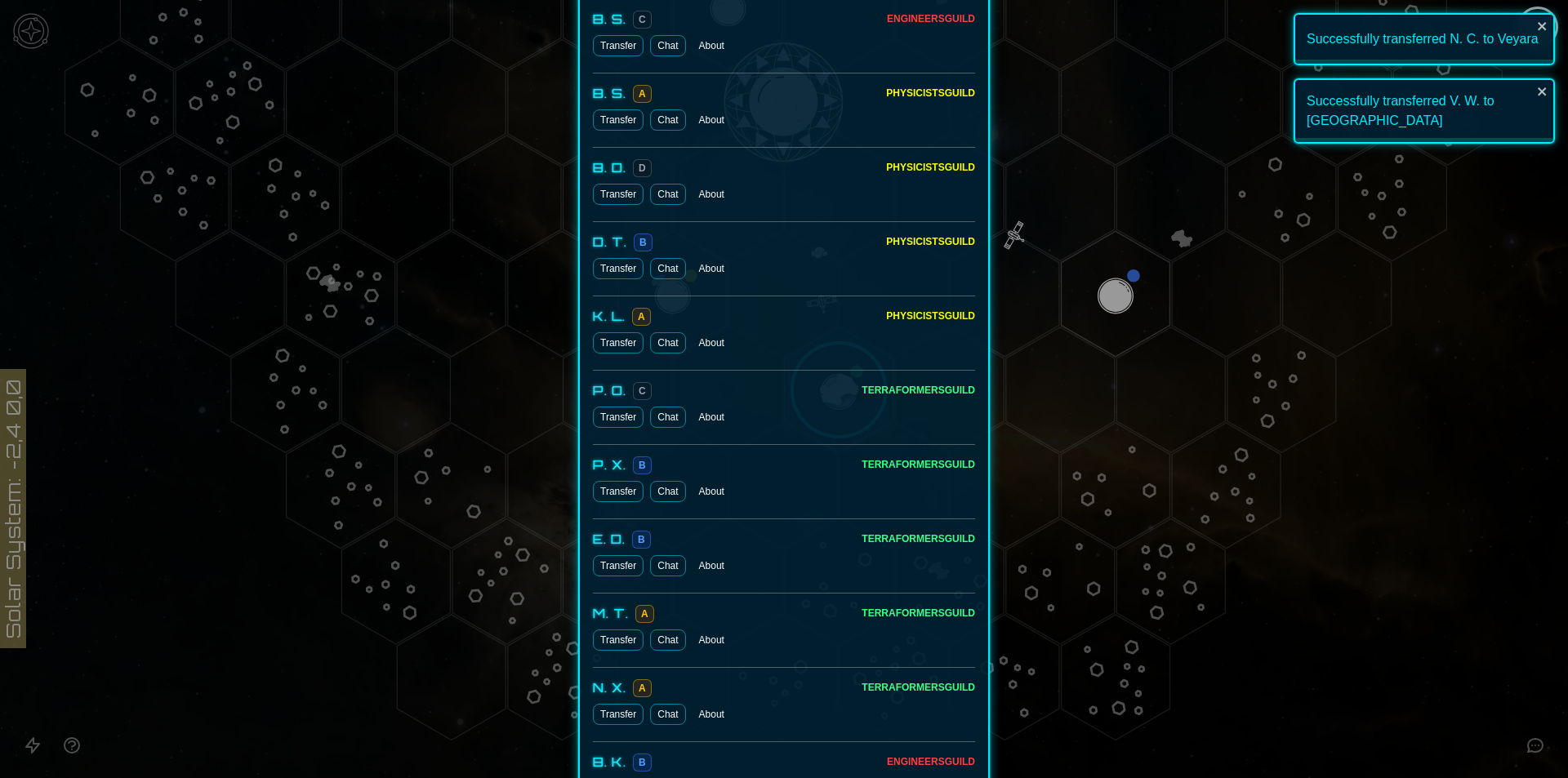
click at [606, 647] on button "Transfer" at bounding box center [618, 639] width 51 height 21
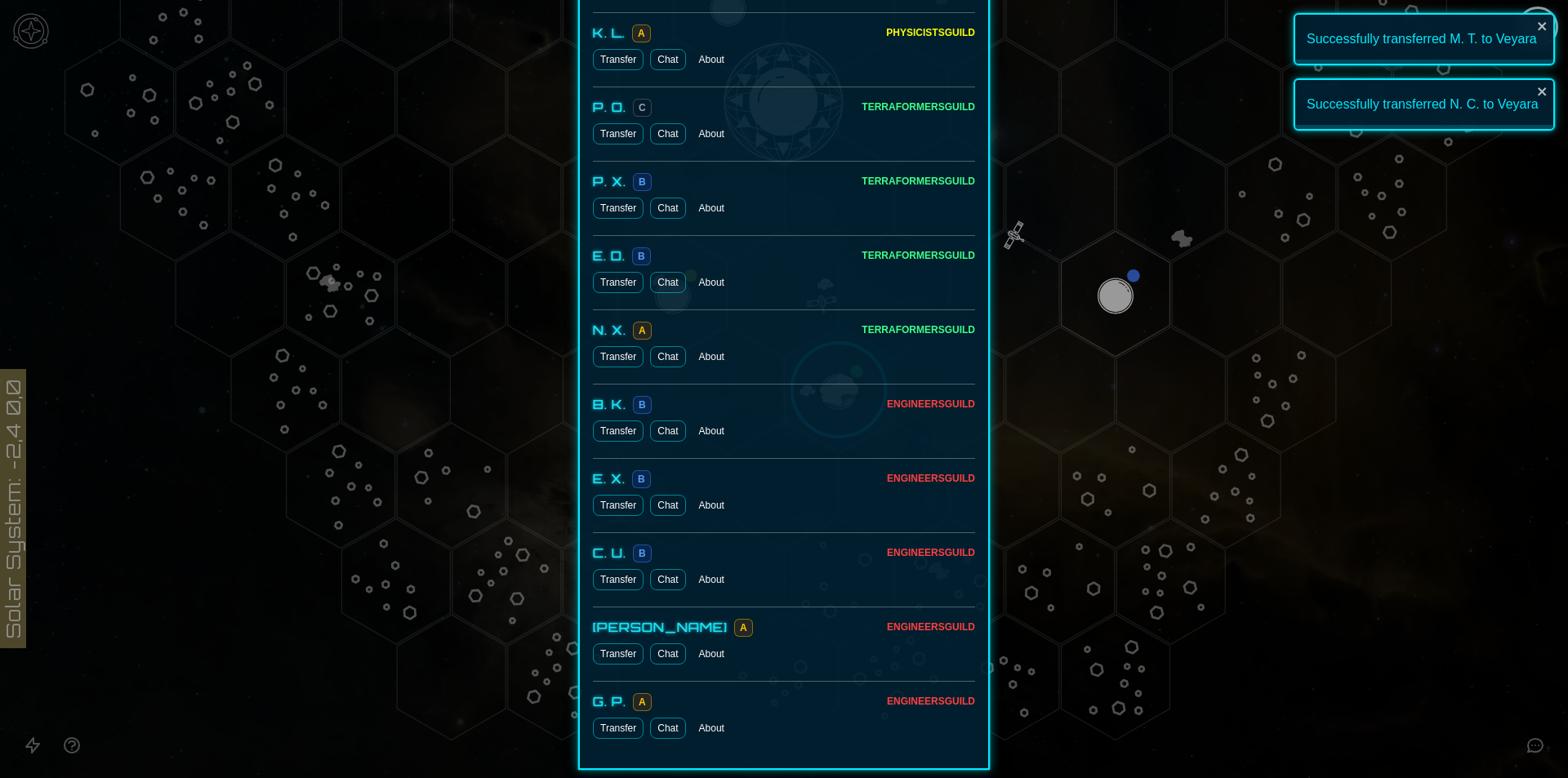
scroll to position [1500, 0]
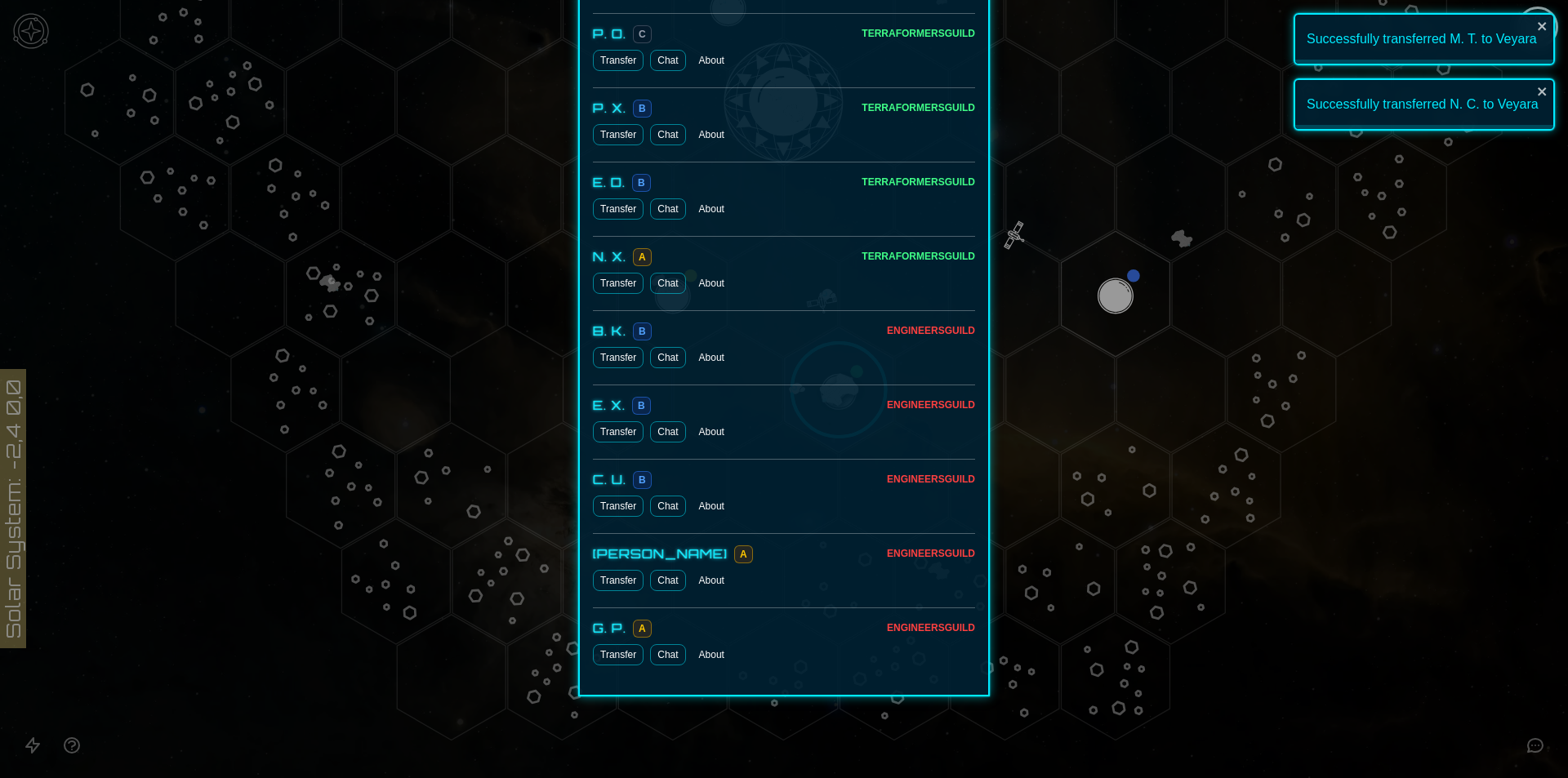
click at [614, 435] on button "Transfer" at bounding box center [618, 432] width 51 height 21
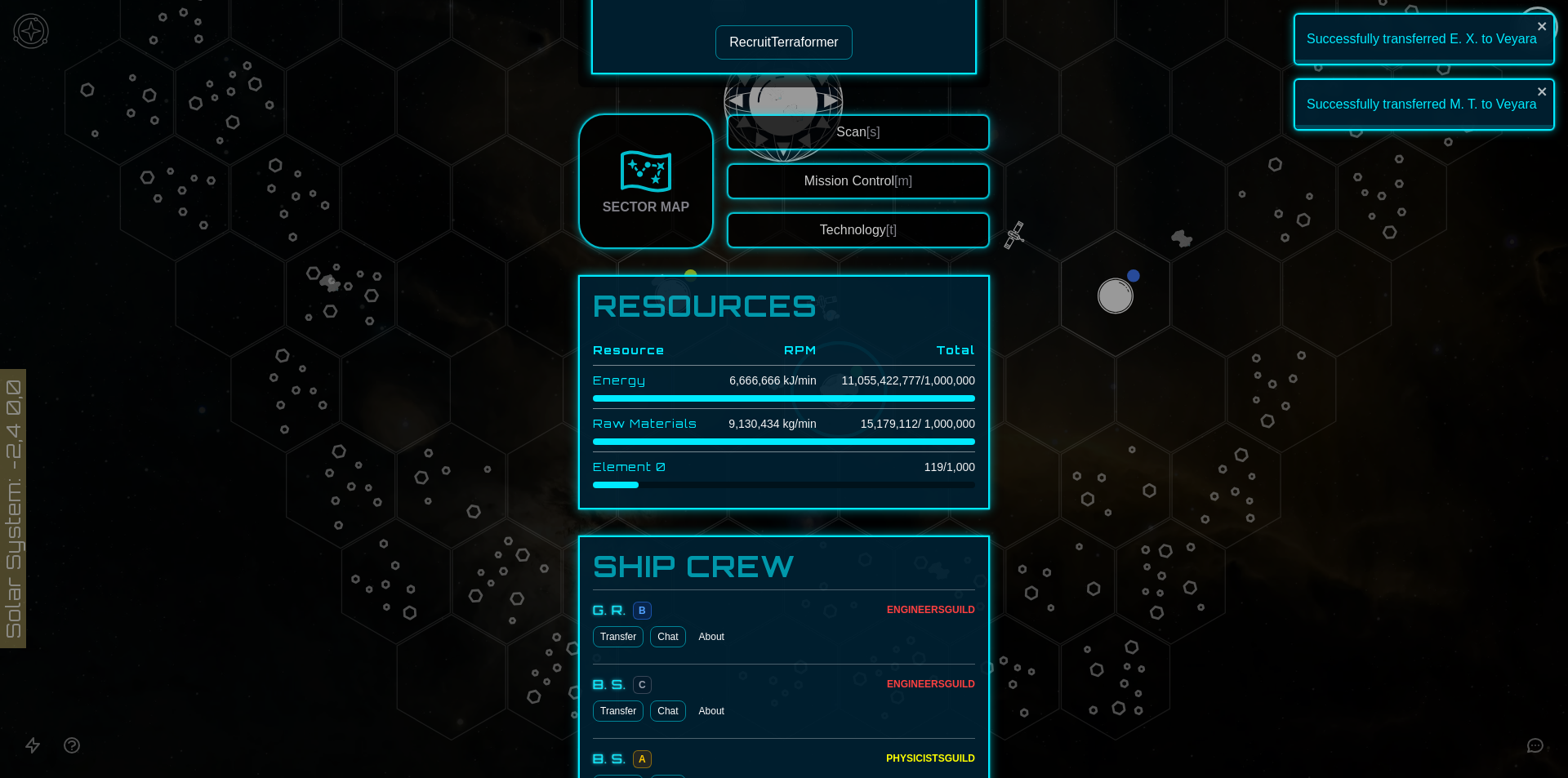
scroll to position [364, 0]
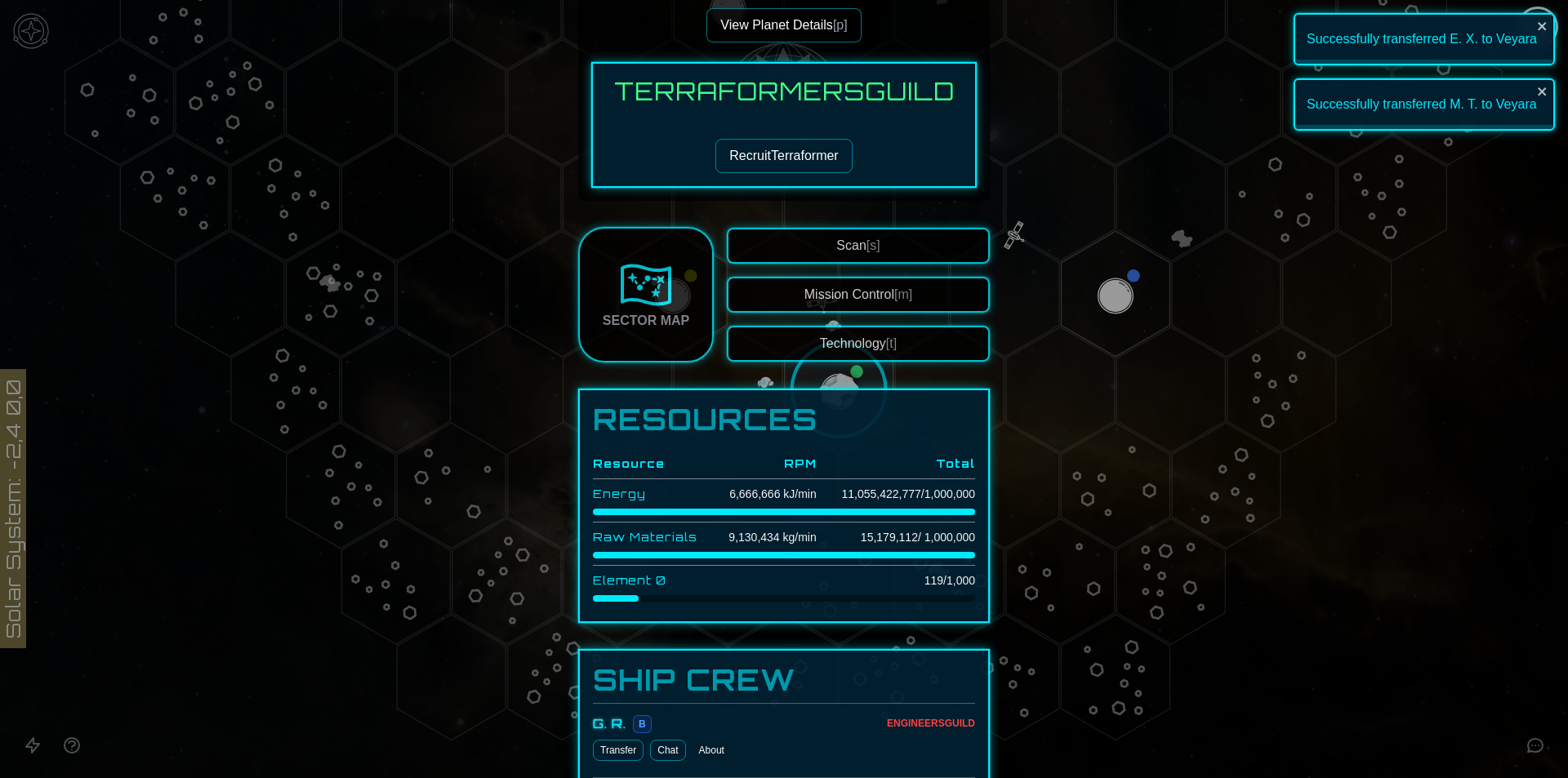
click at [846, 359] on button "Technology [t]" at bounding box center [857, 343] width 263 height 36
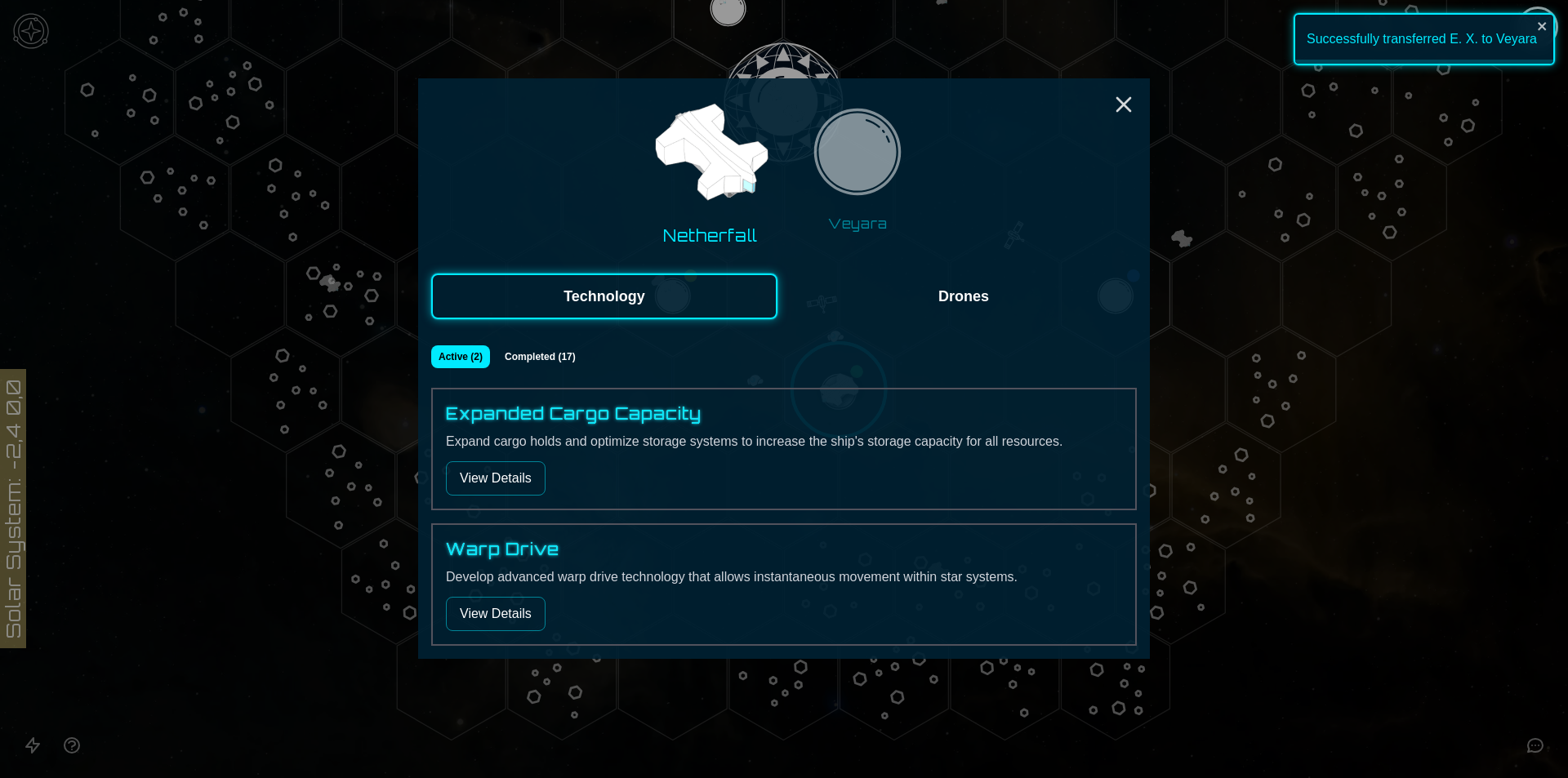
click at [913, 320] on div "Netherfall Veyara Technology Drones Active ( 2 ) Completed ( 17 ) Expanded Carg…" at bounding box center [784, 368] width 731 height 580
click at [902, 311] on button "Drones" at bounding box center [964, 296] width 346 height 46
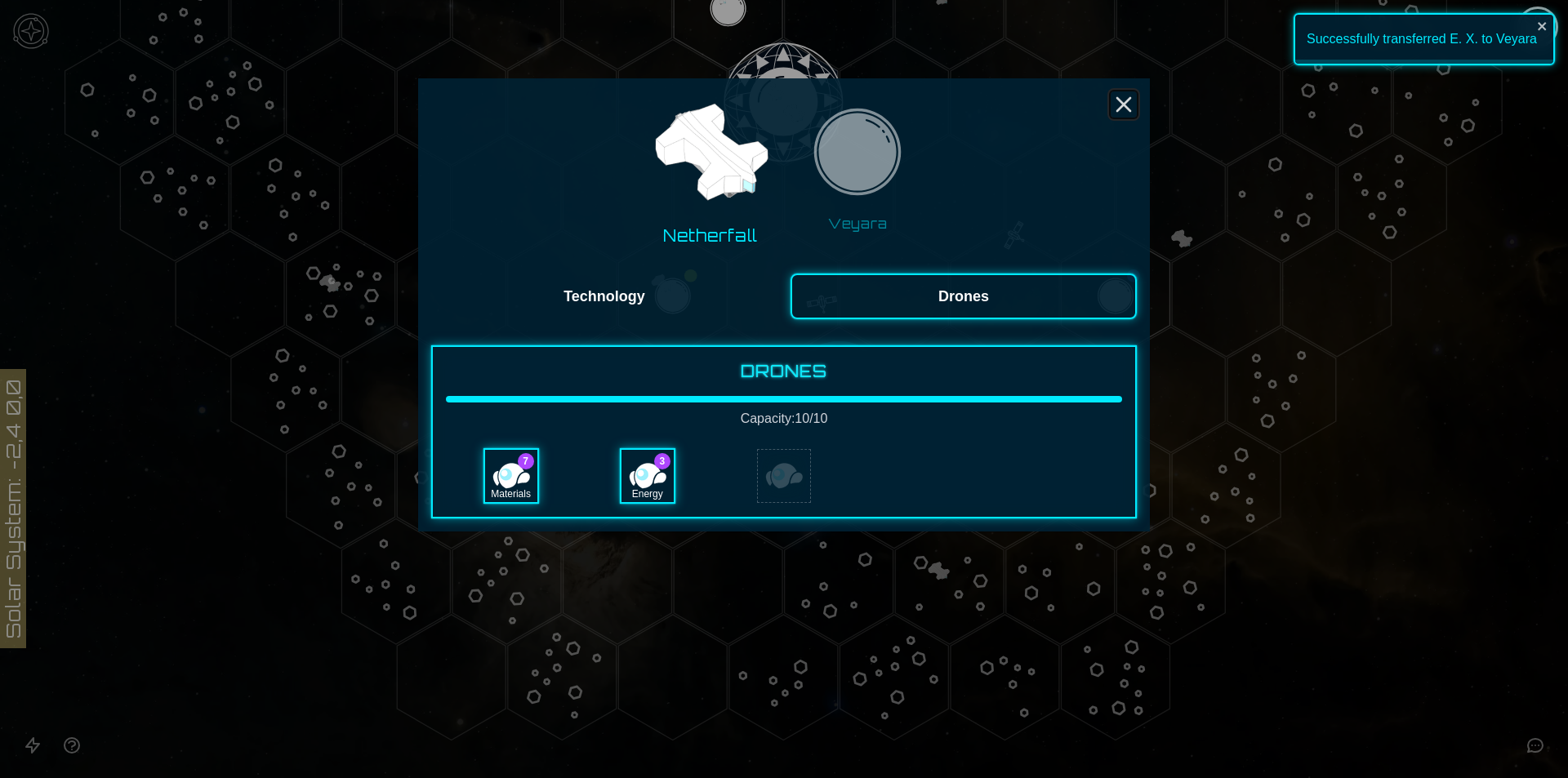
click at [1127, 100] on line "Close" at bounding box center [1124, 104] width 13 height 13
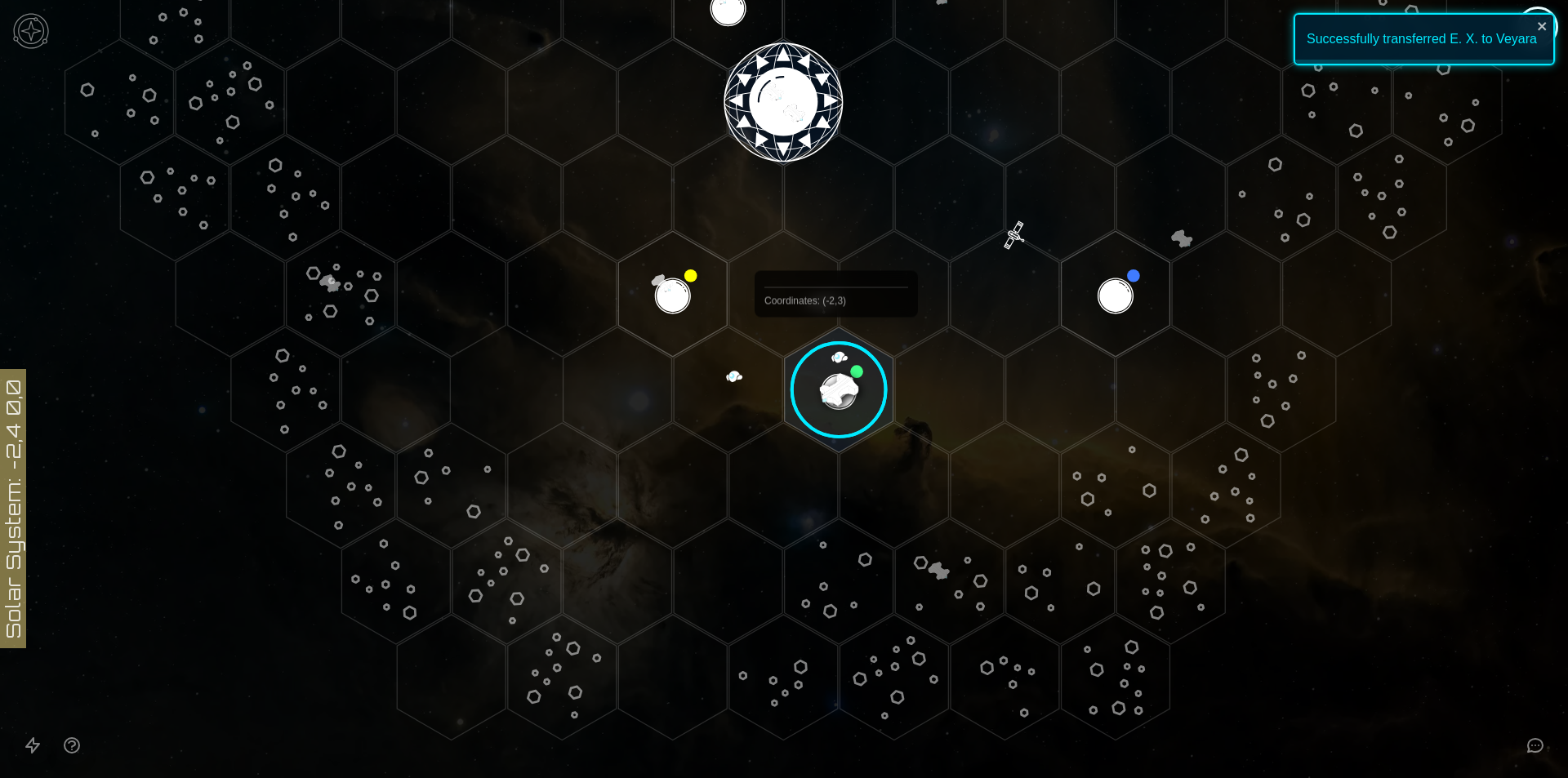
click at [836, 355] on image at bounding box center [839, 390] width 129 height 129
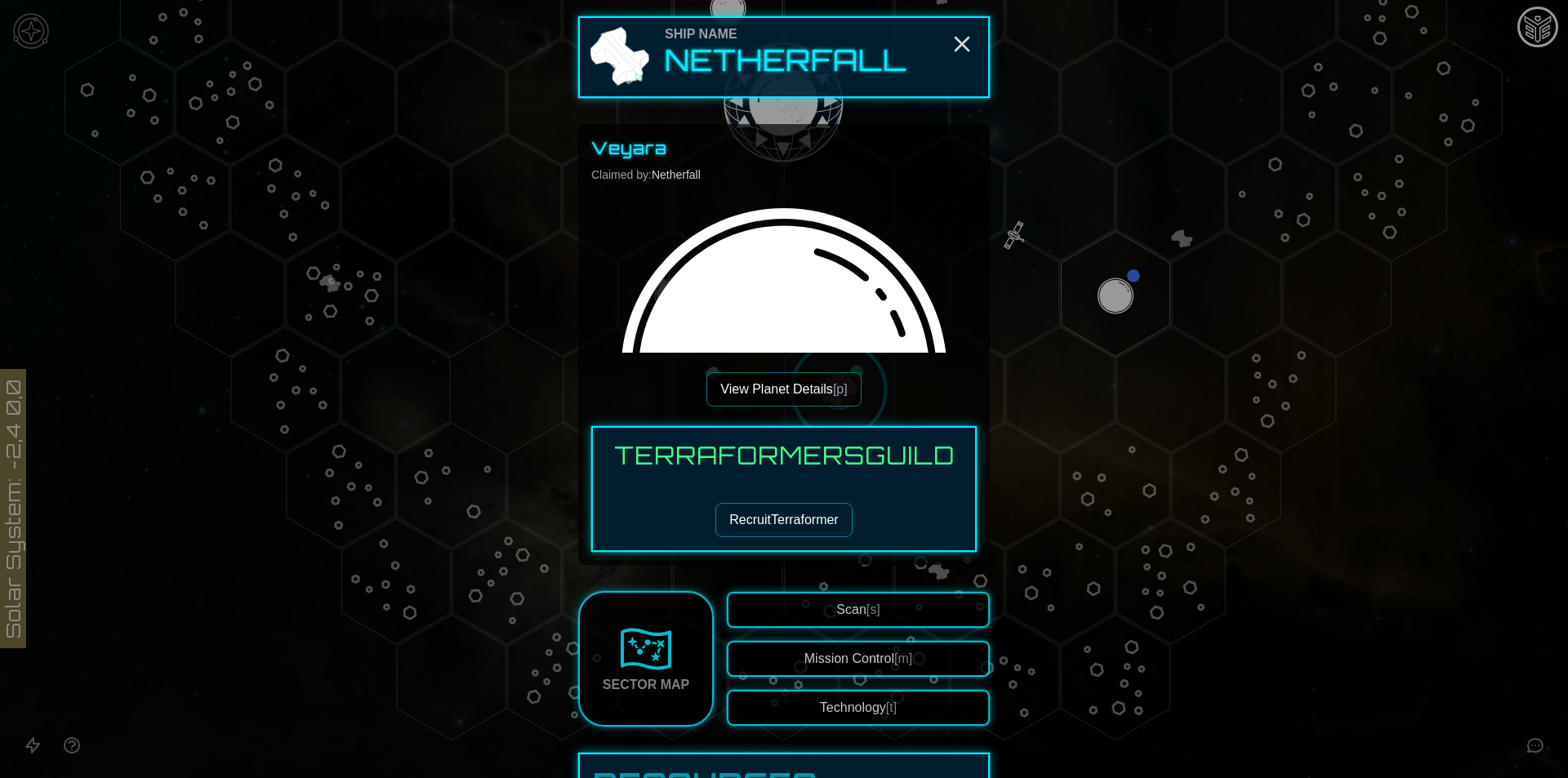
click at [789, 385] on button "View Planet Details [p]" at bounding box center [783, 389] width 154 height 34
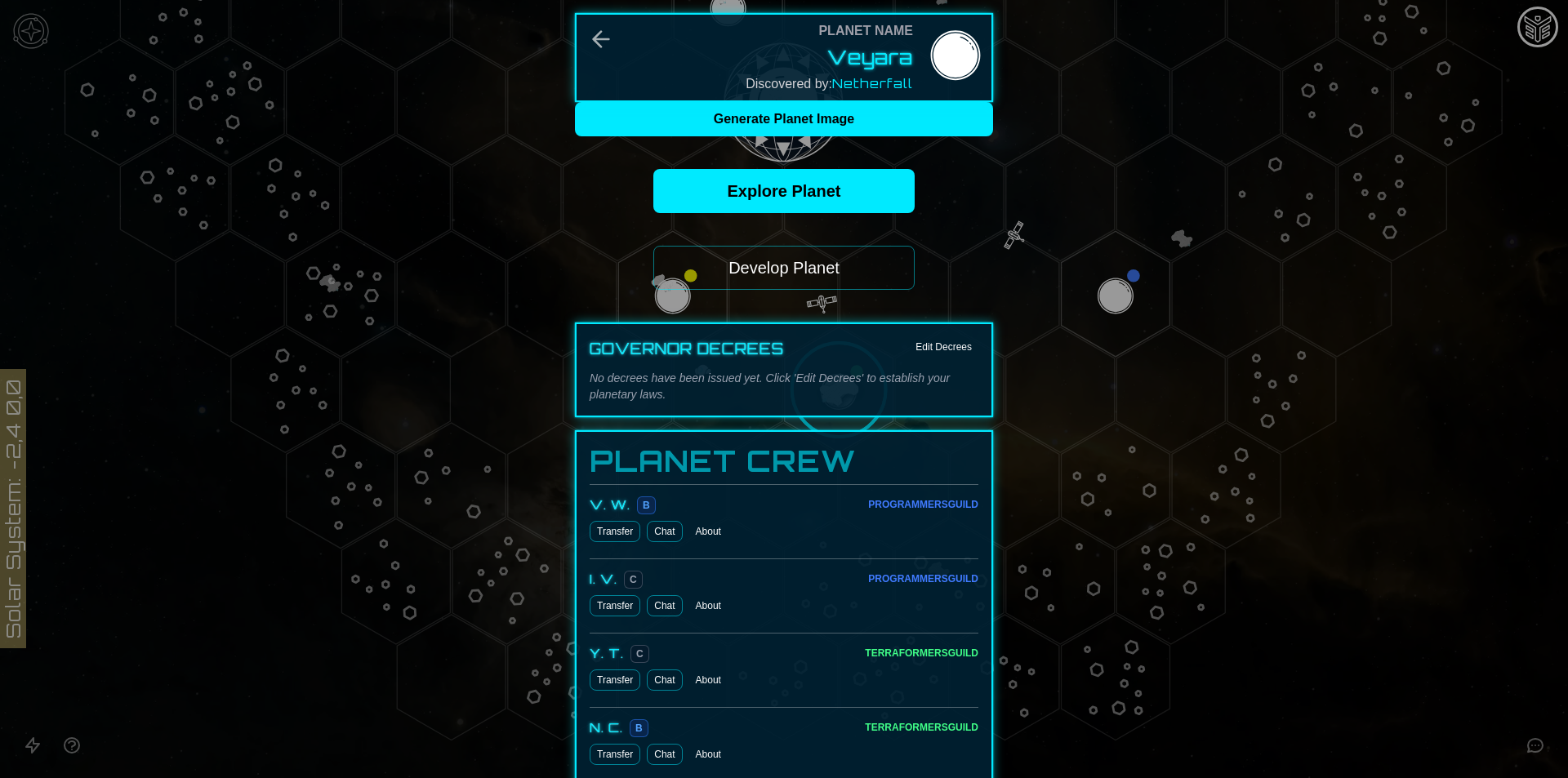
click at [800, 268] on button "Develop Planet" at bounding box center [783, 267] width 261 height 44
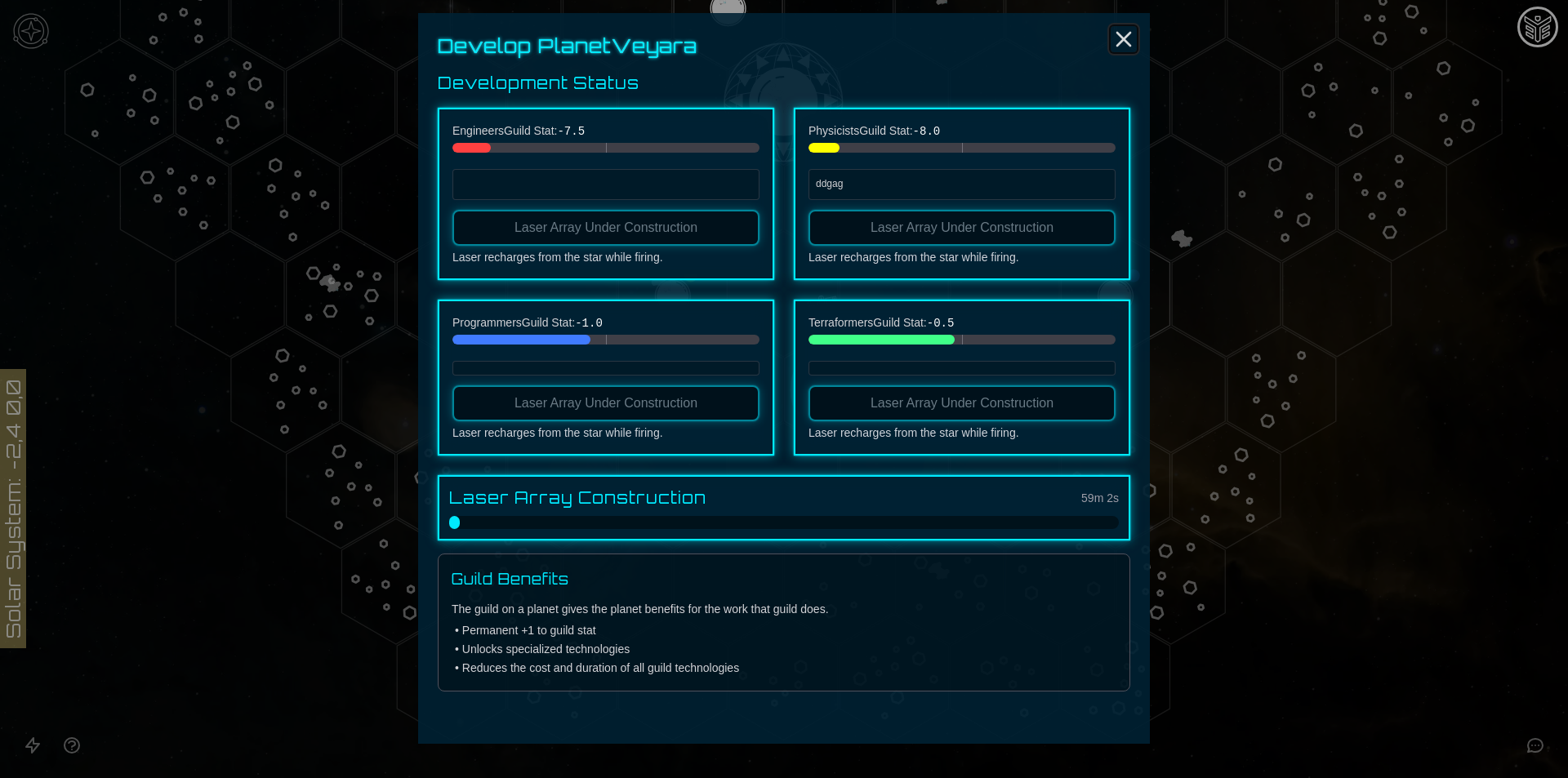
click at [1127, 35] on line "Close" at bounding box center [1124, 39] width 13 height 13
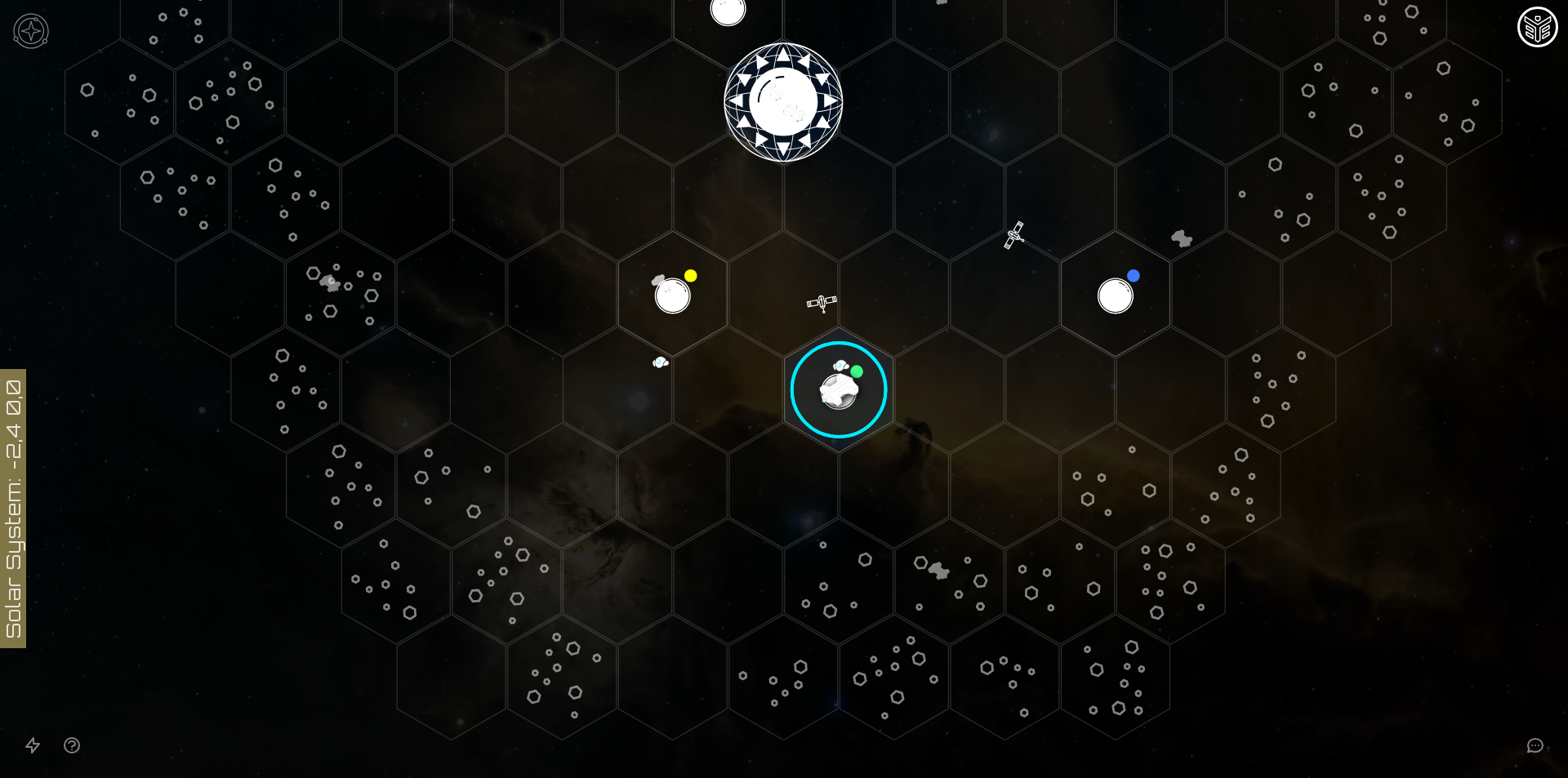
click at [878, 361] on image at bounding box center [839, 390] width 129 height 129
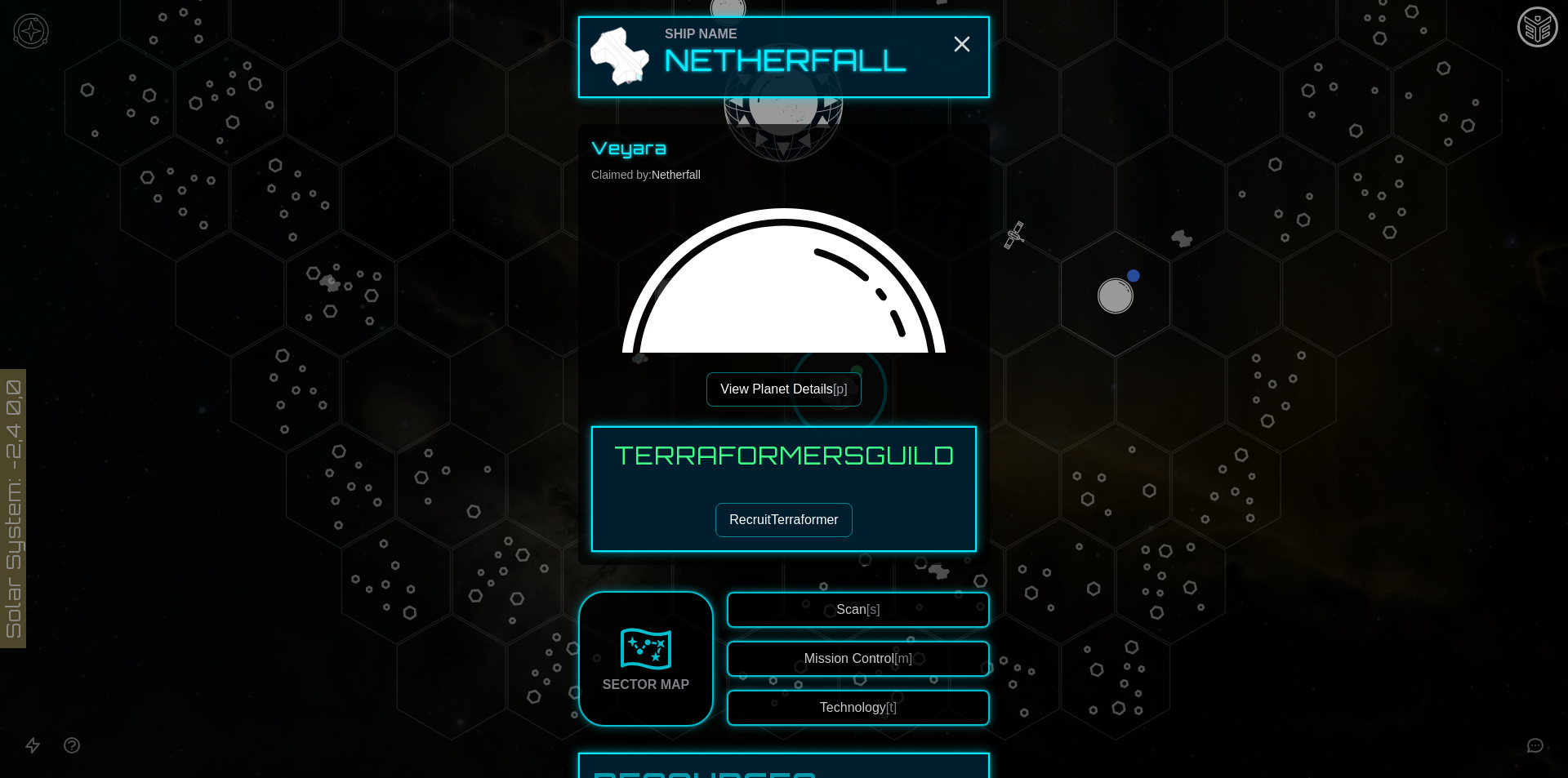
click at [886, 700] on span "[t]" at bounding box center [891, 707] width 11 height 14
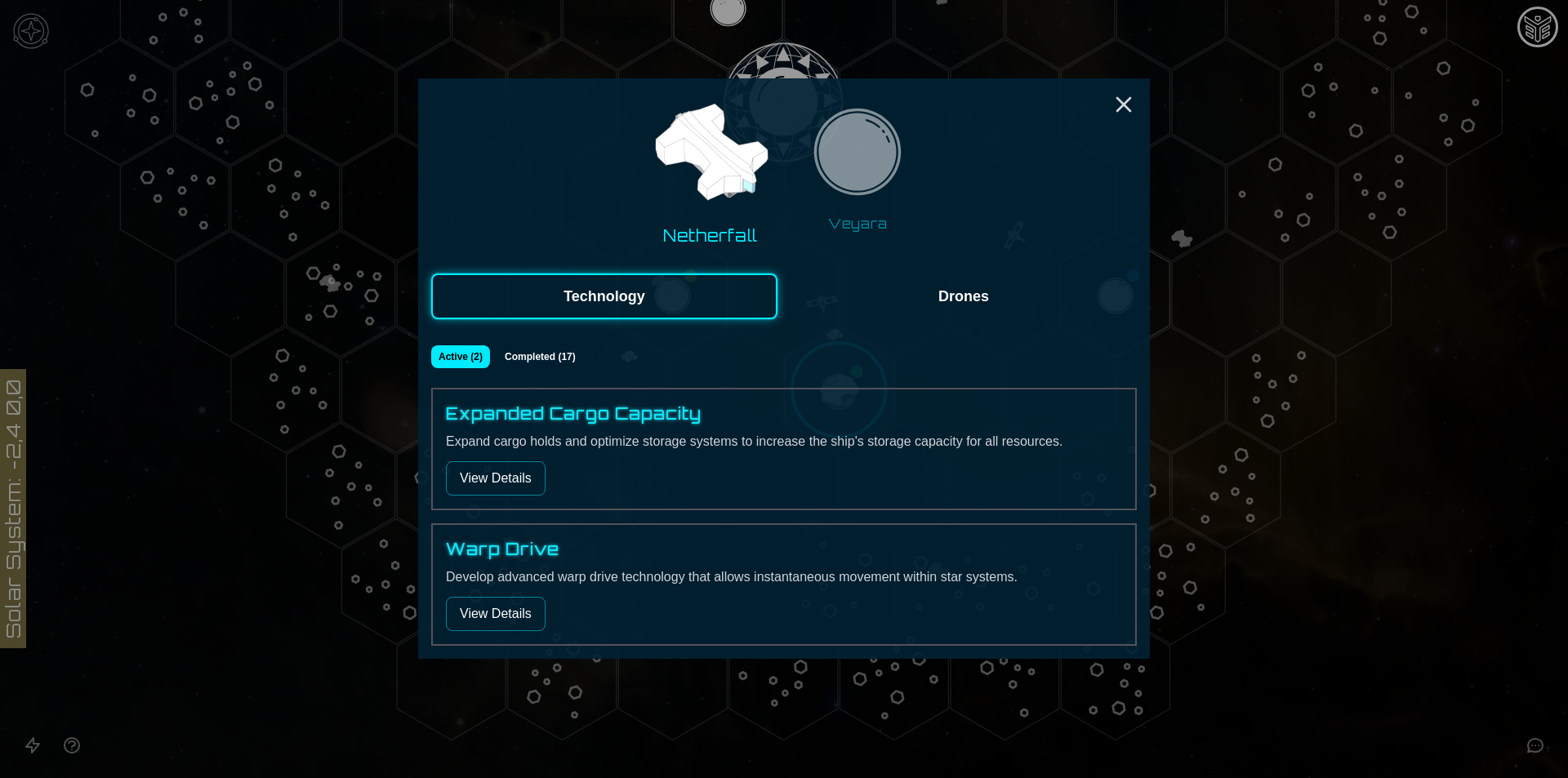
click at [892, 149] on img at bounding box center [857, 156] width 103 height 103
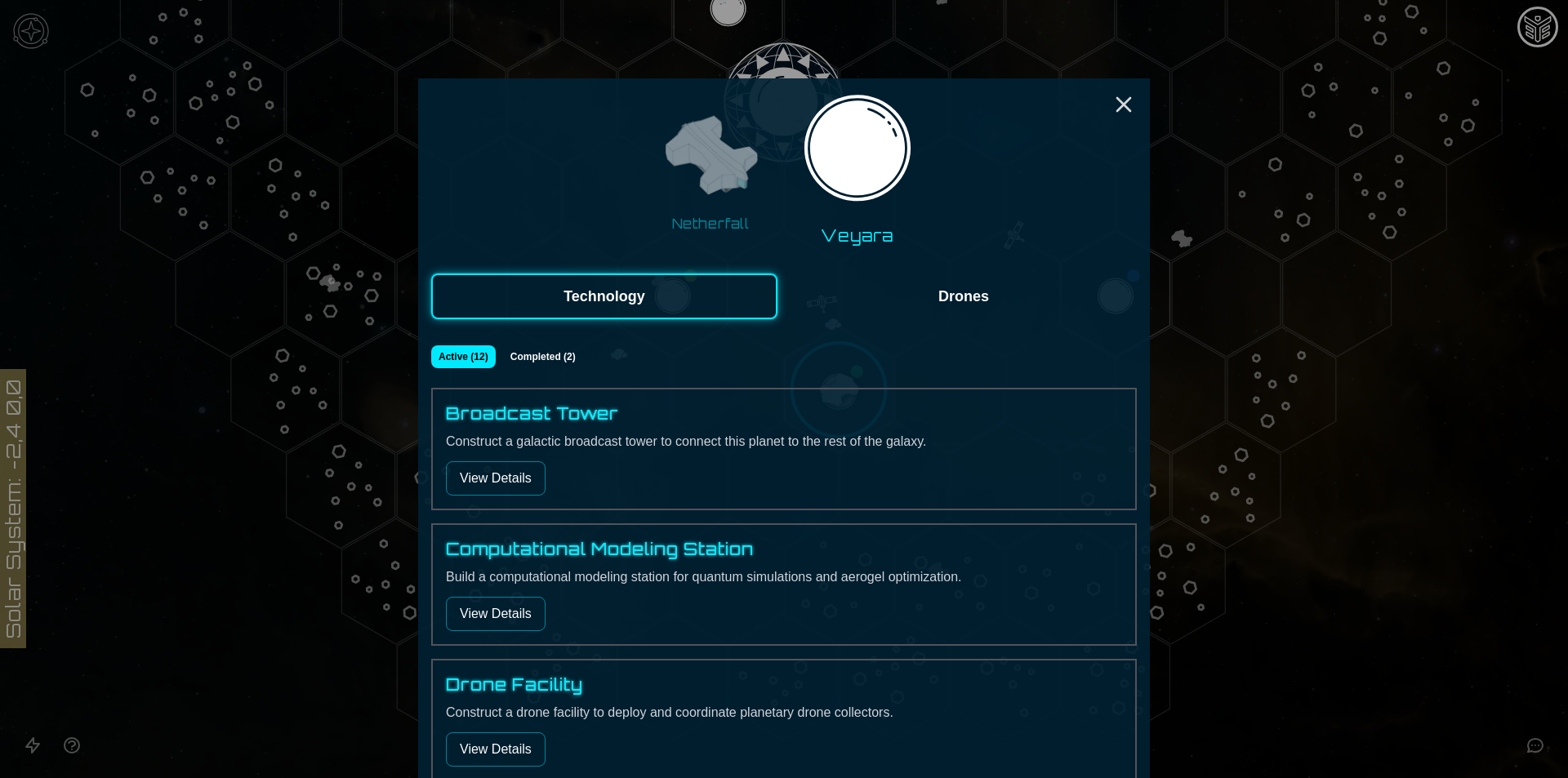
click at [478, 472] on button "View Details" at bounding box center [495, 478] width 99 height 34
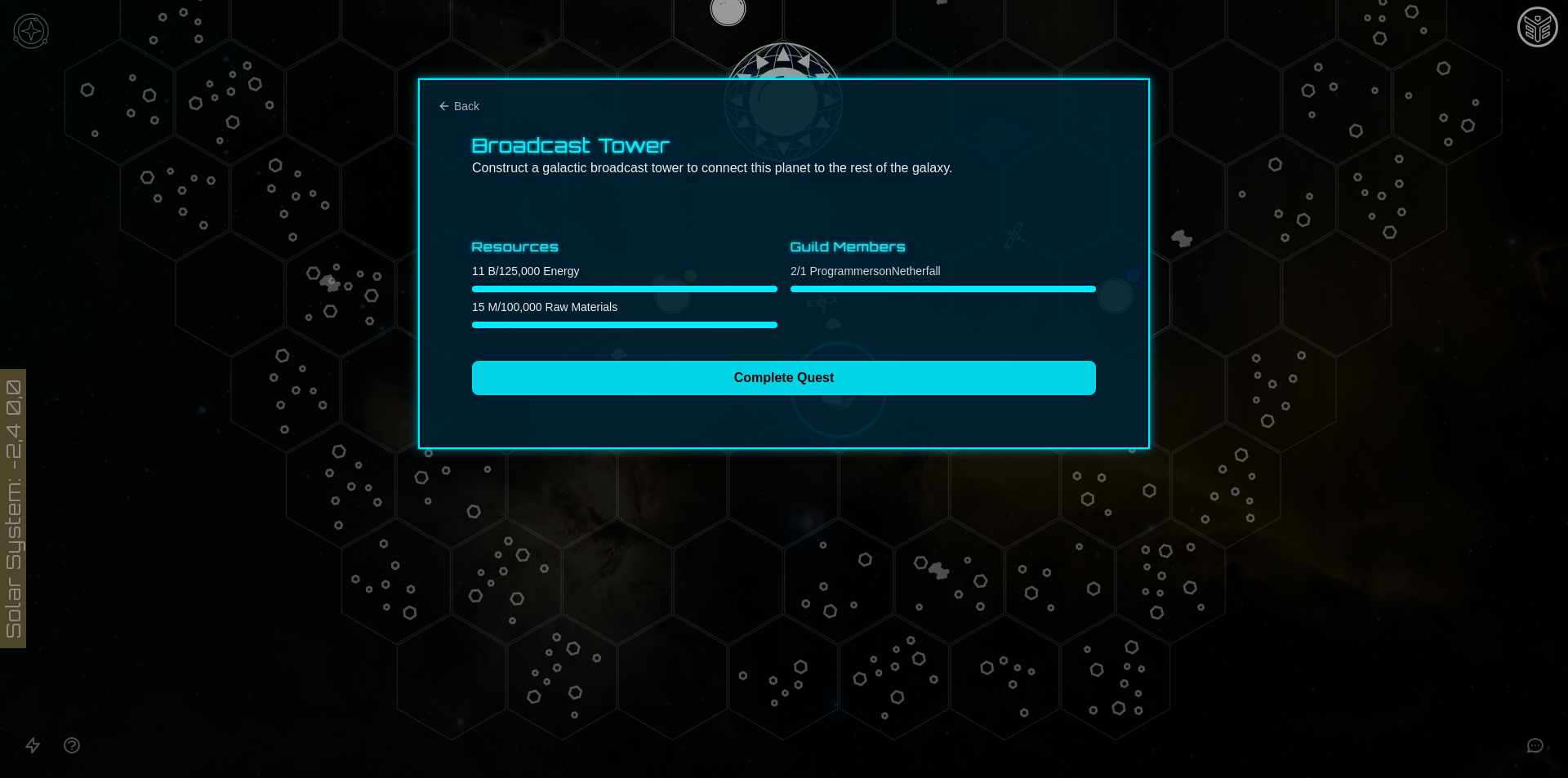
click at [873, 371] on button "Complete Quest" at bounding box center [783, 377] width 624 height 34
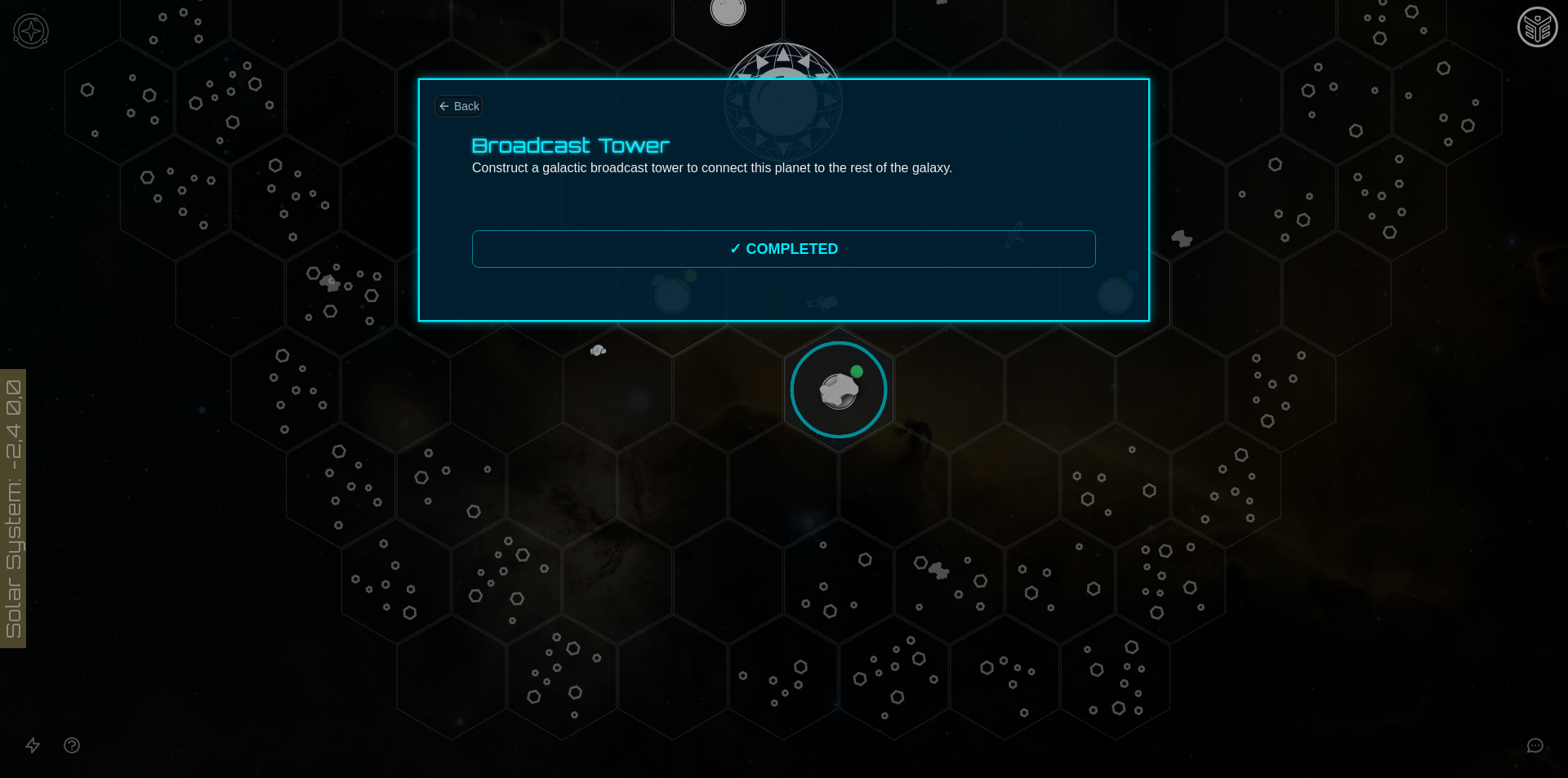
click at [463, 109] on span "Back" at bounding box center [467, 106] width 25 height 17
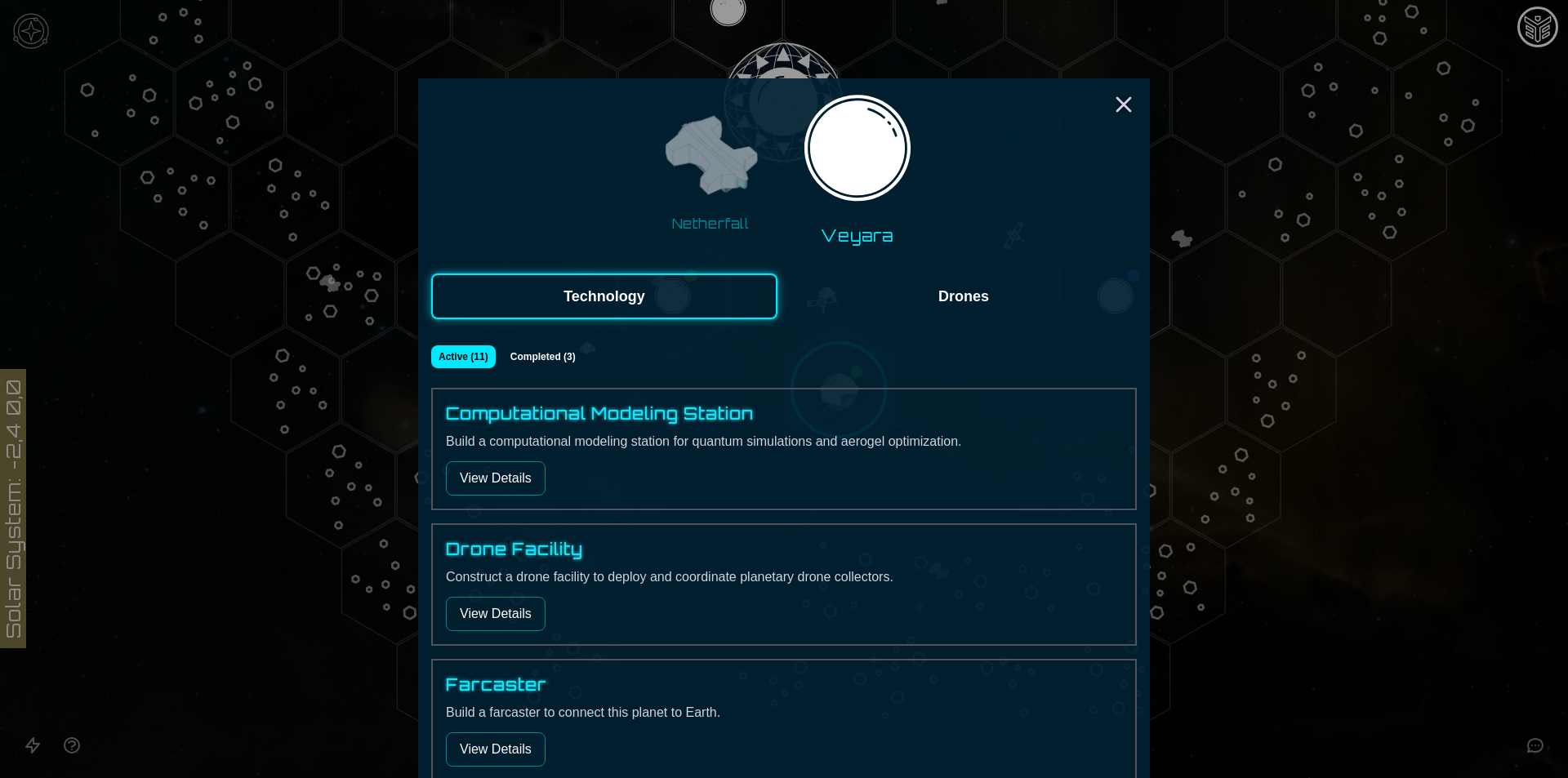
click at [529, 482] on button "View Details" at bounding box center [495, 478] width 99 height 34
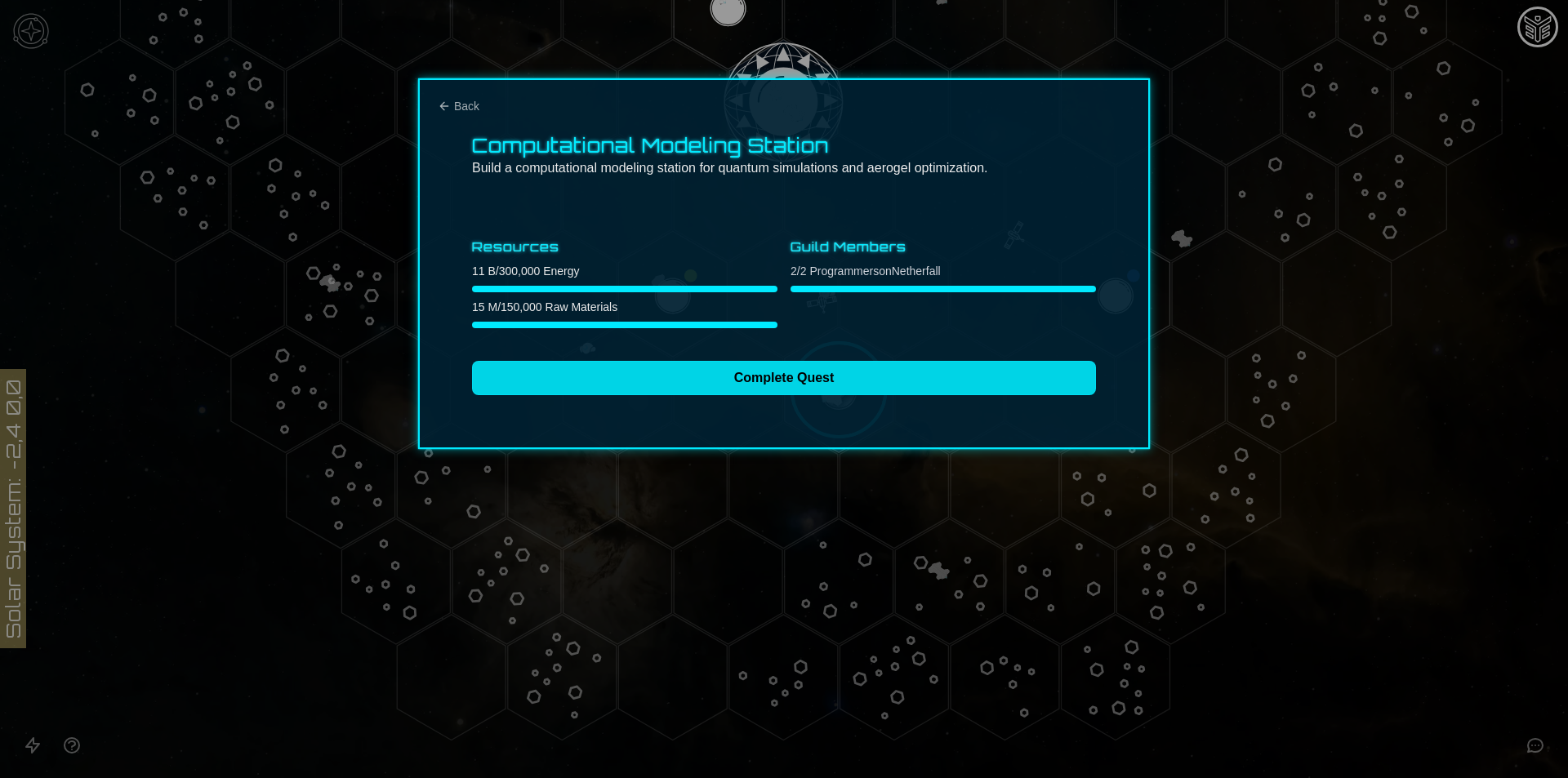
click at [716, 392] on button "Complete Quest" at bounding box center [783, 377] width 624 height 34
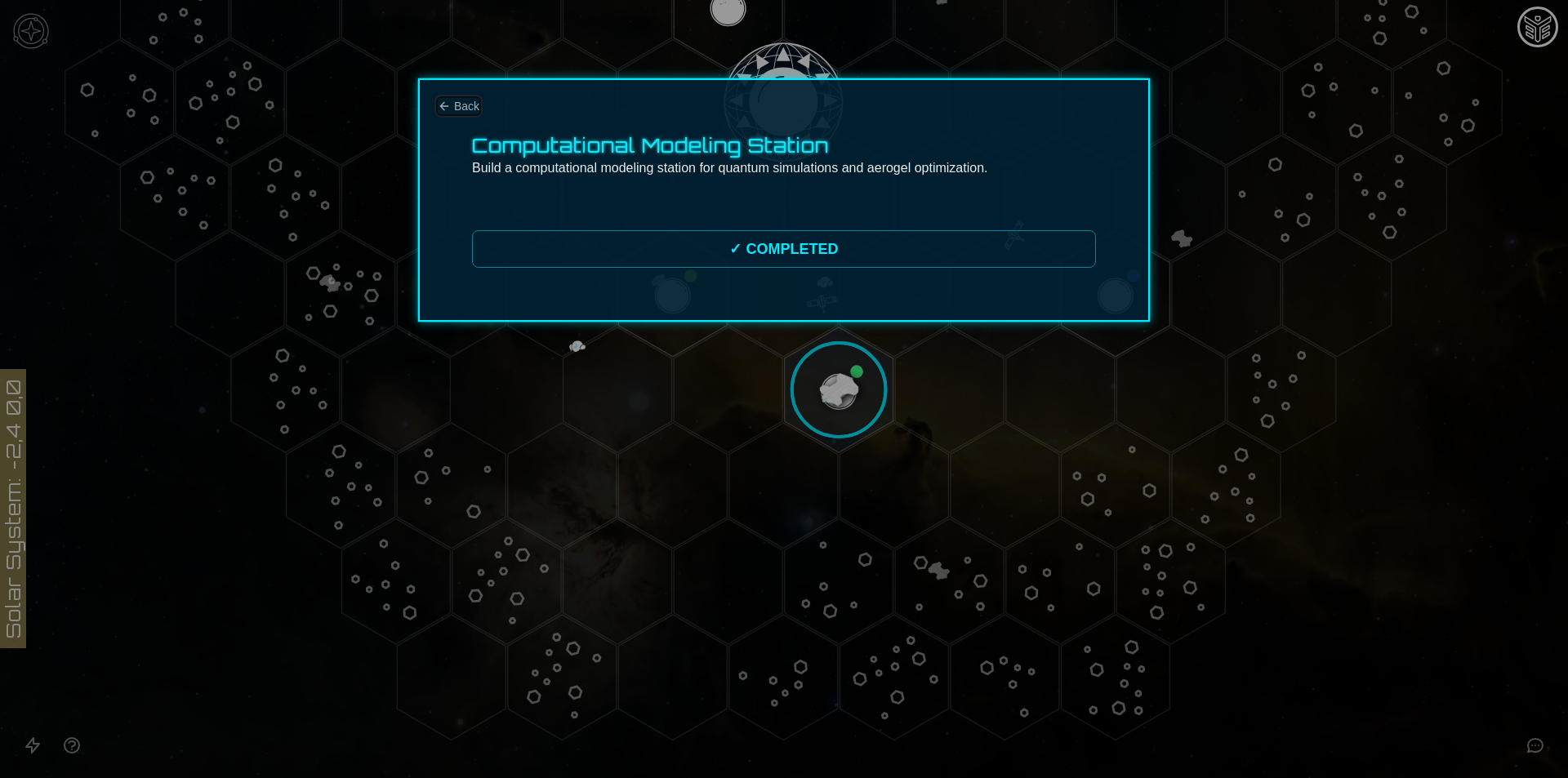
click at [463, 101] on span "Back" at bounding box center [467, 106] width 25 height 17
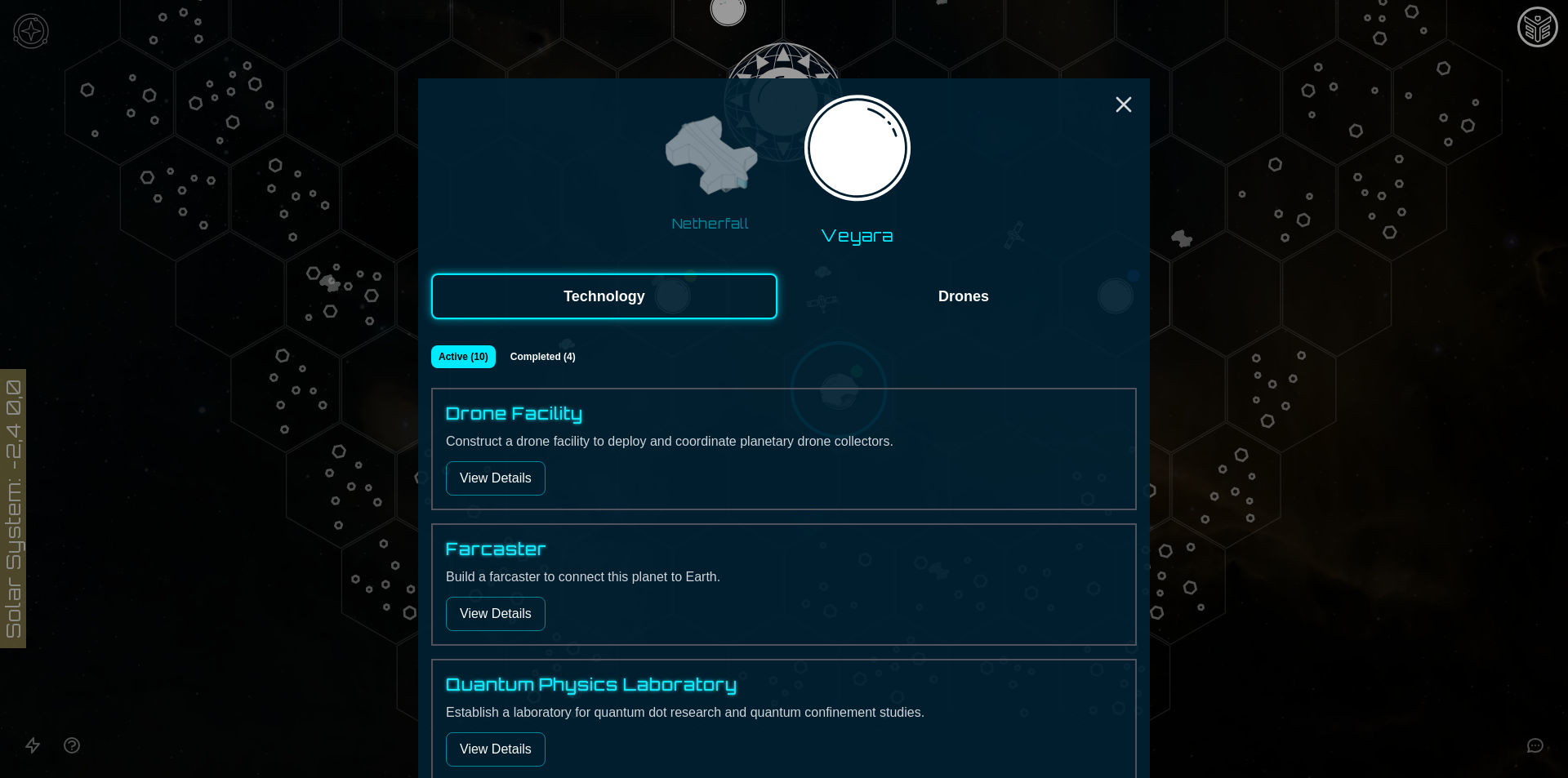
click at [524, 490] on button "View Details" at bounding box center [495, 478] width 99 height 34
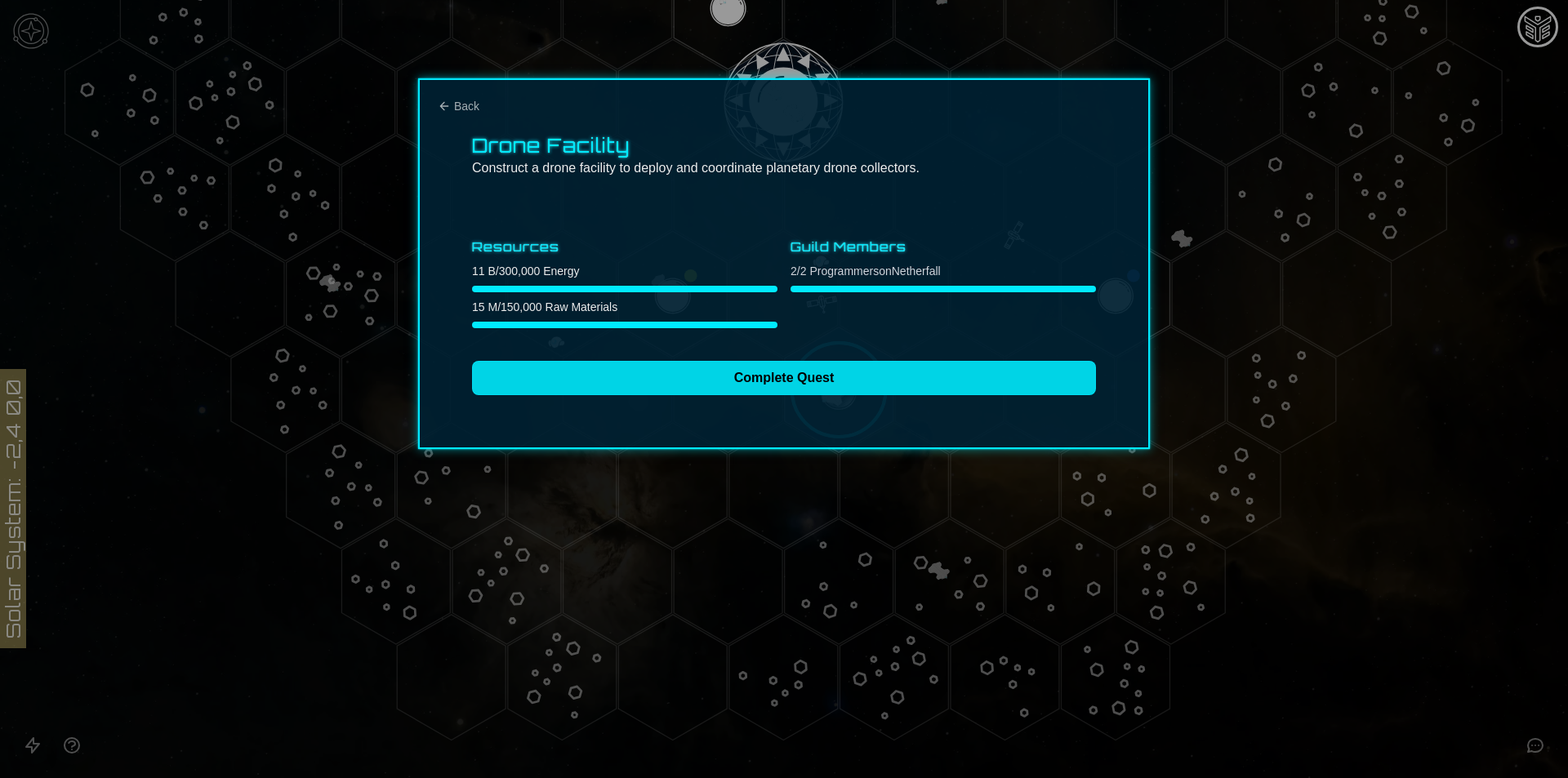
click at [716, 373] on button "Complete Quest" at bounding box center [783, 377] width 624 height 34
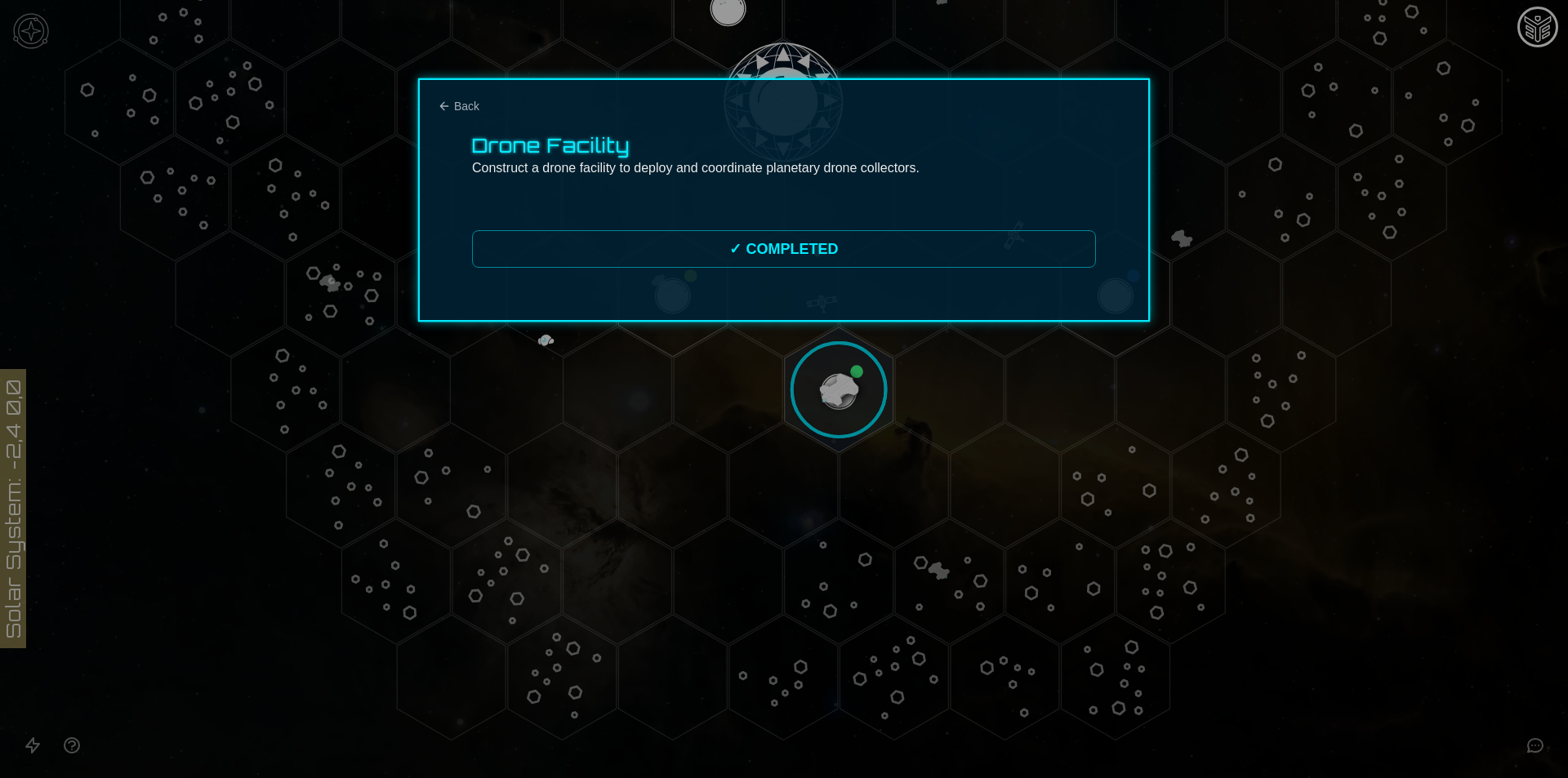
click at [463, 94] on div "Drone Facility Construct a drone facility to deploy and coordinate planetary dr…" at bounding box center [784, 200] width 731 height 243
click at [465, 107] on span "Back" at bounding box center [467, 106] width 25 height 17
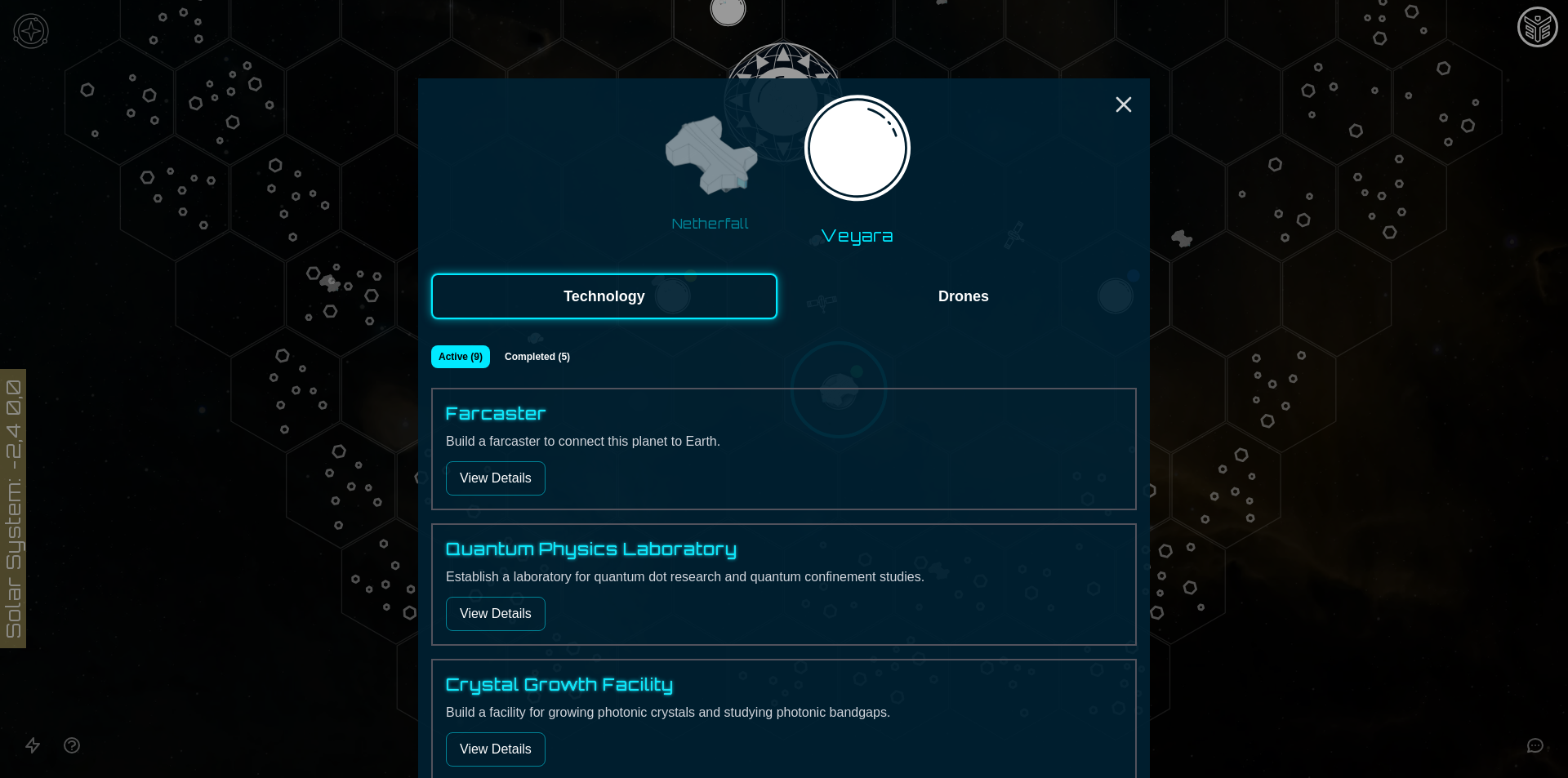
click at [478, 599] on button "View Details" at bounding box center [495, 614] width 99 height 34
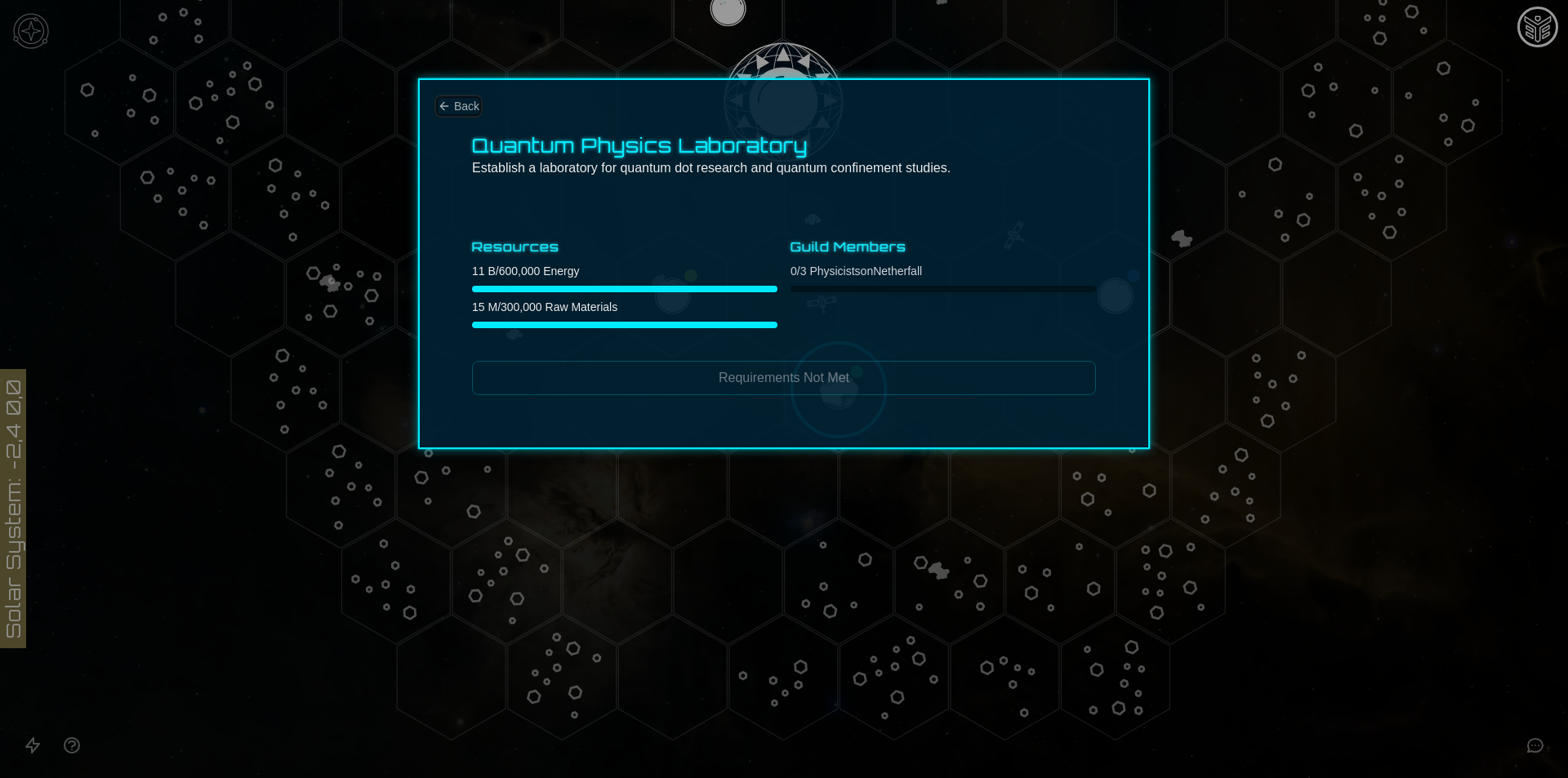
click at [462, 103] on span "Back" at bounding box center [467, 106] width 25 height 17
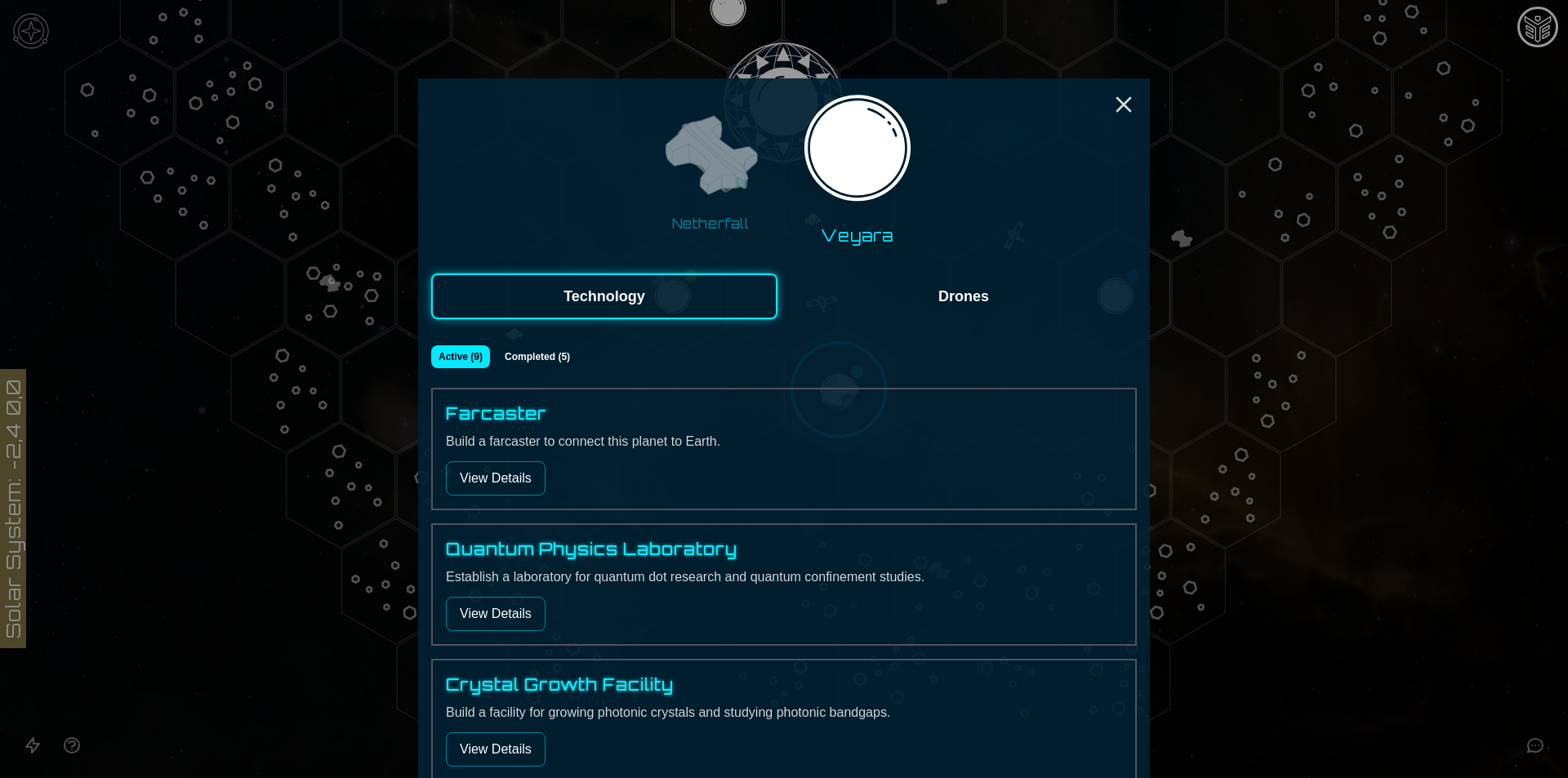
click at [475, 469] on button "View Details" at bounding box center [495, 478] width 99 height 34
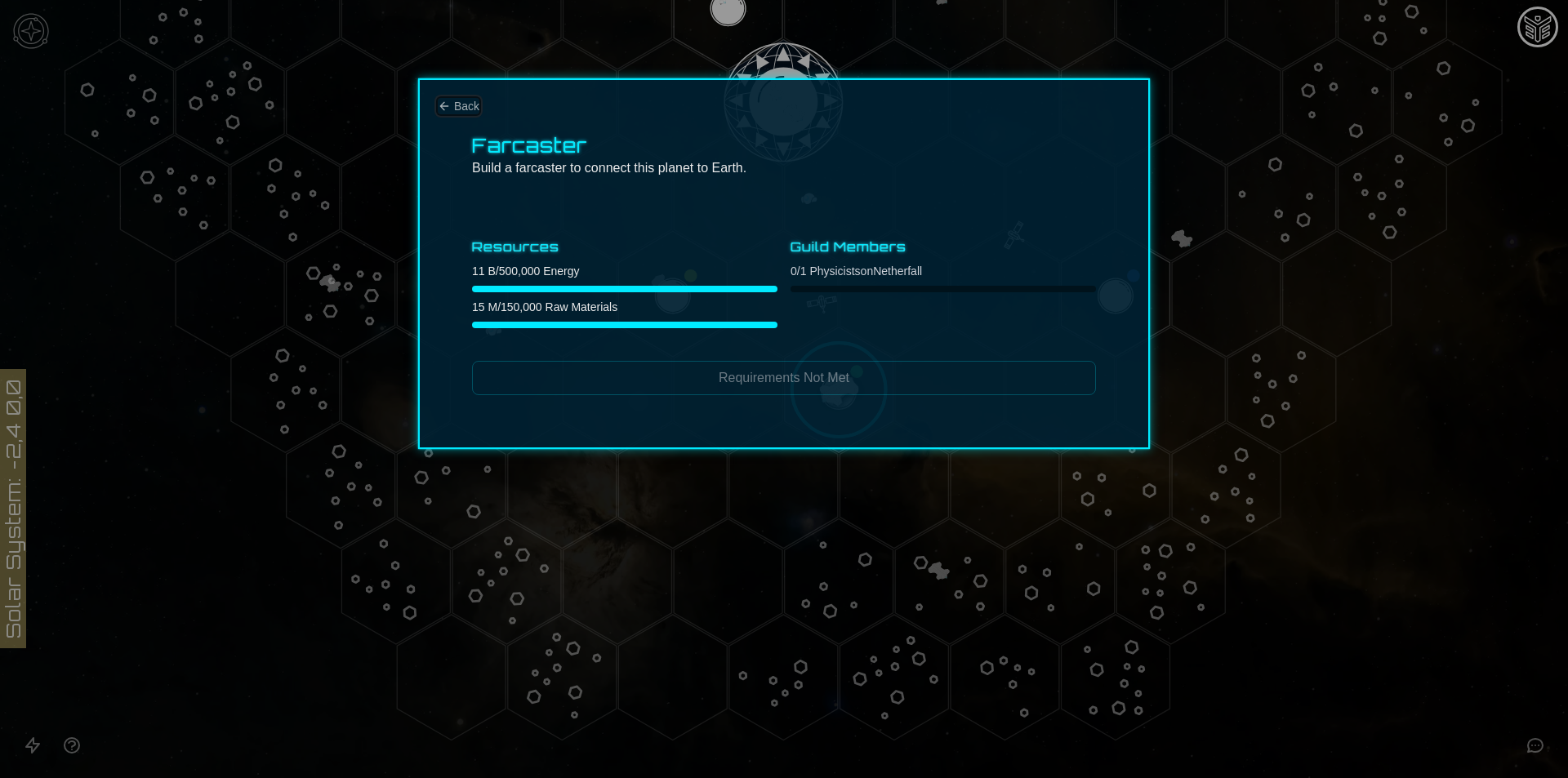
click at [473, 101] on span "Back" at bounding box center [467, 106] width 25 height 17
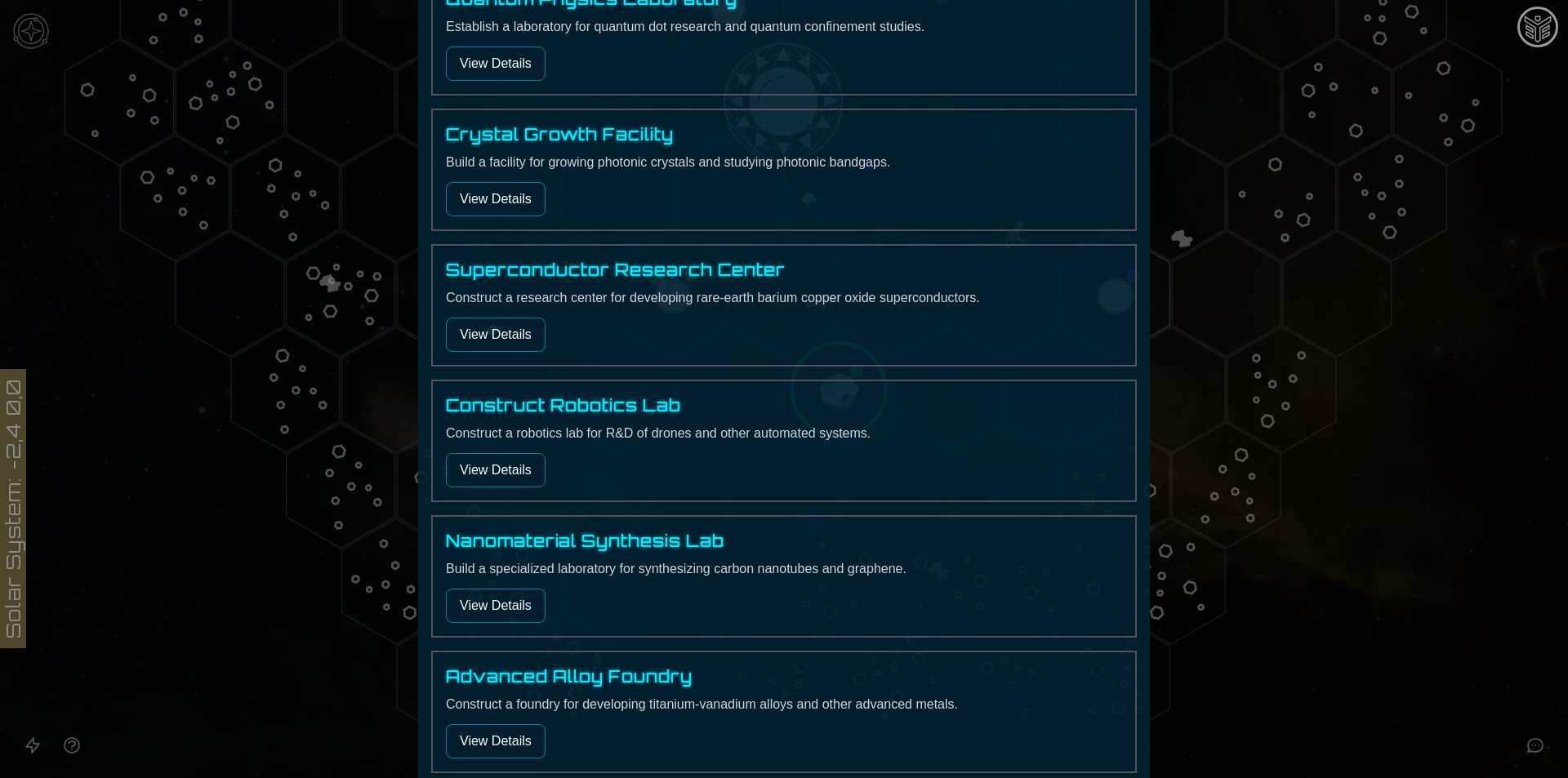
scroll to position [572, 0]
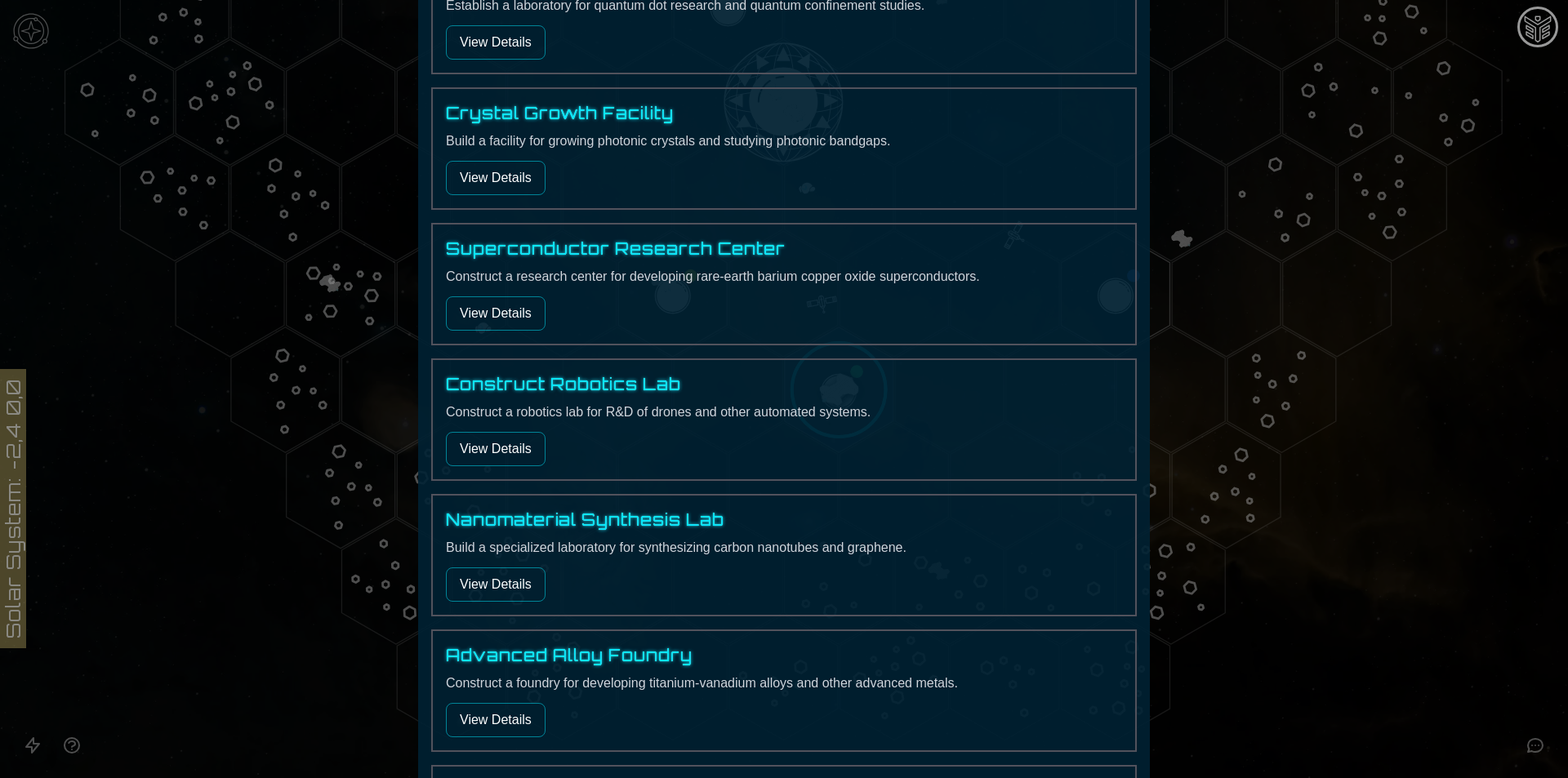
click at [482, 578] on button "View Details" at bounding box center [495, 584] width 99 height 34
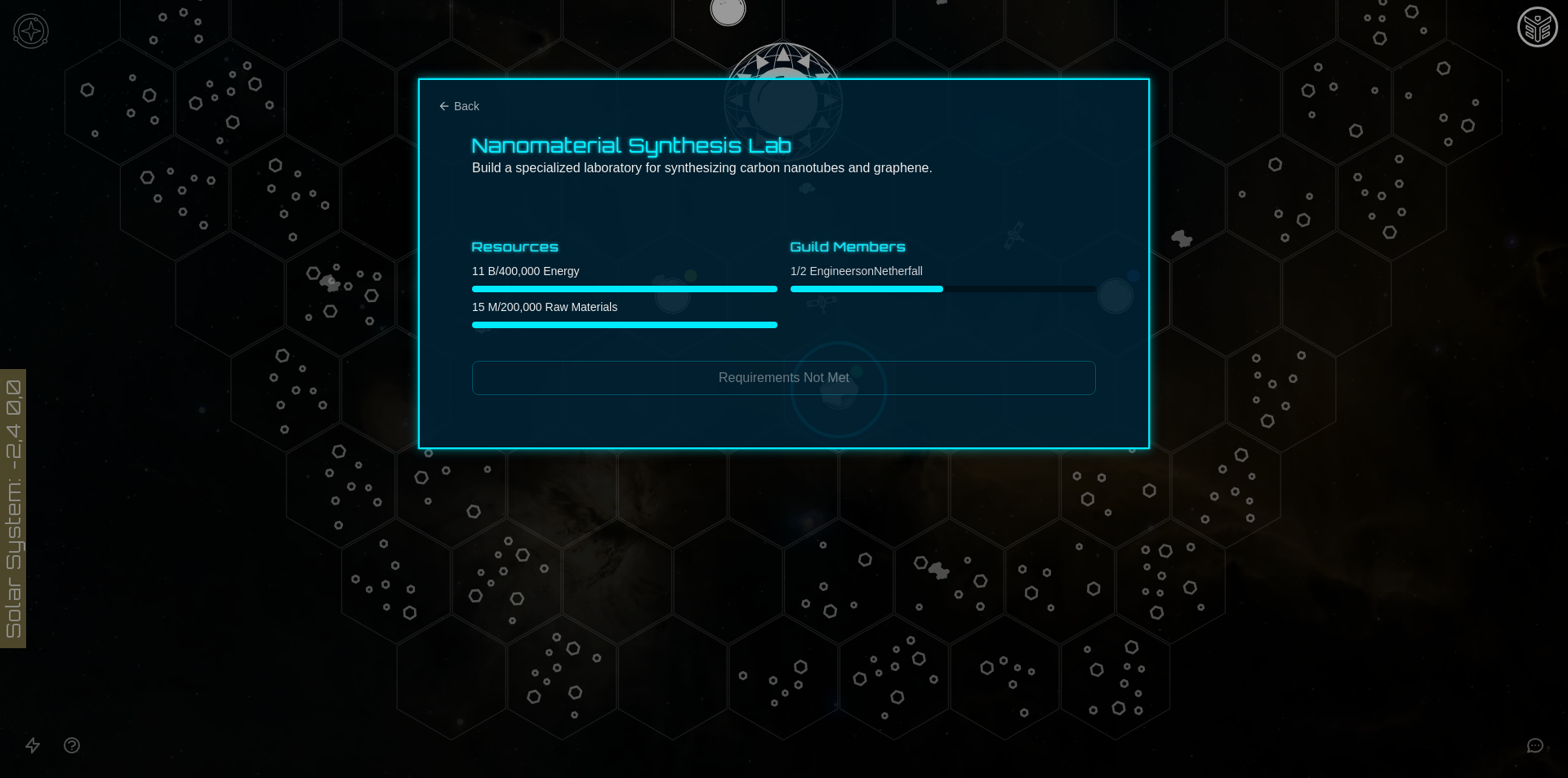
scroll to position [0, 0]
click at [466, 107] on span "Back" at bounding box center [467, 106] width 25 height 17
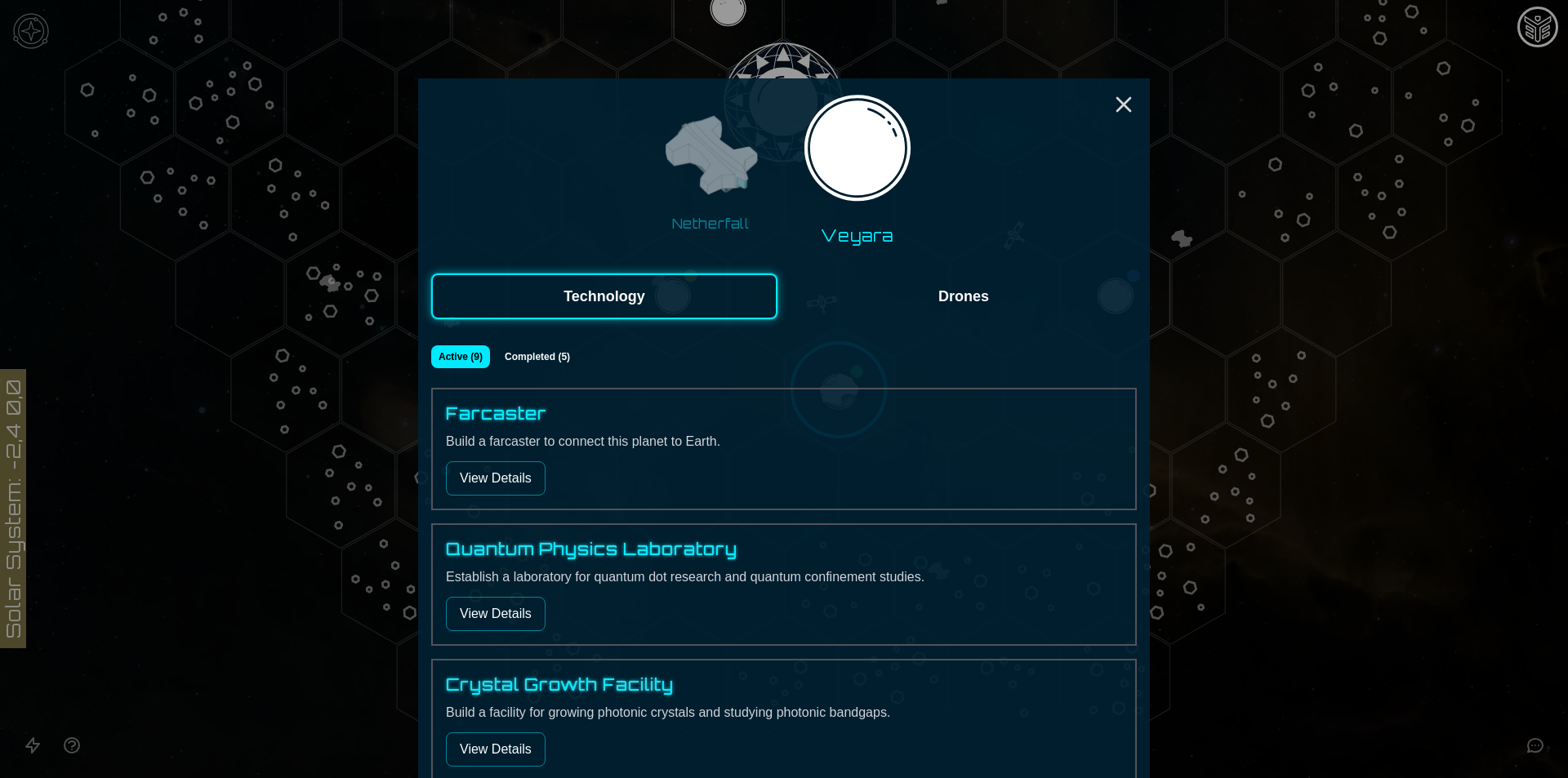
click at [732, 179] on img at bounding box center [710, 156] width 103 height 103
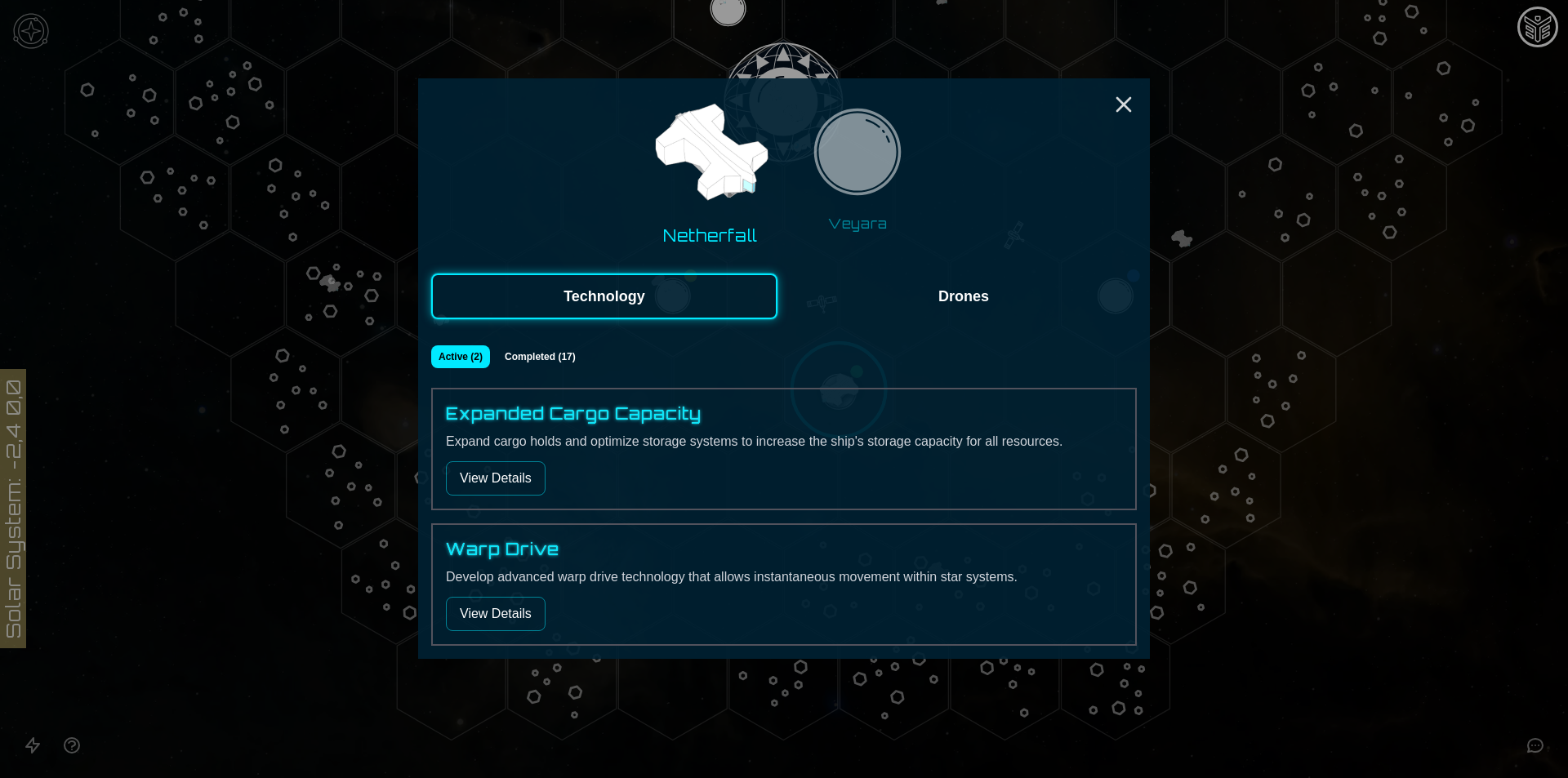
click at [1138, 101] on div "Netherfall Veyara Technology Drones Active ( 2 ) Completed ( 17 ) Expanded Carg…" at bounding box center [784, 368] width 731 height 580
click at [1115, 107] on icon "Close" at bounding box center [1123, 104] width 26 height 26
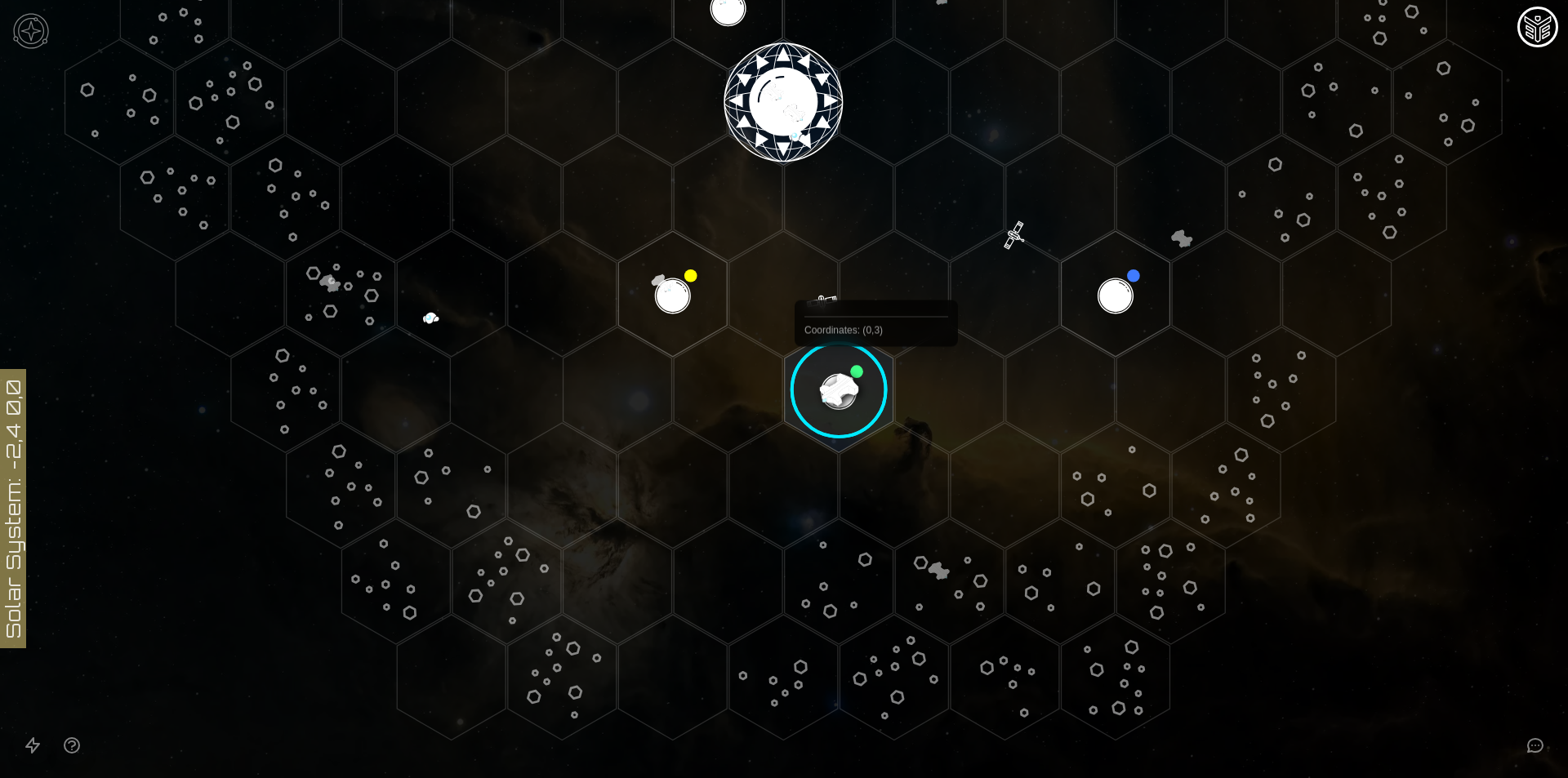
click at [823, 422] on image at bounding box center [839, 390] width 129 height 129
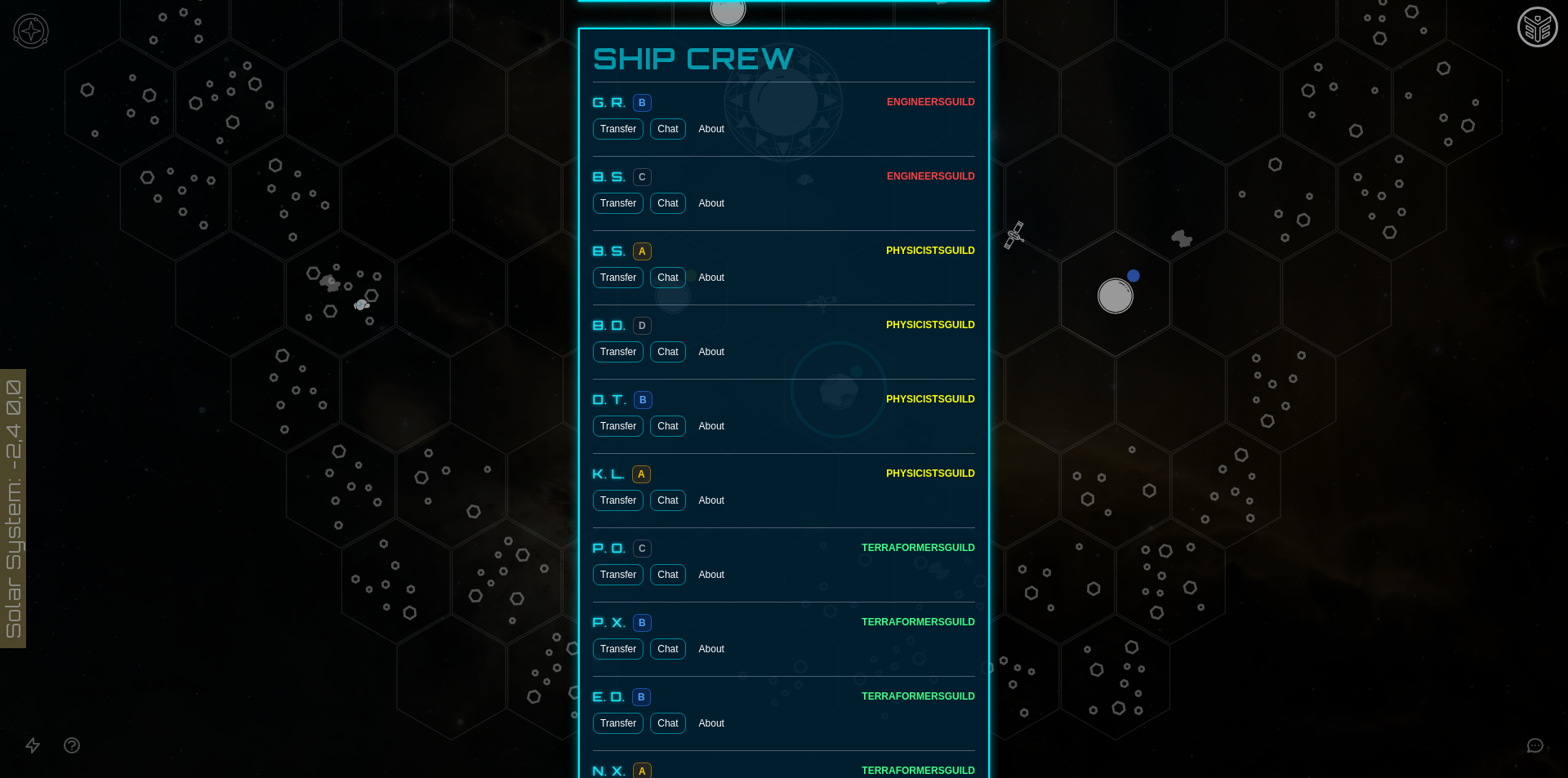
scroll to position [936, 0]
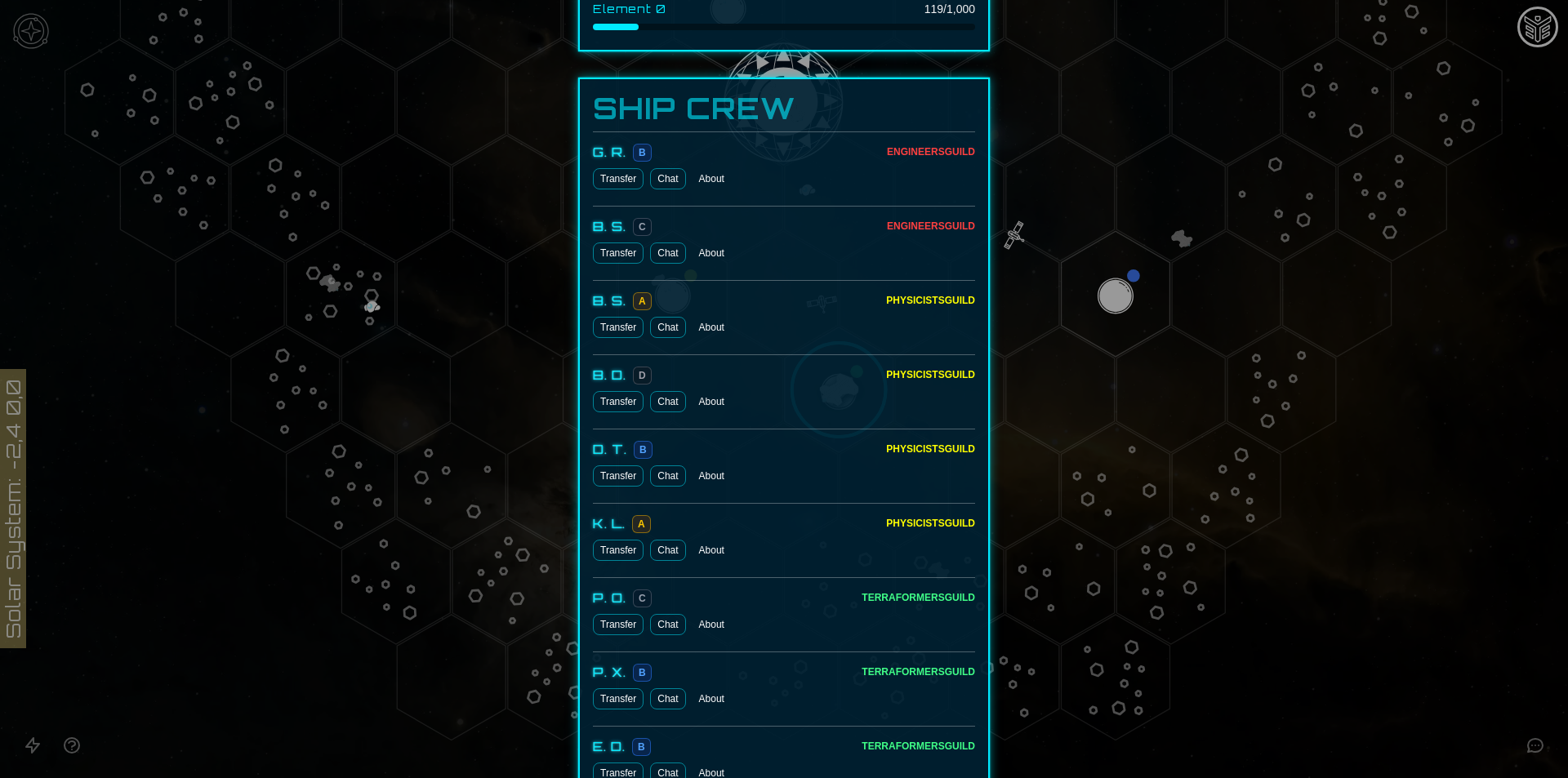
click at [594, 247] on button "Transfer" at bounding box center [618, 252] width 51 height 21
click at [609, 176] on button "Transfer" at bounding box center [618, 178] width 51 height 21
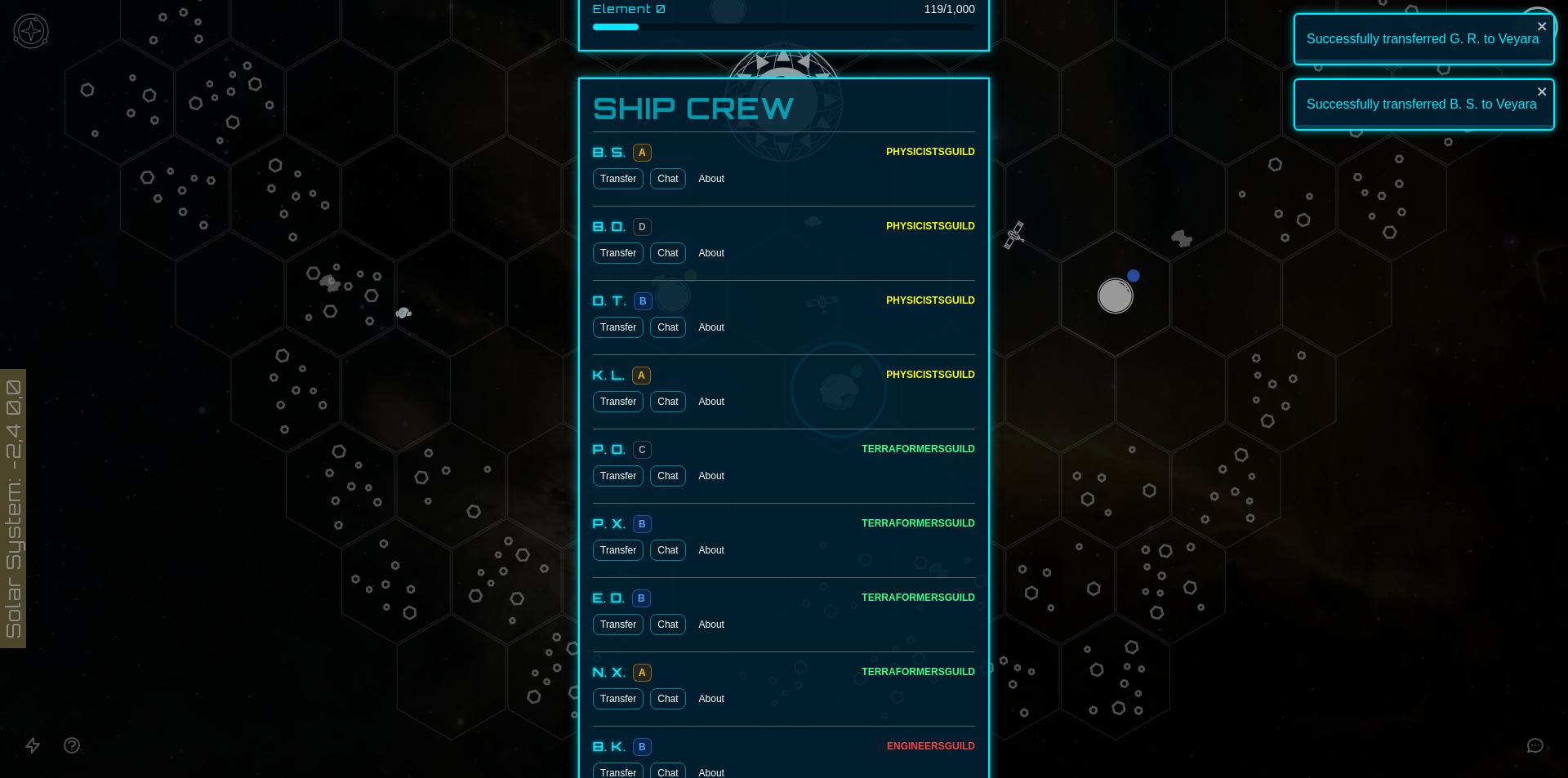
click at [1530, 590] on div at bounding box center [784, 389] width 1568 height 778
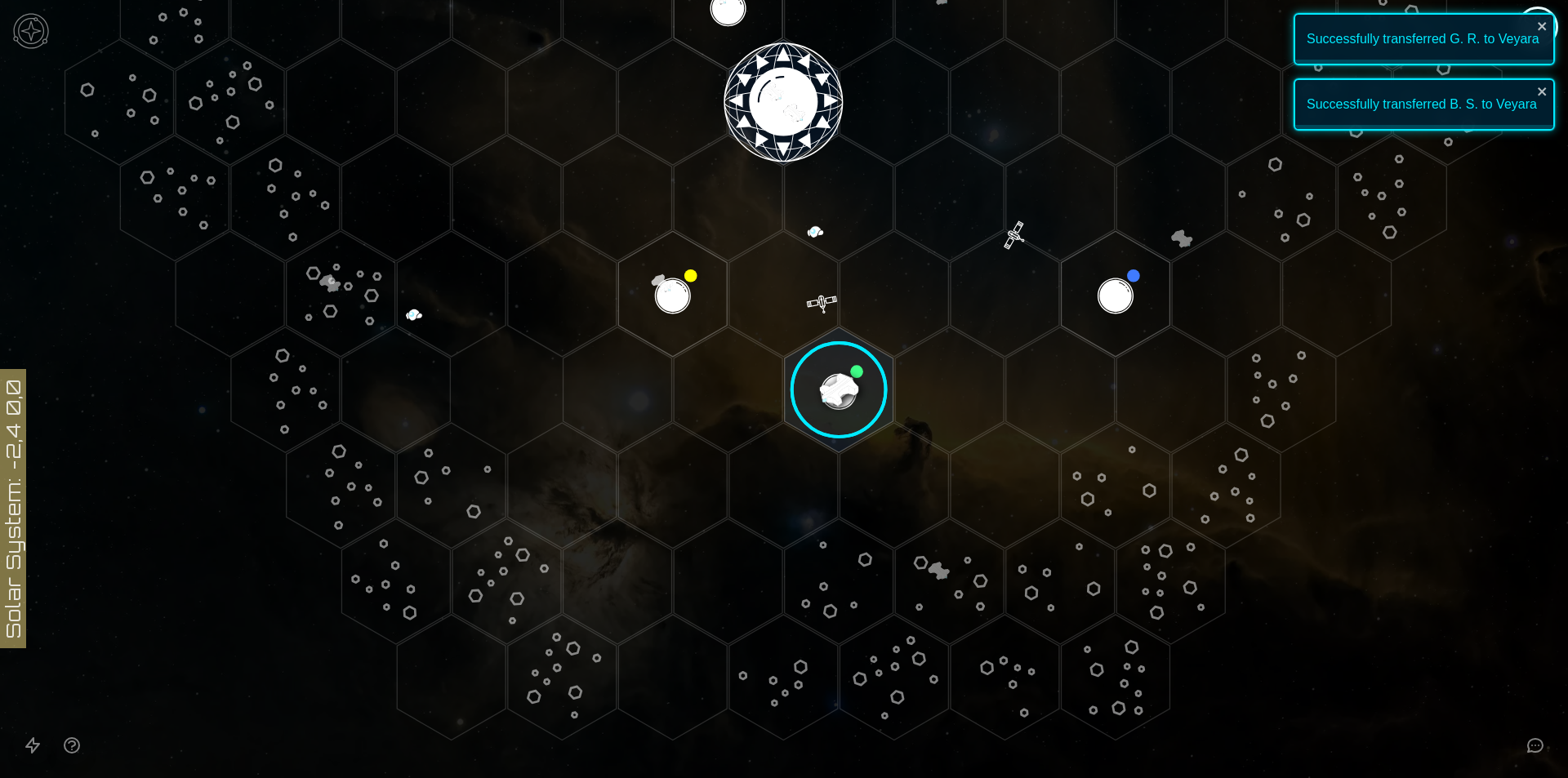
click at [846, 405] on image at bounding box center [839, 390] width 129 height 129
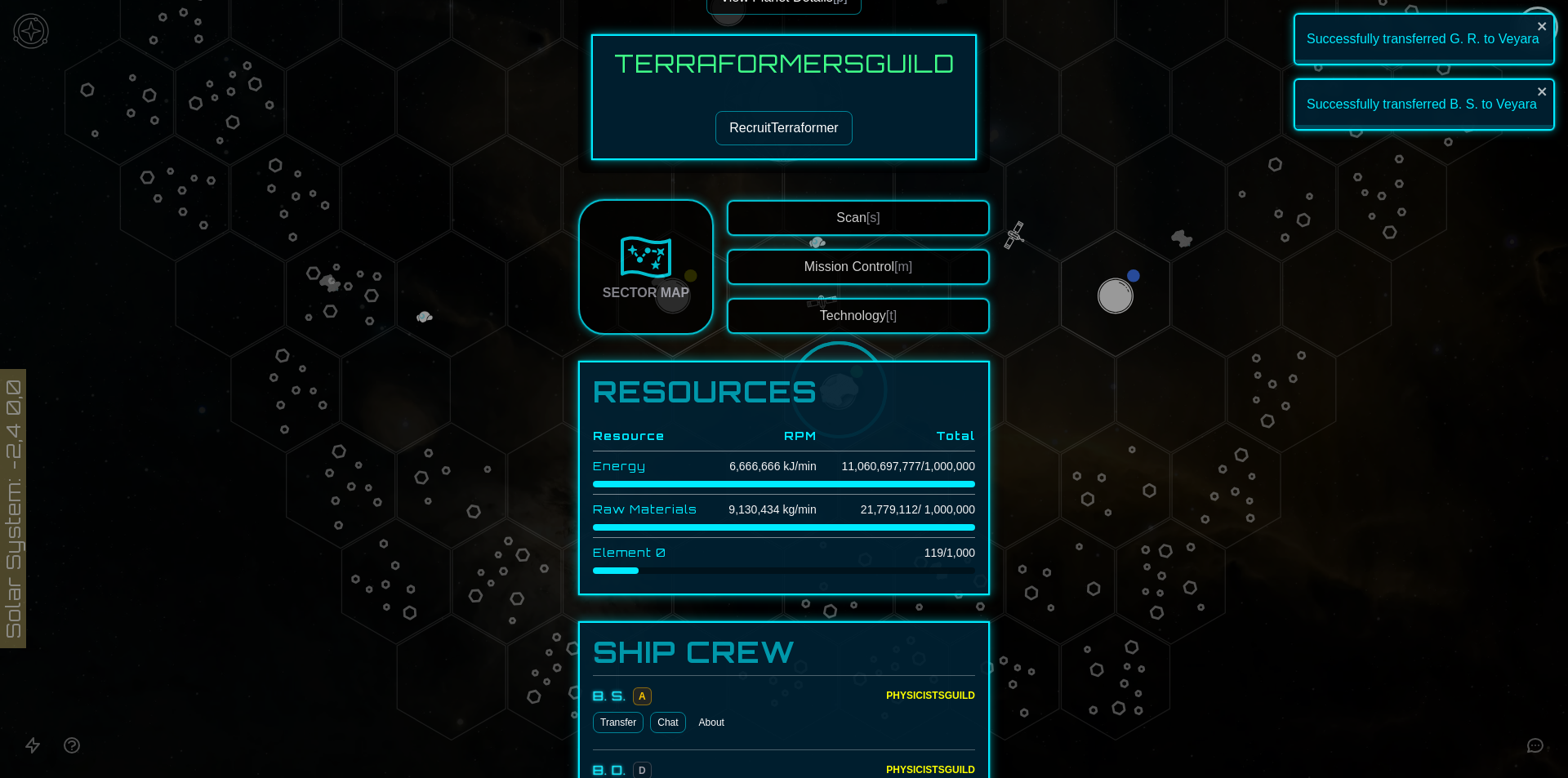
scroll to position [572, 0]
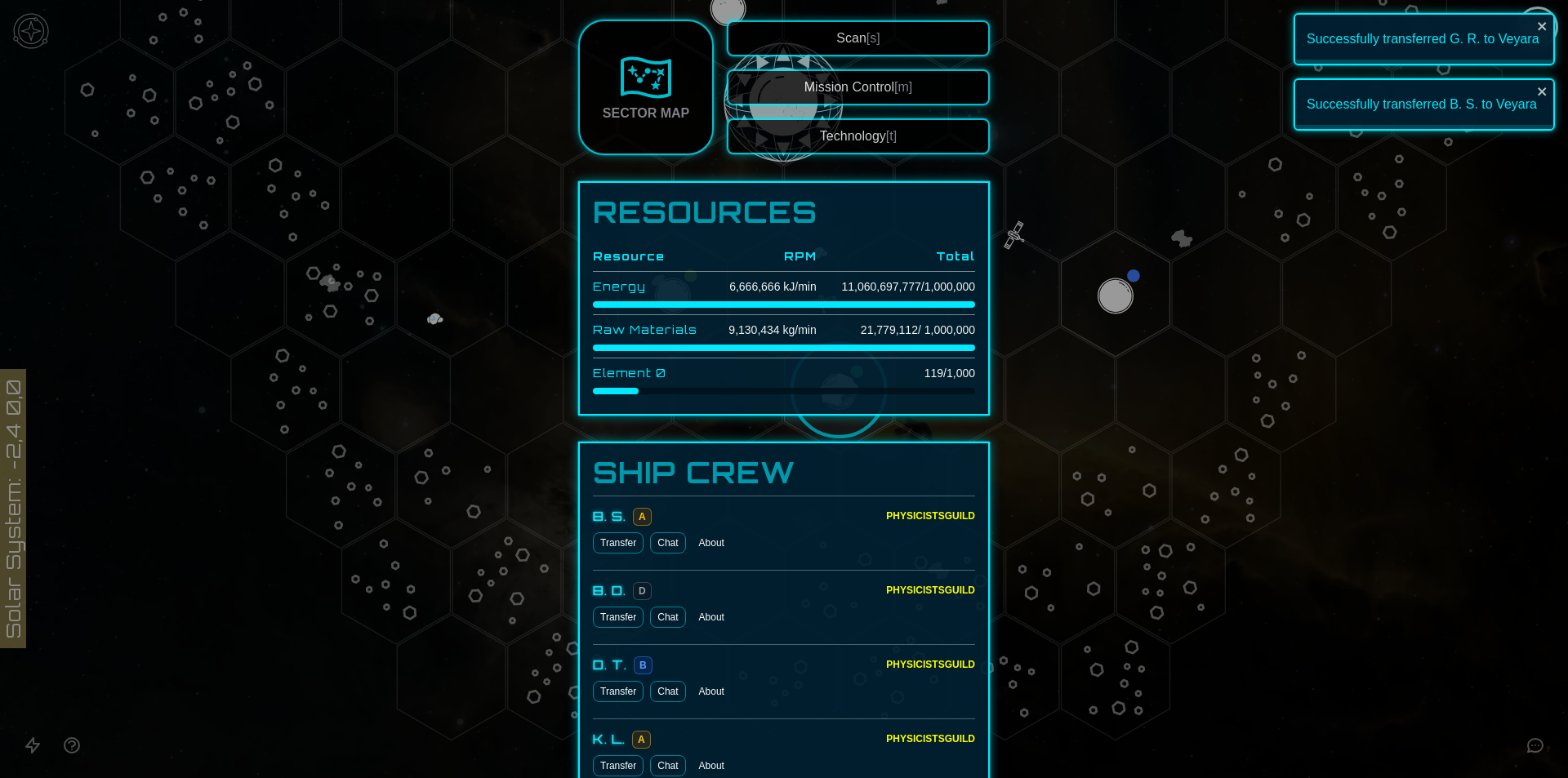
click at [857, 150] on button "Technology [t]" at bounding box center [857, 136] width 263 height 36
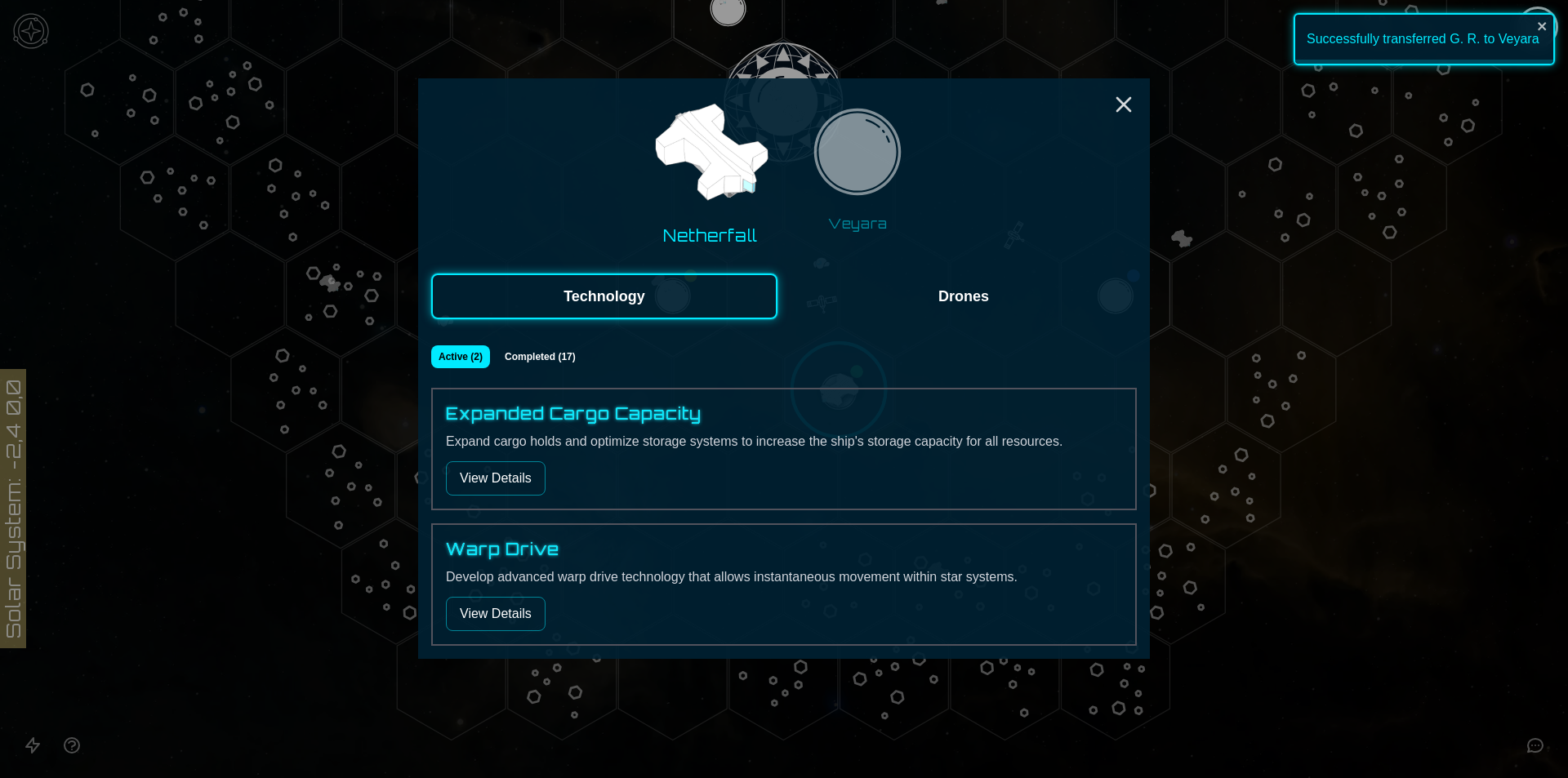
click at [964, 285] on button "Drones" at bounding box center [964, 296] width 346 height 46
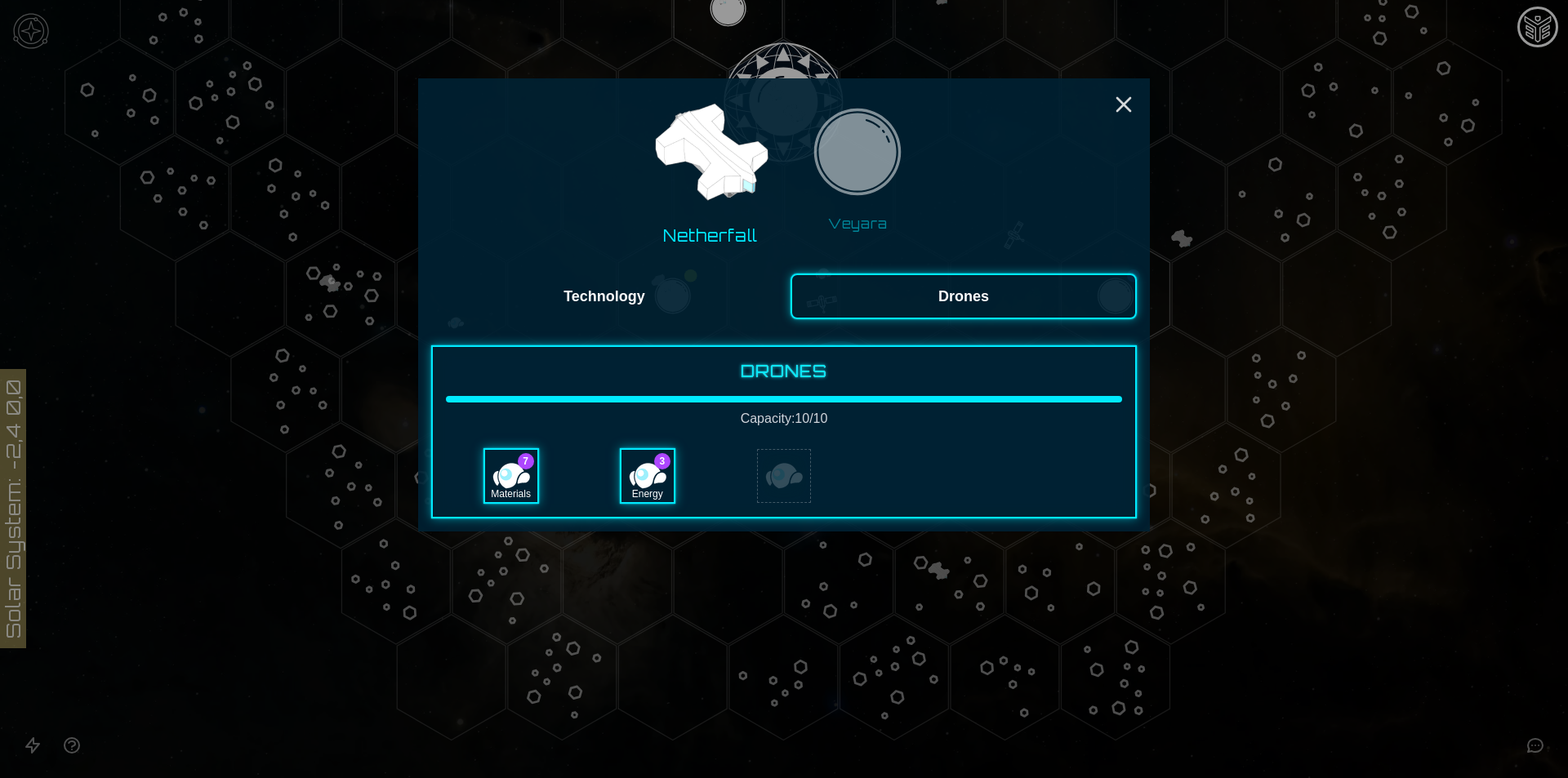
click at [695, 311] on button "Technology" at bounding box center [604, 296] width 346 height 46
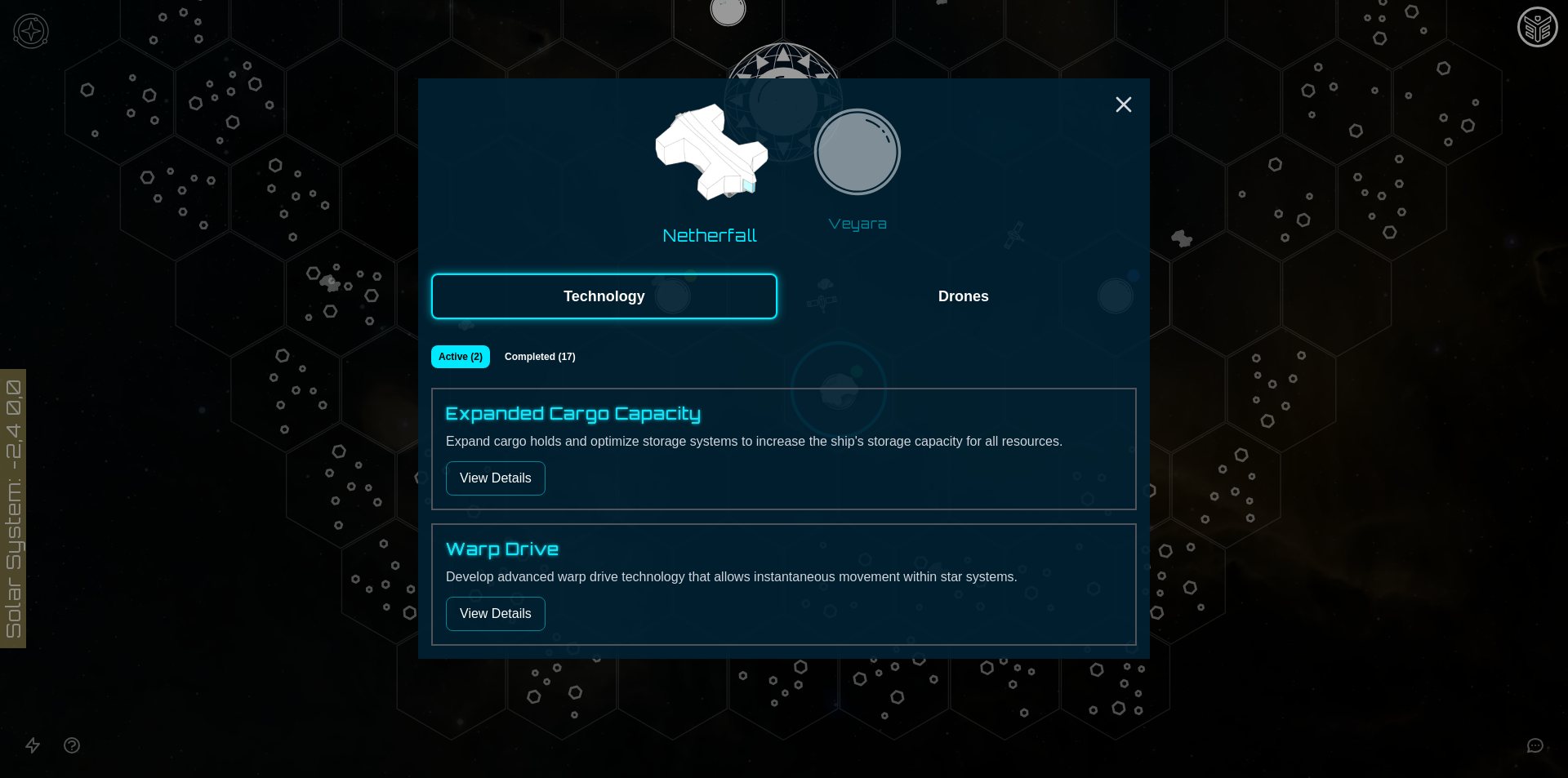
click at [837, 163] on img at bounding box center [857, 156] width 103 height 103
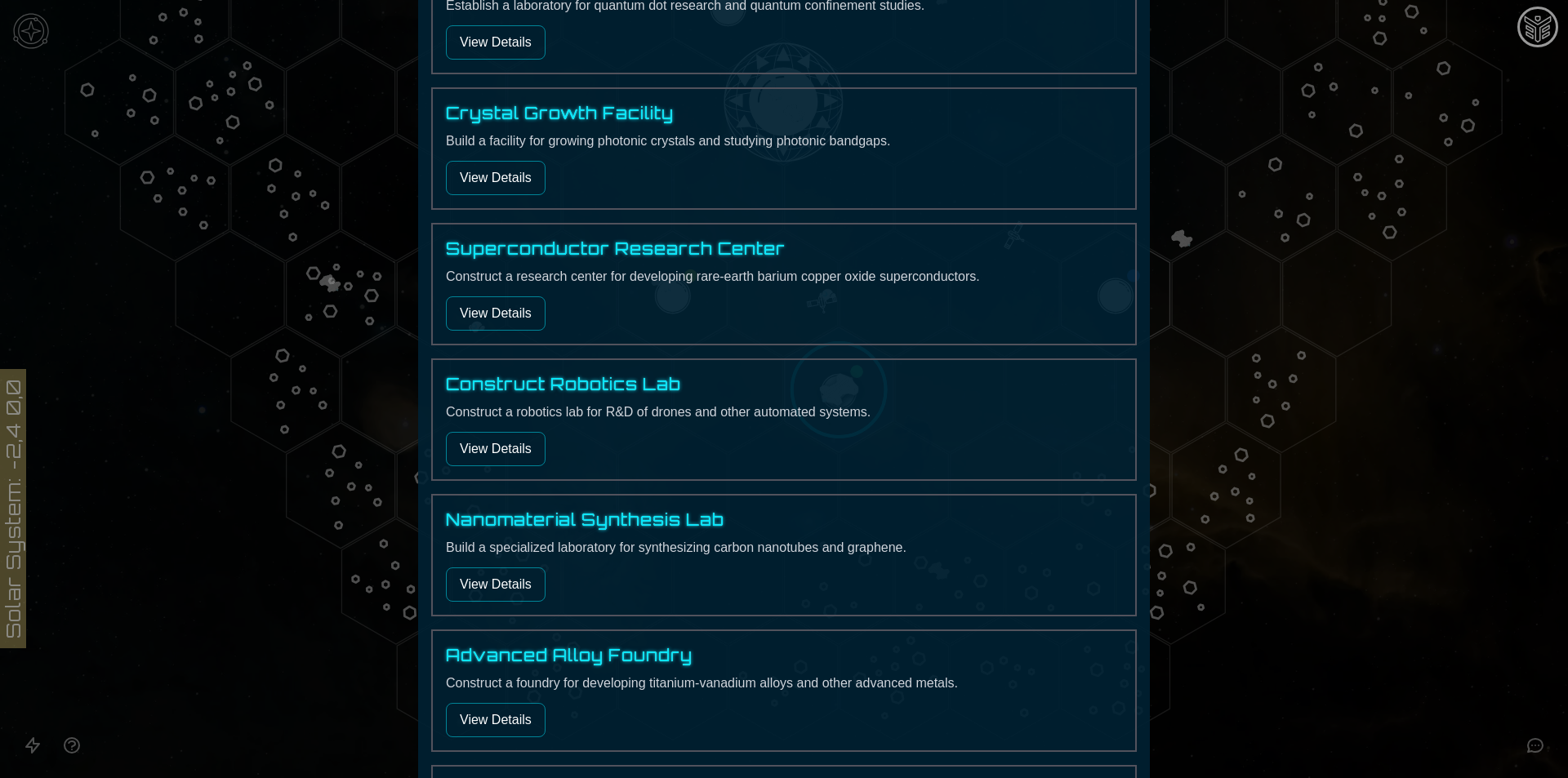
click at [463, 307] on button "View Details" at bounding box center [495, 313] width 99 height 34
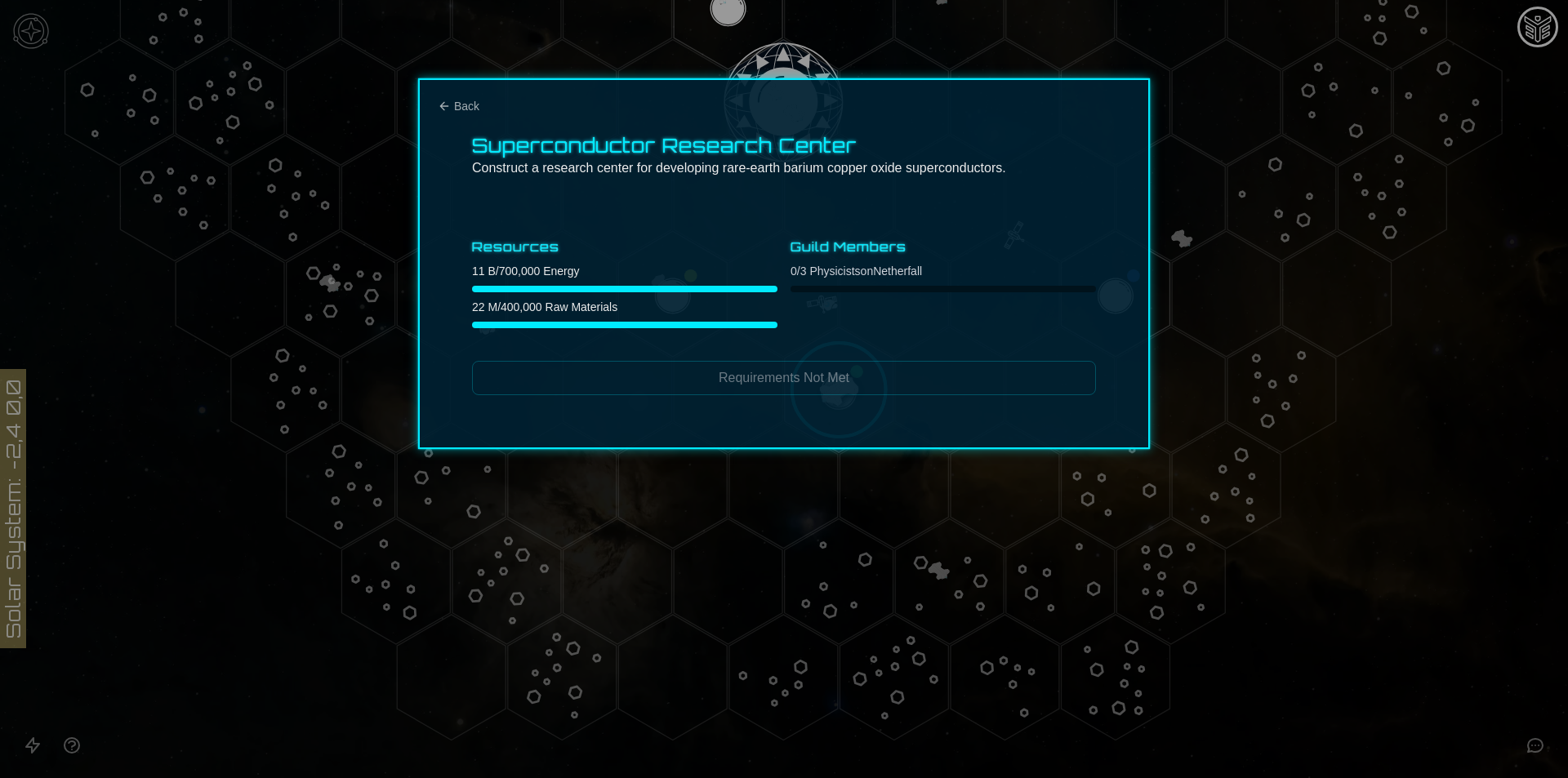
click at [444, 96] on div "Superconductor Research Center Construct a research center for developing rare-…" at bounding box center [784, 264] width 731 height 371
click at [448, 103] on icon "Back" at bounding box center [444, 106] width 13 height 13
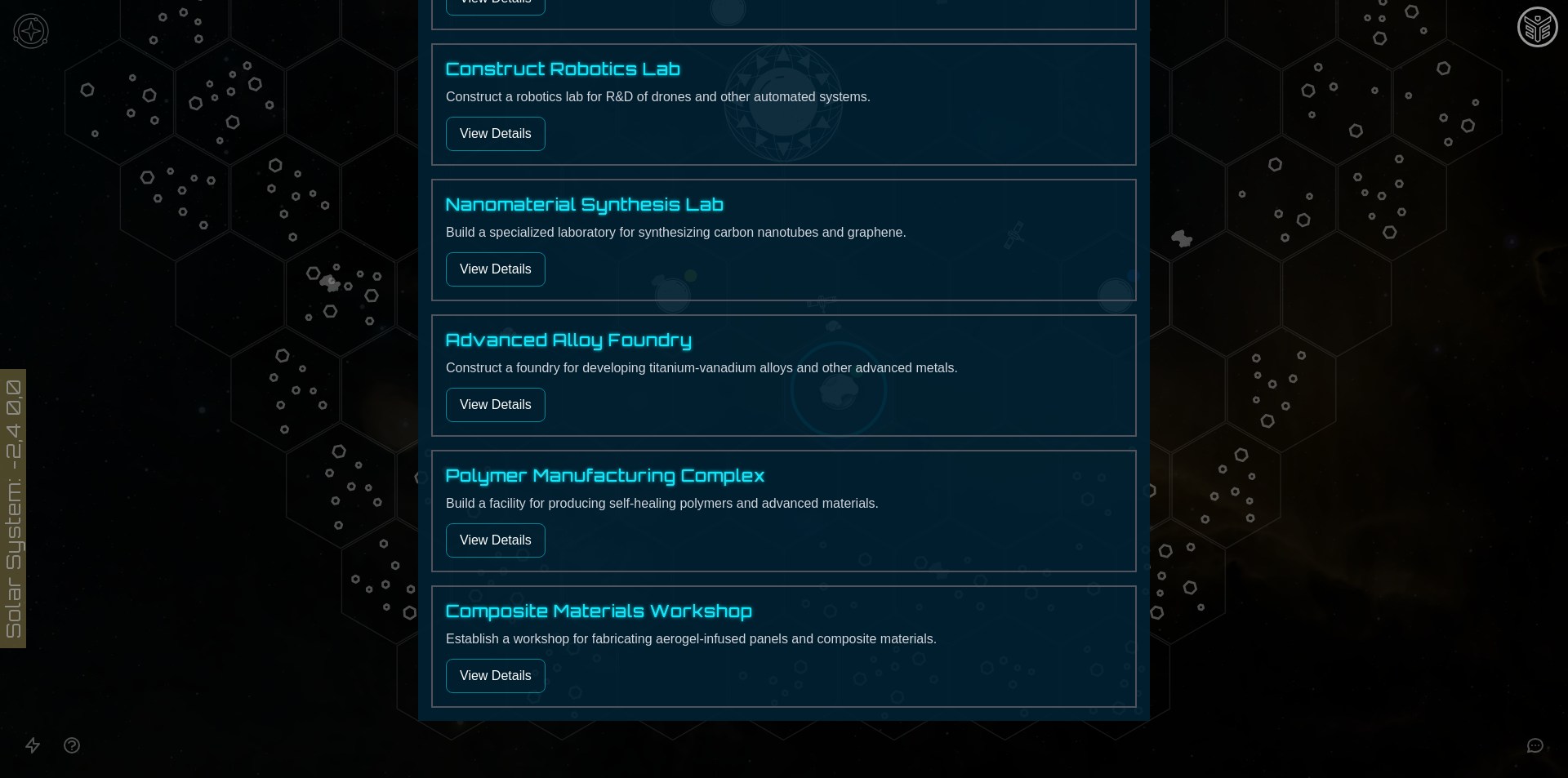
scroll to position [908, 0]
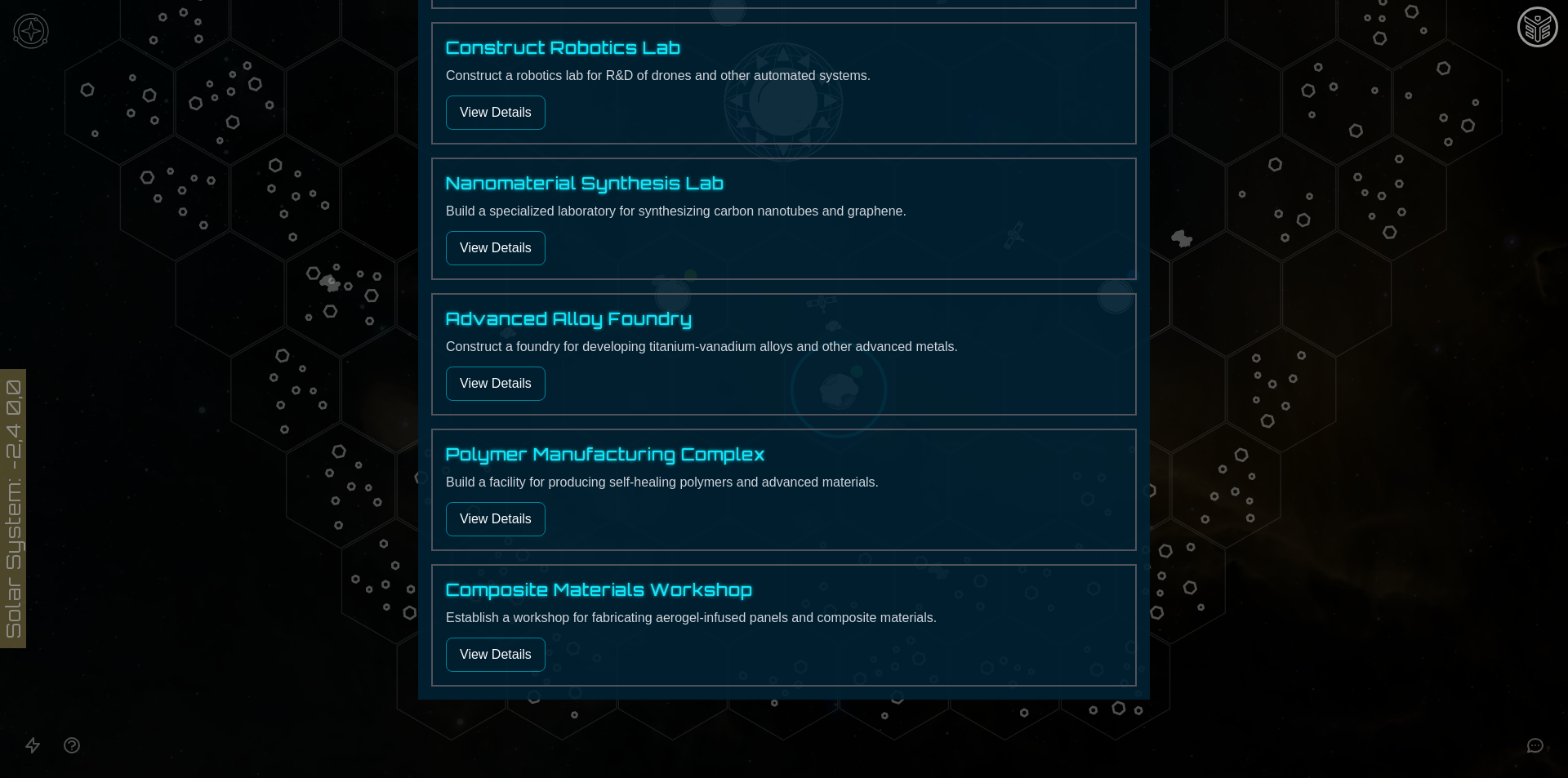
click at [494, 654] on button "View Details" at bounding box center [495, 654] width 99 height 34
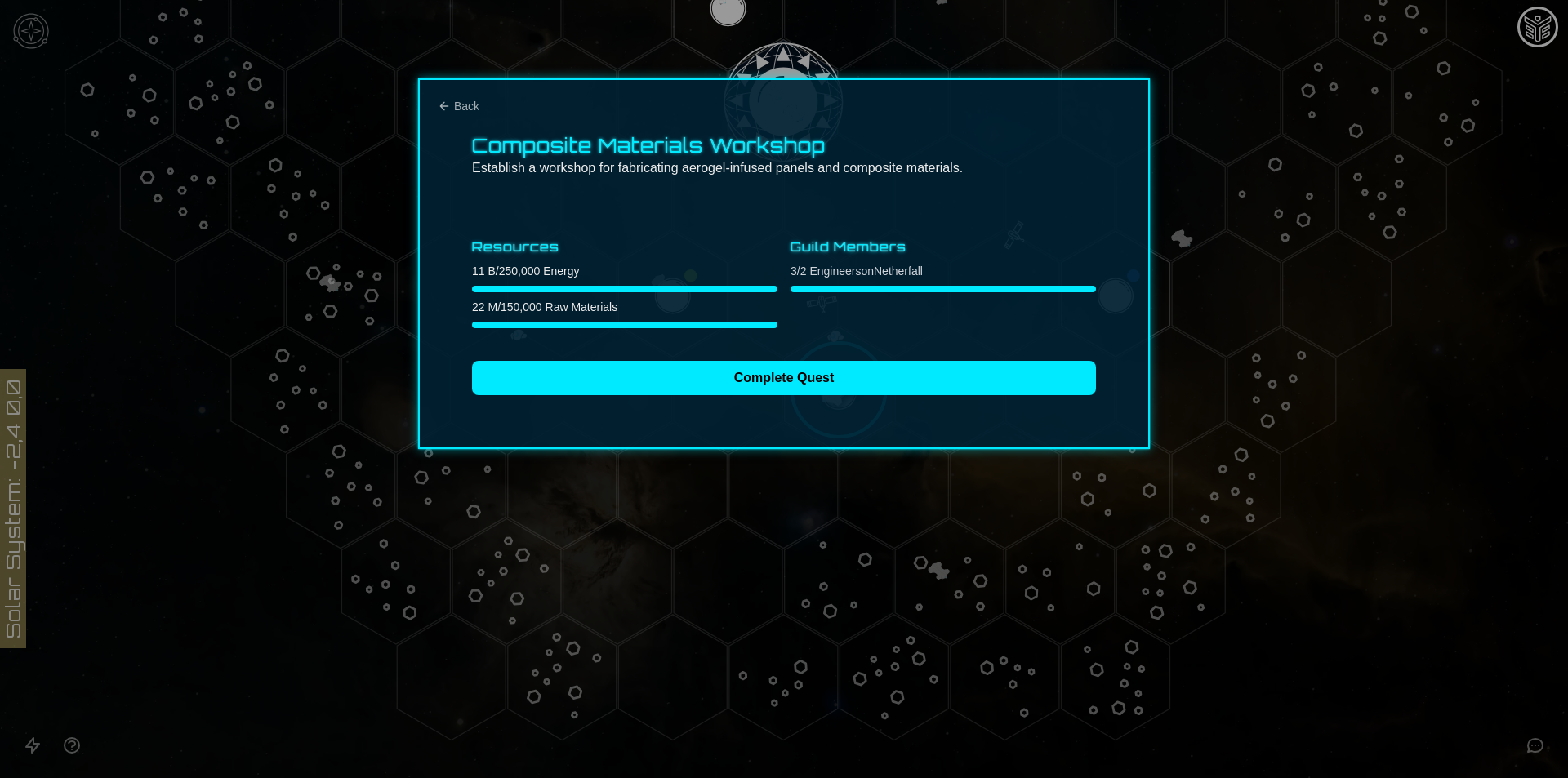
scroll to position [0, 0]
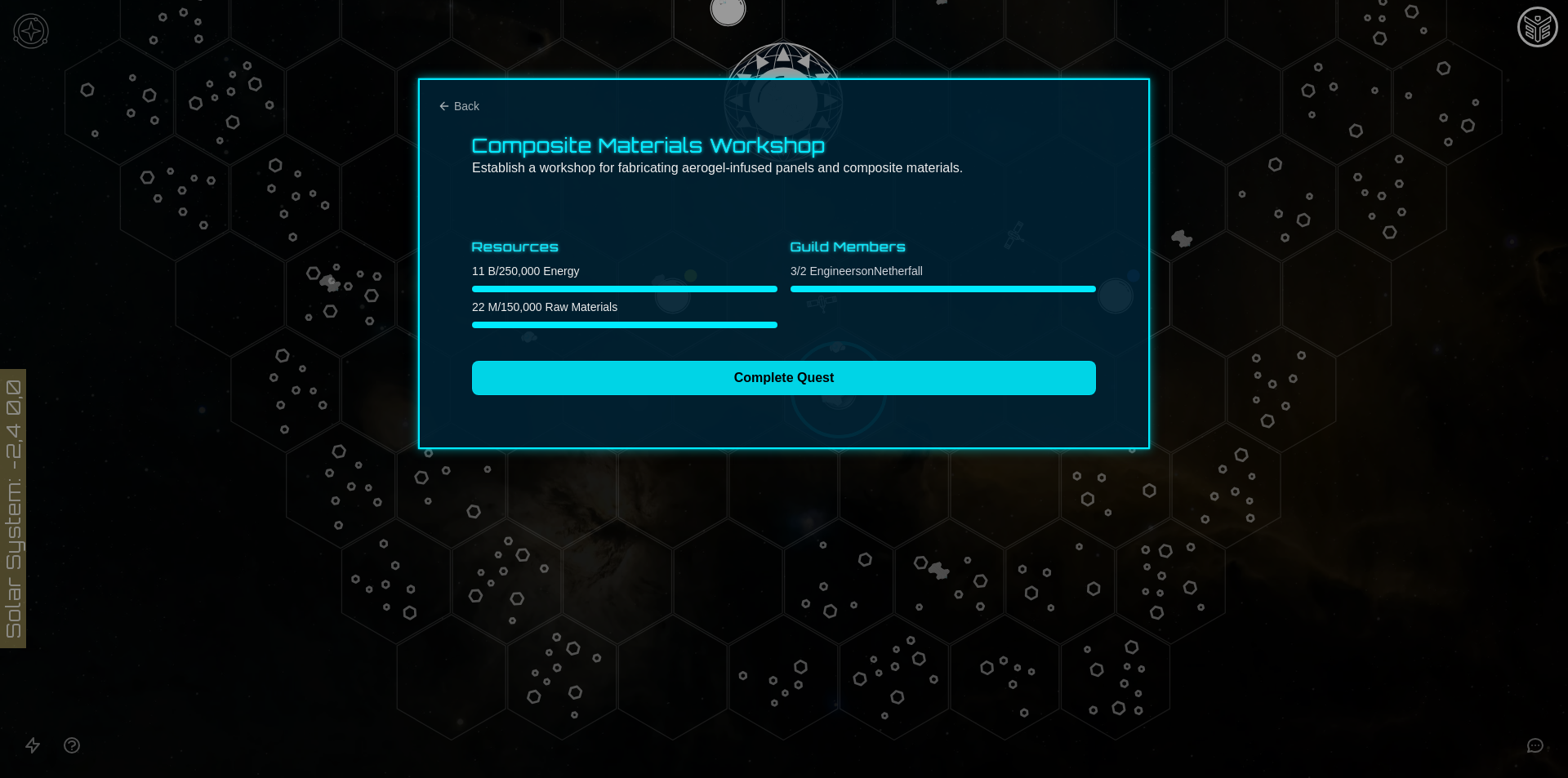
click at [666, 385] on button "Complete Quest" at bounding box center [783, 377] width 624 height 34
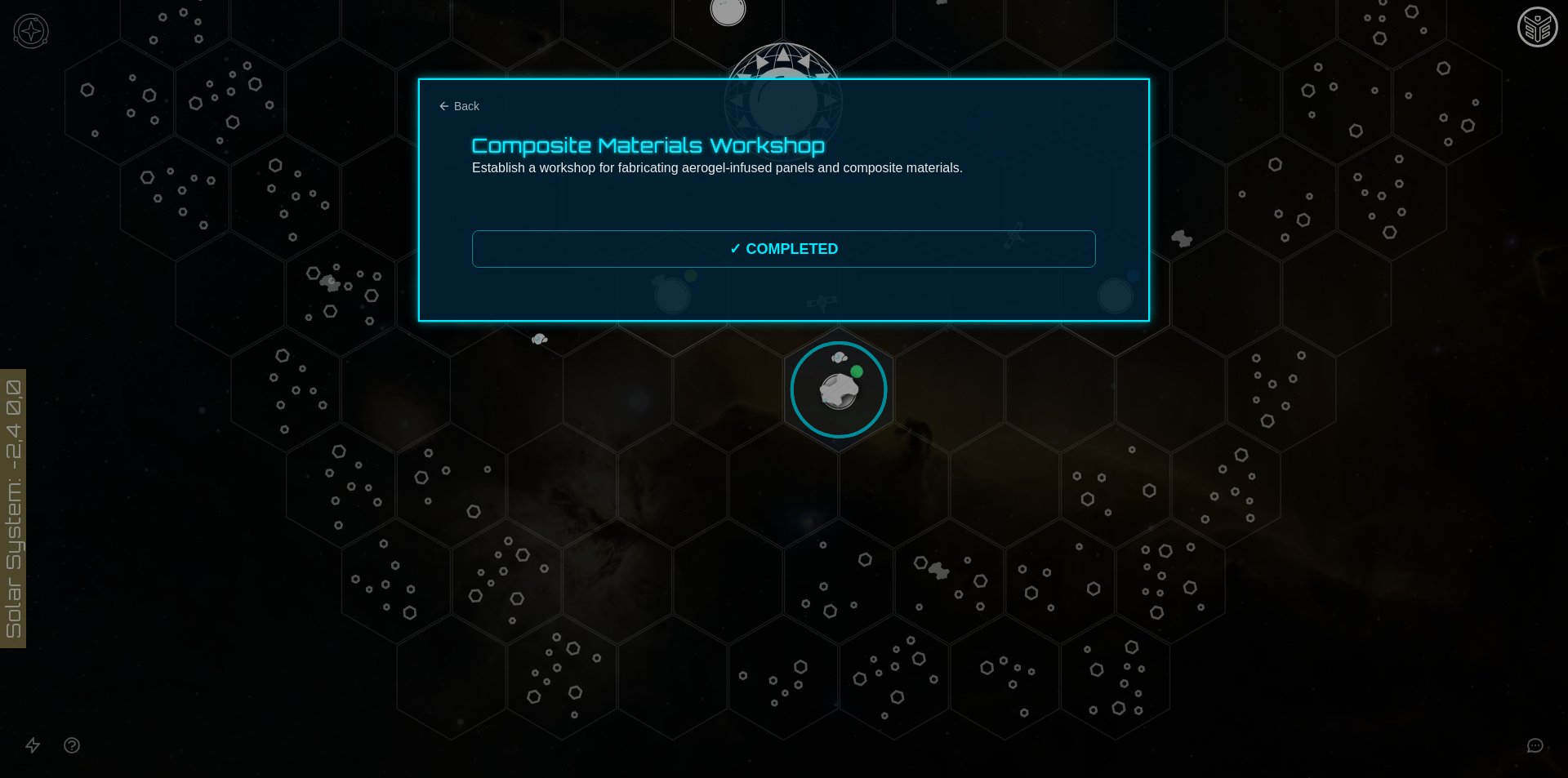
click at [461, 96] on div "Composite Materials Workshop Establish a workshop for fabricating aerogel-infus…" at bounding box center [784, 200] width 731 height 243
click at [461, 106] on span "Back" at bounding box center [467, 106] width 25 height 17
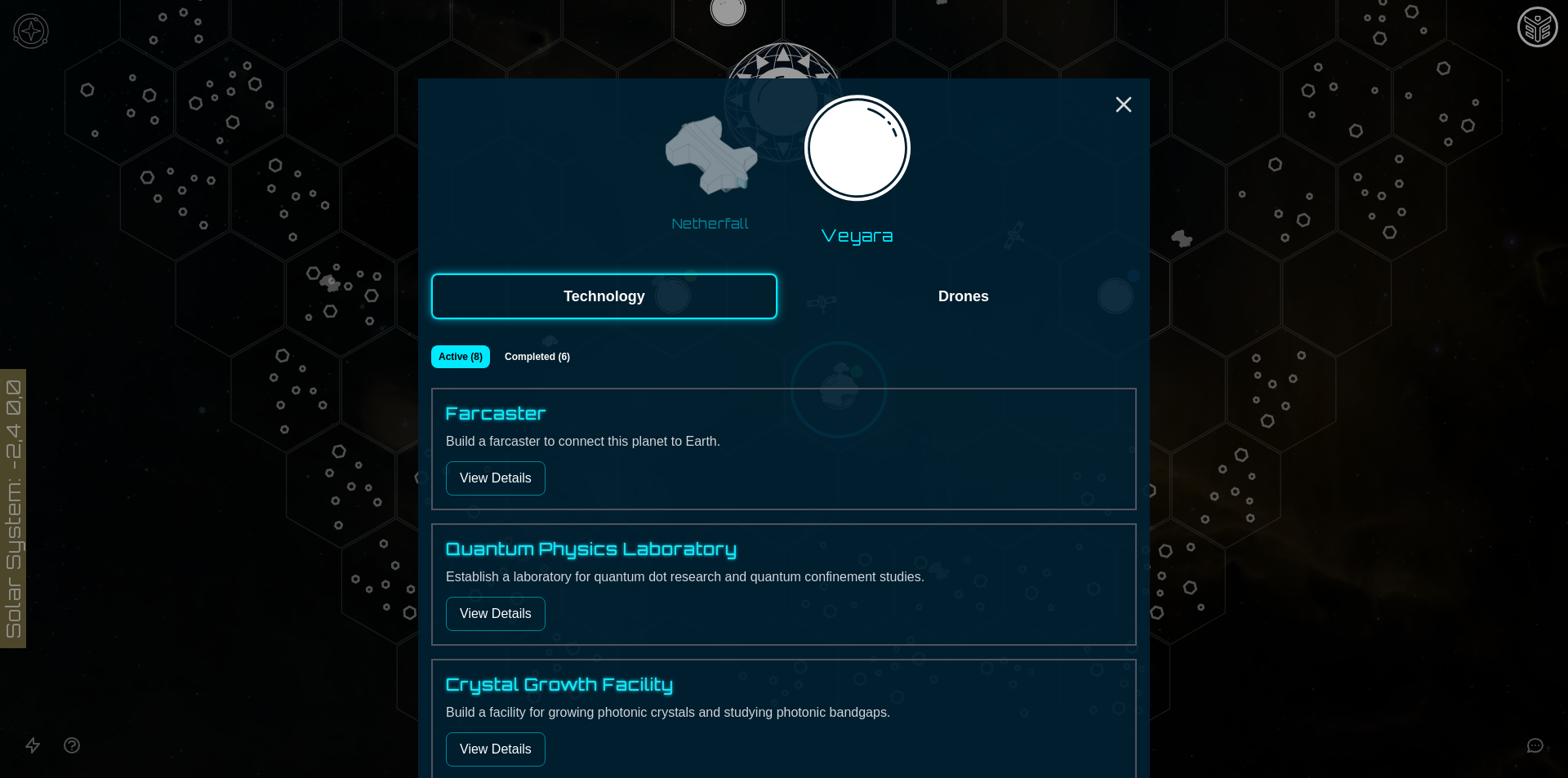
scroll to position [772, 0]
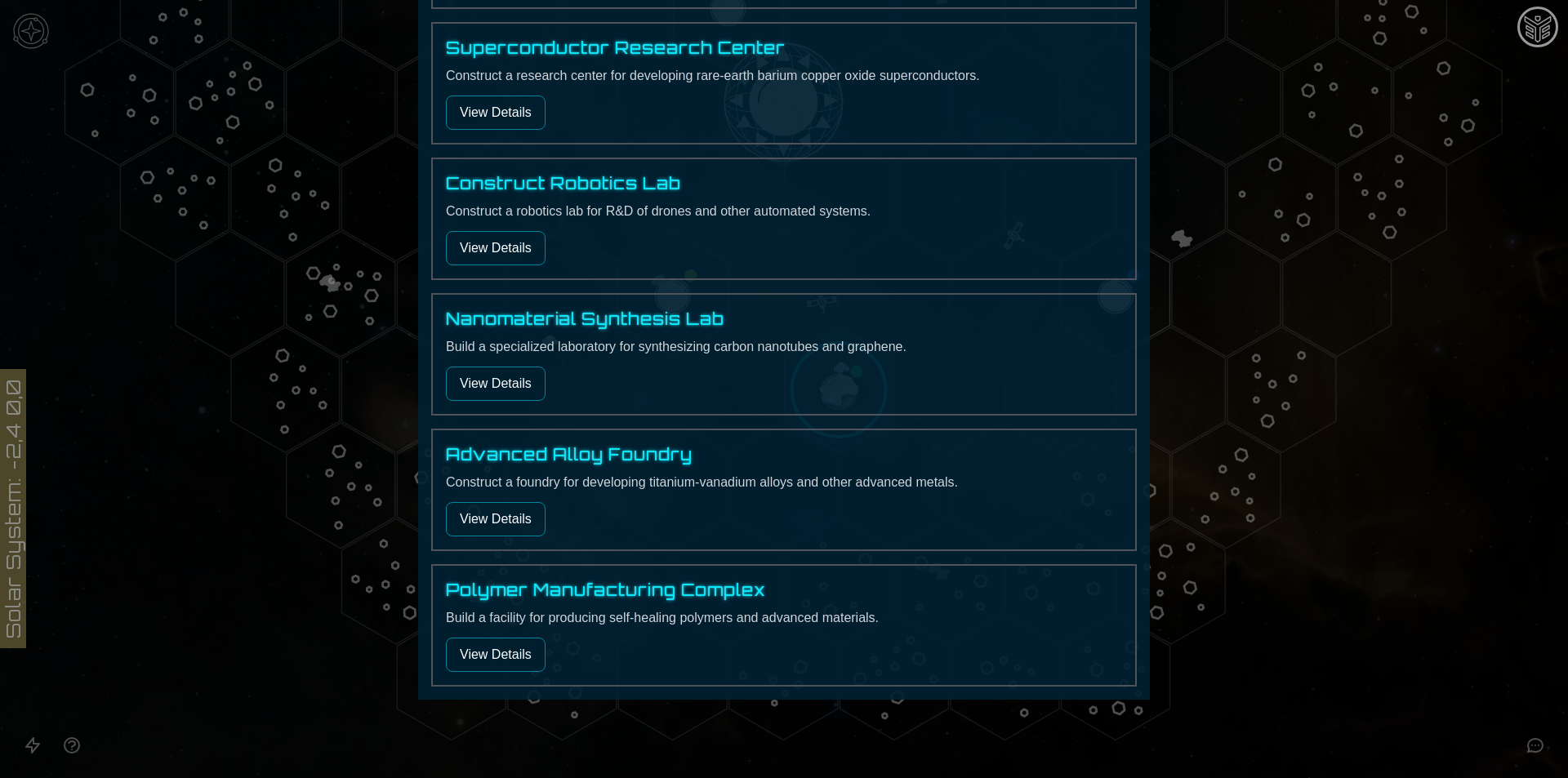
click at [514, 647] on button "View Details" at bounding box center [495, 654] width 99 height 34
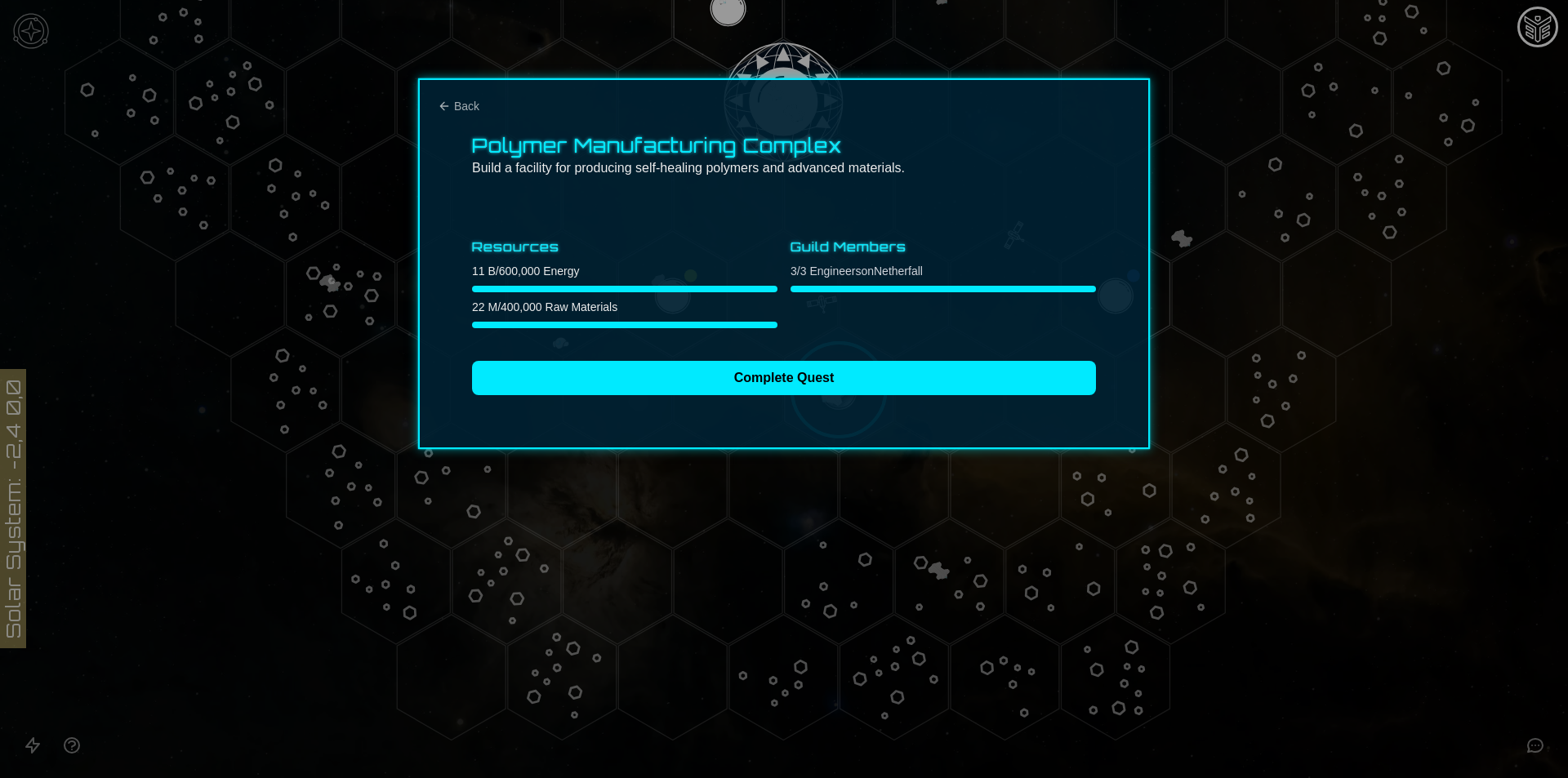
scroll to position [0, 0]
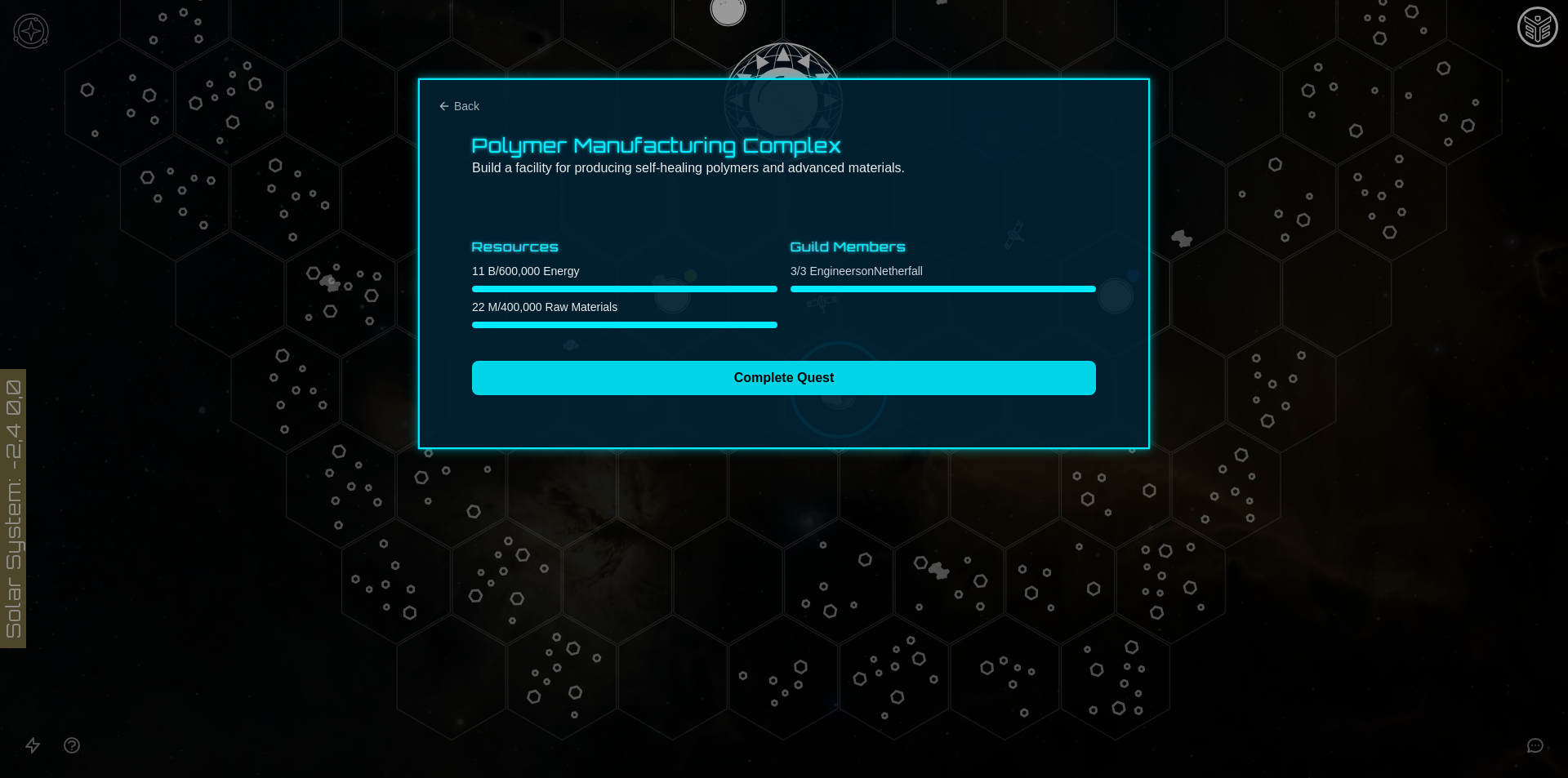
click at [625, 386] on button "Complete Quest" at bounding box center [783, 377] width 624 height 34
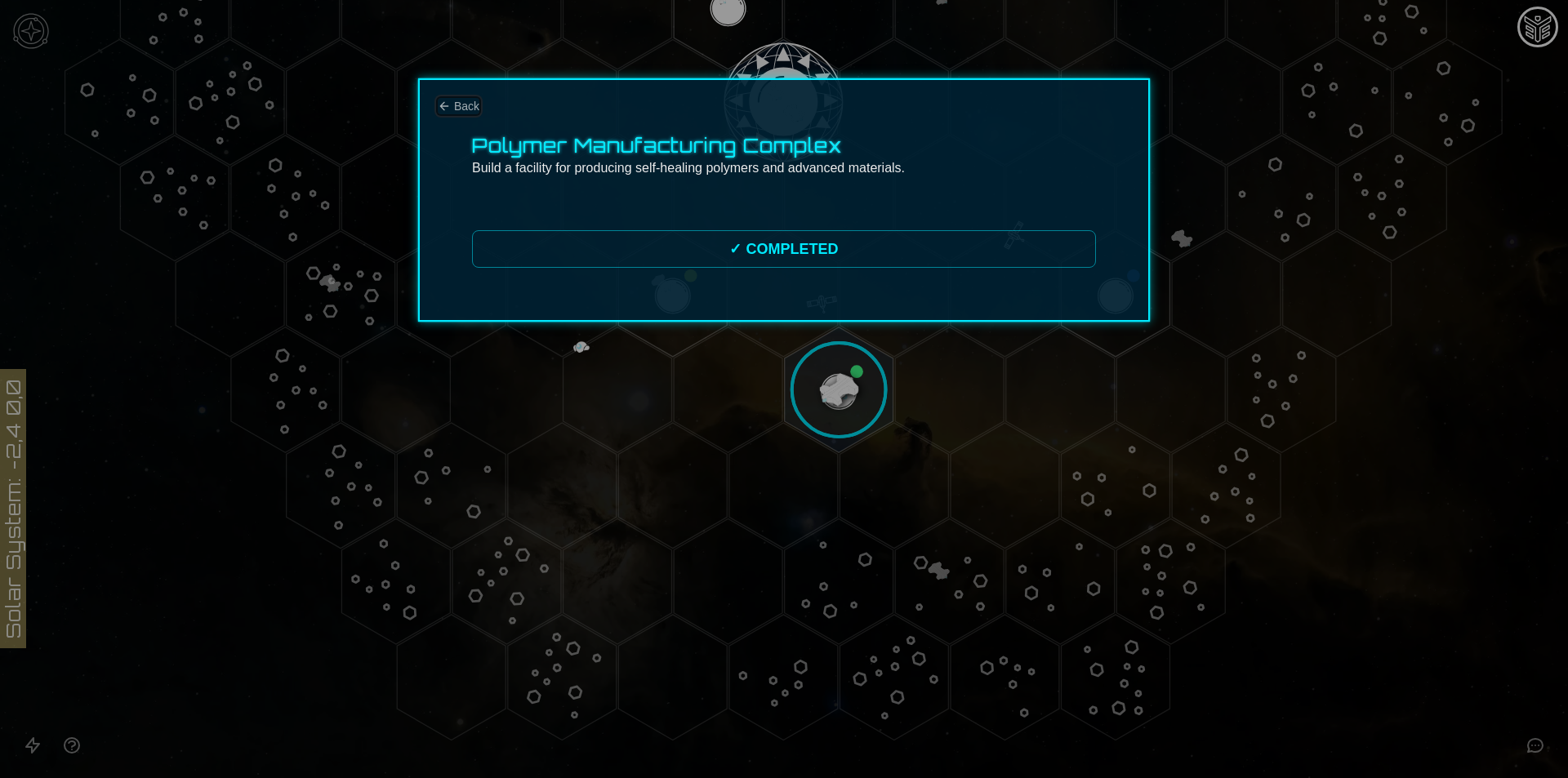
click at [452, 104] on button "Back" at bounding box center [458, 106] width 42 height 17
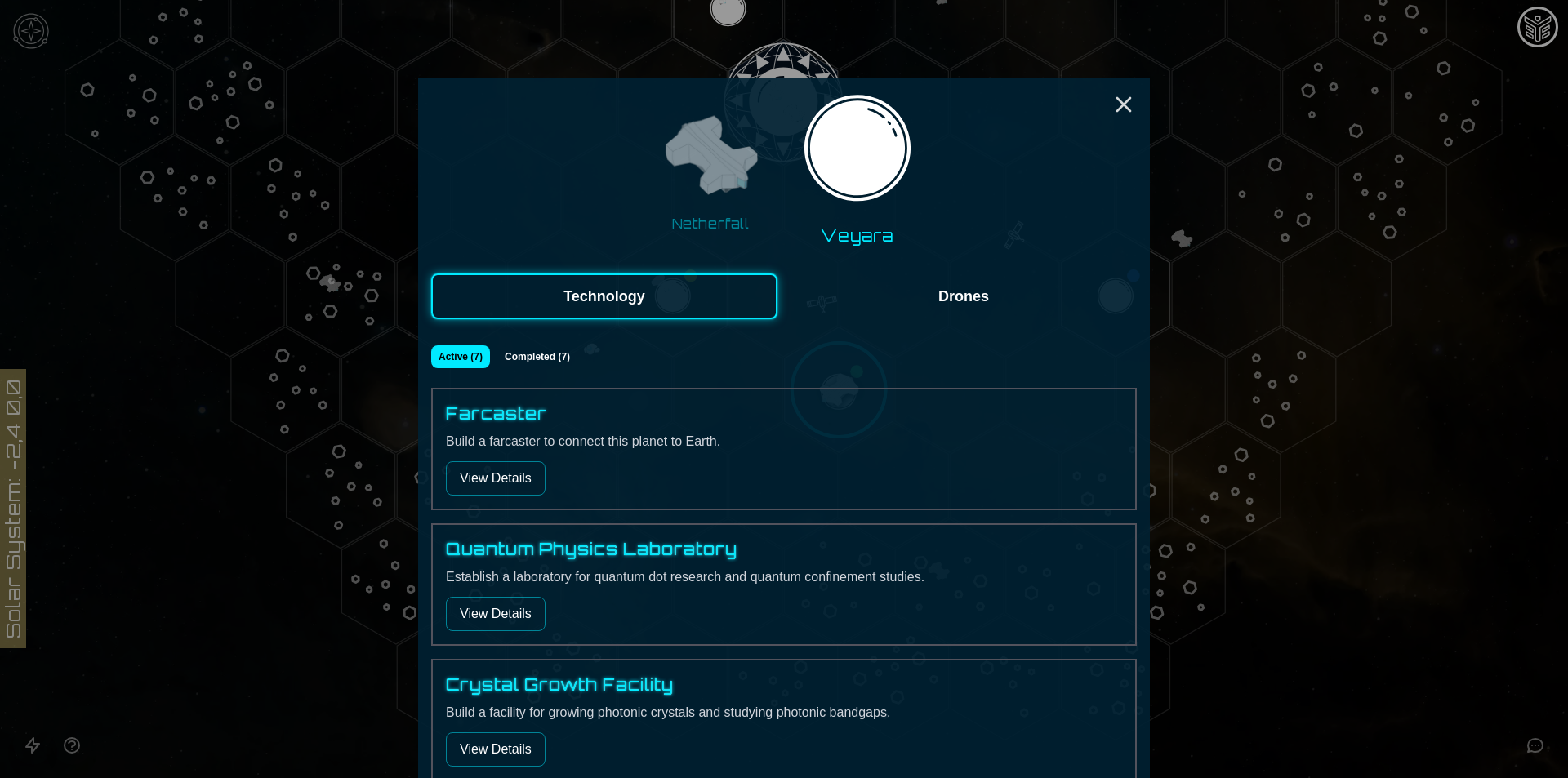
scroll to position [245, 0]
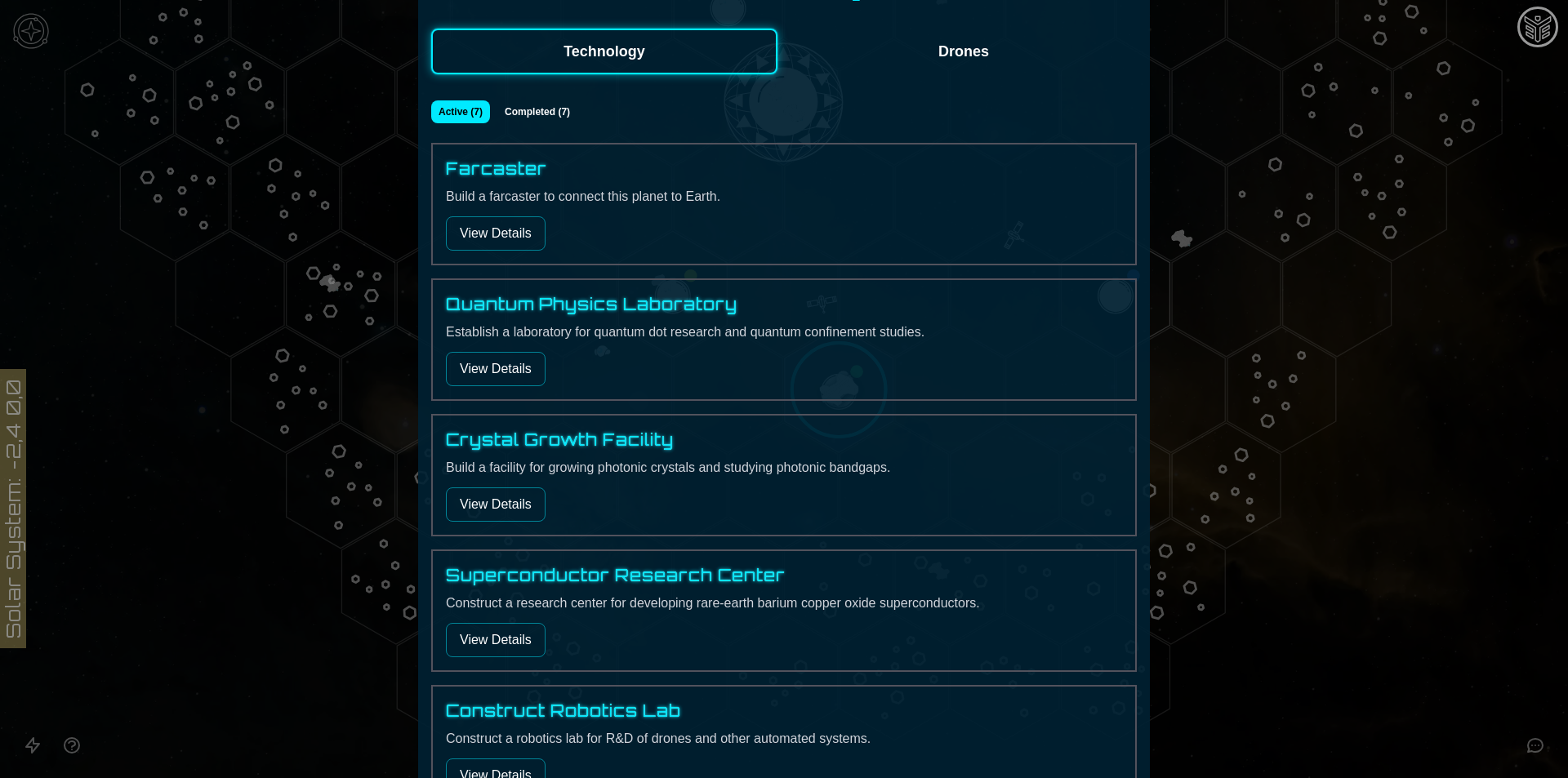
click at [537, 222] on button "View Details" at bounding box center [495, 233] width 99 height 34
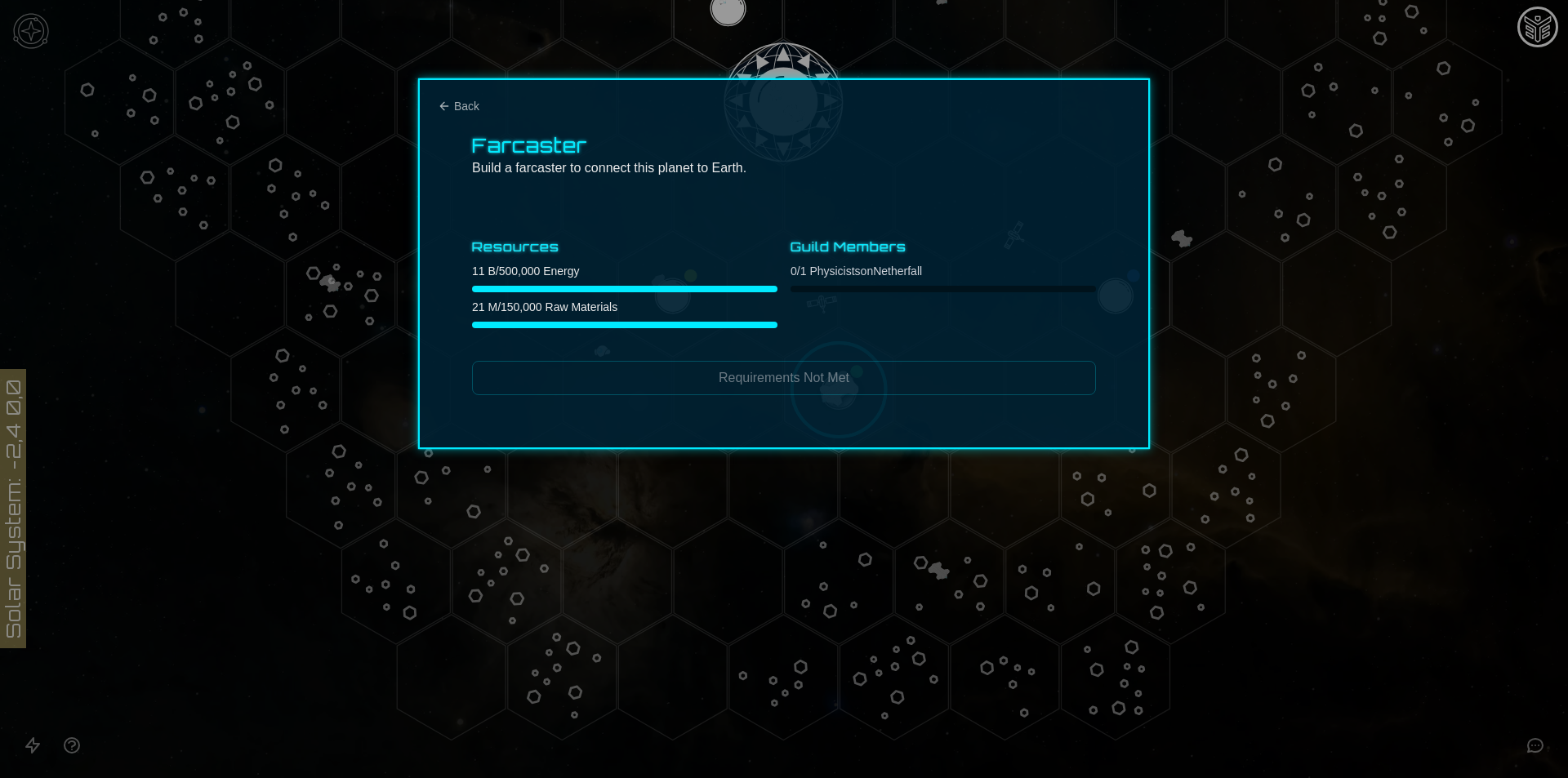
click at [482, 100] on div "Farcaster Build a farcaster to connect this planet to Earth. Resources 11 B / 5…" at bounding box center [784, 264] width 731 height 371
click at [473, 100] on span "Back" at bounding box center [467, 106] width 25 height 17
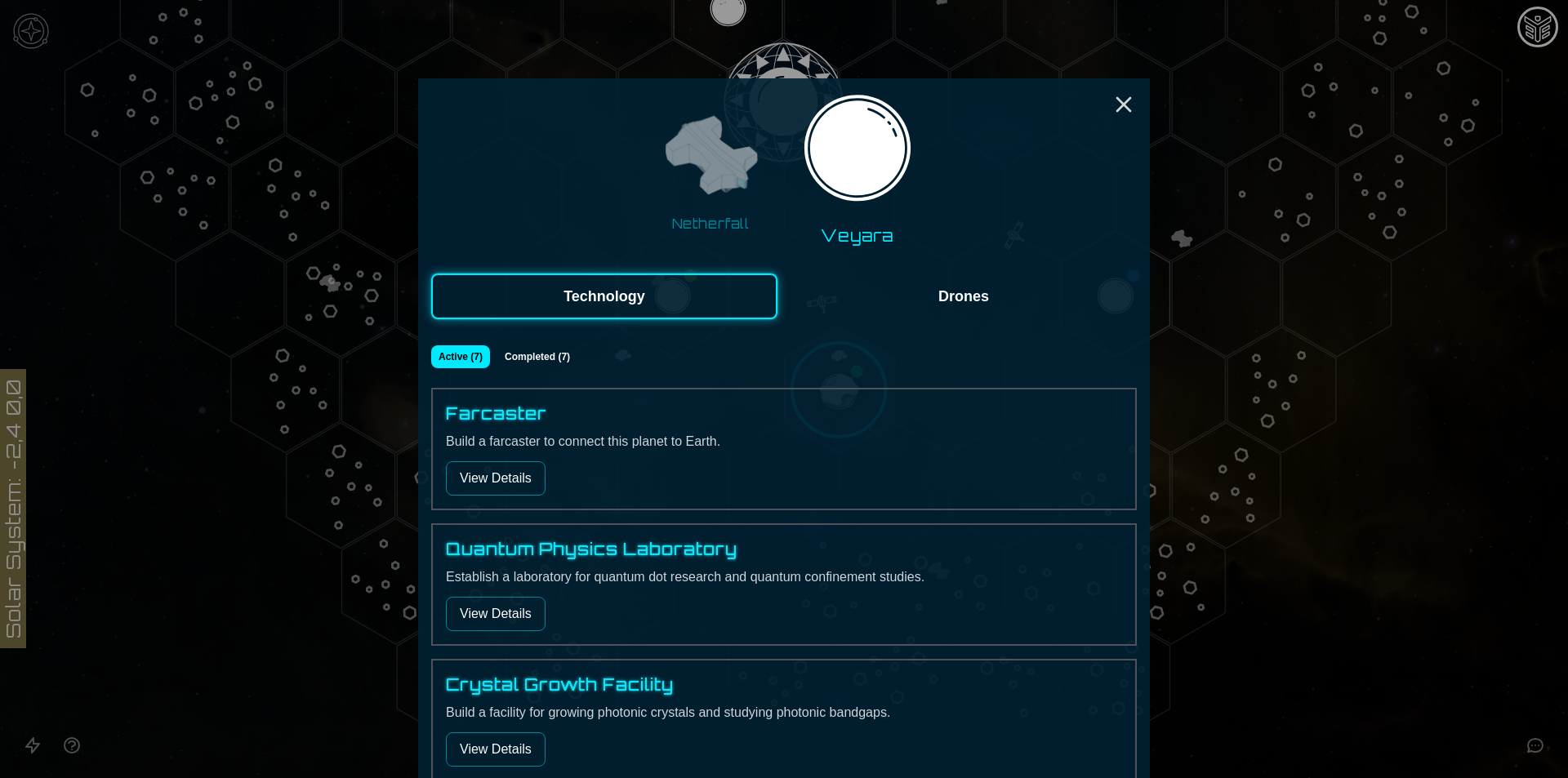
click at [483, 633] on div "Quantum Physics Laboratory Establish a laboratory for quantum dot research and …" at bounding box center [783, 584] width 706 height 123
click at [484, 615] on button "View Details" at bounding box center [495, 614] width 99 height 34
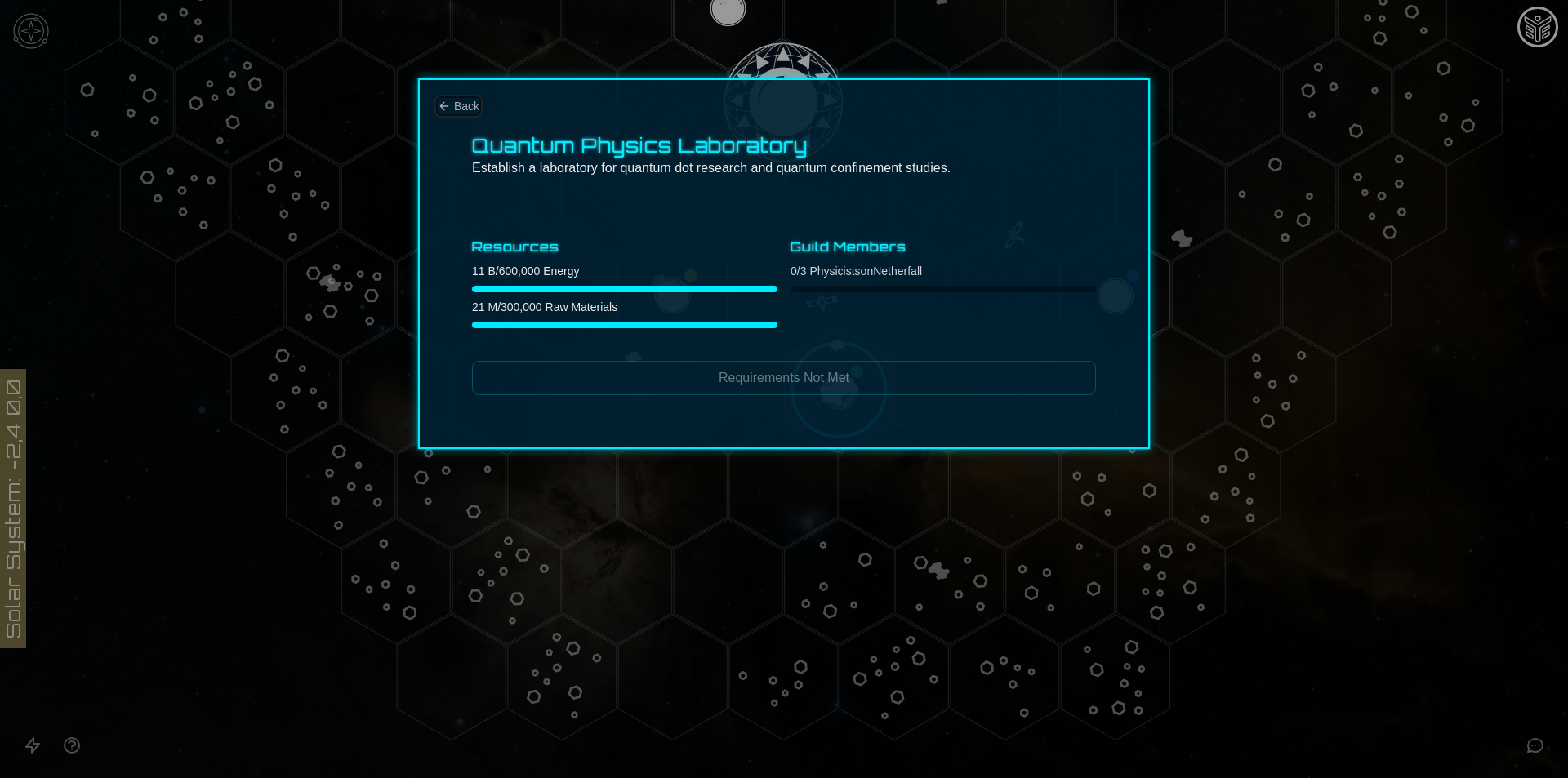
click at [457, 100] on span "Back" at bounding box center [467, 106] width 25 height 17
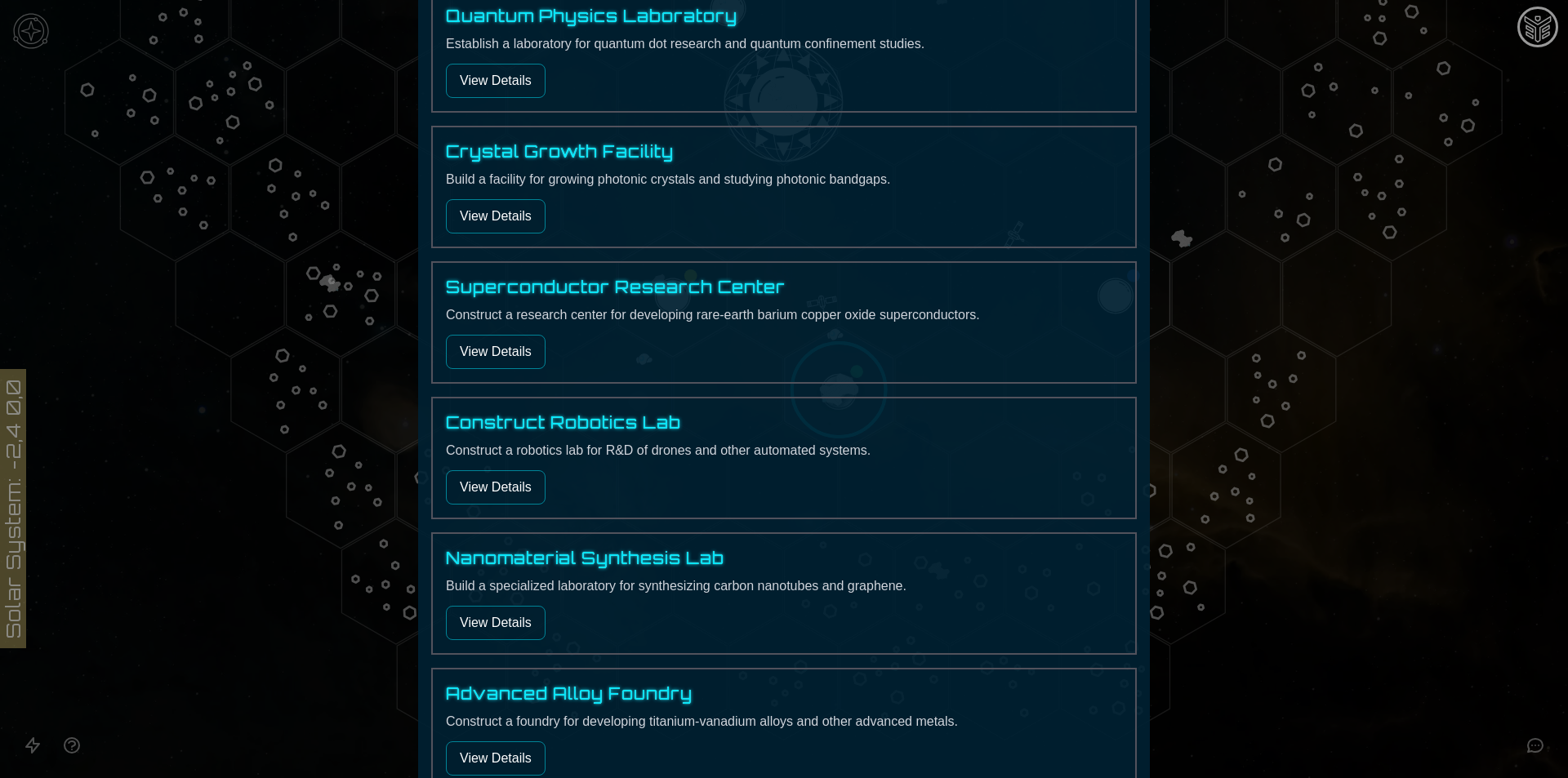
scroll to position [572, 0]
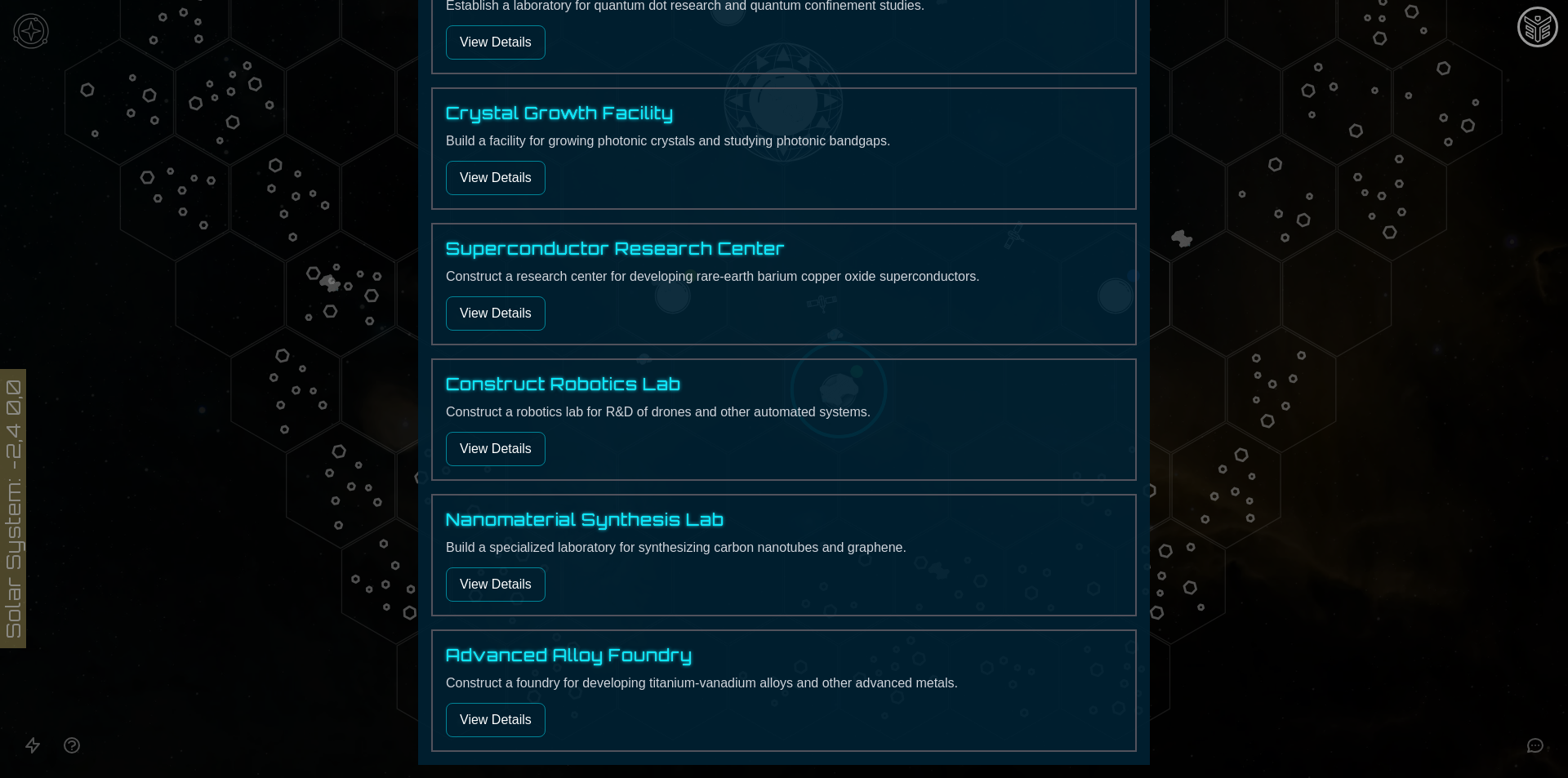
click at [485, 422] on div "Construct Robotics Lab Construct a robotics lab for R&D of drones and other aut…" at bounding box center [783, 419] width 706 height 123
click at [485, 438] on button "View Details" at bounding box center [495, 448] width 99 height 34
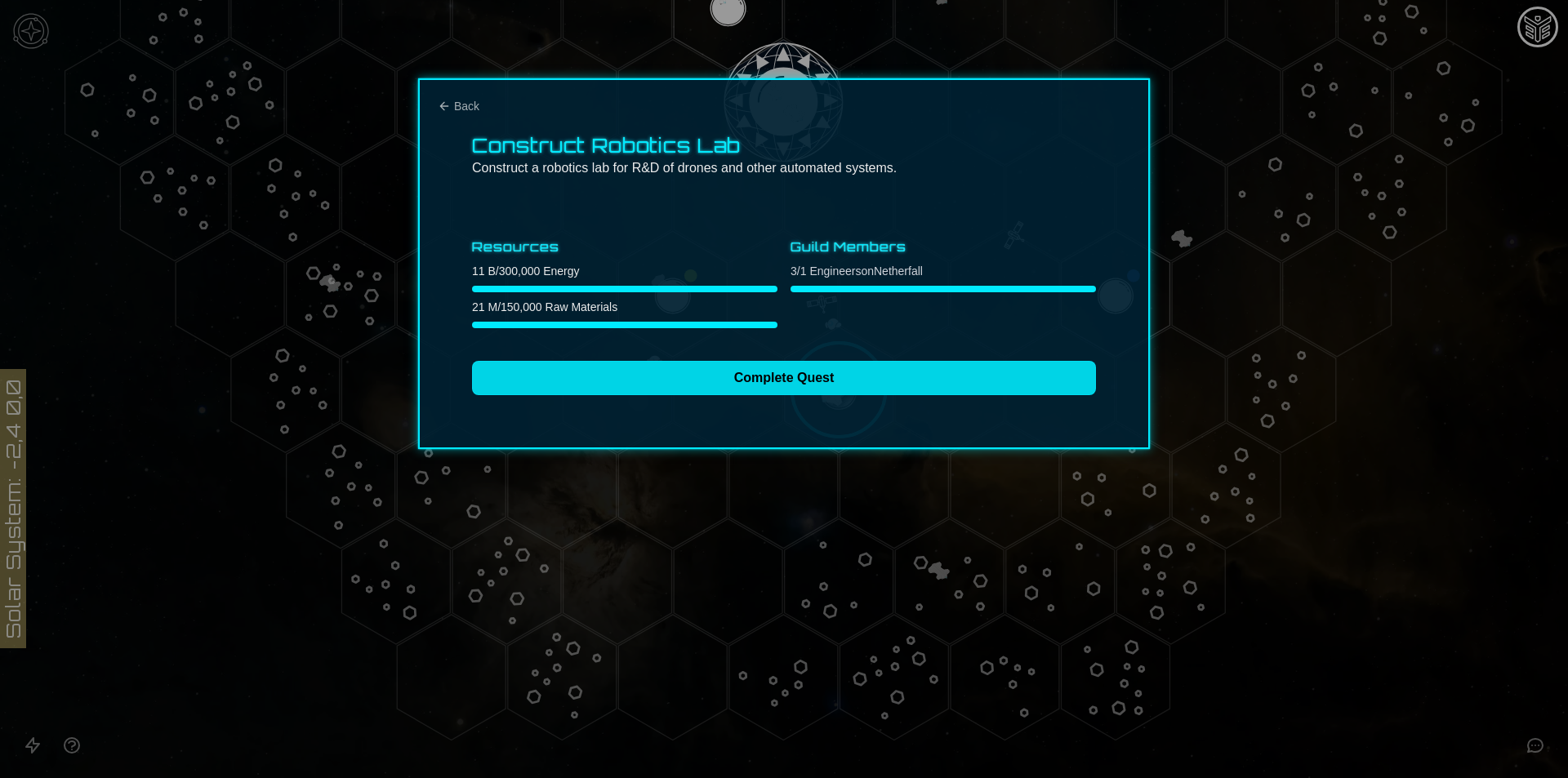
click at [792, 381] on button "Complete Quest" at bounding box center [783, 377] width 624 height 34
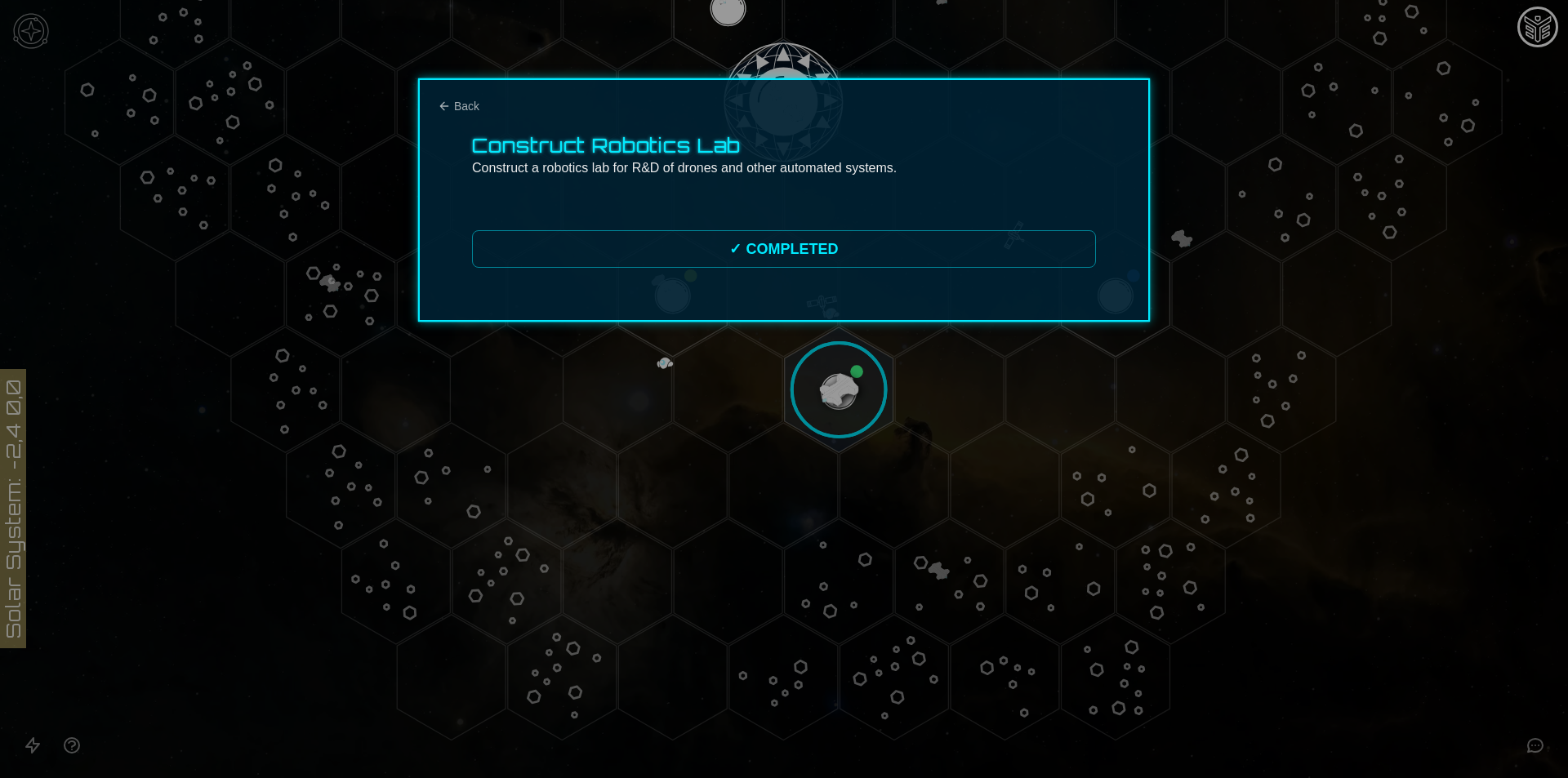
click at [444, 76] on div at bounding box center [784, 389] width 1568 height 778
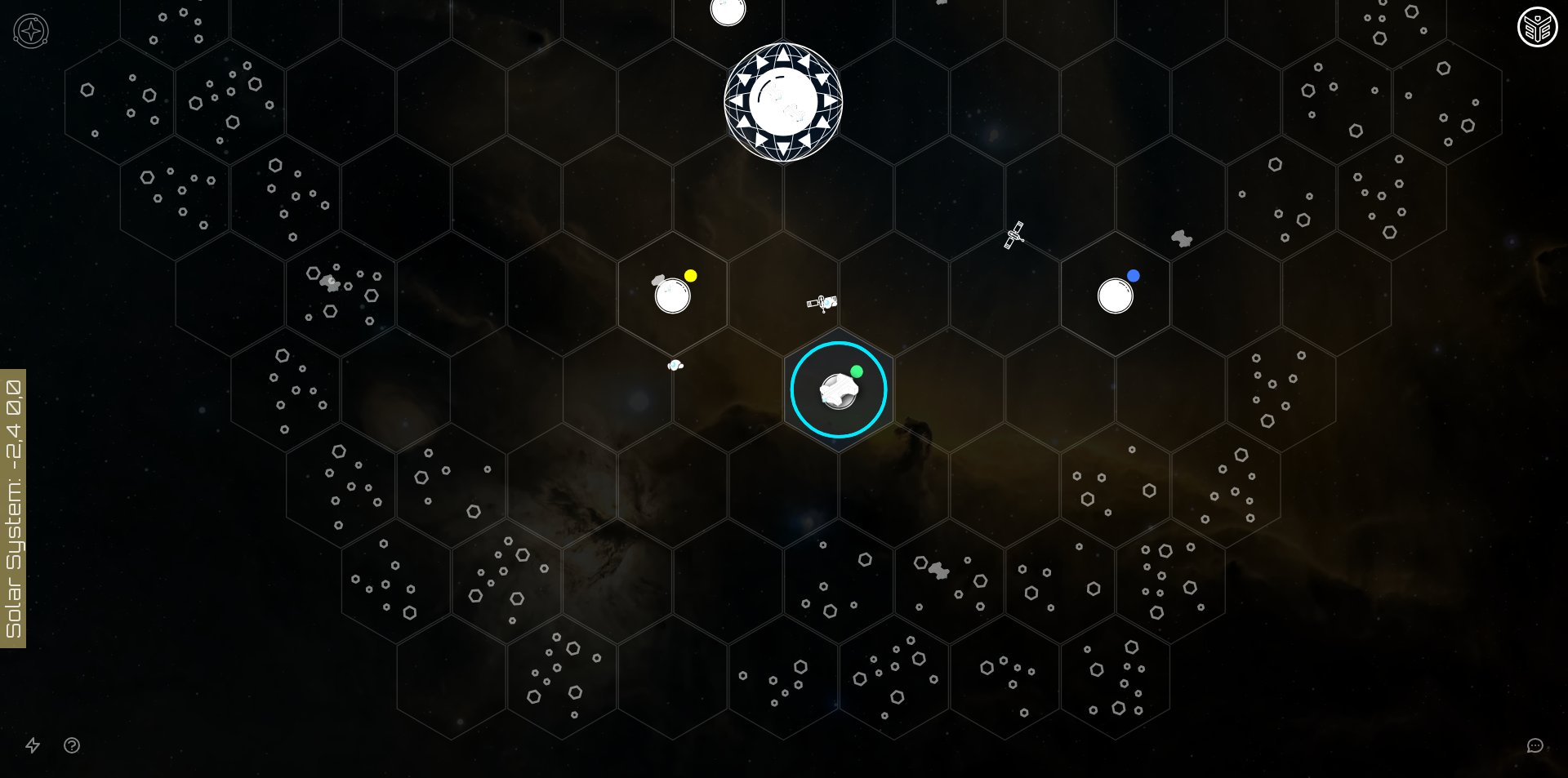
click at [840, 364] on image at bounding box center [839, 390] width 129 height 129
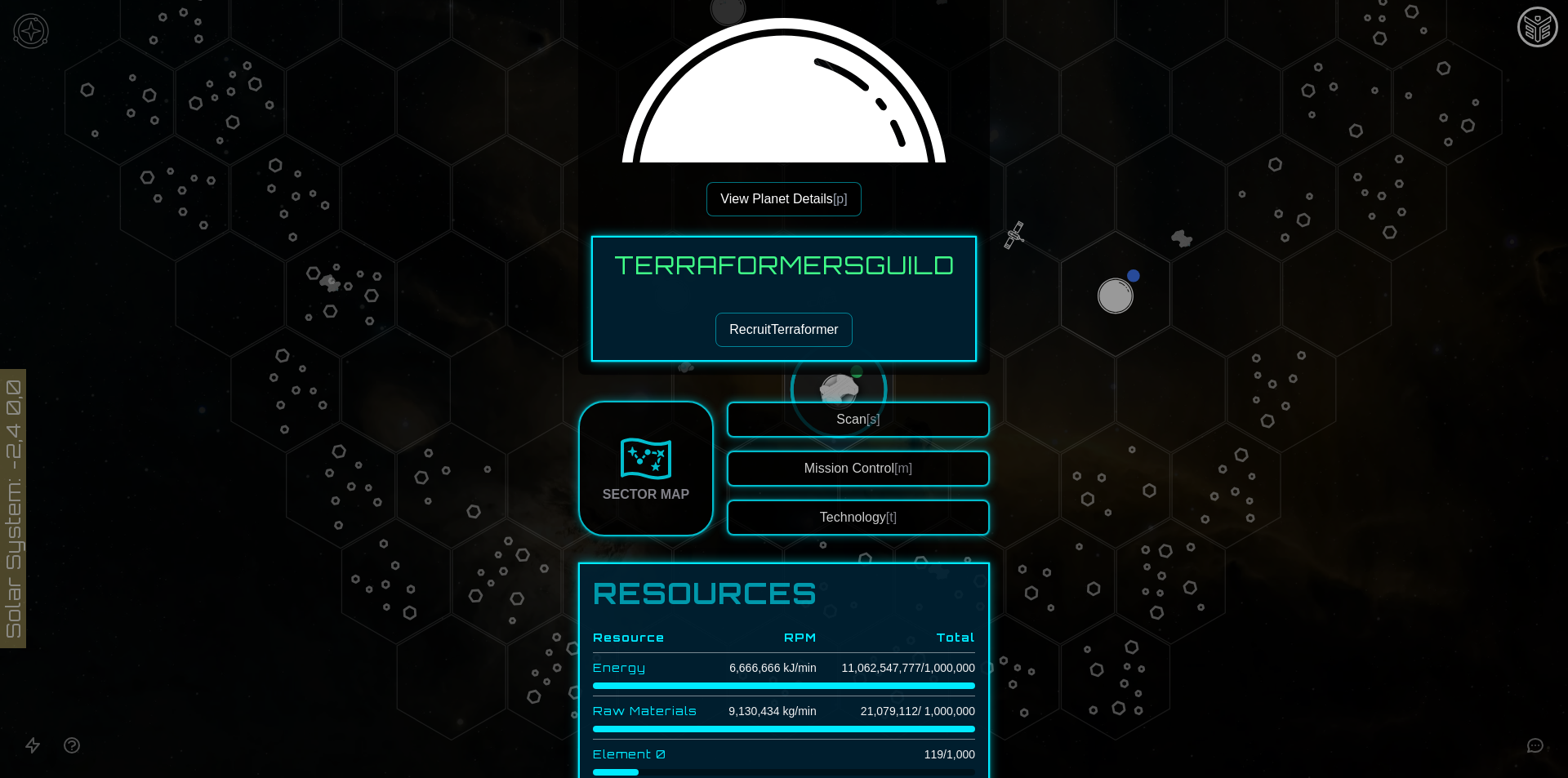
scroll to position [408, 0]
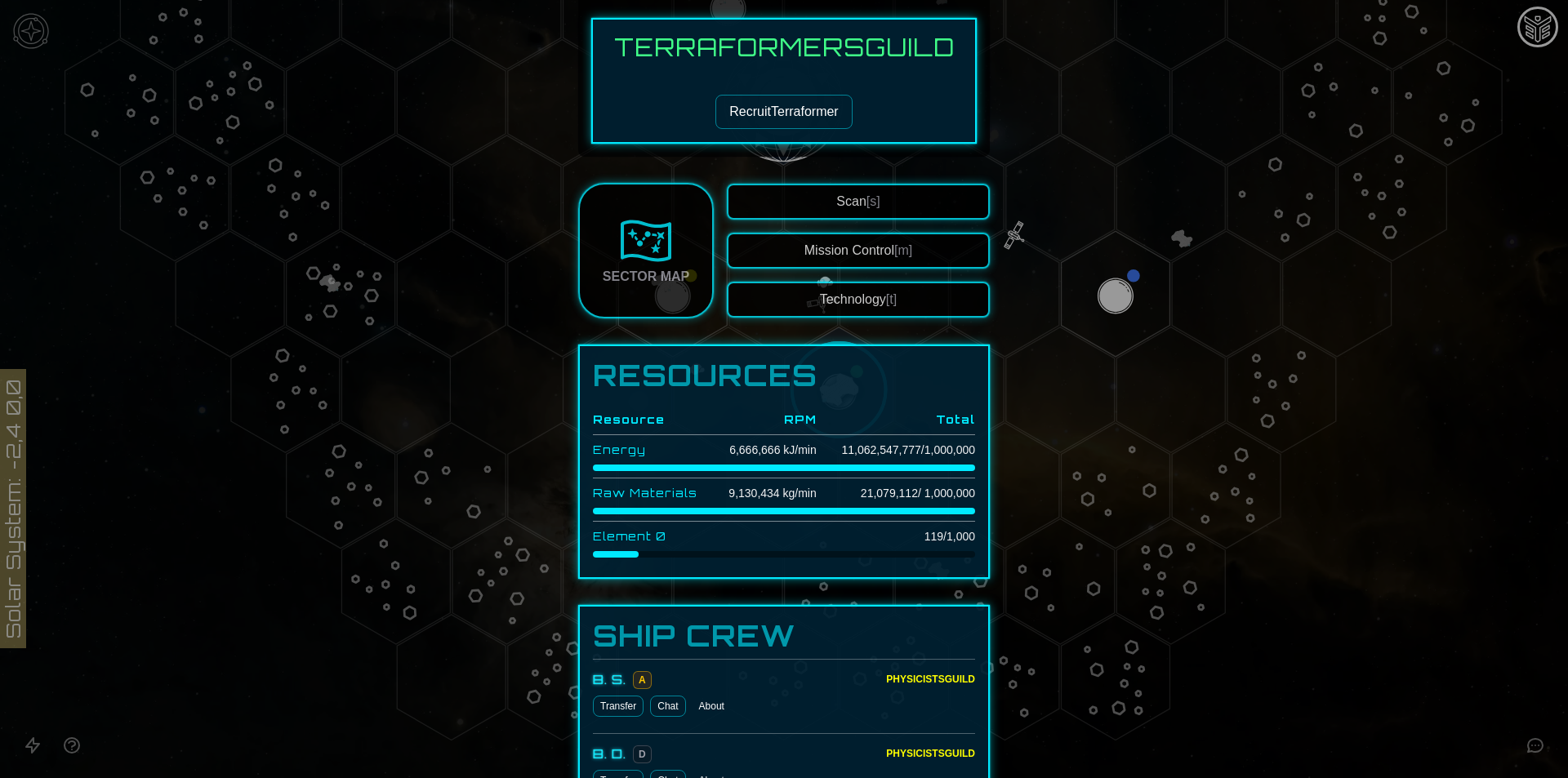
click at [798, 294] on button "Technology [t]" at bounding box center [857, 299] width 263 height 36
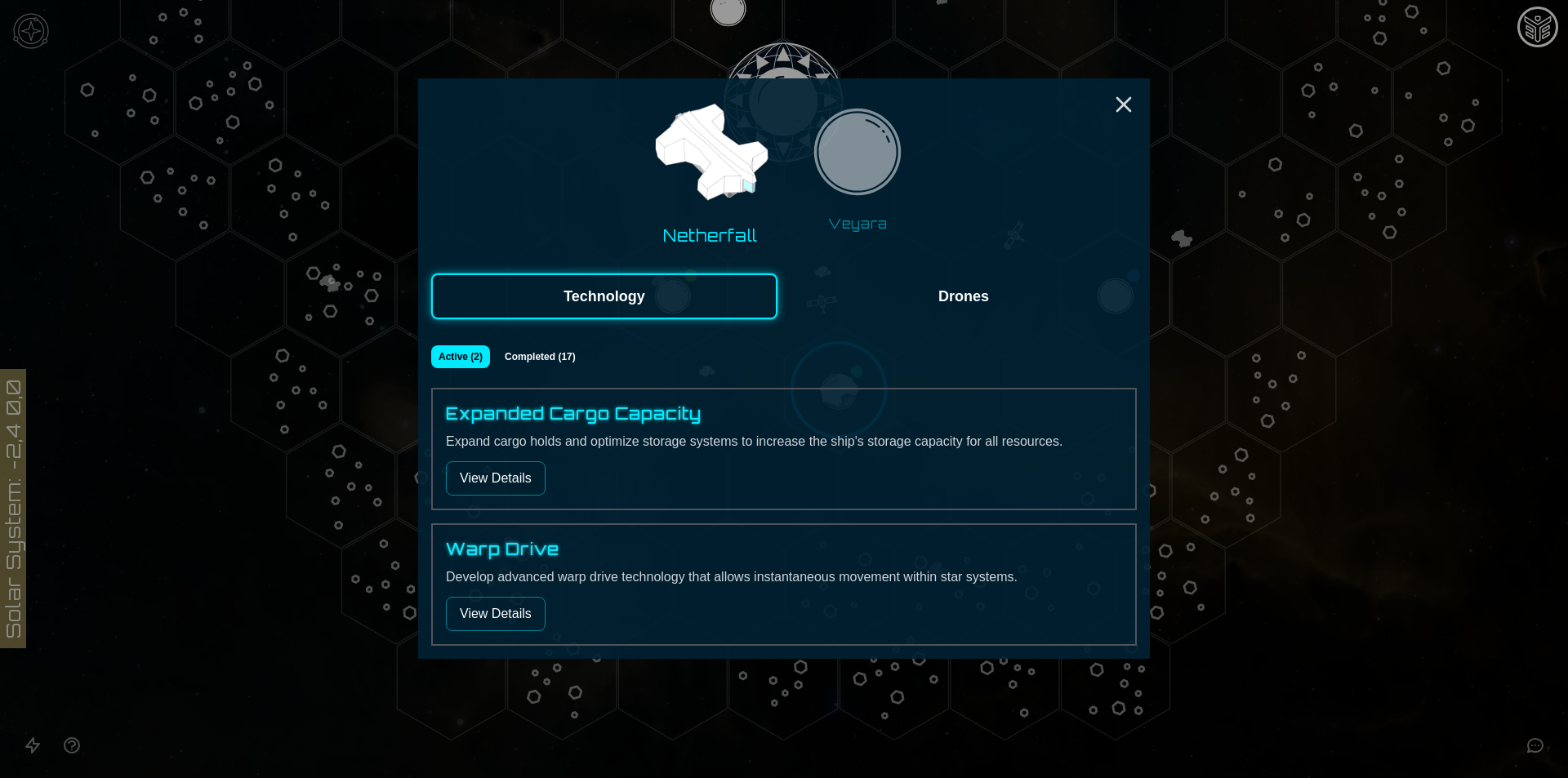
click at [928, 287] on button "Drones" at bounding box center [964, 296] width 346 height 46
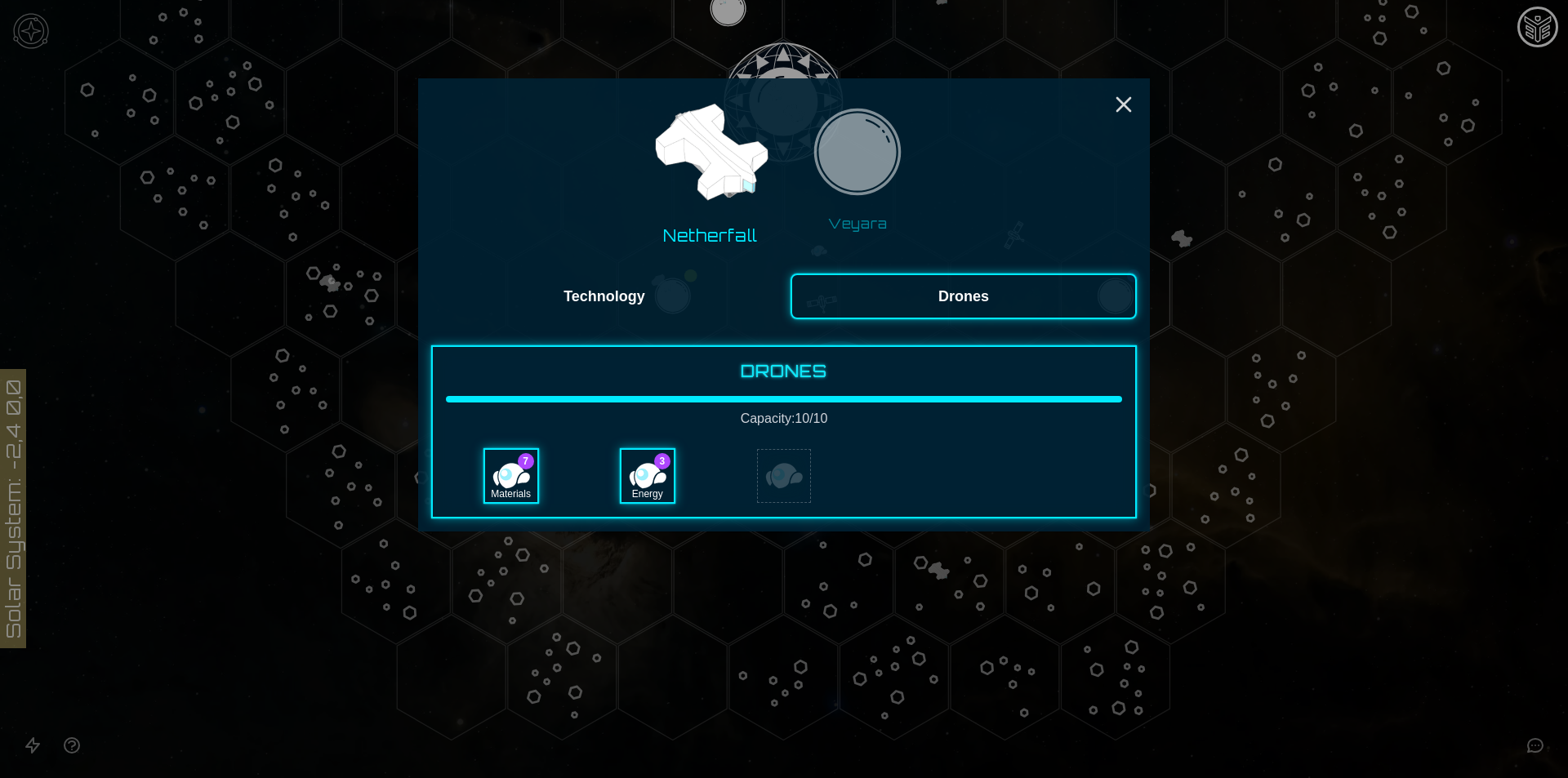
click at [847, 167] on img at bounding box center [857, 156] width 103 height 103
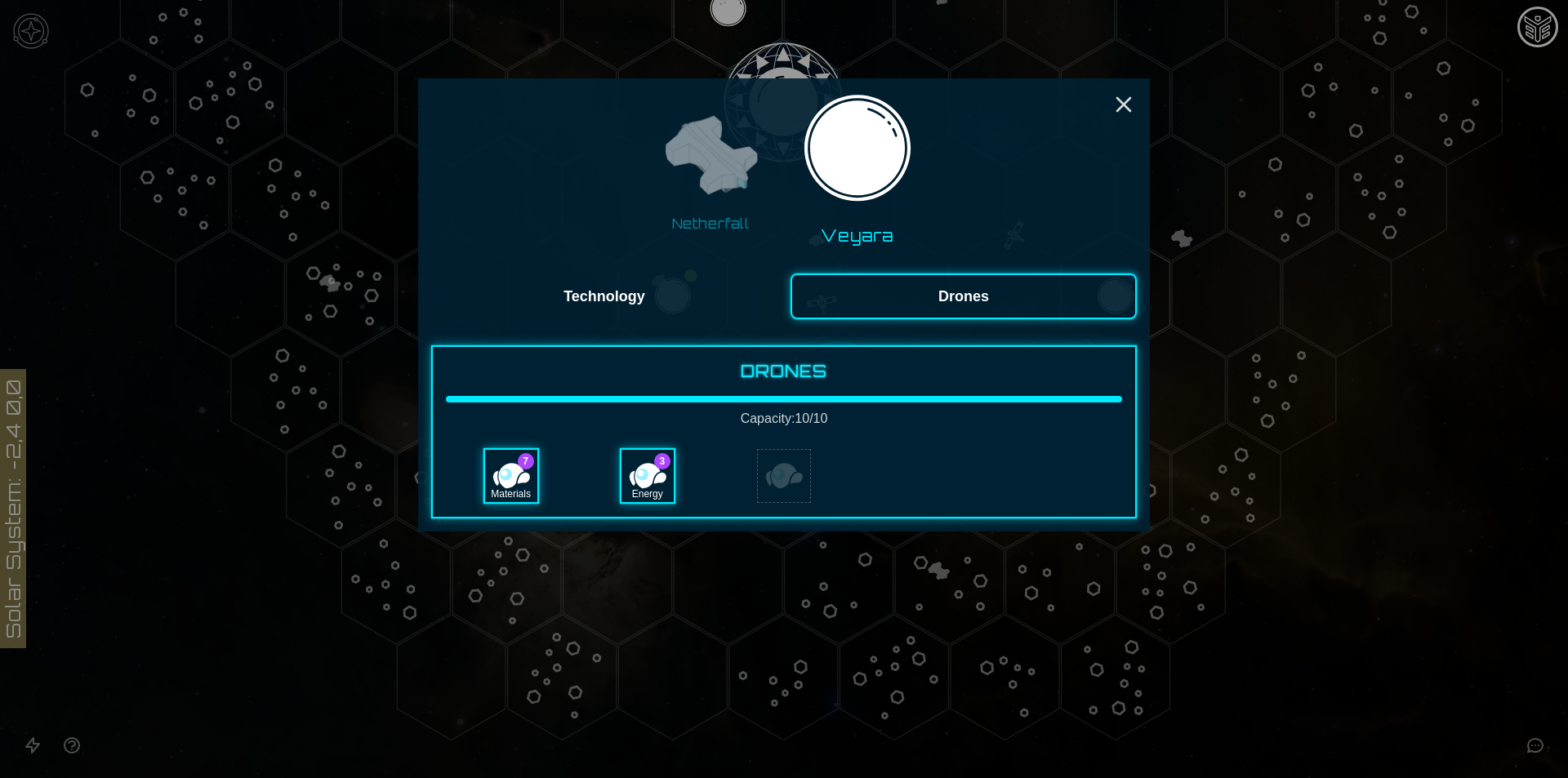
click at [705, 306] on button "Technology" at bounding box center [604, 296] width 346 height 46
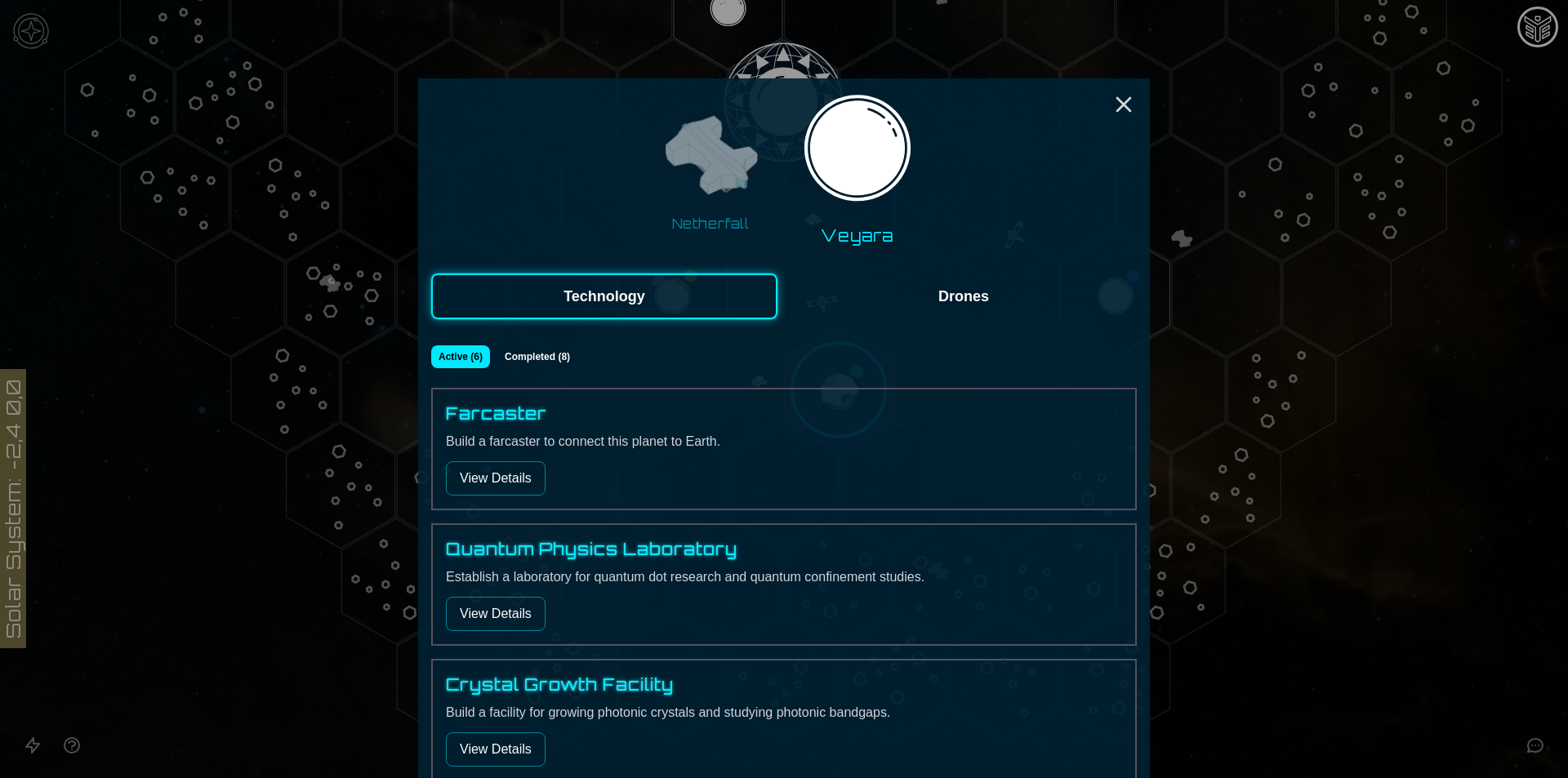
click at [513, 480] on button "View Details" at bounding box center [495, 478] width 99 height 34
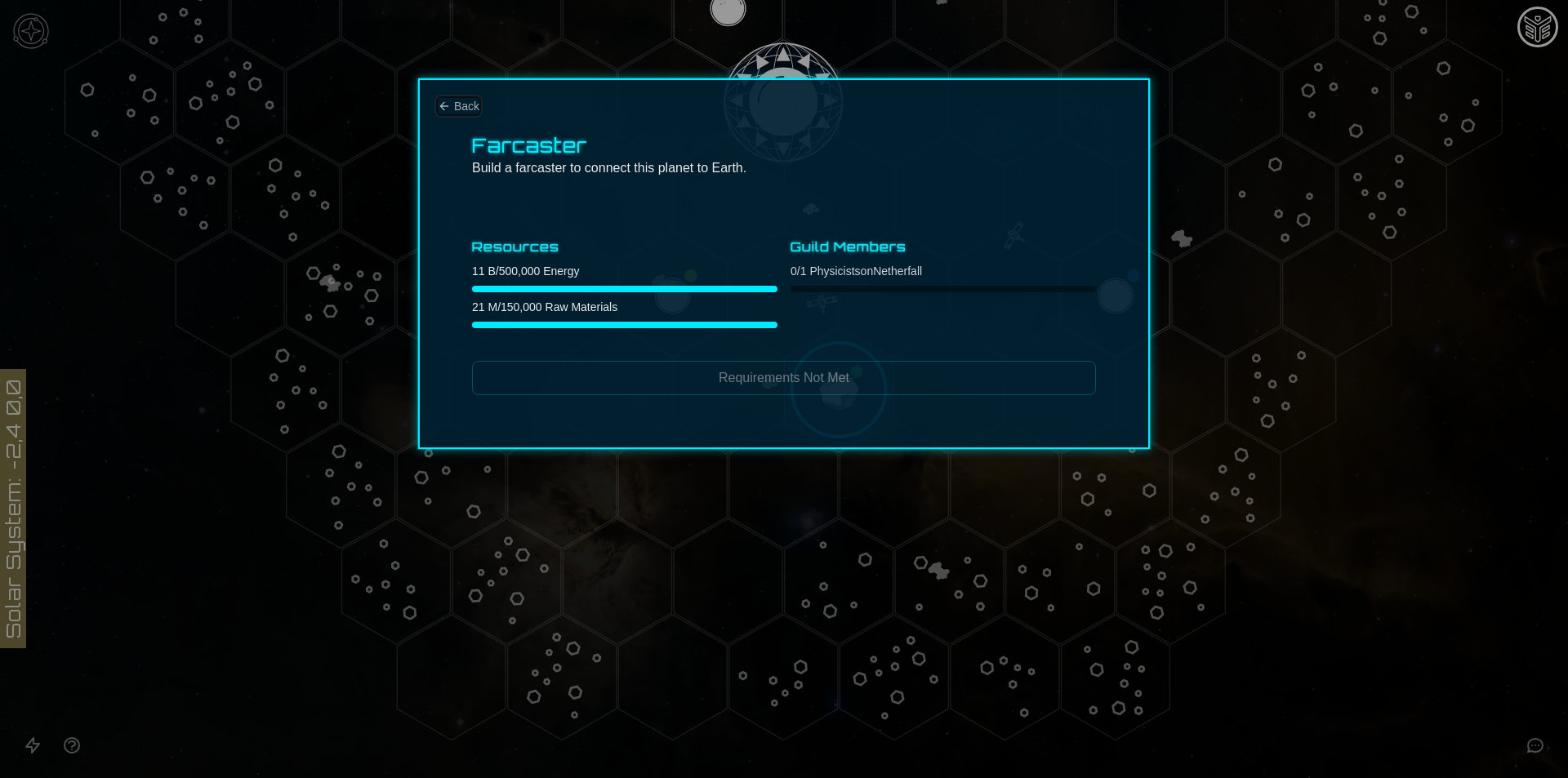
click at [463, 105] on span "Back" at bounding box center [467, 106] width 25 height 17
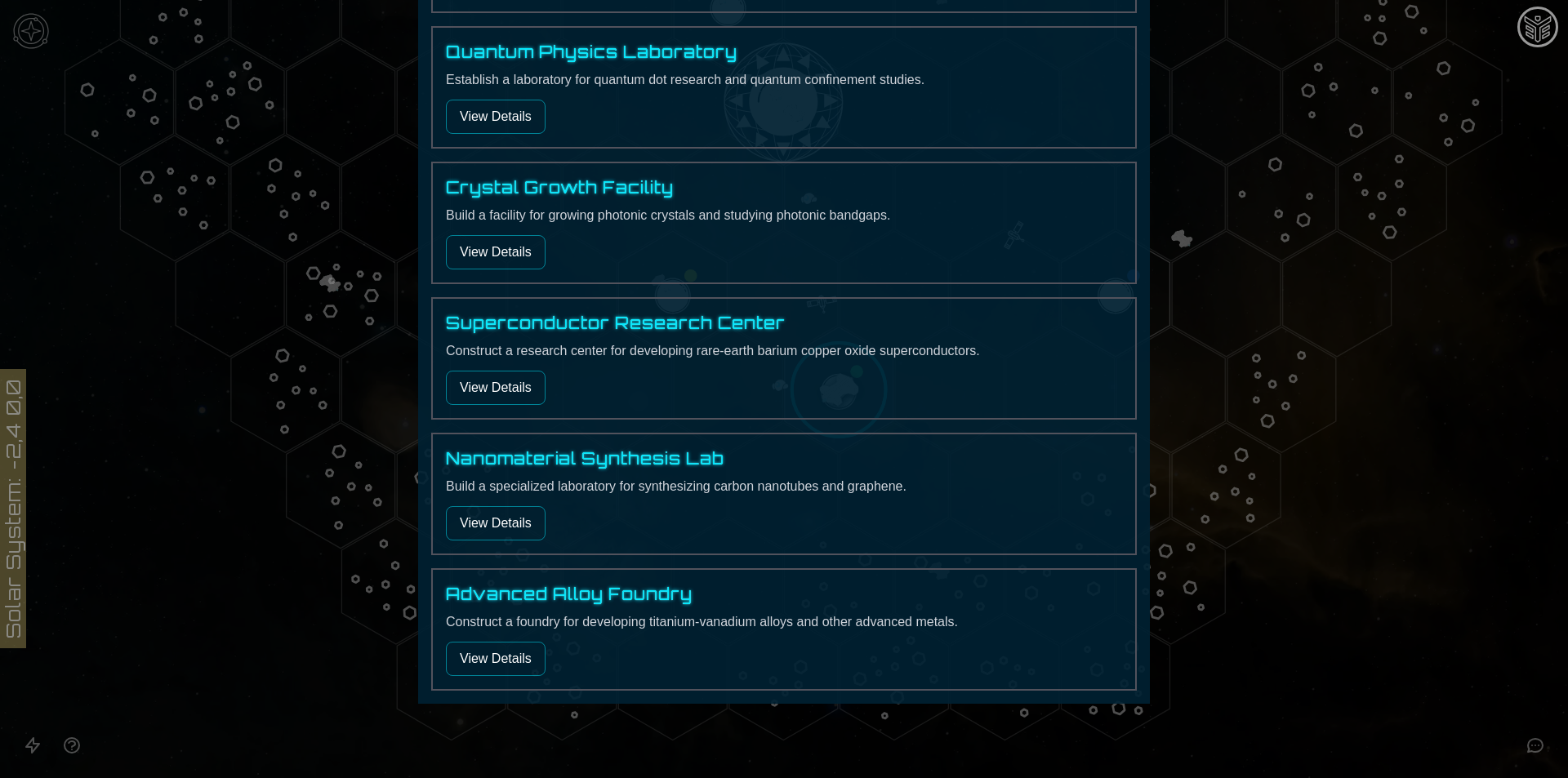
scroll to position [501, 0]
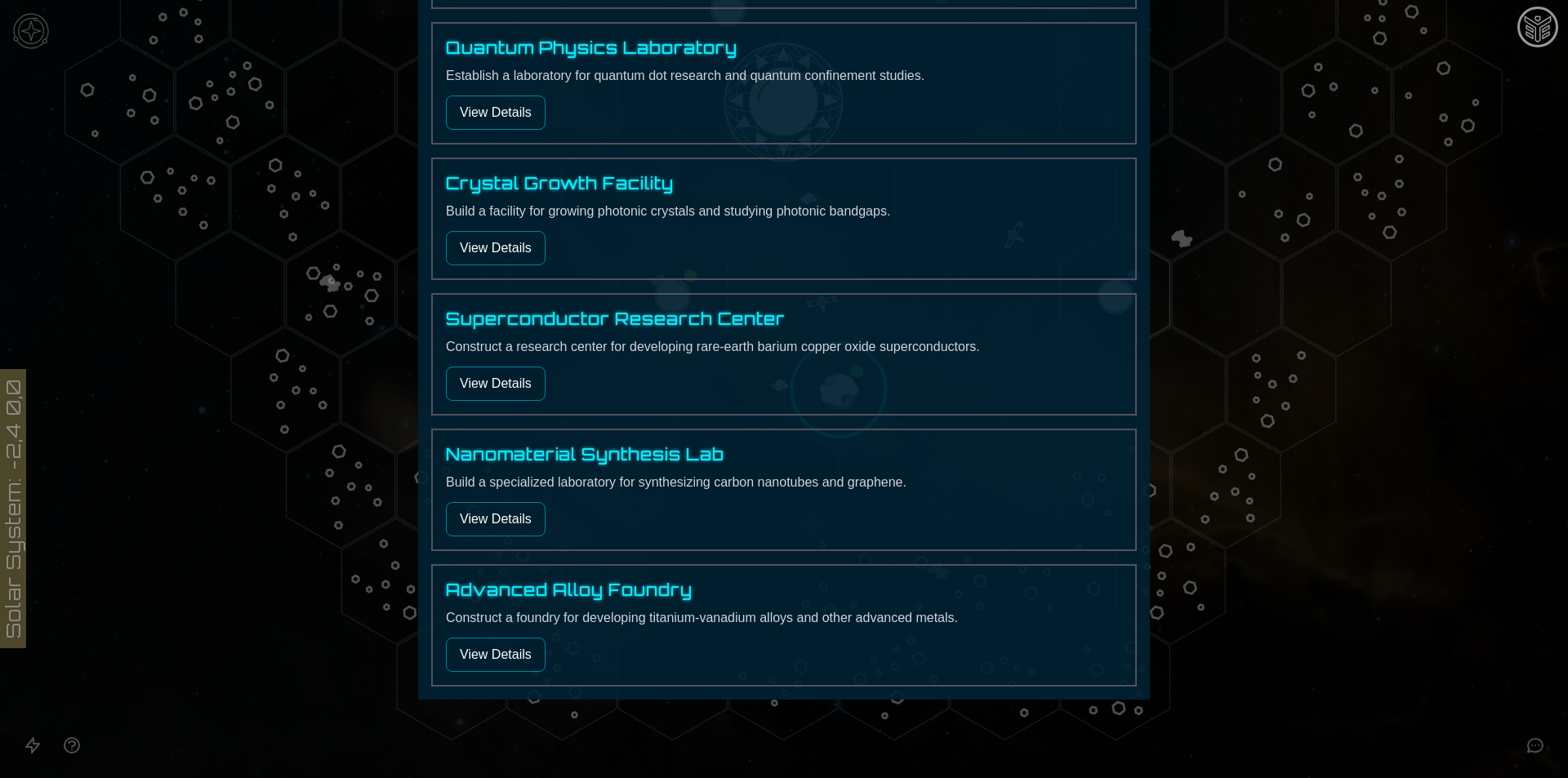
click at [523, 666] on button "View Details" at bounding box center [495, 654] width 99 height 34
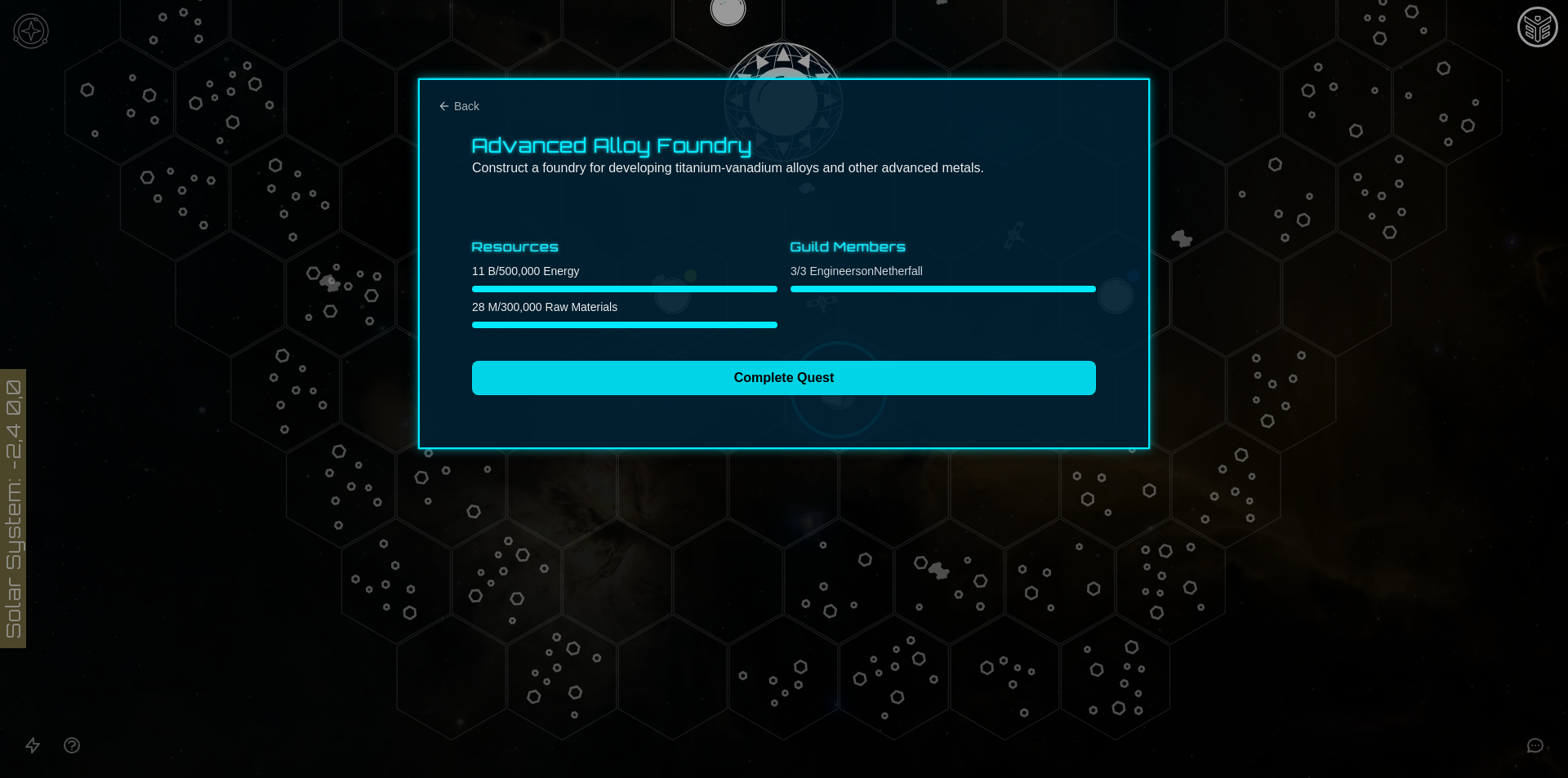
click at [582, 389] on button "Complete Quest" at bounding box center [783, 377] width 624 height 34
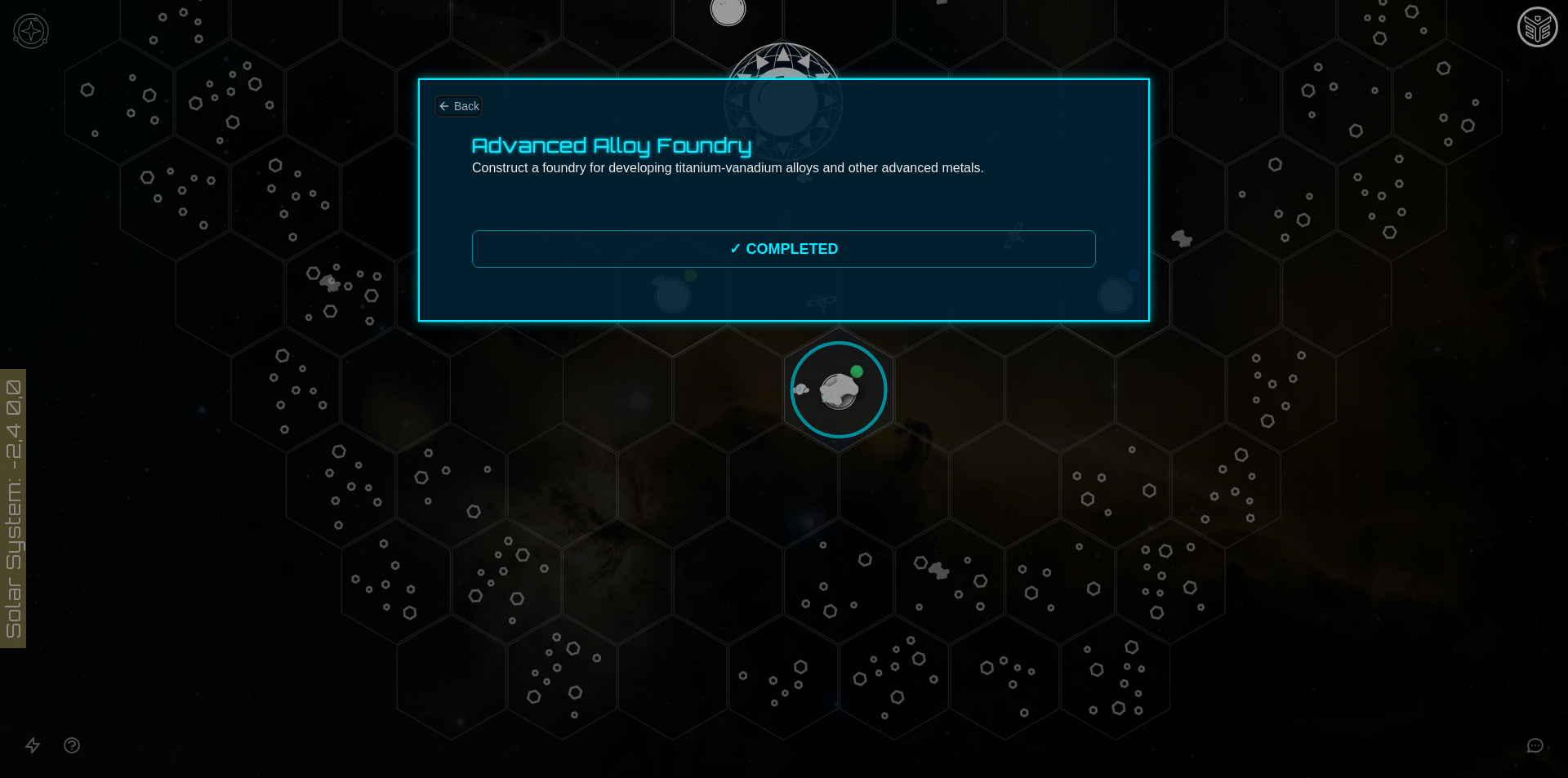
click at [446, 102] on icon "Back" at bounding box center [444, 106] width 13 height 13
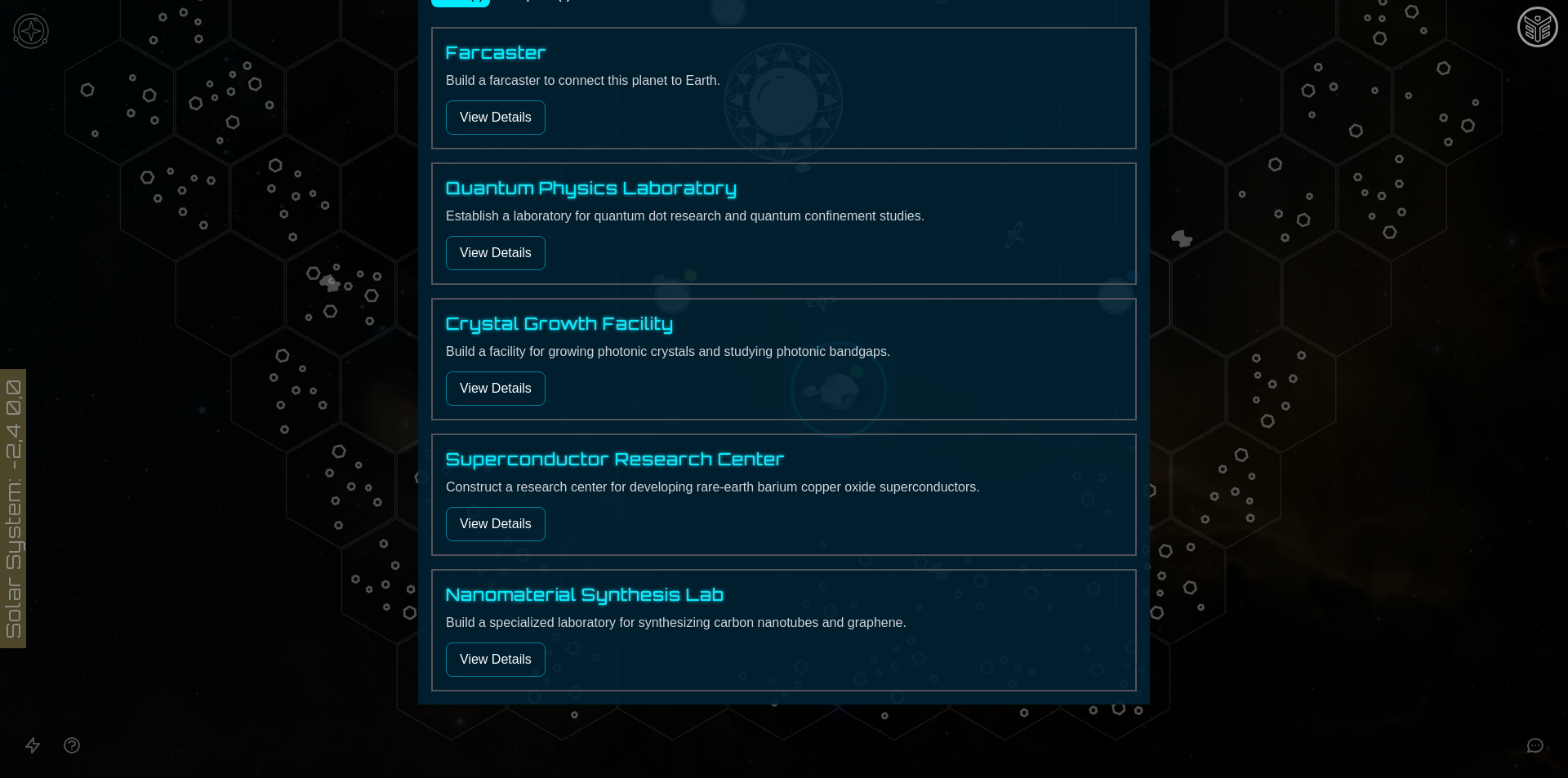
scroll to position [366, 0]
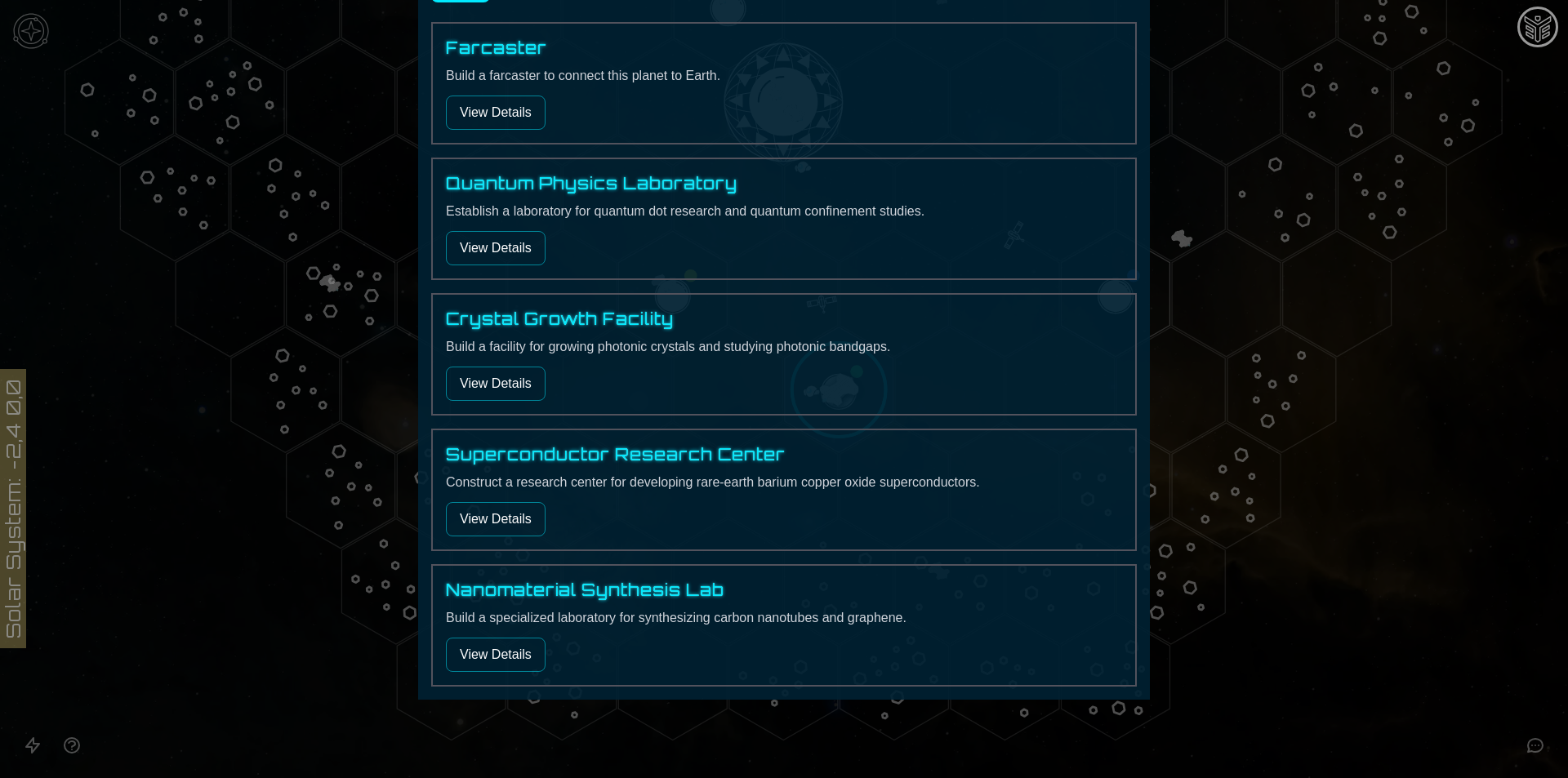
click at [514, 659] on button "View Details" at bounding box center [495, 654] width 99 height 34
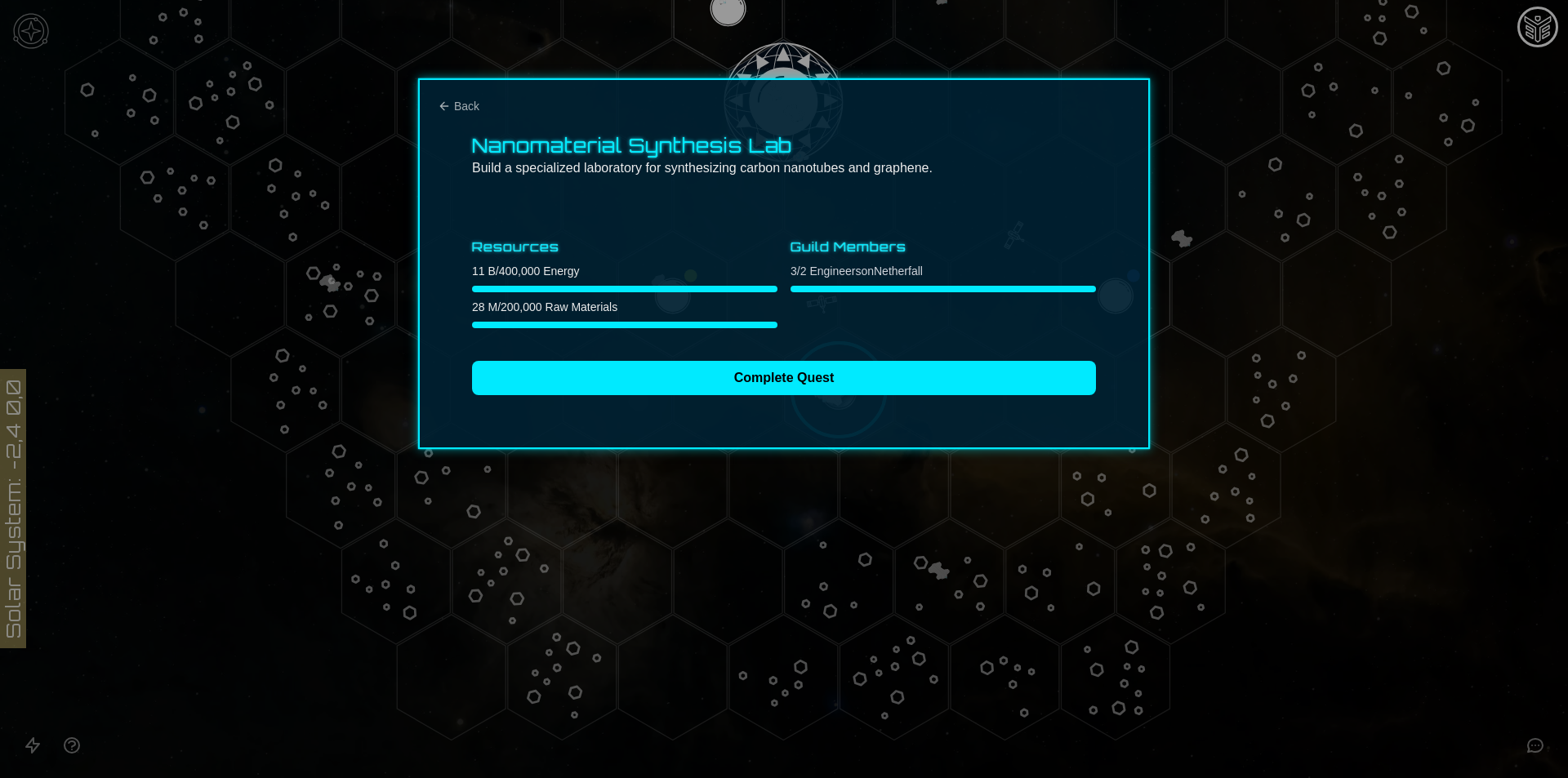
scroll to position [0, 0]
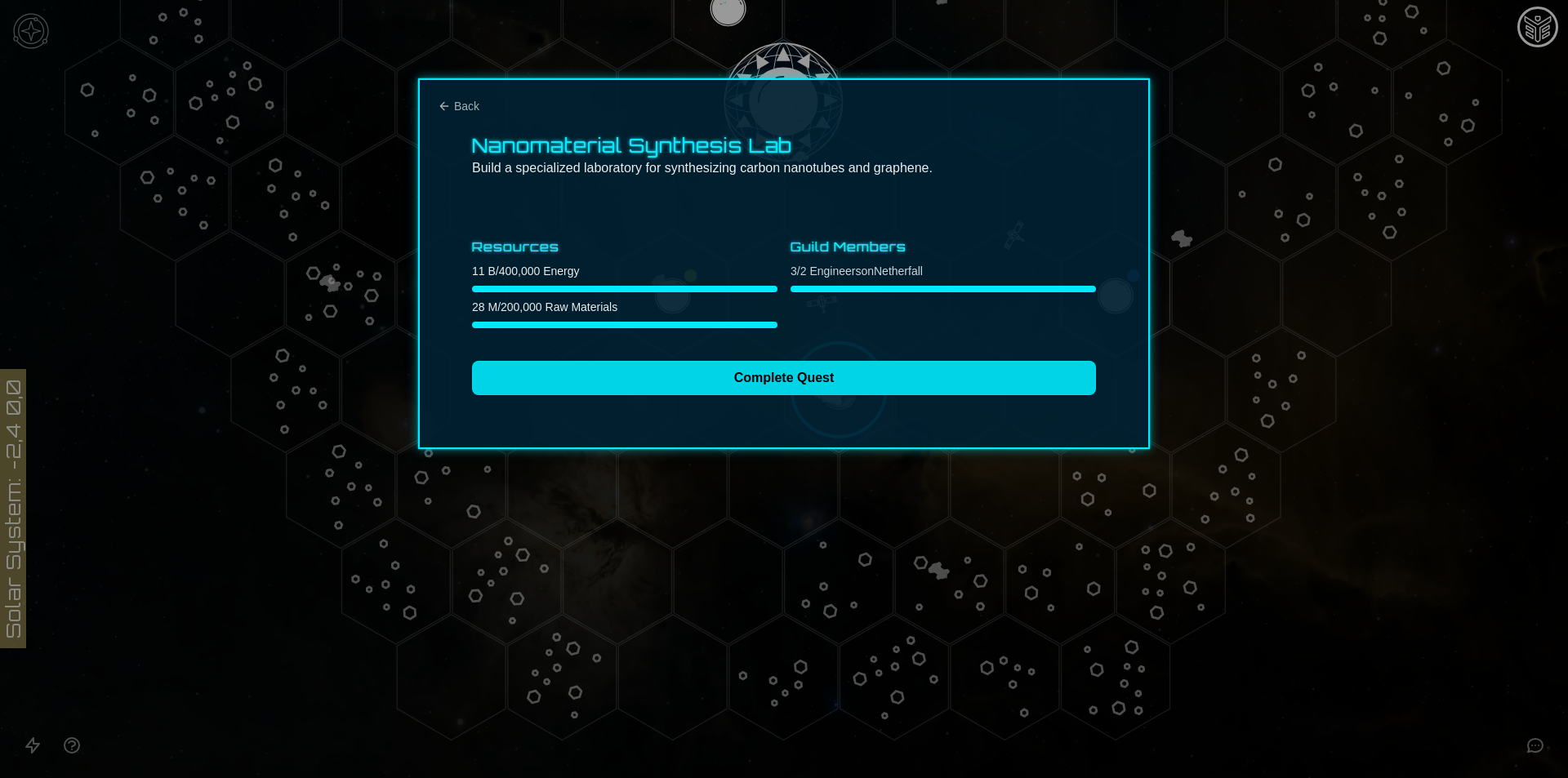
click at [586, 385] on button "Complete Quest" at bounding box center [783, 377] width 624 height 34
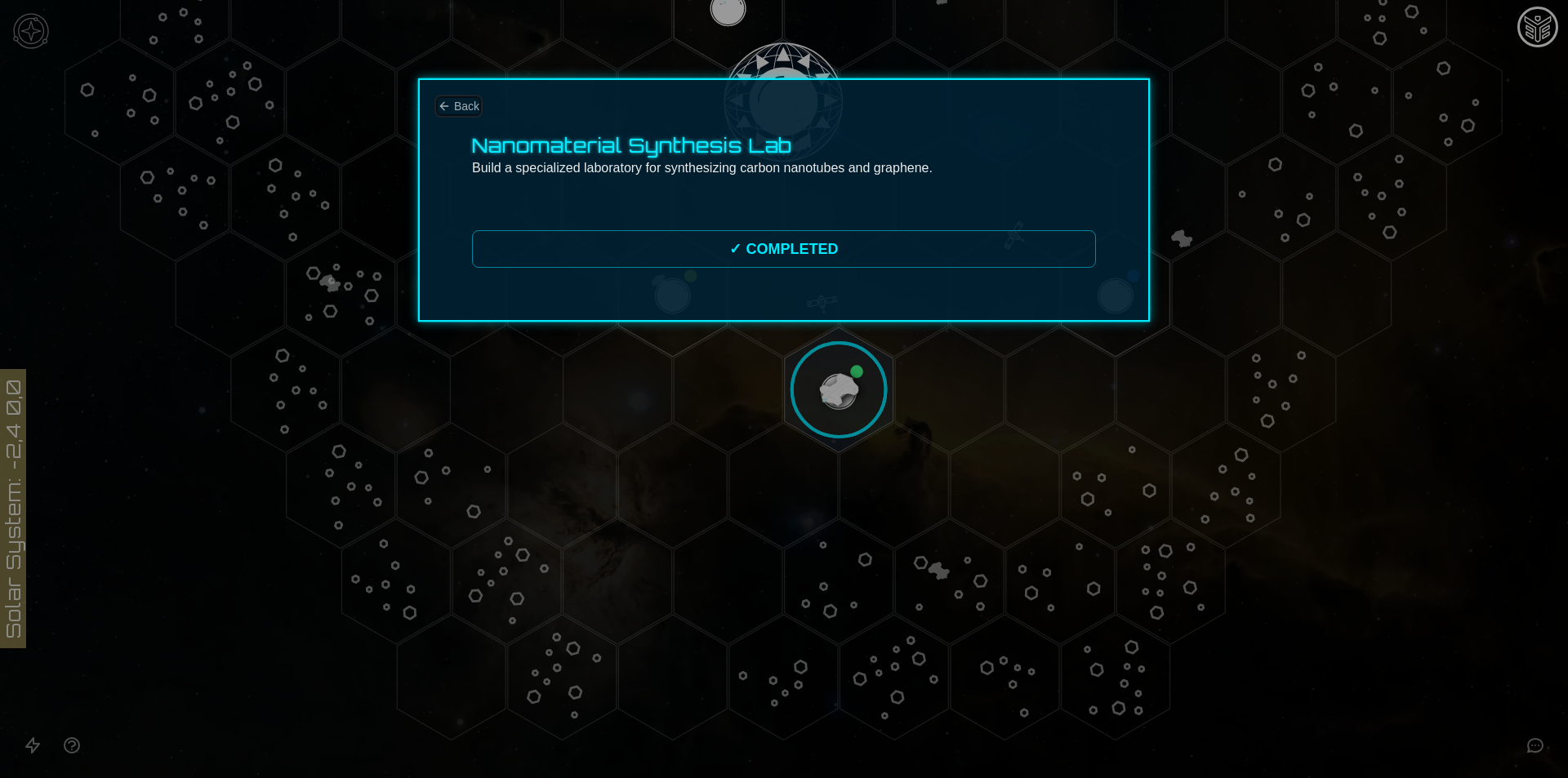
click at [461, 105] on span "Back" at bounding box center [467, 106] width 25 height 17
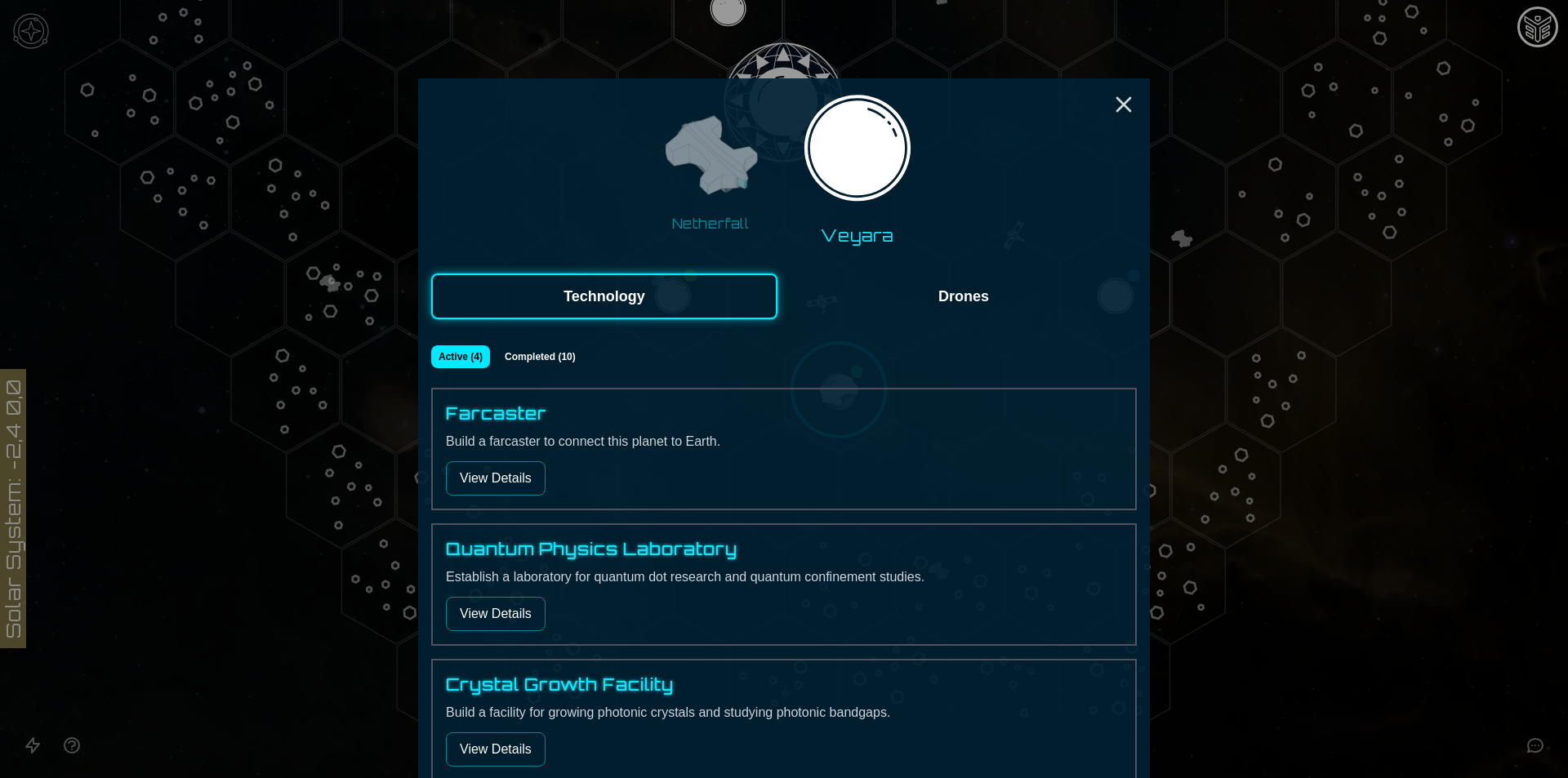
scroll to position [230, 0]
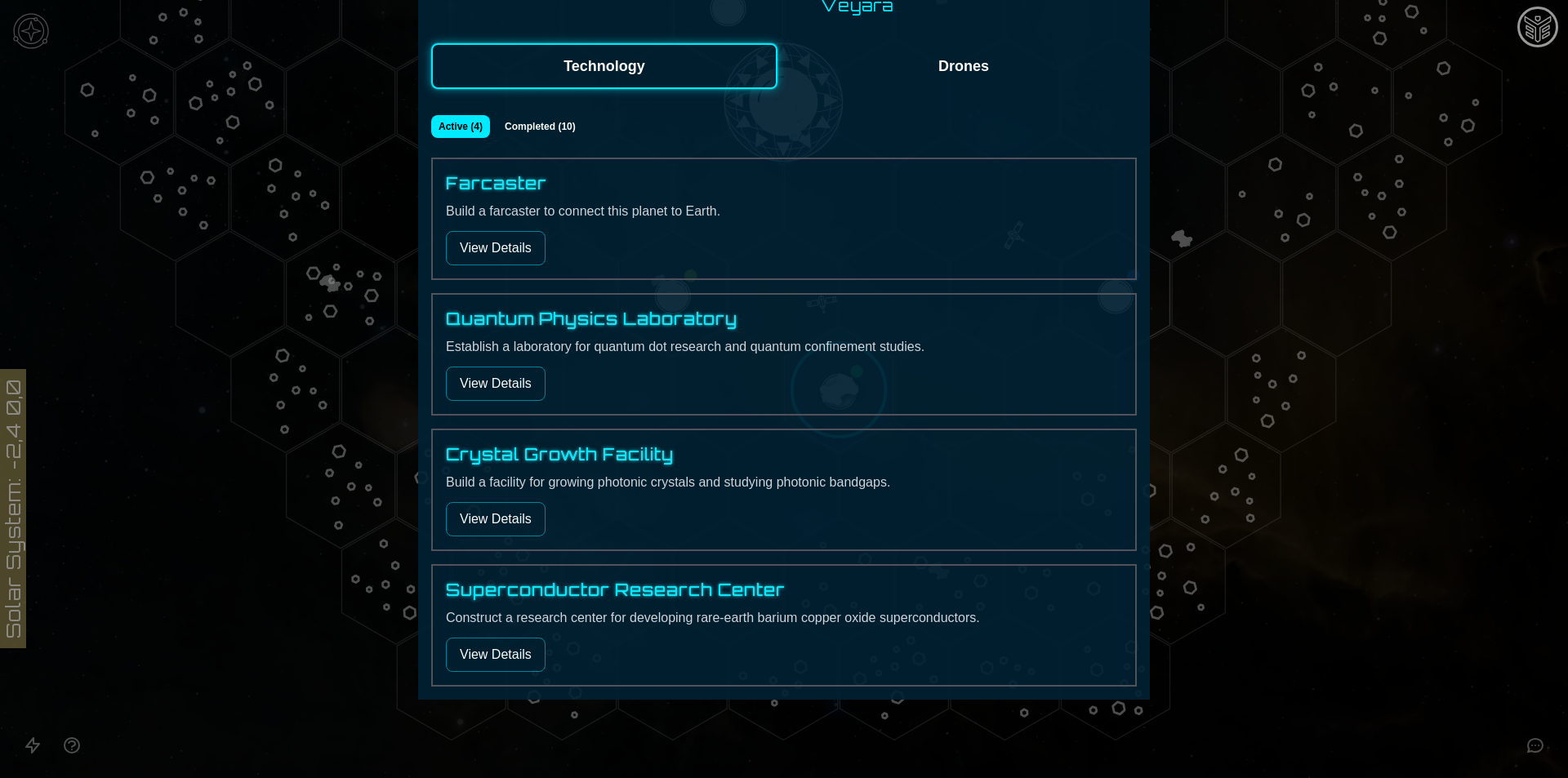
click at [498, 660] on button "View Details" at bounding box center [495, 654] width 99 height 34
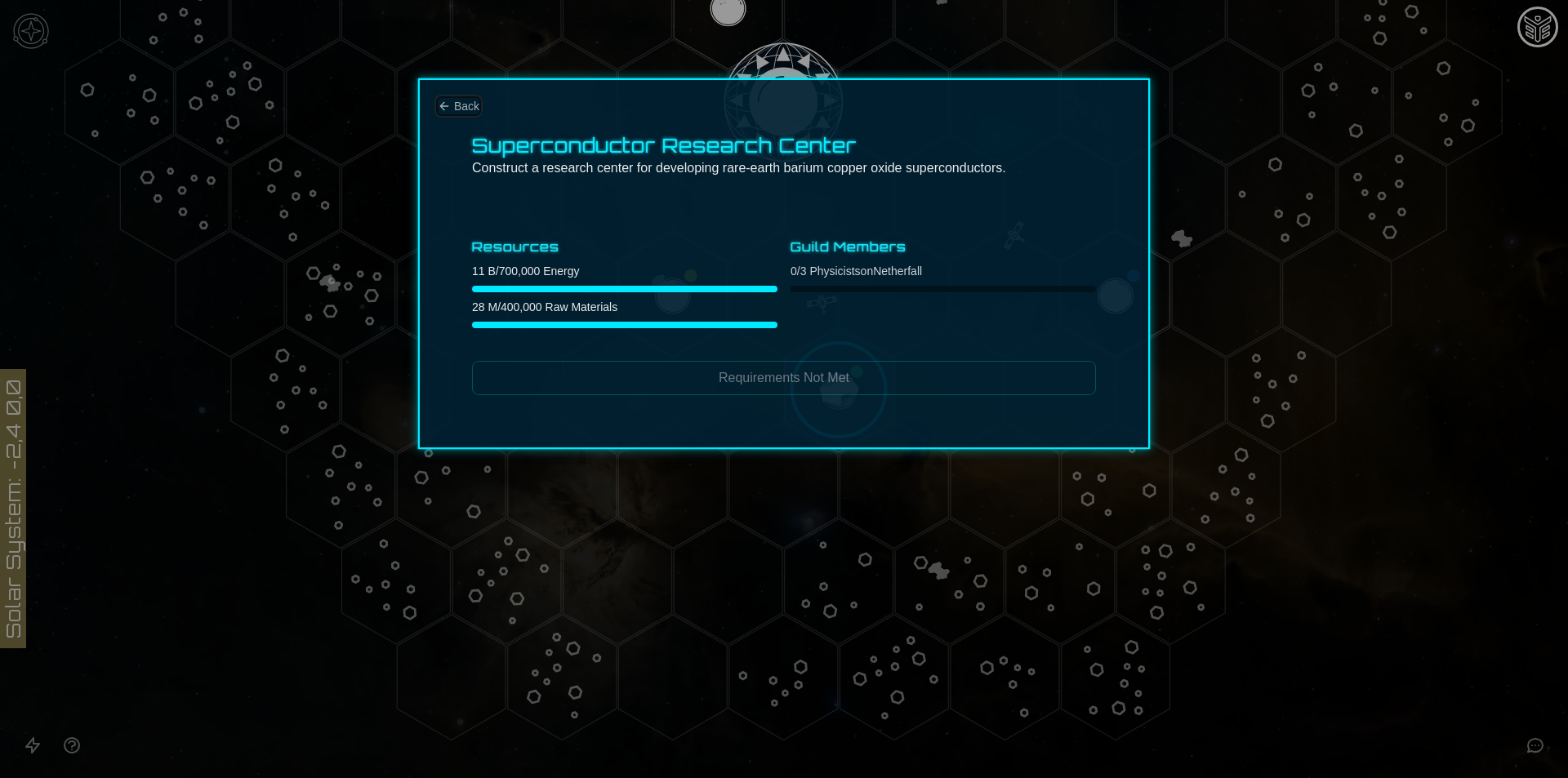
click at [466, 104] on span "Back" at bounding box center [467, 106] width 25 height 17
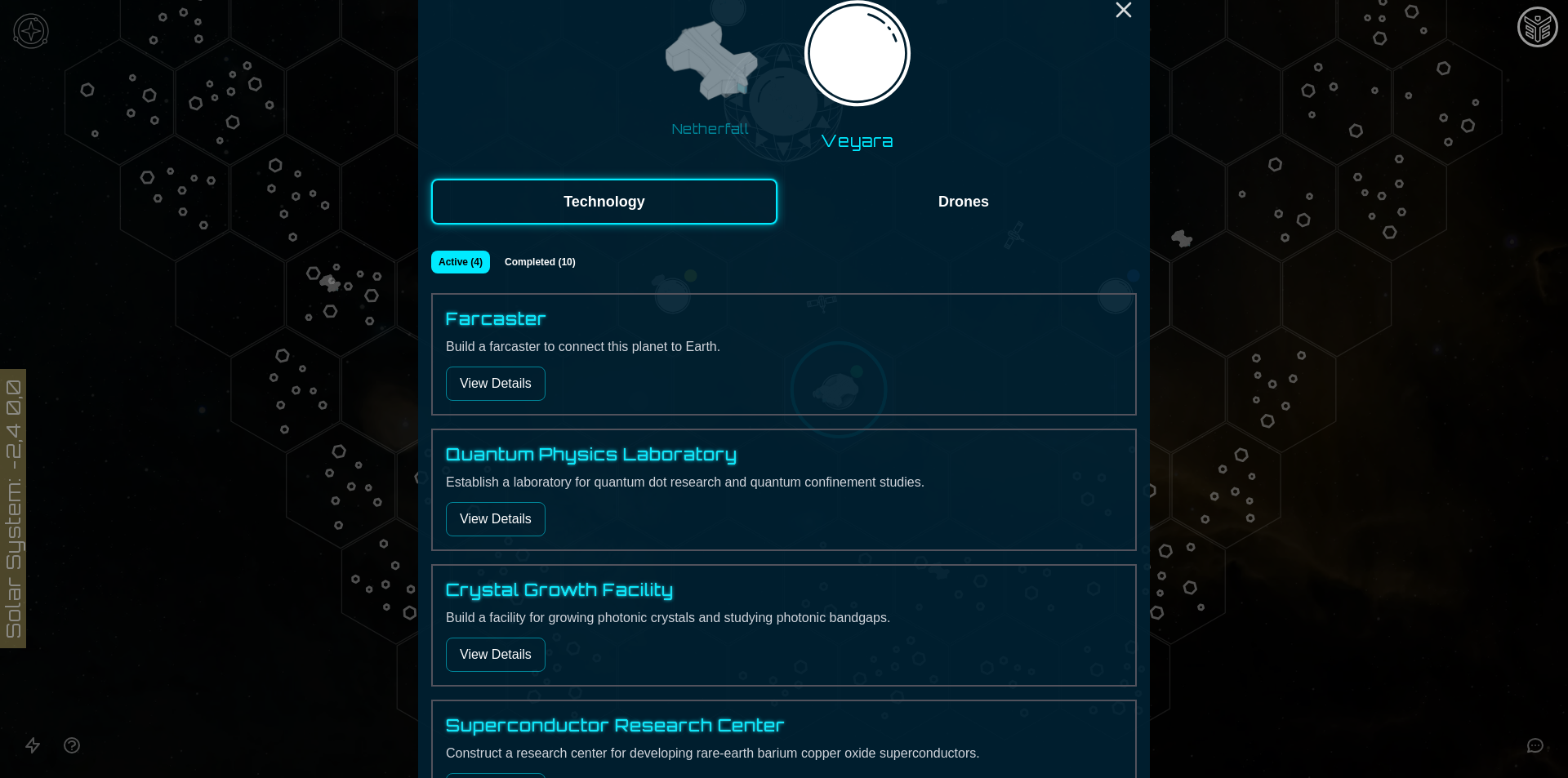
scroll to position [164, 0]
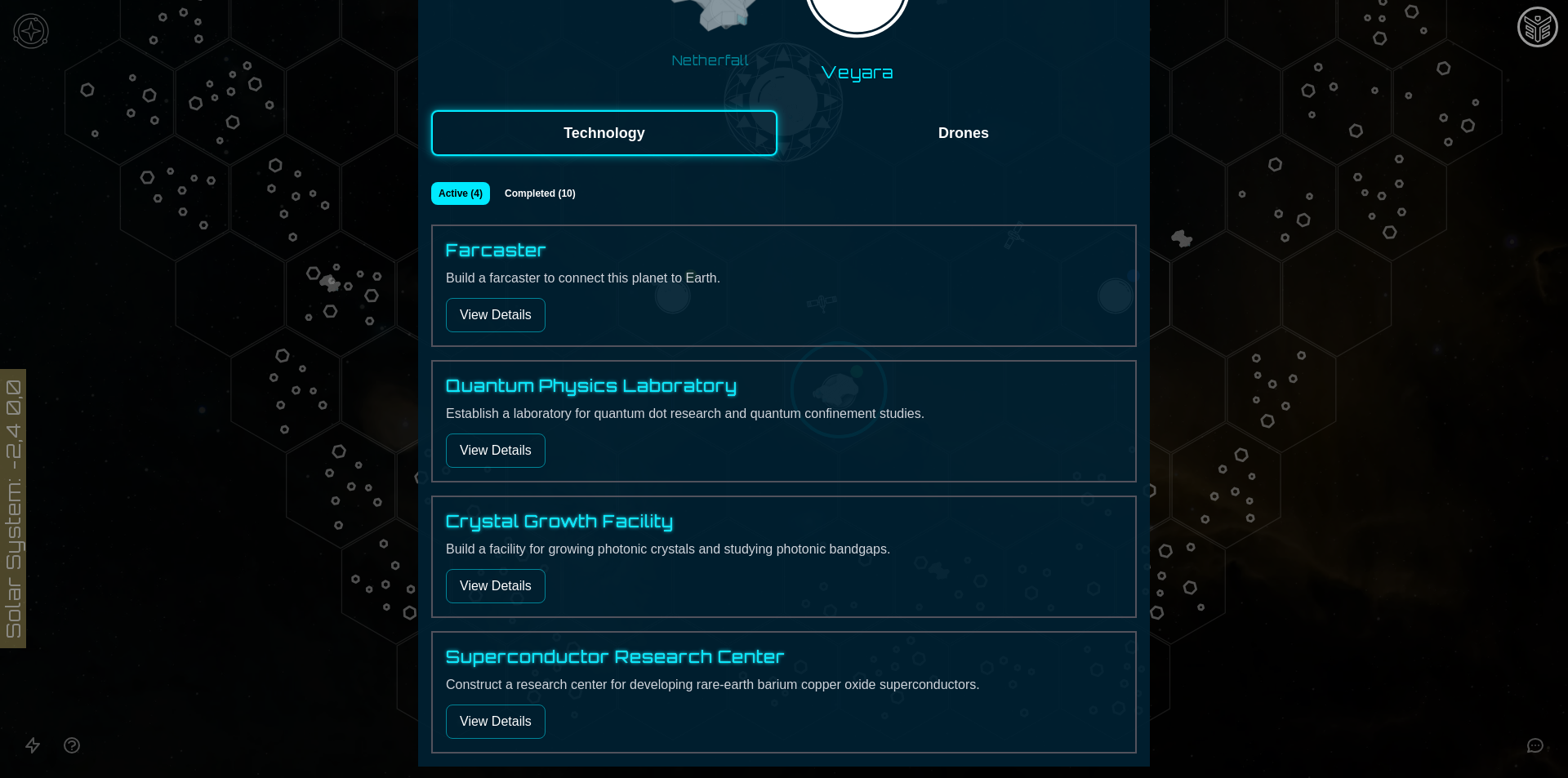
click at [513, 455] on button "View Details" at bounding box center [495, 450] width 99 height 34
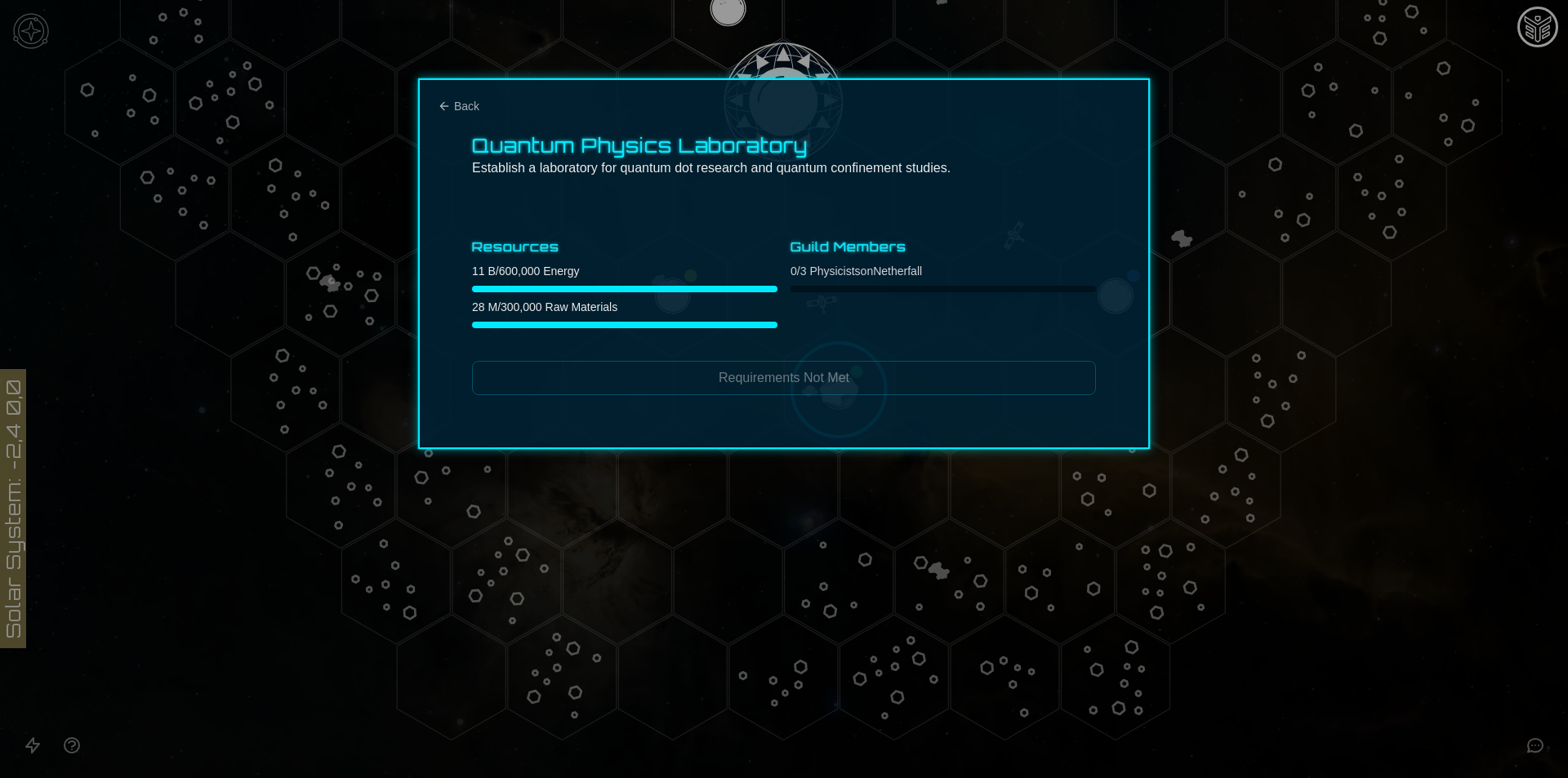
click at [446, 96] on div "Quantum Physics Laboratory Establish a laboratory for quantum dot research and …" at bounding box center [784, 264] width 731 height 371
click at [454, 119] on div "Quantum Physics Laboratory Establish a laboratory for quantum dot research and …" at bounding box center [784, 264] width 731 height 371
click at [456, 109] on span "Back" at bounding box center [467, 106] width 25 height 17
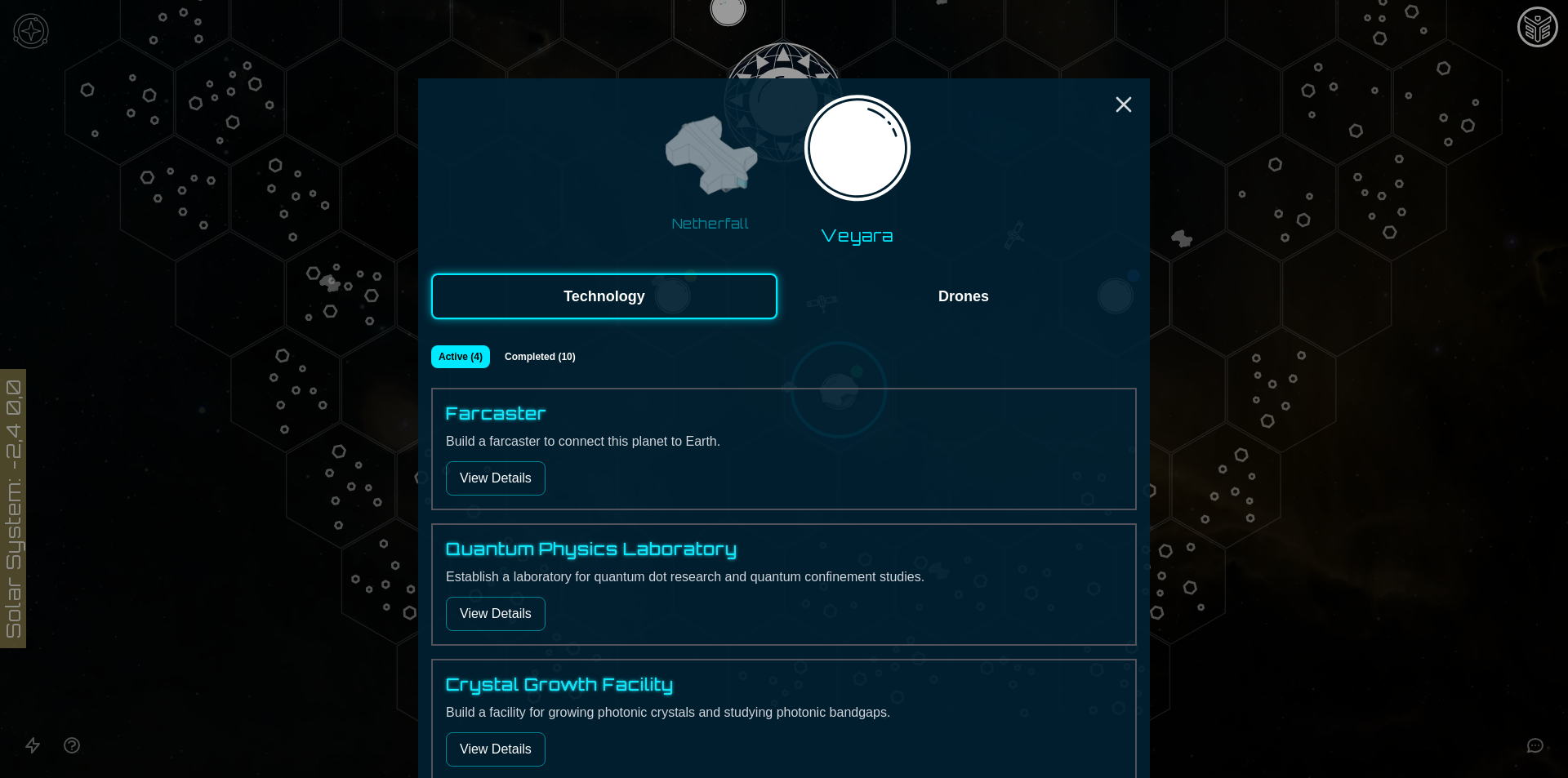
click at [493, 472] on button "View Details" at bounding box center [495, 478] width 99 height 34
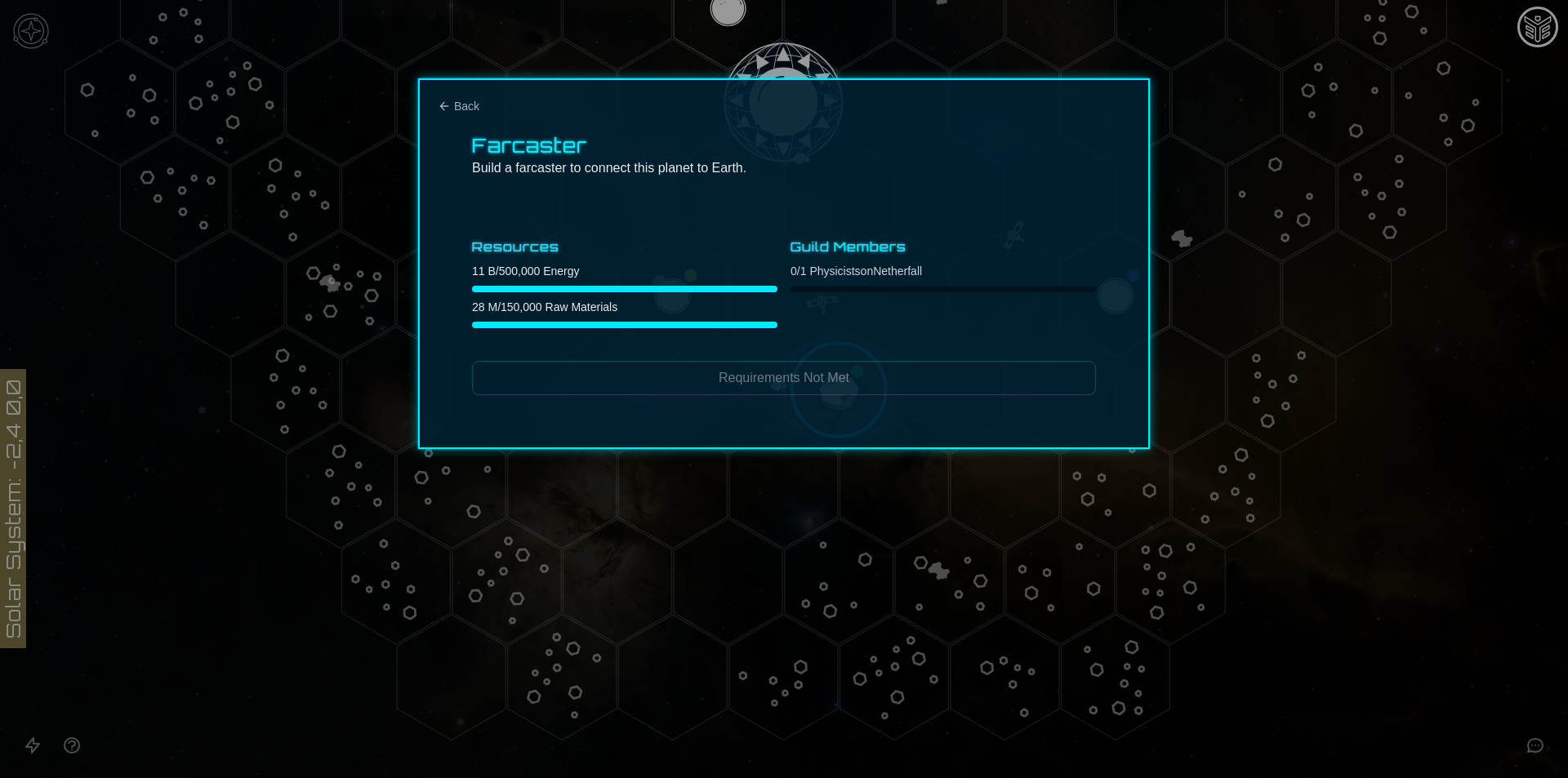
click at [471, 94] on div "Farcaster Build a farcaster to connect this planet to Earth. Resources 11 B / 5…" at bounding box center [784, 264] width 731 height 371
click at [468, 96] on div "Farcaster Build a farcaster to connect this planet to Earth. Resources 11 B / 5…" at bounding box center [784, 264] width 731 height 371
click at [466, 106] on span "Back" at bounding box center [467, 106] width 25 height 17
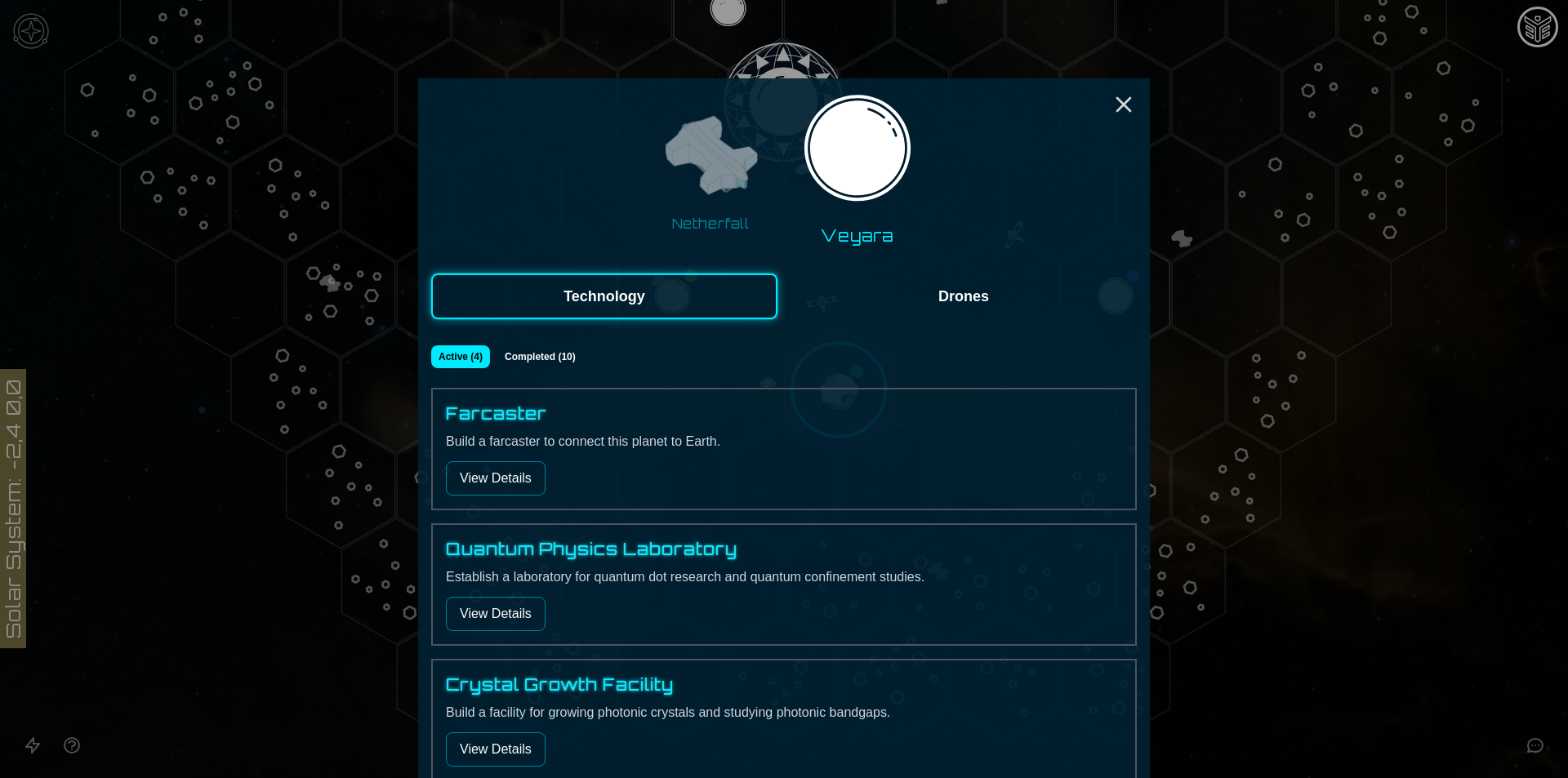
click at [721, 202] on img at bounding box center [710, 156] width 103 height 103
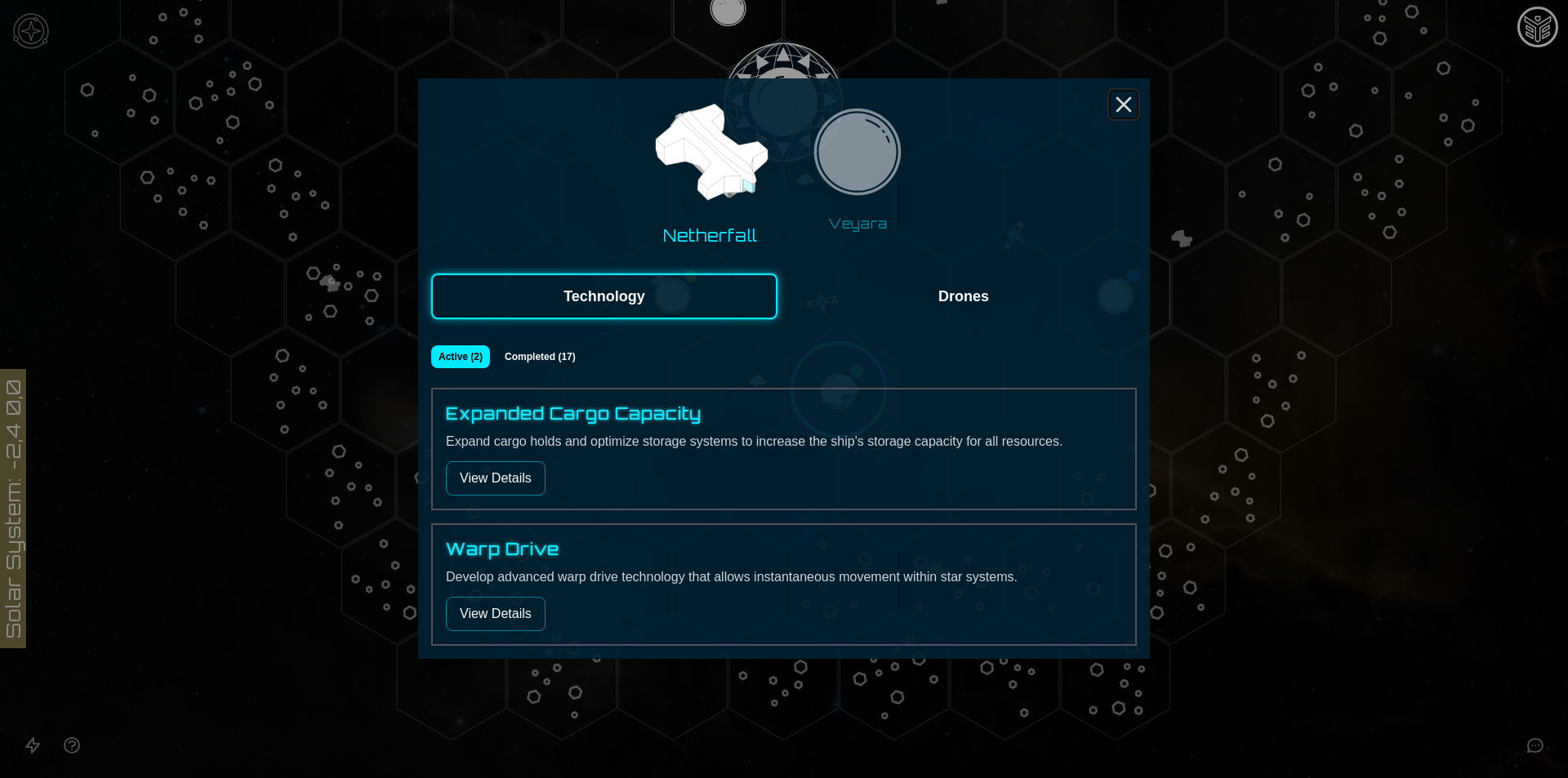
click at [1121, 111] on icon "Close" at bounding box center [1123, 104] width 26 height 26
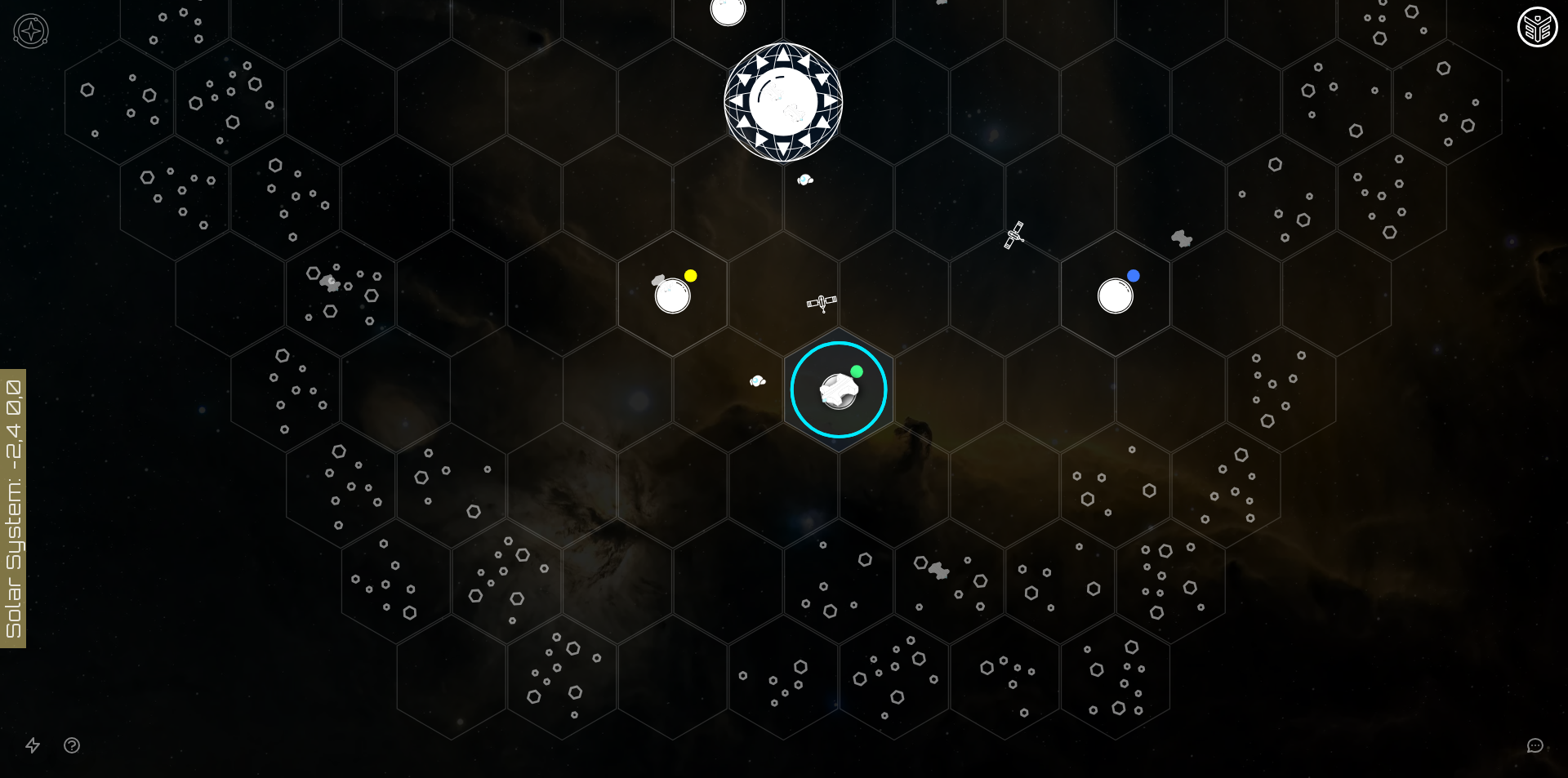
click at [817, 385] on image at bounding box center [839, 390] width 129 height 129
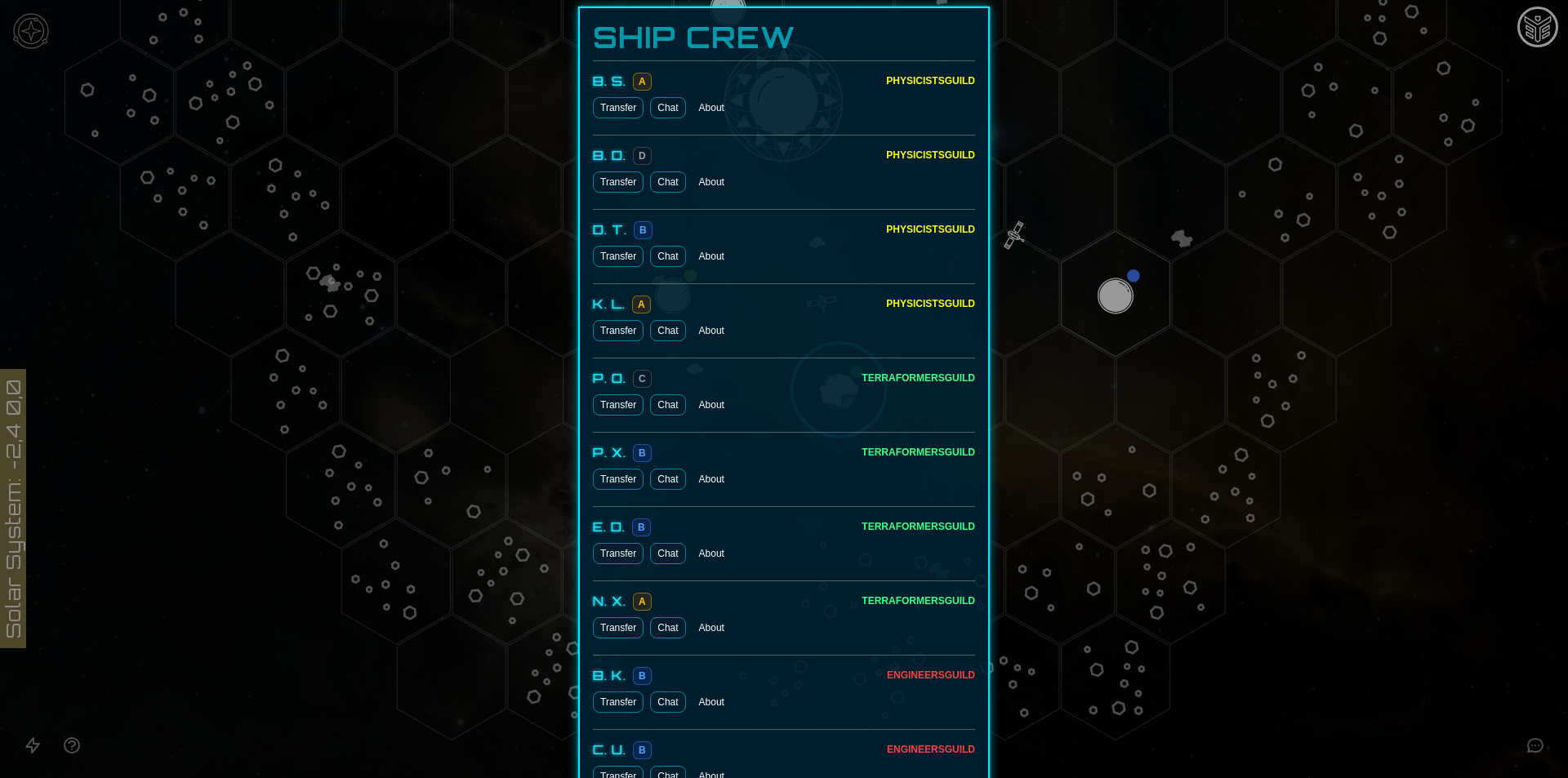
scroll to position [869, 0]
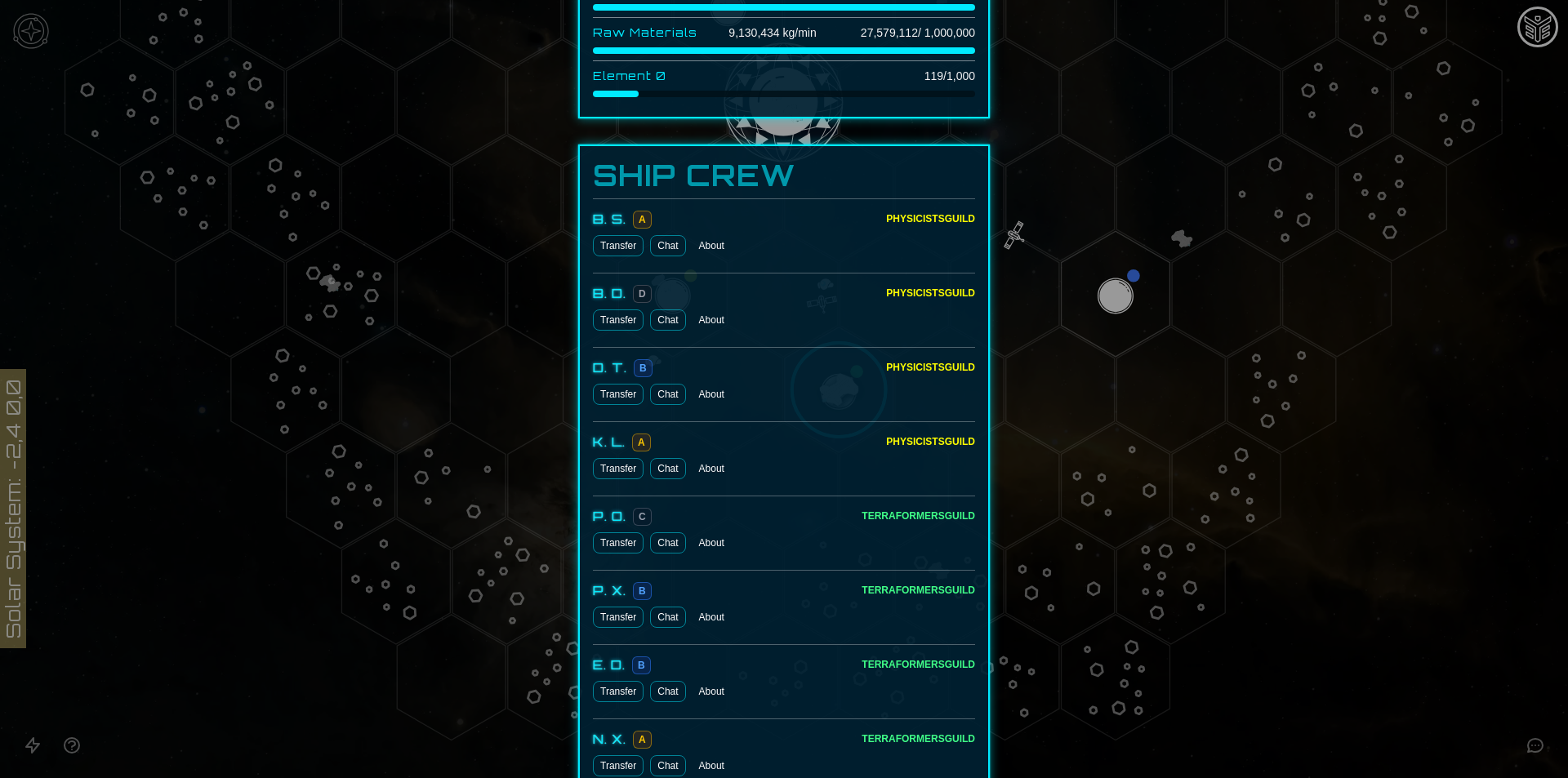
click at [619, 325] on button "Transfer" at bounding box center [618, 320] width 51 height 21
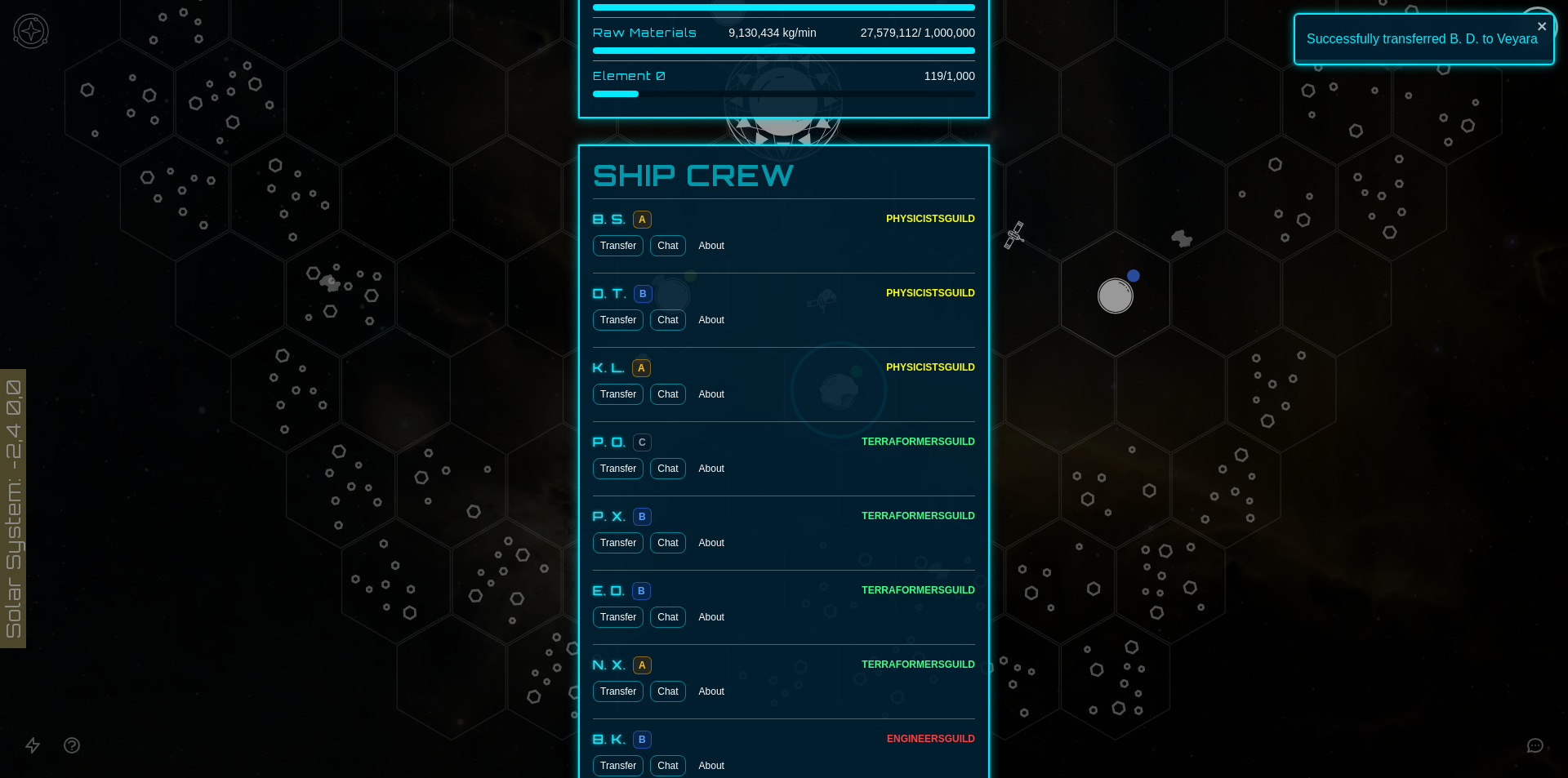
click at [619, 325] on button "Transfer" at bounding box center [618, 320] width 51 height 21
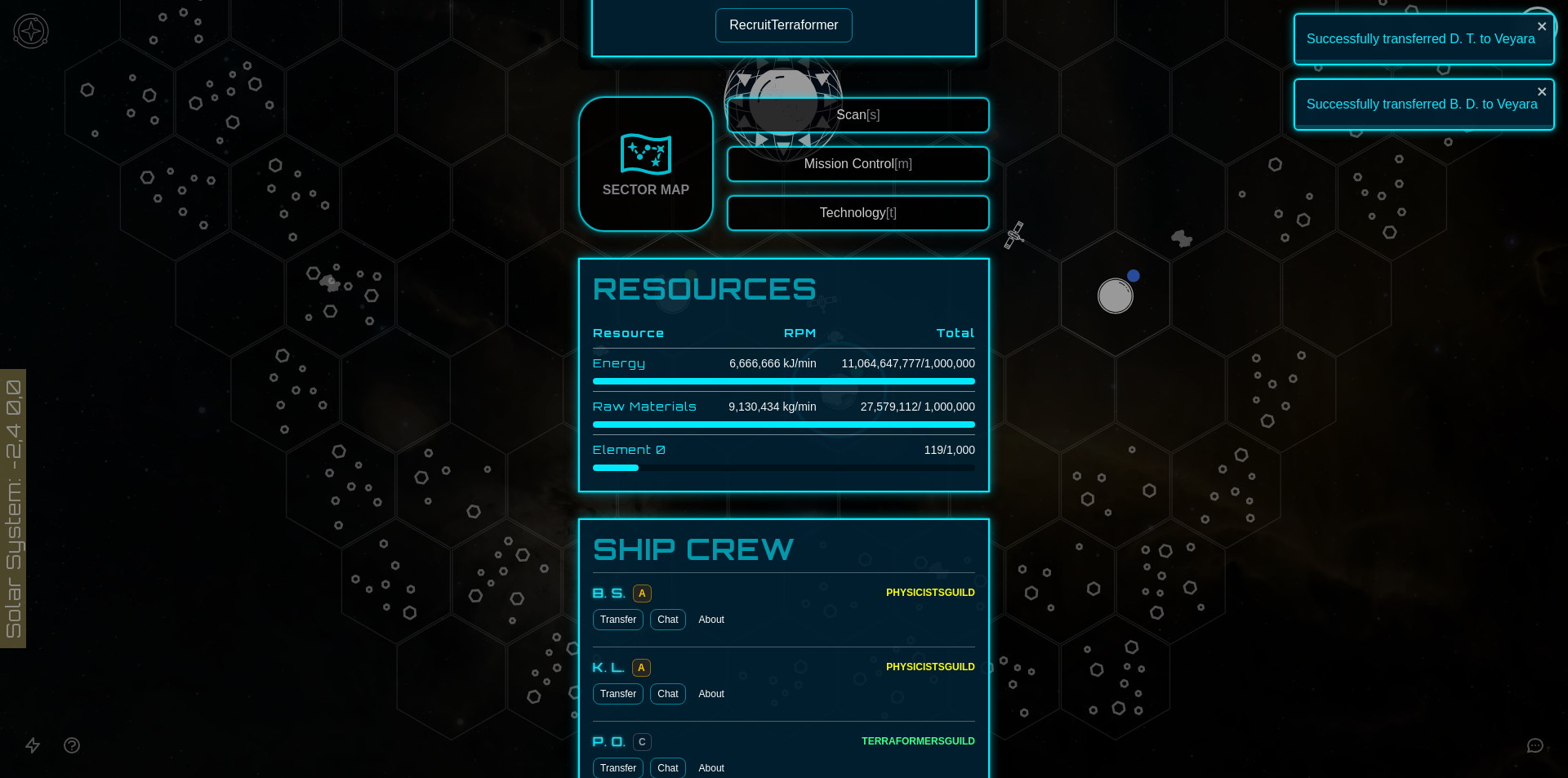
scroll to position [393, 0]
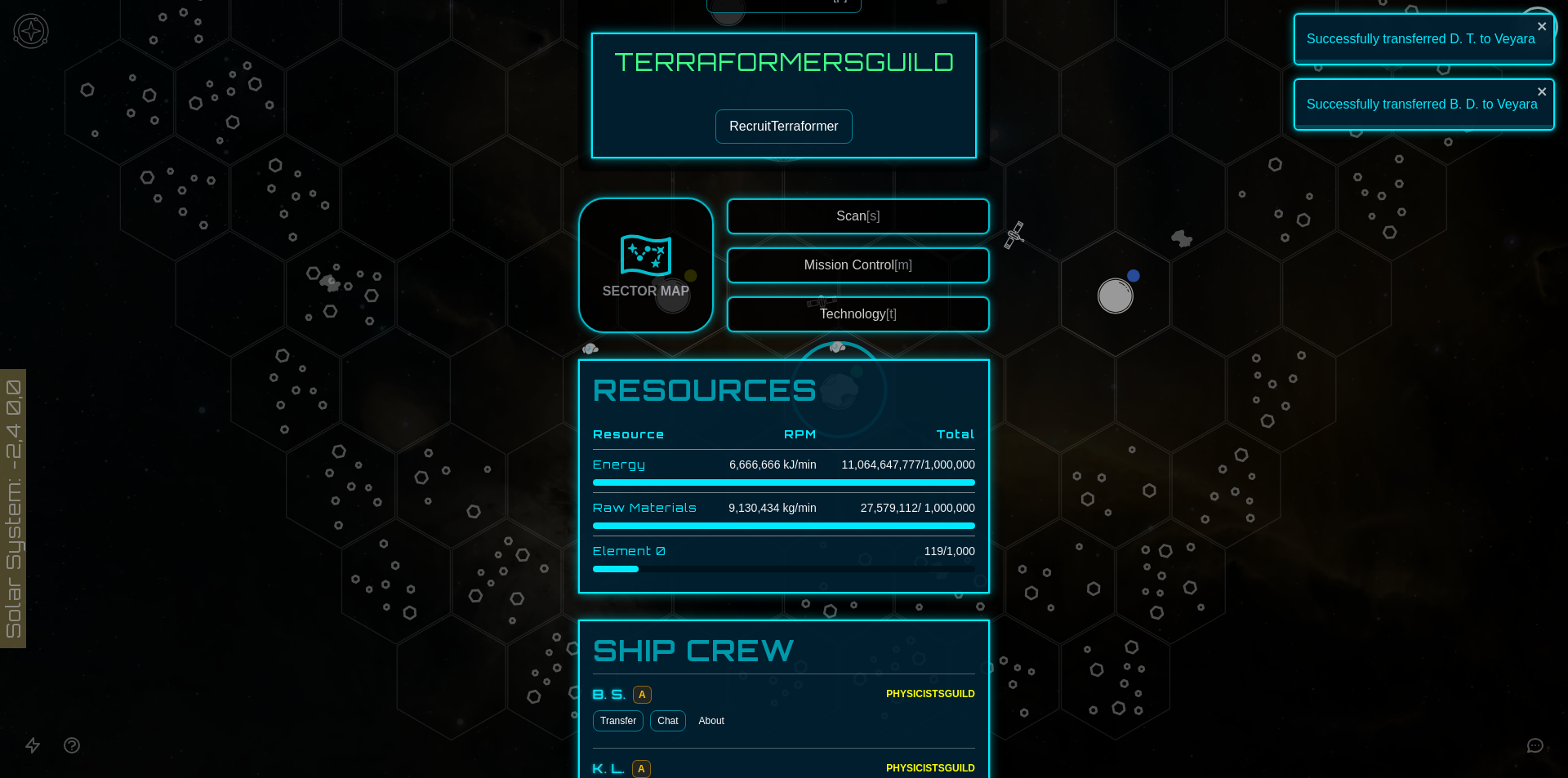
click at [814, 260] on button "Mission Control [m]" at bounding box center [857, 265] width 263 height 36
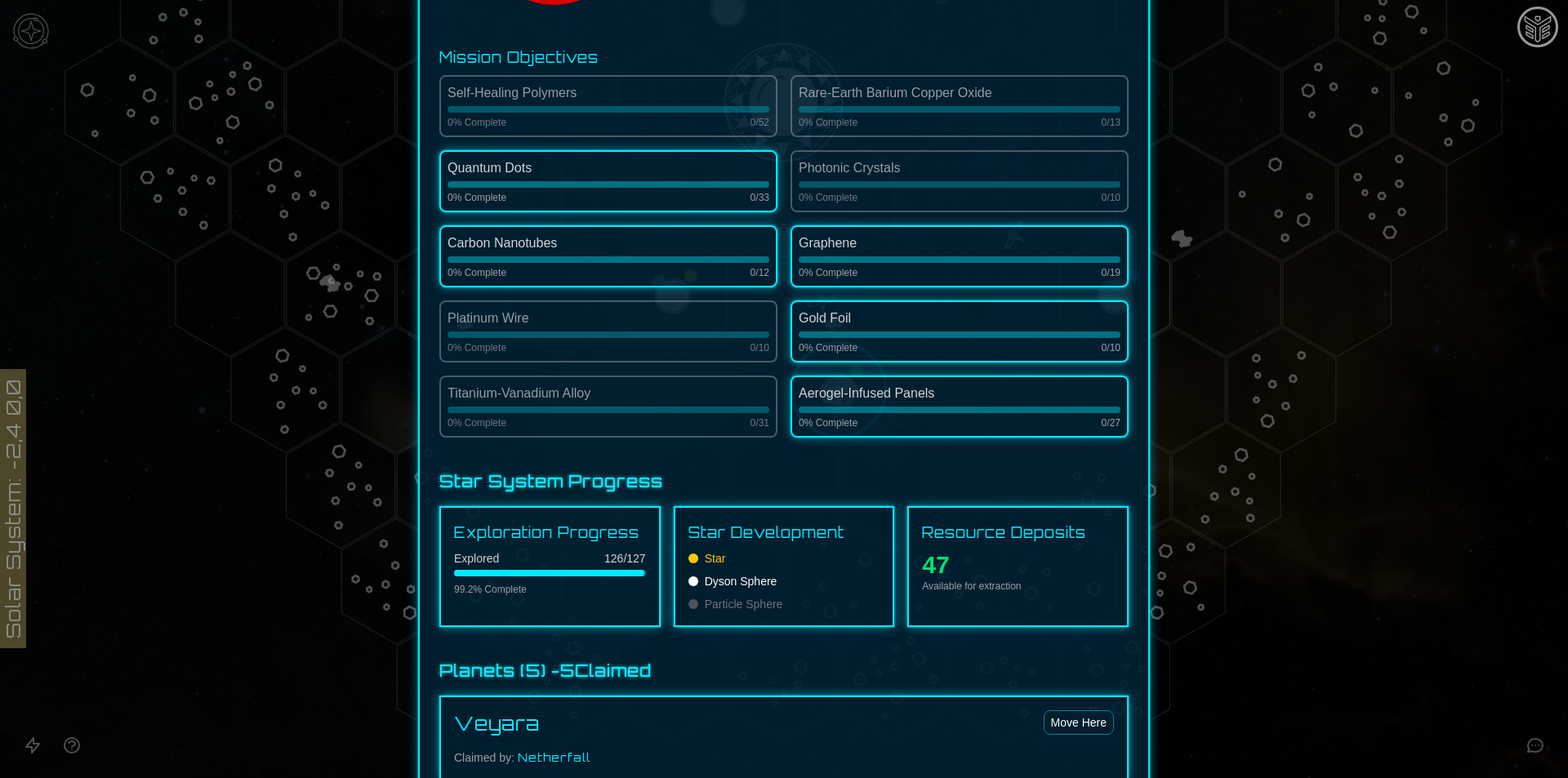
scroll to position [326, 0]
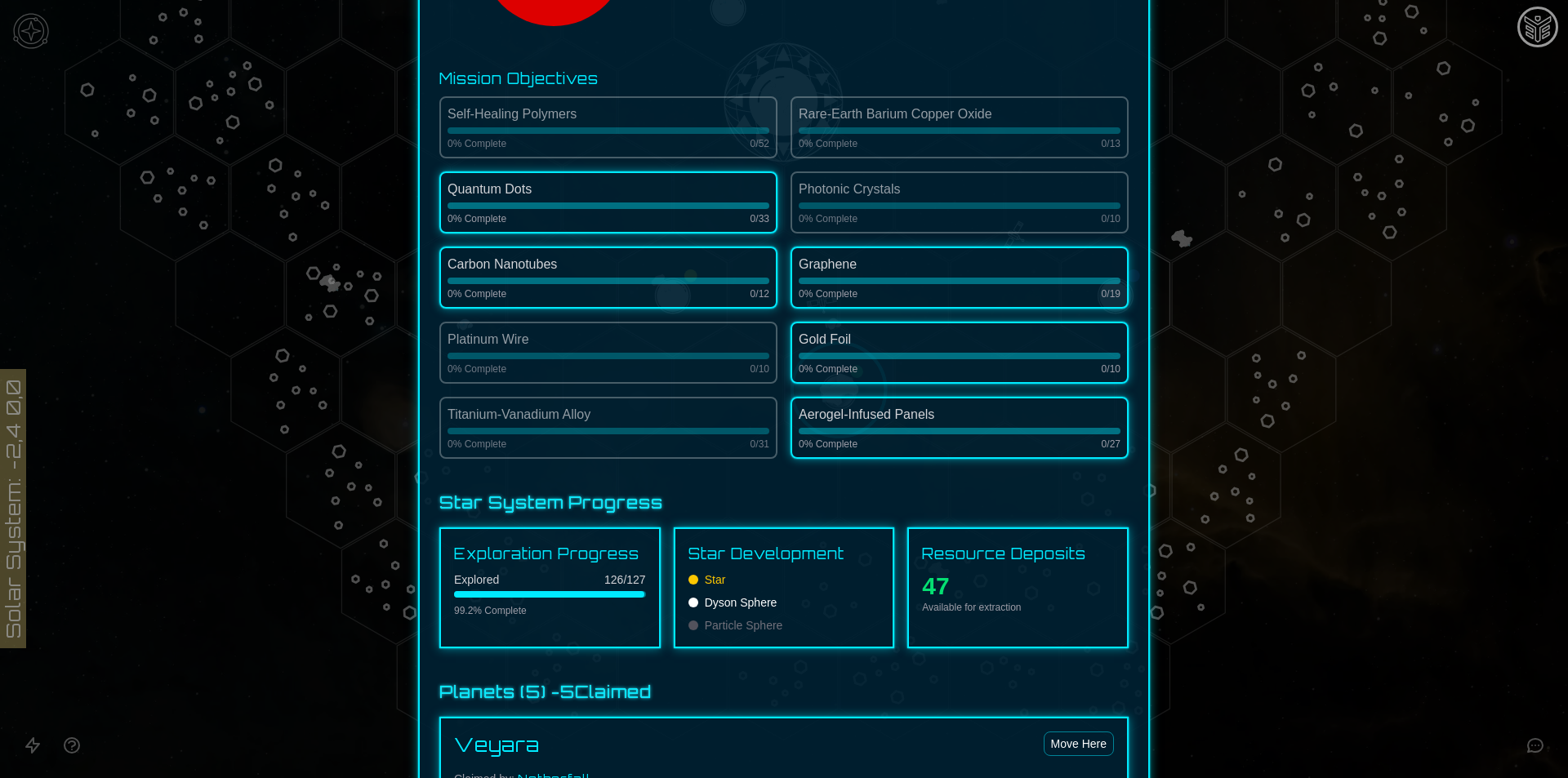
click at [852, 307] on div "Graphene 0 % Complete 0 / 19" at bounding box center [959, 277] width 338 height 62
click at [600, 193] on div "Quantum Dots" at bounding box center [608, 189] width 321 height 19
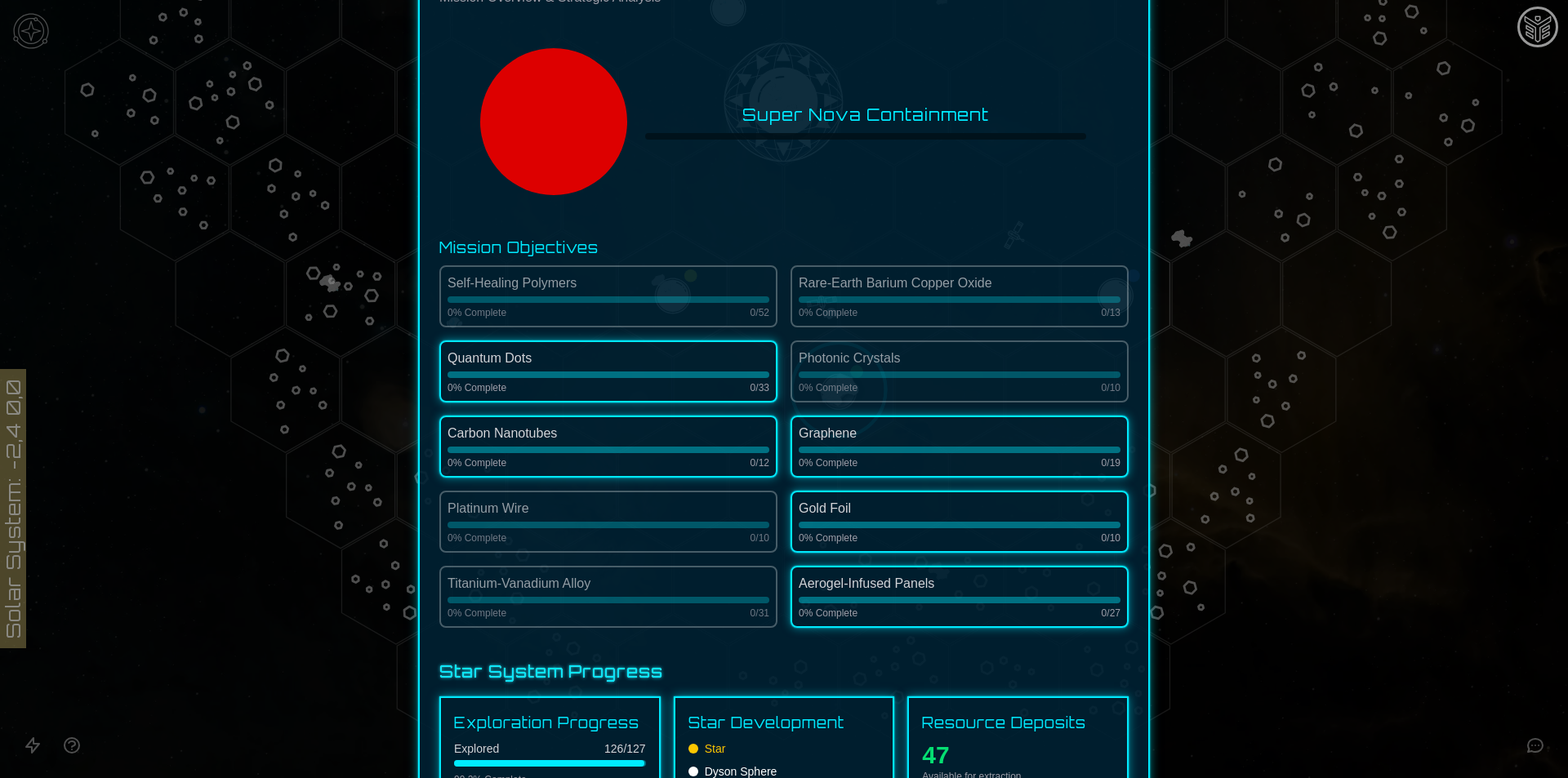
scroll to position [0, 0]
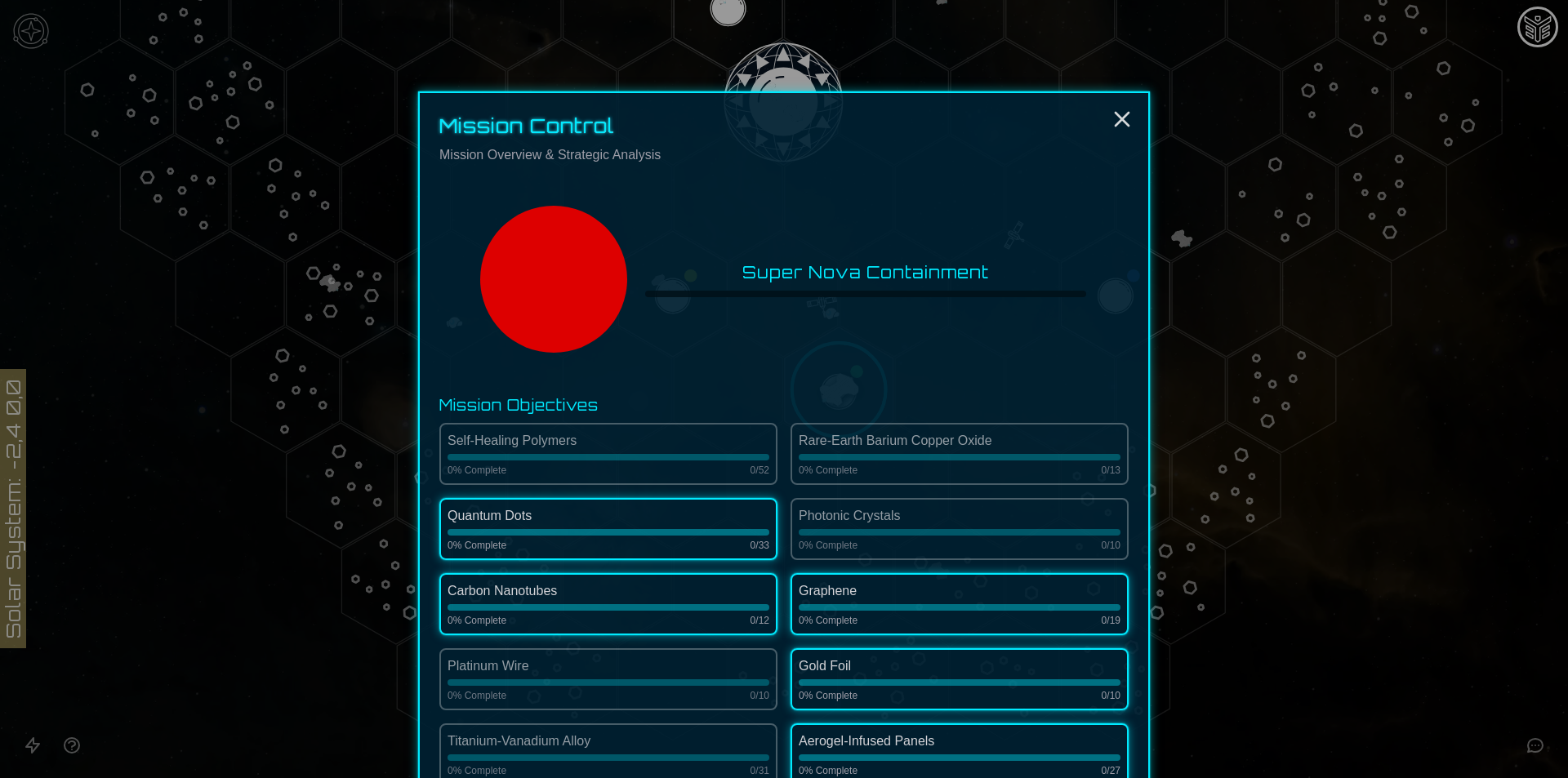
click at [522, 260] on circle at bounding box center [554, 279] width 147 height 147
click at [552, 260] on circle at bounding box center [554, 279] width 147 height 147
click at [1123, 114] on line "Close" at bounding box center [1122, 119] width 13 height 13
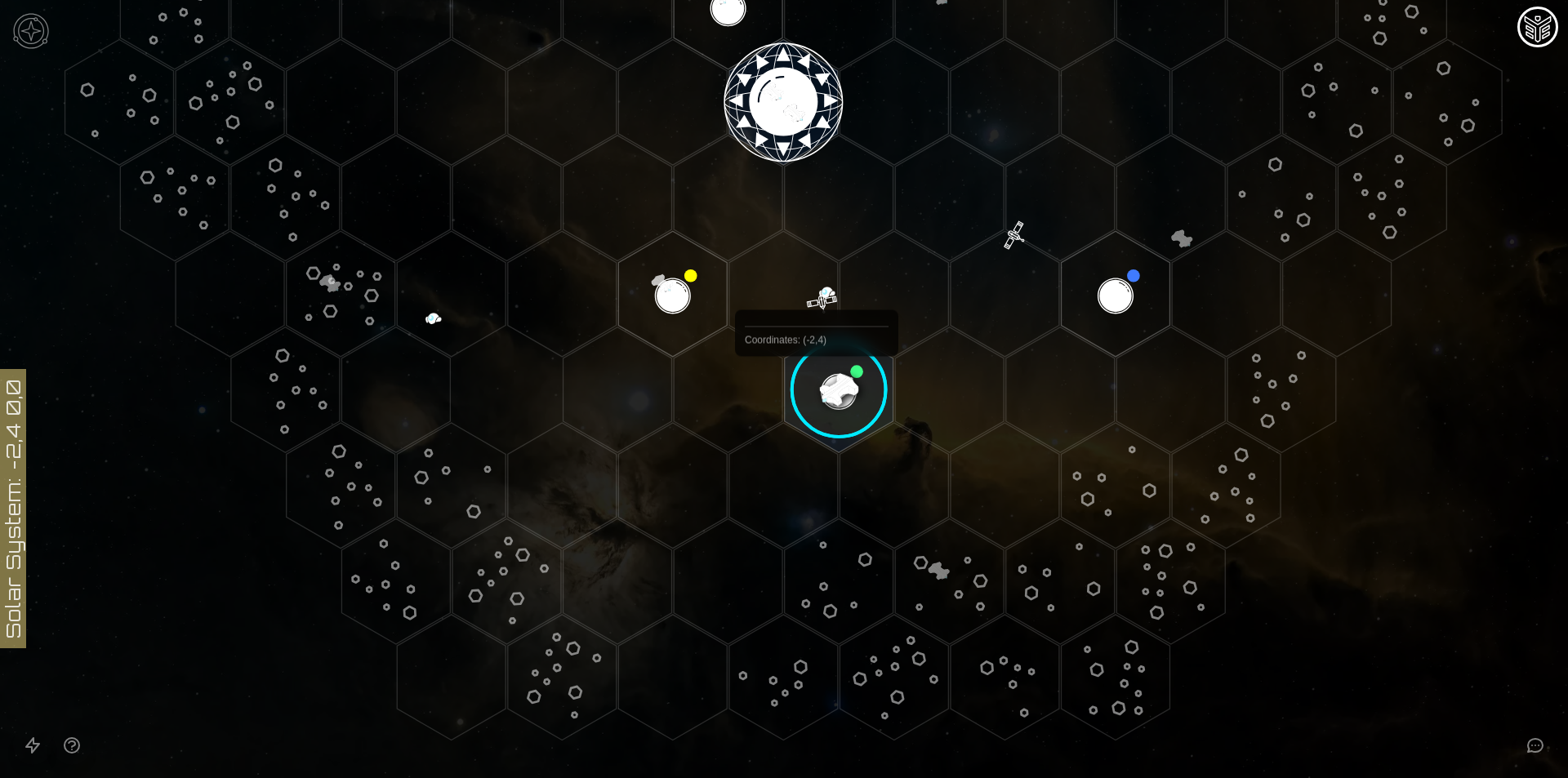
click at [820, 359] on image at bounding box center [839, 390] width 129 height 129
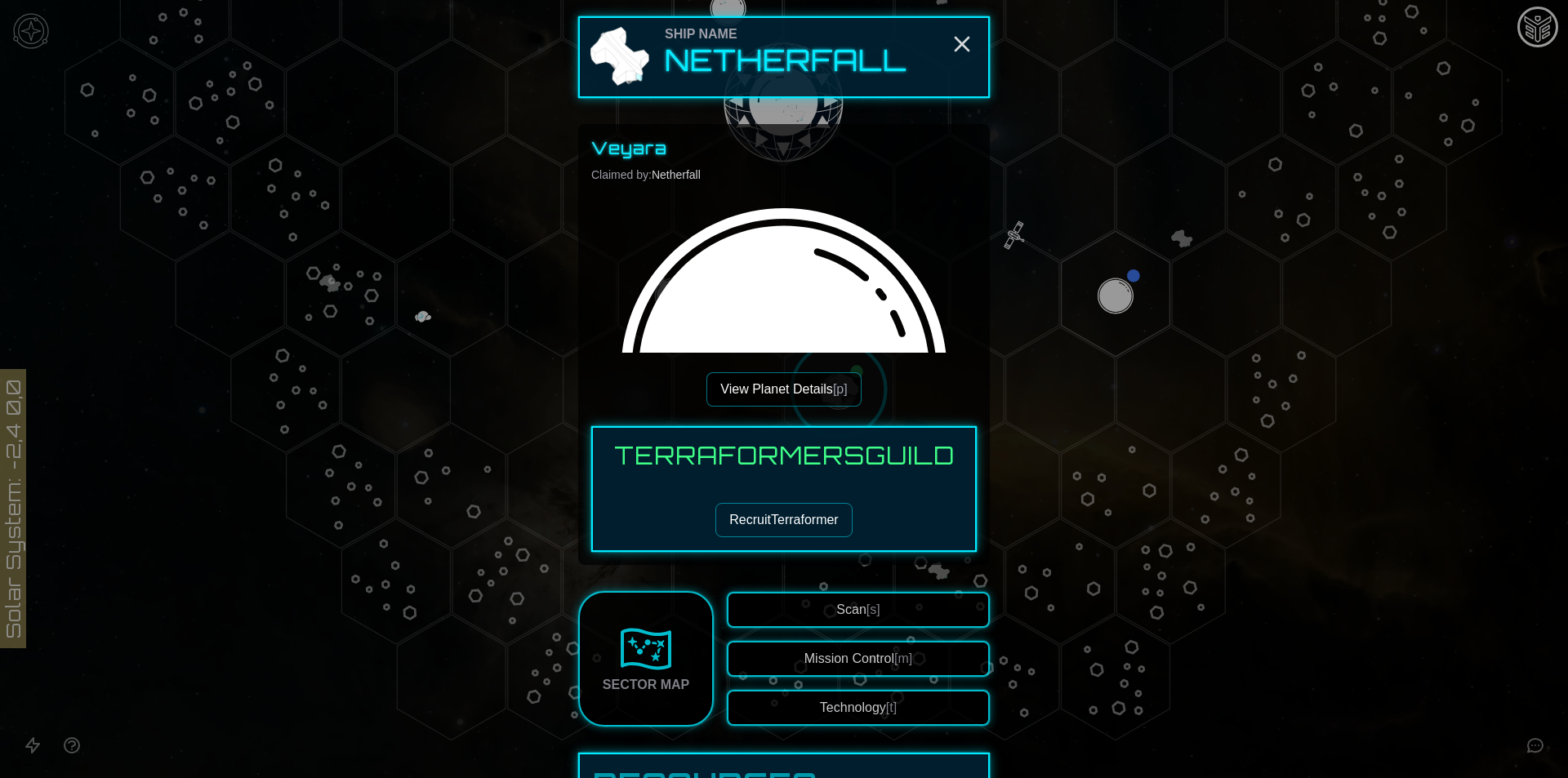
click at [763, 377] on button "View Planet Details [p]" at bounding box center [783, 389] width 154 height 34
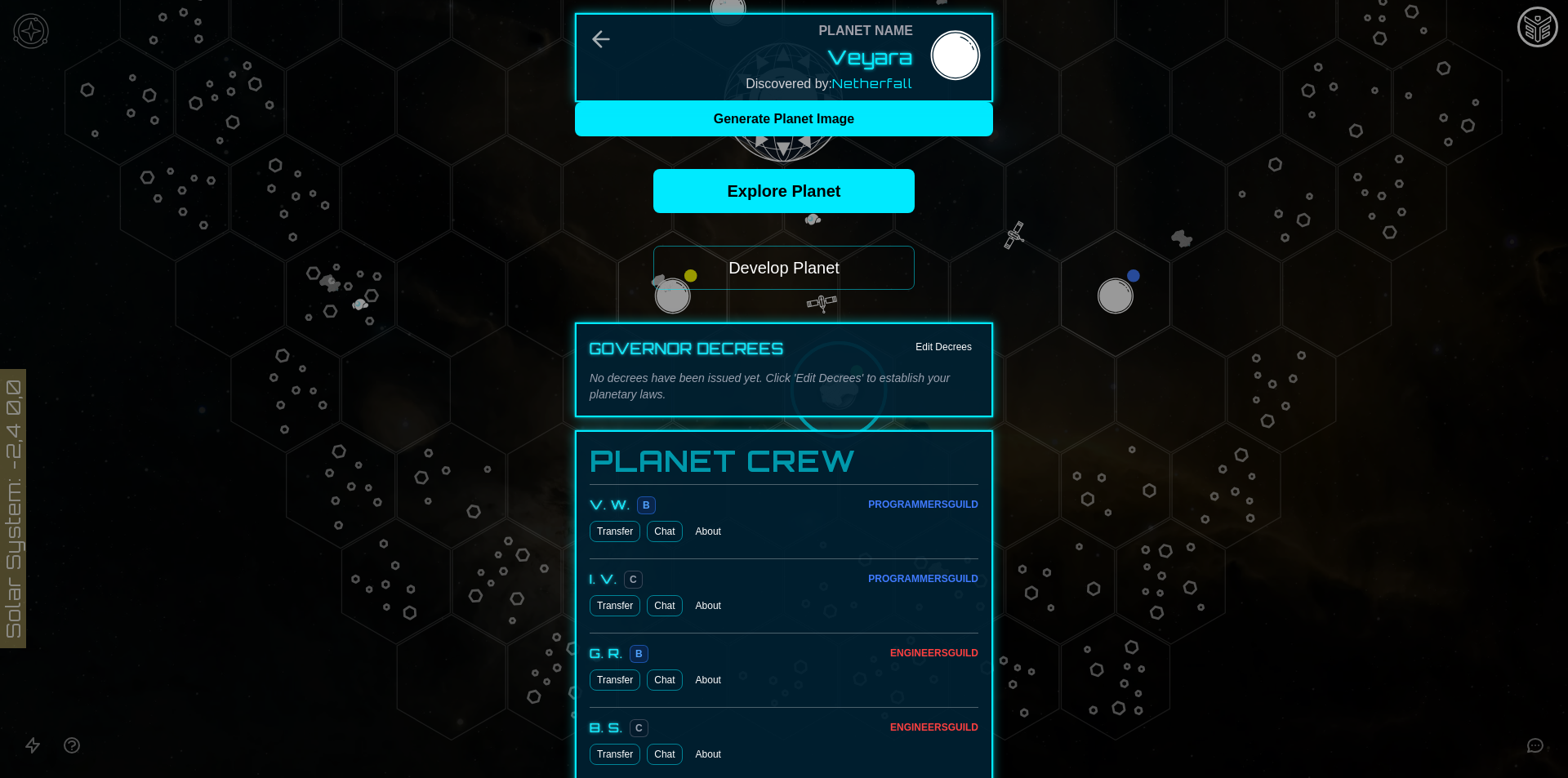
click at [950, 351] on button "Edit Decrees" at bounding box center [943, 346] width 69 height 19
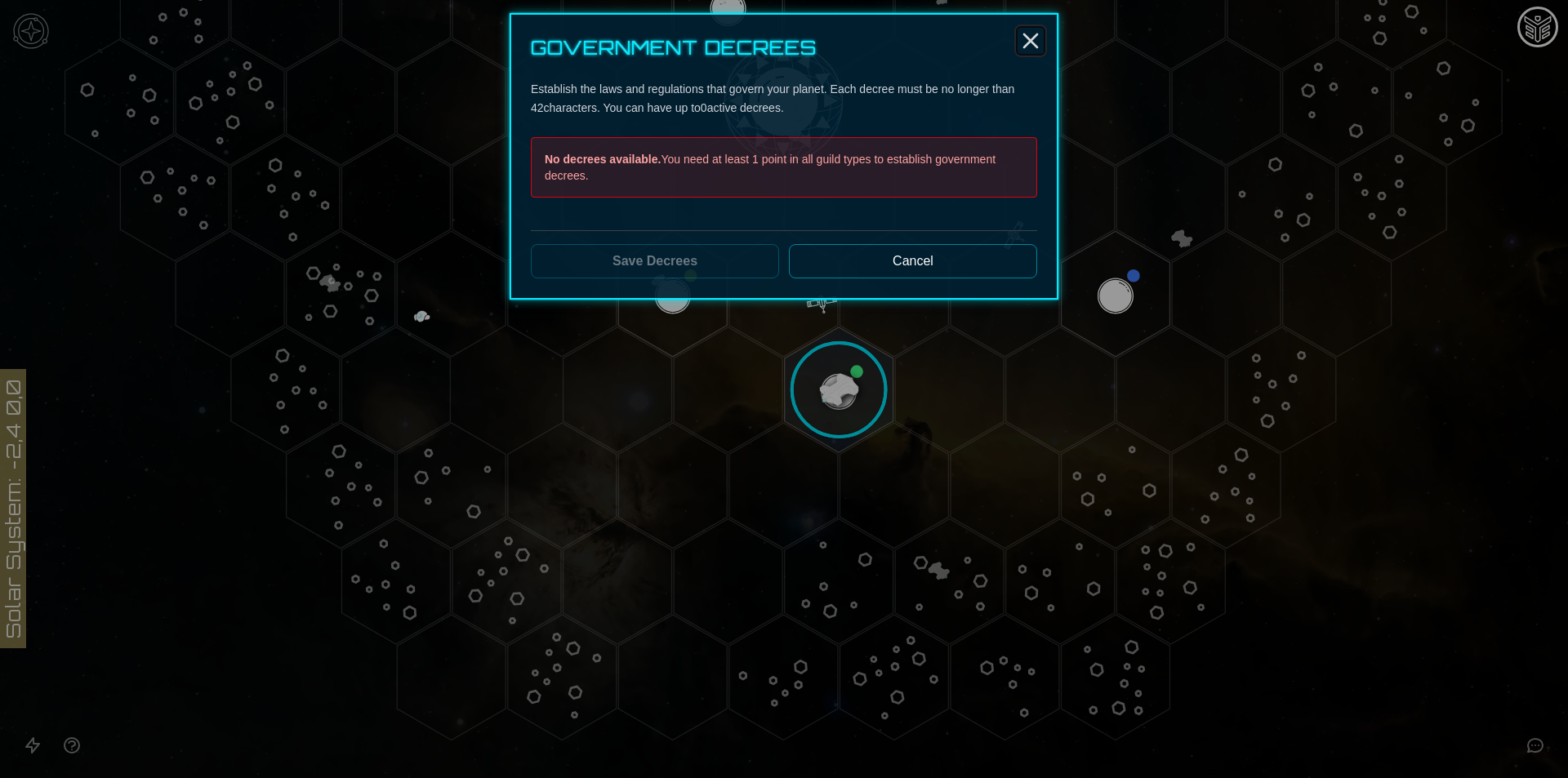
click at [1032, 36] on icon "Close" at bounding box center [1030, 40] width 26 height 26
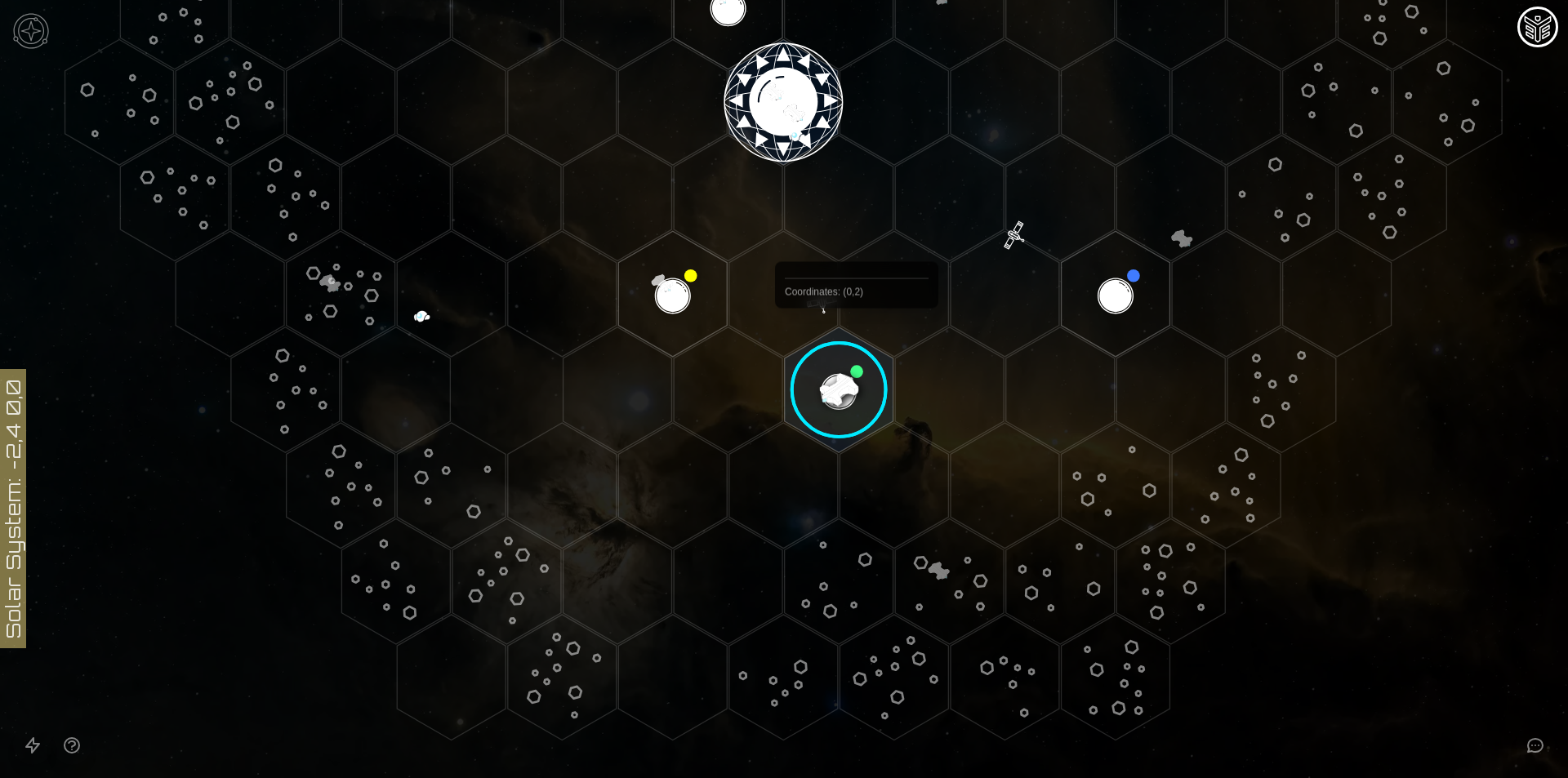
click at [842, 376] on image at bounding box center [839, 390] width 129 height 129
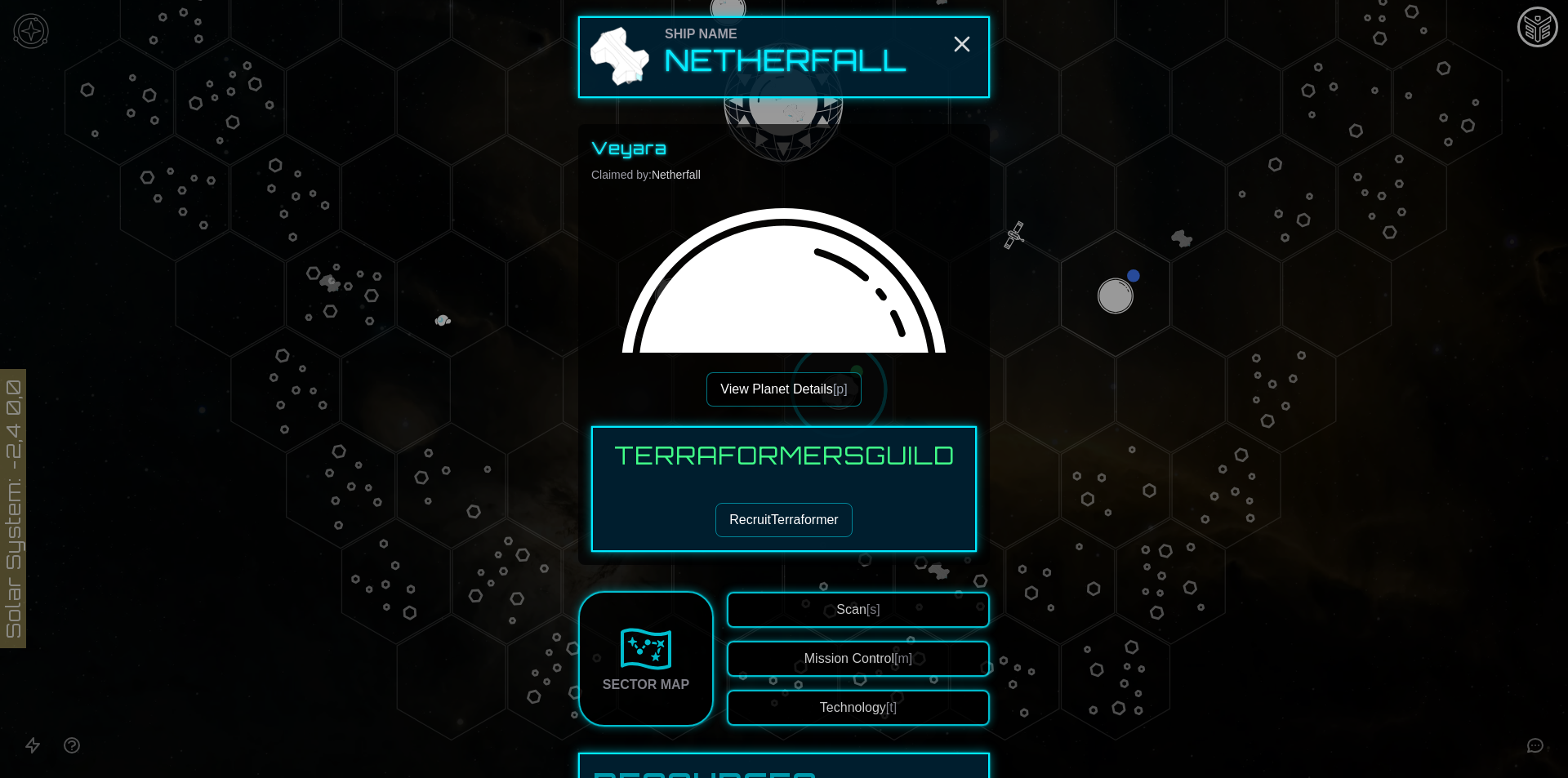
click at [833, 393] on span "[p]" at bounding box center [841, 389] width 15 height 14
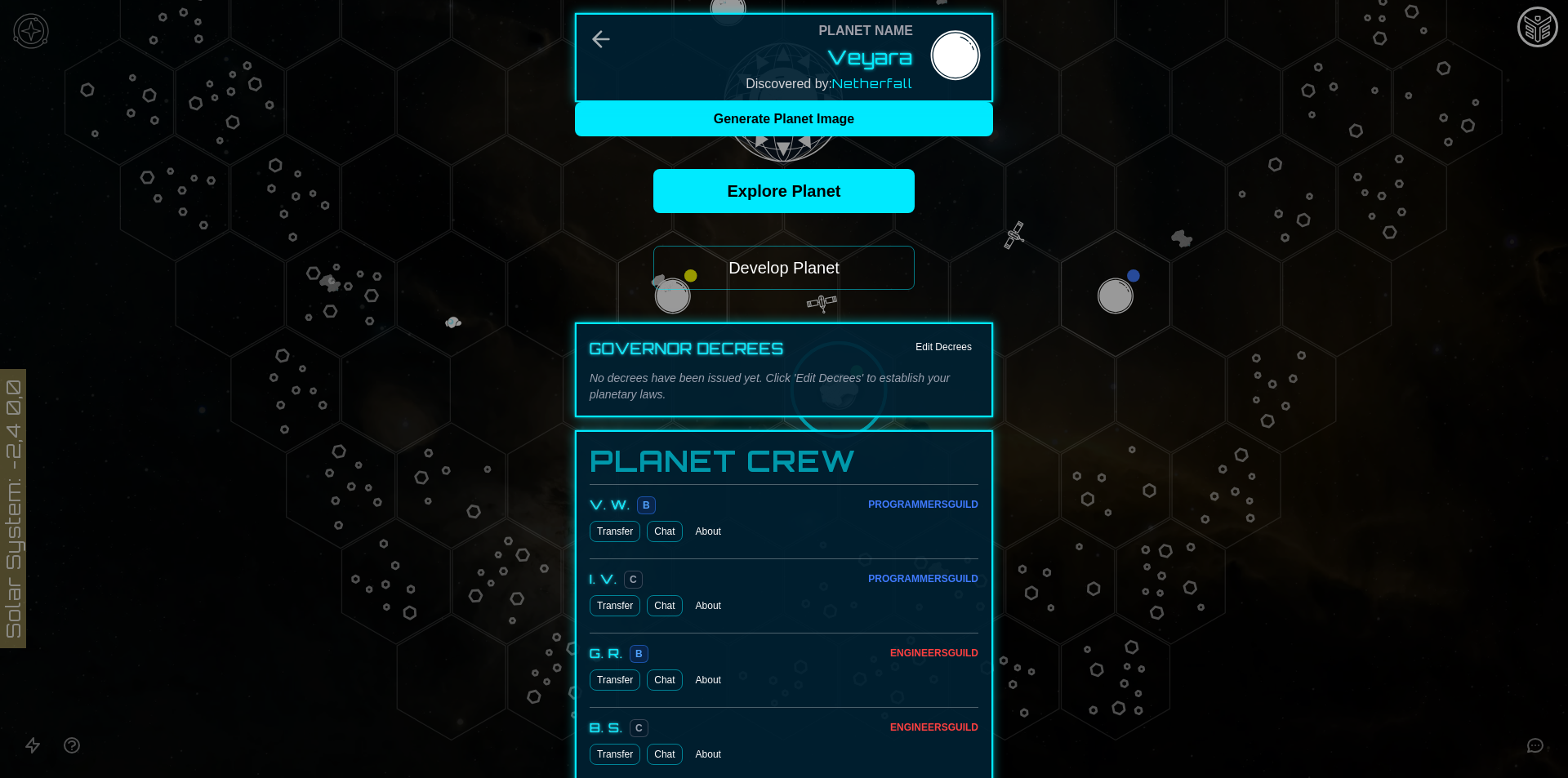
click at [786, 266] on button "Develop Planet" at bounding box center [783, 267] width 261 height 44
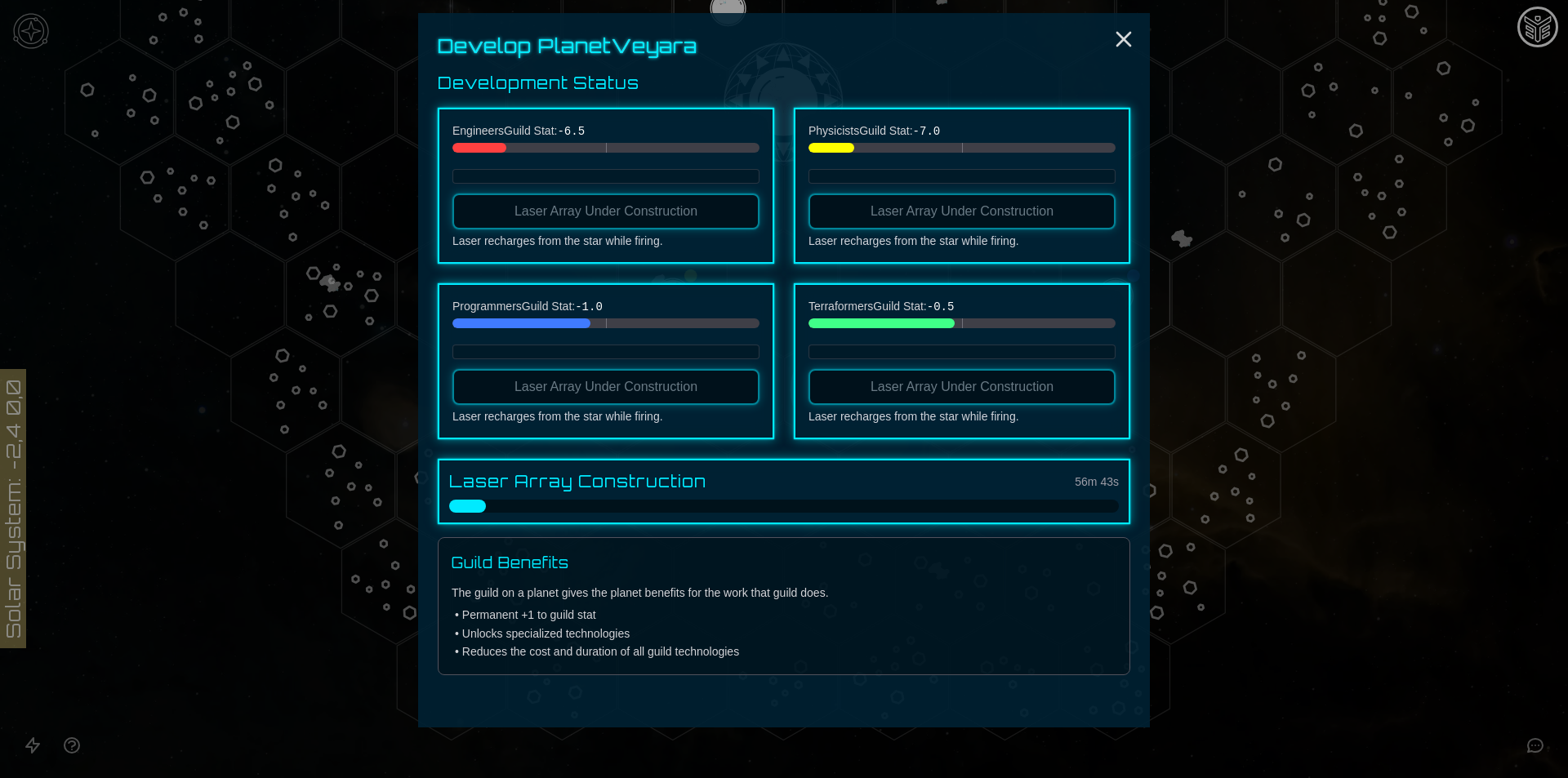
click at [1134, 23] on div "Develop Planet Veyara Development Status Engineers Guild Stat: -6.5 Laser Array…" at bounding box center [784, 371] width 731 height 715
click at [1136, 27] on icon "Close" at bounding box center [1123, 38] width 26 height 26
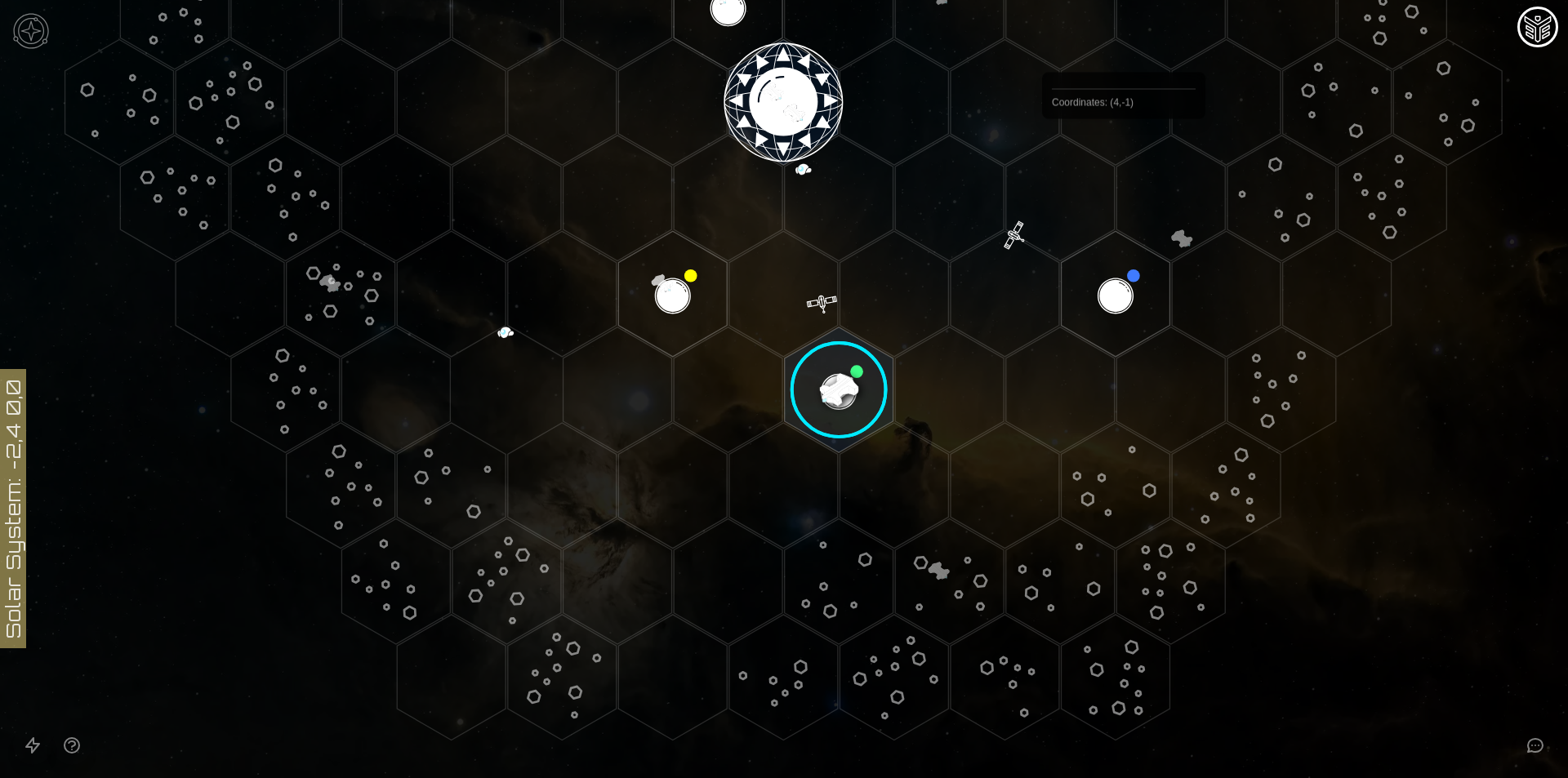
click at [1123, 34] on polygon "Hex at coordinates 4,-1, clickable" at bounding box center [1171, 7] width 109 height 126
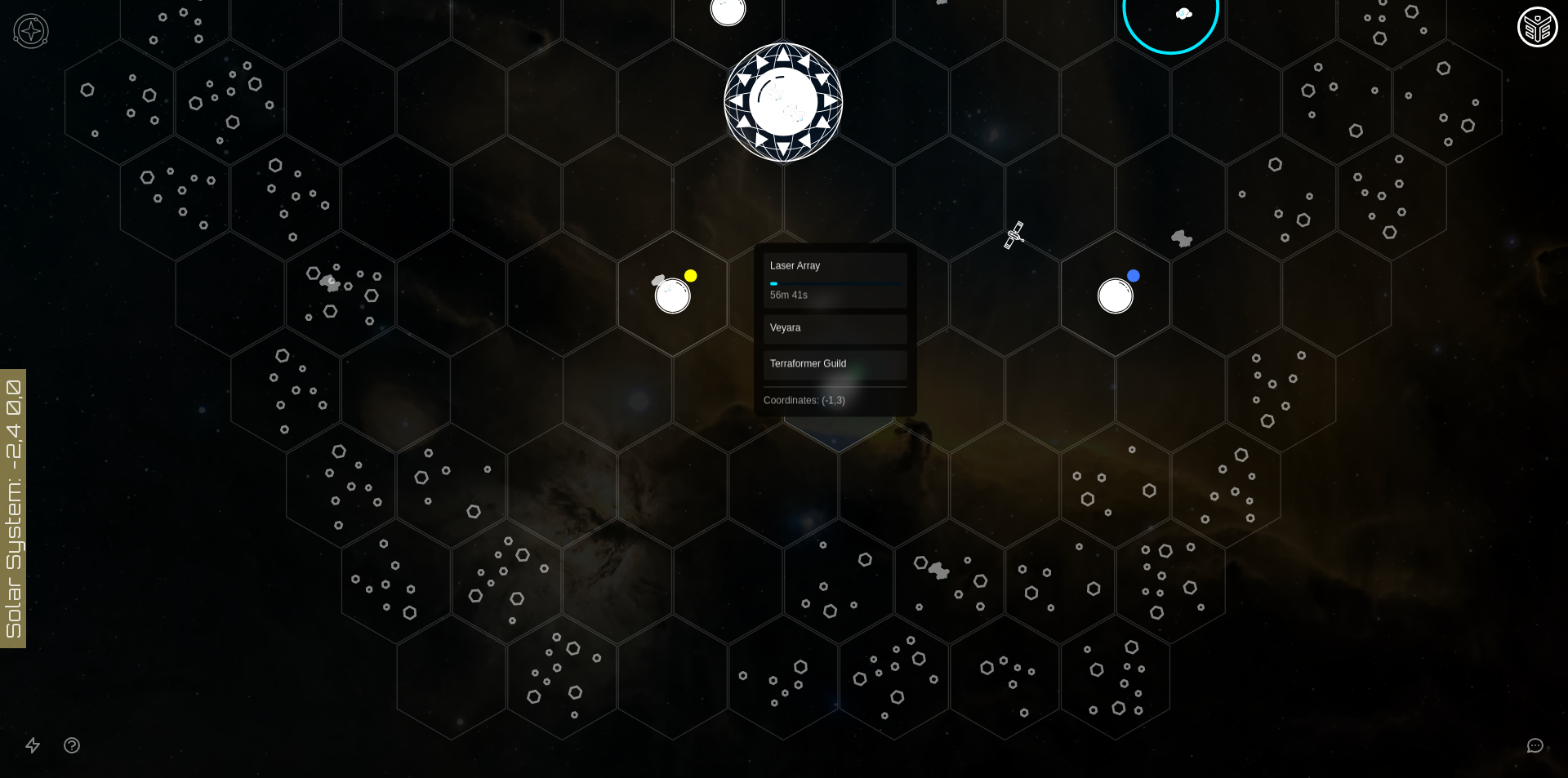
click at [835, 391] on polygon "Hex at coordinates -1,3, clickable" at bounding box center [839, 390] width 109 height 126
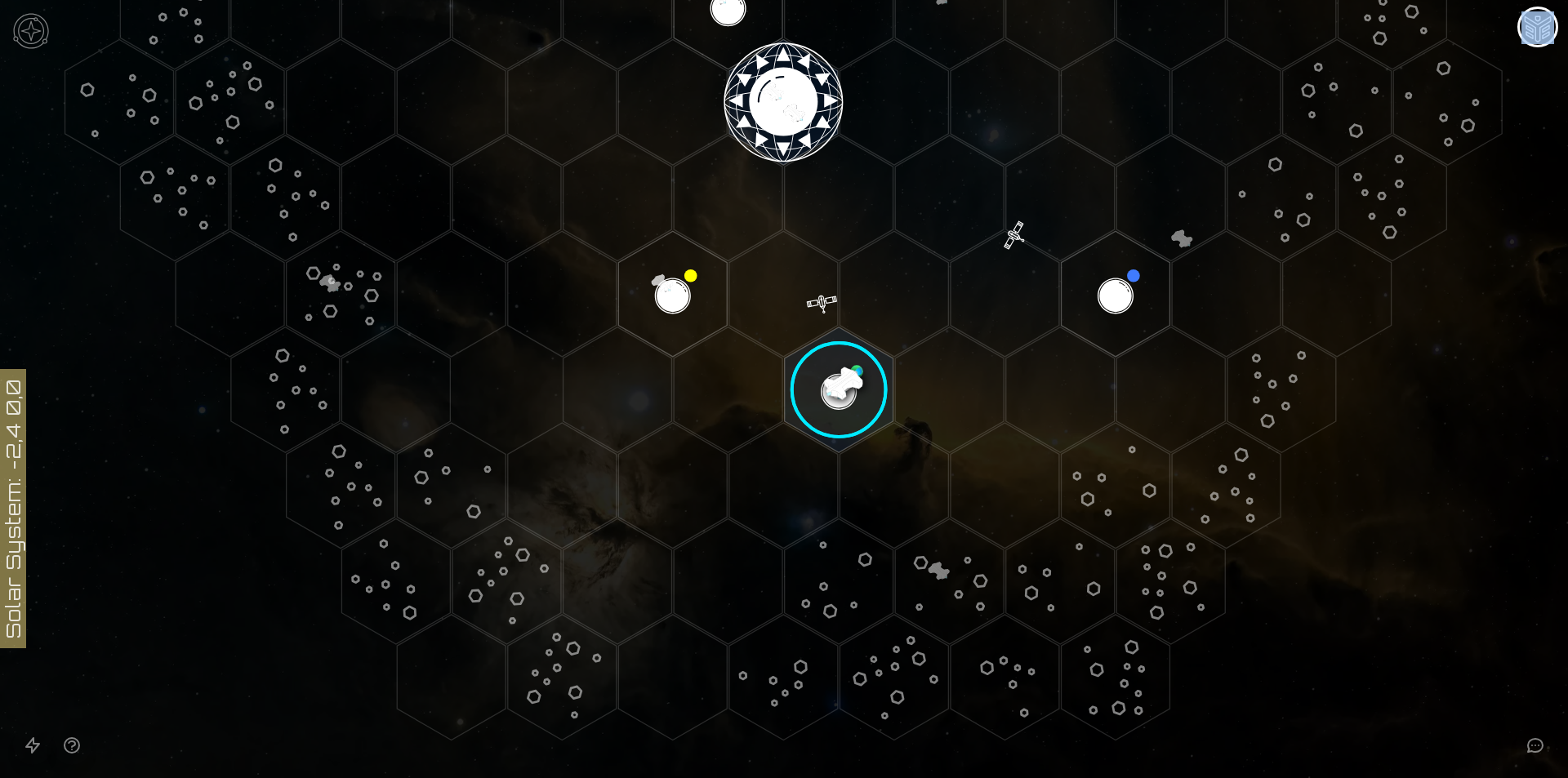
click at [835, 391] on image at bounding box center [839, 390] width 129 height 129
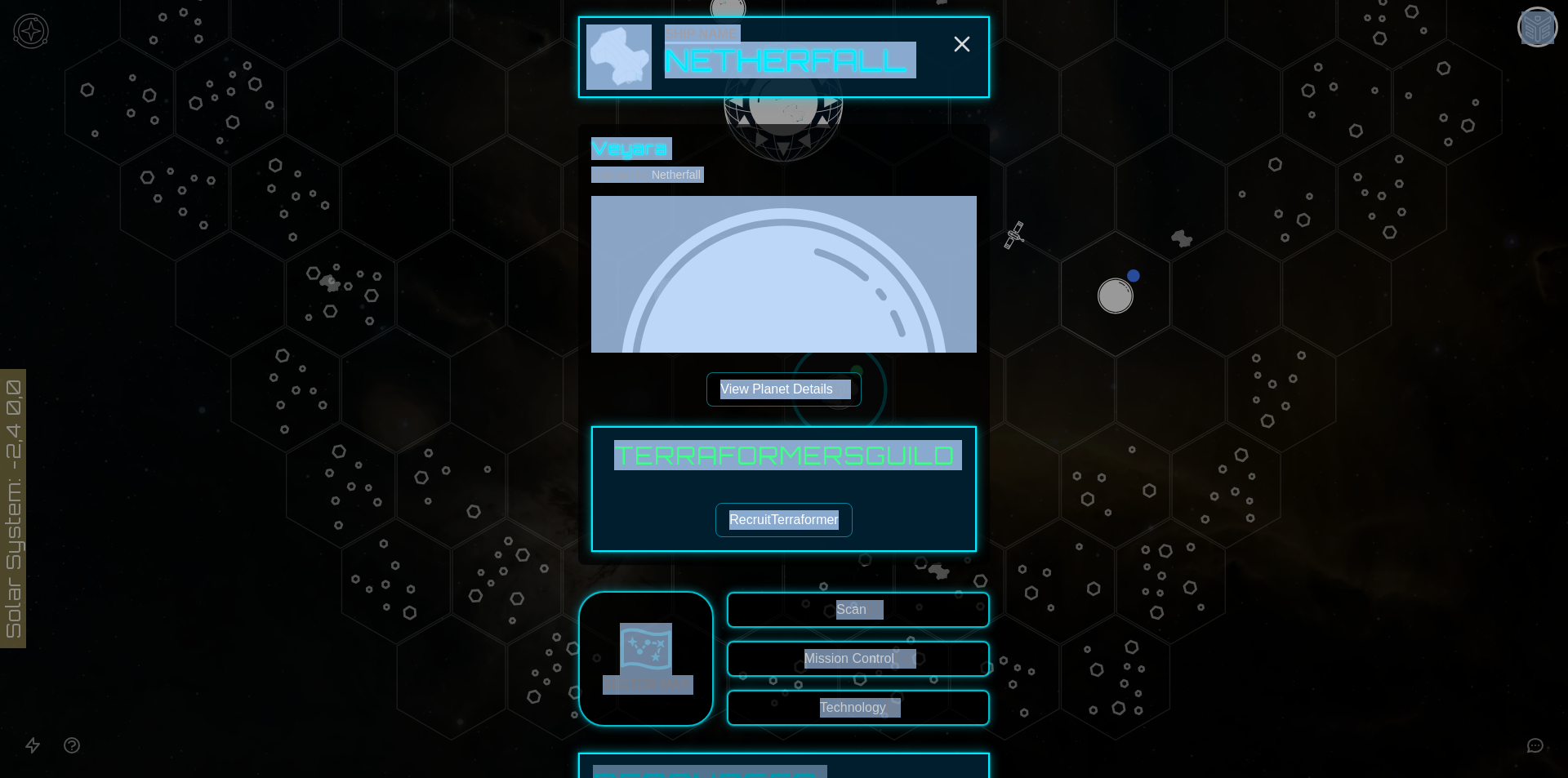
click at [930, 398] on div "Veyara Claimed by: Netherfall View Planet Details [p] Terraformers Guild Recrui…" at bounding box center [784, 344] width 386 height 415
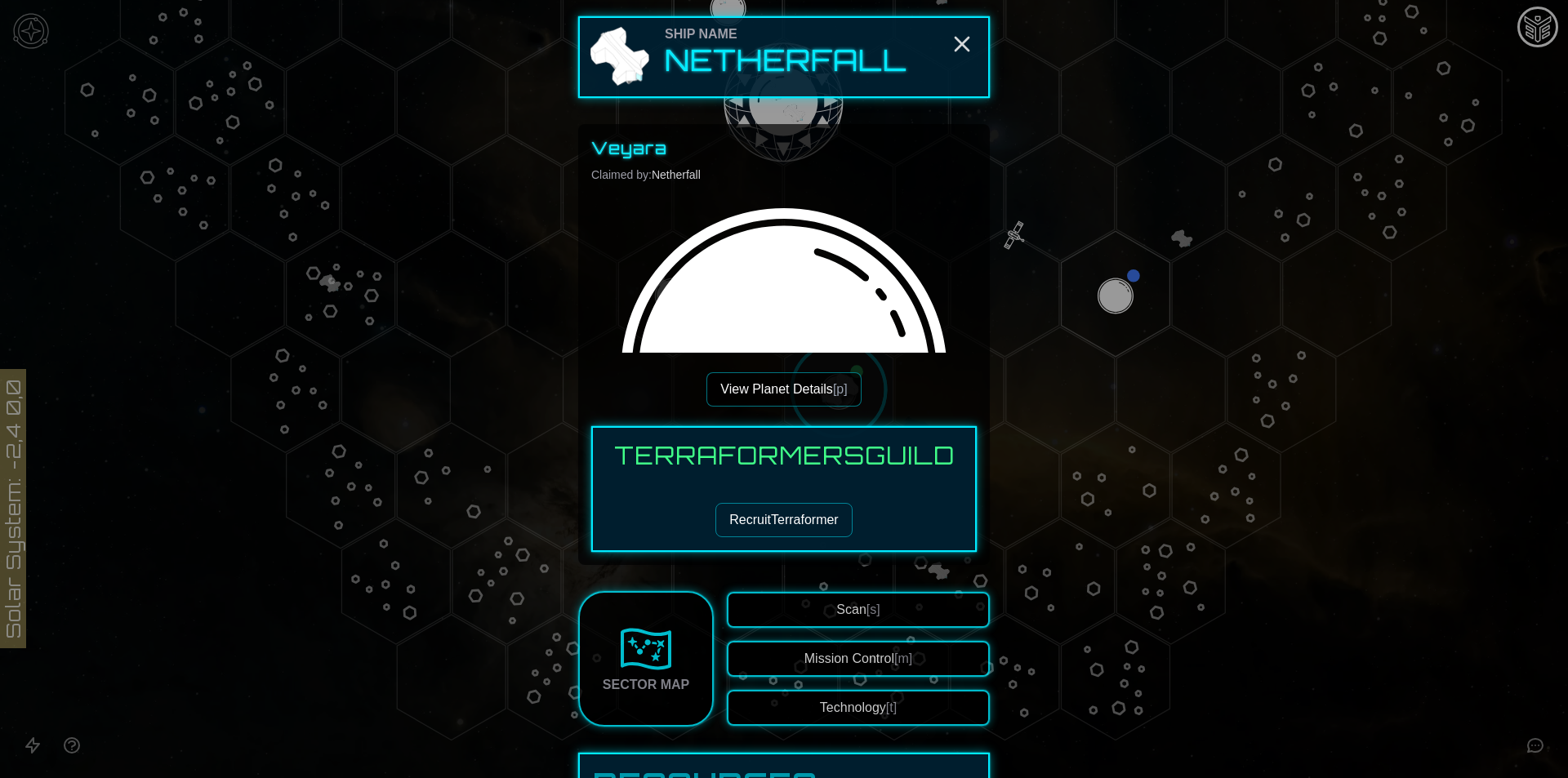
scroll to position [82, 0]
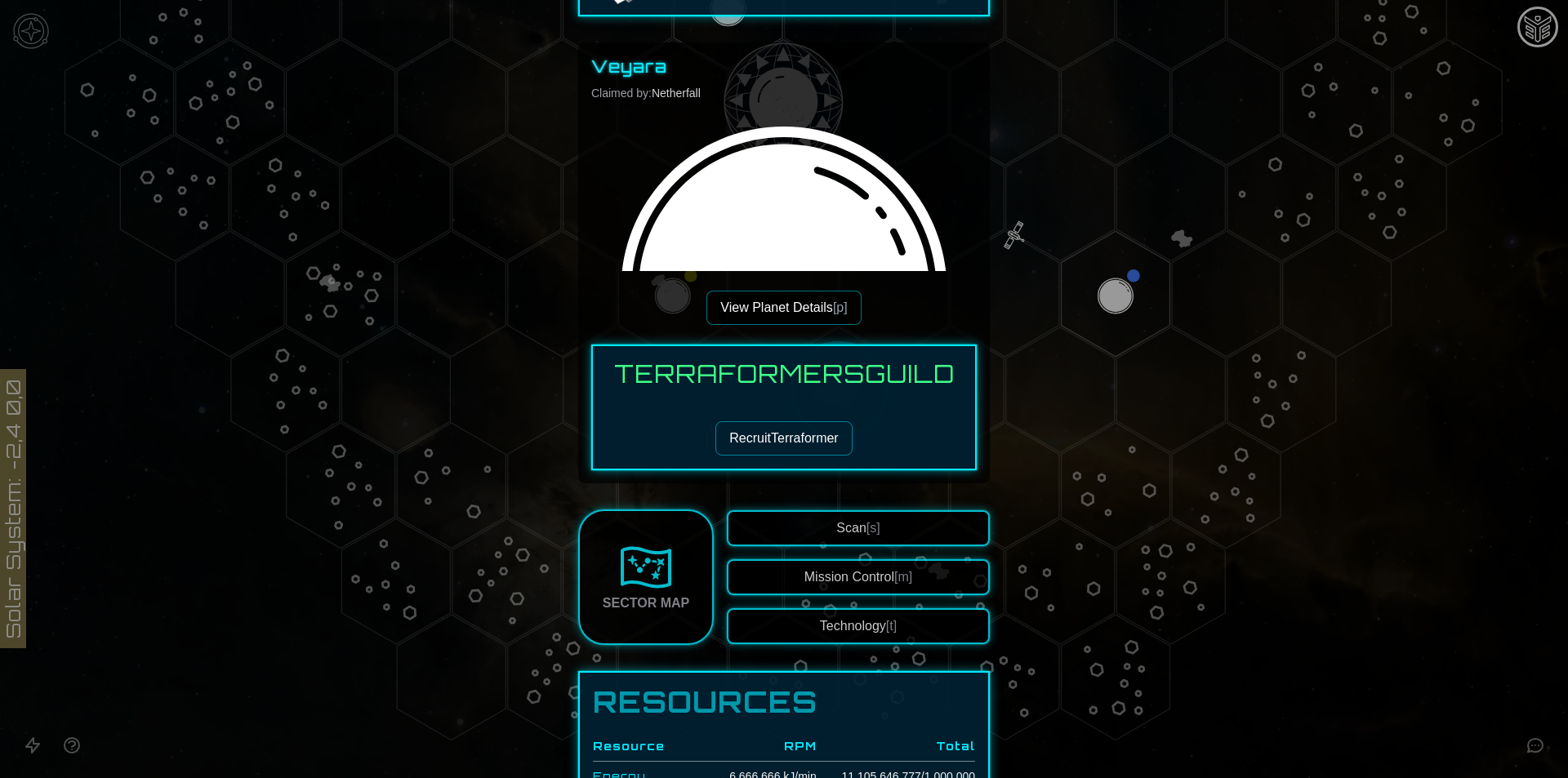
click at [809, 623] on button "Technology [t]" at bounding box center [857, 626] width 263 height 36
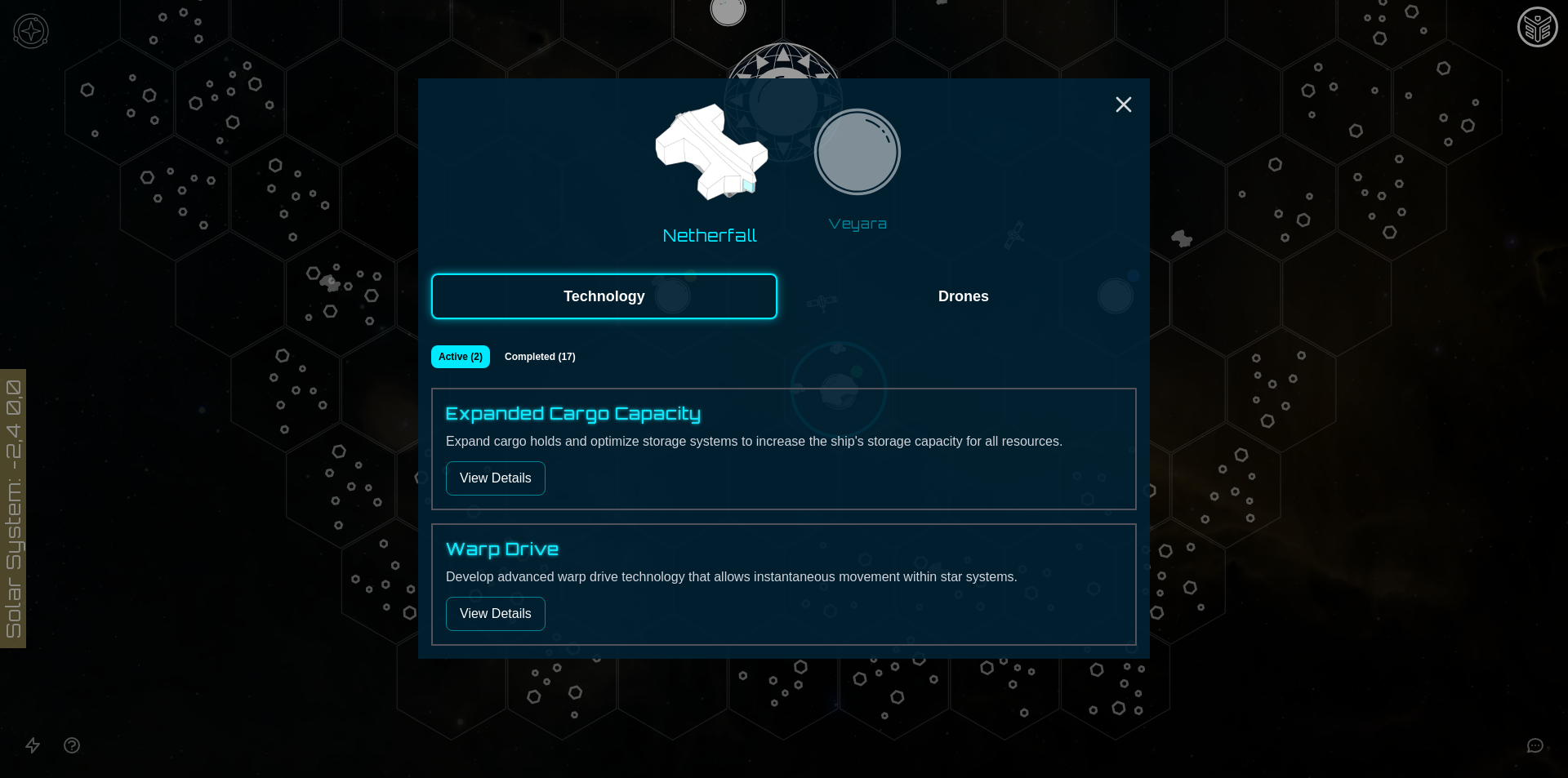
click at [1002, 306] on button "Drones" at bounding box center [964, 296] width 346 height 46
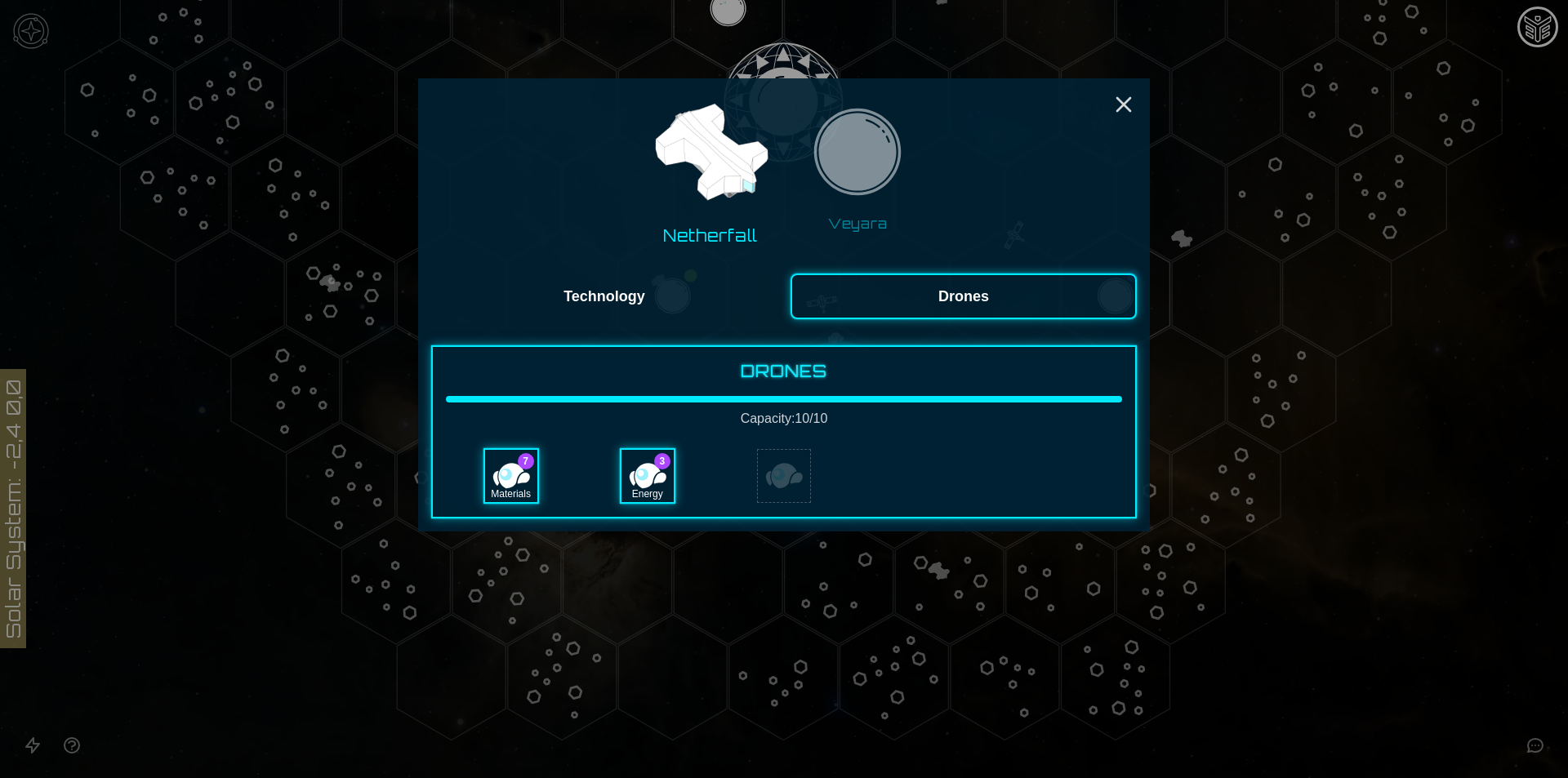
click at [881, 175] on img at bounding box center [857, 156] width 103 height 103
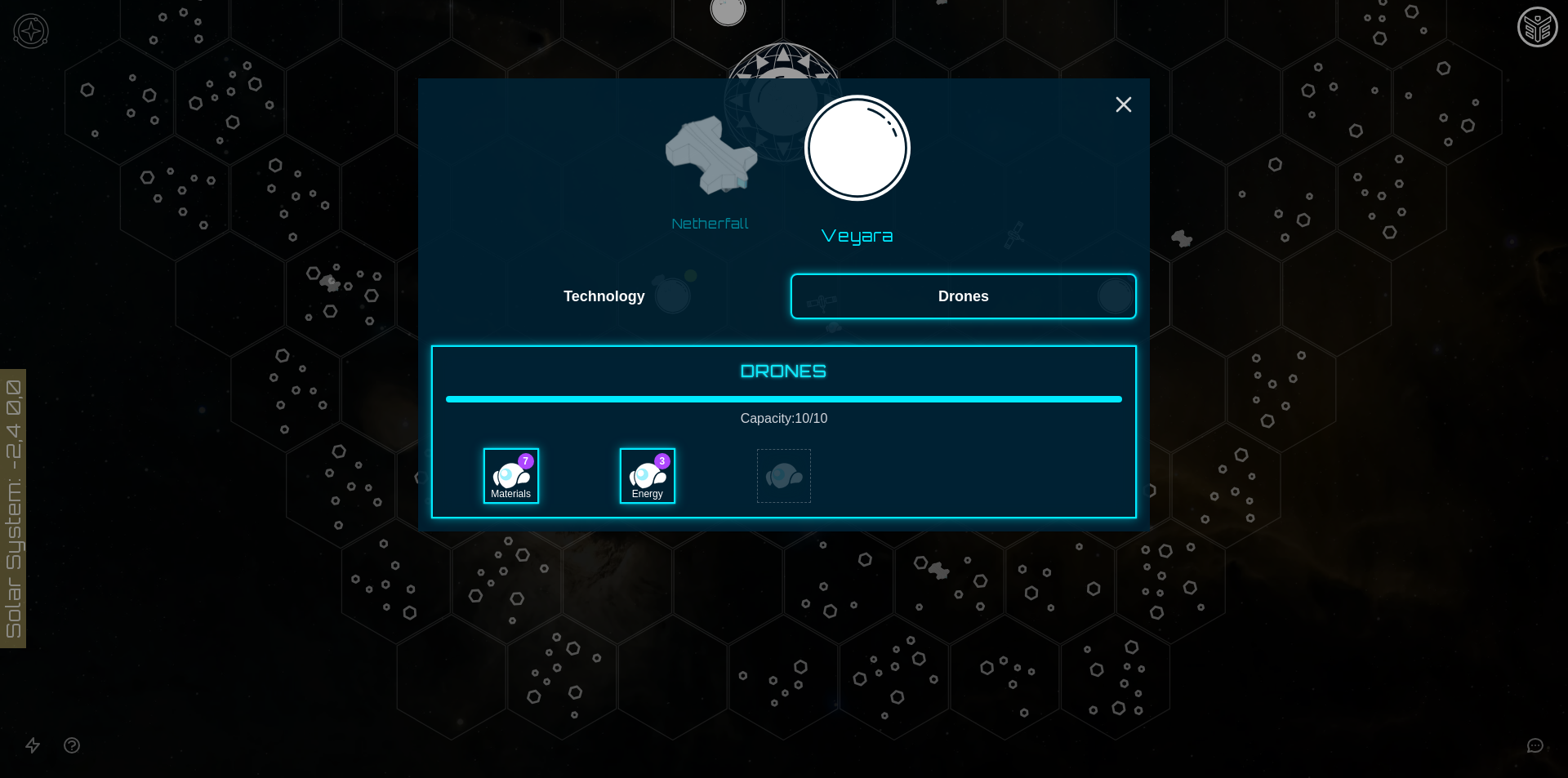
click at [682, 316] on button "Technology" at bounding box center [604, 296] width 346 height 46
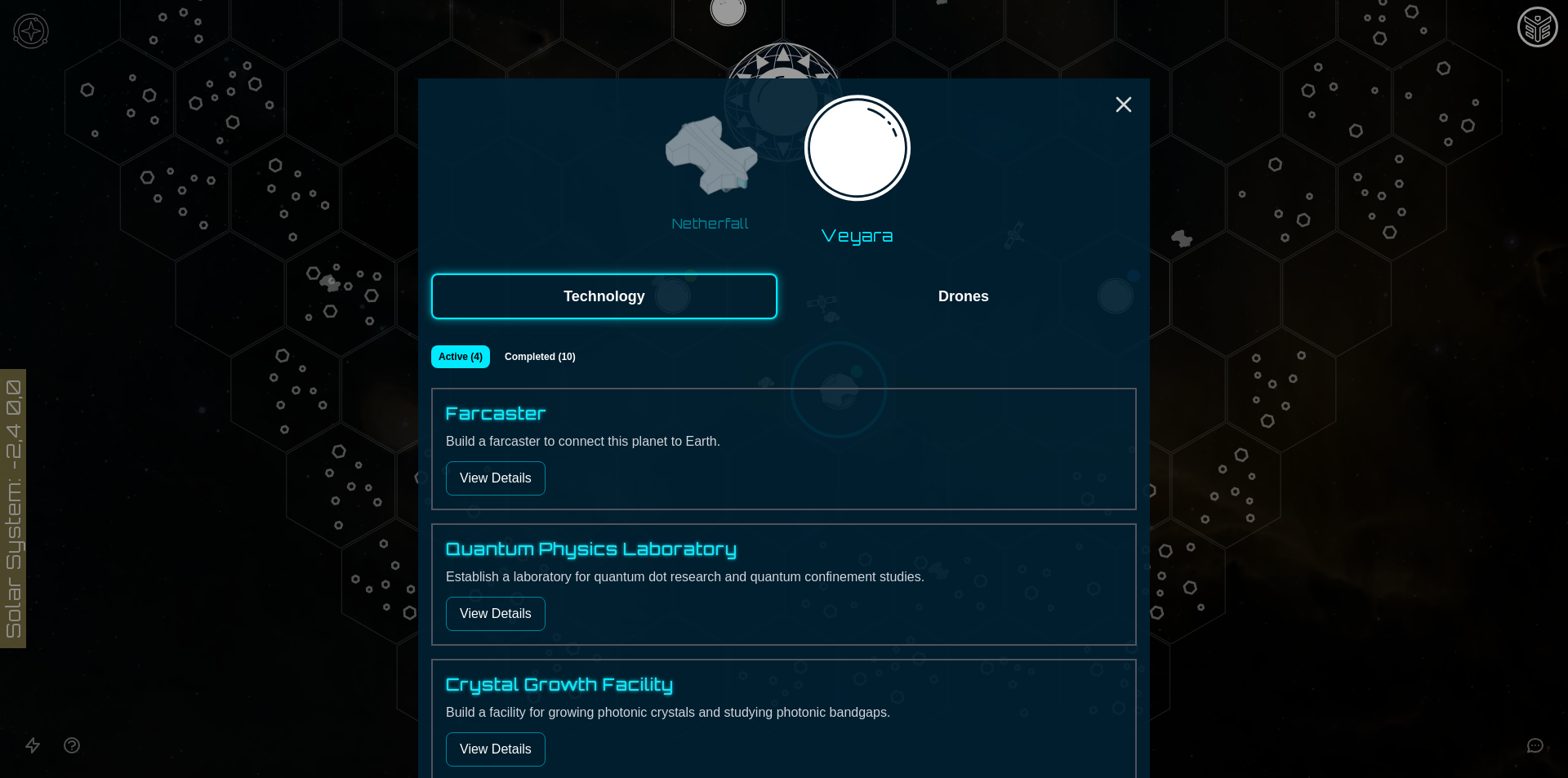
click at [523, 471] on button "View Details" at bounding box center [495, 478] width 99 height 34
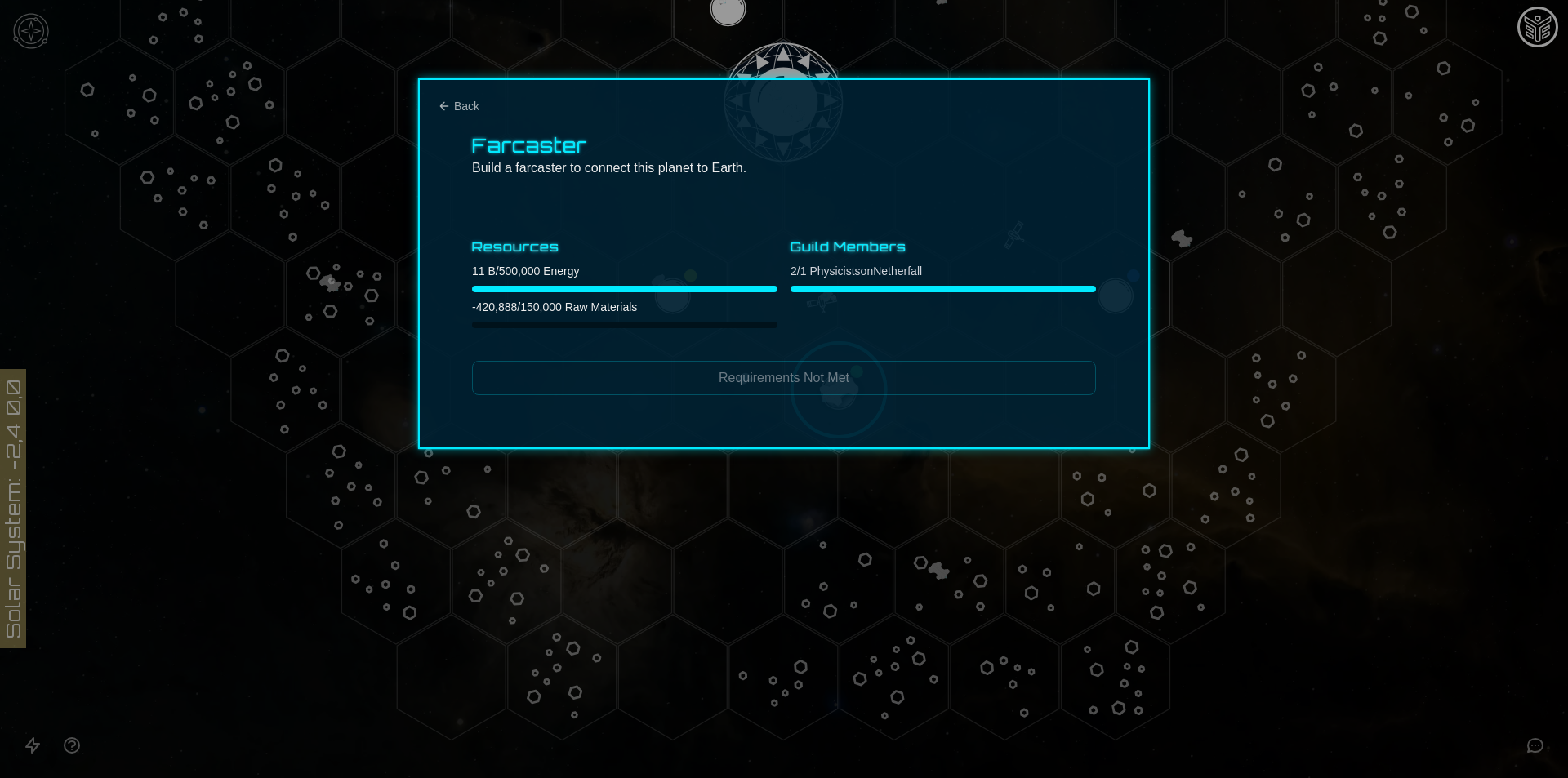
click at [431, 108] on div "Farcaster Build a farcaster to connect this planet to Earth. Resources 11 B / 5…" at bounding box center [784, 264] width 731 height 371
click at [449, 101] on icon "Back" at bounding box center [444, 106] width 13 height 13
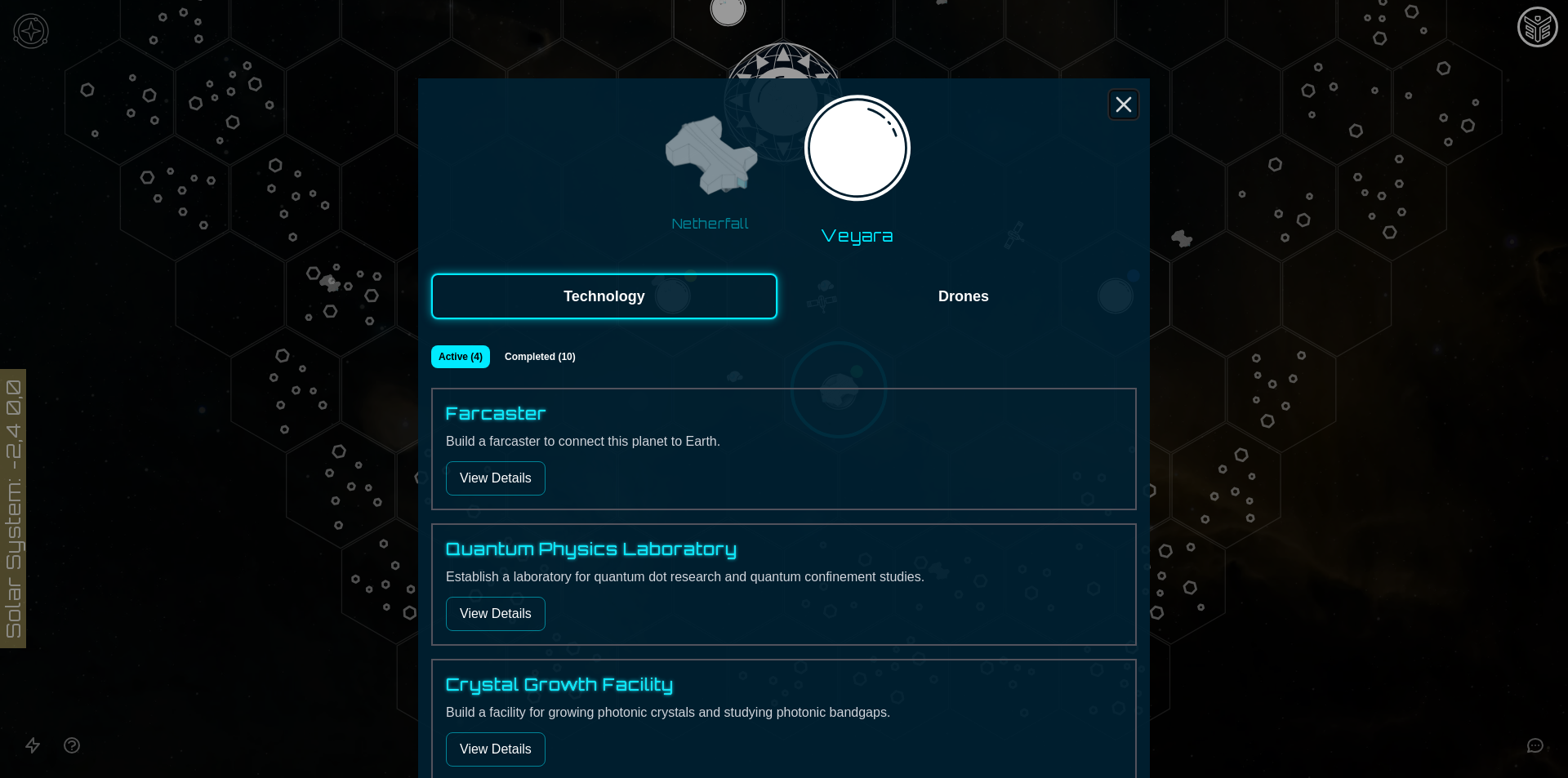
click at [1125, 101] on icon "Close" at bounding box center [1123, 104] width 26 height 26
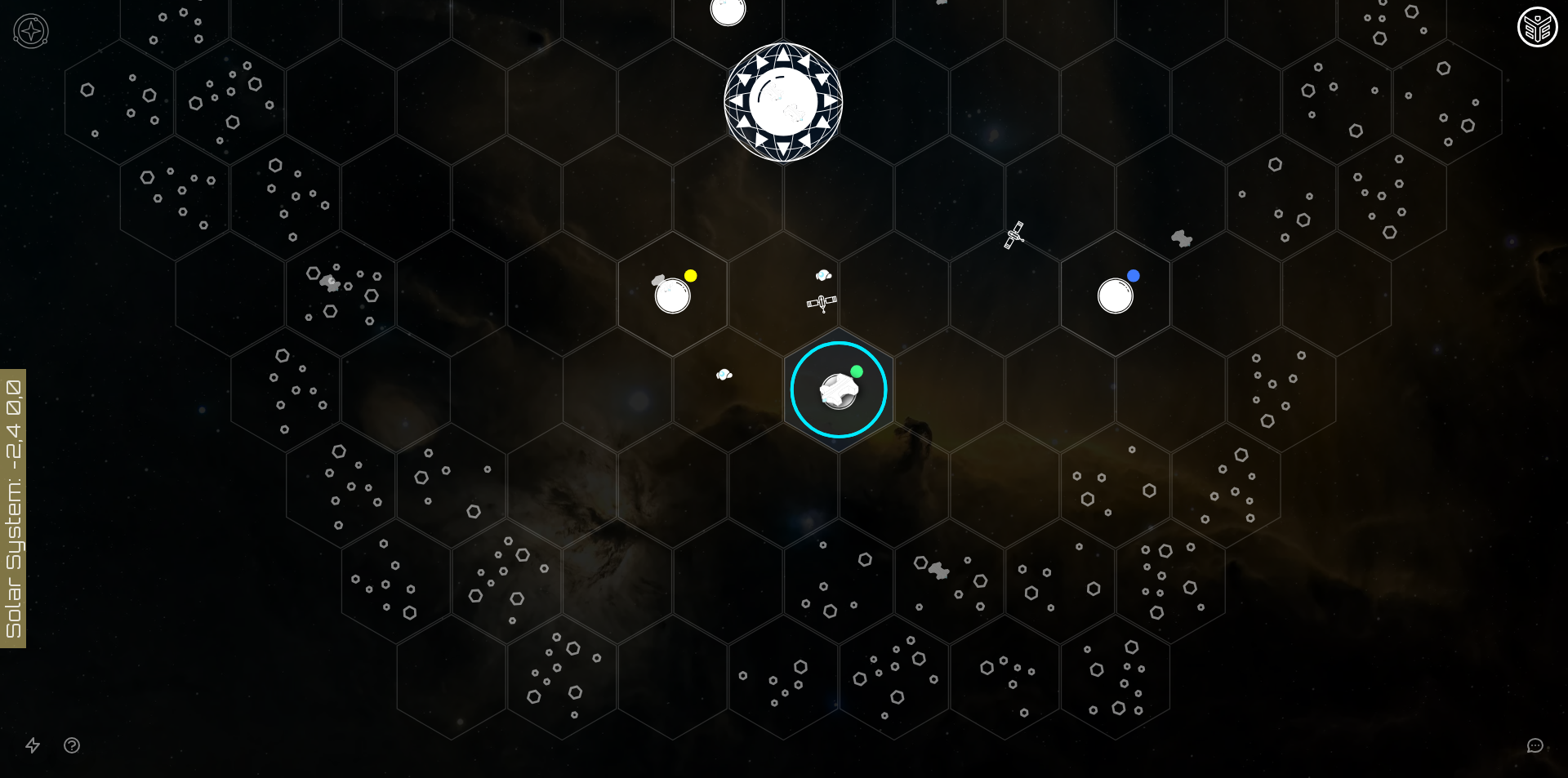
click at [839, 421] on image at bounding box center [839, 390] width 129 height 129
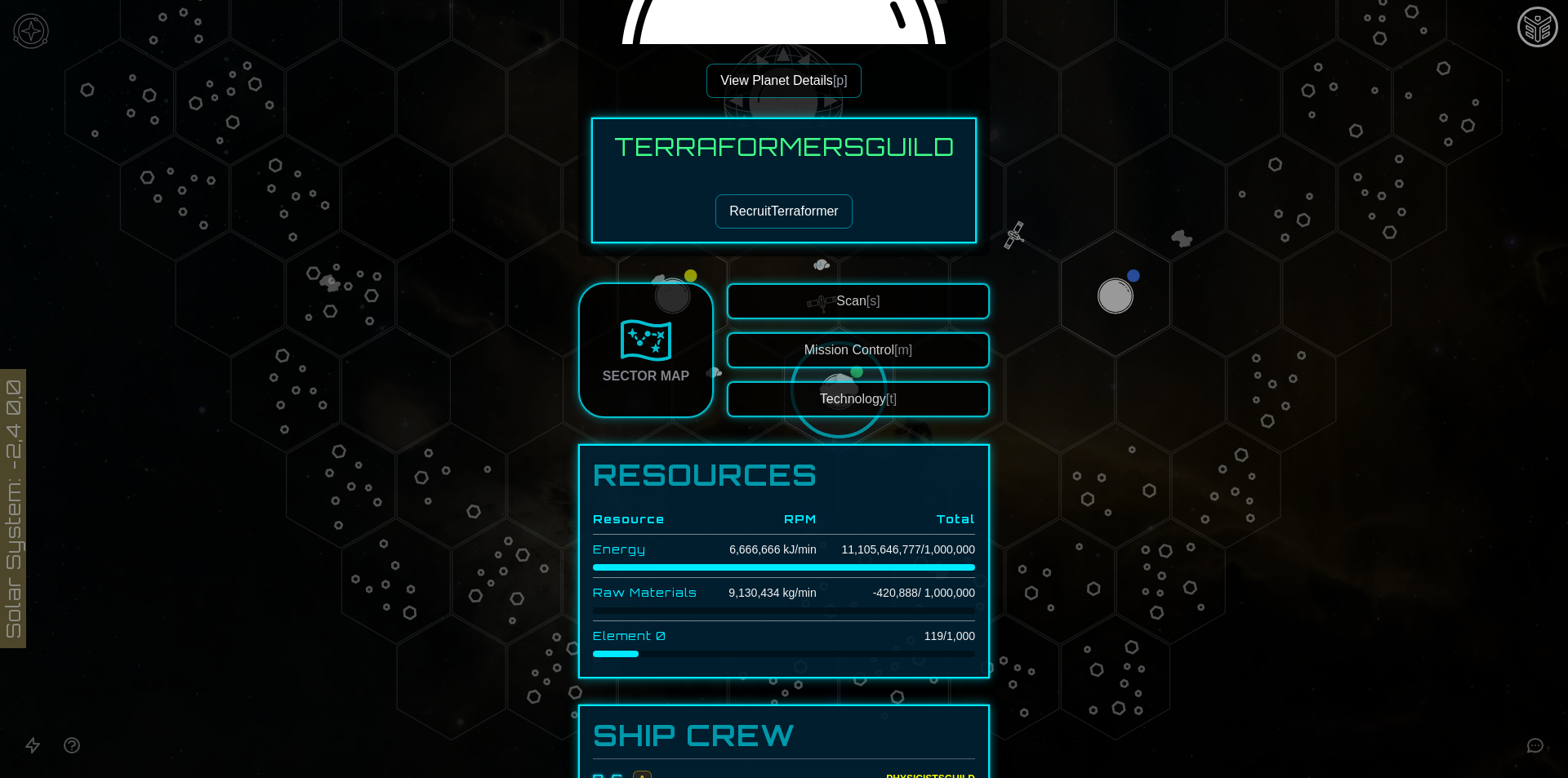
scroll to position [572, 0]
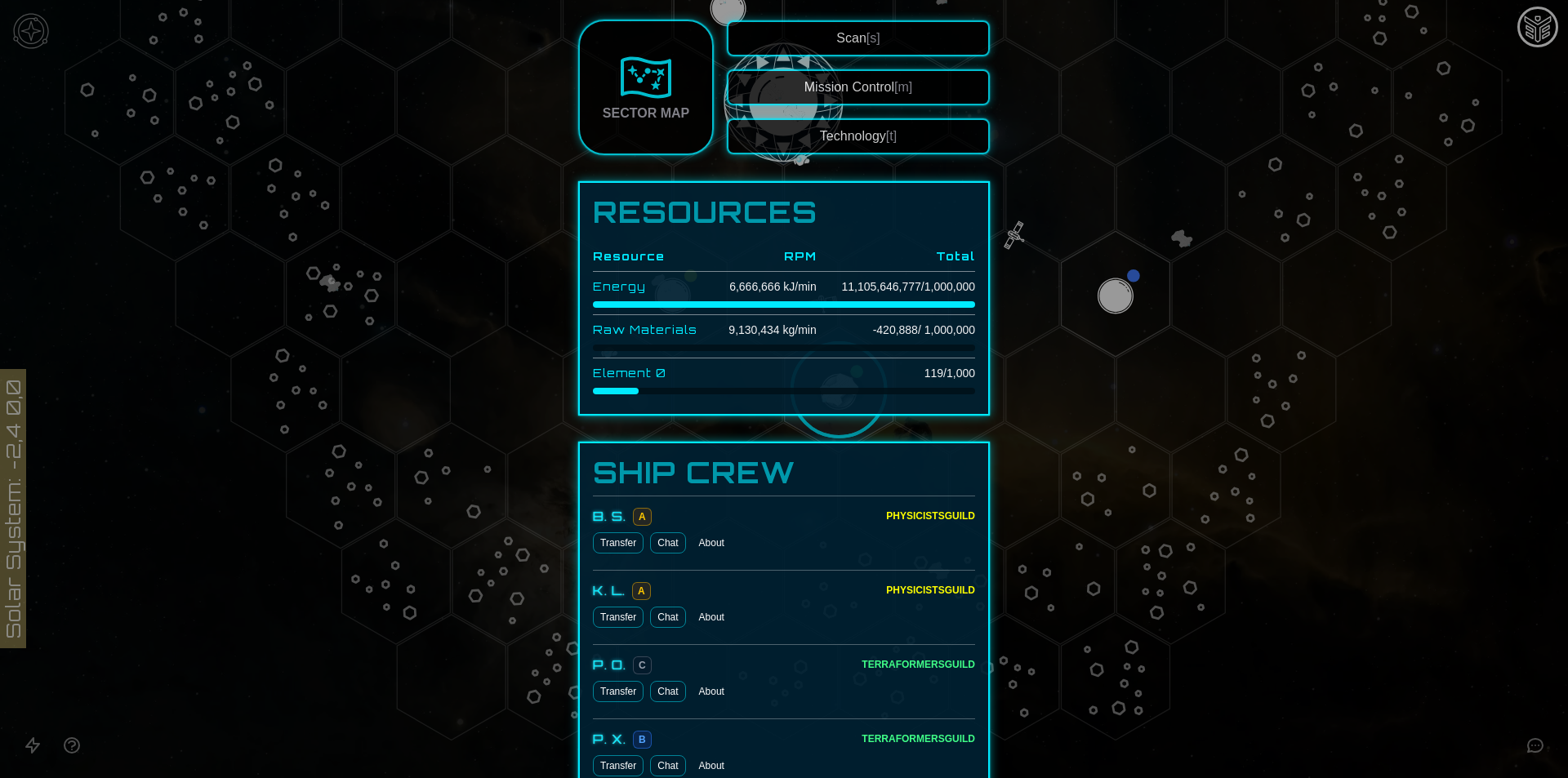
click at [1399, 674] on div at bounding box center [784, 389] width 1568 height 778
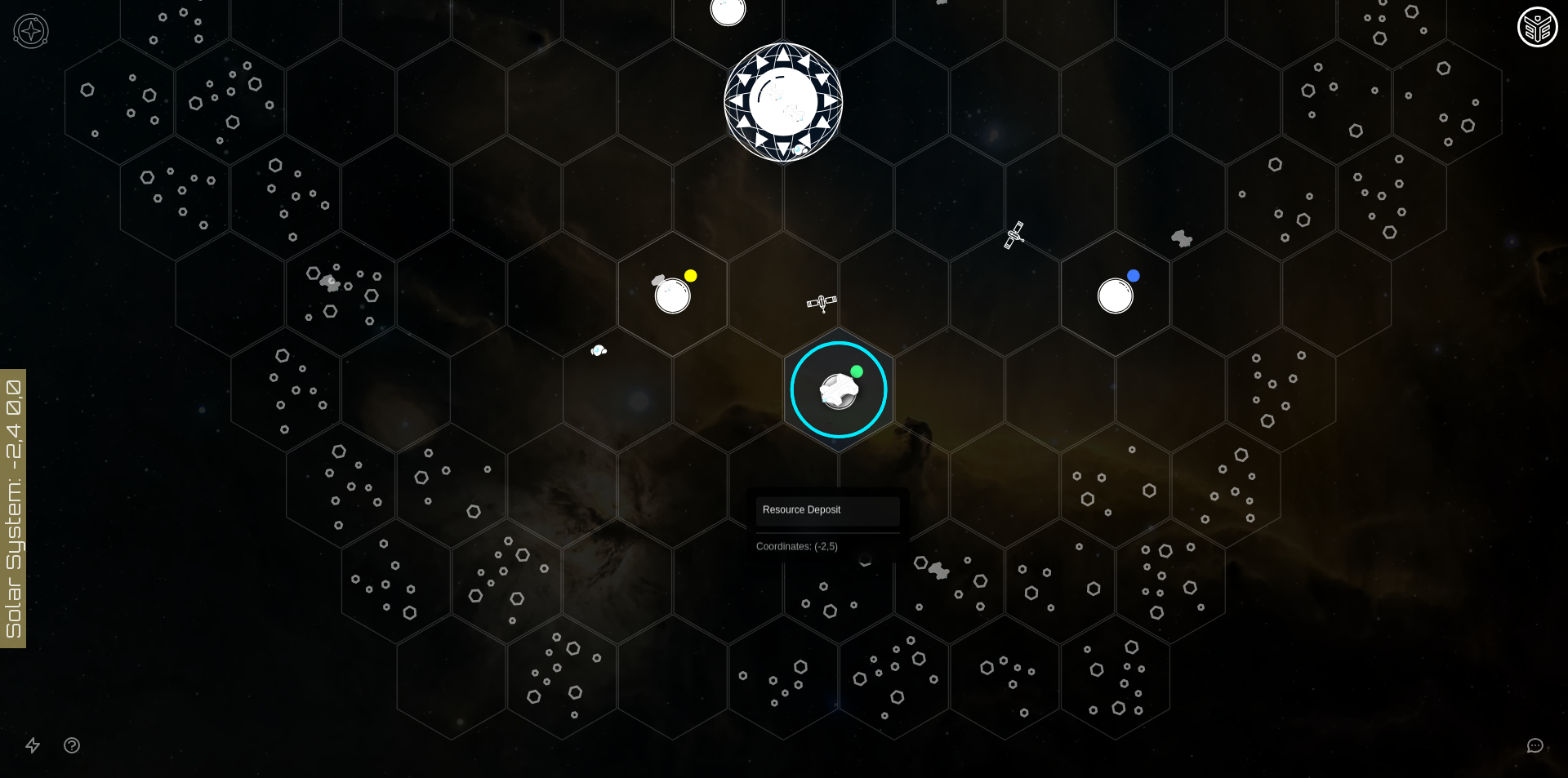
click at [828, 586] on polygon "Hex at coordinates -2,5, clickable" at bounding box center [839, 581] width 109 height 126
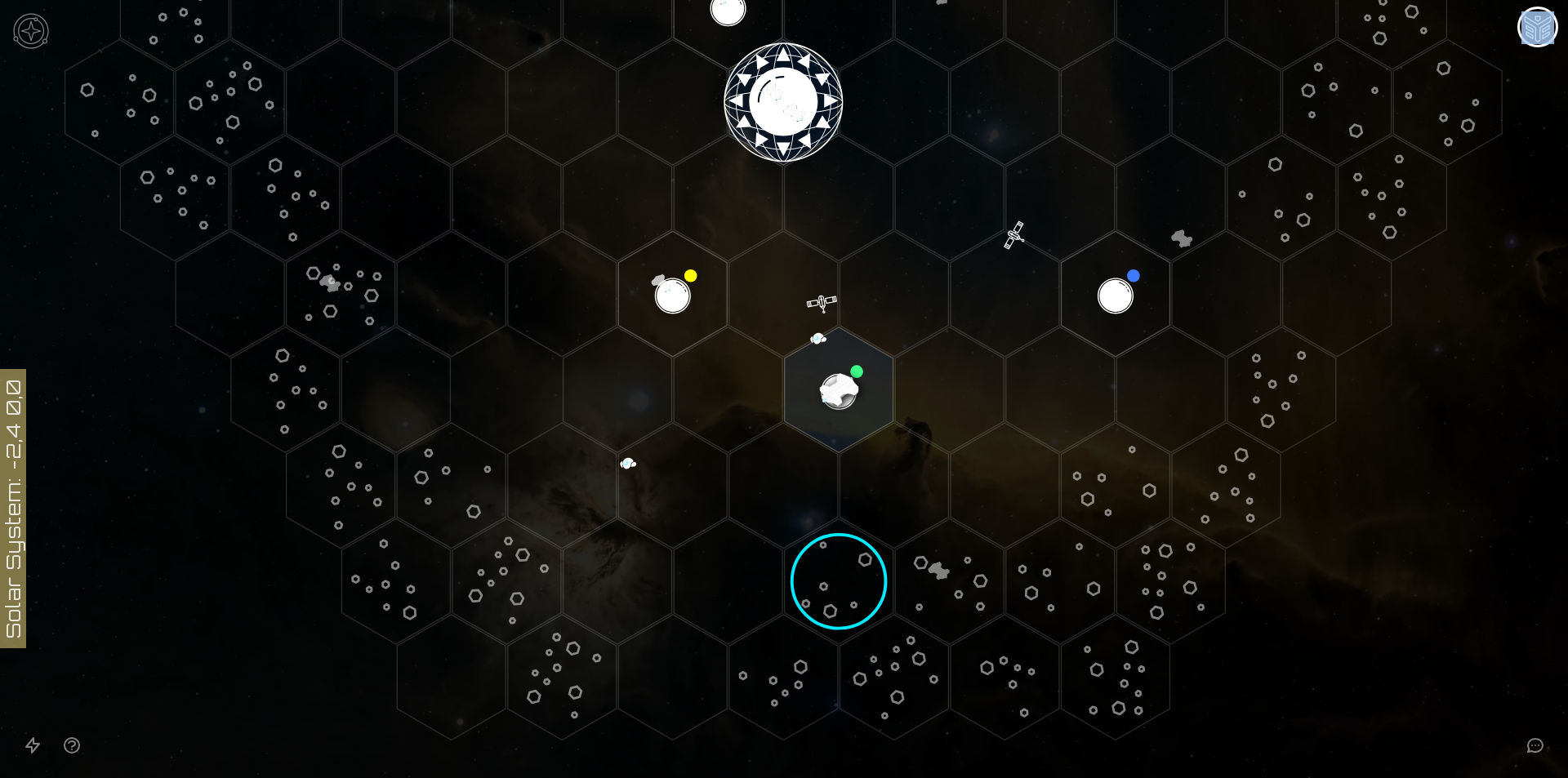
click at [828, 586] on image at bounding box center [838, 581] width 150 height 150
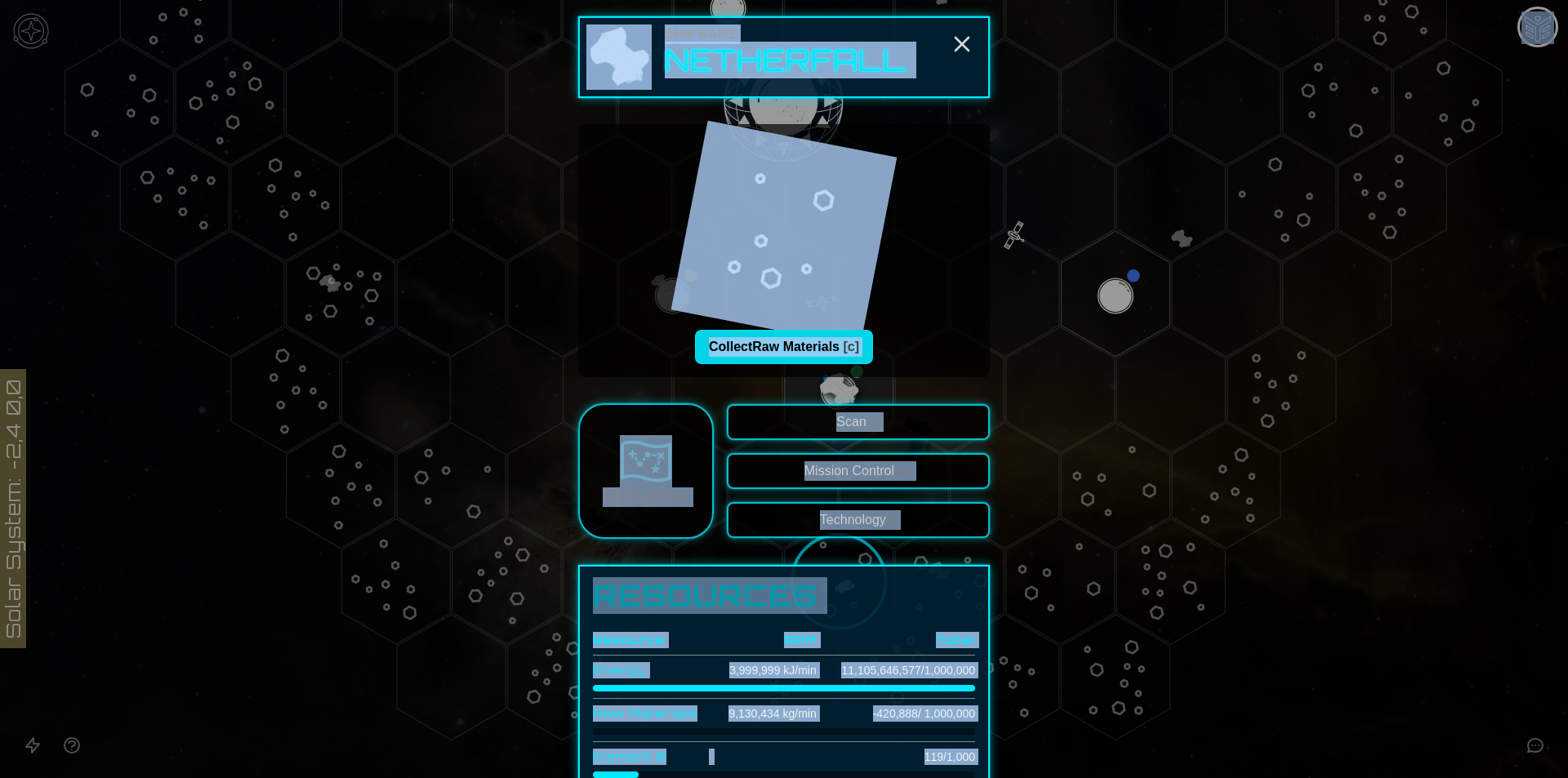
click at [820, 356] on button "Collect Raw Materials [c]" at bounding box center [783, 346] width 178 height 34
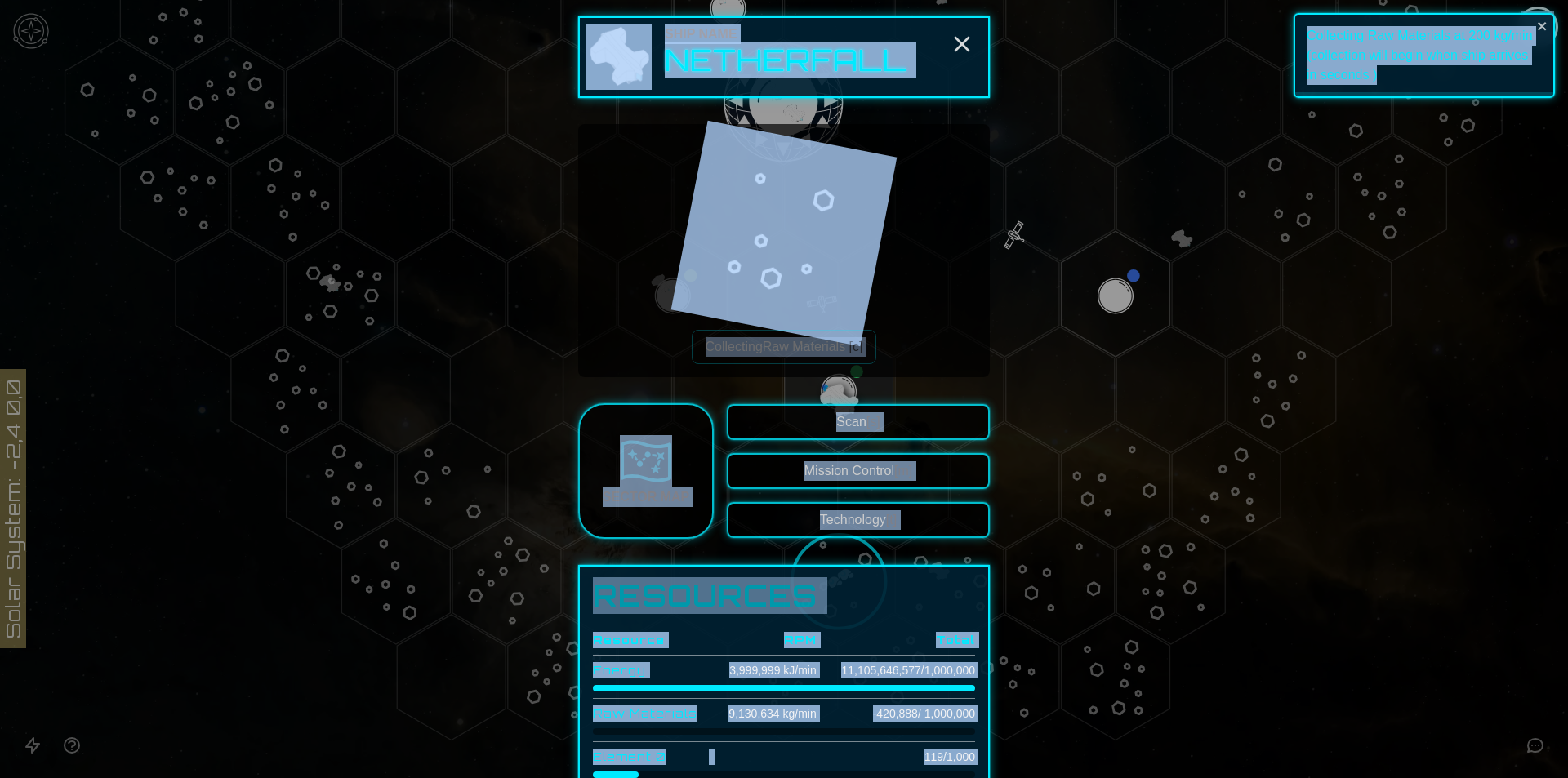
click at [890, 319] on div "Collecting Raw Materials [c]" at bounding box center [784, 250] width 386 height 227
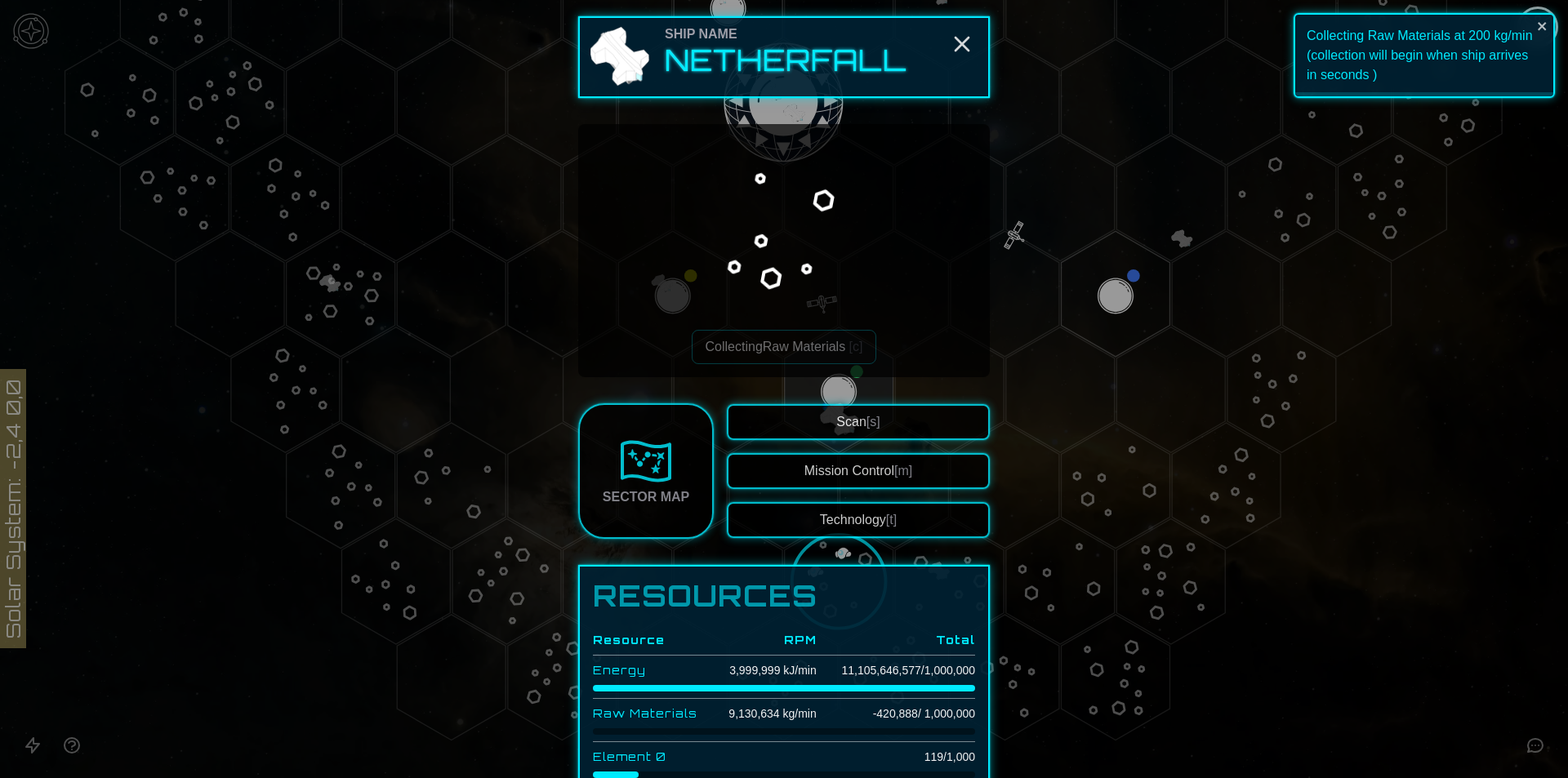
click at [902, 421] on button "Scan [s]" at bounding box center [857, 422] width 263 height 36
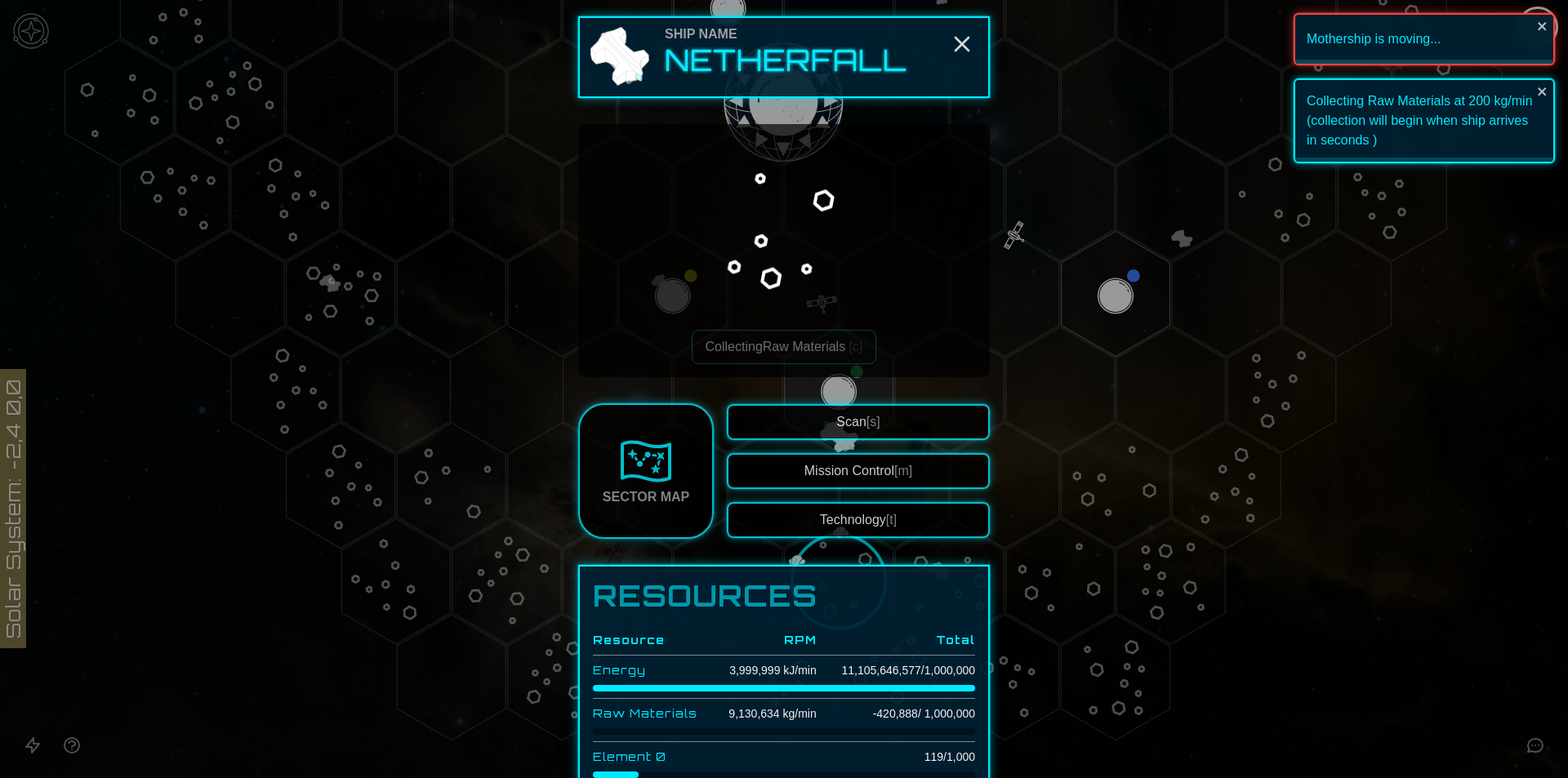
click at [877, 473] on button "Mission Control [m]" at bounding box center [857, 471] width 263 height 36
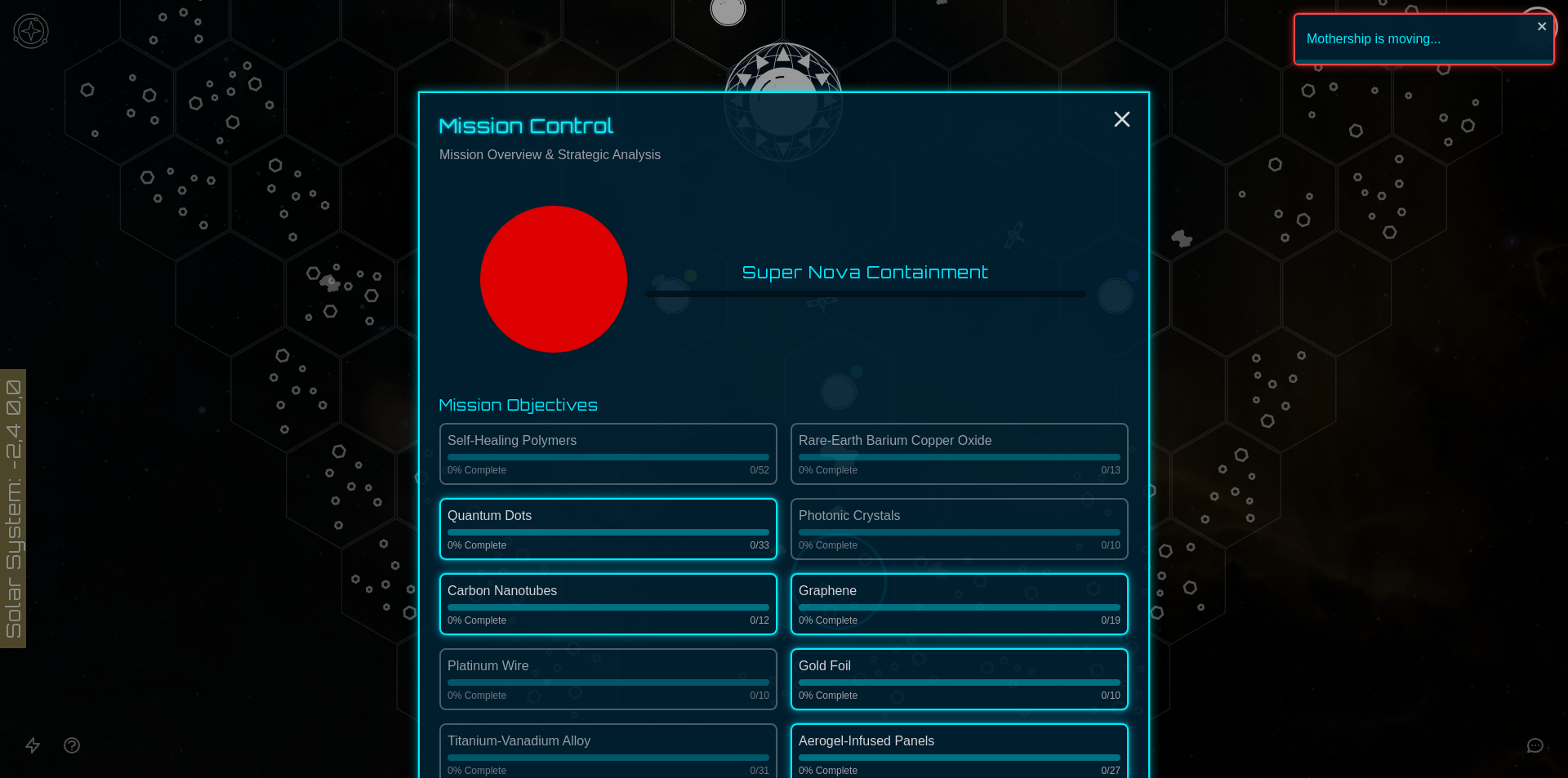
scroll to position [245, 0]
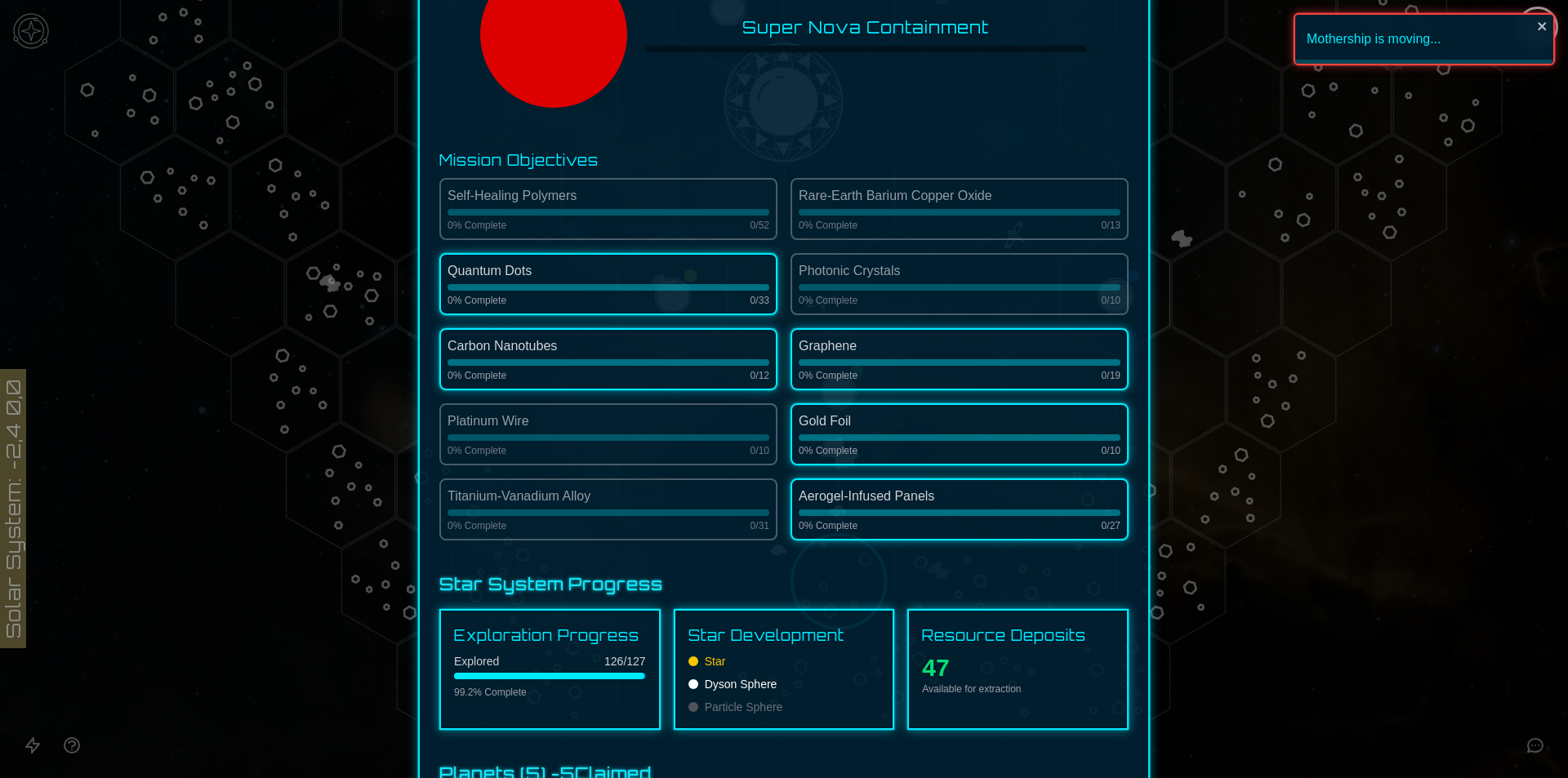
click at [463, 285] on div at bounding box center [608, 287] width 321 height 7
click at [463, 285] on div at bounding box center [608, 287] width 321 height 7
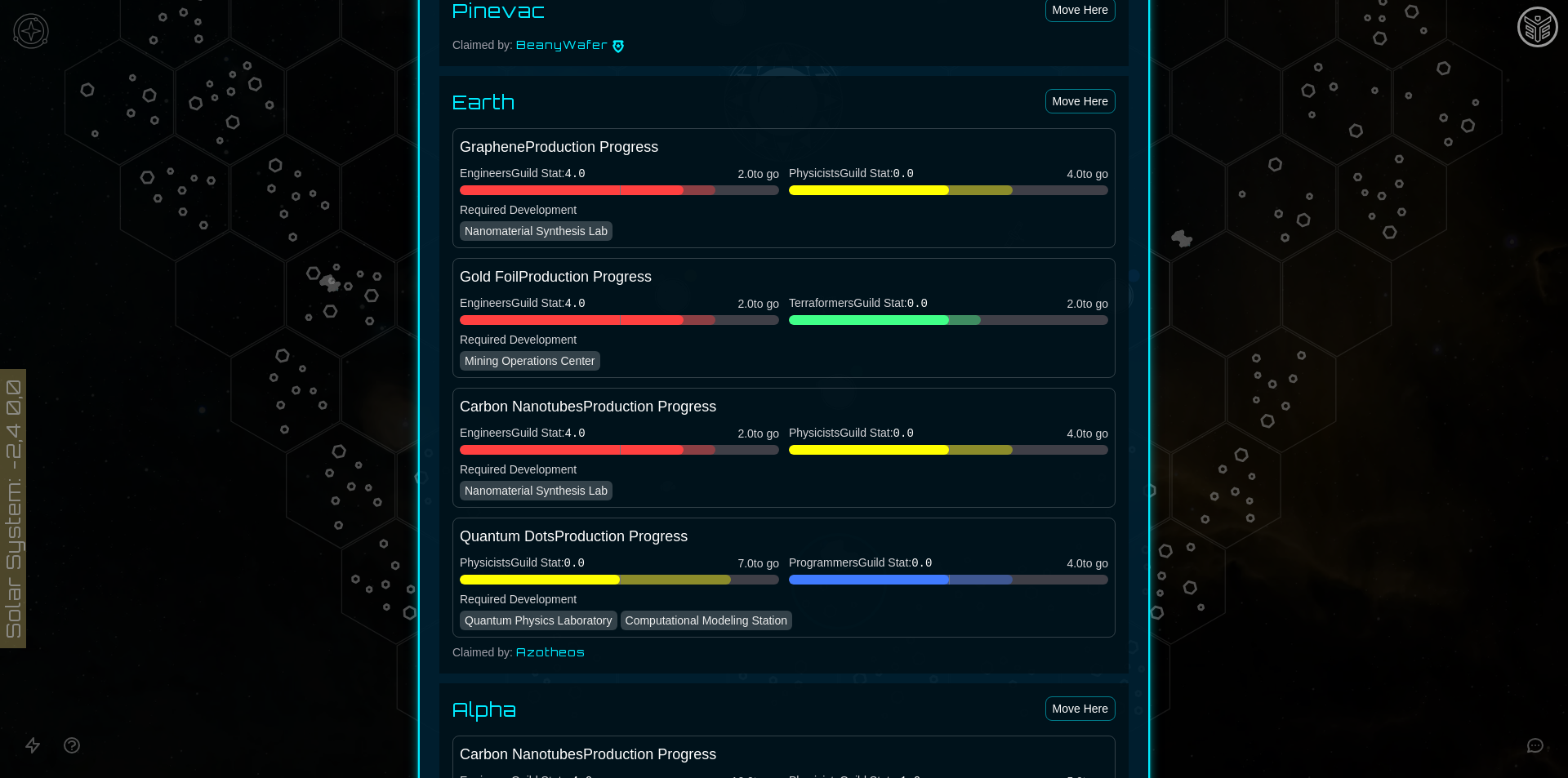
scroll to position [1388, 0]
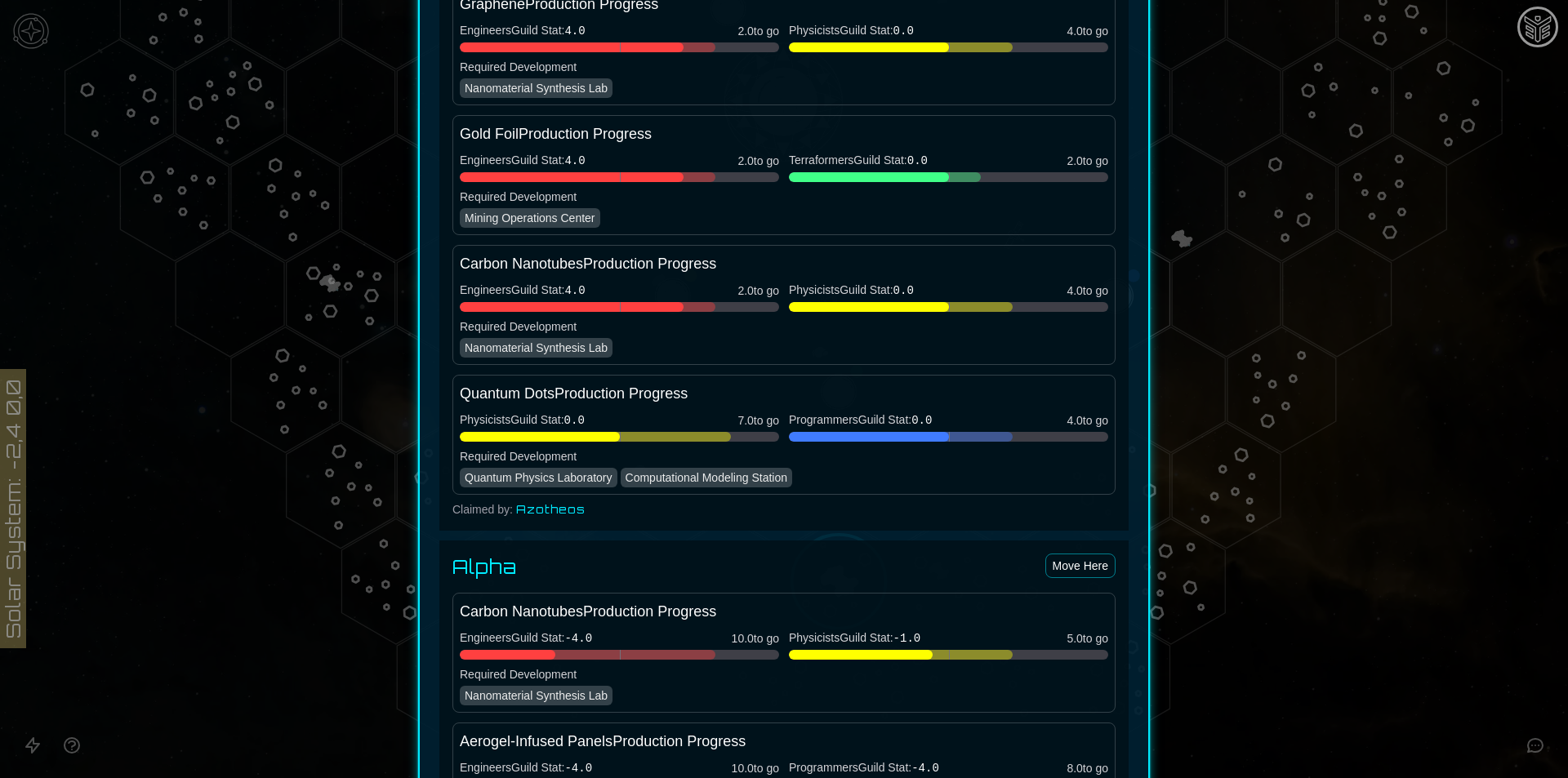
click at [535, 351] on div "Nanomaterial Synthesis Lab" at bounding box center [536, 347] width 153 height 19
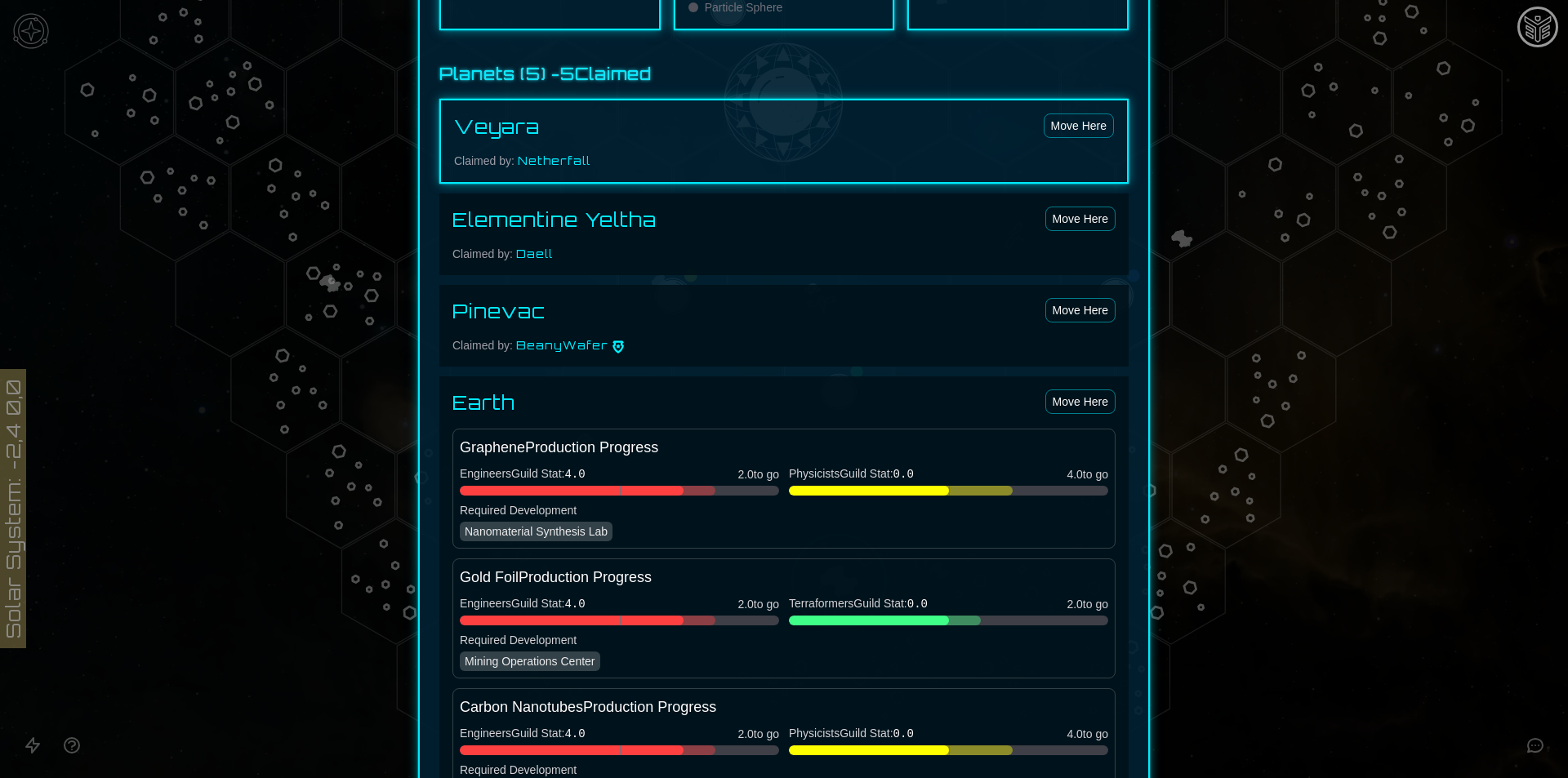
scroll to position [920, 0]
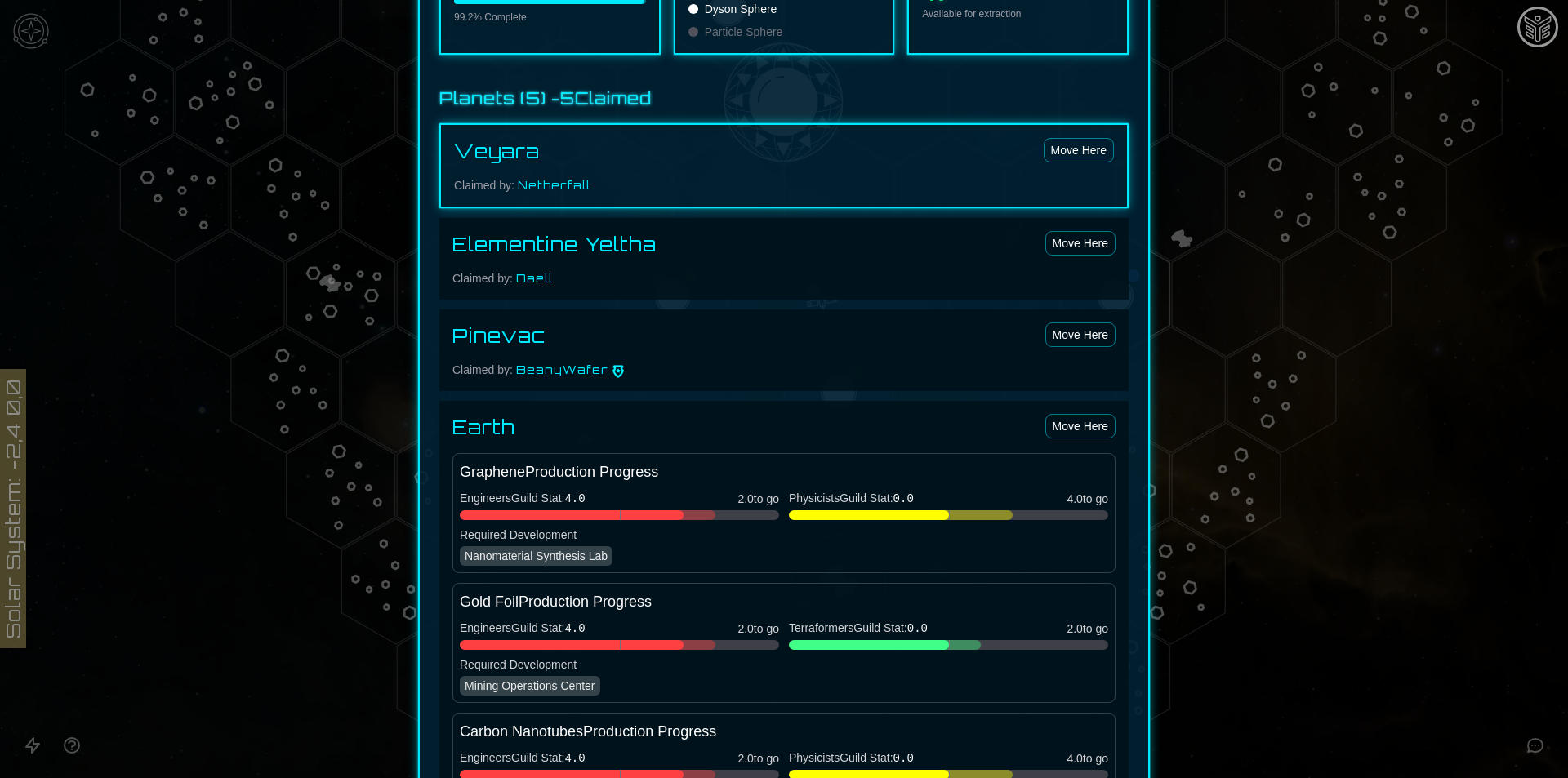
click at [676, 195] on div "Veyara Move Here Claimed by: Netherfall" at bounding box center [783, 166] width 689 height 85
click at [484, 174] on div "Veyara Move Here Claimed by: Netherfall" at bounding box center [783, 166] width 689 height 85
drag, startPoint x: 523, startPoint y: 230, endPoint x: 540, endPoint y: 281, distance: 53.8
click at [524, 230] on div "Elementine Yeltha Move Here Claimed by: [PERSON_NAME]" at bounding box center [783, 259] width 689 height 82
click at [541, 286] on div "Elementine Yeltha Move Here Claimed by: [PERSON_NAME]" at bounding box center [783, 259] width 689 height 82
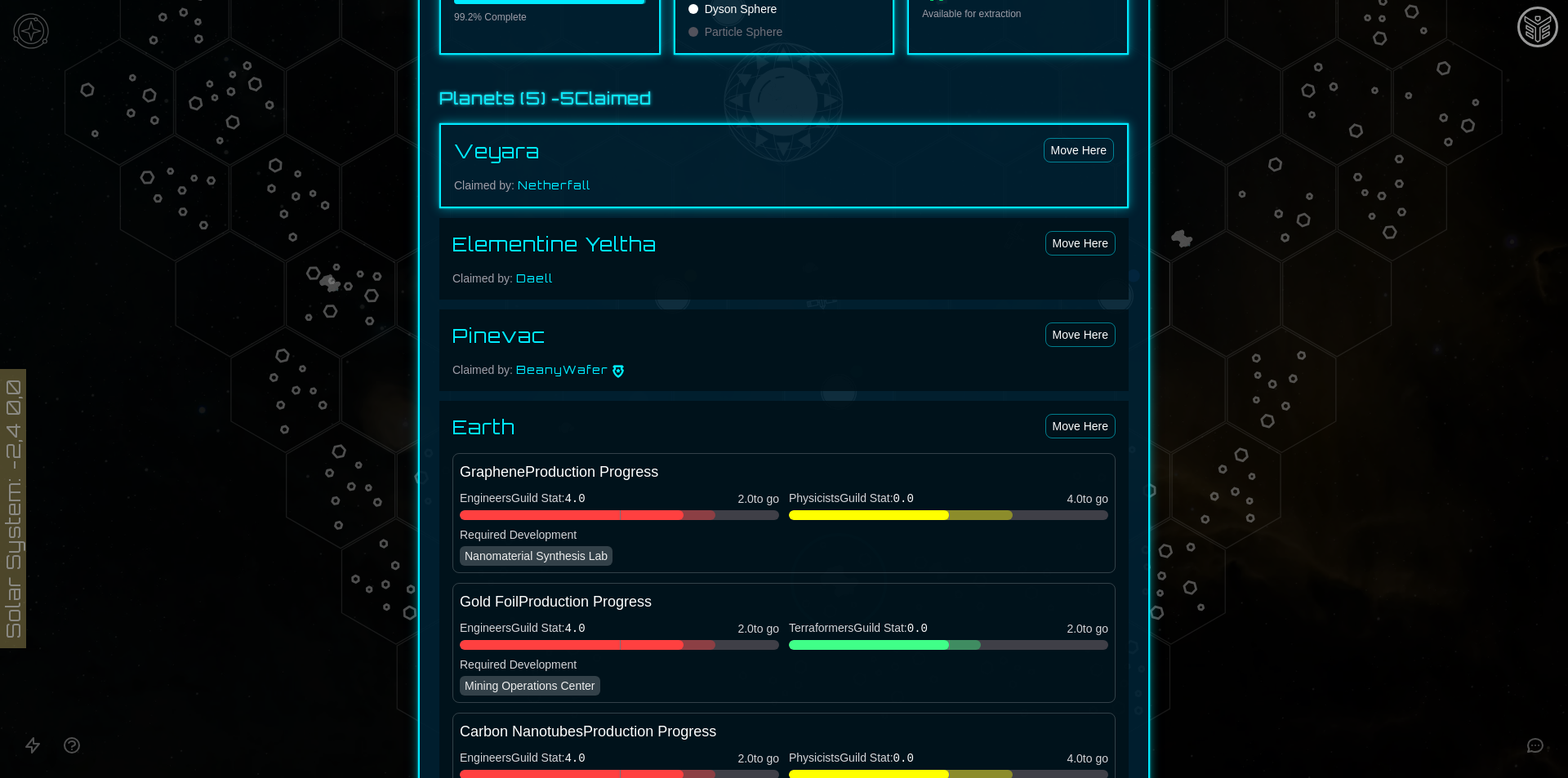
click at [591, 374] on span "BeanyWafer" at bounding box center [562, 370] width 93 height 17
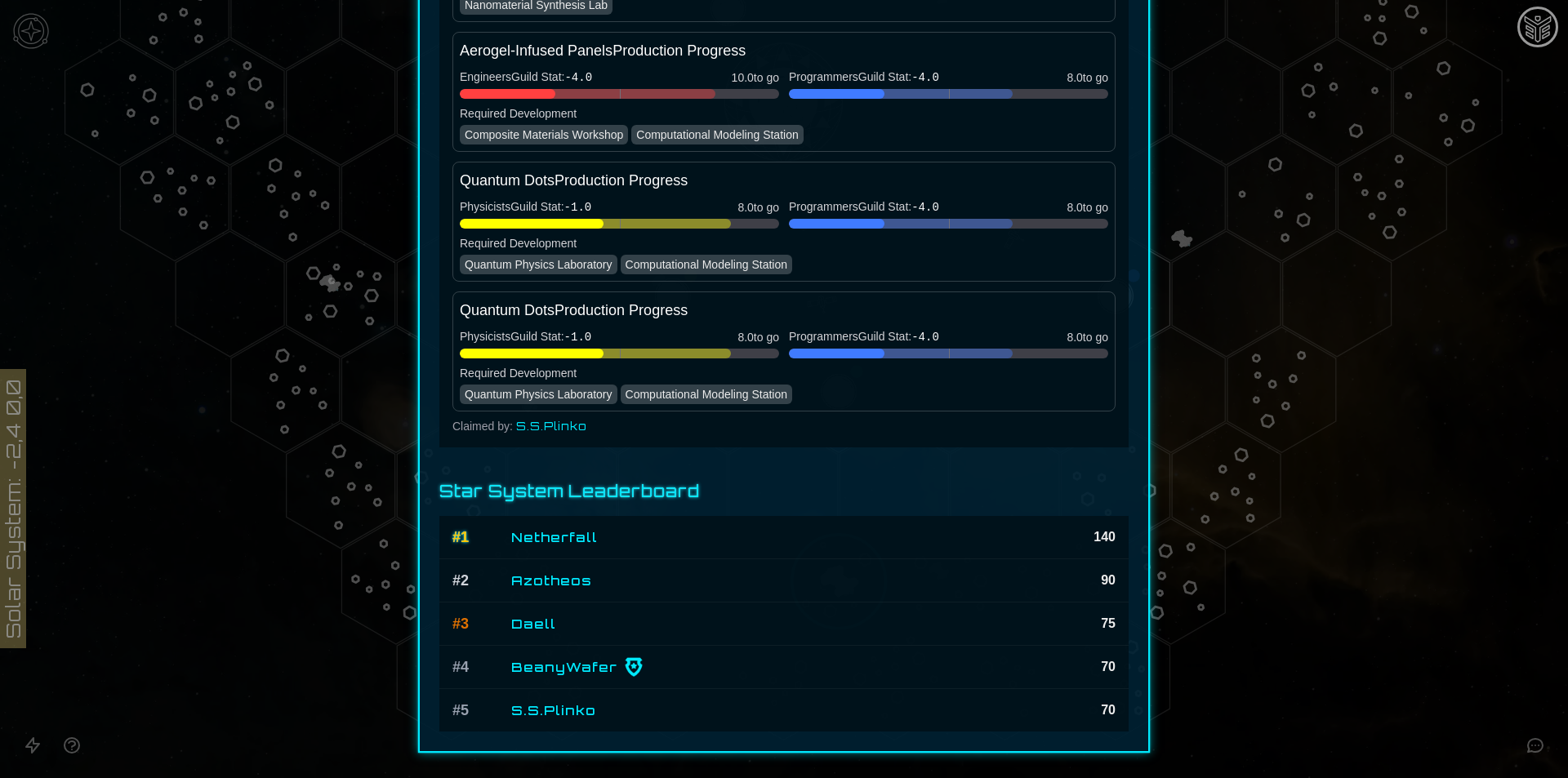
scroll to position [2145, 0]
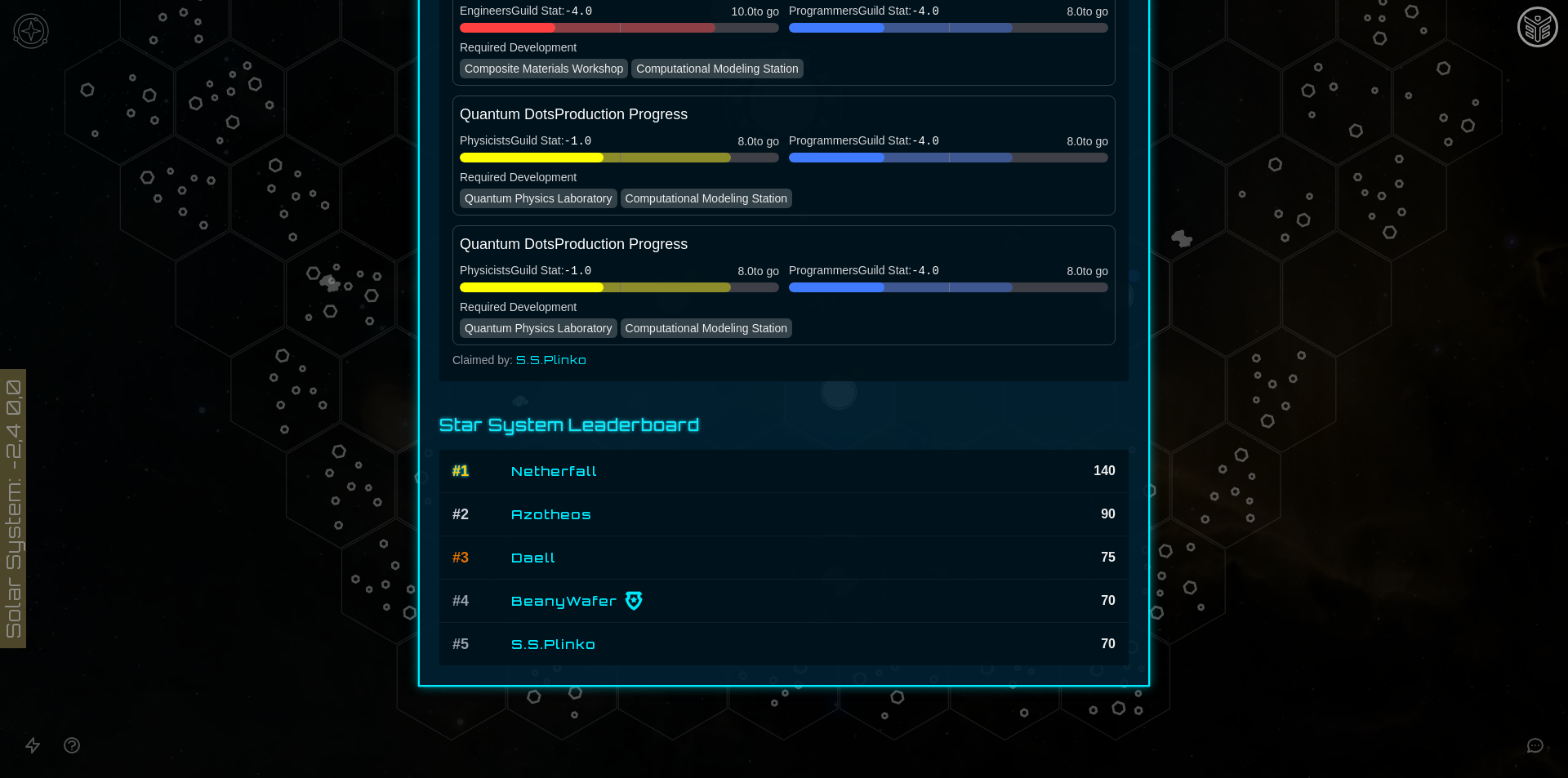
click at [1529, 672] on div at bounding box center [784, 389] width 1568 height 778
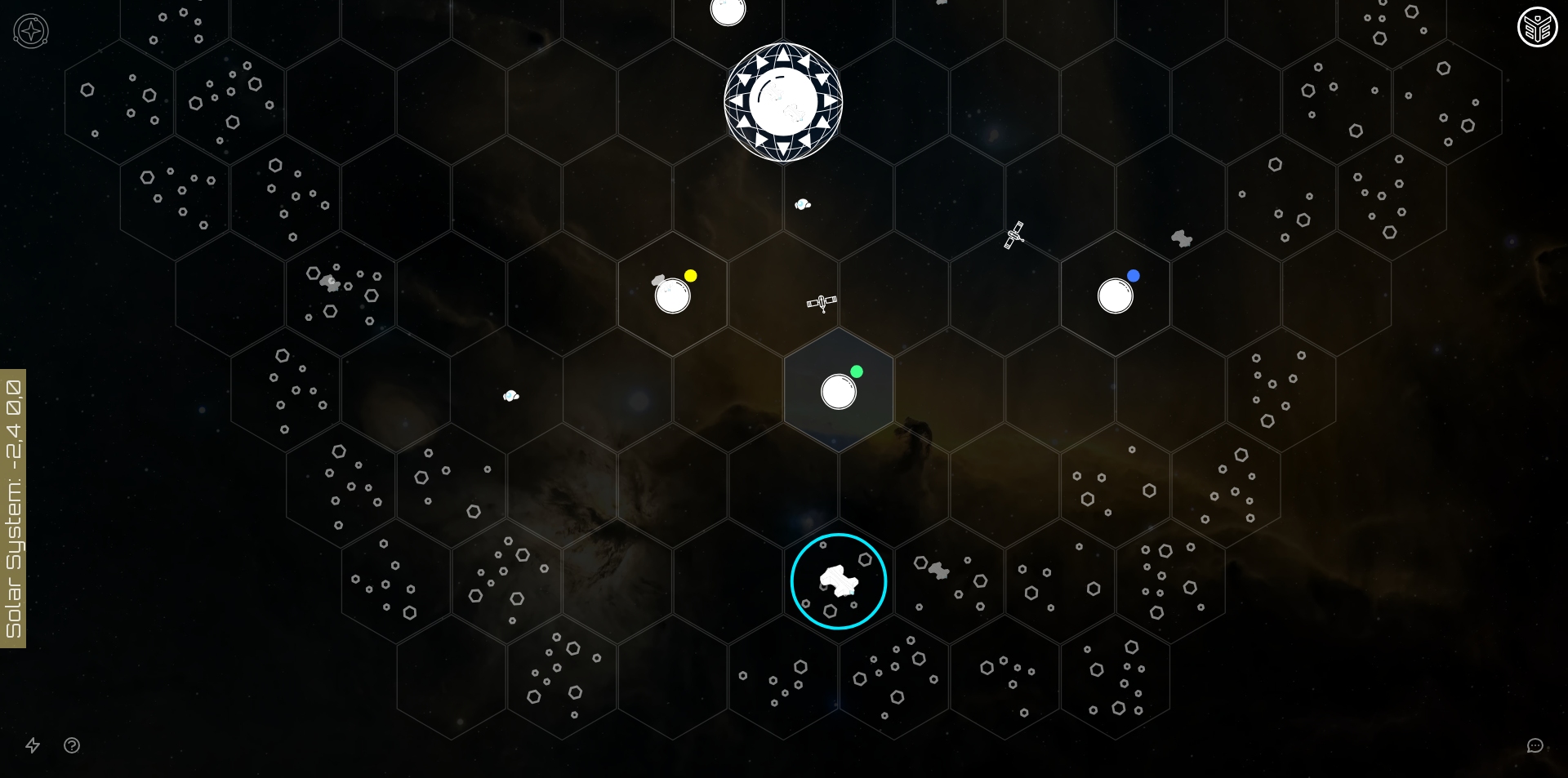
click at [855, 580] on image at bounding box center [838, 581] width 150 height 150
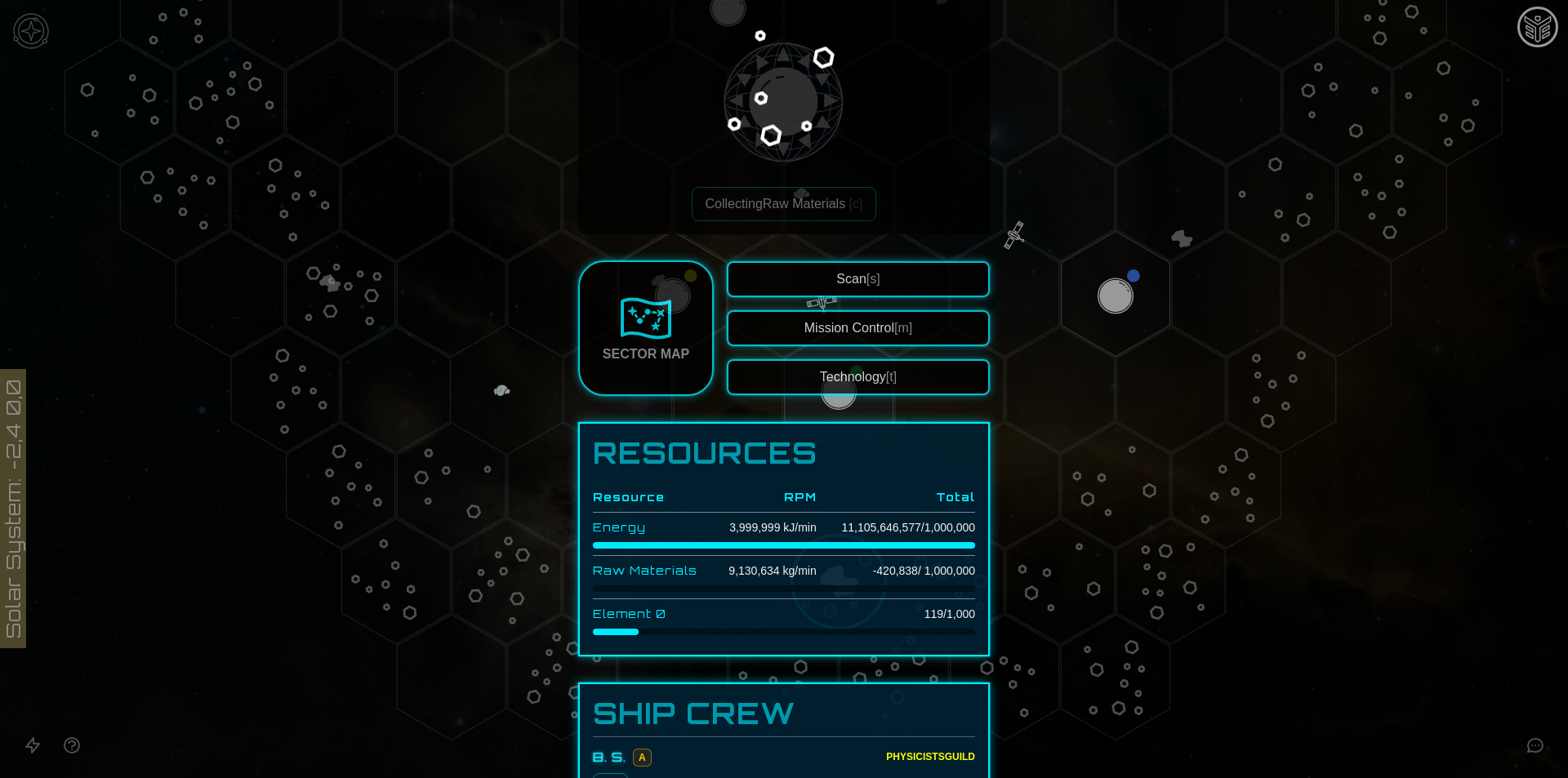
scroll to position [245, 0]
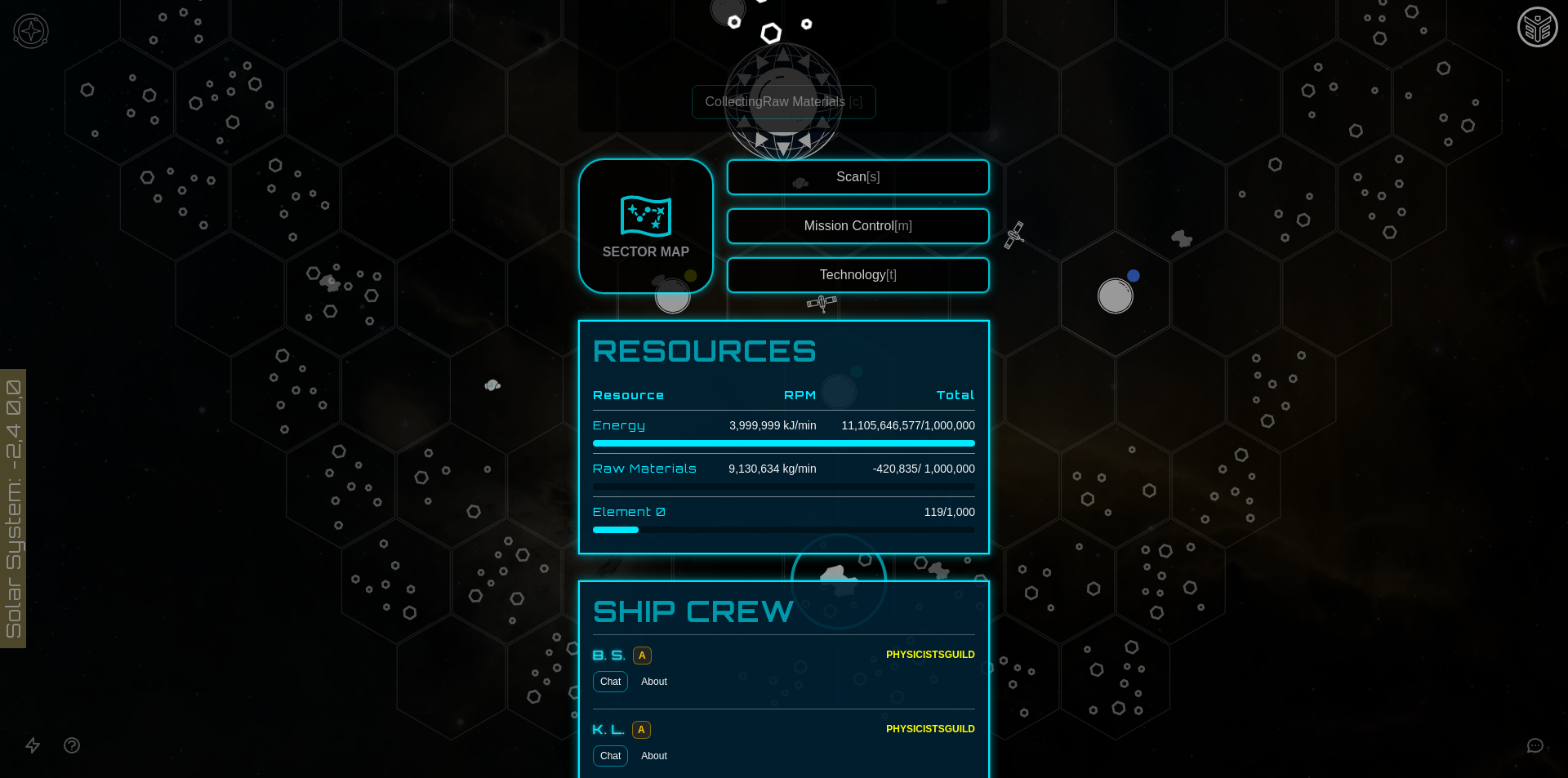
click at [880, 465] on td "-420,835 / 1,000,000" at bounding box center [896, 469] width 159 height 30
click at [1514, 714] on div at bounding box center [784, 389] width 1568 height 778
